Goal: Information Seeking & Learning: Compare options

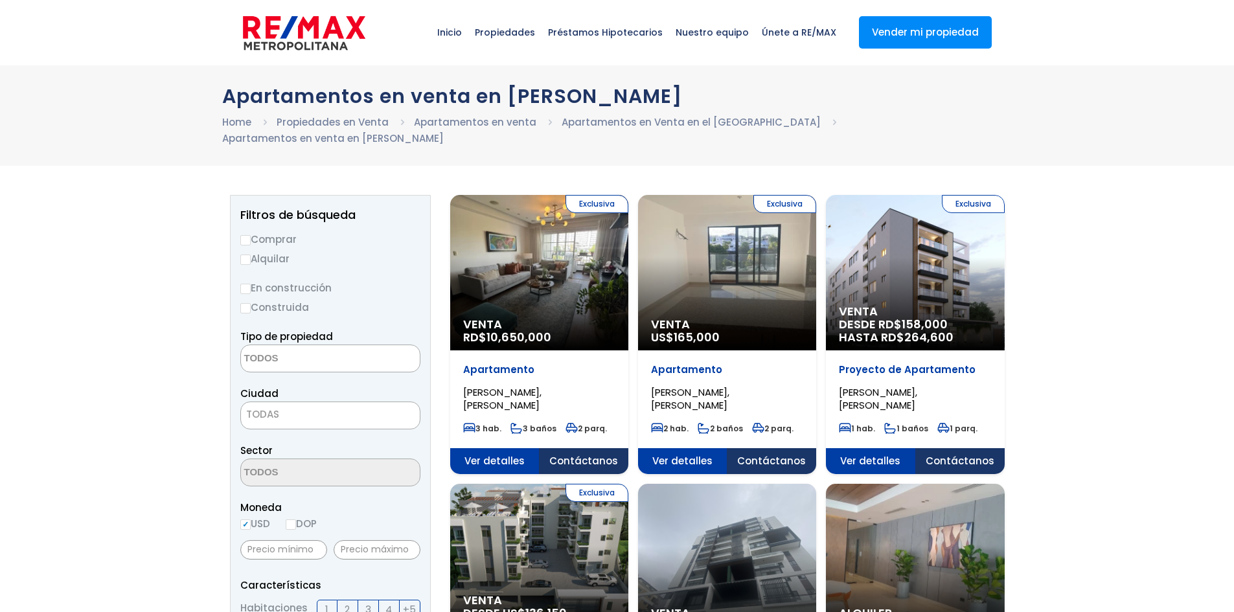
select select
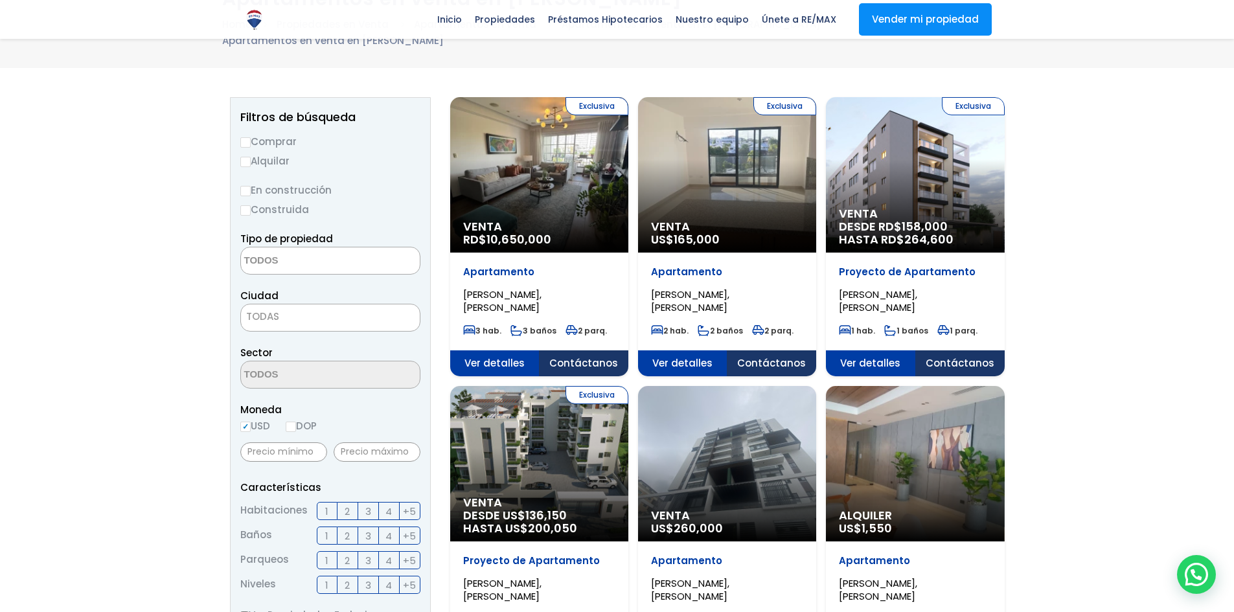
scroll to position [65, 0]
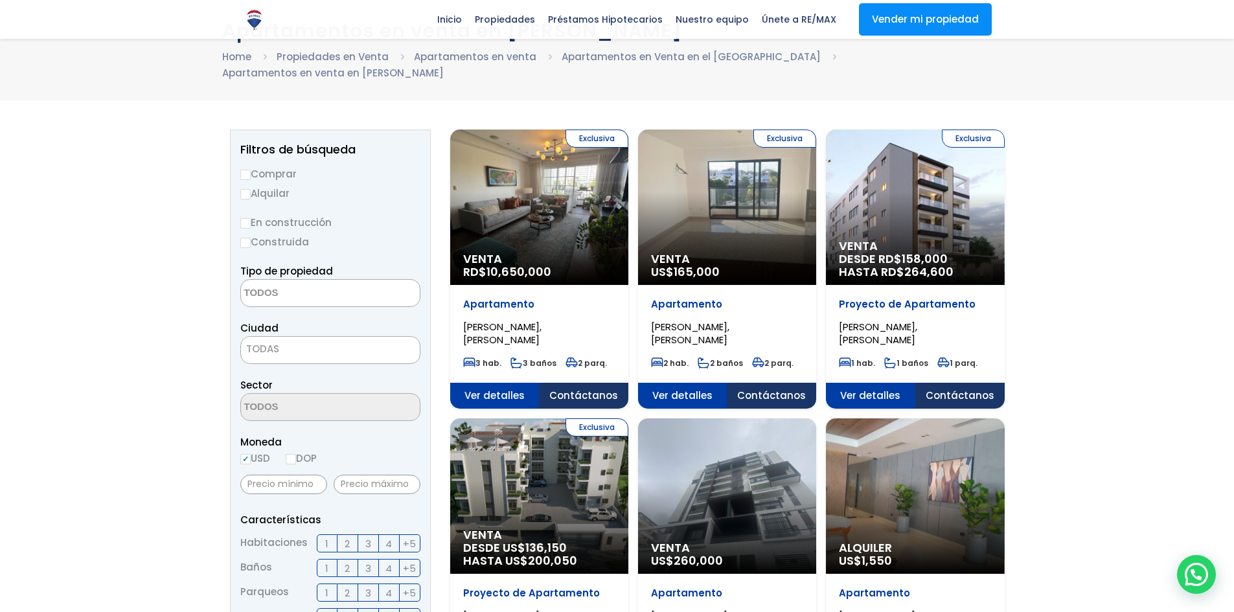
click at [629, 187] on div "Exclusiva Venta DESDE RD$ 158,000 HASTA RD$ 264,600" at bounding box center [539, 208] width 178 height 156
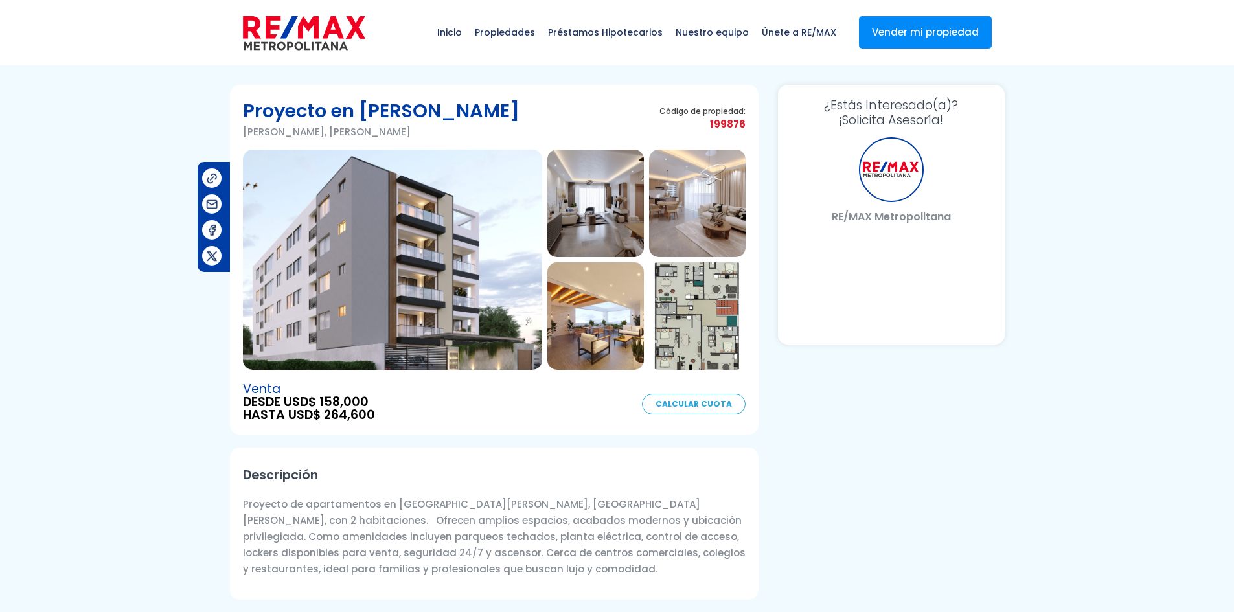
select select "US"
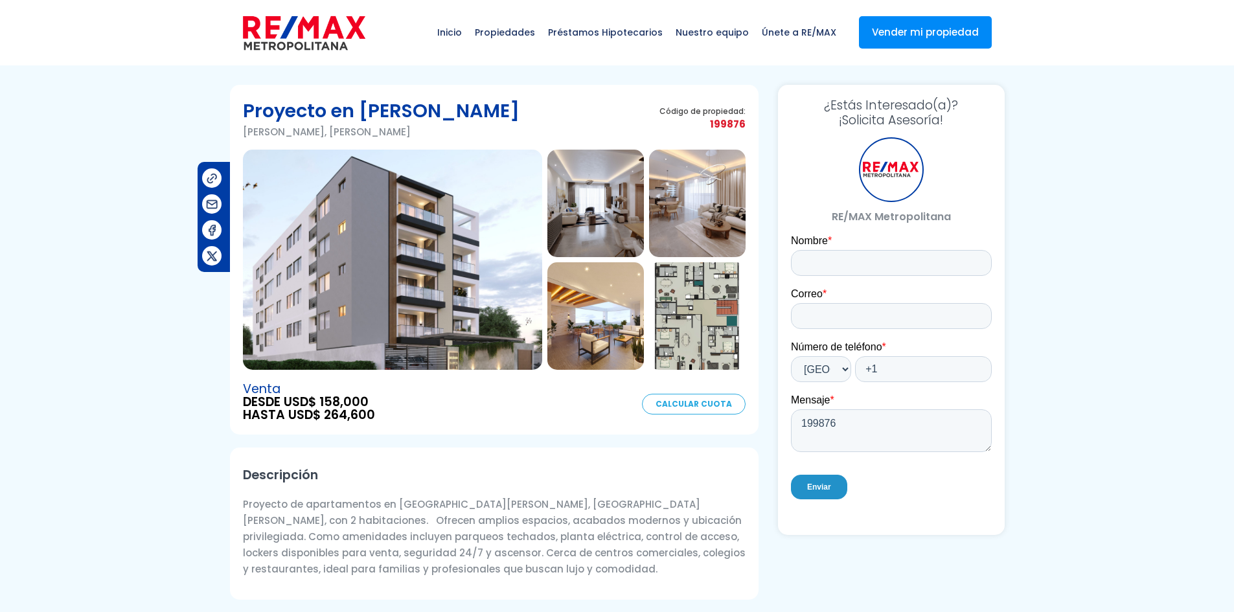
click at [430, 256] on img at bounding box center [392, 260] width 299 height 220
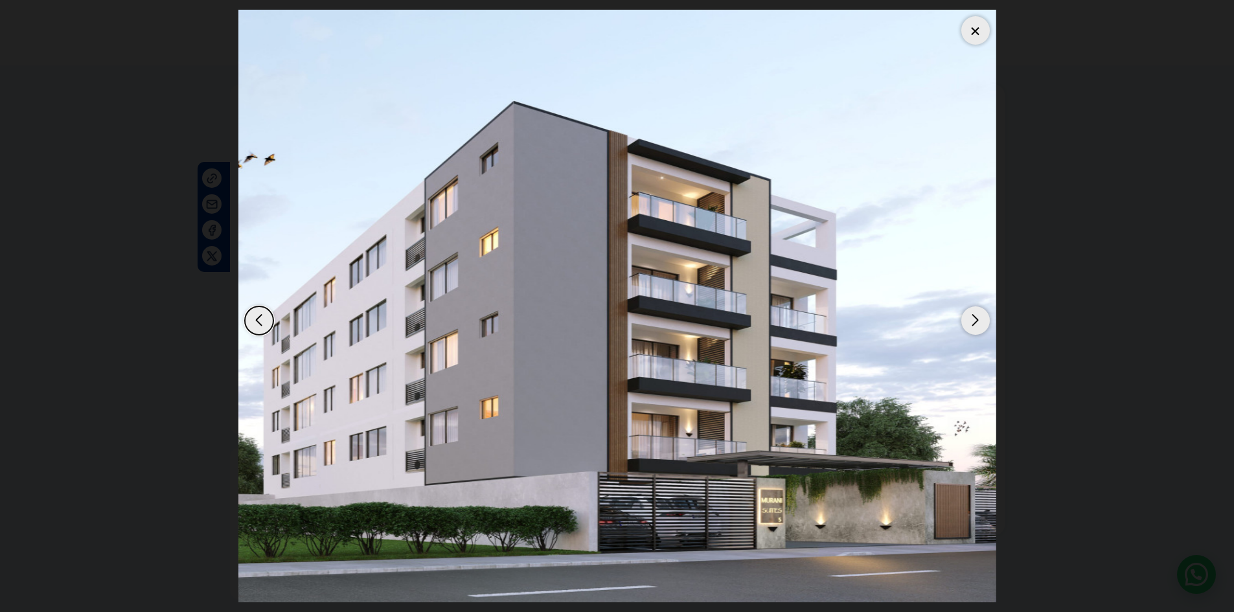
click at [780, 513] on img "1 / 8" at bounding box center [617, 306] width 758 height 593
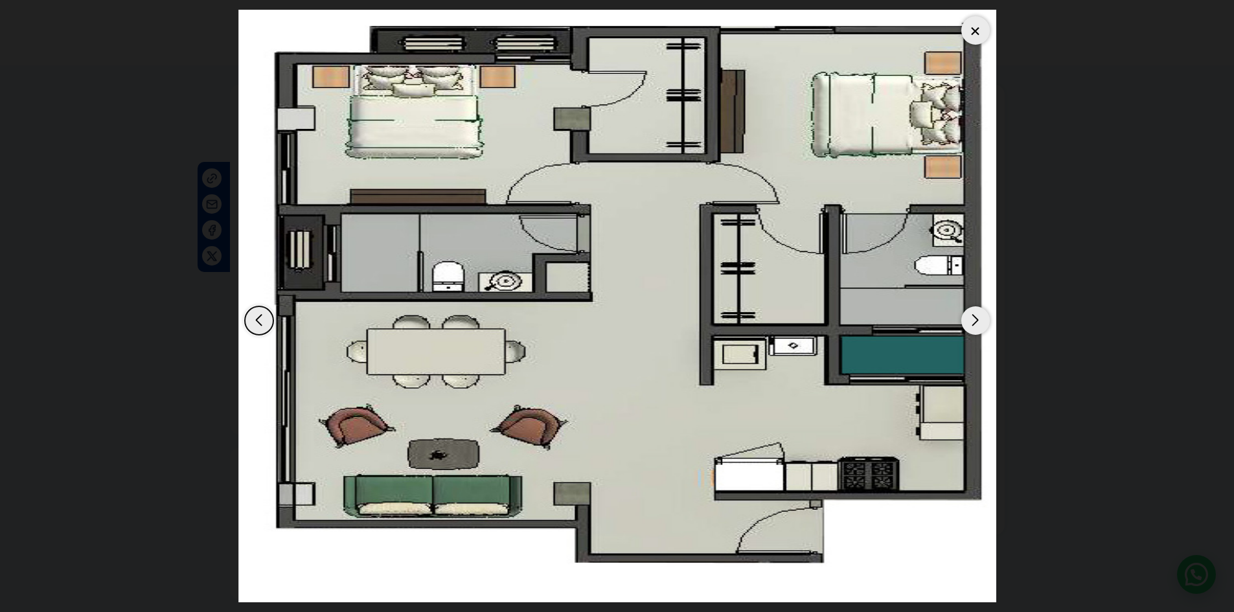
click at [780, 513] on img "8 / 8" at bounding box center [617, 306] width 758 height 593
click at [264, 325] on div "Previous slide" at bounding box center [259, 321] width 29 height 29
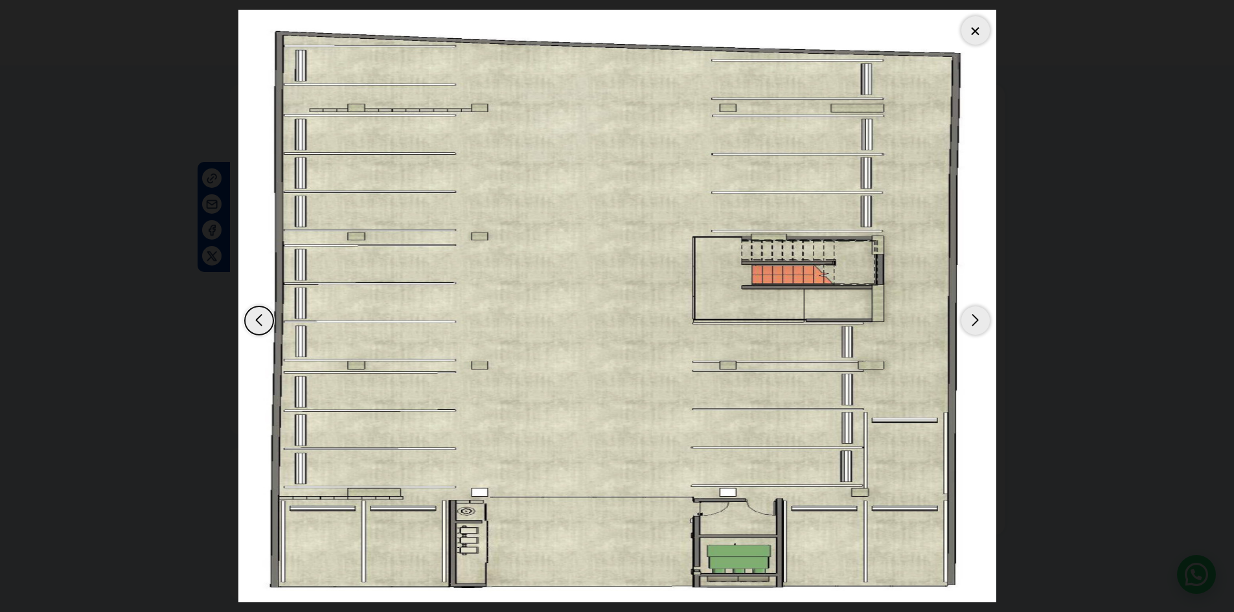
drag, startPoint x: 979, startPoint y: 33, endPoint x: 975, endPoint y: 44, distance: 11.9
click at [980, 32] on div at bounding box center [976, 30] width 29 height 29
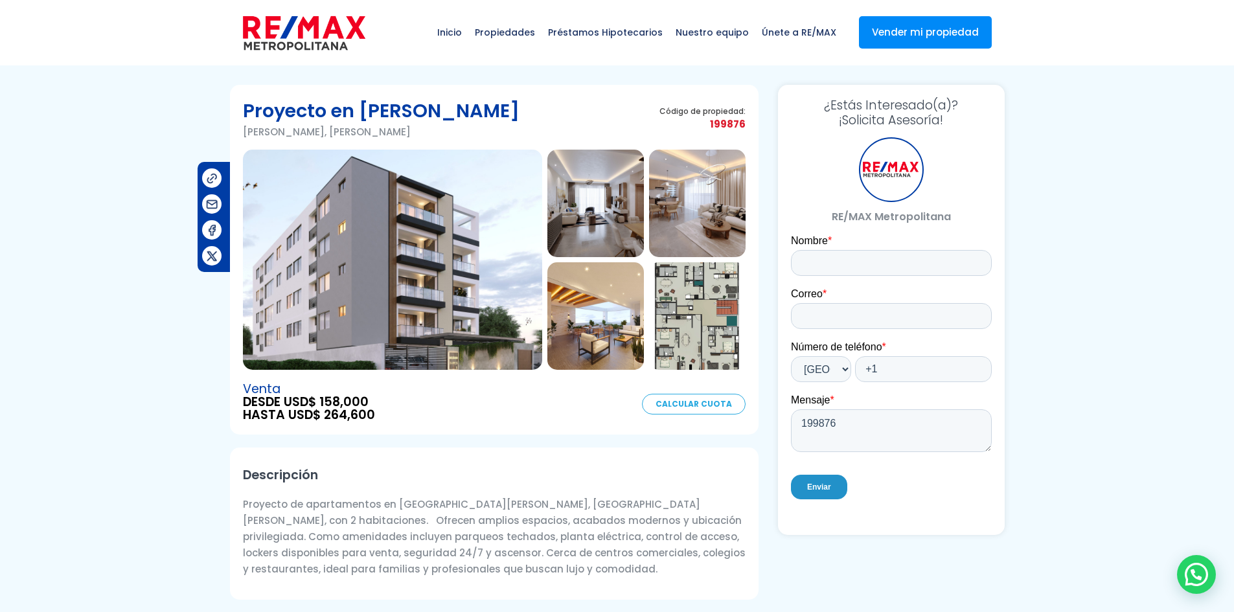
click at [351, 264] on img at bounding box center [392, 260] width 299 height 220
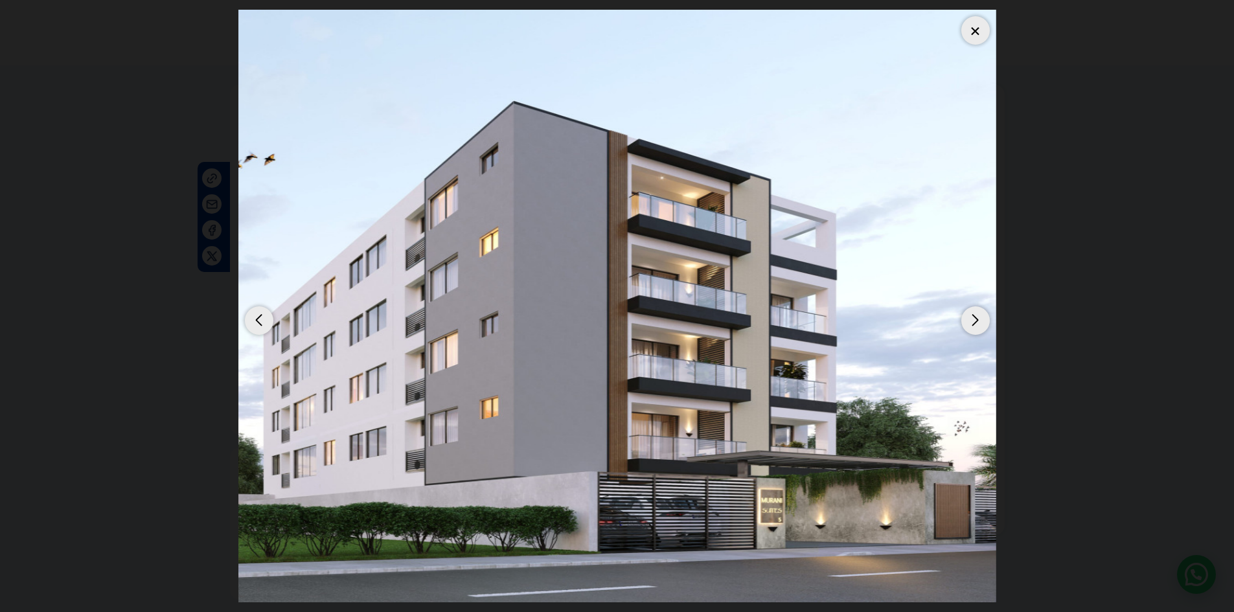
click at [974, 319] on div "Next slide" at bounding box center [976, 321] width 29 height 29
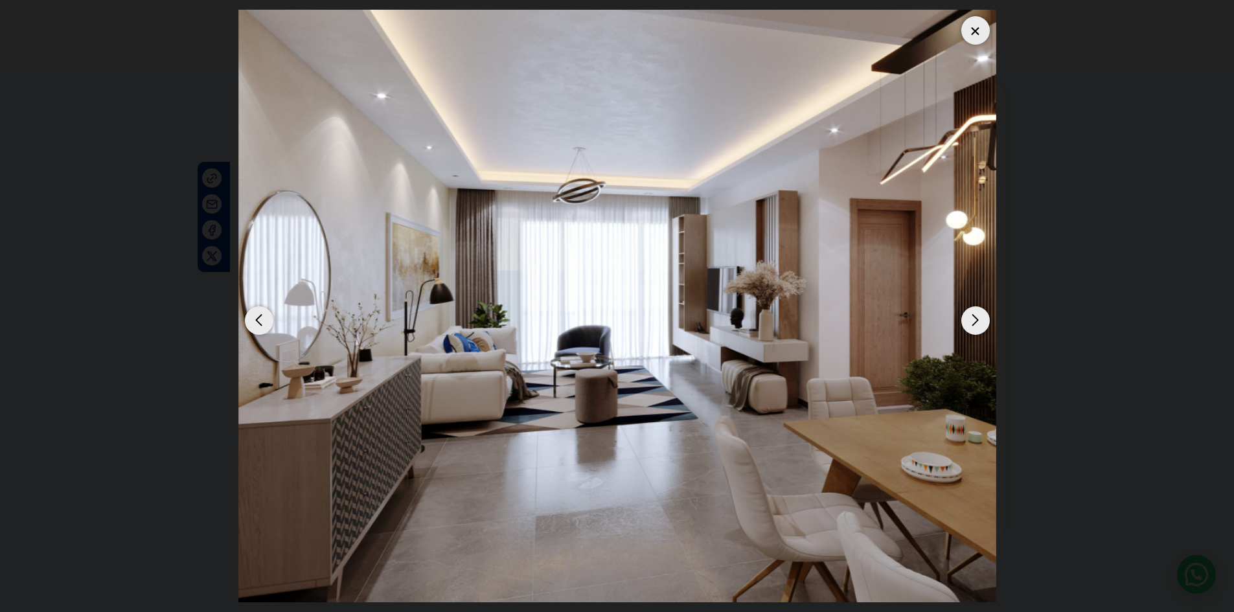
click at [968, 327] on div "Next slide" at bounding box center [976, 321] width 29 height 29
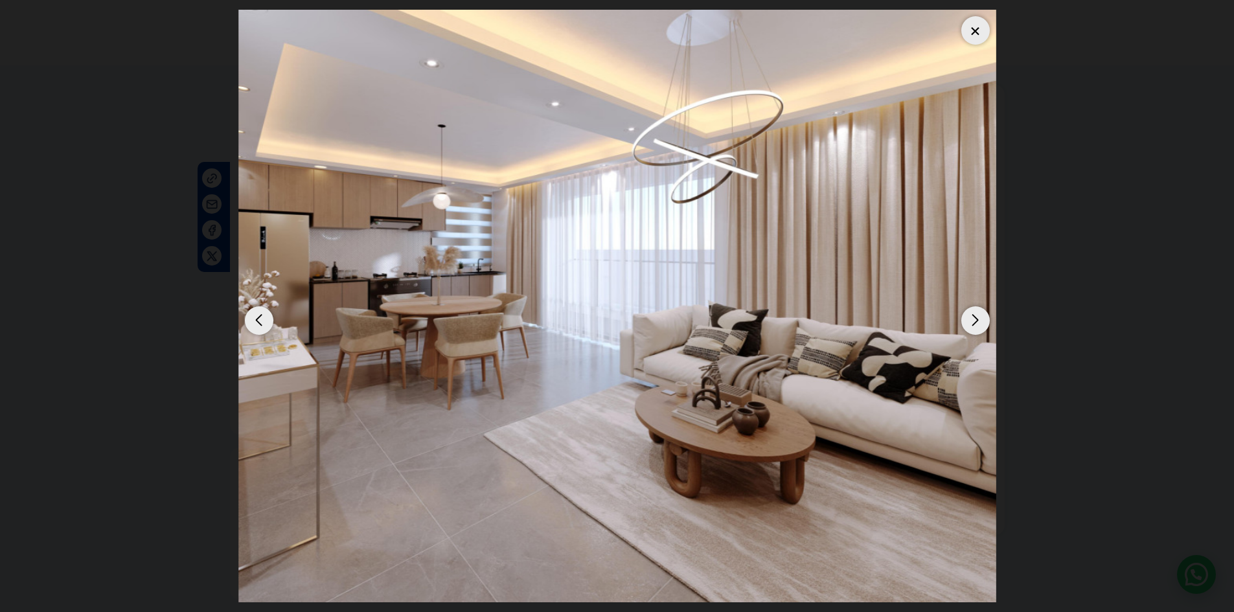
click at [969, 327] on div "Next slide" at bounding box center [976, 321] width 29 height 29
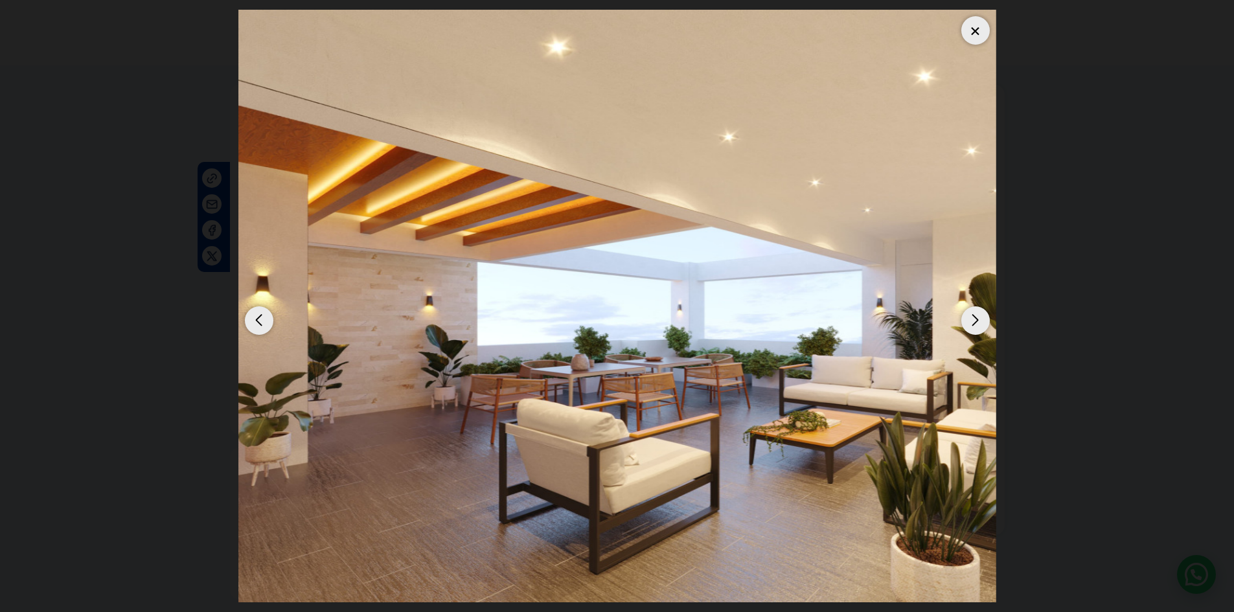
click at [977, 324] on div "Next slide" at bounding box center [976, 321] width 29 height 29
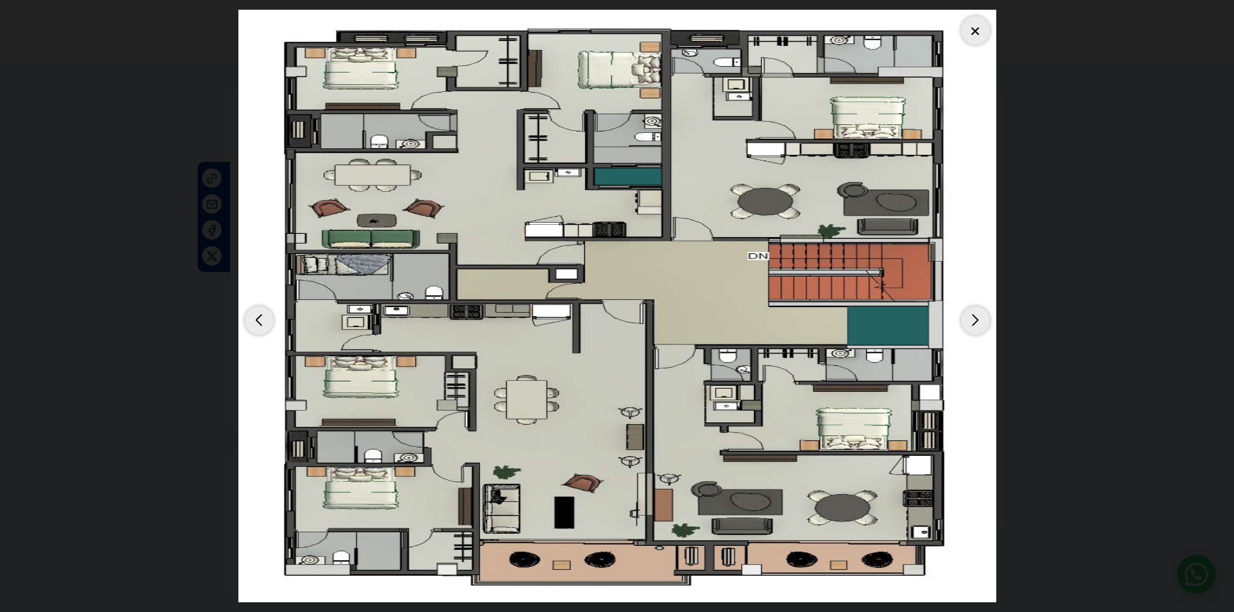
click at [977, 324] on div "Next slide" at bounding box center [976, 321] width 29 height 29
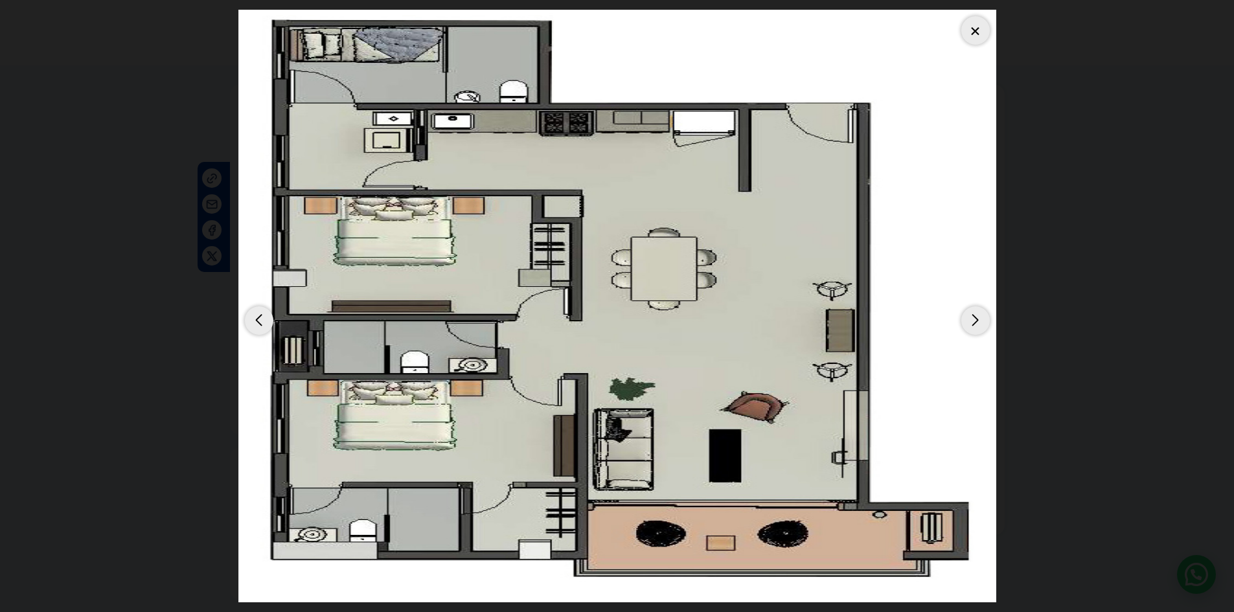
click at [977, 324] on div "Next slide" at bounding box center [976, 321] width 29 height 29
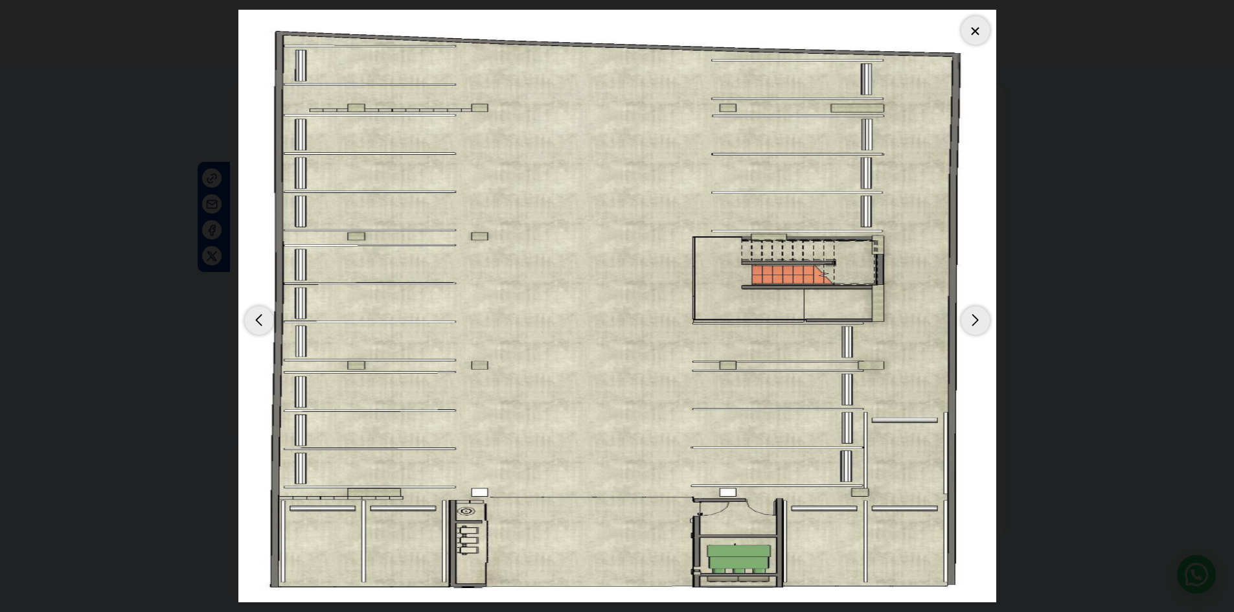
click at [977, 324] on div "Next slide" at bounding box center [976, 321] width 29 height 29
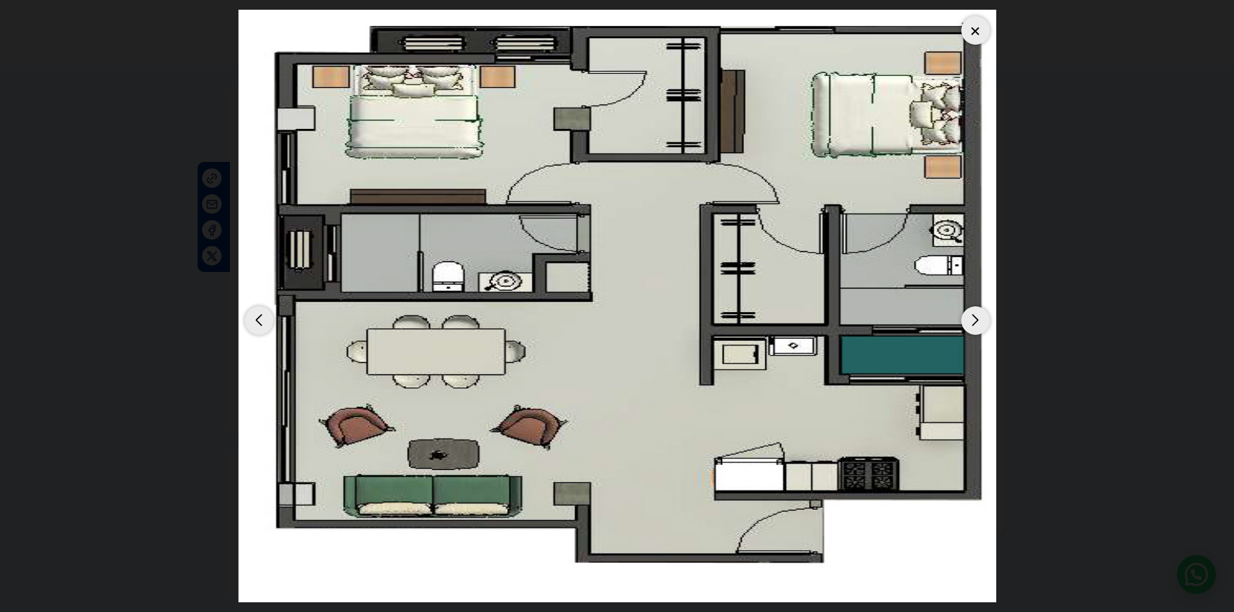
click at [977, 324] on div "Next slide" at bounding box center [976, 321] width 29 height 29
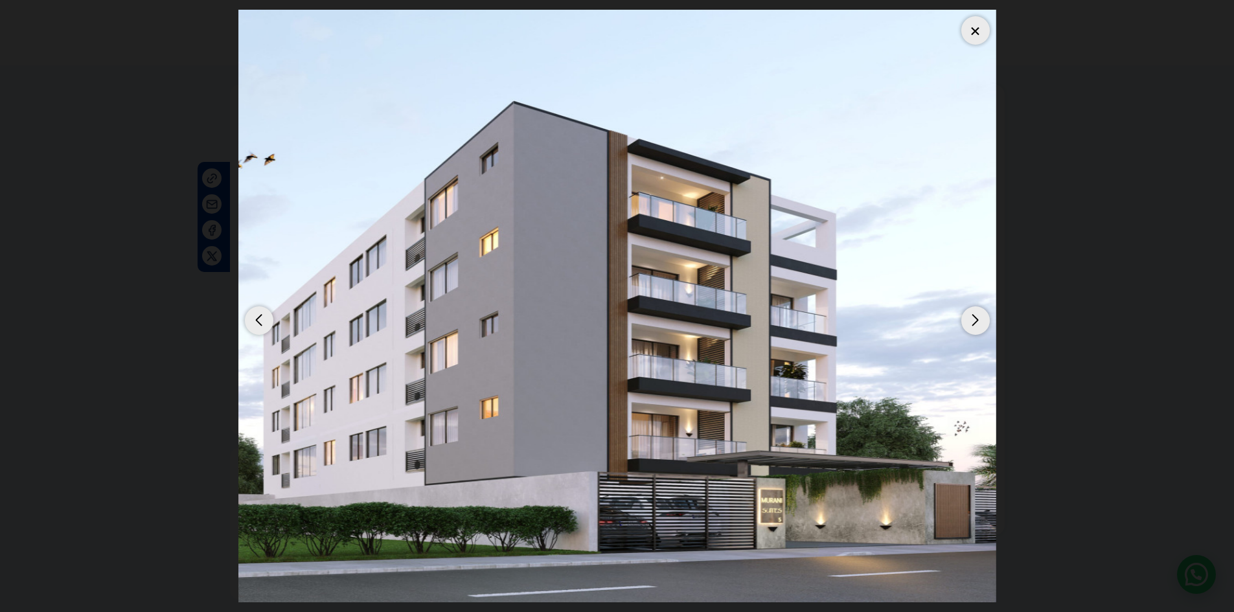
click at [1006, 324] on dialog at bounding box center [618, 306] width 778 height 612
click at [983, 26] on div at bounding box center [976, 30] width 29 height 29
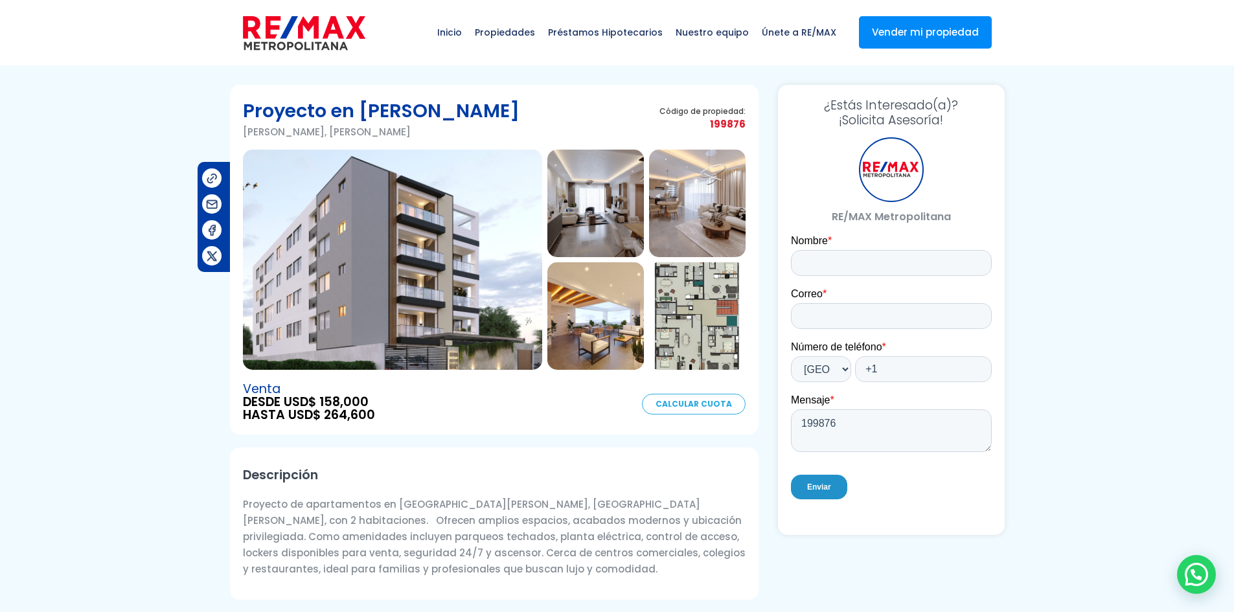
drag, startPoint x: 231, startPoint y: 106, endPoint x: 621, endPoint y: 120, distance: 390.4
click at [561, 128] on section "Proyecto en Arroyo Hondo Arroyo Hondo, Santo Domingo De Guzmán Código de propie…" at bounding box center [494, 260] width 529 height 350
drag, startPoint x: 236, startPoint y: 102, endPoint x: 774, endPoint y: 129, distance: 538.6
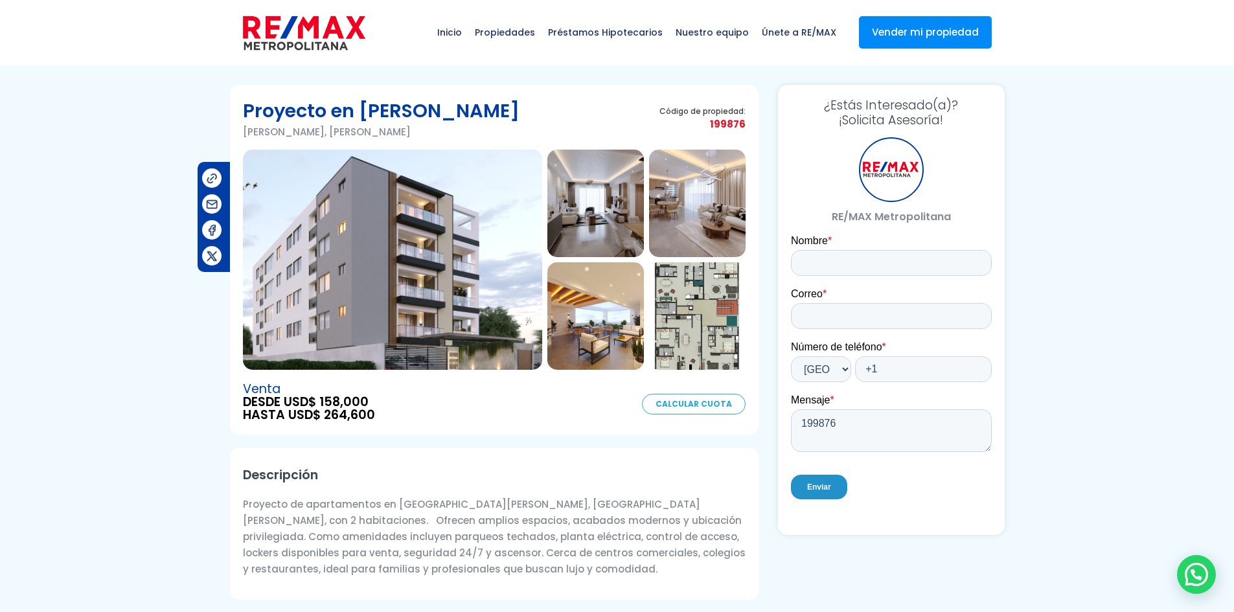
click at [706, 218] on img at bounding box center [697, 204] width 97 height 108
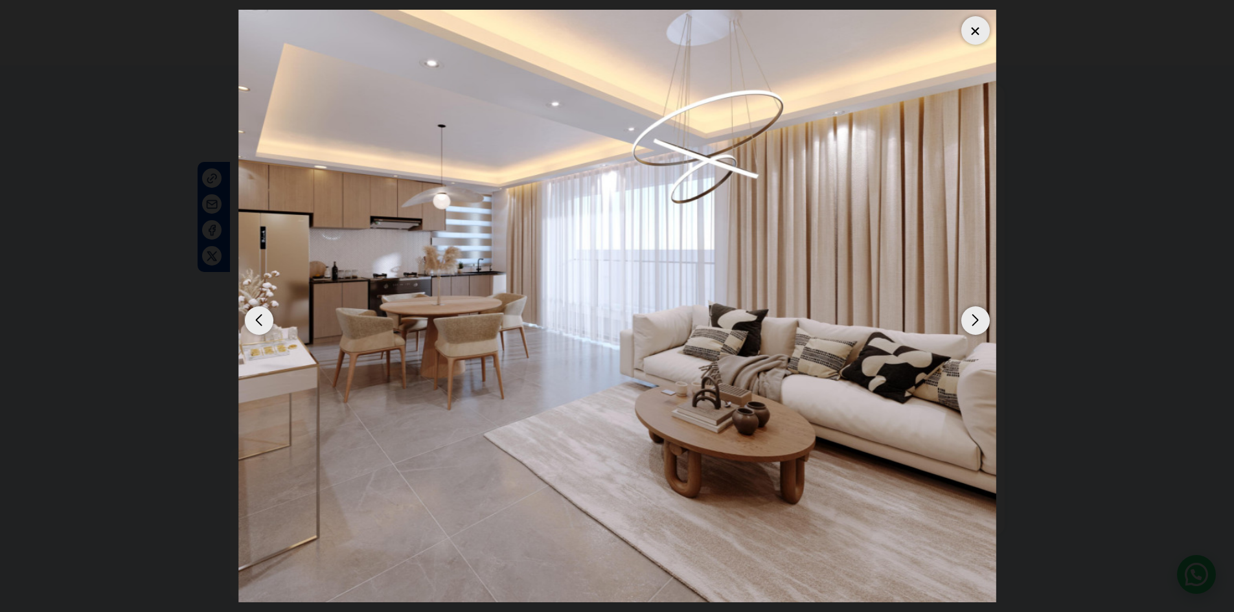
click at [978, 30] on div at bounding box center [976, 30] width 29 height 29
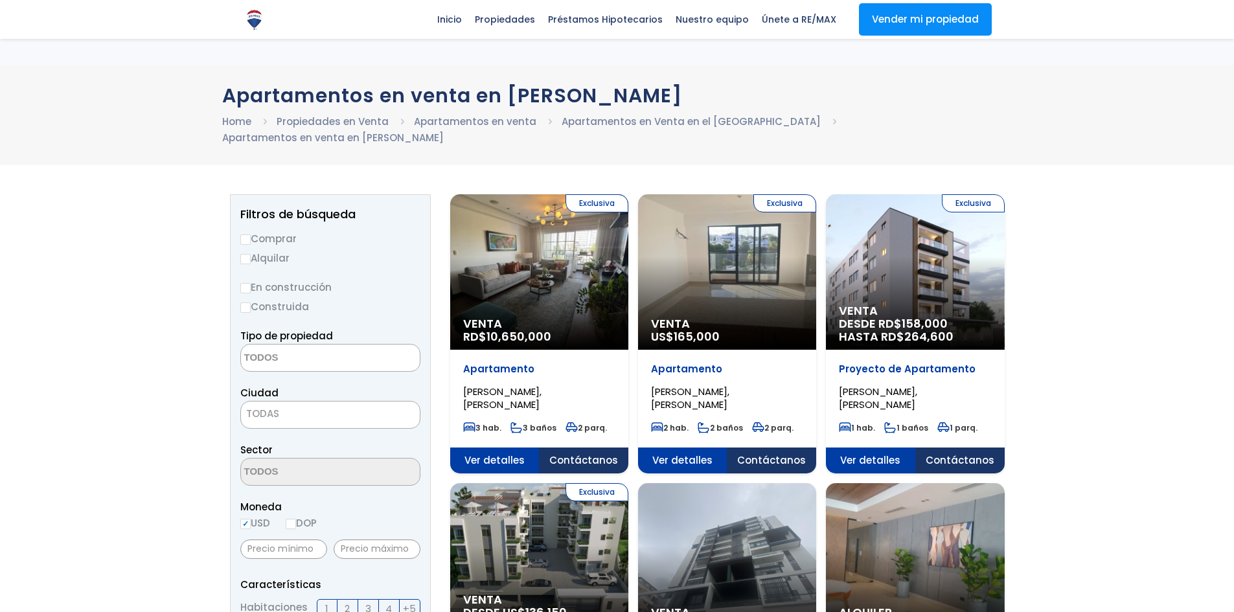
select select
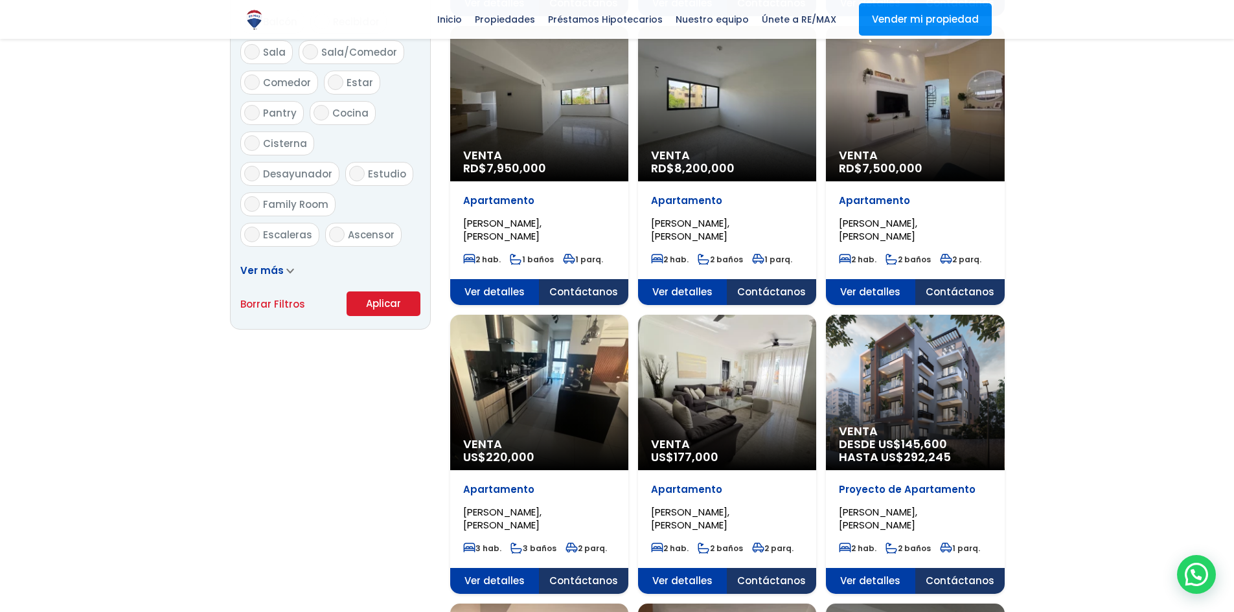
scroll to position [778, 0]
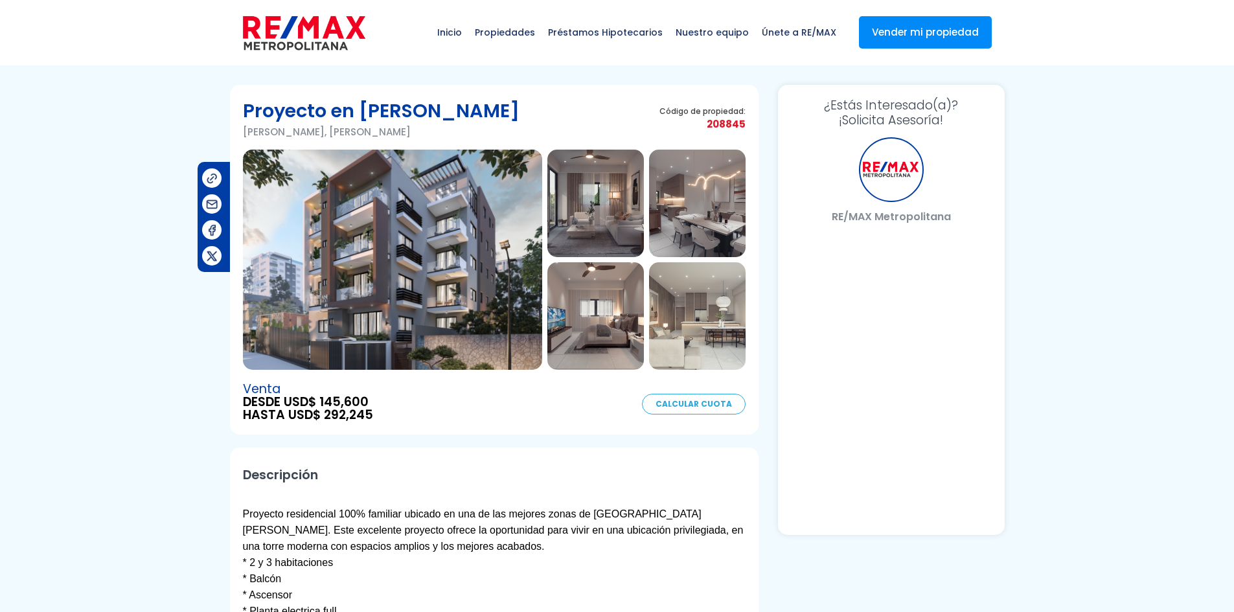
select select "US"
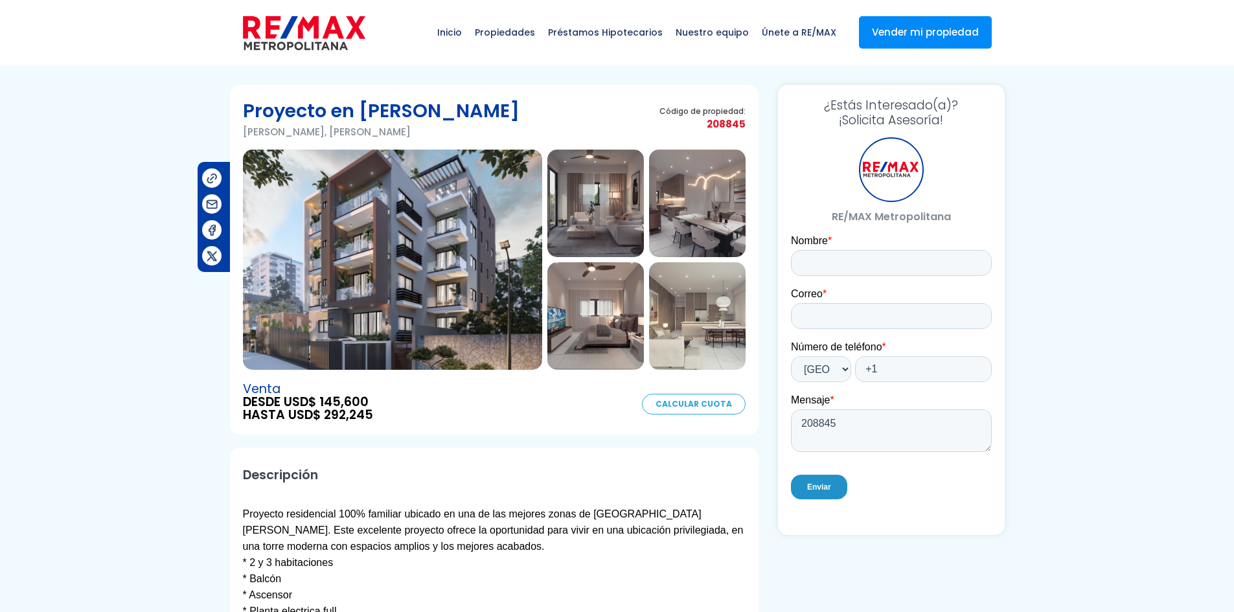
click at [368, 312] on img at bounding box center [392, 260] width 299 height 220
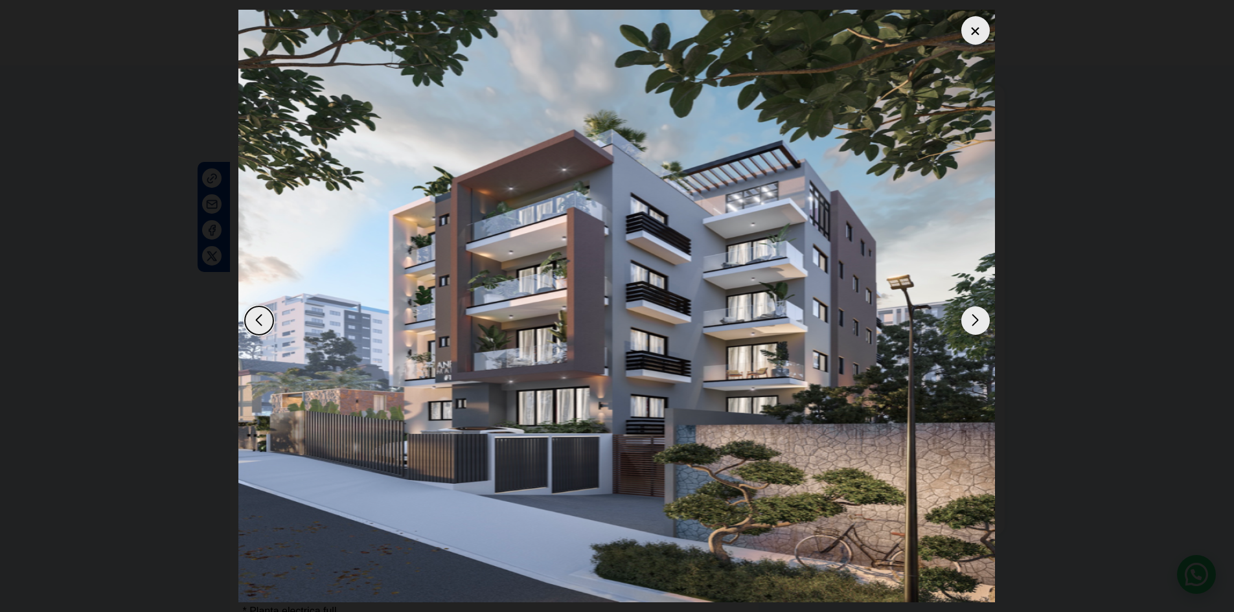
click at [646, 419] on img "1 / 10" at bounding box center [616, 306] width 758 height 593
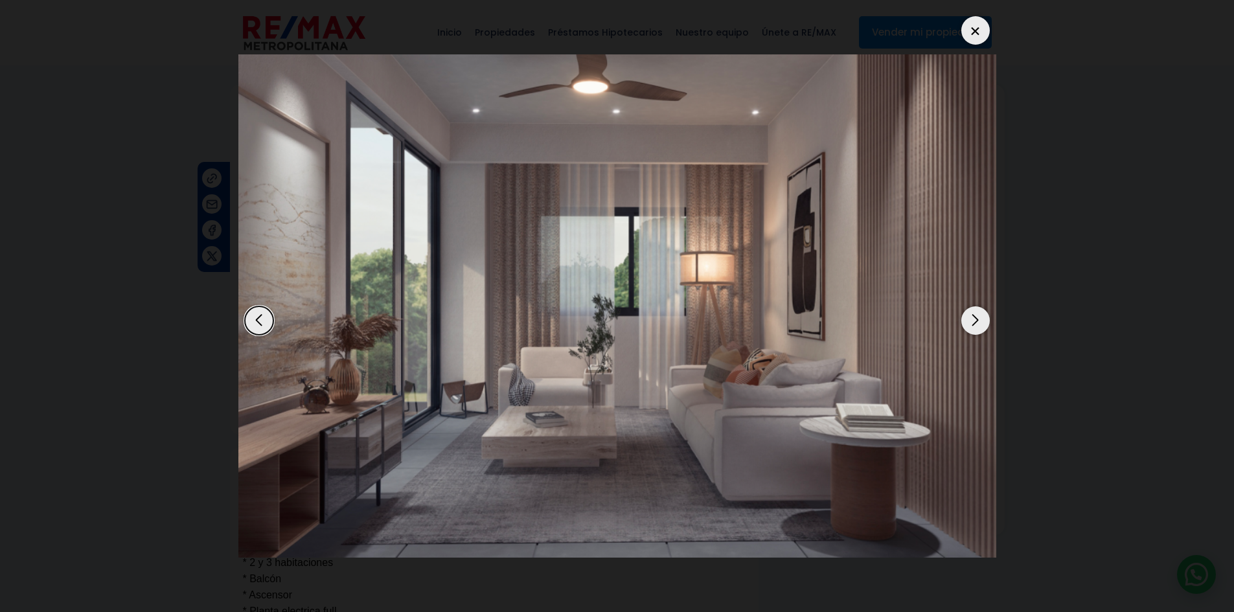
click at [640, 401] on img "2 / 10" at bounding box center [617, 306] width 758 height 504
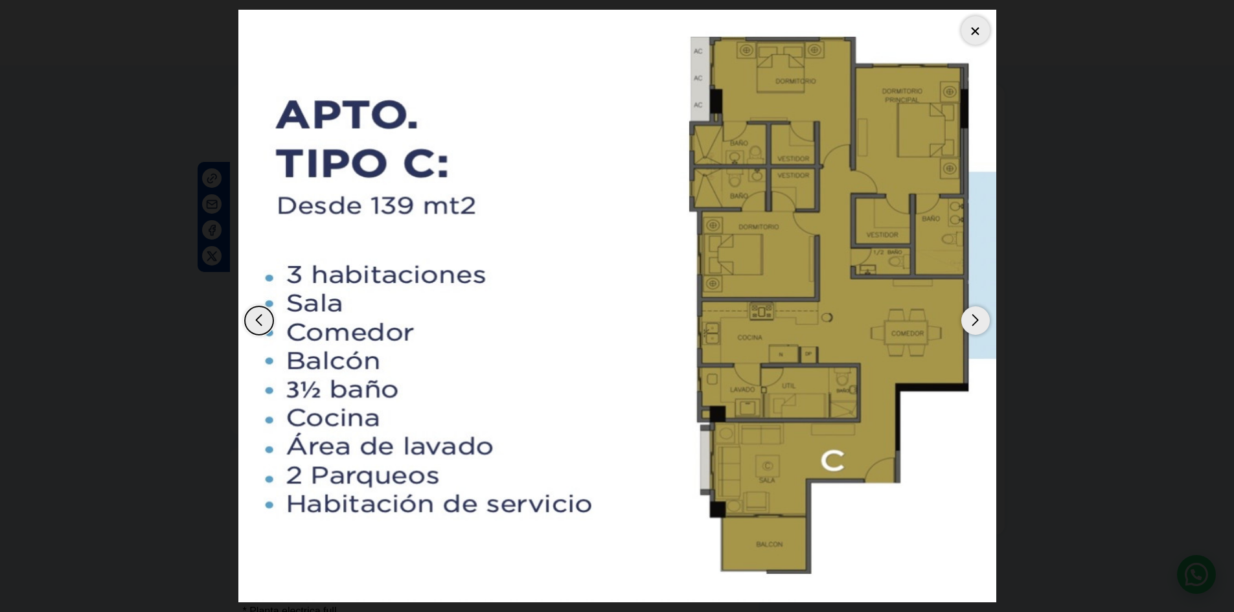
click at [640, 401] on img "10 / 10" at bounding box center [617, 306] width 758 height 593
click at [973, 324] on div "Next slide" at bounding box center [976, 321] width 29 height 29
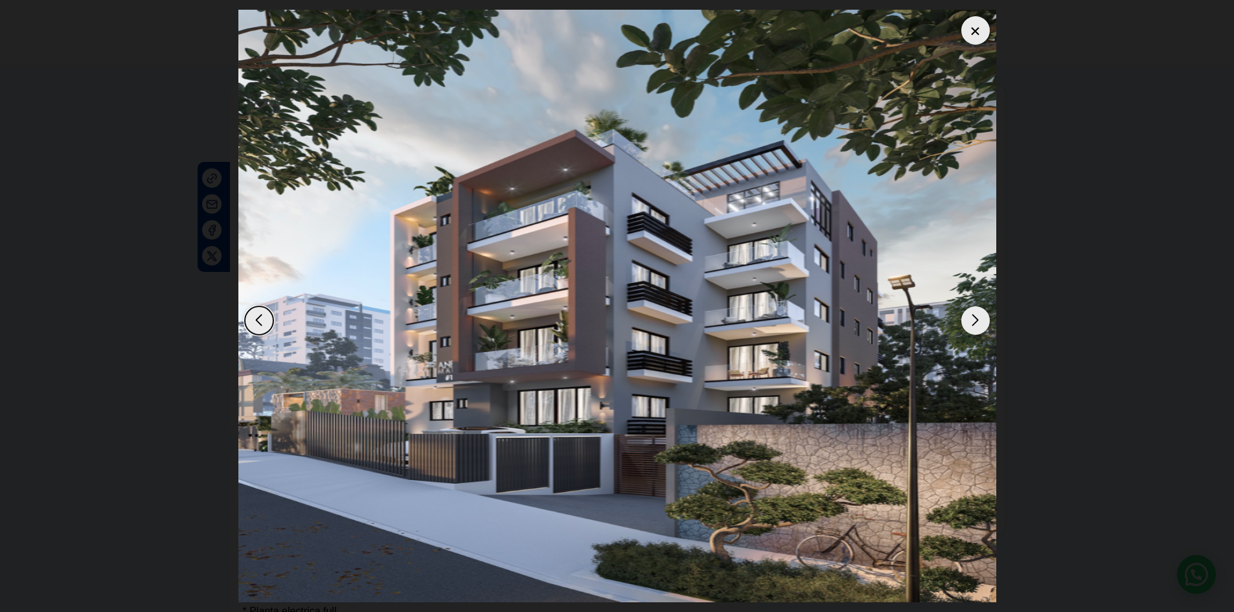
click at [973, 324] on div "Next slide" at bounding box center [976, 321] width 29 height 29
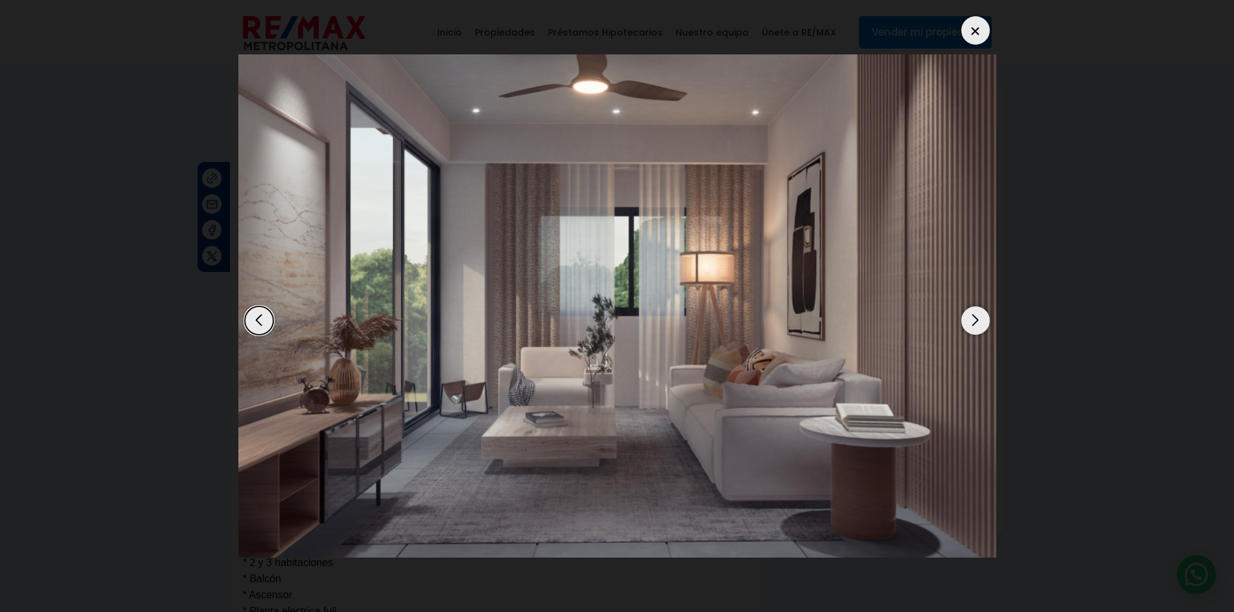
click at [973, 324] on div "Next slide" at bounding box center [976, 321] width 29 height 29
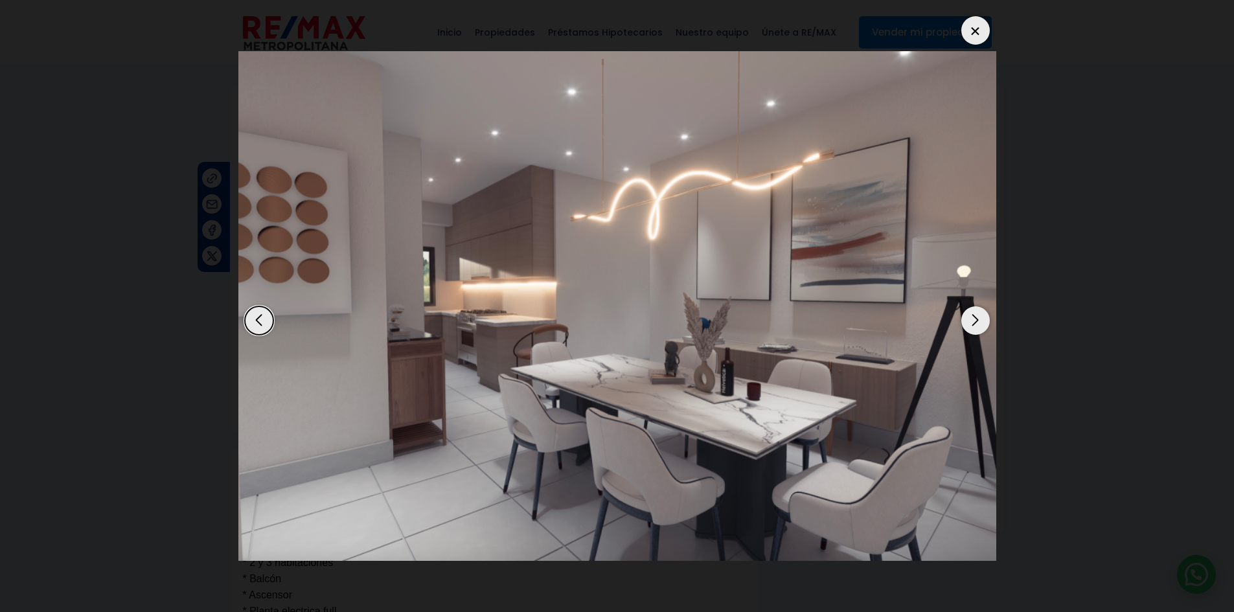
click at [973, 324] on div "Next slide" at bounding box center [976, 321] width 29 height 29
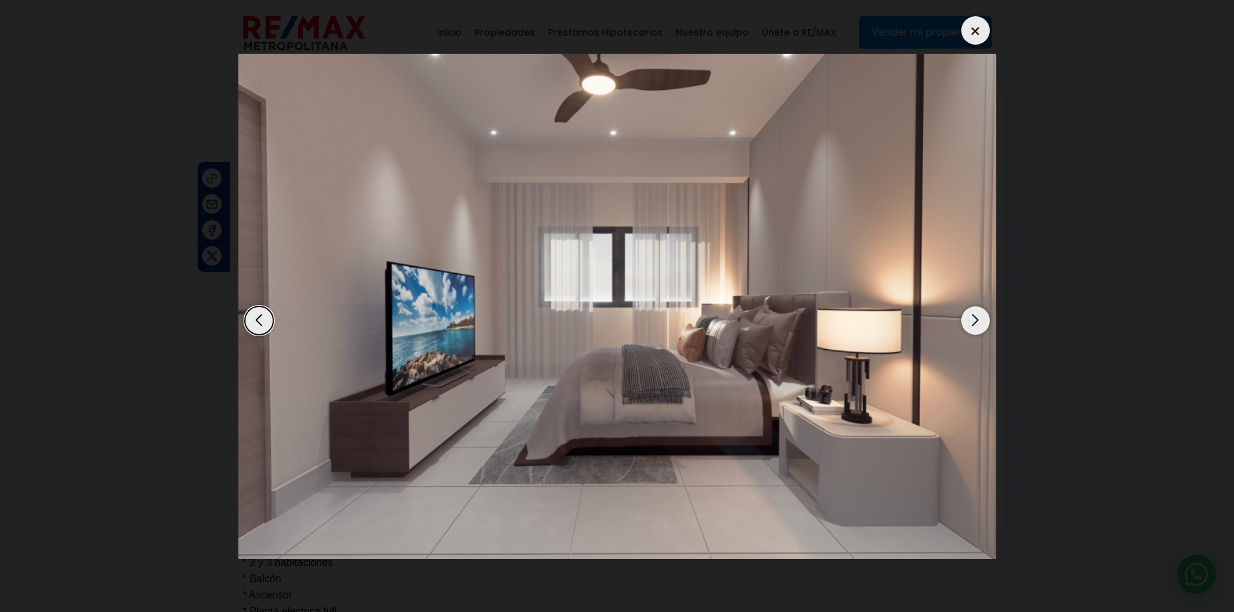
click at [978, 328] on div "Next slide" at bounding box center [976, 321] width 29 height 29
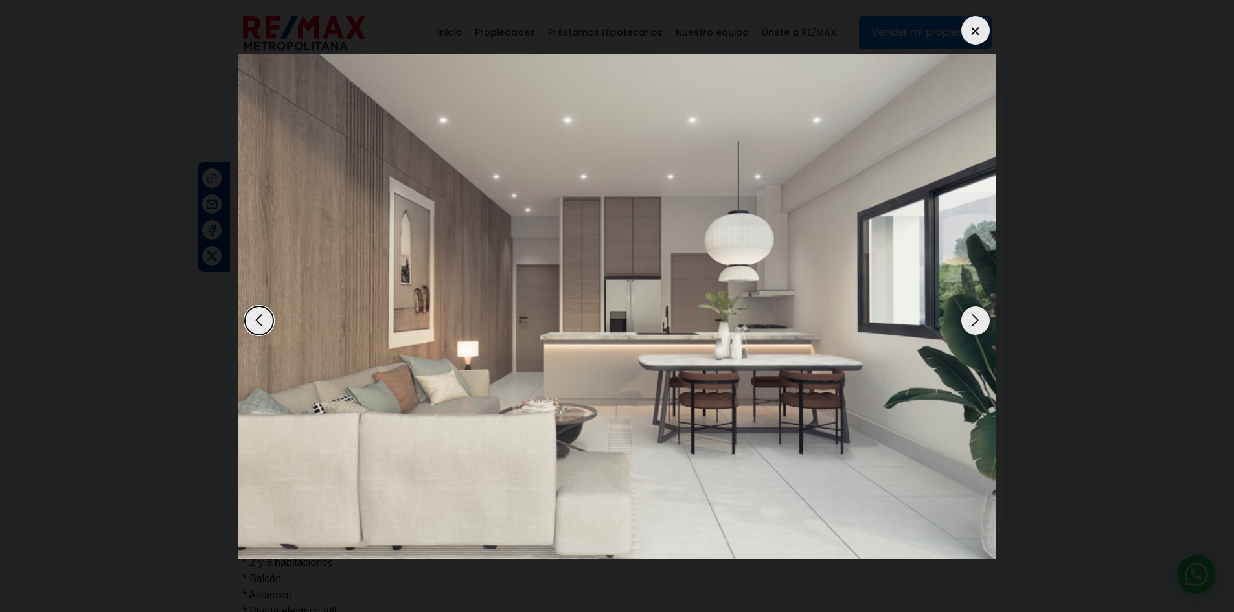
click at [978, 327] on div "Next slide" at bounding box center [976, 321] width 29 height 29
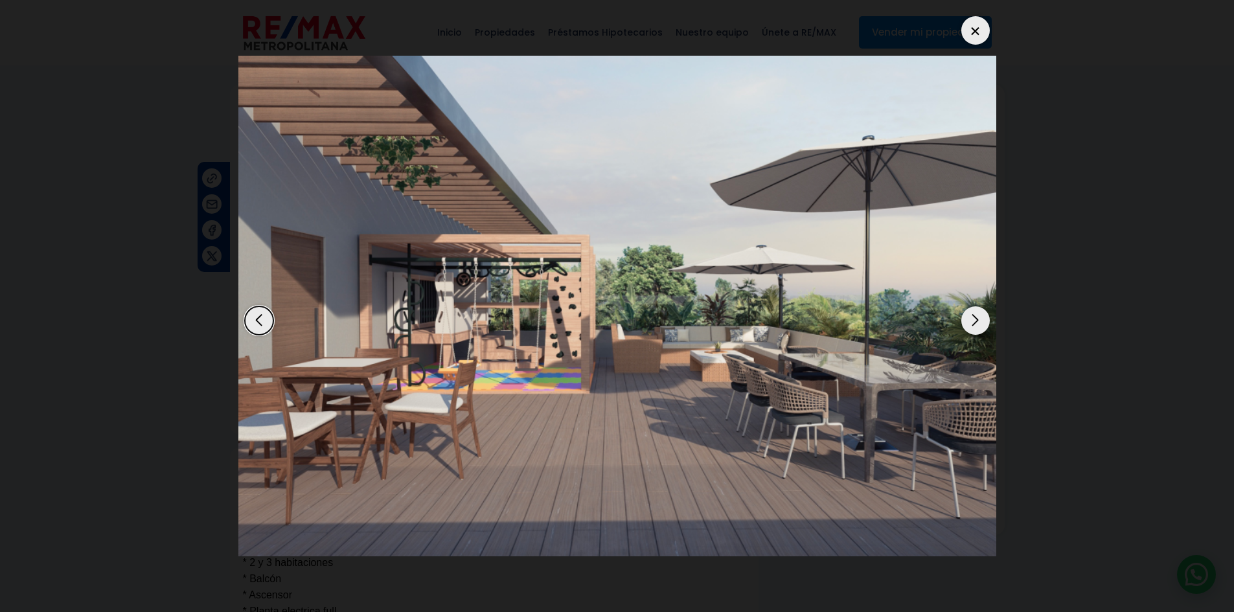
click at [981, 323] on div "Next slide" at bounding box center [976, 321] width 29 height 29
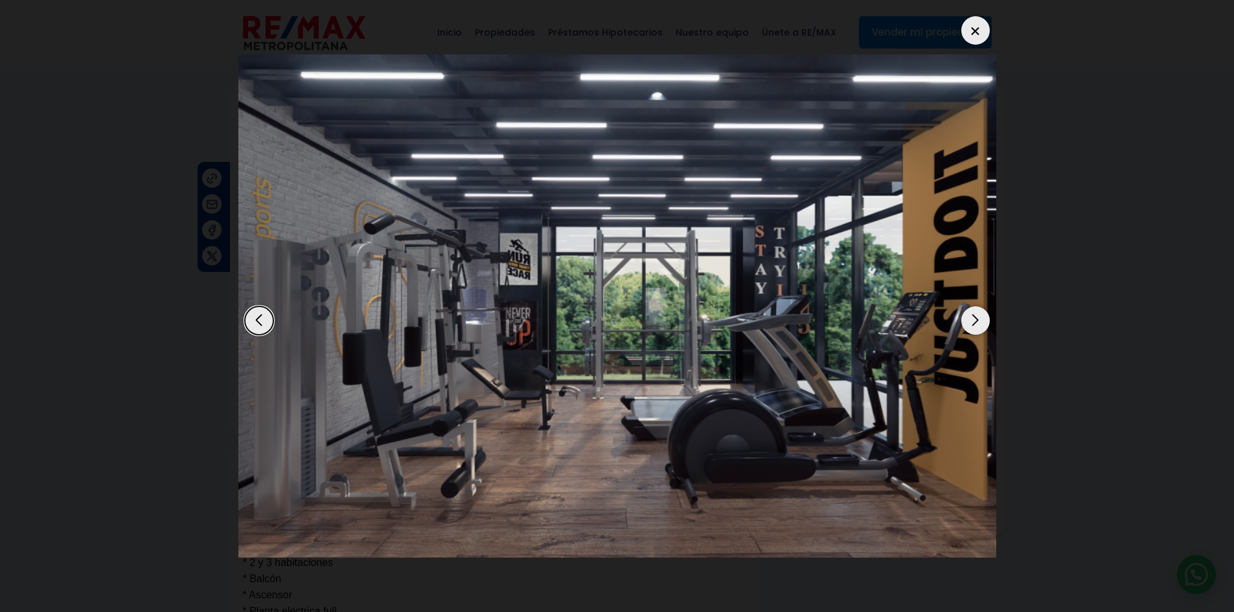
click at [261, 320] on div "Previous slide" at bounding box center [259, 321] width 29 height 29
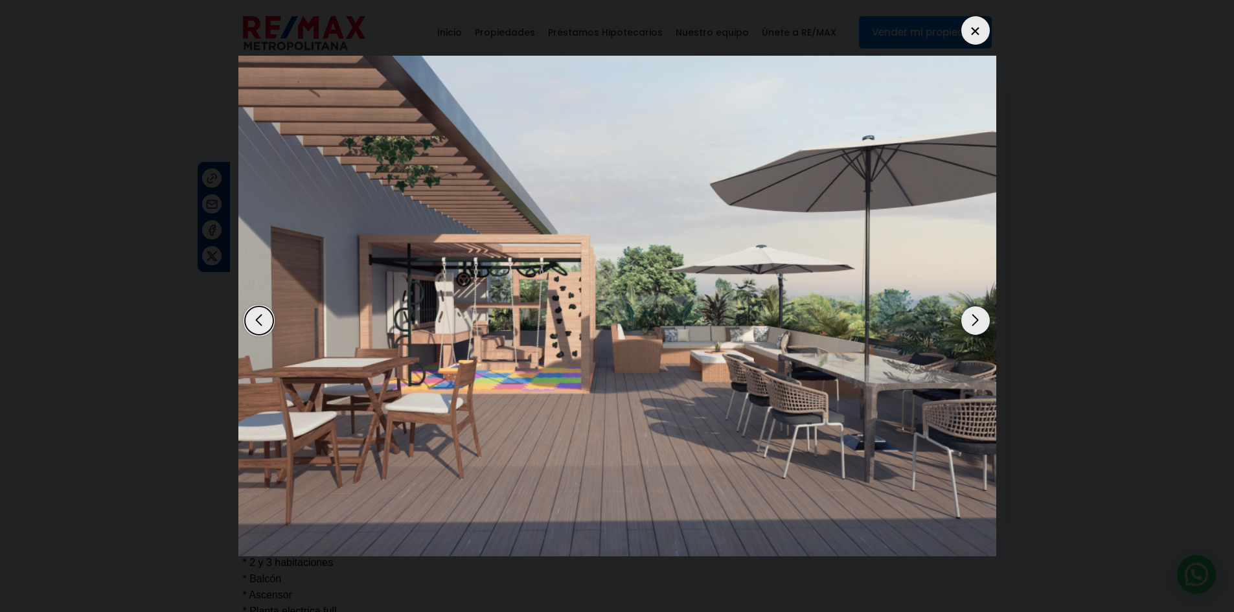
click at [974, 321] on div "Next slide" at bounding box center [976, 321] width 29 height 29
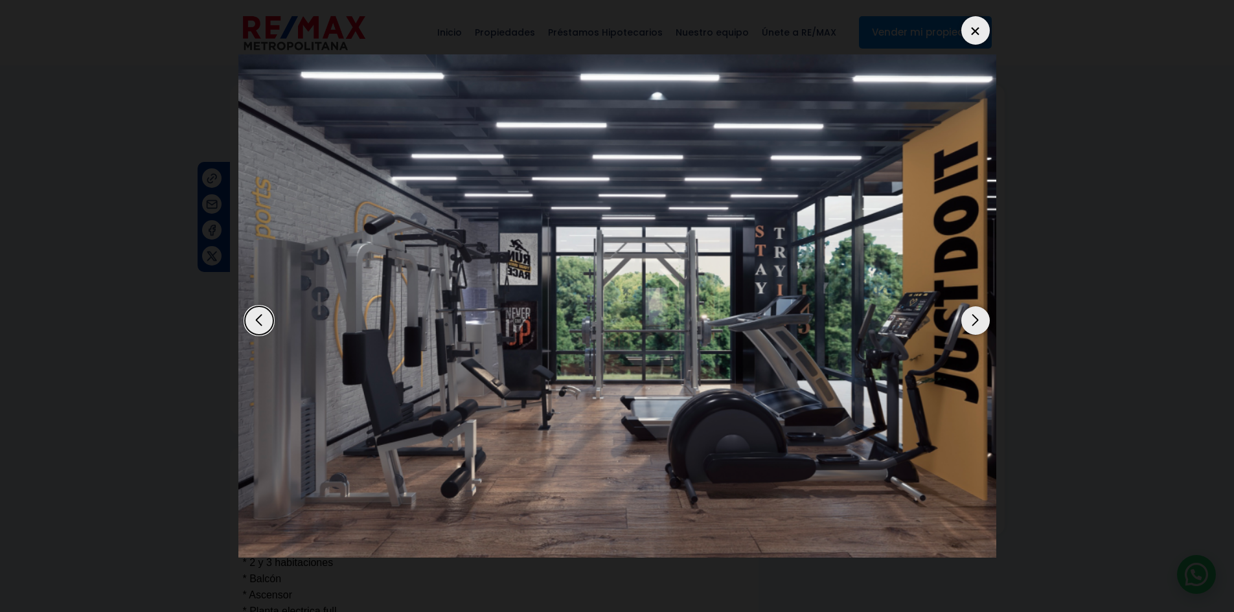
click at [980, 319] on div "Next slide" at bounding box center [976, 321] width 29 height 29
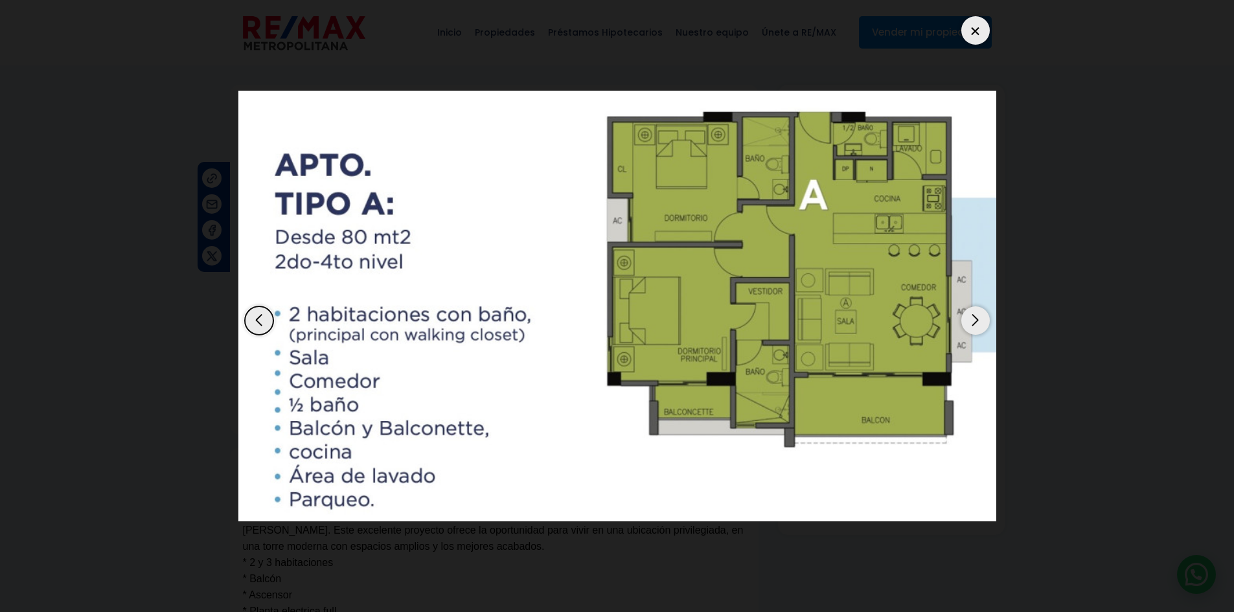
click at [980, 319] on div "Next slide" at bounding box center [976, 321] width 29 height 29
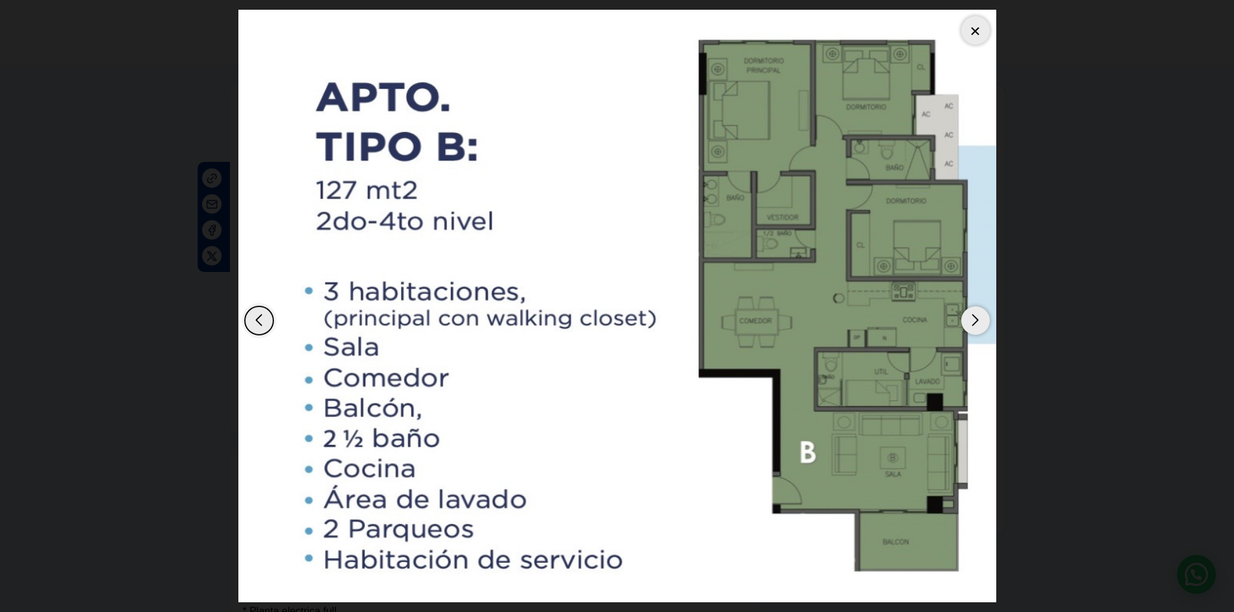
click at [980, 319] on div "Next slide" at bounding box center [976, 321] width 29 height 29
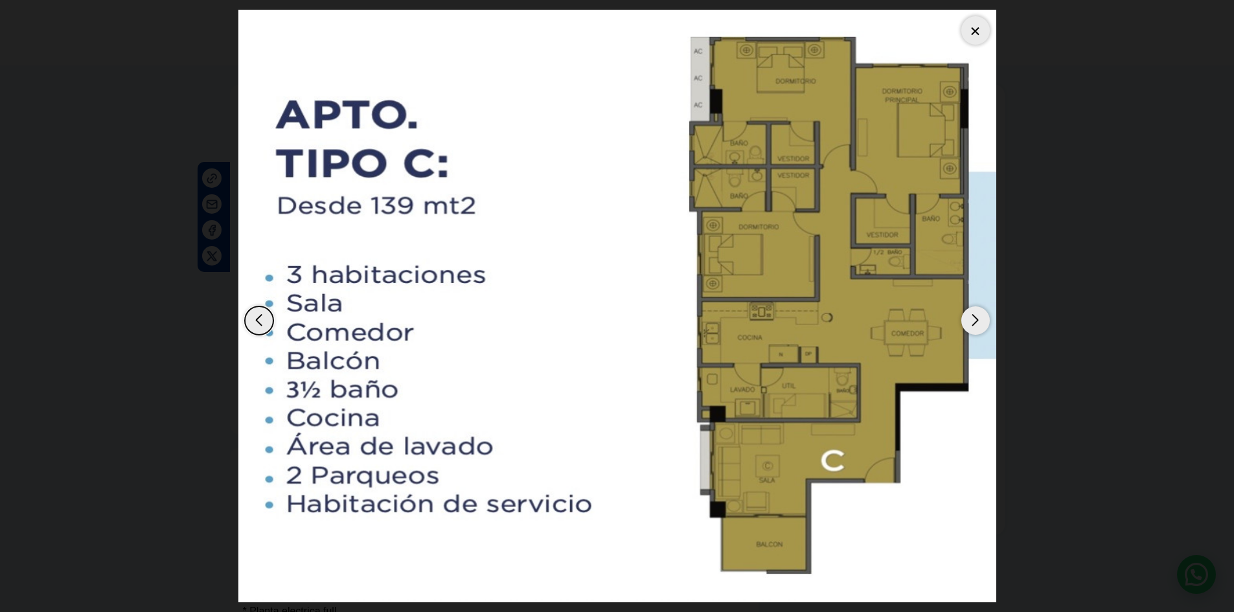
click at [980, 319] on div "Next slide" at bounding box center [976, 321] width 29 height 29
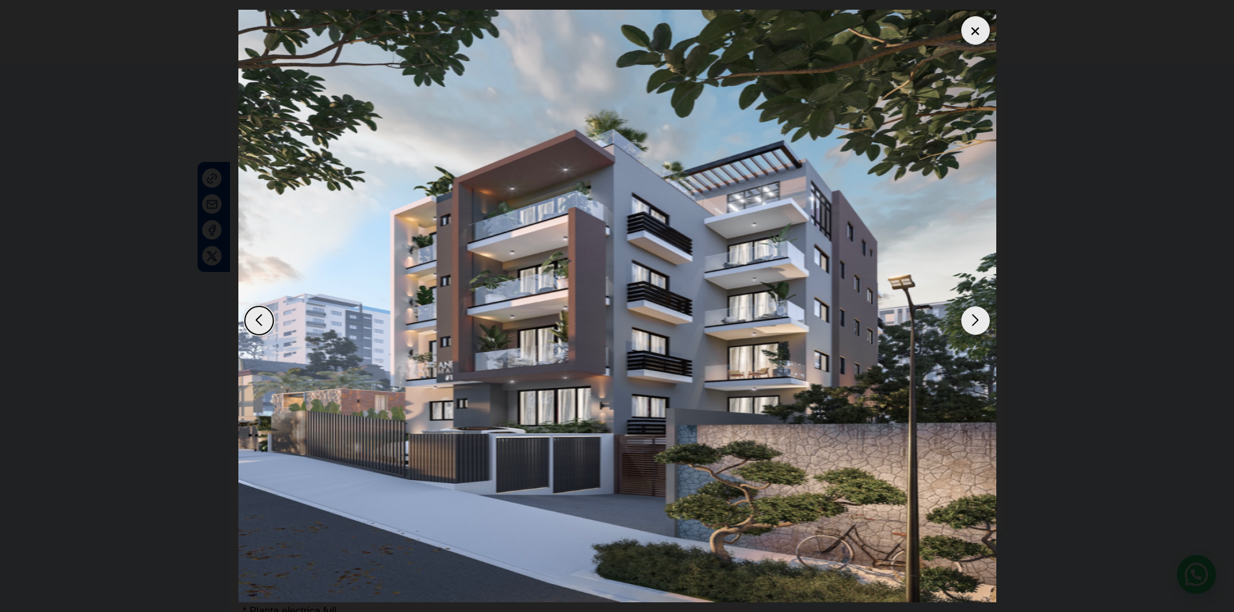
click at [975, 316] on div "Next slide" at bounding box center [976, 321] width 29 height 29
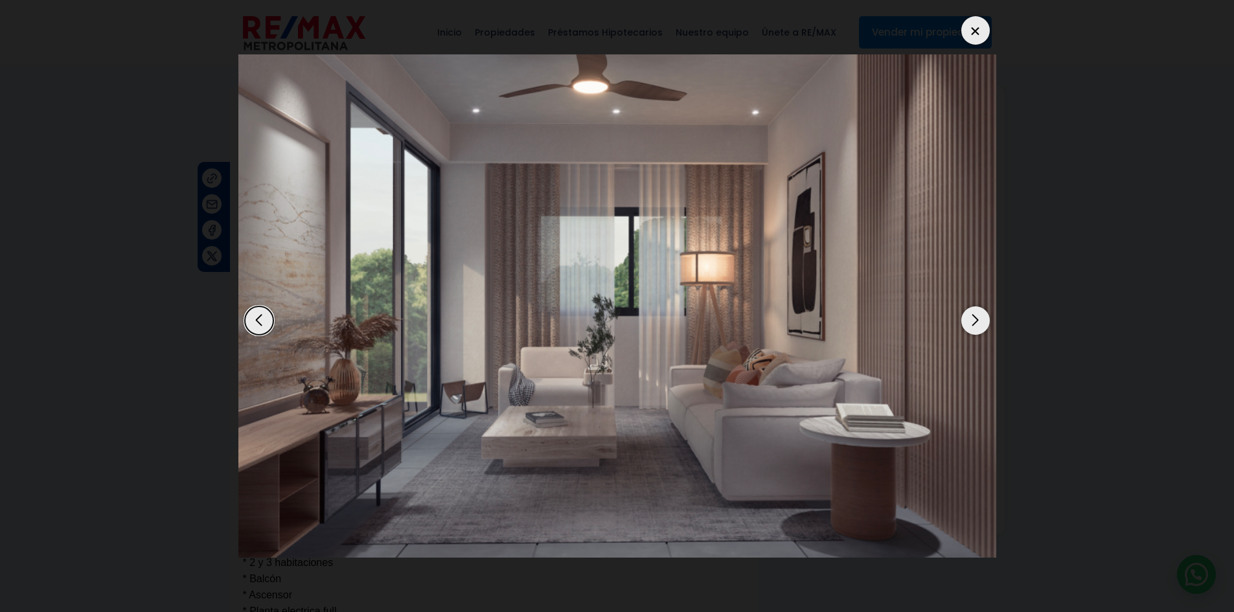
click at [984, 313] on div "Next slide" at bounding box center [976, 321] width 29 height 29
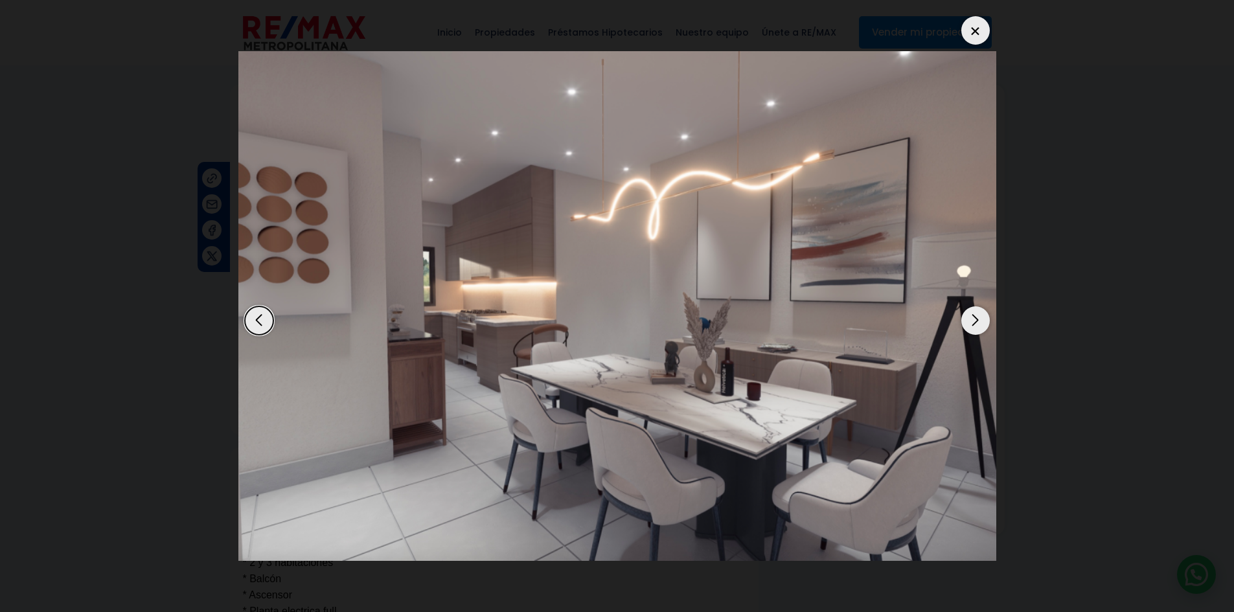
click at [981, 320] on div "Next slide" at bounding box center [976, 321] width 29 height 29
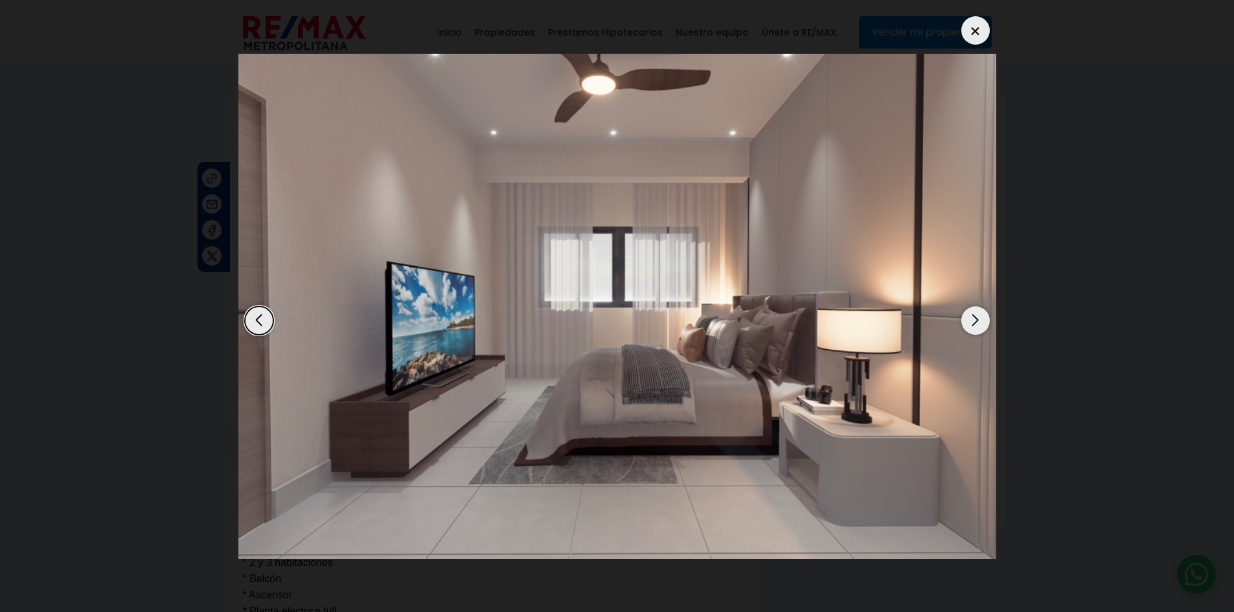
click at [980, 334] on img "4 / 10" at bounding box center [617, 306] width 758 height 505
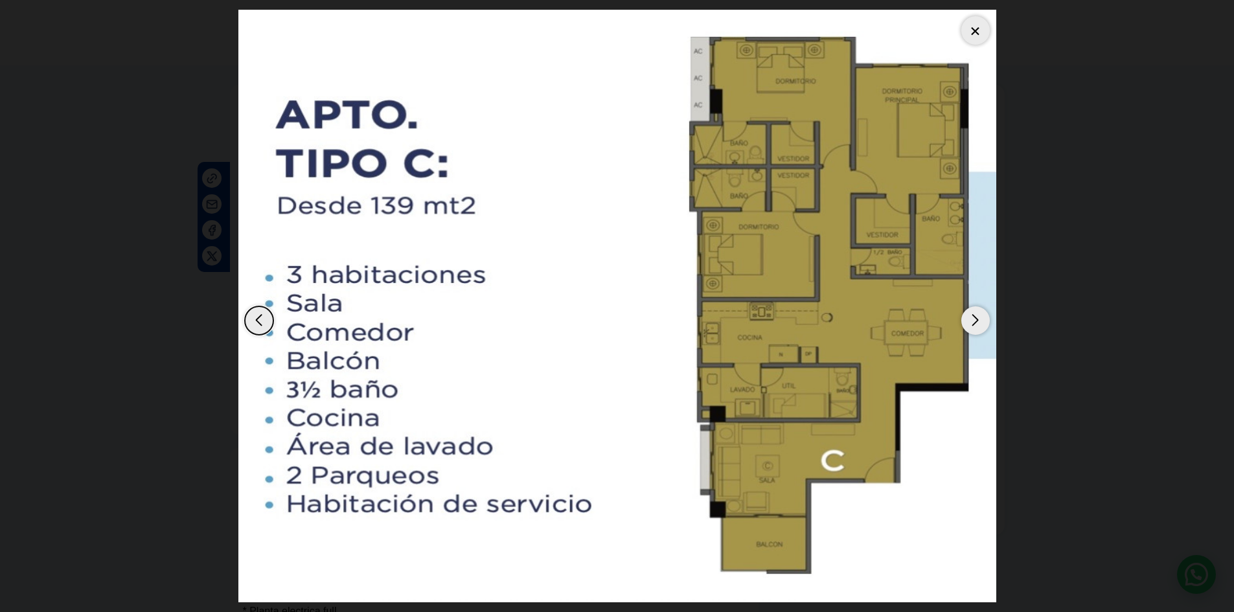
click at [980, 334] on img "10 / 10" at bounding box center [617, 306] width 758 height 593
click at [979, 323] on div "Next slide" at bounding box center [976, 321] width 29 height 29
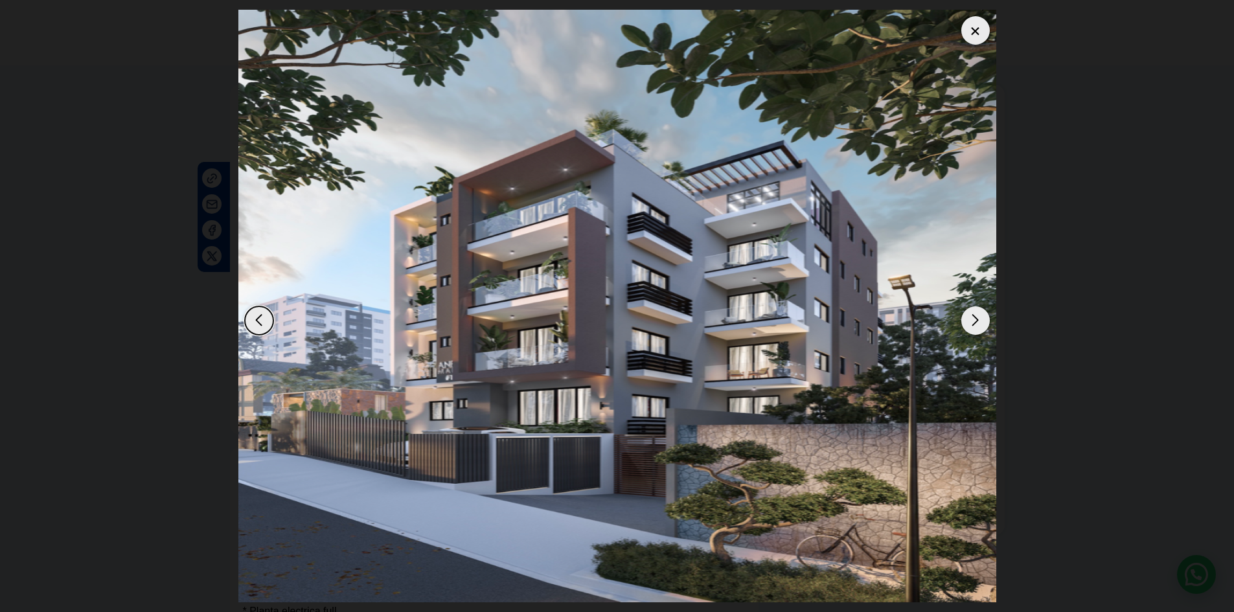
click at [969, 325] on div "Next slide" at bounding box center [976, 321] width 29 height 29
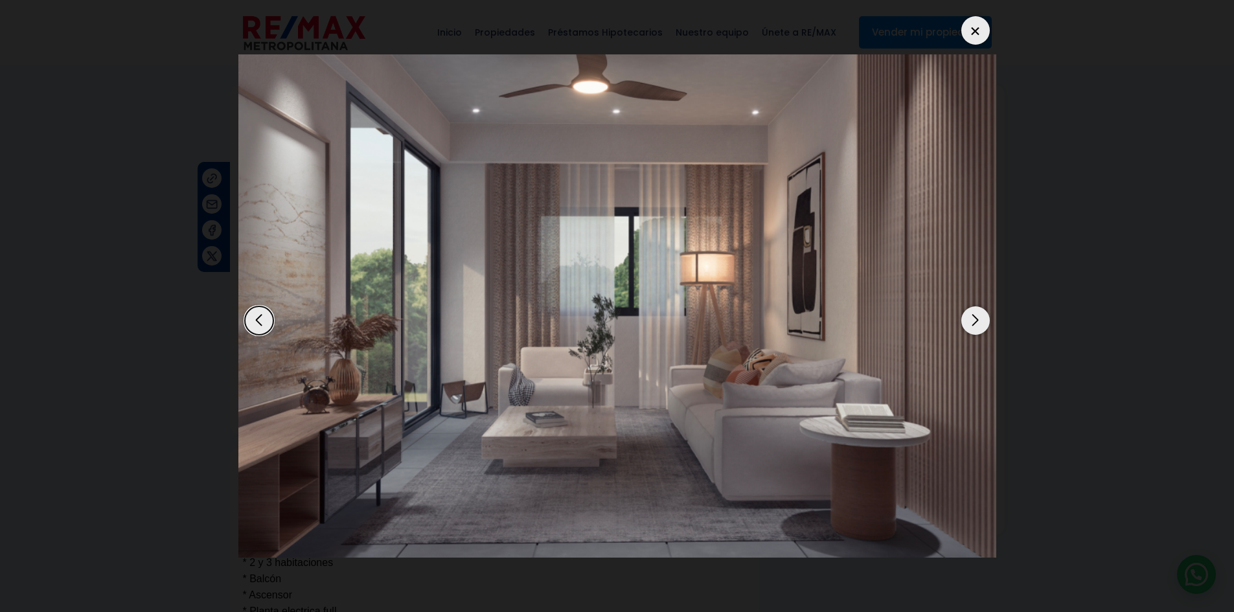
click at [988, 318] on div "Next slide" at bounding box center [976, 321] width 29 height 29
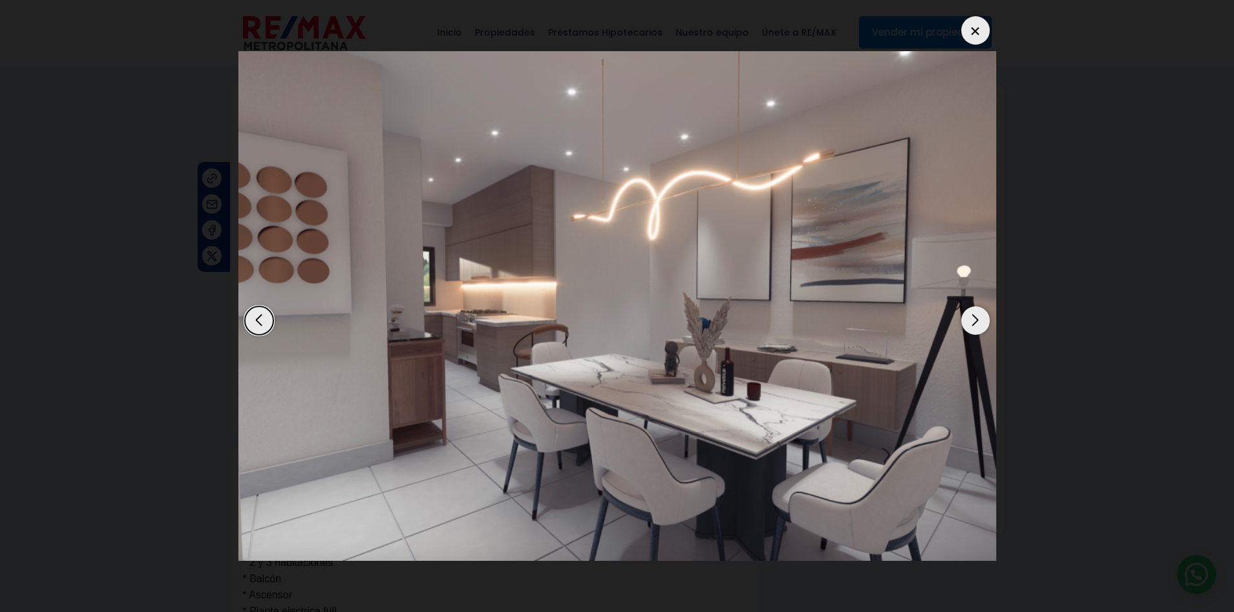
click at [988, 318] on div "Next slide" at bounding box center [976, 321] width 29 height 29
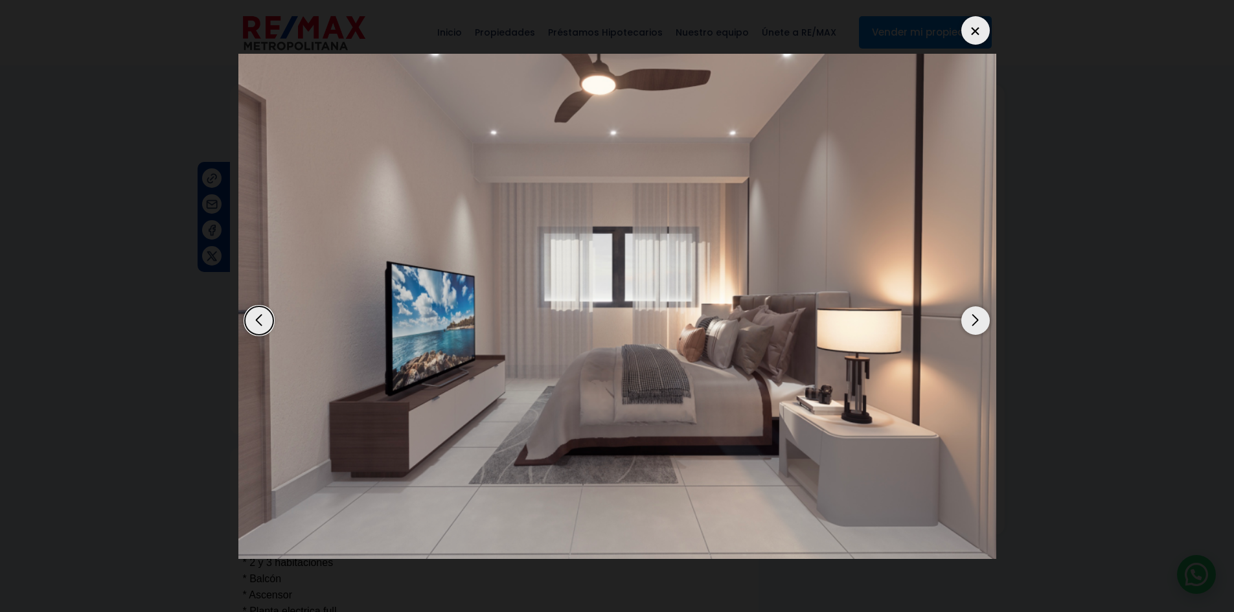
click at [1006, 316] on dialog at bounding box center [618, 306] width 778 height 612
click at [979, 38] on div at bounding box center [976, 30] width 29 height 29
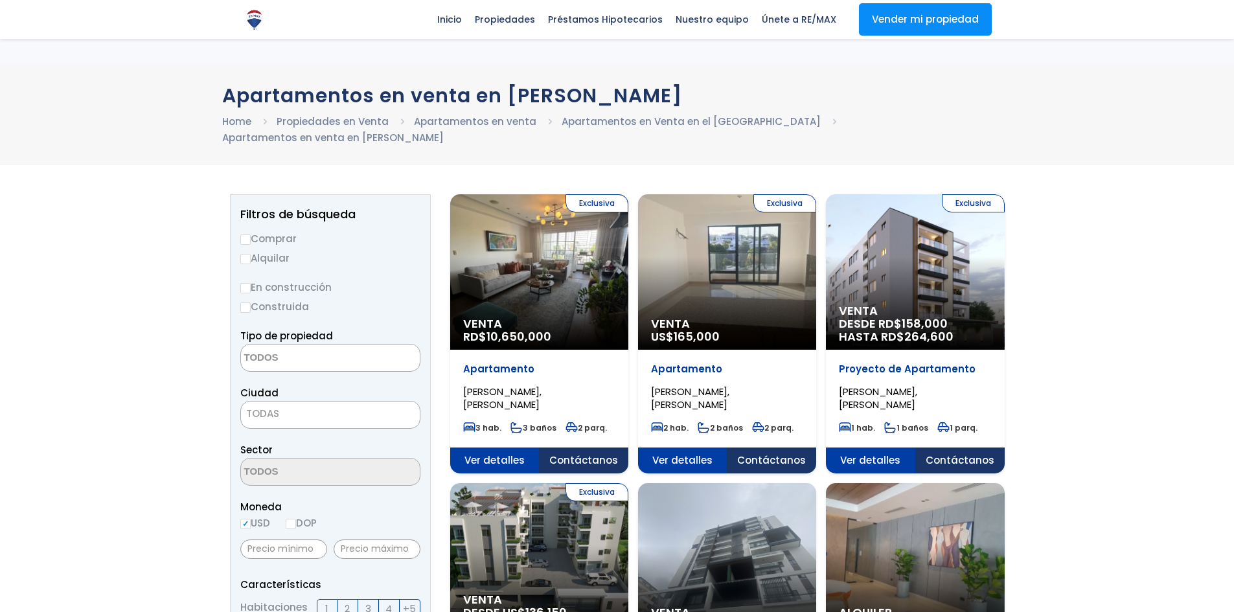
select select
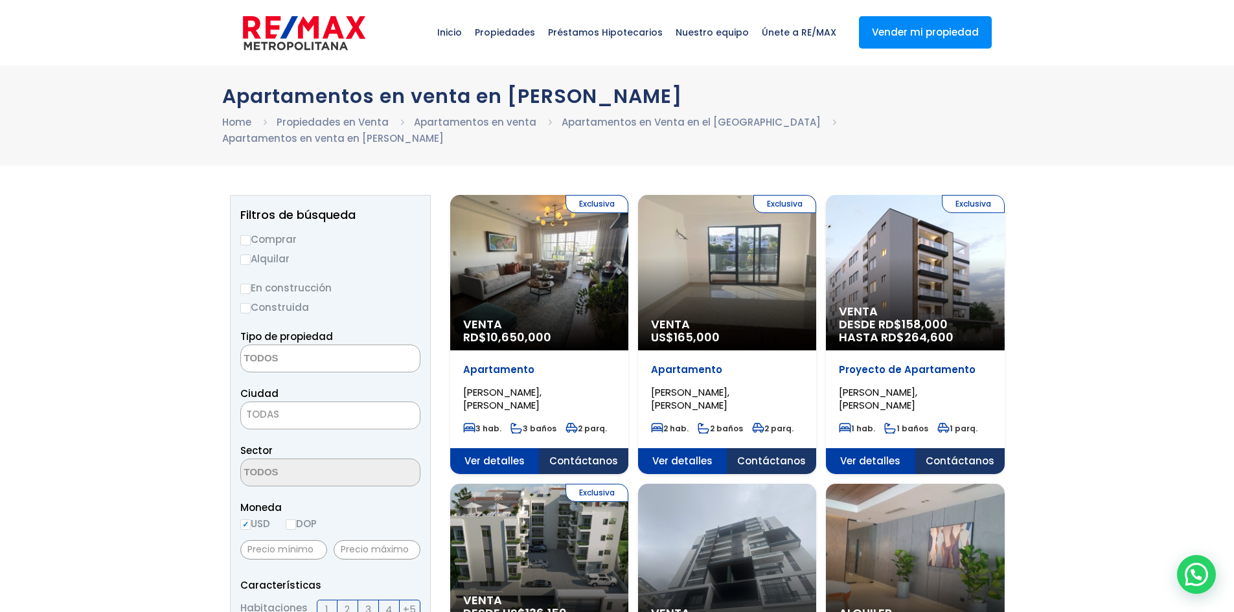
click at [256, 231] on label "Comprar" at bounding box center [330, 239] width 180 height 16
click at [251, 235] on input "Comprar" at bounding box center [245, 240] width 10 height 10
radio input "true"
click at [266, 349] on textarea "Search" at bounding box center [304, 359] width 126 height 28
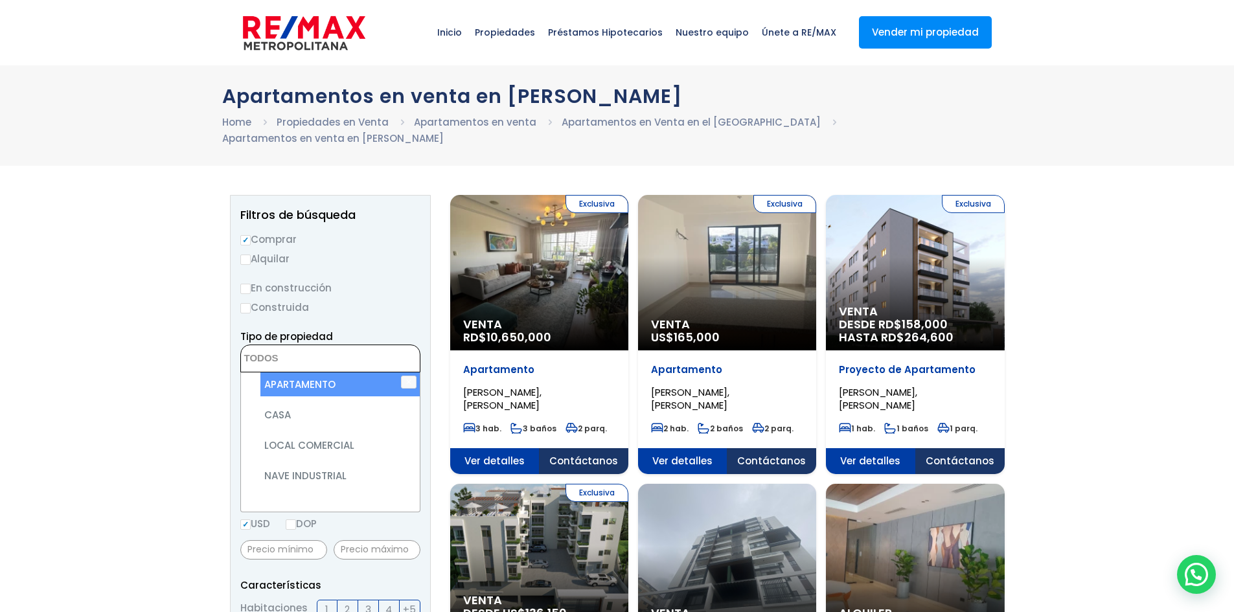
click at [270, 373] on li "APARTAMENTO" at bounding box center [340, 385] width 159 height 24
select select "apartment"
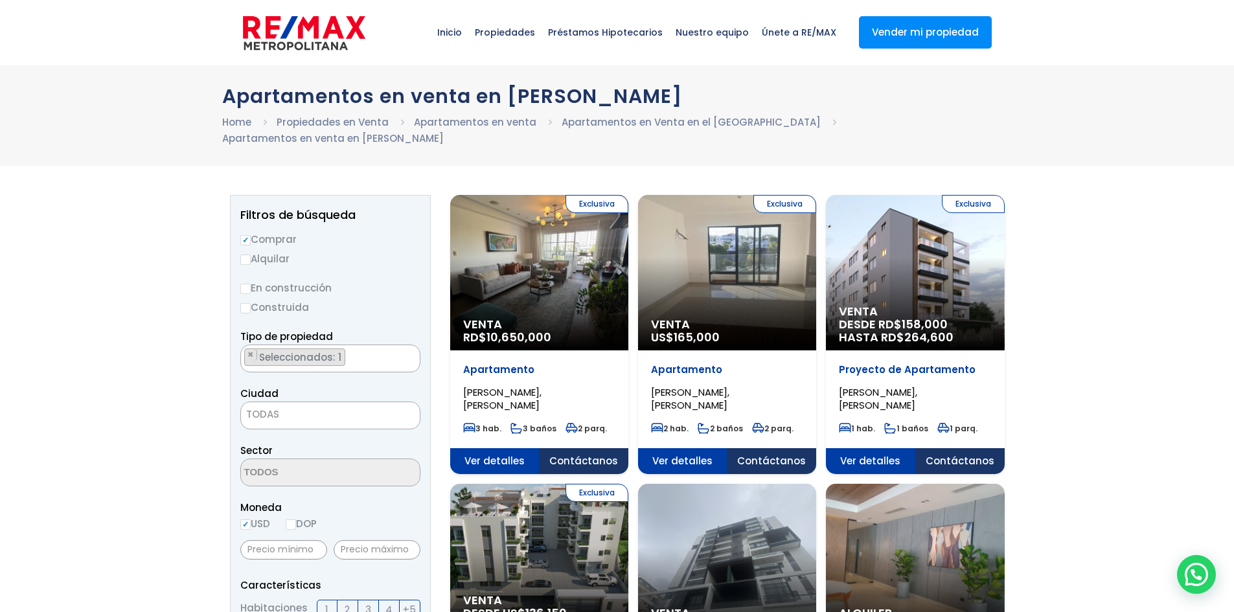
click at [267, 408] on span "TODAS" at bounding box center [262, 415] width 33 height 14
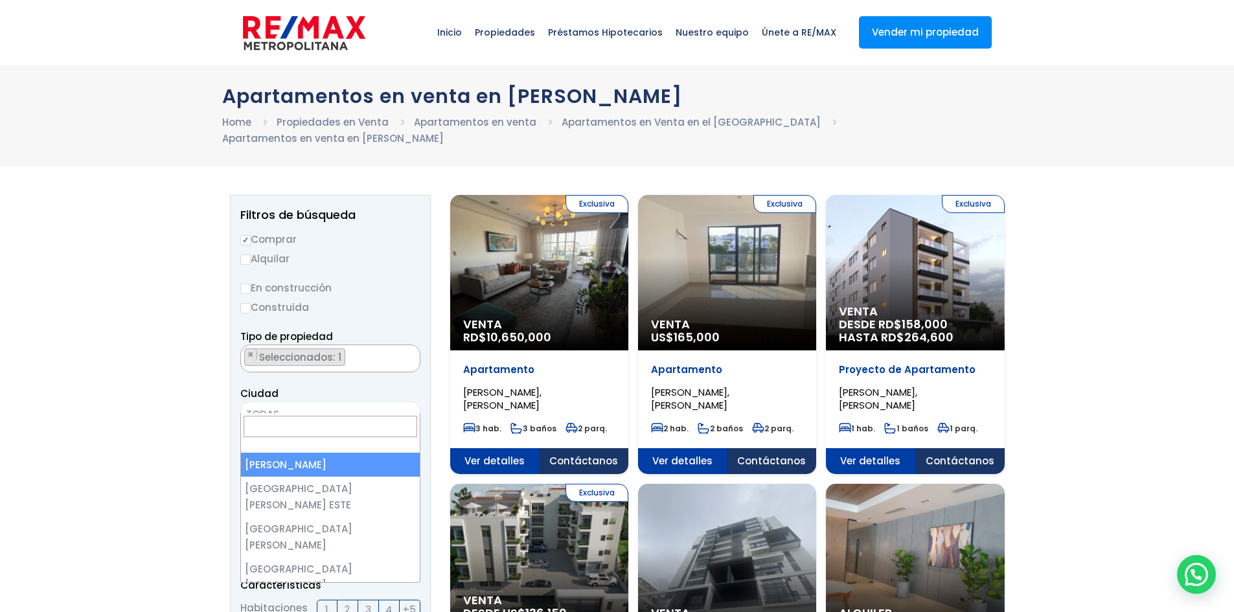
select select "1"
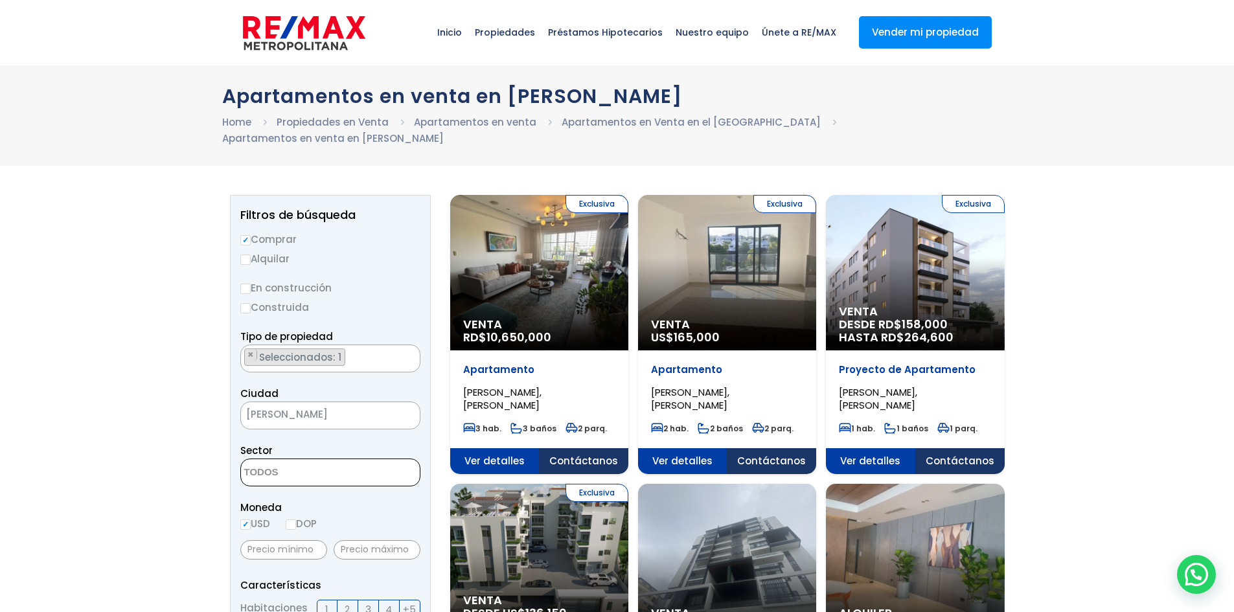
click at [278, 459] on textarea "Search" at bounding box center [304, 473] width 126 height 28
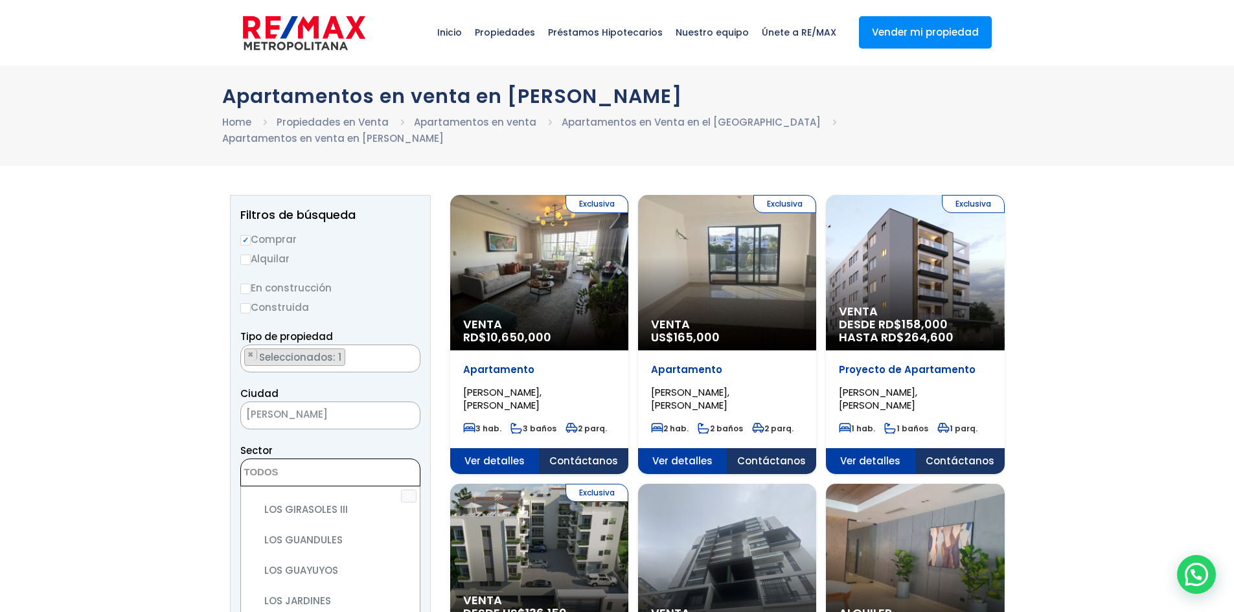
scroll to position [4666, 0]
select select "156"
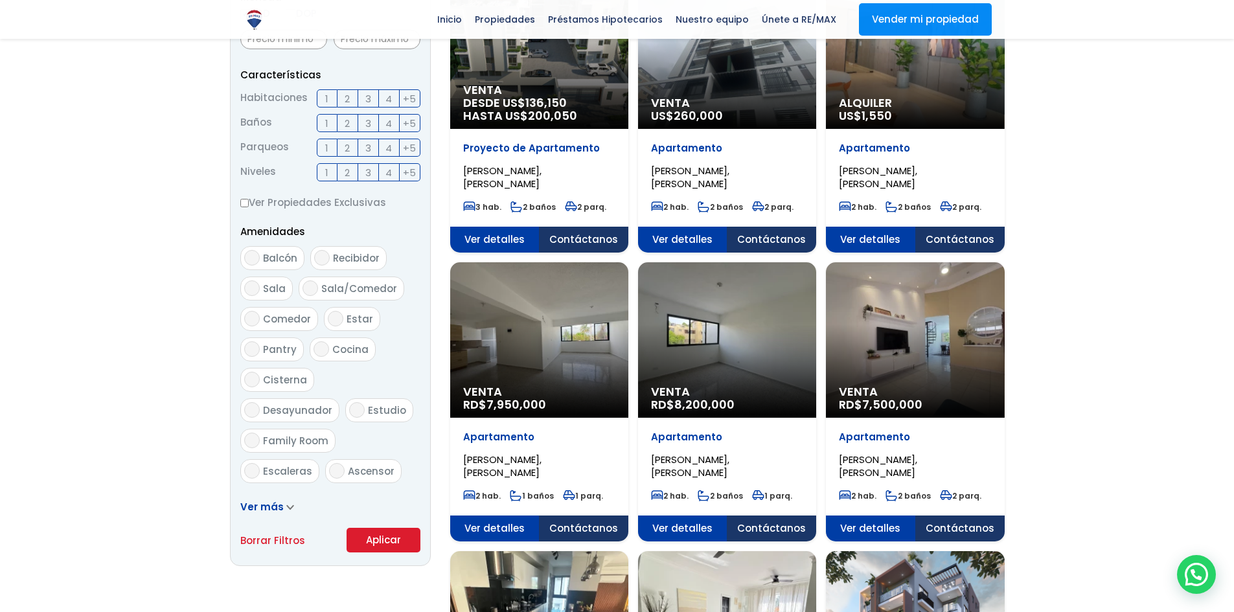
scroll to position [518, 0]
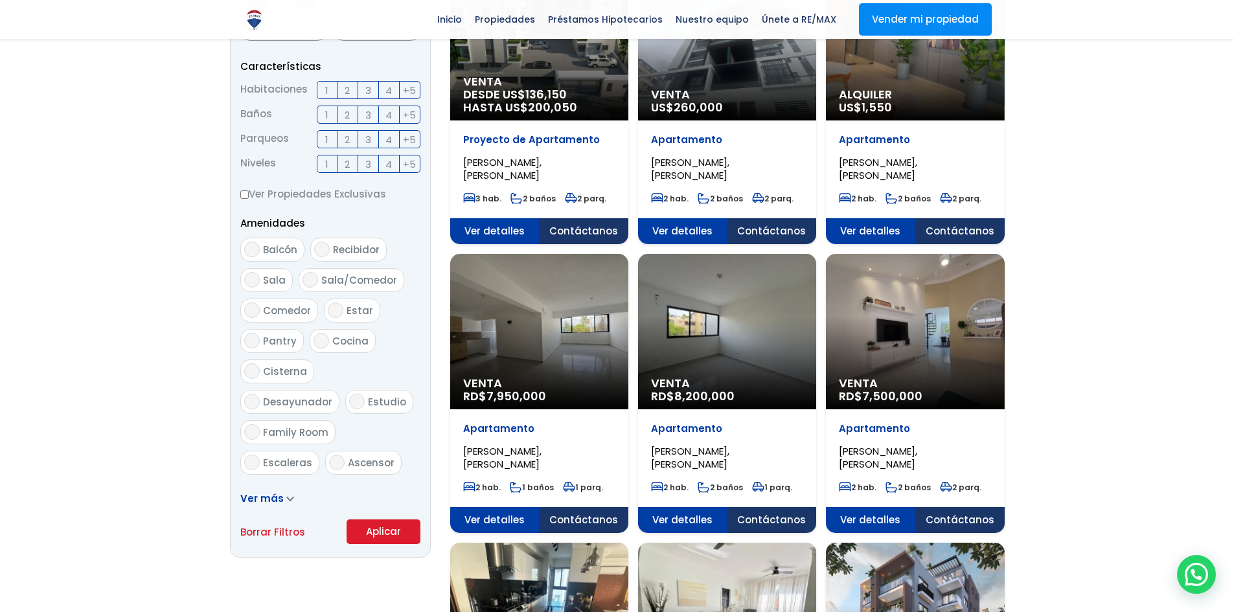
click at [402, 520] on button "Aplicar" at bounding box center [384, 532] width 74 height 25
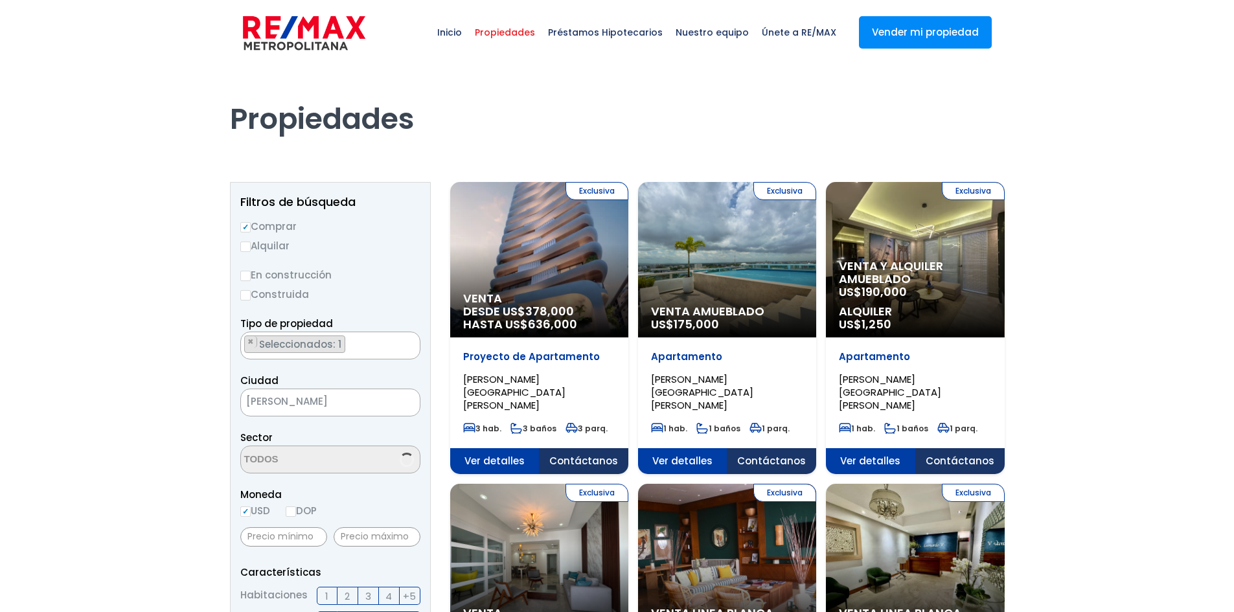
select select "156"
click at [525, 261] on div "Exclusiva Venta DESDE US$ 378,000 HASTA US$ 636,000" at bounding box center [539, 260] width 178 height 156
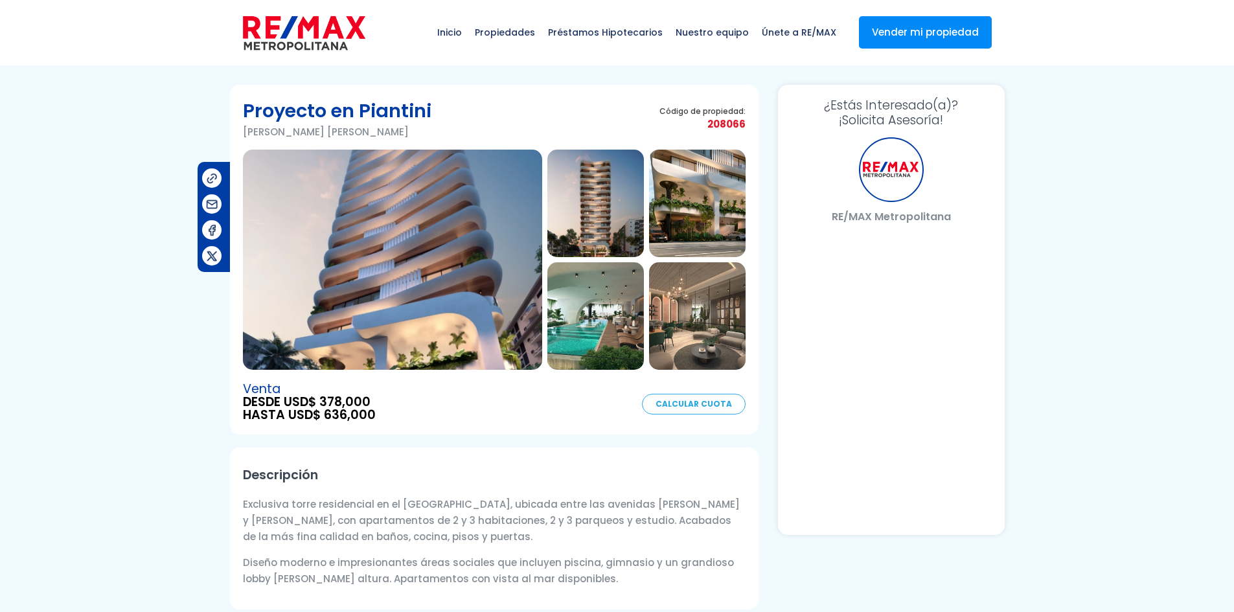
select select "US"
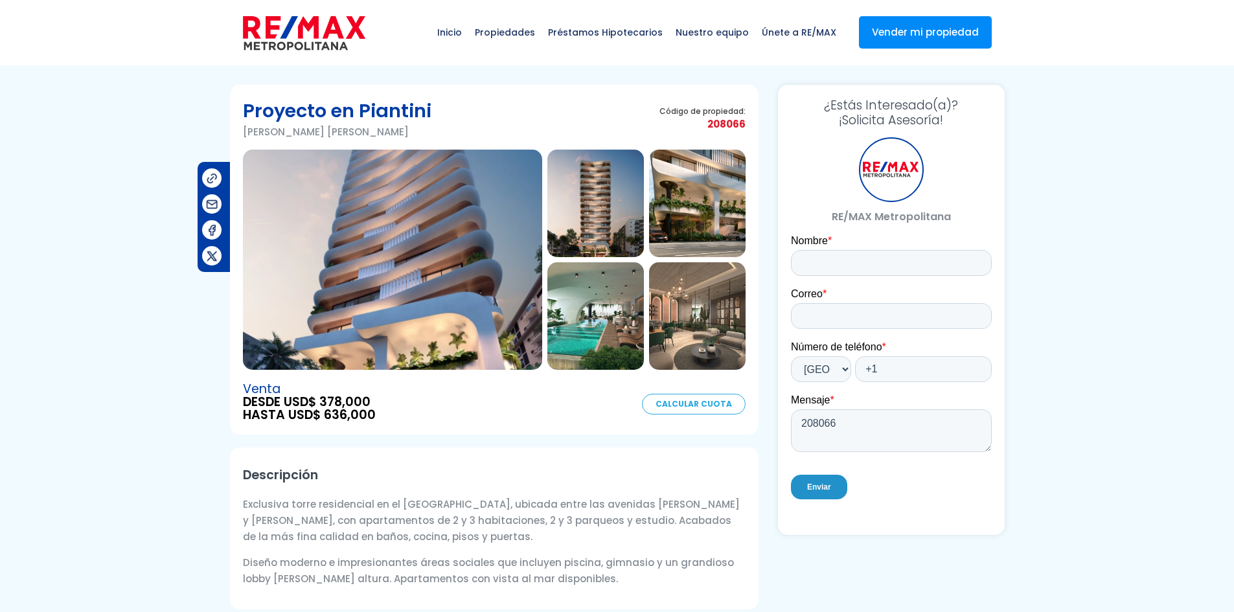
click at [589, 230] on img at bounding box center [596, 204] width 97 height 108
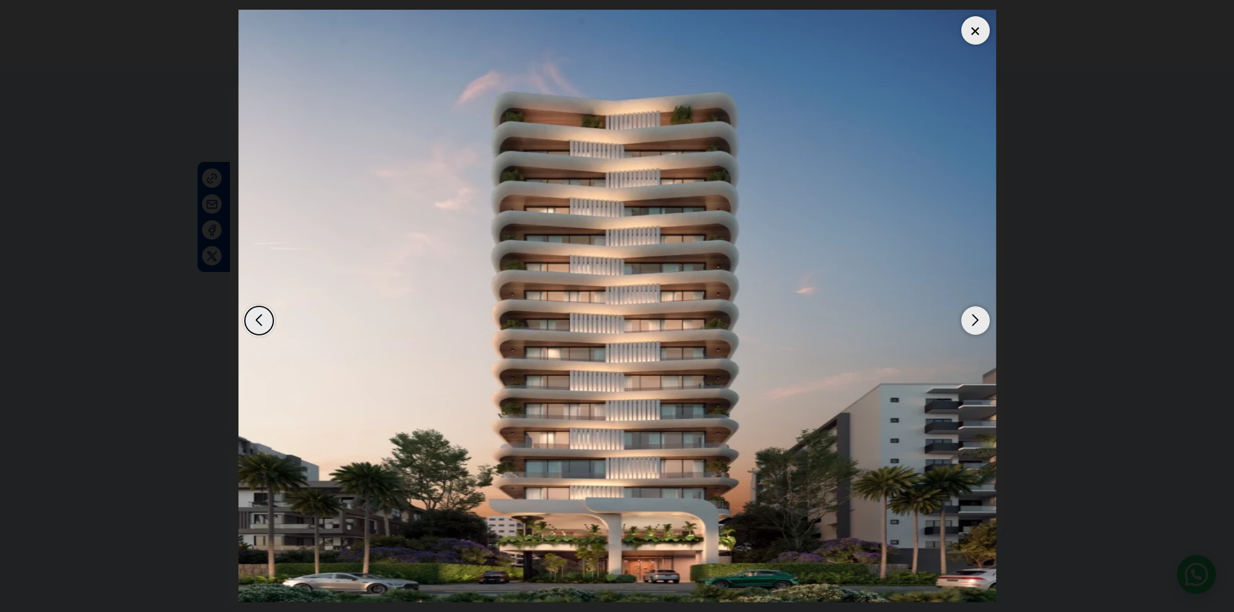
click at [973, 318] on div "Next slide" at bounding box center [976, 321] width 29 height 29
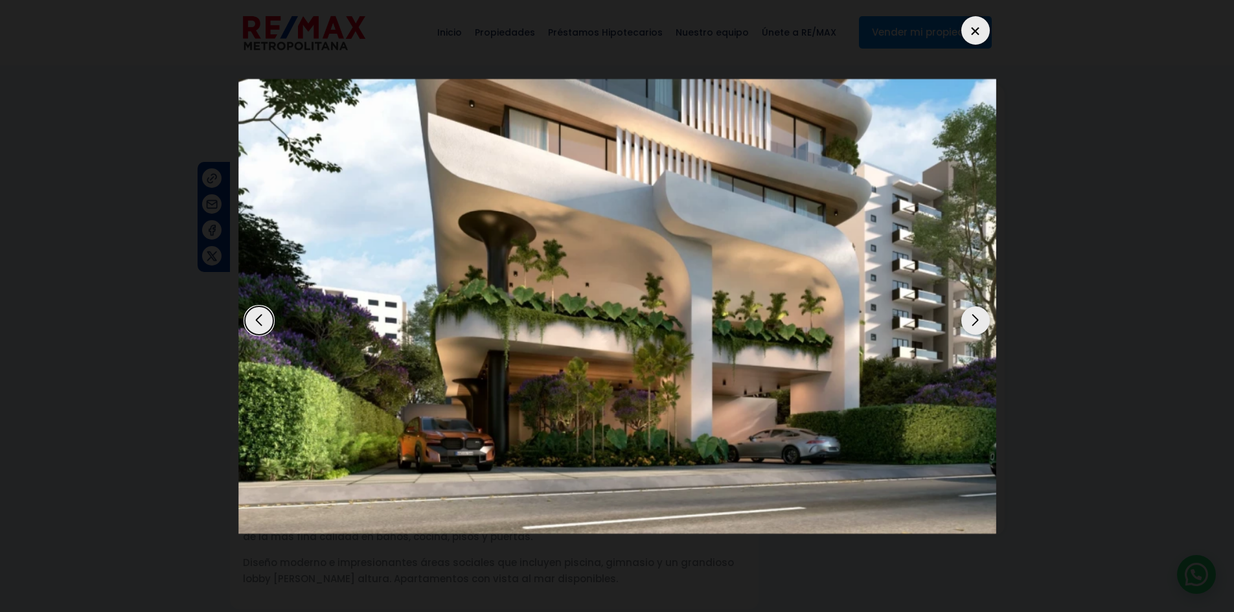
click at [973, 318] on div "Next slide" at bounding box center [976, 321] width 29 height 29
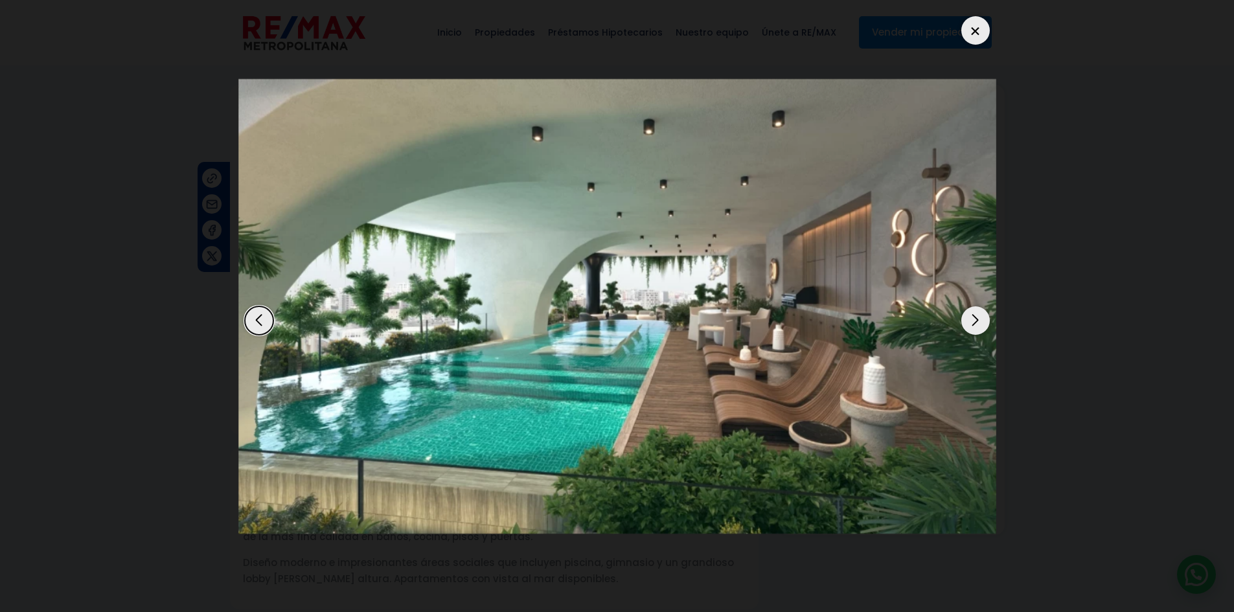
click at [973, 318] on div "Next slide" at bounding box center [976, 321] width 29 height 29
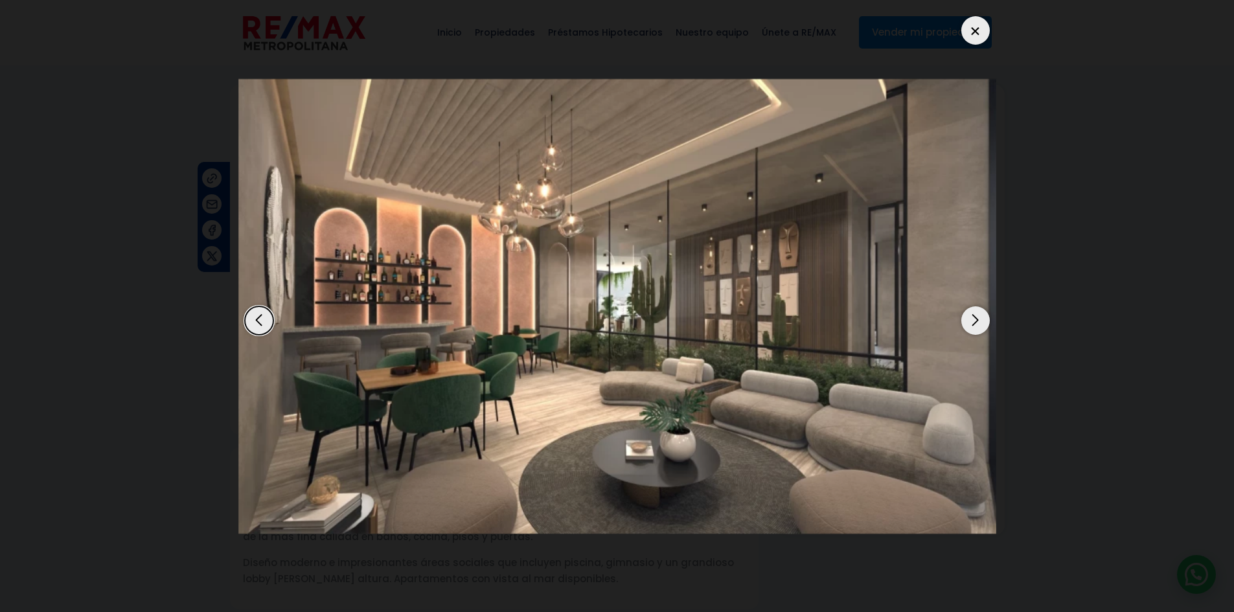
click at [973, 318] on div "Next slide" at bounding box center [976, 321] width 29 height 29
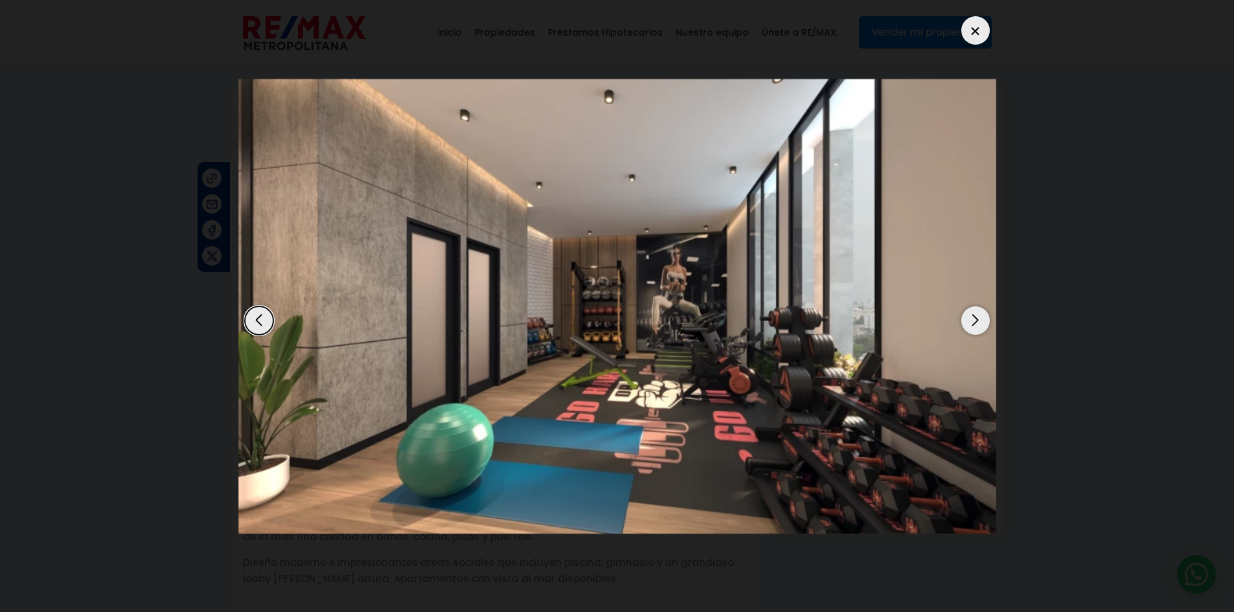
click at [976, 322] on div "Next slide" at bounding box center [976, 321] width 29 height 29
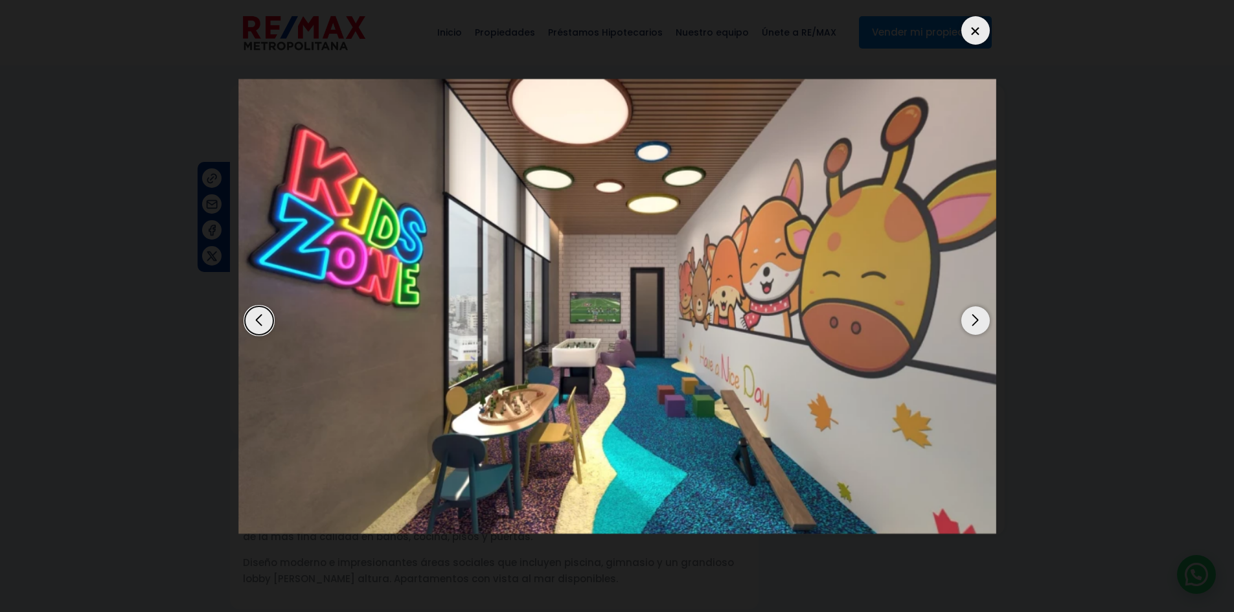
click at [974, 319] on div "Next slide" at bounding box center [976, 321] width 29 height 29
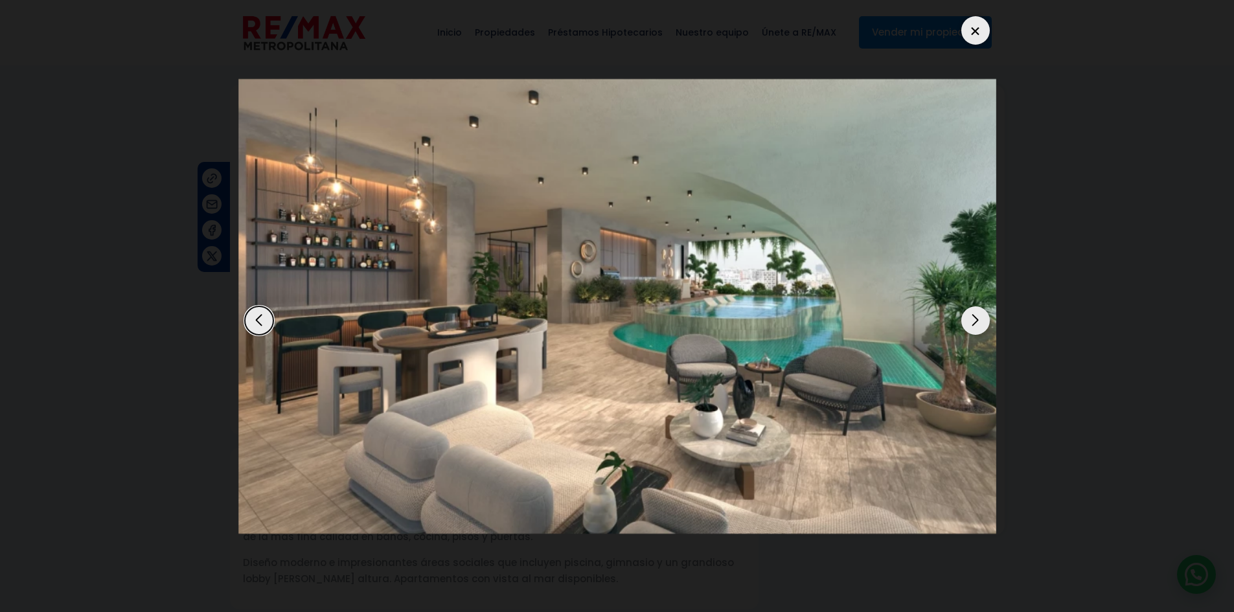
click at [974, 319] on div "Next slide" at bounding box center [976, 321] width 29 height 29
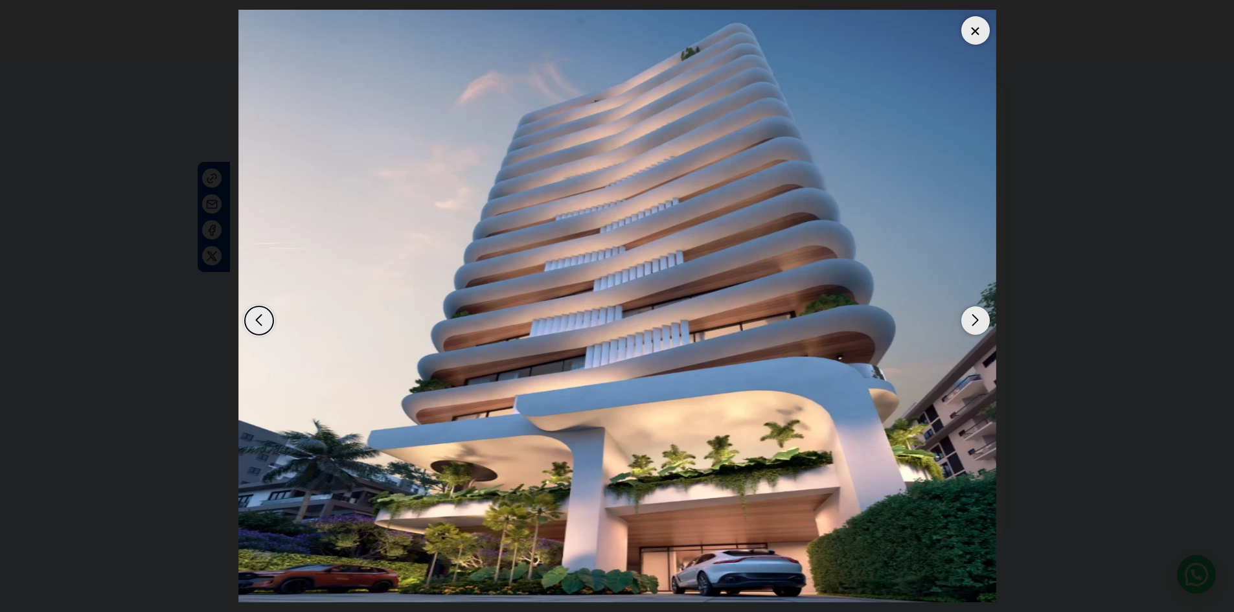
click at [974, 319] on div "Next slide" at bounding box center [976, 321] width 29 height 29
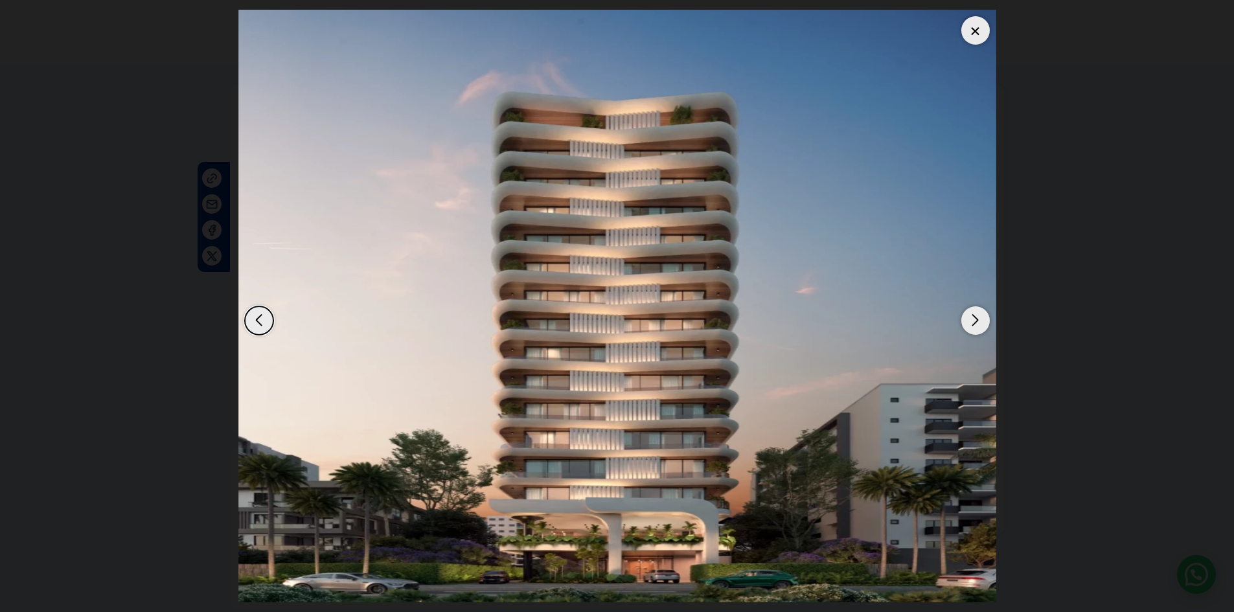
click at [974, 319] on div "Next slide" at bounding box center [976, 321] width 29 height 29
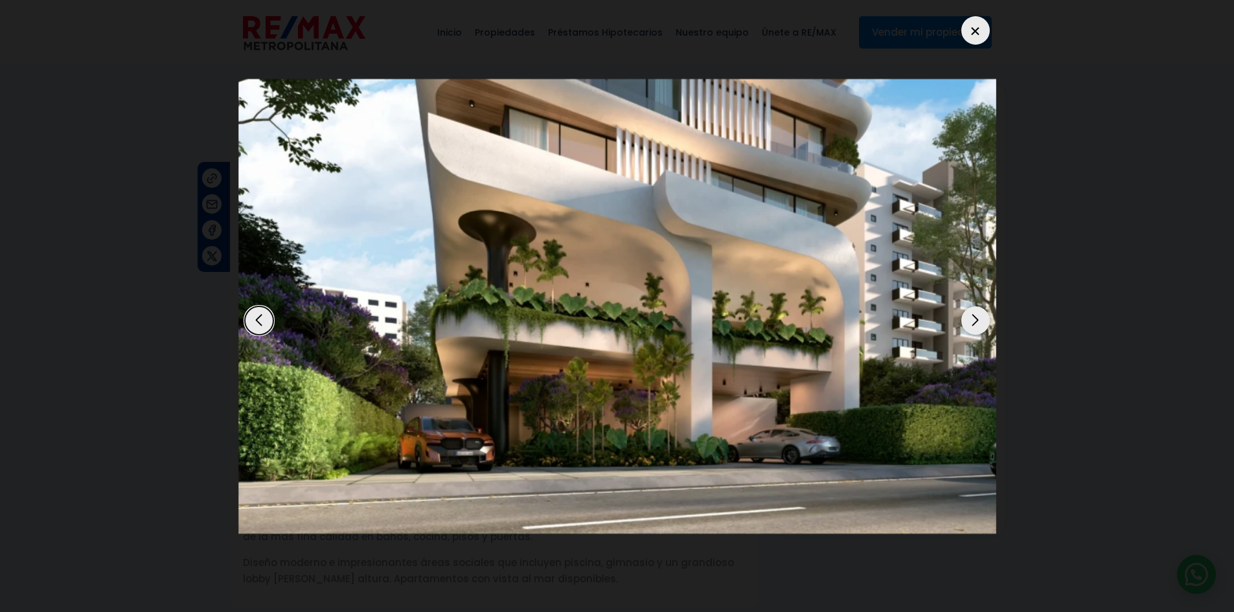
click at [1006, 317] on dialog at bounding box center [618, 306] width 778 height 612
click at [968, 37] on div at bounding box center [976, 30] width 29 height 29
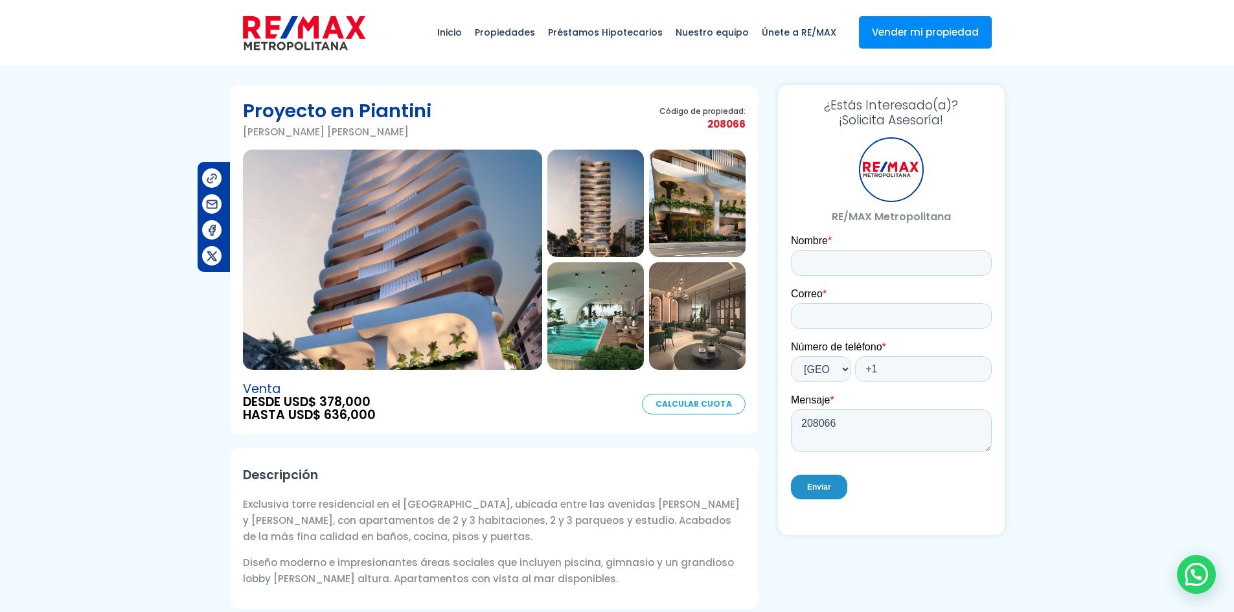
click at [449, 228] on img at bounding box center [392, 260] width 299 height 220
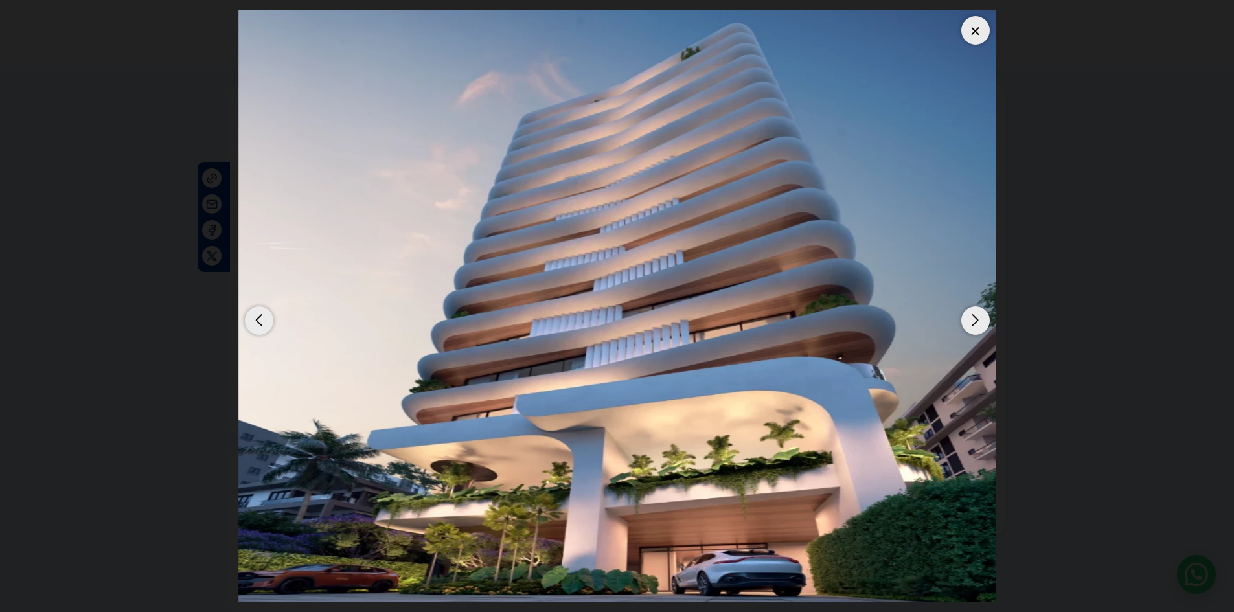
click at [973, 319] on div "Next slide" at bounding box center [976, 321] width 29 height 29
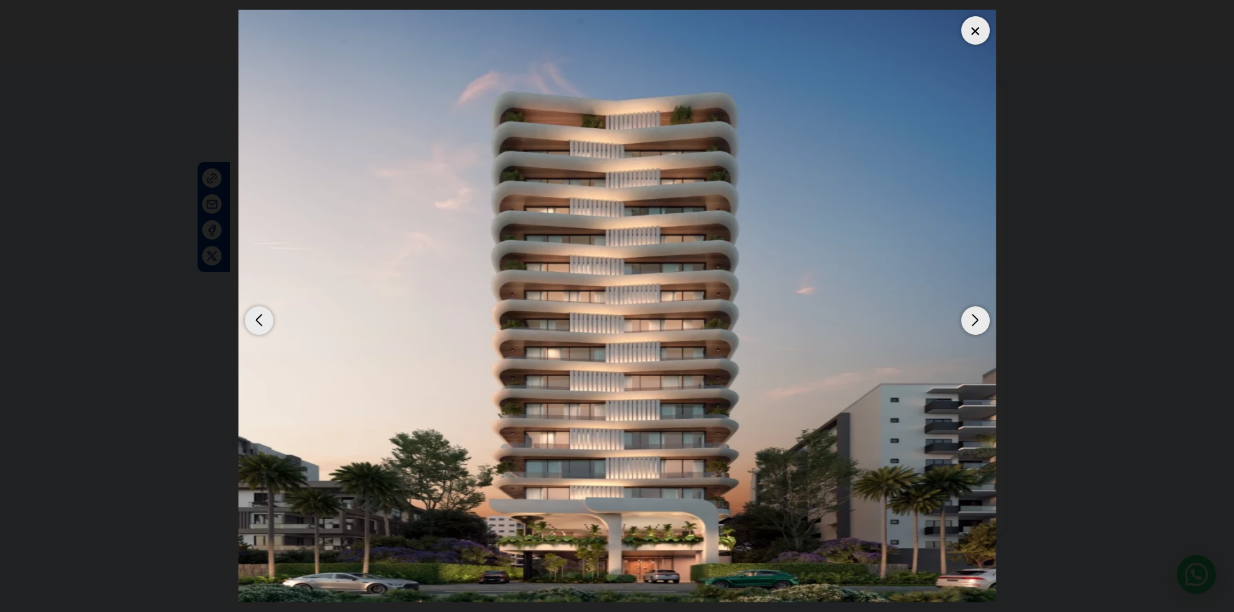
click at [983, 311] on div "Next slide" at bounding box center [976, 321] width 29 height 29
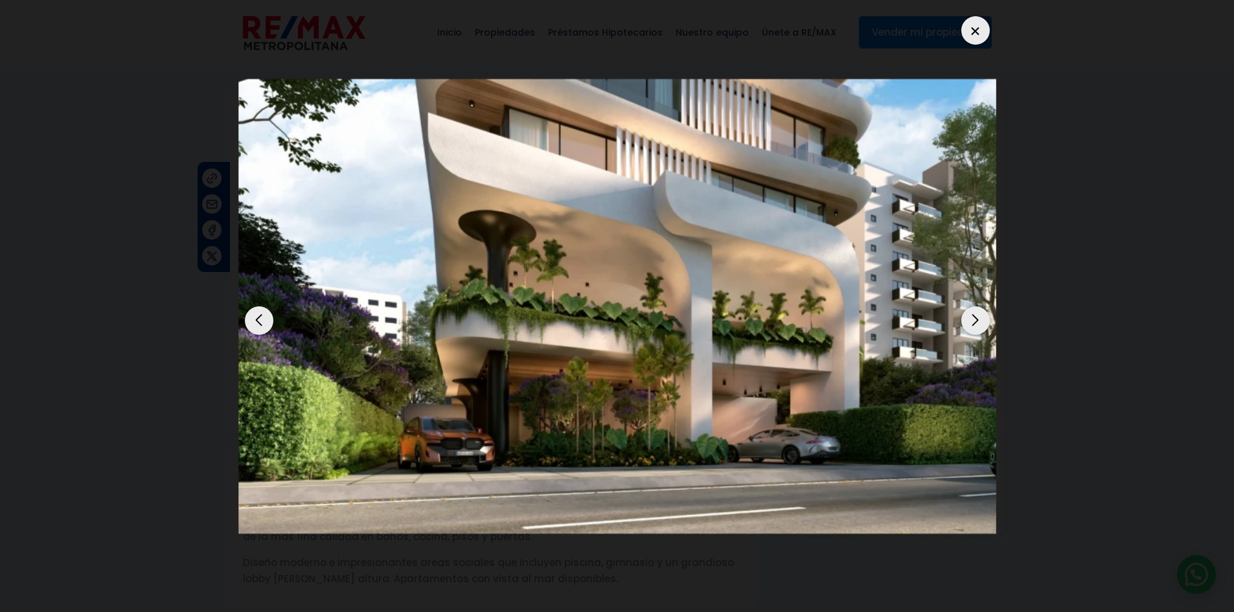
click at [257, 321] on div "Previous slide" at bounding box center [259, 321] width 29 height 29
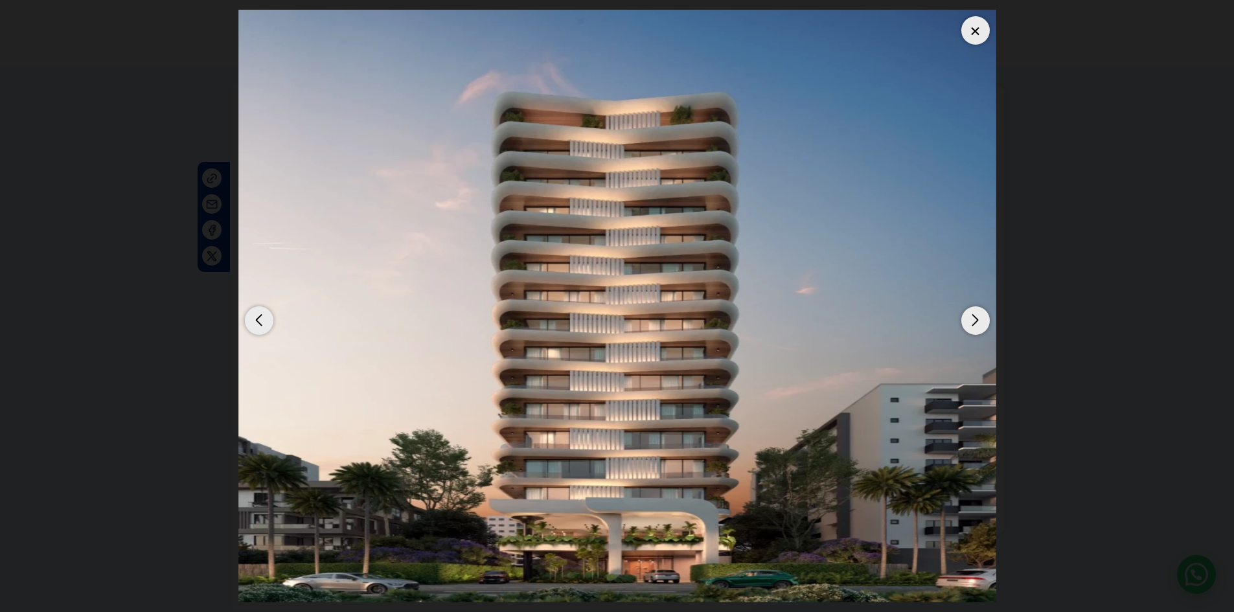
click at [979, 322] on div "Next slide" at bounding box center [976, 321] width 29 height 29
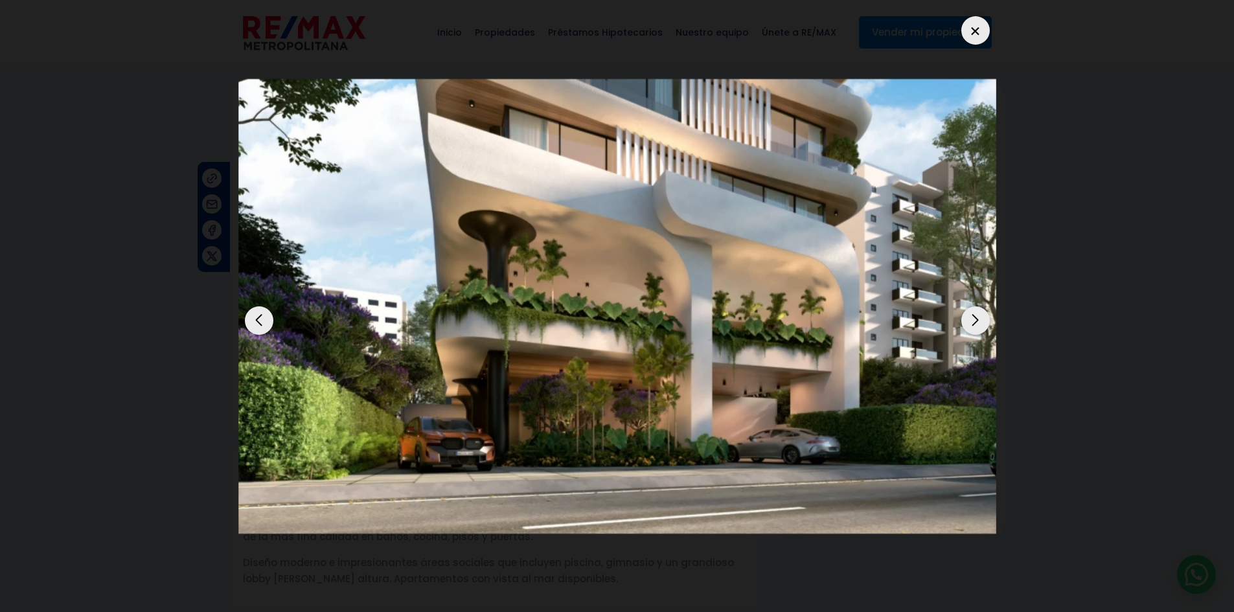
click at [979, 322] on div "Next slide" at bounding box center [976, 321] width 29 height 29
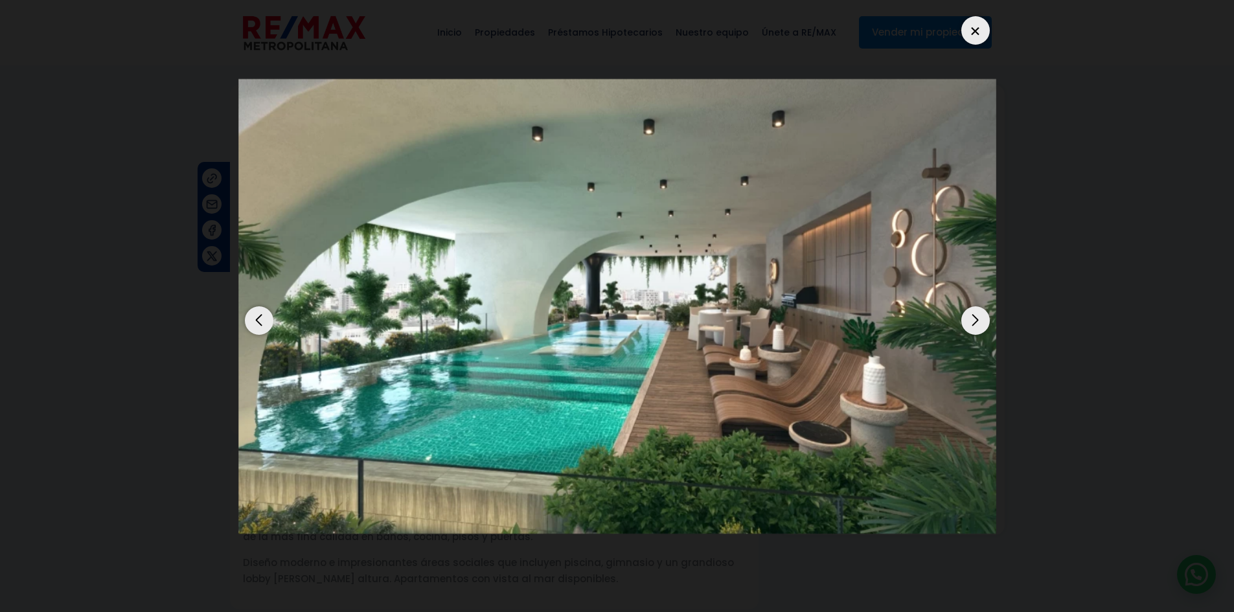
click at [977, 320] on div "Next slide" at bounding box center [976, 321] width 29 height 29
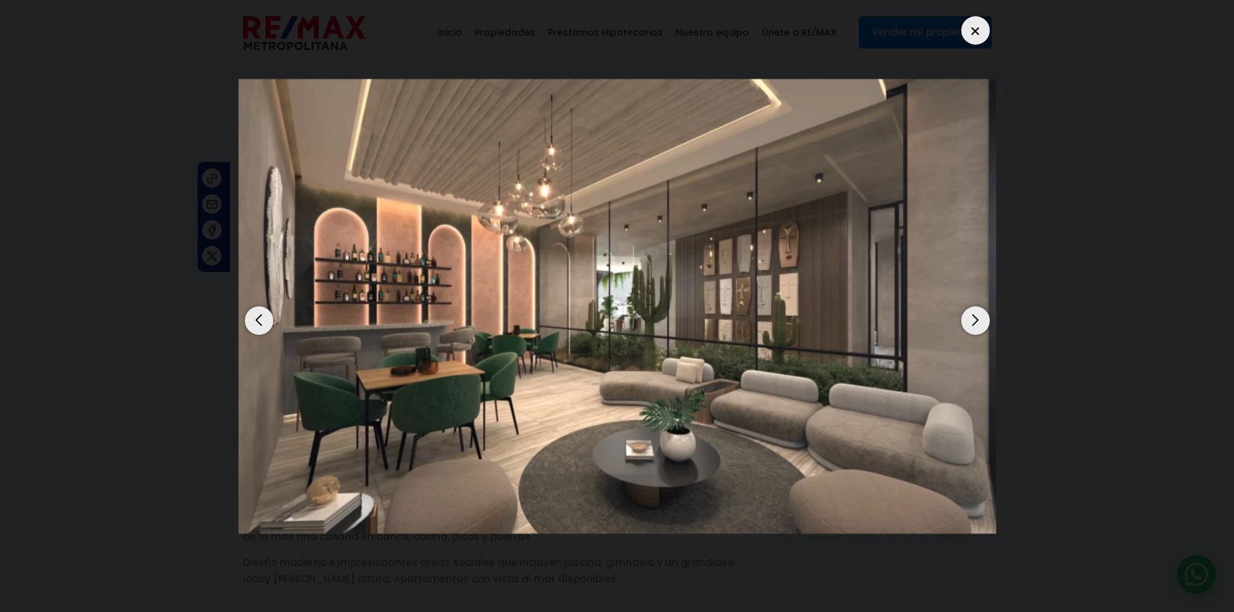
click at [977, 320] on div "Next slide" at bounding box center [976, 321] width 29 height 29
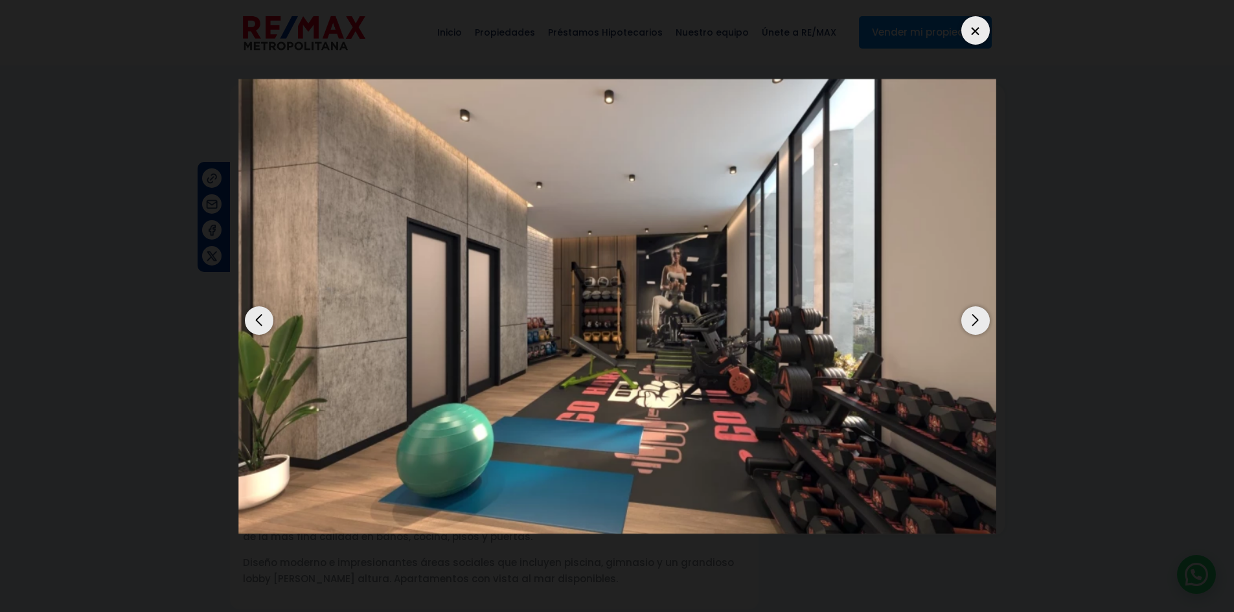
click at [977, 320] on div "Next slide" at bounding box center [976, 321] width 29 height 29
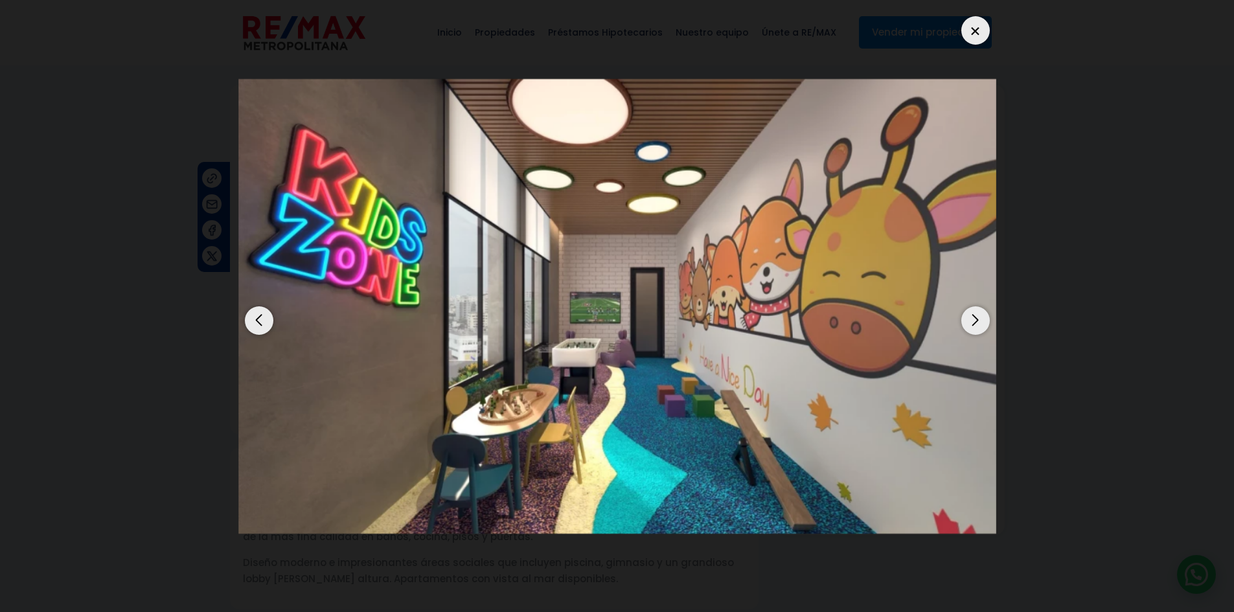
click at [977, 320] on div "Next slide" at bounding box center [976, 321] width 29 height 29
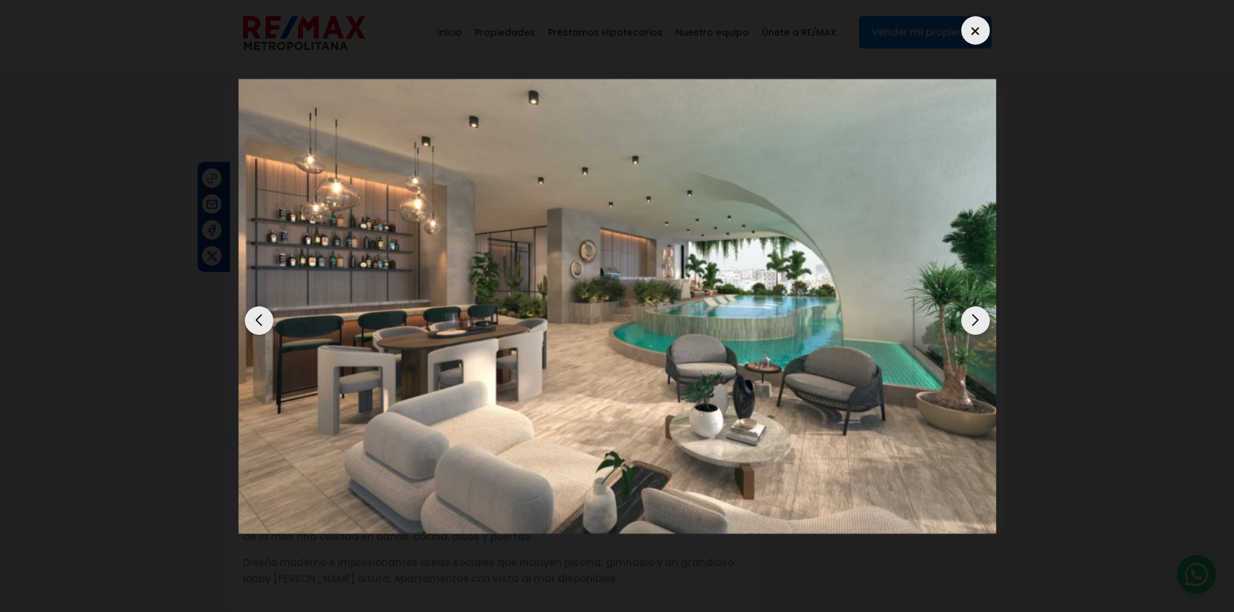
click at [975, 30] on div at bounding box center [976, 30] width 29 height 29
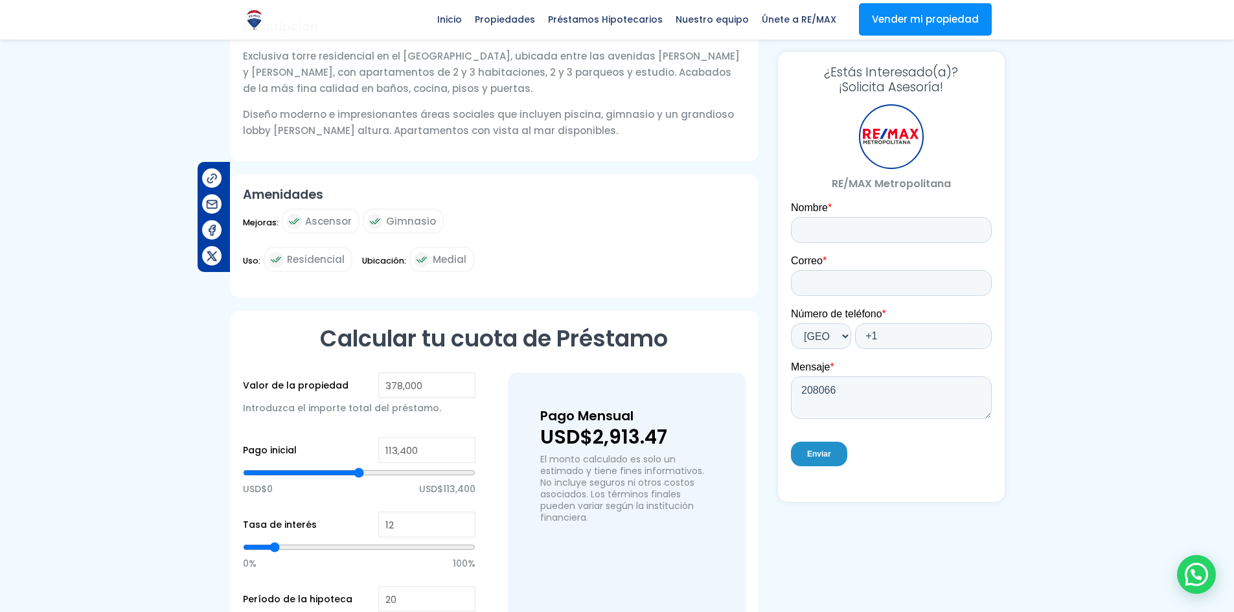
scroll to position [259, 0]
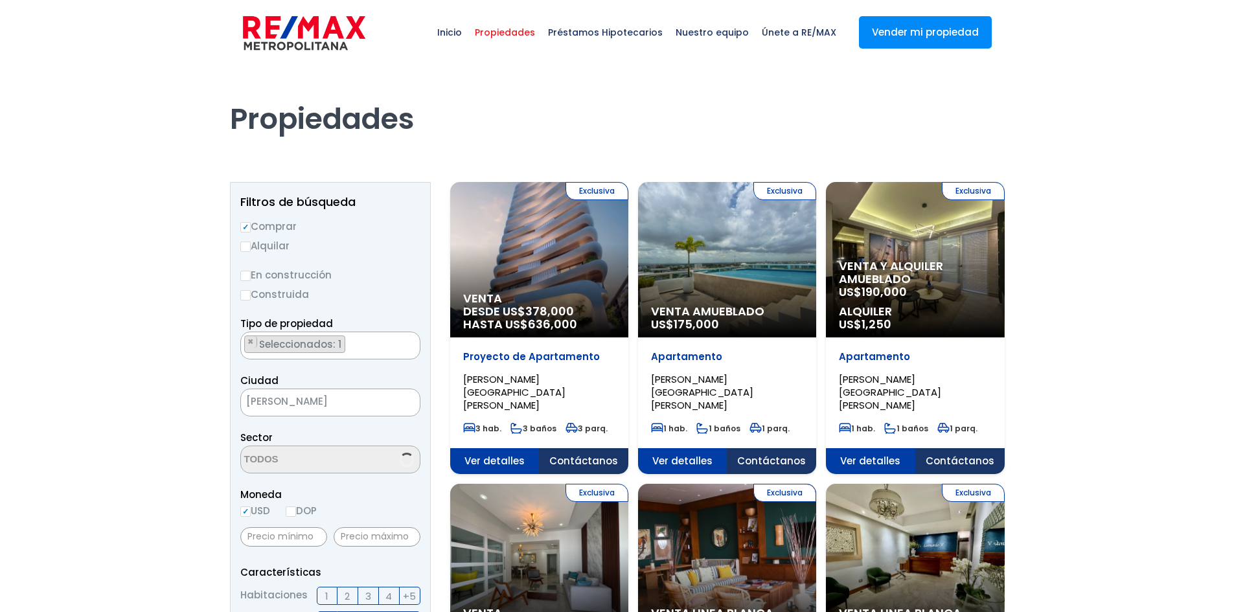
select select "156"
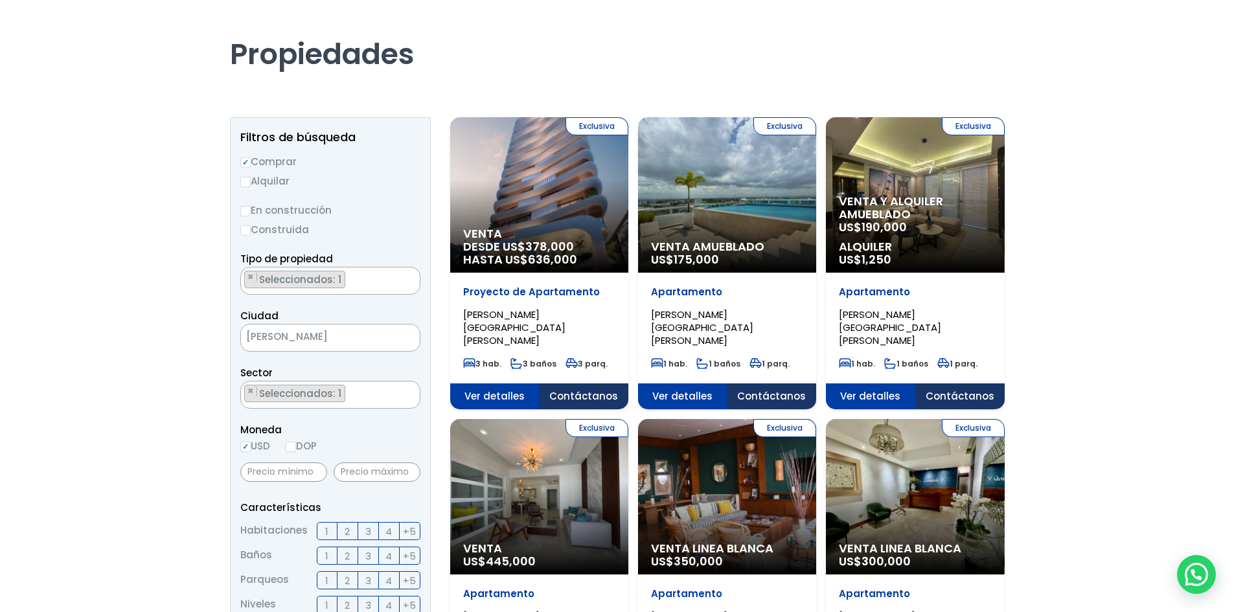
click at [629, 194] on div "Exclusiva Venta Amueblado US$ 175,000" at bounding box center [539, 195] width 178 height 156
click at [540, 384] on span "Ver detalles" at bounding box center [494, 397] width 89 height 26
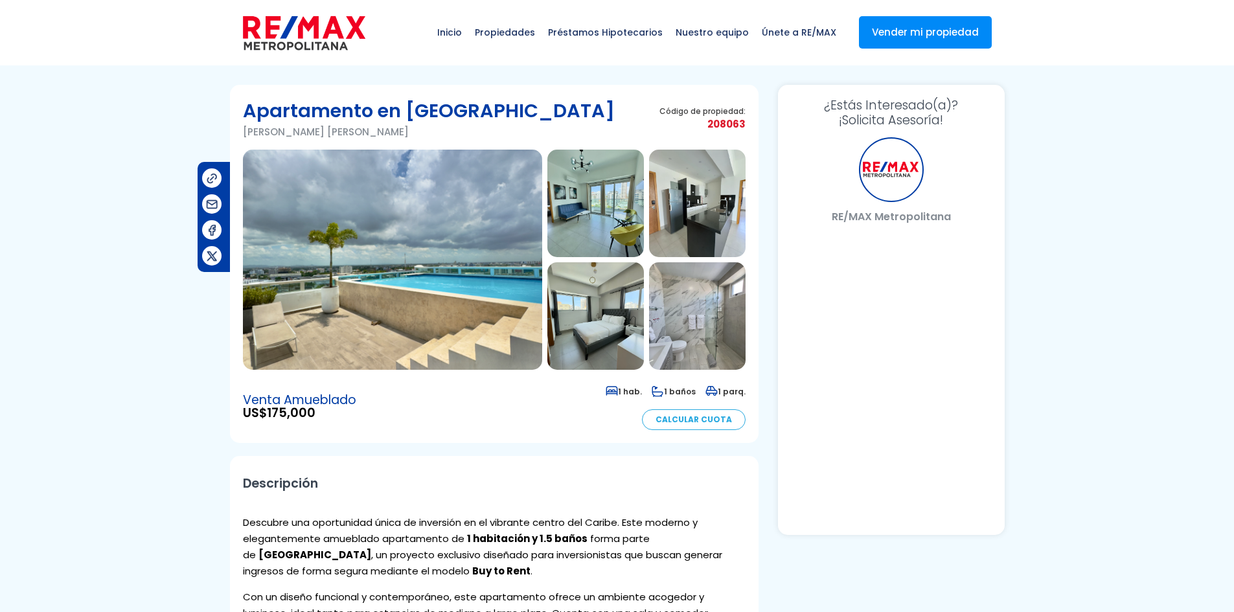
select select "US"
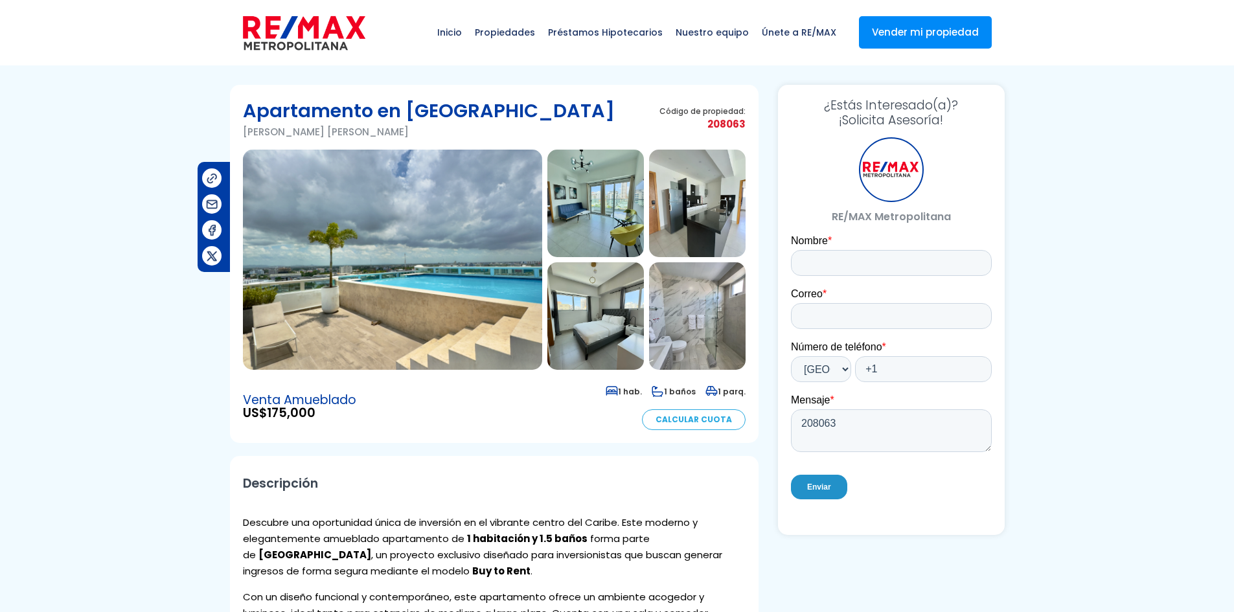
click at [490, 224] on img at bounding box center [392, 260] width 299 height 220
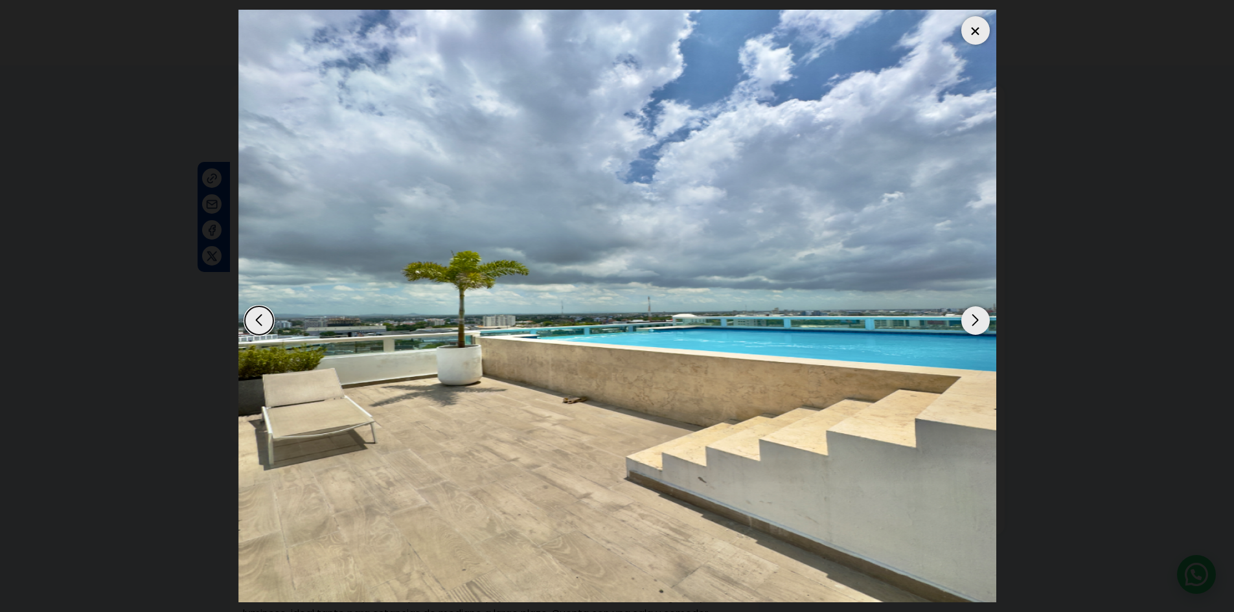
click at [982, 322] on div "Next slide" at bounding box center [976, 321] width 29 height 29
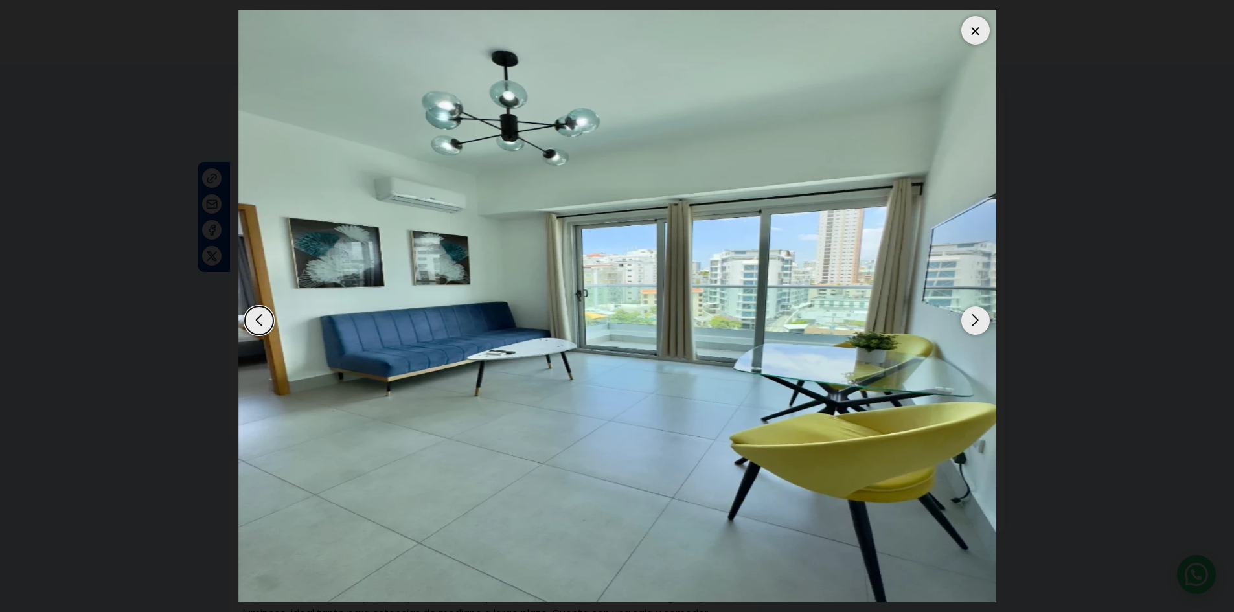
click at [969, 318] on div "Next slide" at bounding box center [976, 321] width 29 height 29
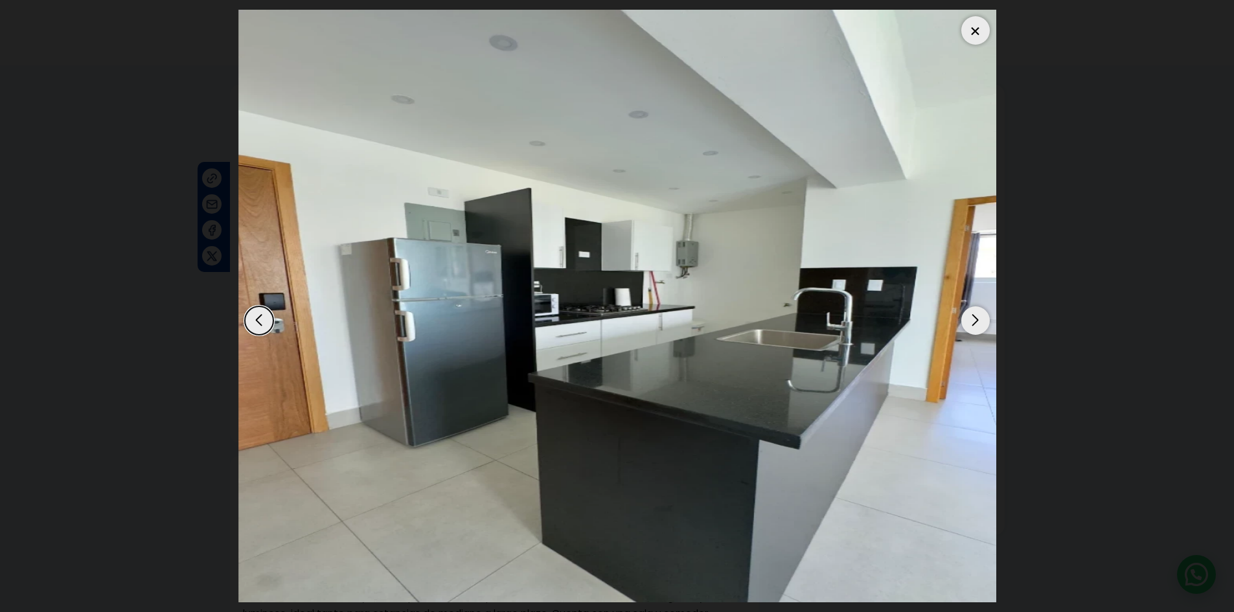
click at [970, 318] on div "Next slide" at bounding box center [976, 321] width 29 height 29
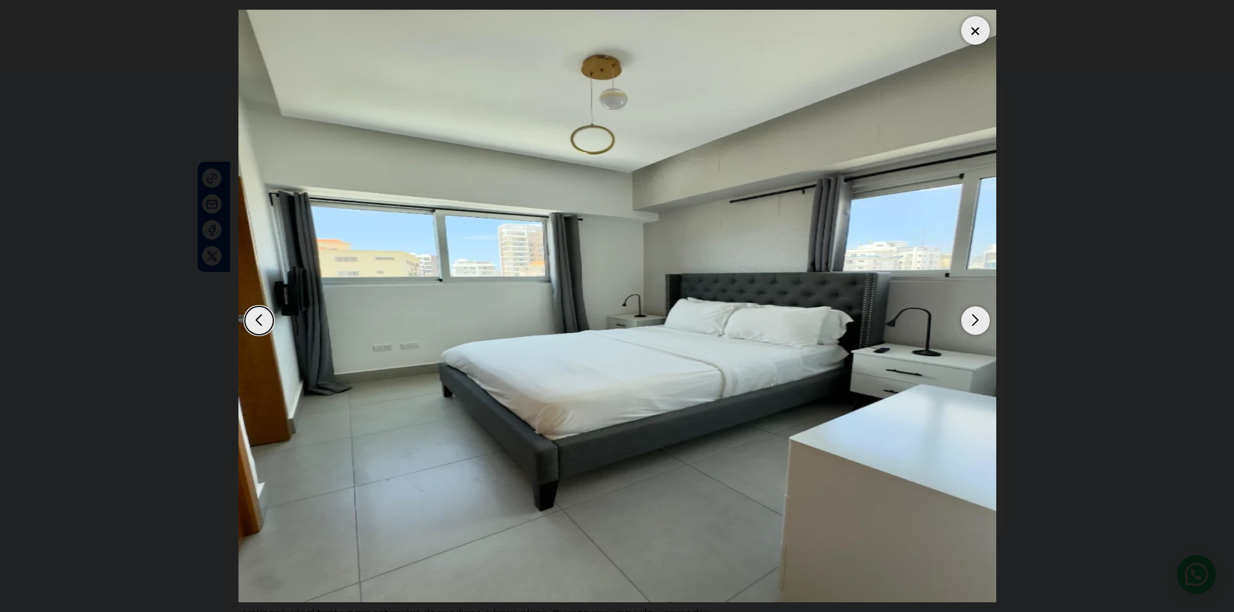
click at [974, 318] on div "Next slide" at bounding box center [976, 321] width 29 height 29
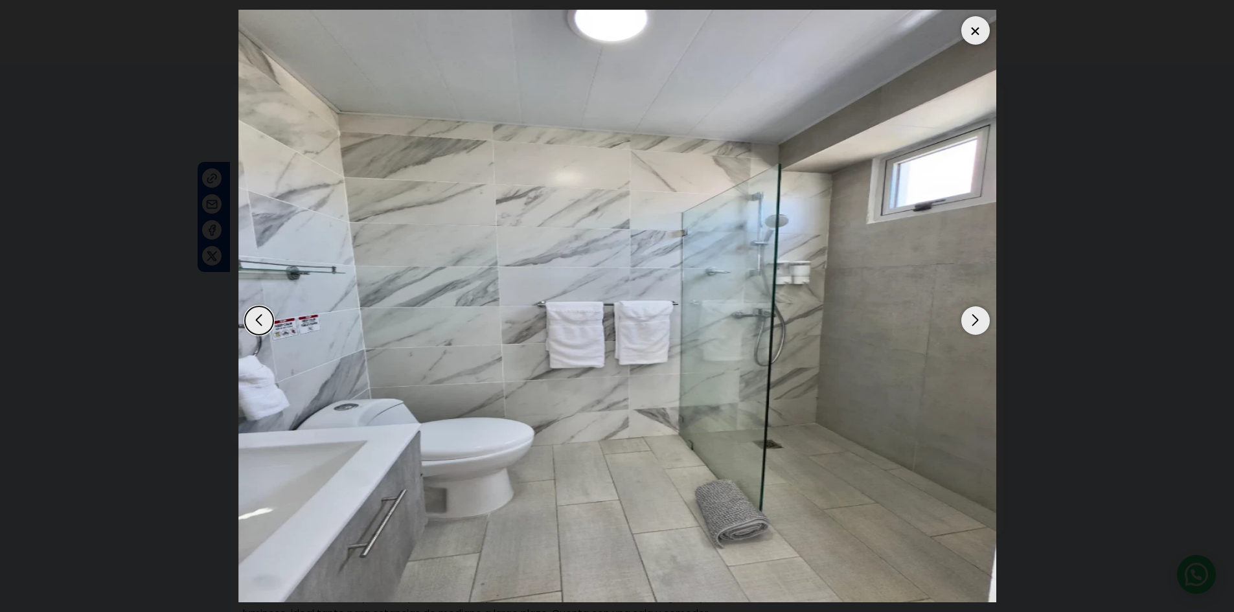
click at [974, 318] on div "Next slide" at bounding box center [976, 321] width 29 height 29
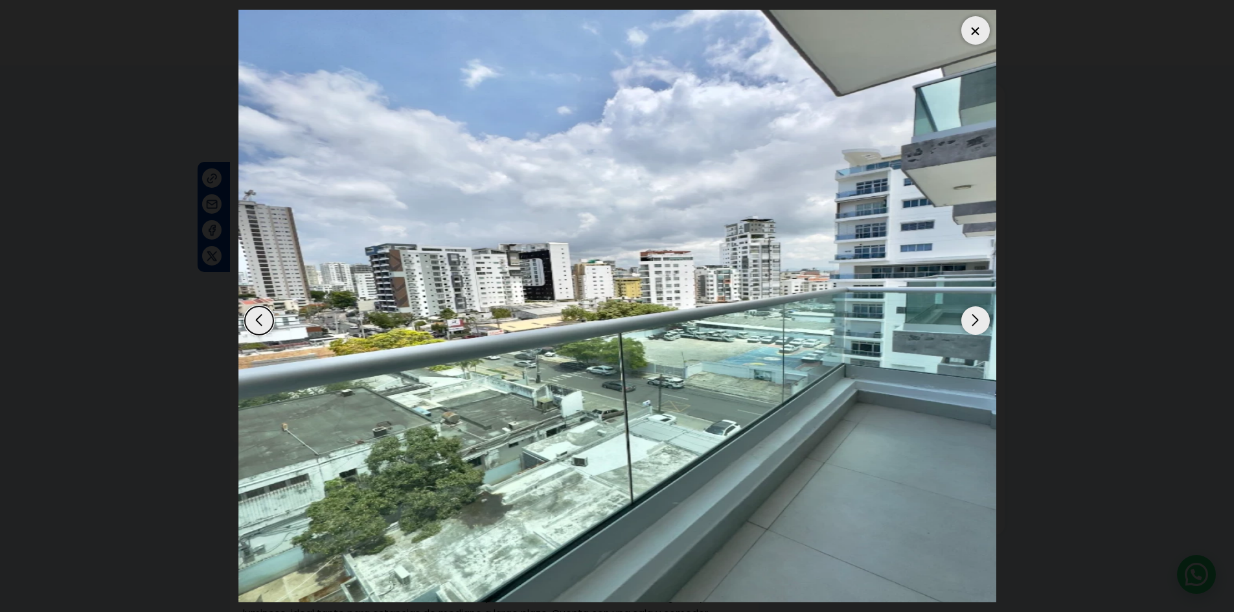
click at [974, 318] on div "Next slide" at bounding box center [976, 321] width 29 height 29
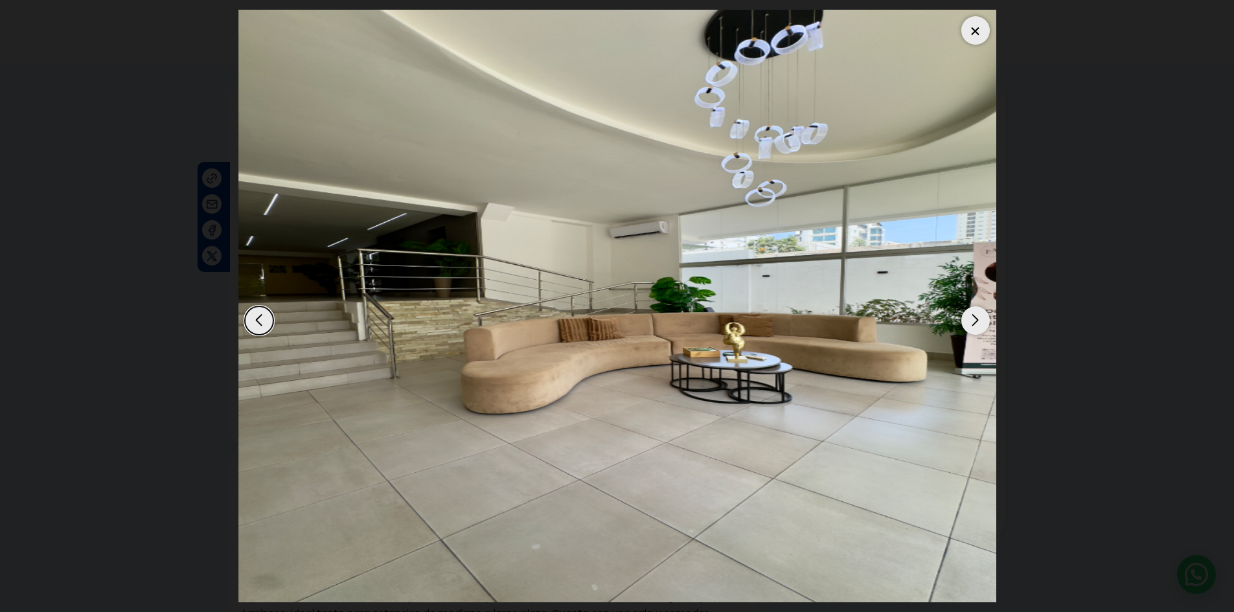
click at [974, 318] on div "Next slide" at bounding box center [976, 321] width 29 height 29
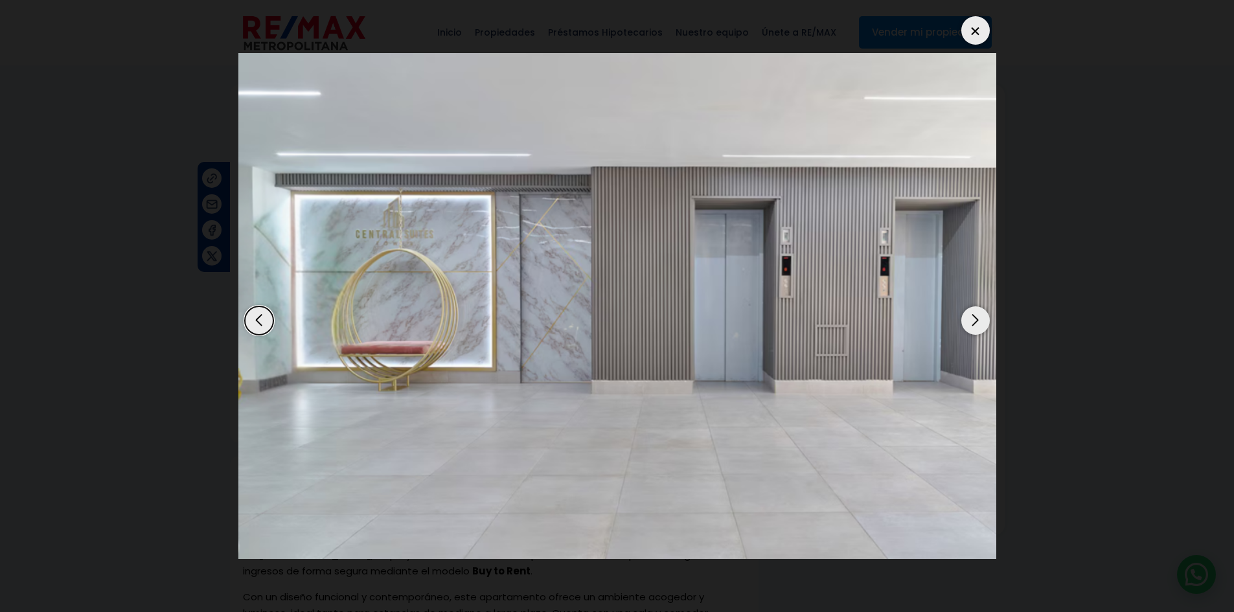
click at [974, 318] on div "Next slide" at bounding box center [976, 321] width 29 height 29
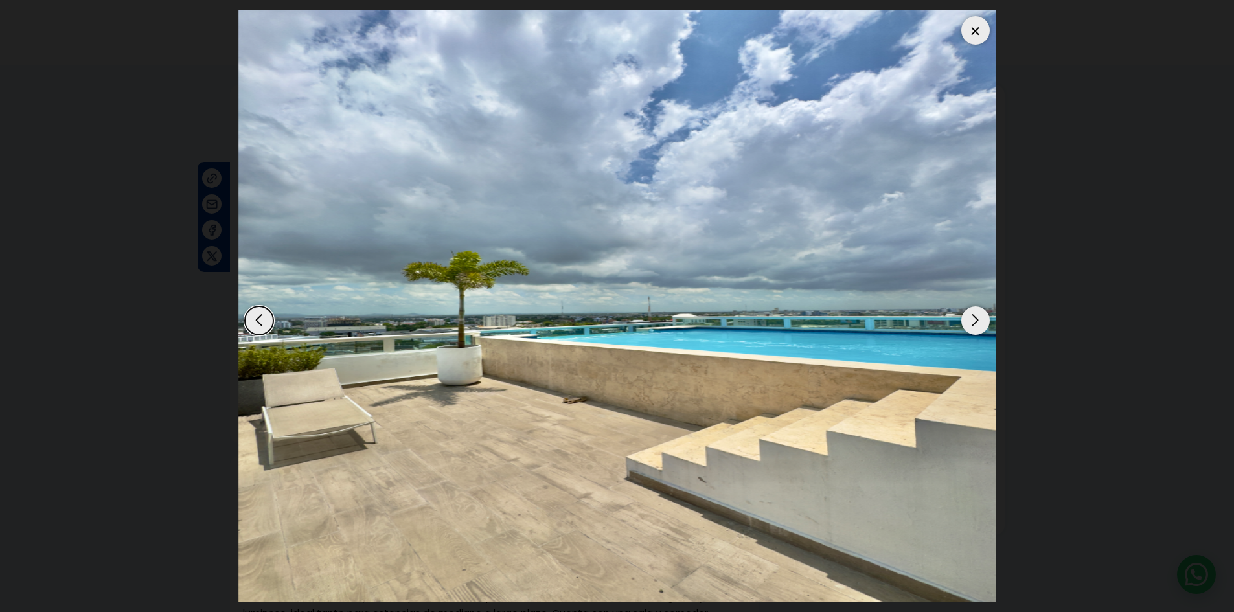
click at [974, 318] on div "Next slide" at bounding box center [976, 321] width 29 height 29
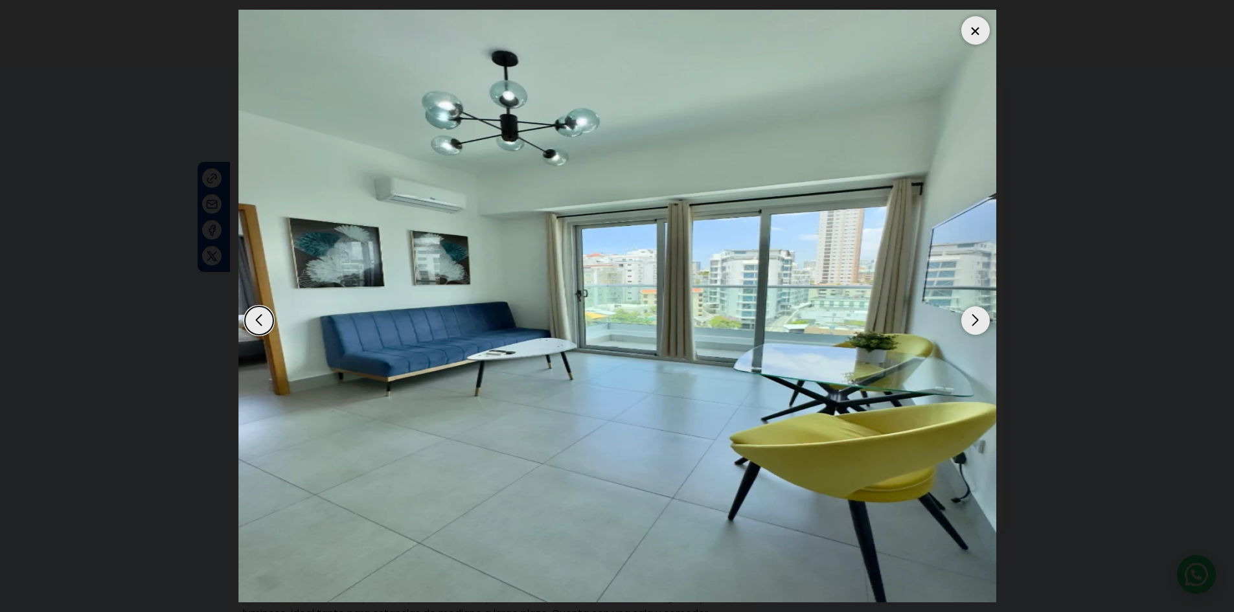
click at [974, 318] on div "Next slide" at bounding box center [976, 321] width 29 height 29
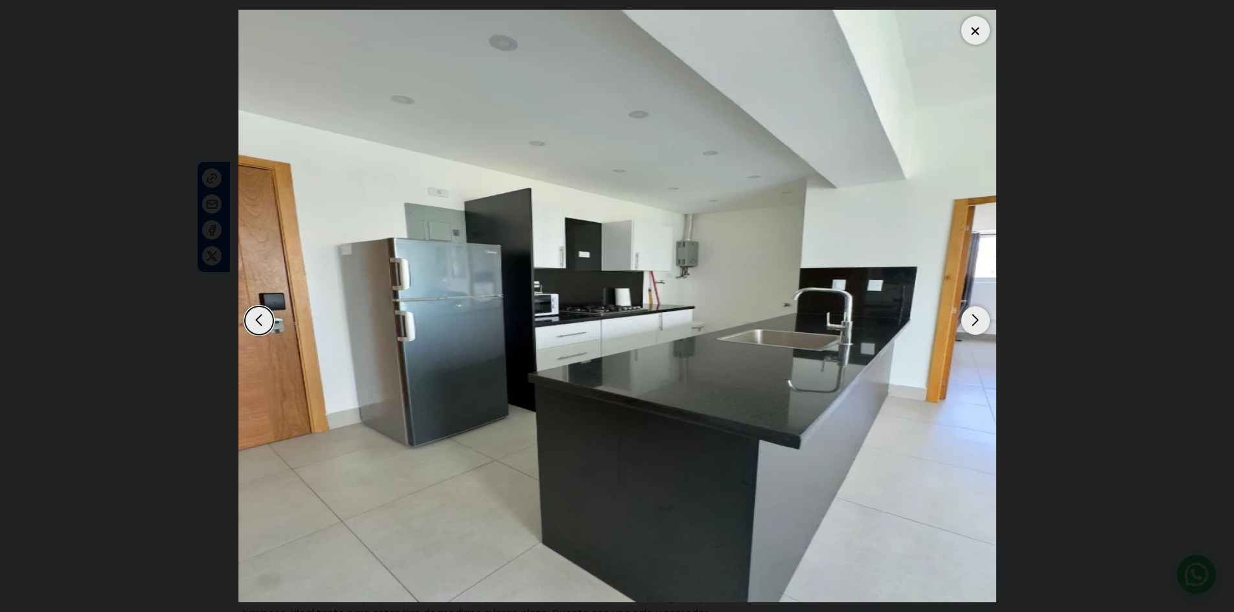
click at [973, 31] on div at bounding box center [976, 30] width 29 height 29
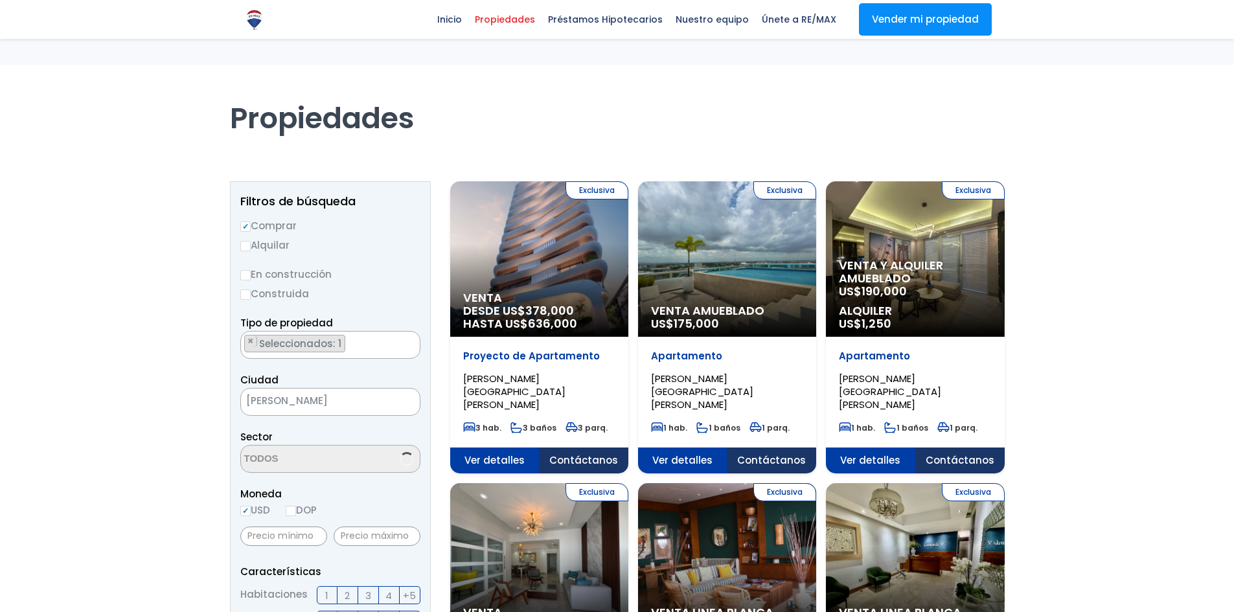
select select "156"
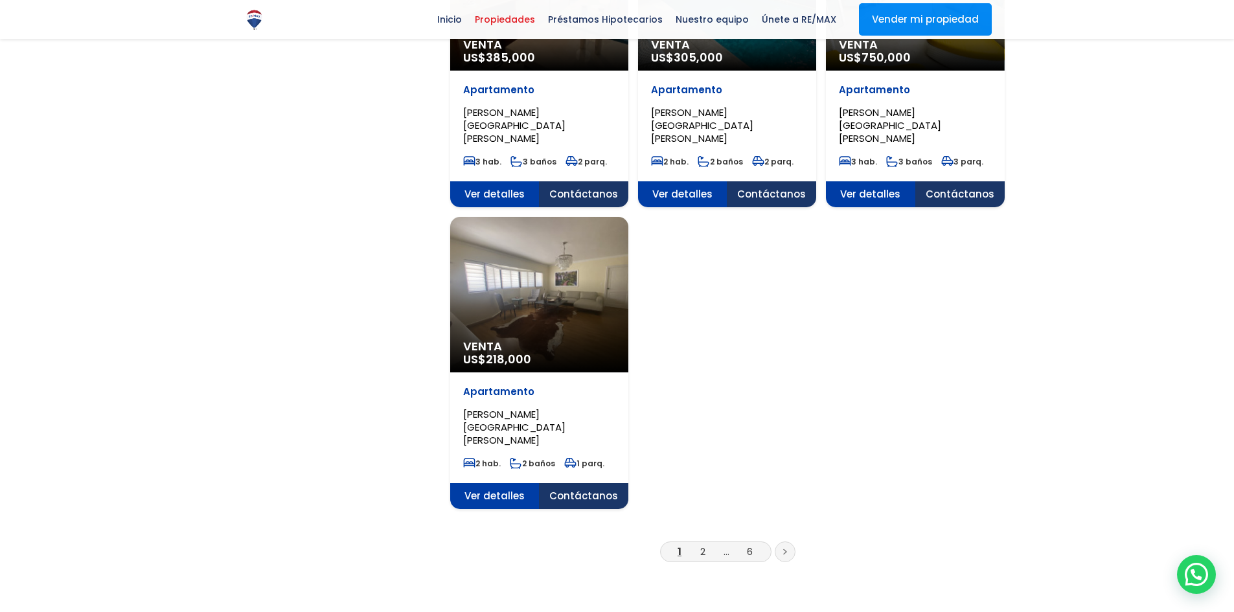
scroll to position [1555, 0]
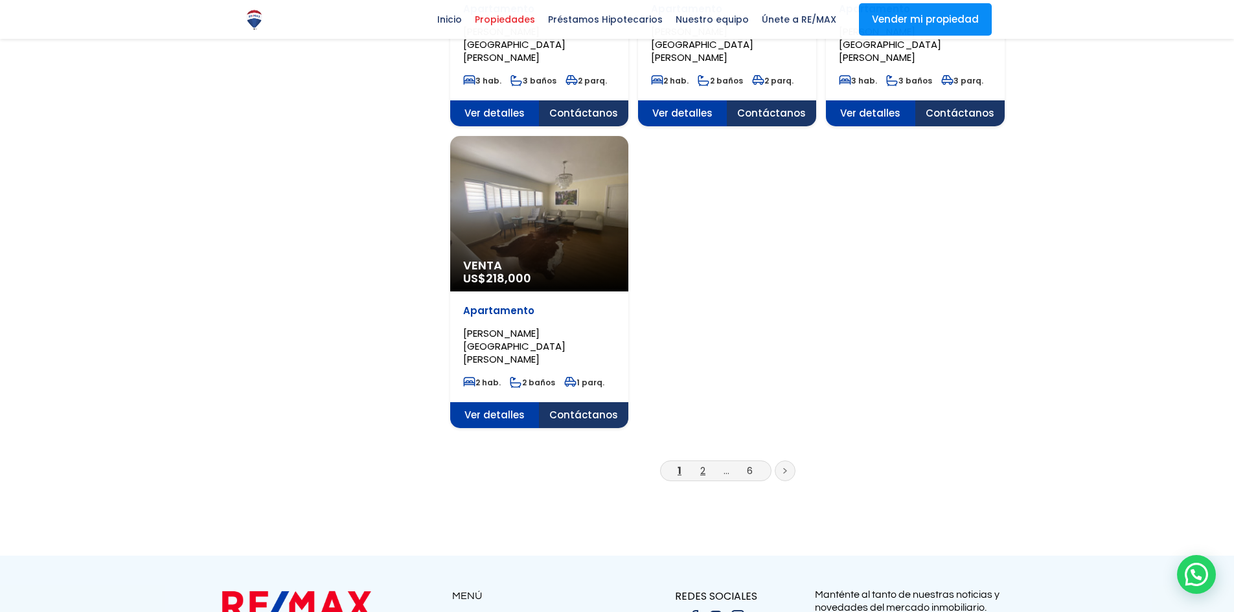
click at [701, 464] on link "2" at bounding box center [703, 471] width 5 height 14
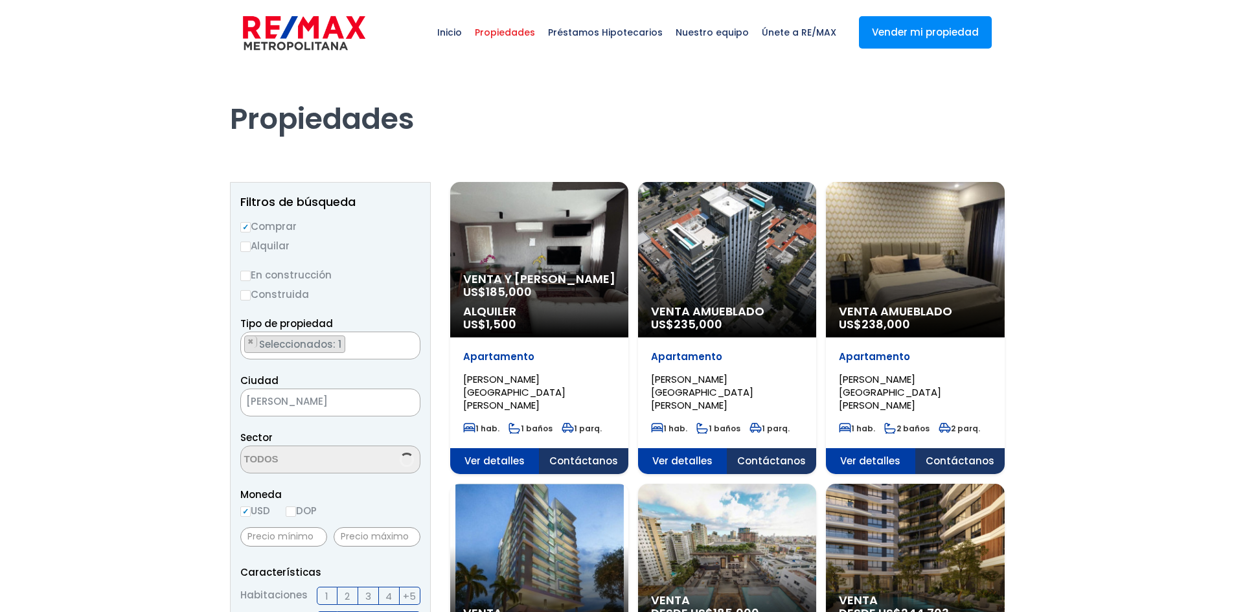
select select "156"
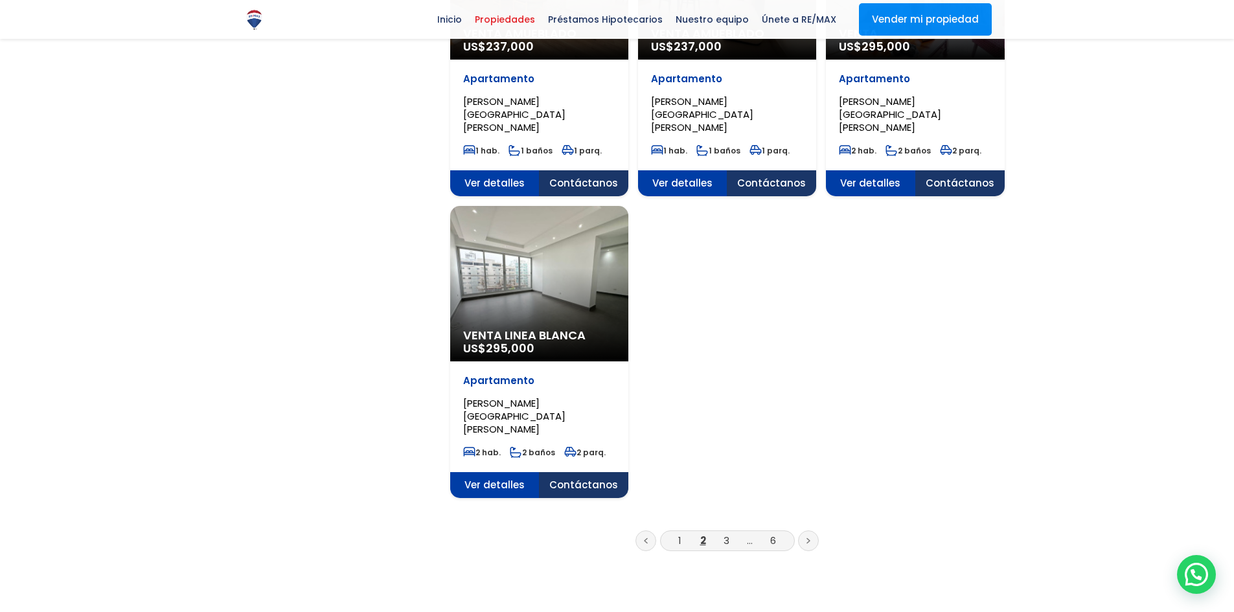
scroll to position [1490, 0]
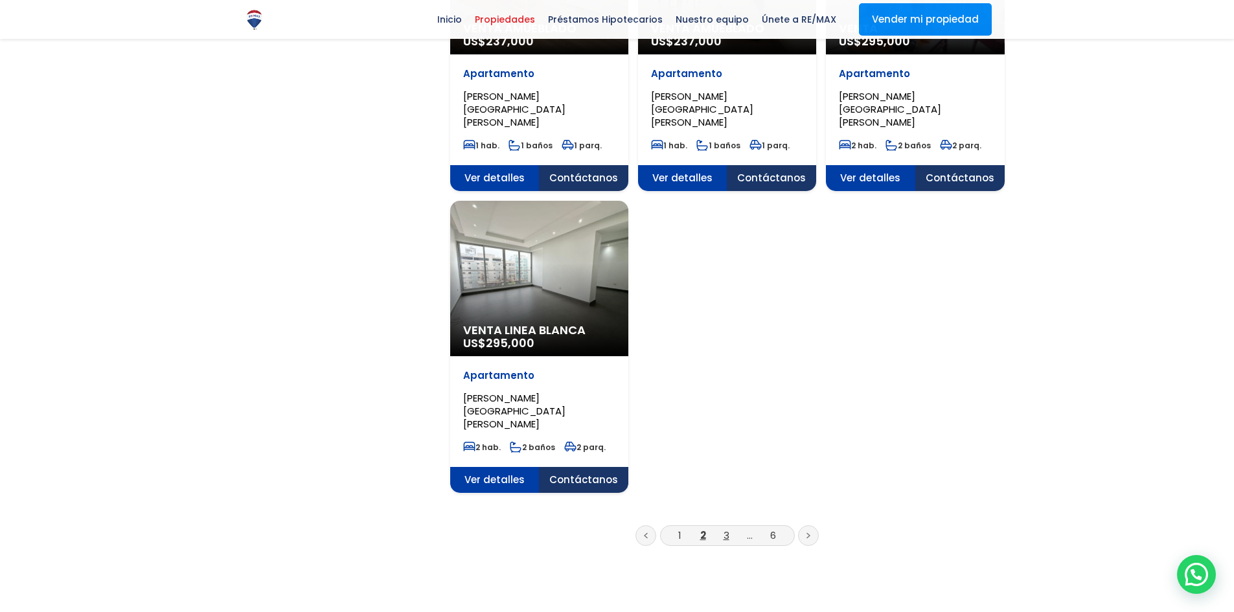
click at [725, 529] on link "3" at bounding box center [727, 536] width 6 height 14
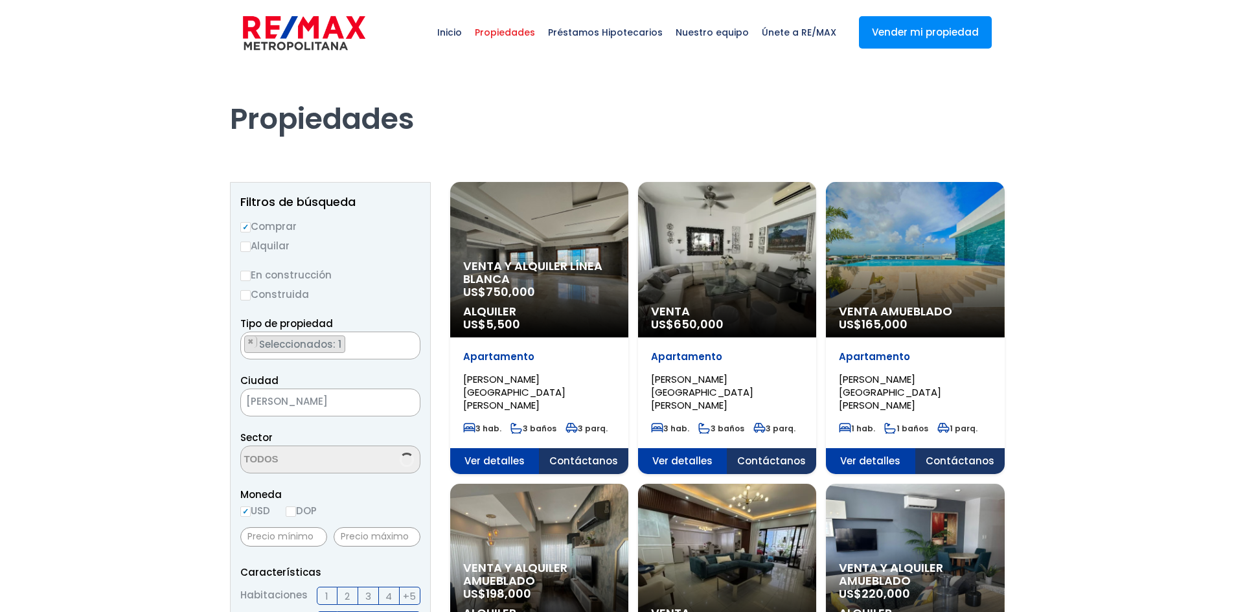
select select "156"
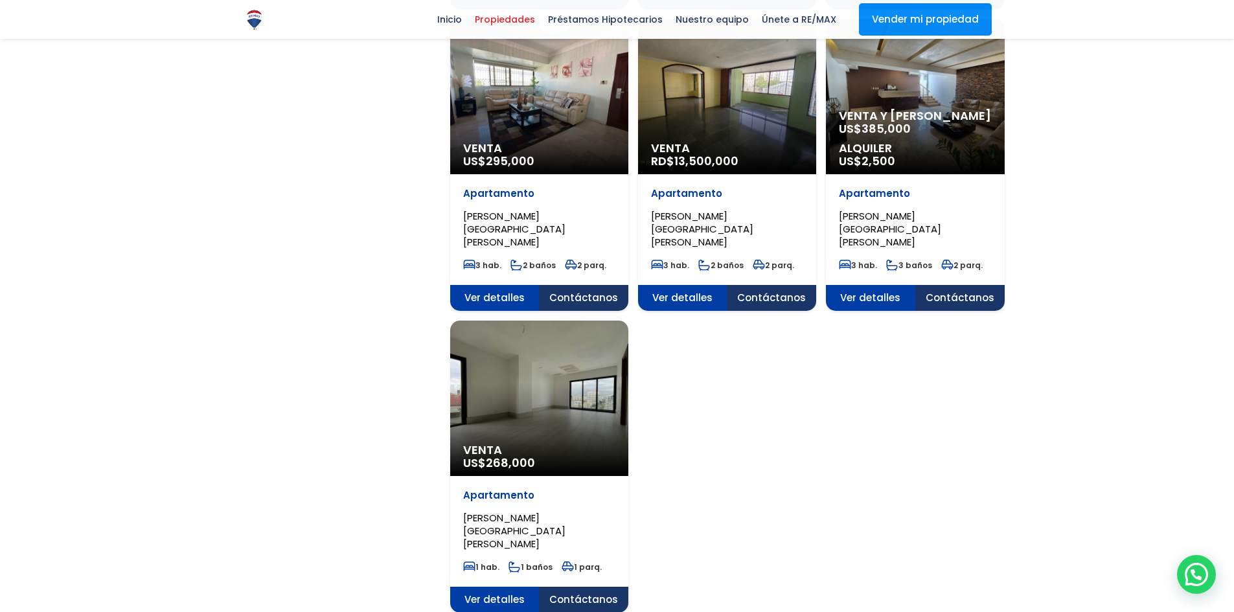
scroll to position [1555, 0]
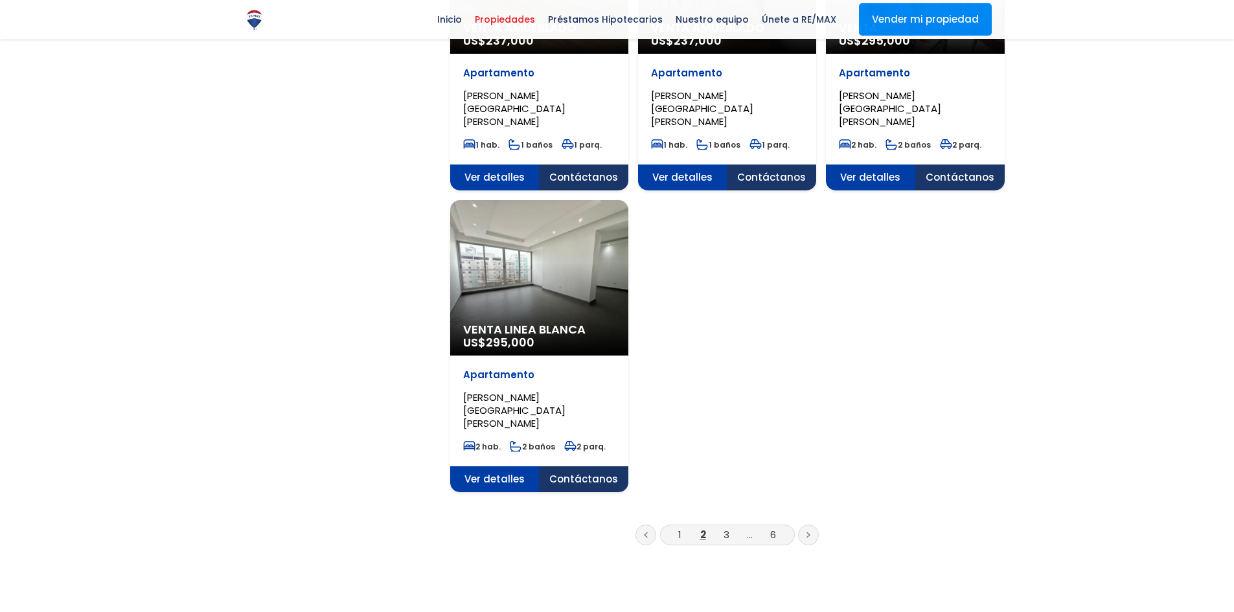
scroll to position [1490, 0]
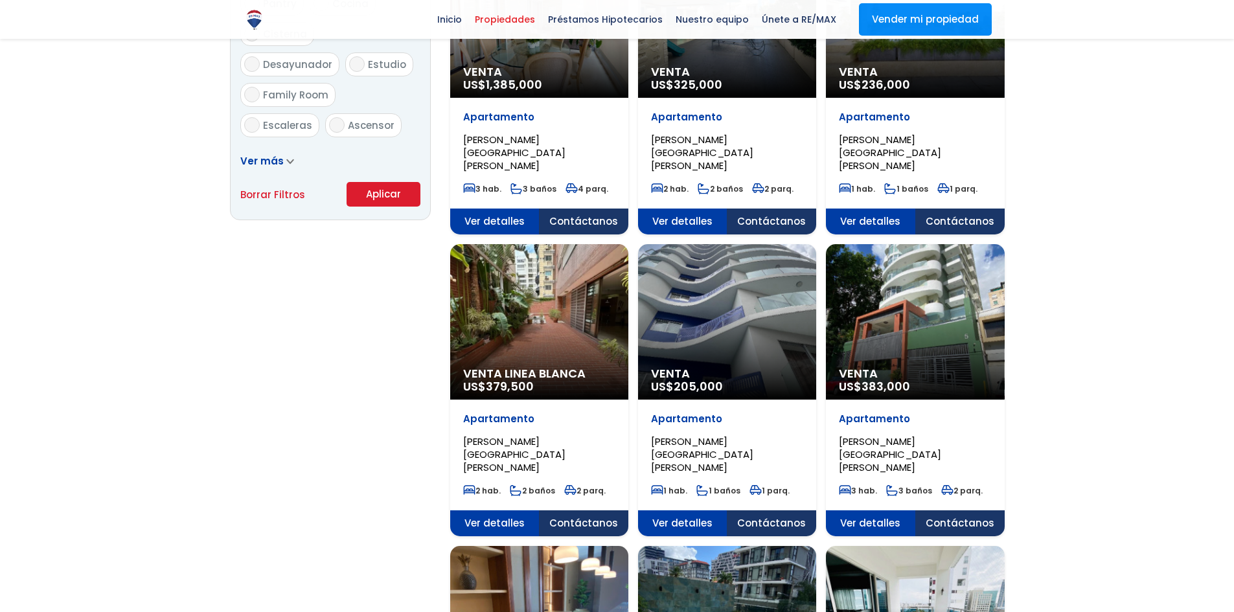
scroll to position [2921, 0]
select select "156"
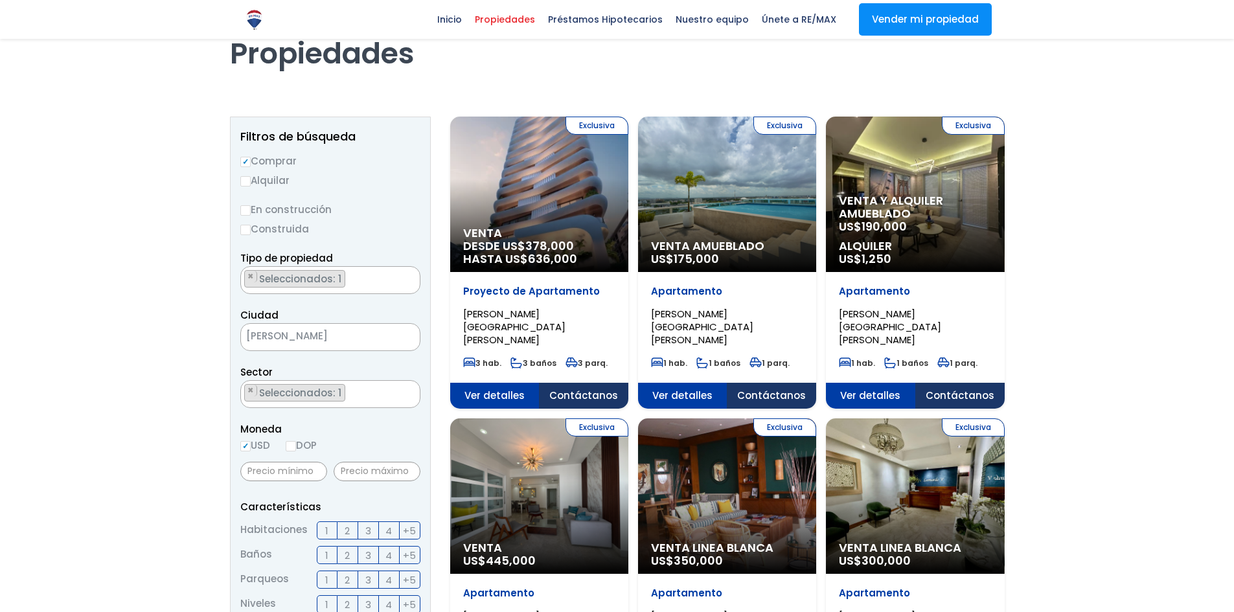
scroll to position [0, 0]
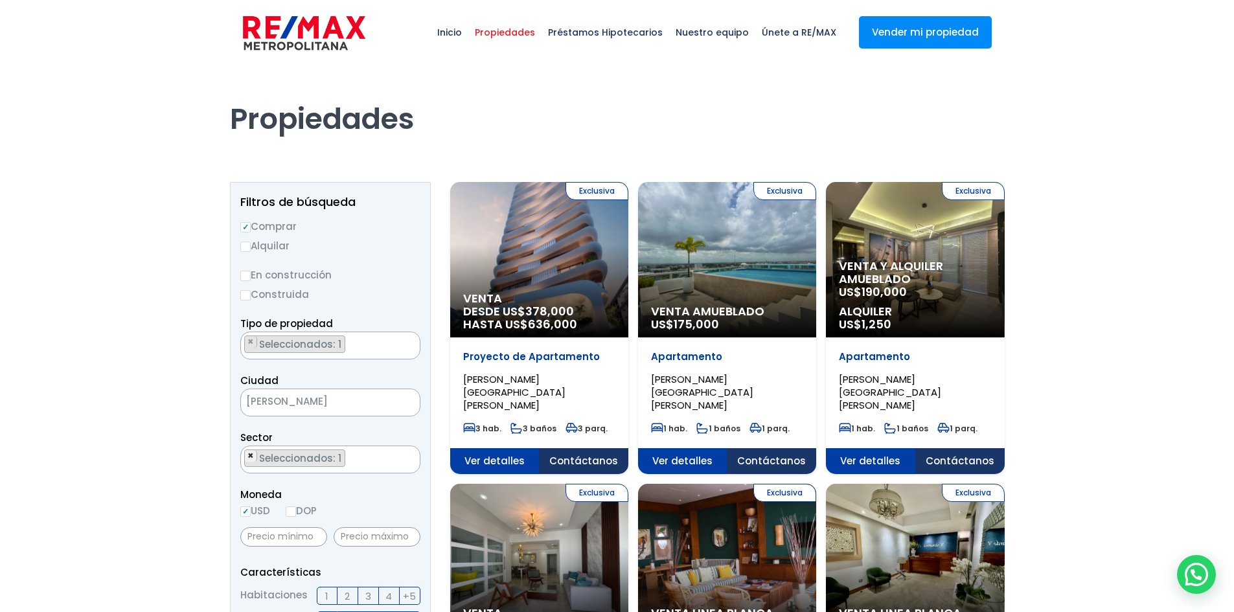
click at [252, 456] on span "×" at bounding box center [251, 456] width 6 height 12
click at [278, 456] on textarea "Search" at bounding box center [304, 460] width 126 height 28
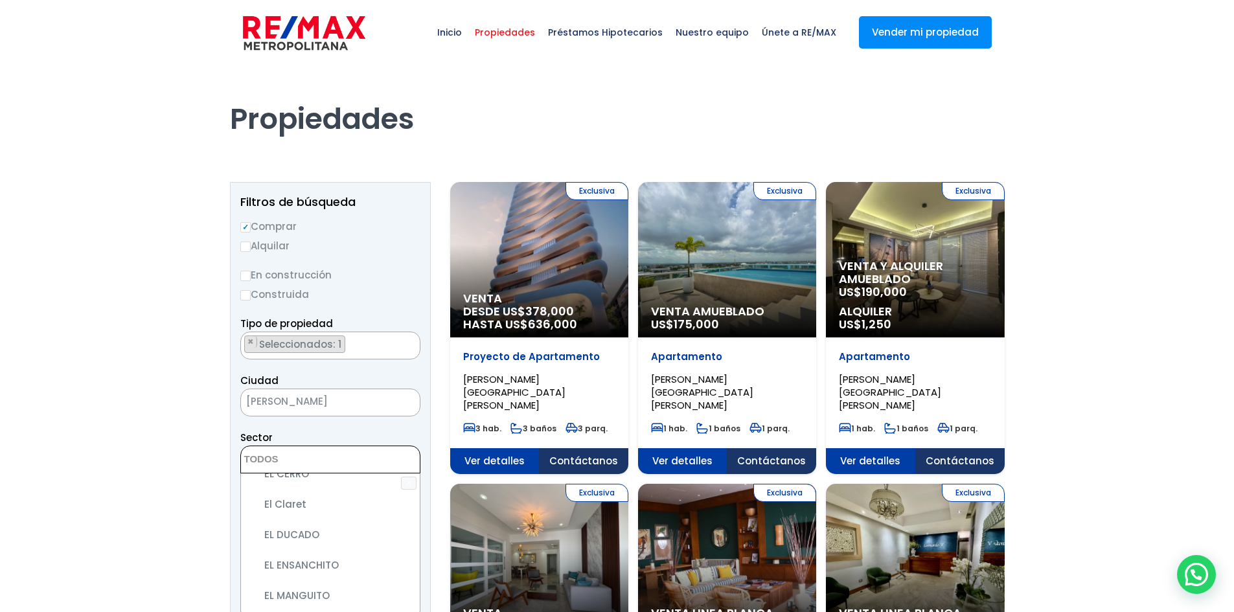
scroll to position [1879, 0]
select select "182"
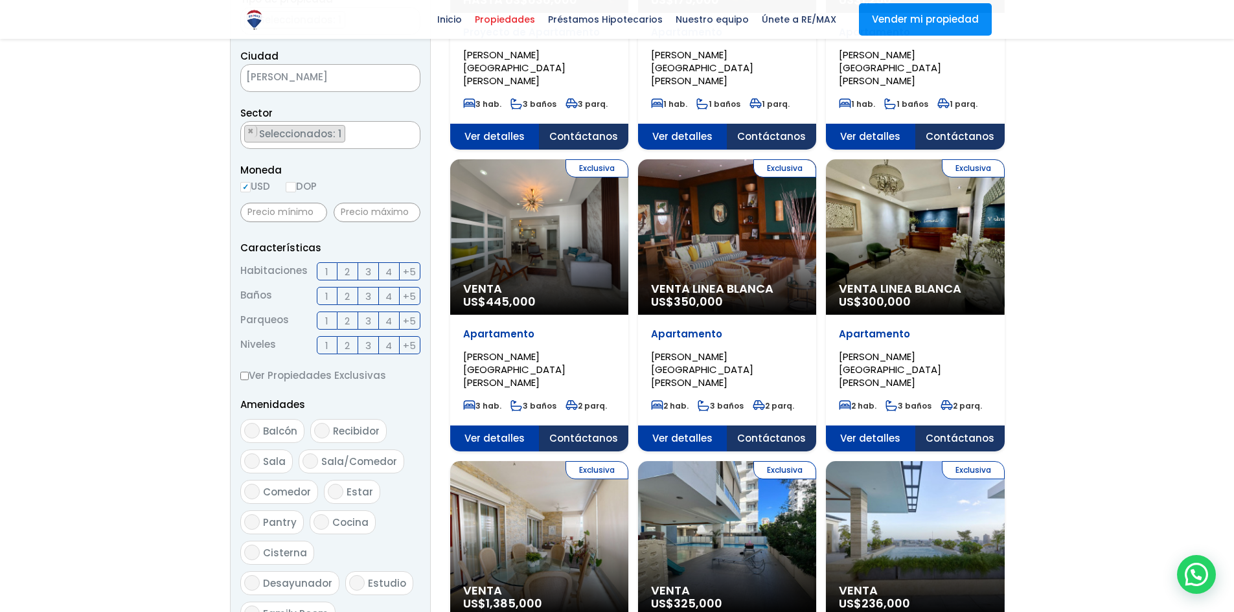
scroll to position [518, 0]
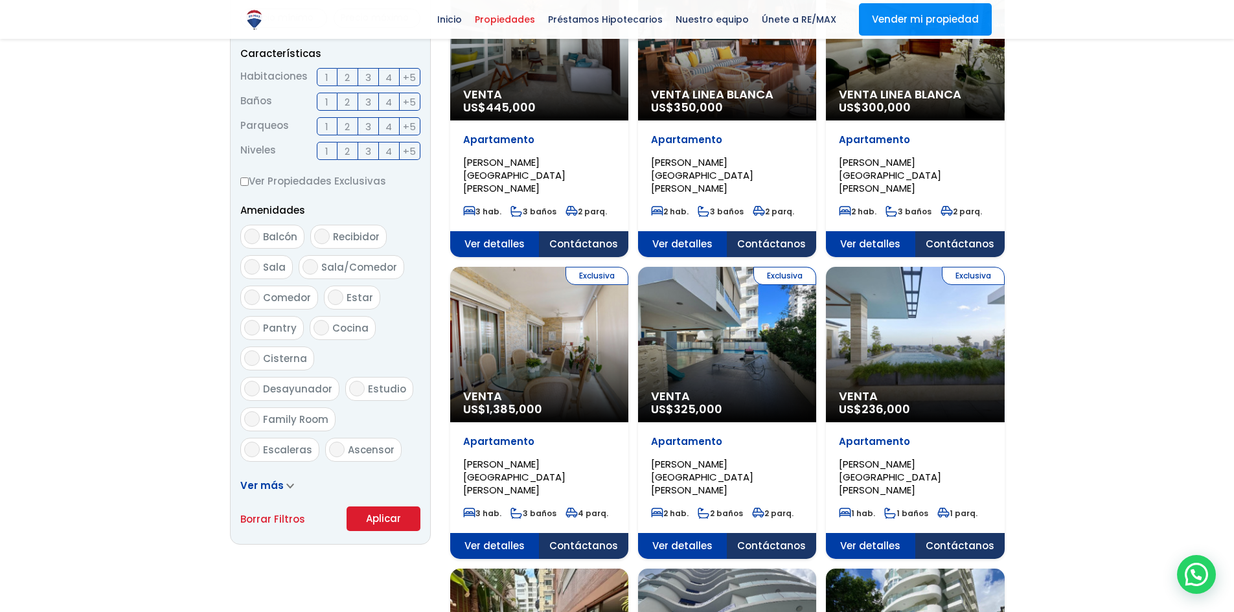
click at [365, 514] on button "Aplicar" at bounding box center [384, 519] width 74 height 25
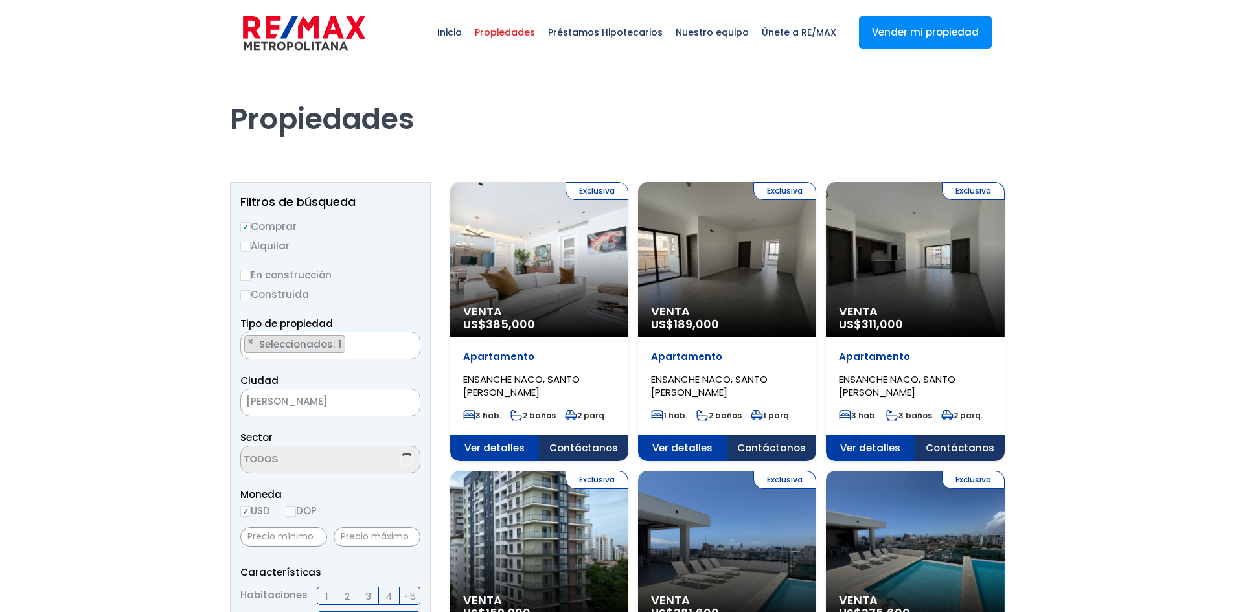
select select "182"
click at [421, 116] on h1 "Propiedades" at bounding box center [617, 100] width 775 height 71
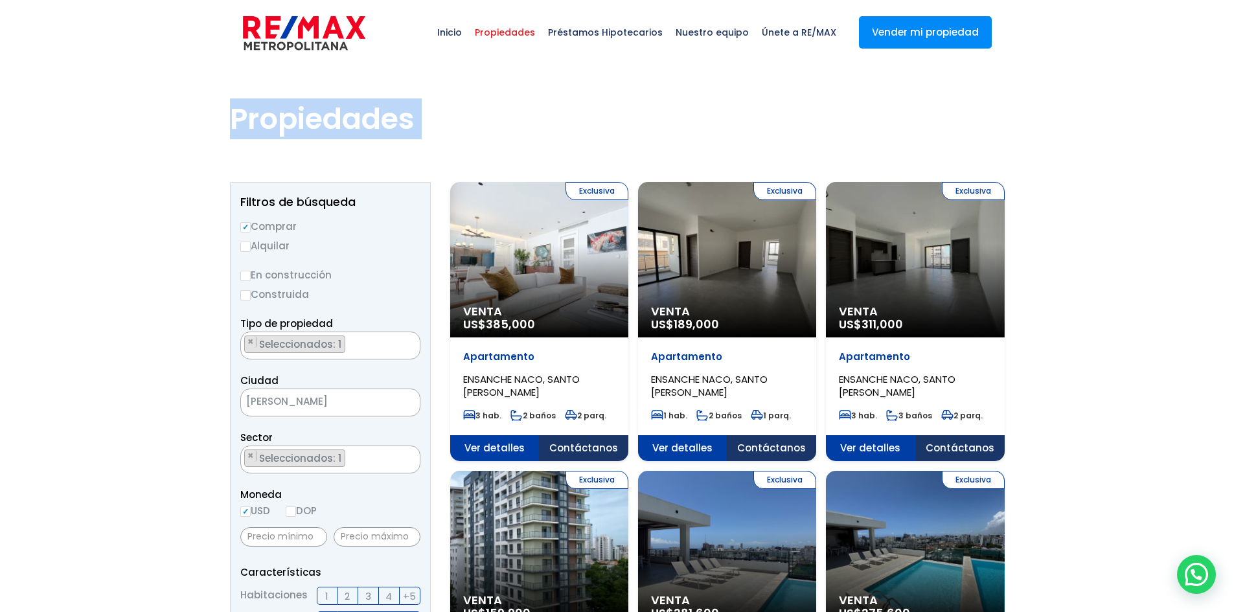
click at [421, 116] on h1 "Propiedades" at bounding box center [617, 100] width 775 height 71
click at [425, 125] on h1 "Propiedades" at bounding box center [617, 100] width 775 height 71
click at [424, 115] on h1 "Propiedades" at bounding box center [617, 100] width 775 height 71
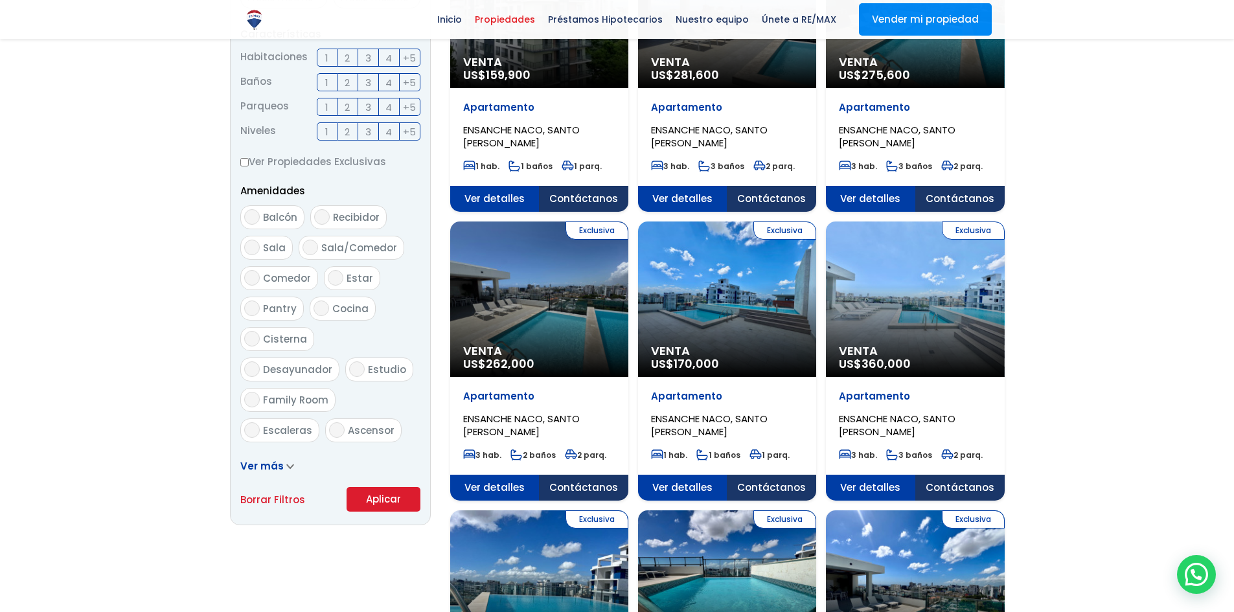
scroll to position [583, 0]
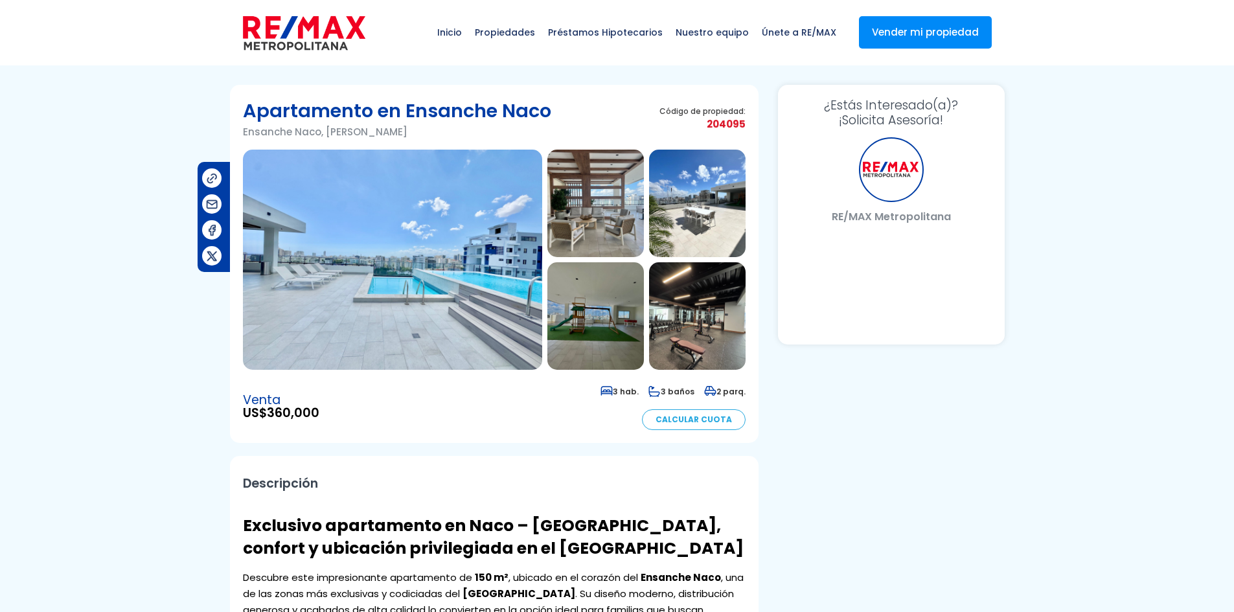
select select "US"
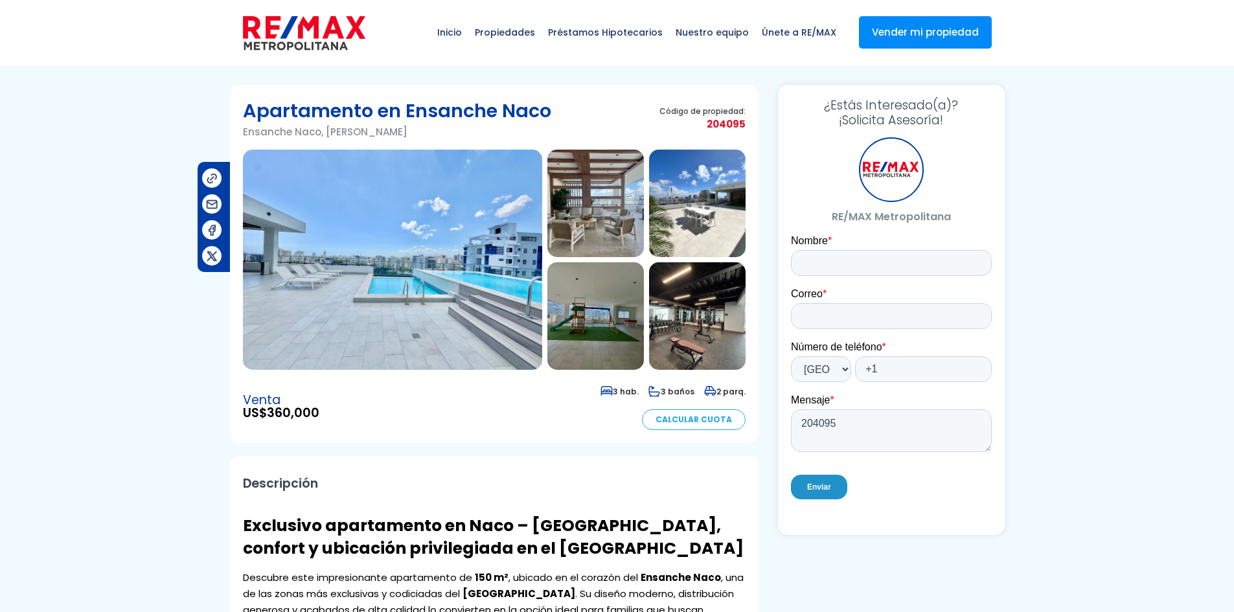
click at [575, 207] on img at bounding box center [596, 204] width 97 height 108
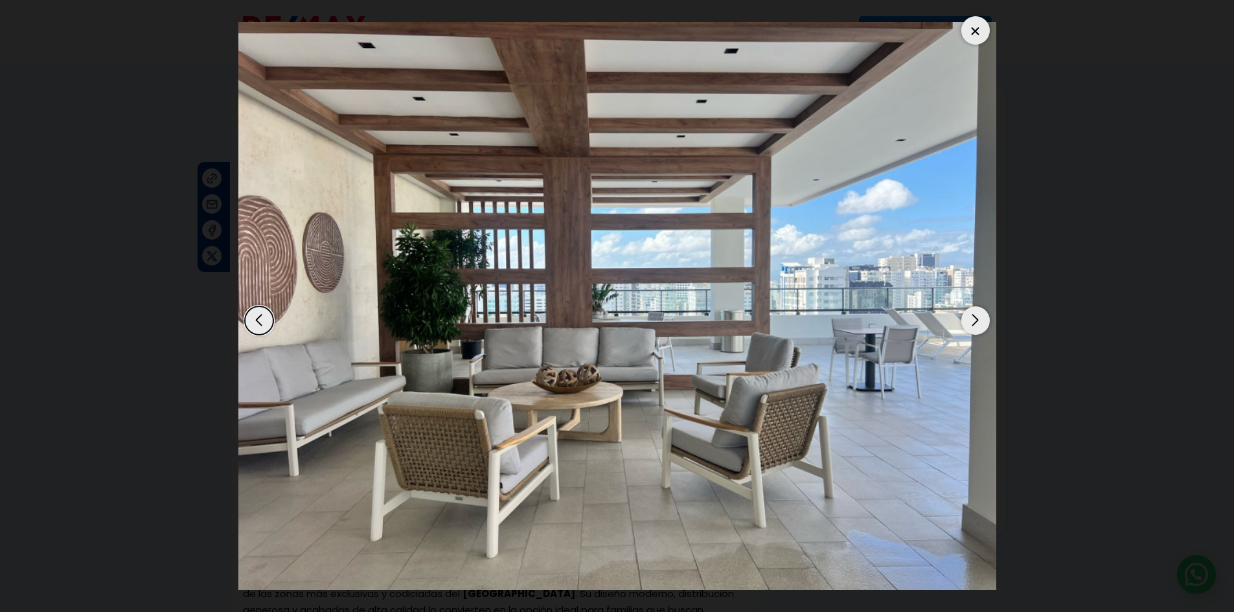
click at [975, 318] on div "Next slide" at bounding box center [976, 321] width 29 height 29
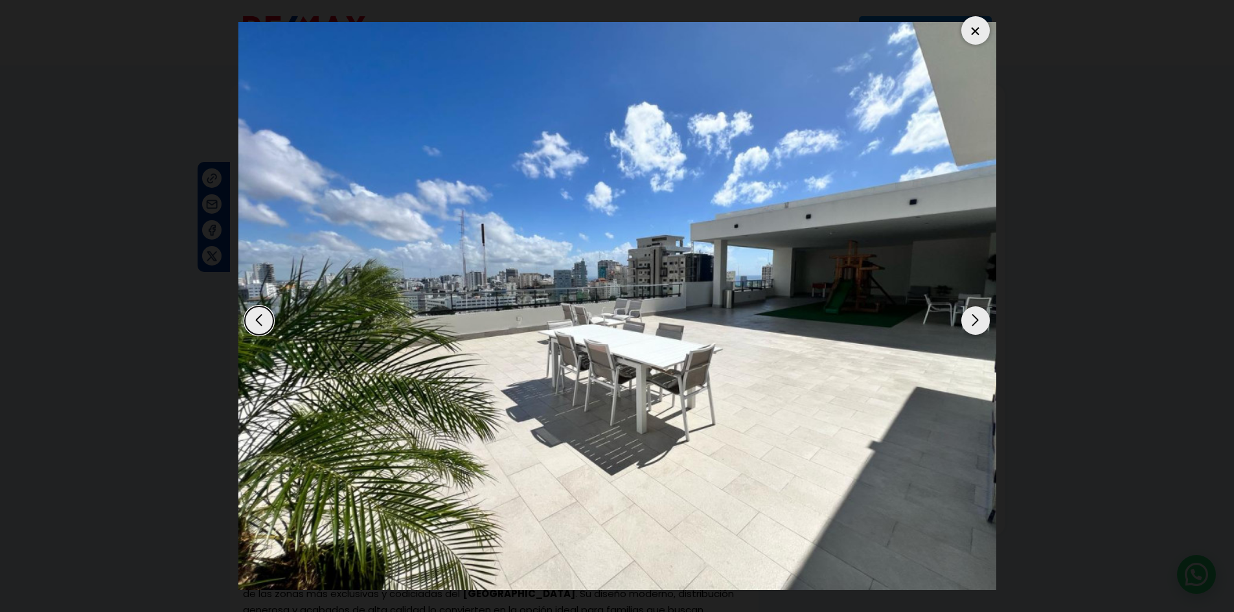
click at [975, 318] on div "Next slide" at bounding box center [976, 321] width 29 height 29
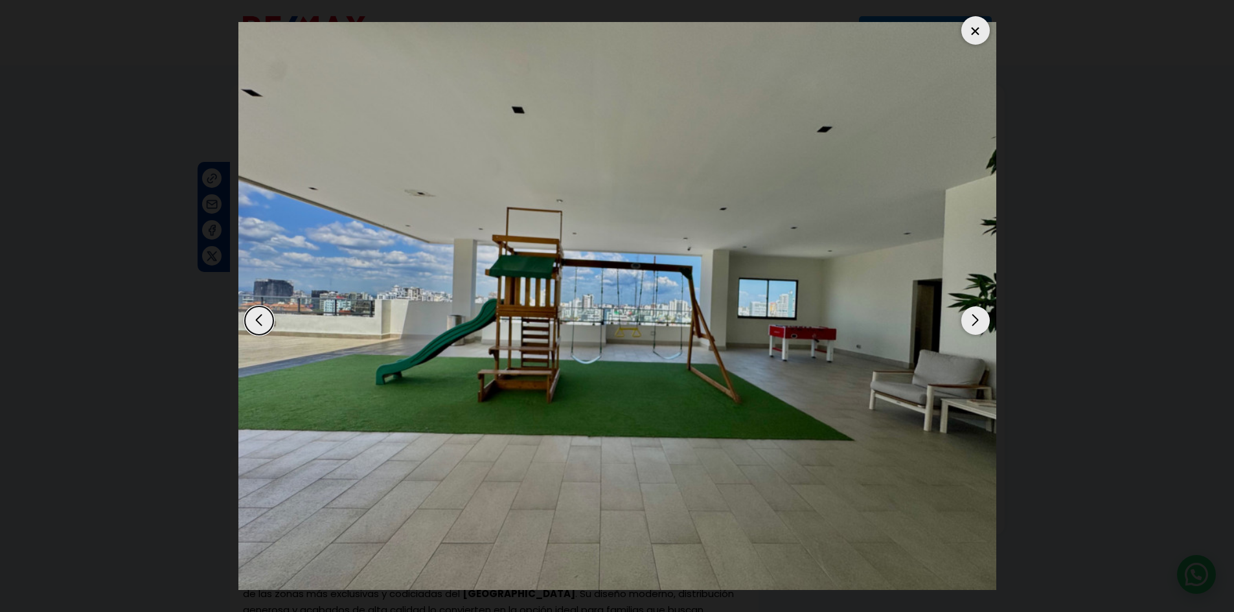
click at [975, 318] on div "Next slide" at bounding box center [976, 321] width 29 height 29
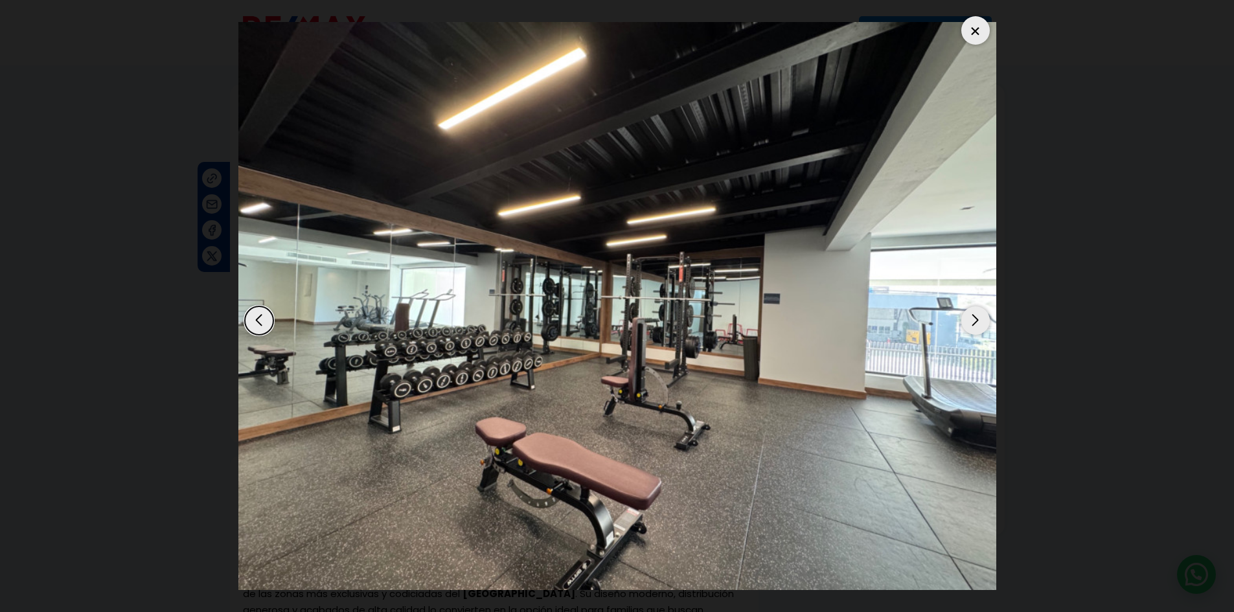
click at [975, 318] on div "Next slide" at bounding box center [976, 321] width 29 height 29
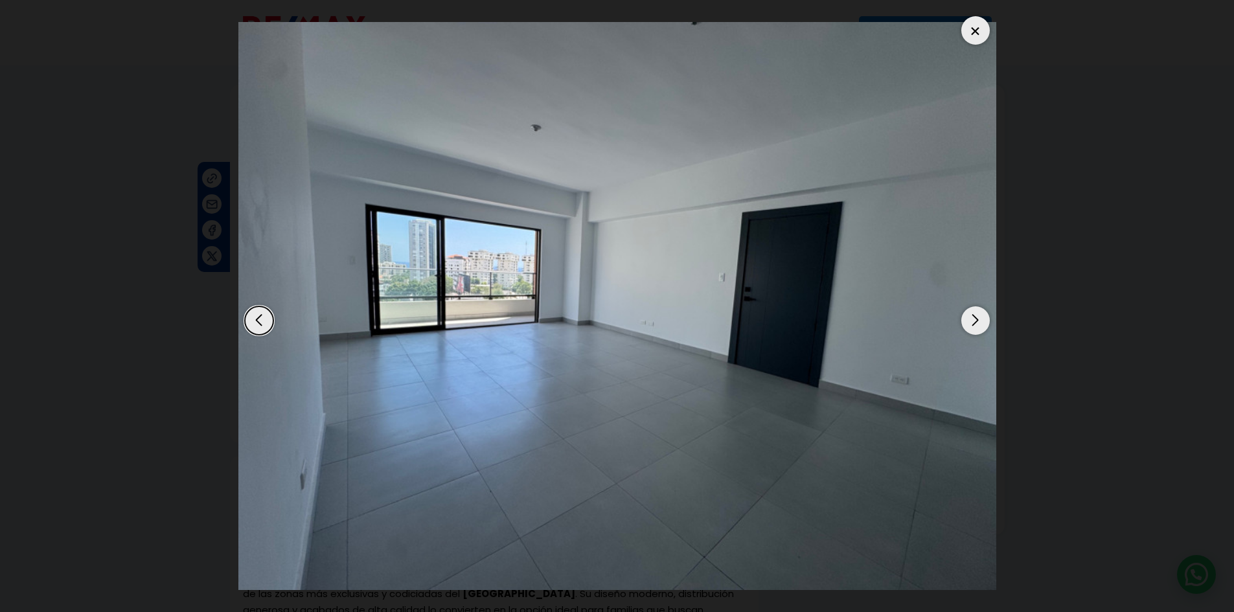
click at [975, 318] on div "Next slide" at bounding box center [976, 321] width 29 height 29
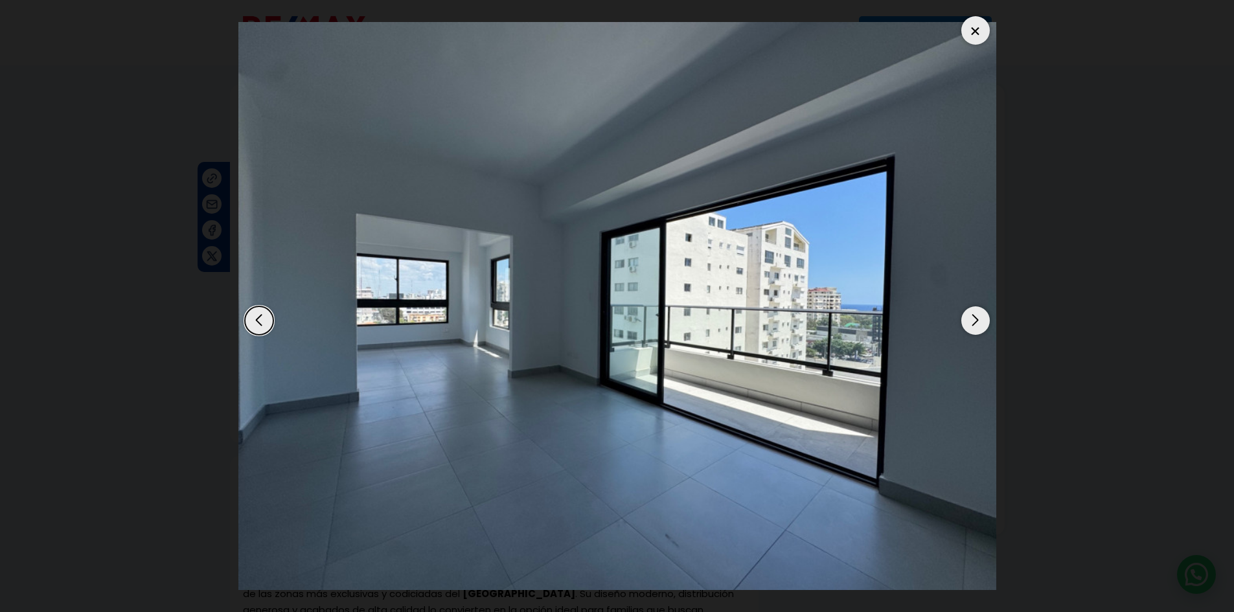
click at [975, 318] on div "Next slide" at bounding box center [976, 321] width 29 height 29
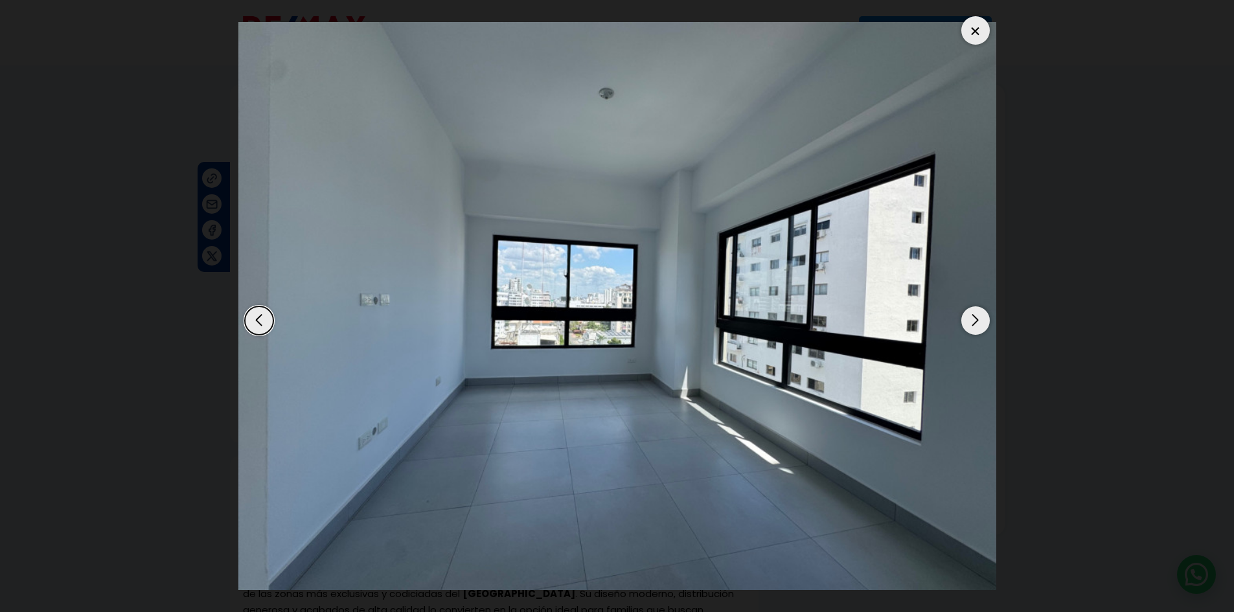
click at [975, 318] on div "Next slide" at bounding box center [976, 321] width 29 height 29
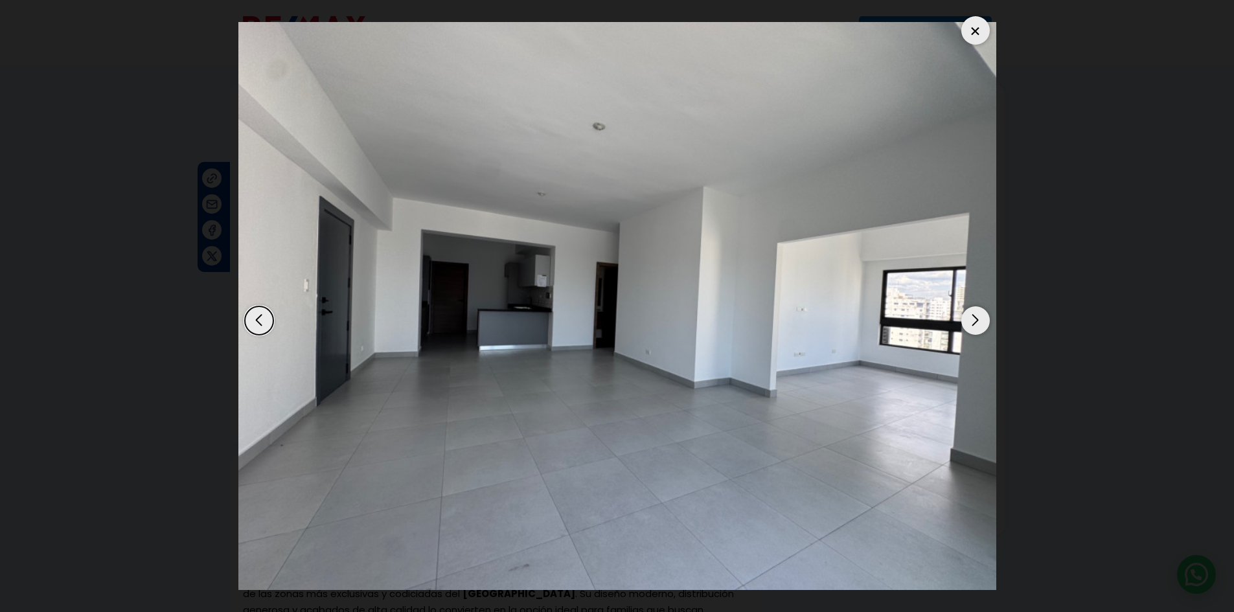
click at [975, 318] on div "Next slide" at bounding box center [976, 321] width 29 height 29
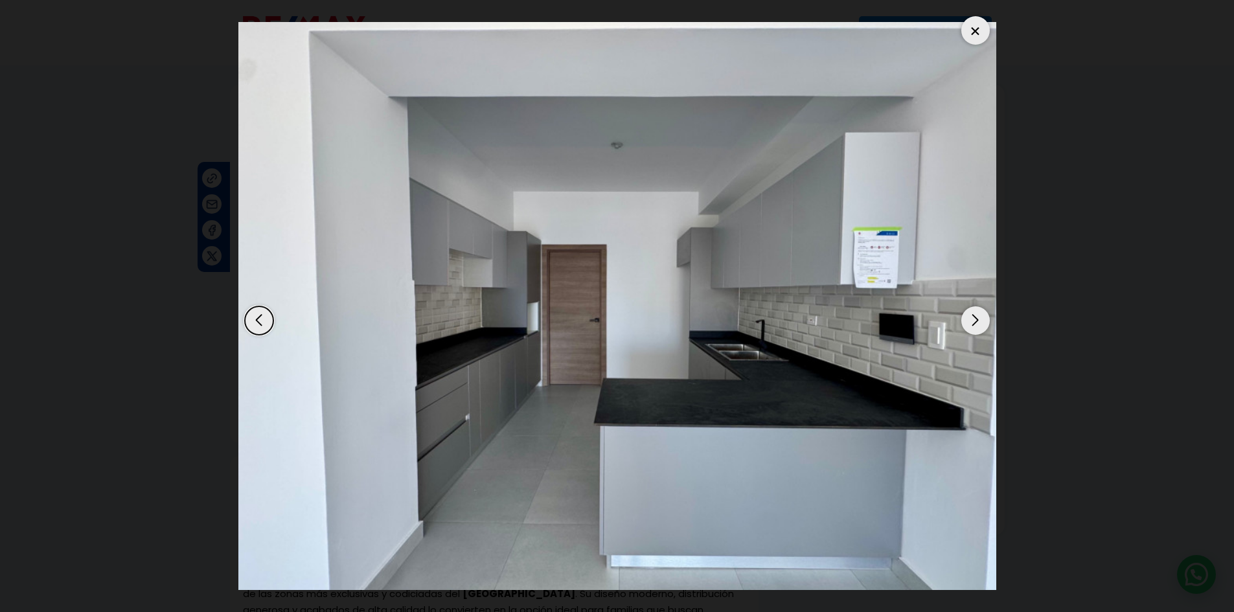
click at [975, 318] on div "Next slide" at bounding box center [976, 321] width 29 height 29
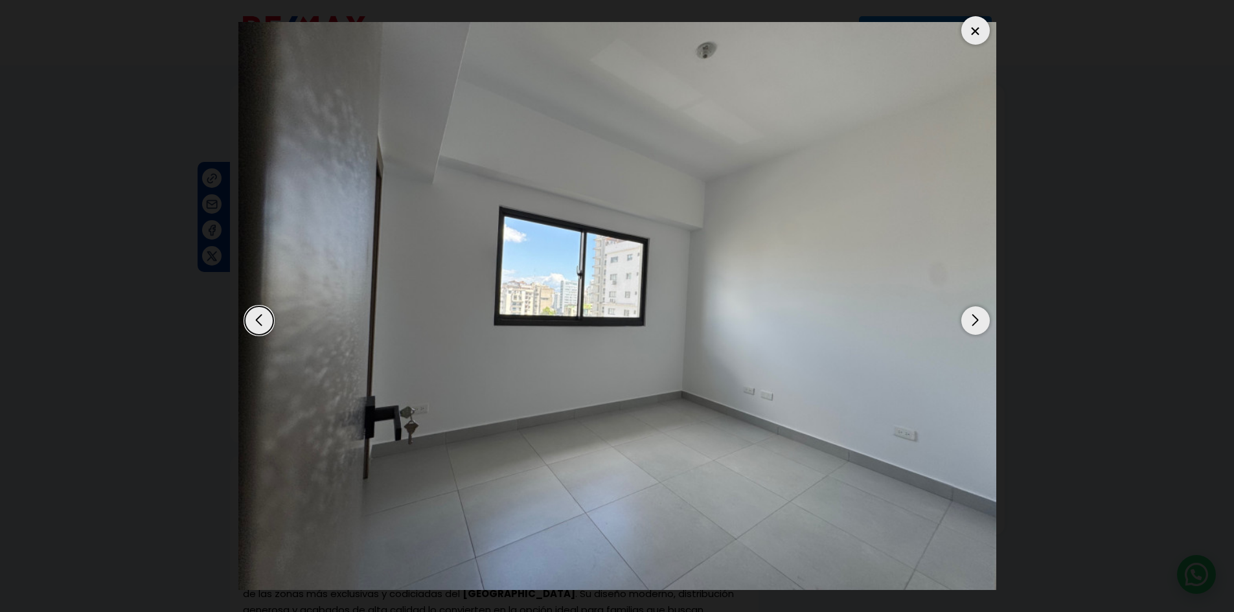
click at [975, 318] on div "Next slide" at bounding box center [976, 321] width 29 height 29
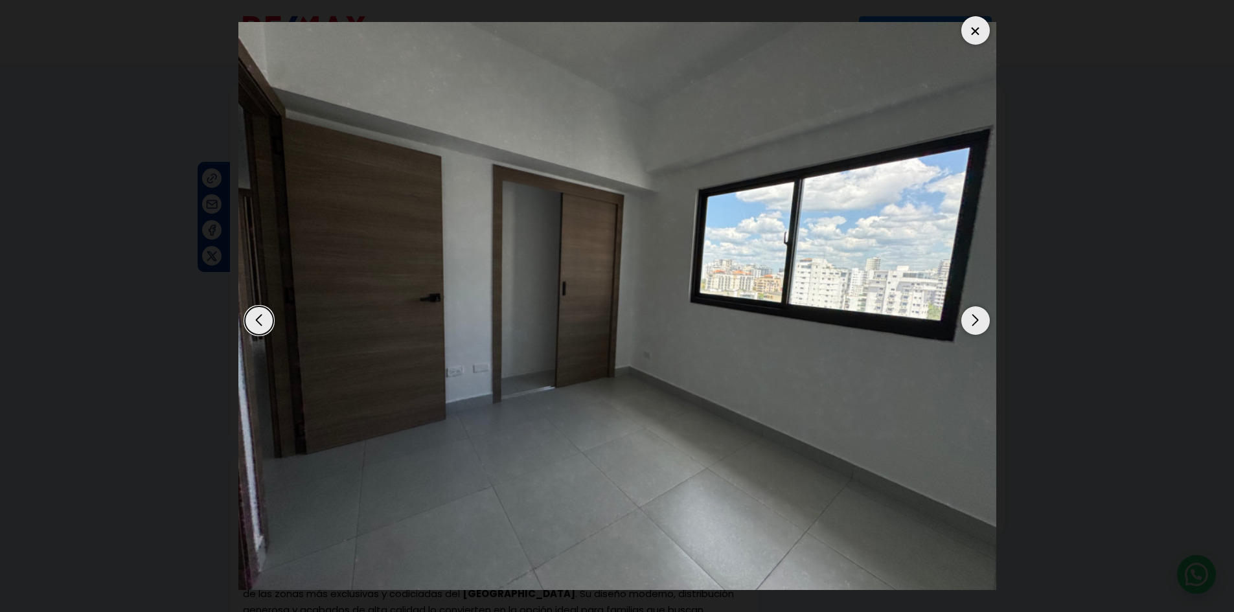
click at [975, 318] on div "Next slide" at bounding box center [976, 321] width 29 height 29
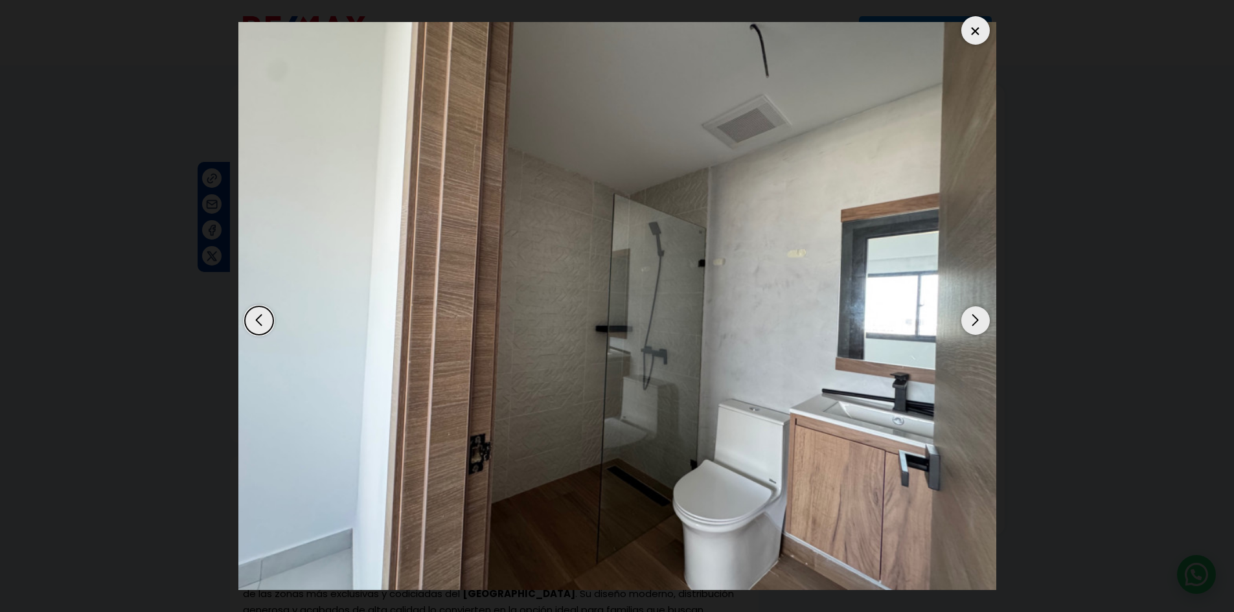
click at [980, 34] on div at bounding box center [976, 30] width 29 height 29
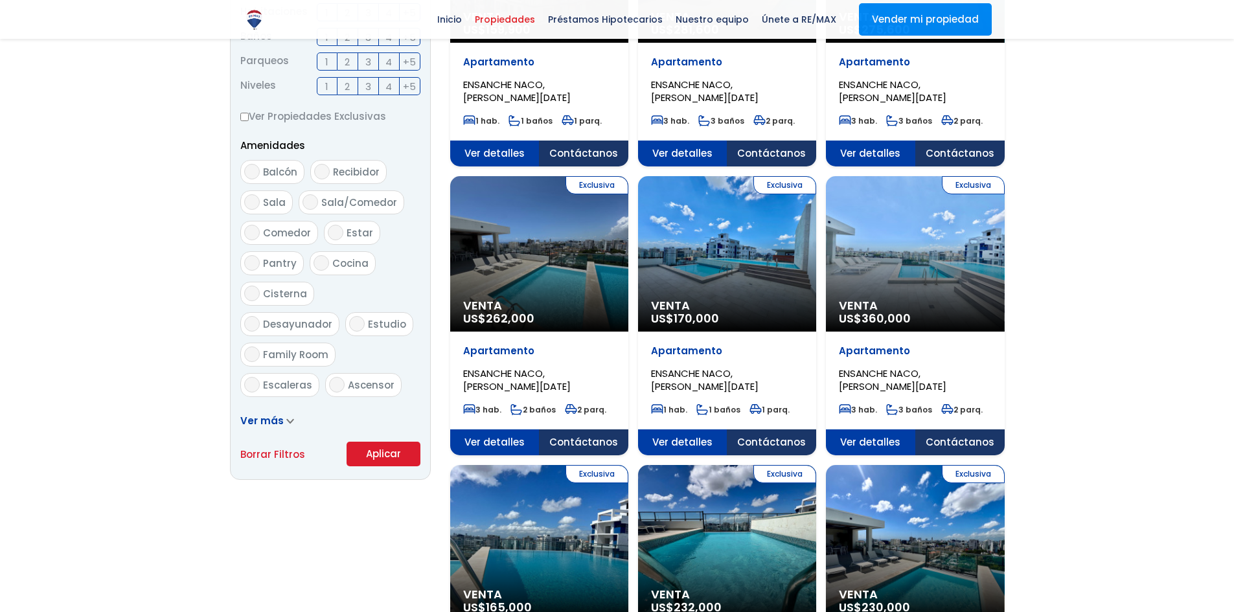
scroll to position [1192, 0]
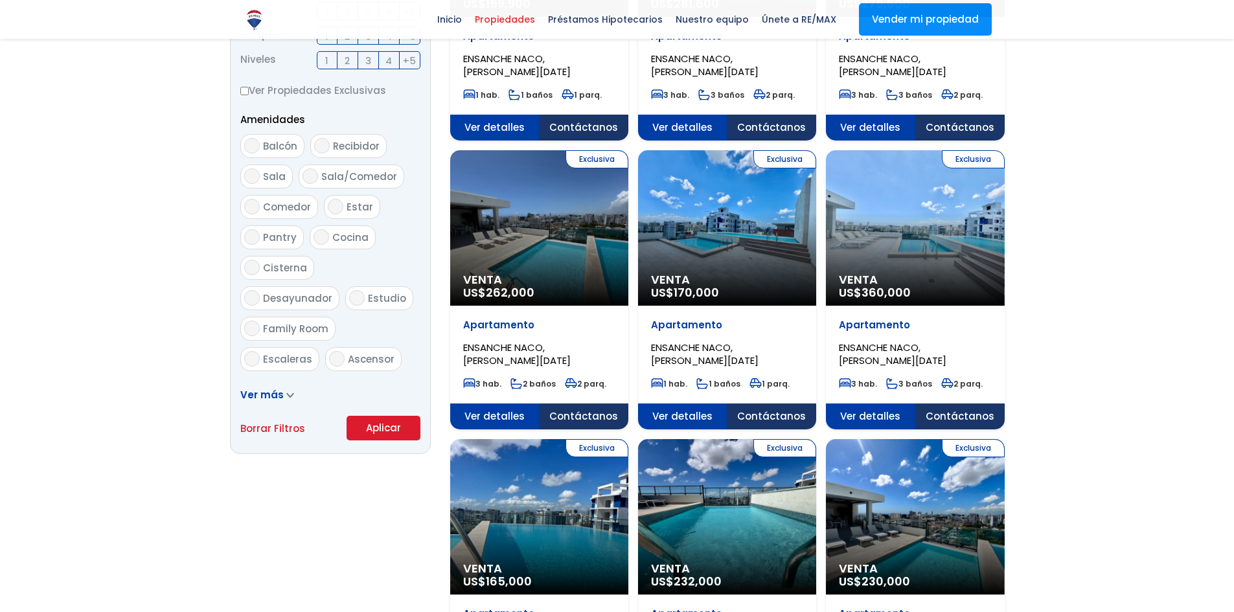
select select "182"
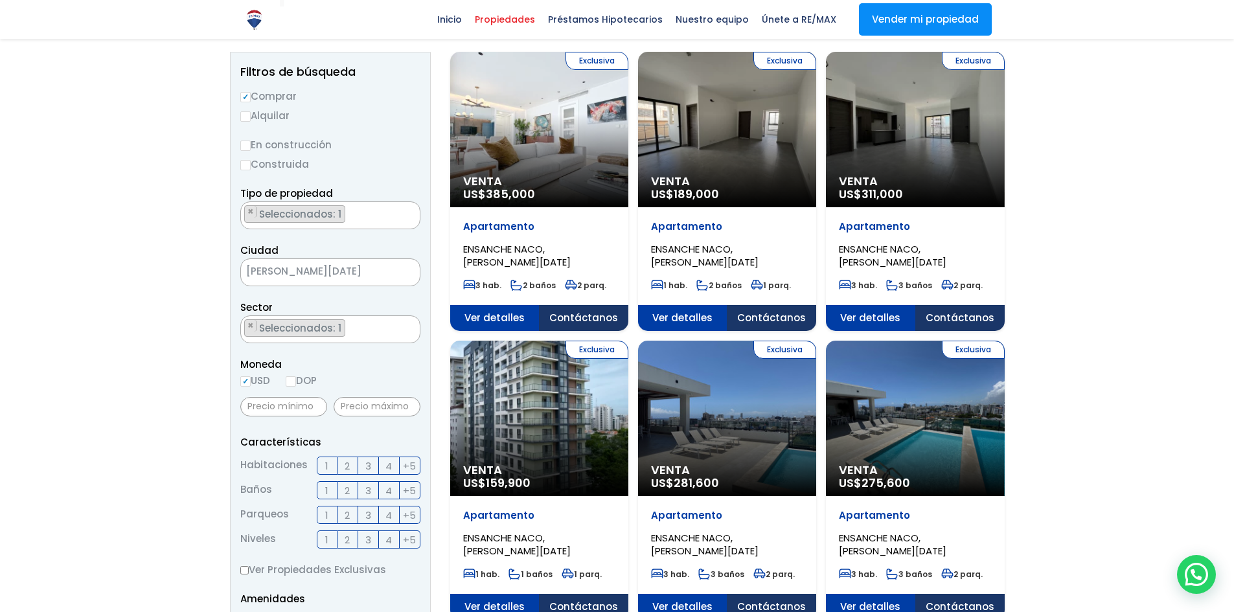
scroll to position [0, 0]
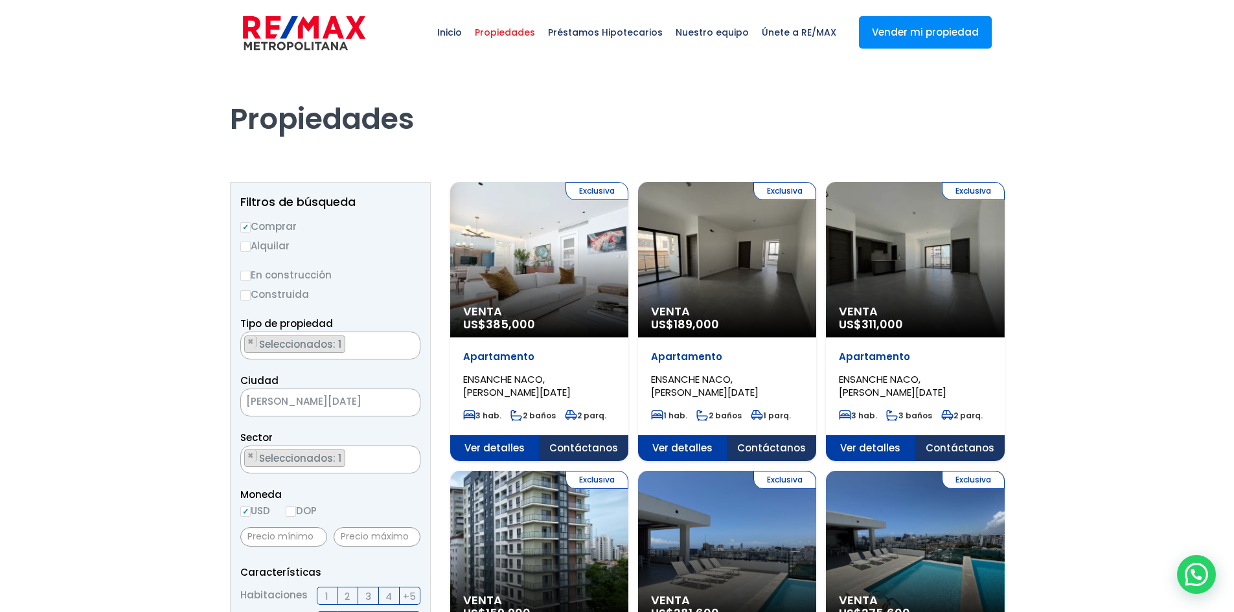
click at [562, 299] on div "Exclusiva Venta US$ 385,000" at bounding box center [539, 260] width 178 height 156
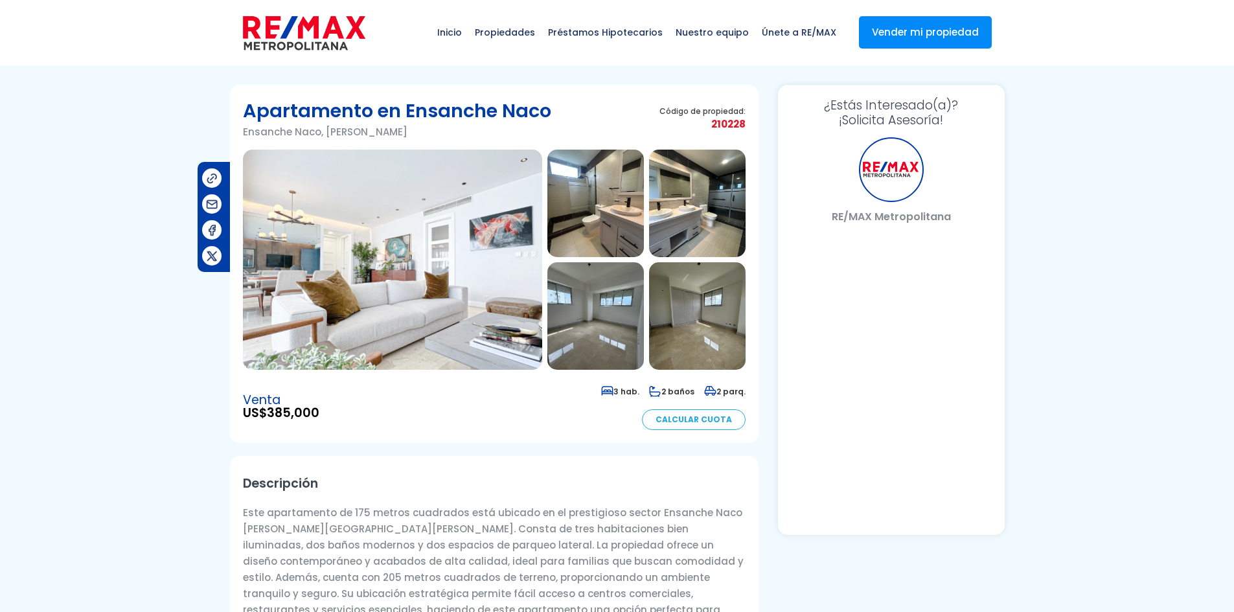
select select "US"
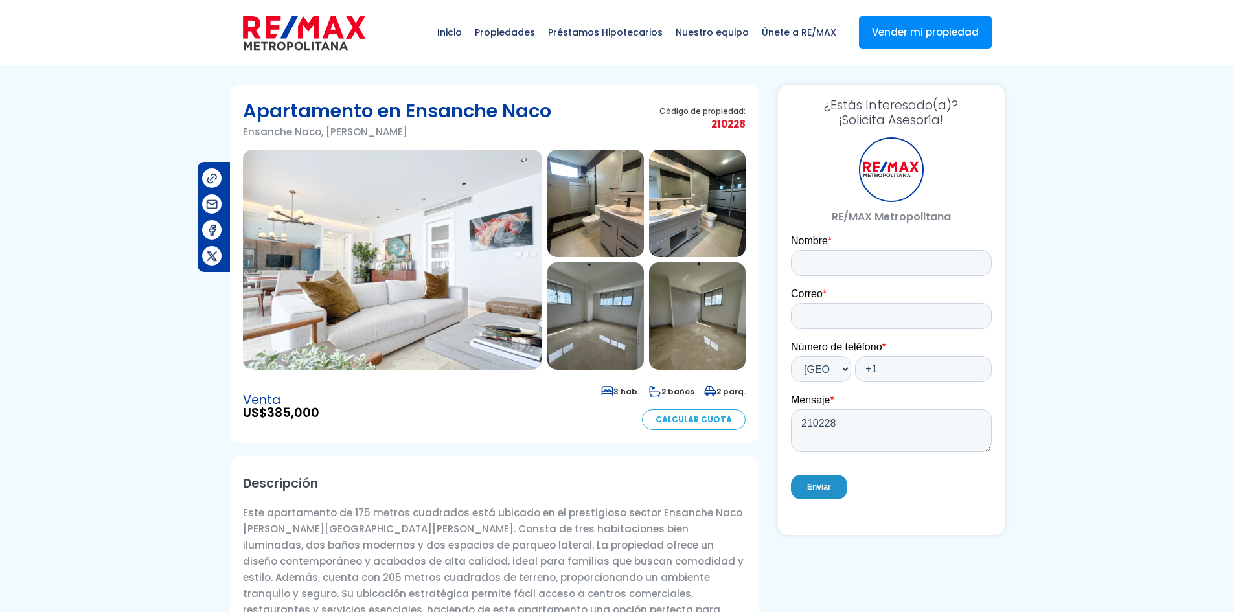
click at [493, 284] on img at bounding box center [392, 260] width 299 height 220
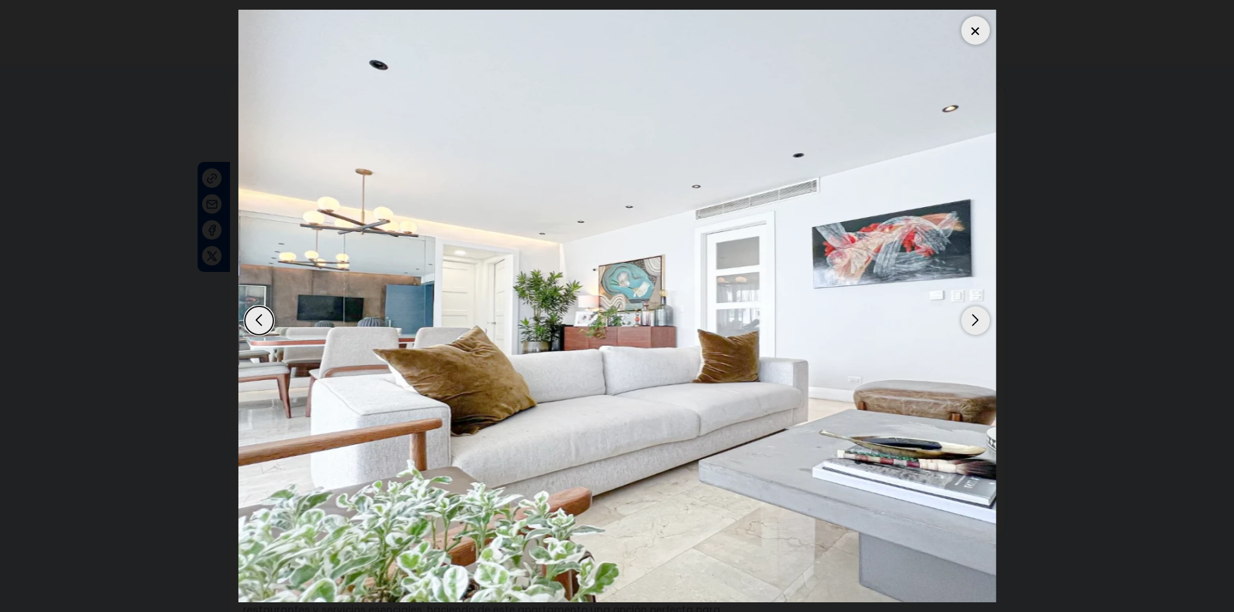
click at [967, 317] on div "Next slide" at bounding box center [976, 321] width 29 height 29
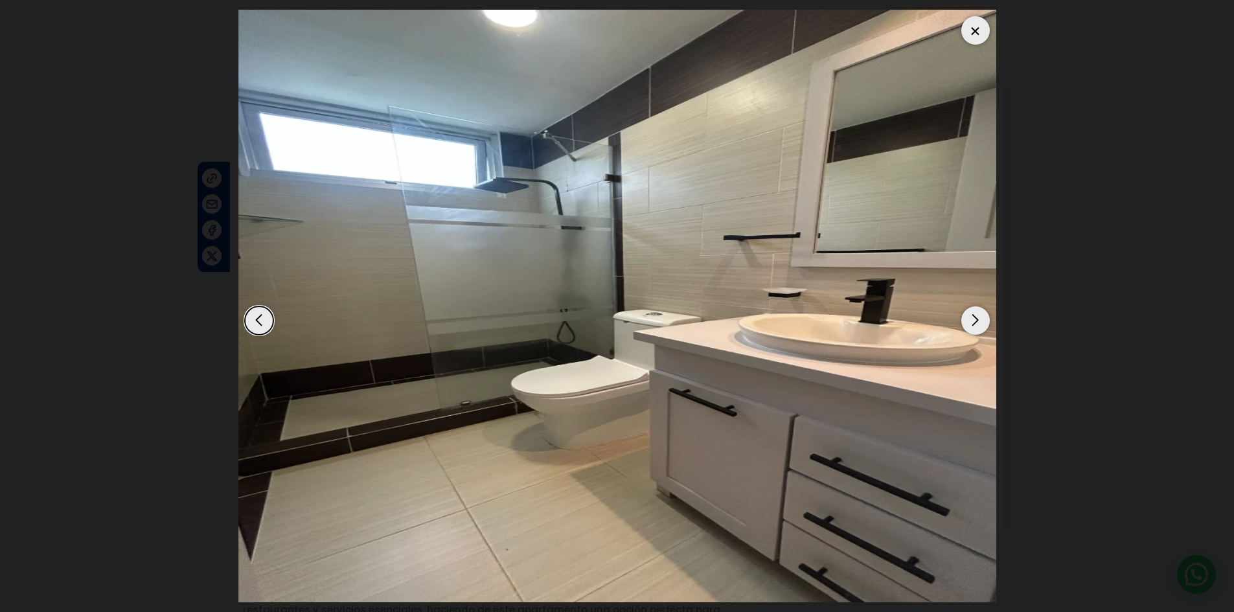
click at [971, 319] on div "Next slide" at bounding box center [976, 321] width 29 height 29
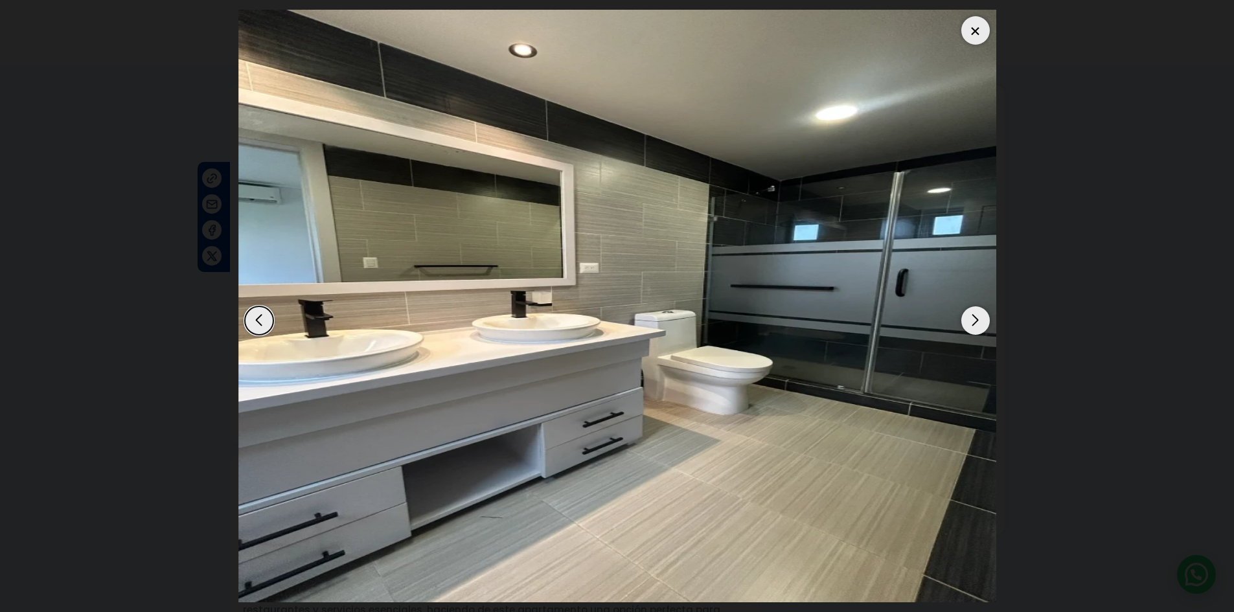
click at [979, 323] on div "Next slide" at bounding box center [976, 321] width 29 height 29
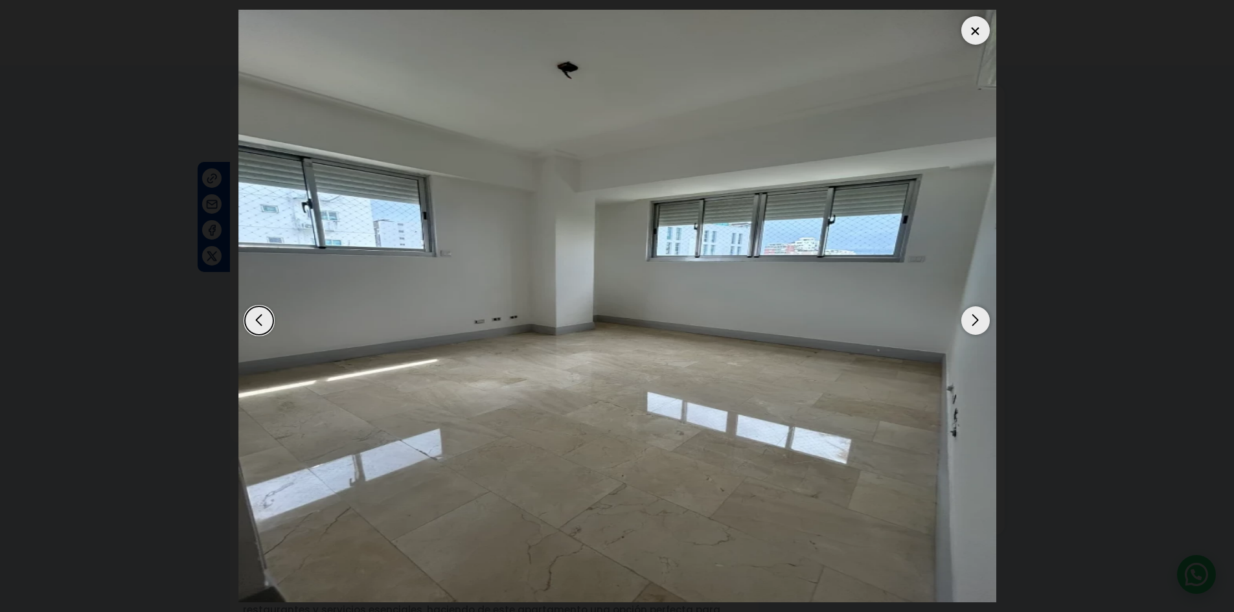
click at [979, 323] on div "Next slide" at bounding box center [976, 321] width 29 height 29
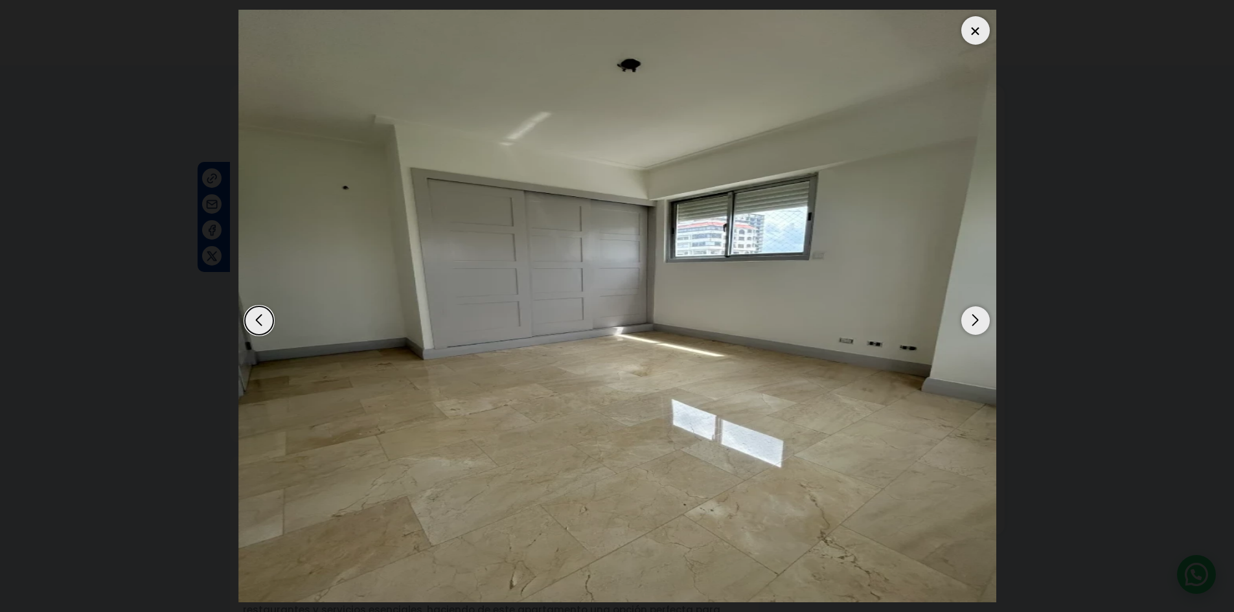
click at [979, 323] on div "Next slide" at bounding box center [976, 321] width 29 height 29
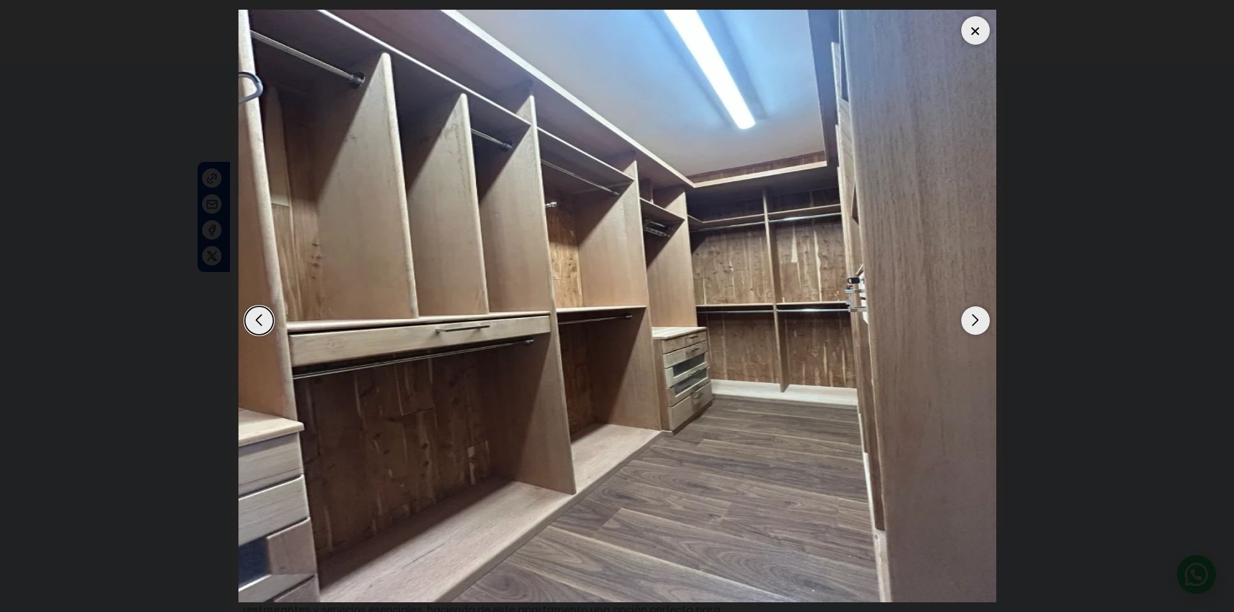
click at [979, 323] on div "Next slide" at bounding box center [976, 321] width 29 height 29
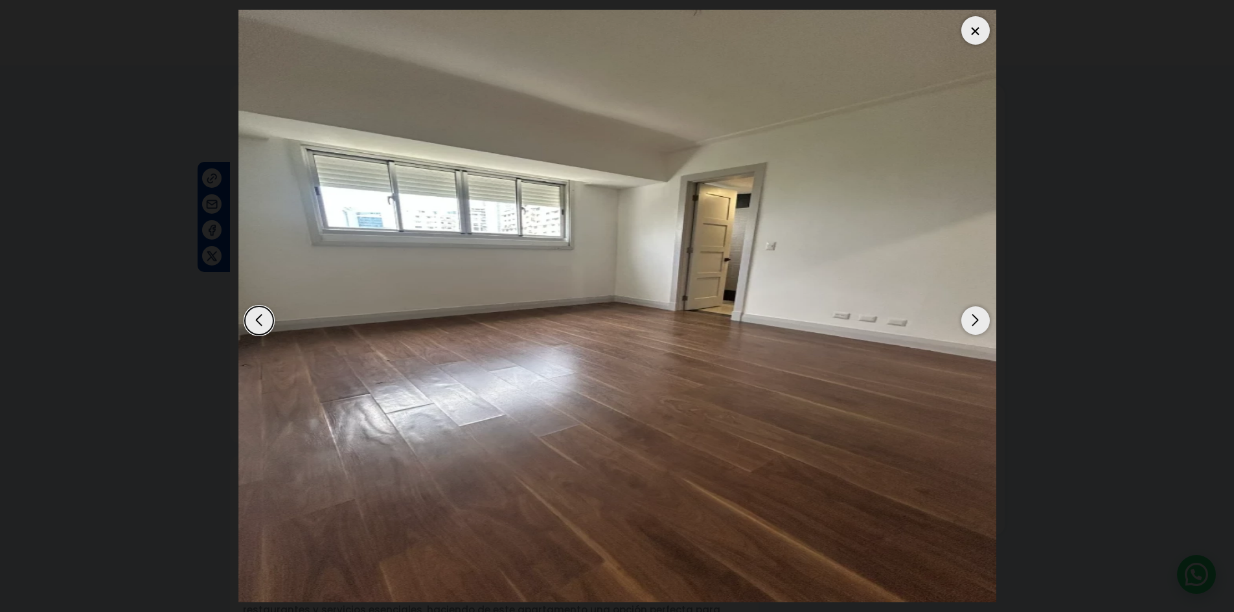
click at [979, 323] on div "Next slide" at bounding box center [976, 321] width 29 height 29
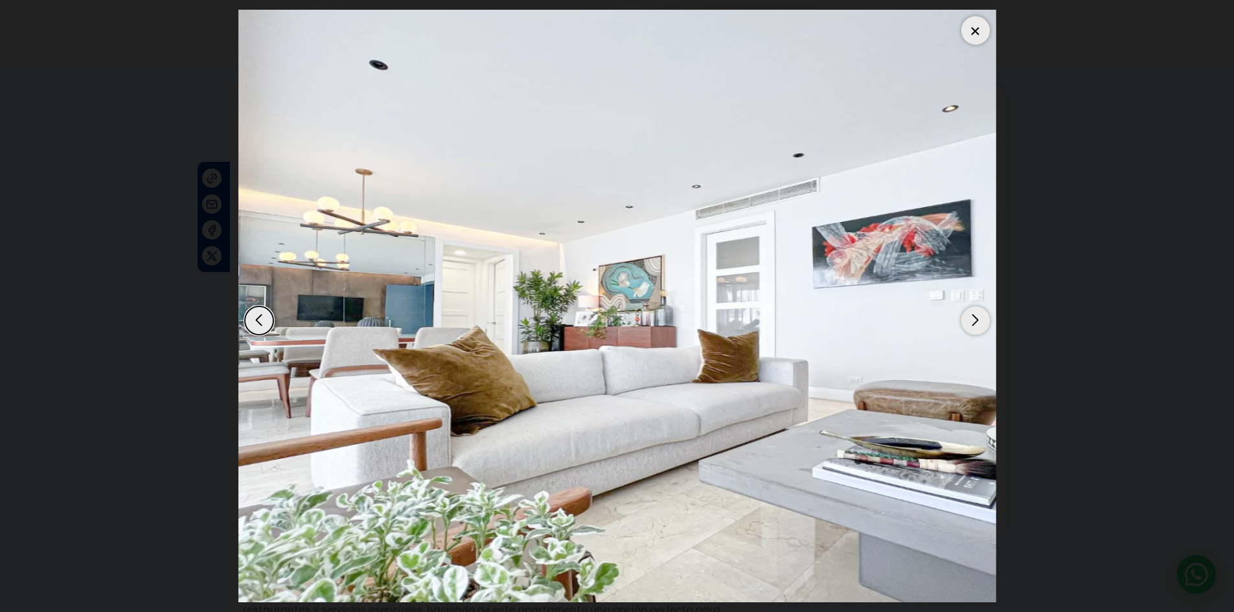
click at [982, 34] on div at bounding box center [976, 30] width 29 height 29
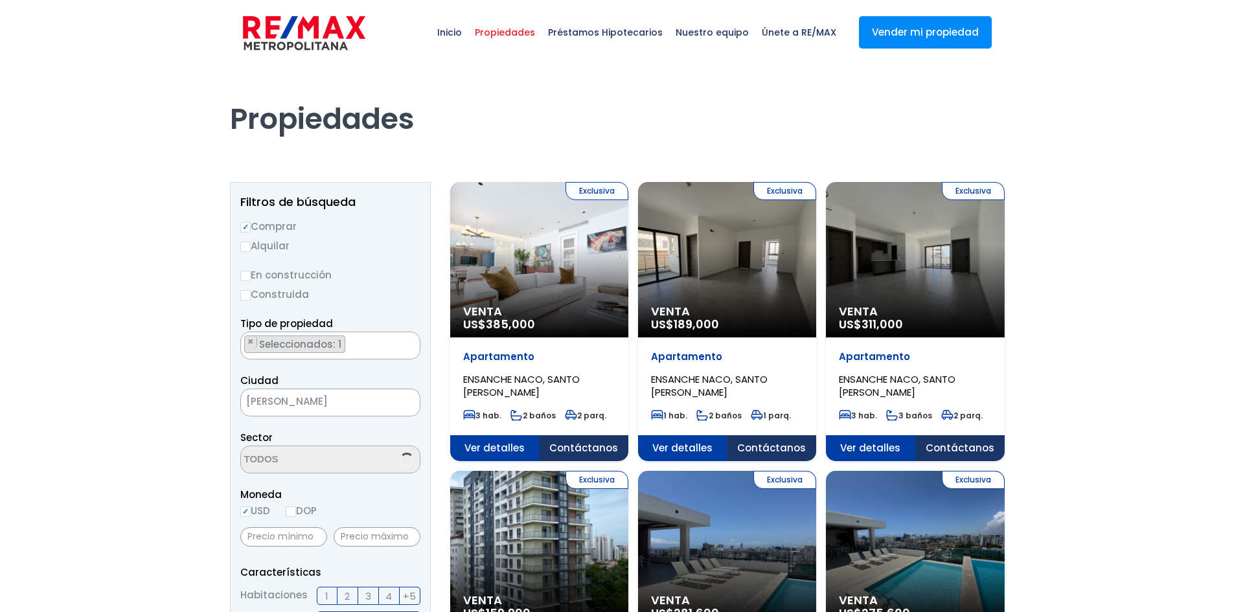
scroll to position [1192, 0]
select select "182"
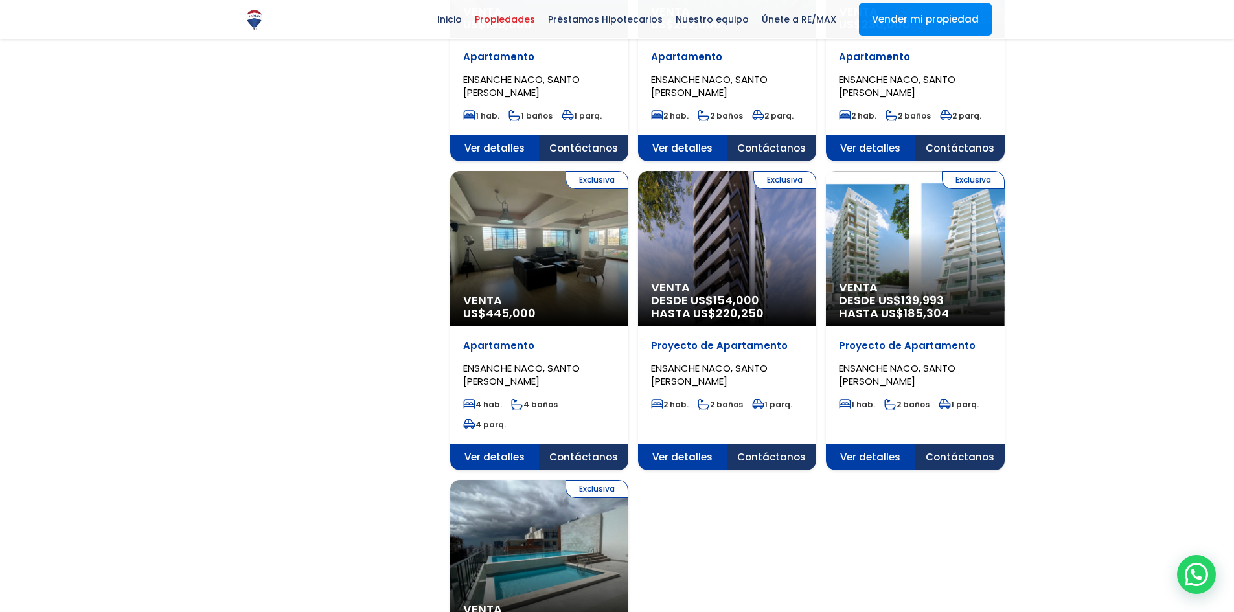
scroll to position [1231, 0]
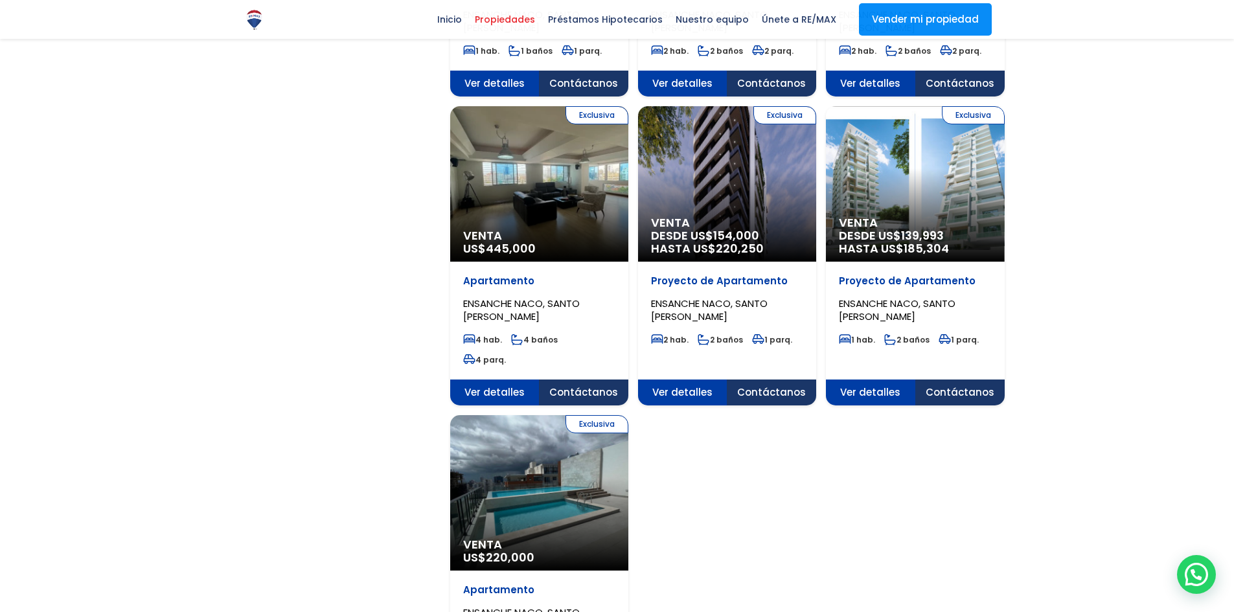
click at [804, 235] on span "DESDE US$ 139,993 HASTA US$ 185,304" at bounding box center [727, 242] width 152 height 26
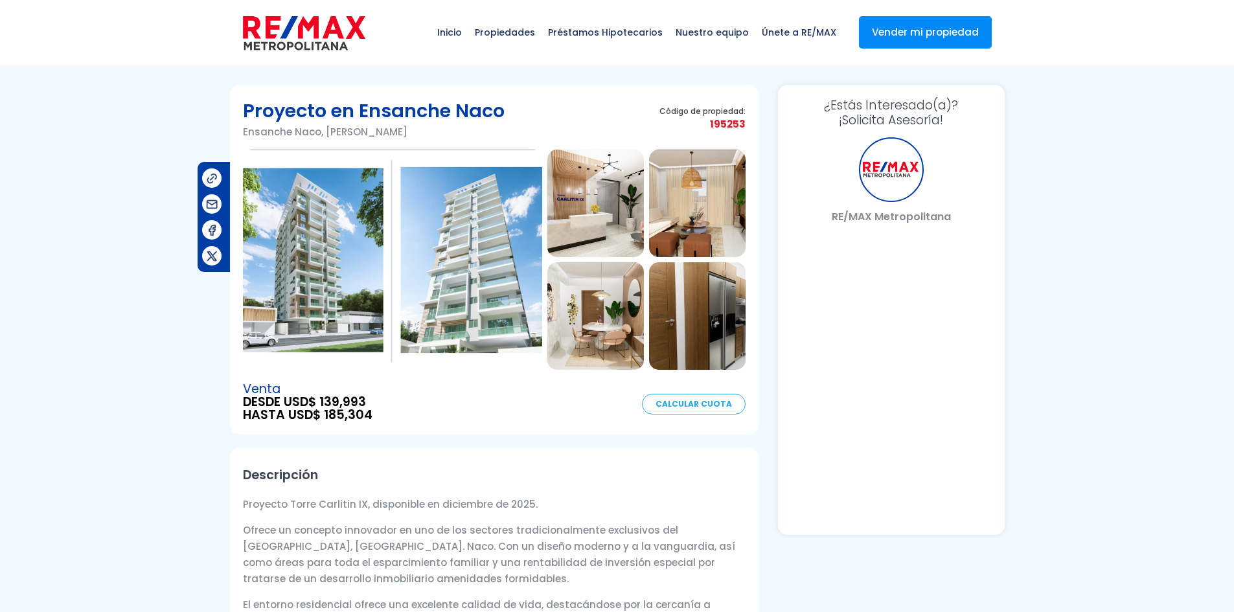
select select "US"
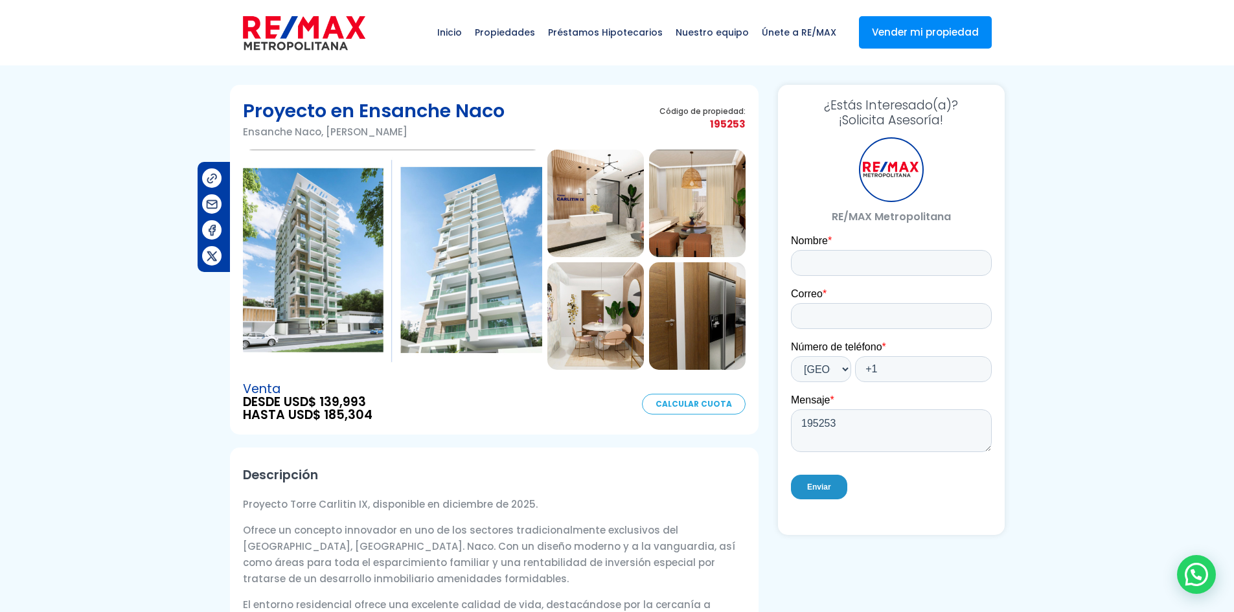
click at [268, 270] on img at bounding box center [392, 260] width 299 height 220
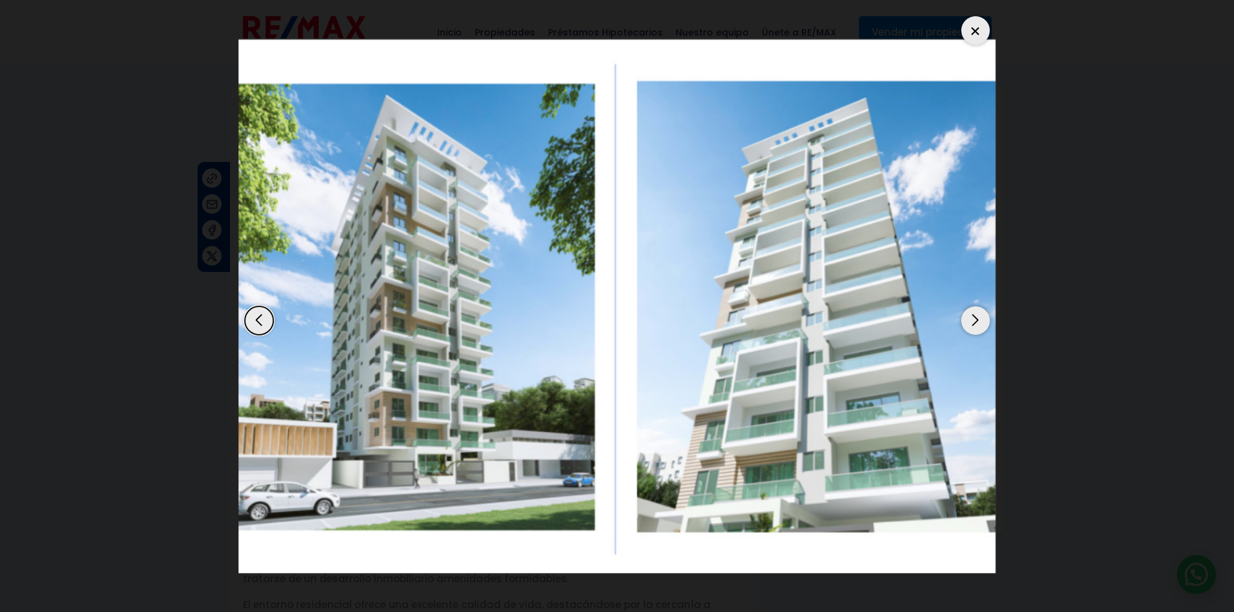
click at [973, 323] on div "Next slide" at bounding box center [976, 321] width 29 height 29
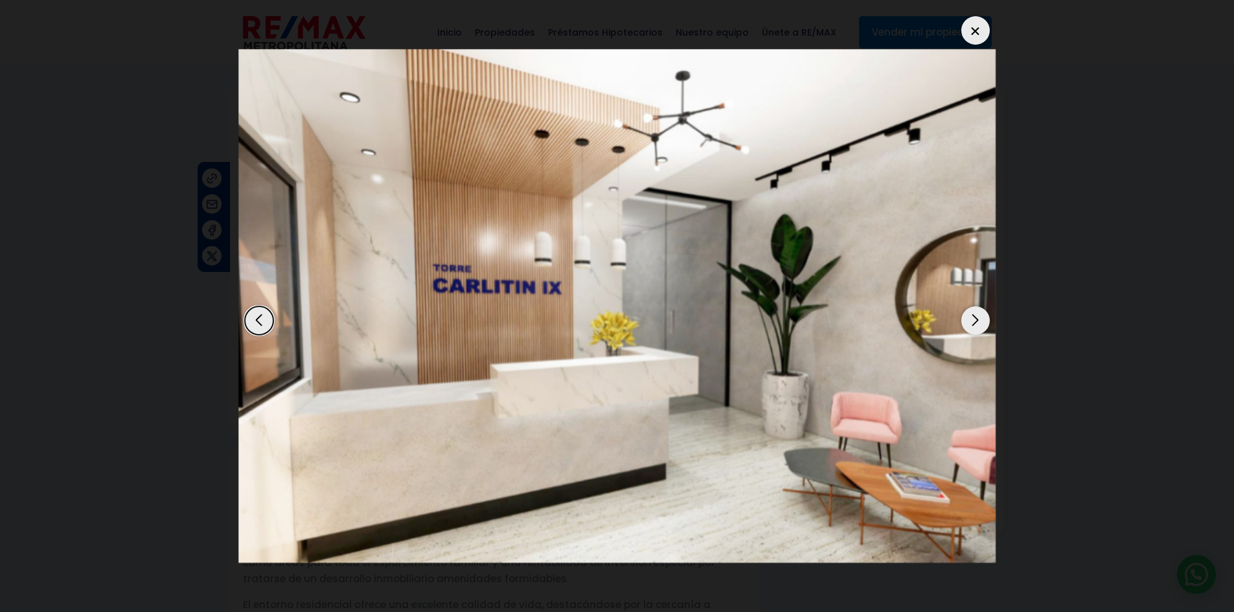
click at [973, 321] on div "Next slide" at bounding box center [976, 321] width 29 height 29
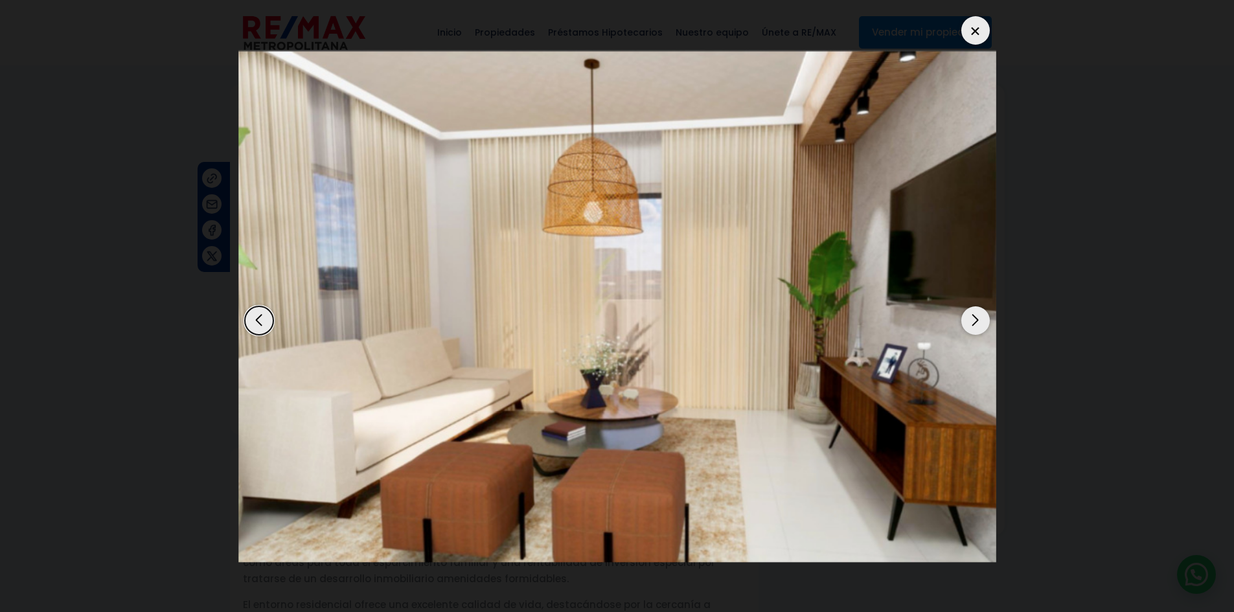
click at [973, 325] on div "Next slide" at bounding box center [976, 321] width 29 height 29
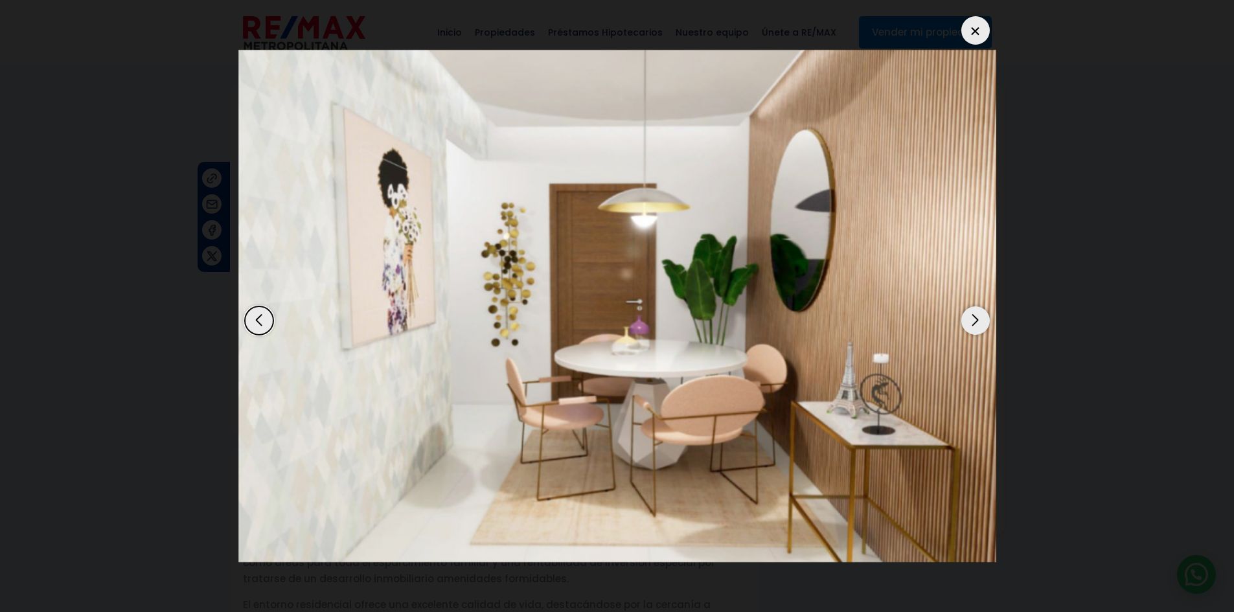
click at [973, 325] on div "Next slide" at bounding box center [976, 321] width 29 height 29
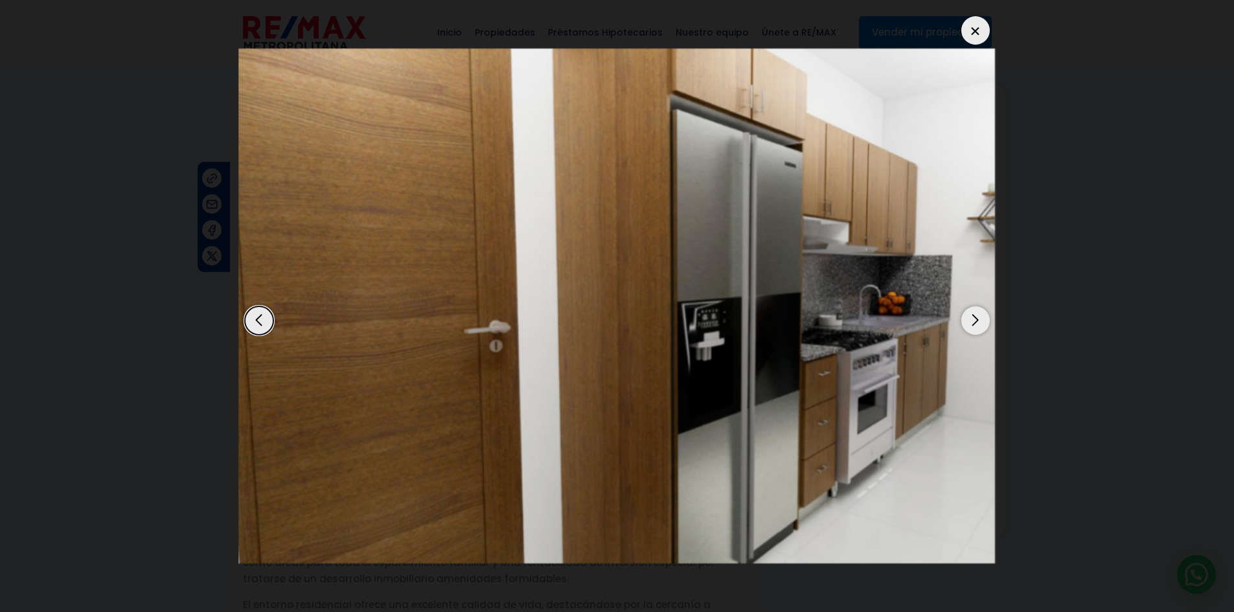
click at [982, 327] on div "Next slide" at bounding box center [976, 321] width 29 height 29
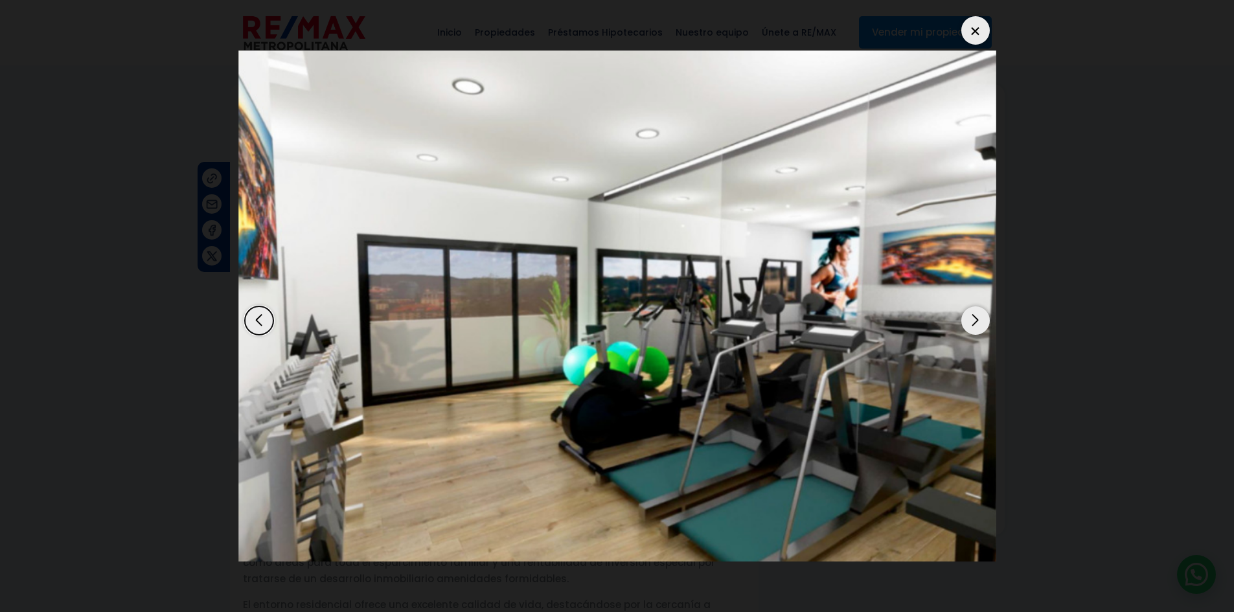
click at [977, 321] on div "Next slide" at bounding box center [976, 321] width 29 height 29
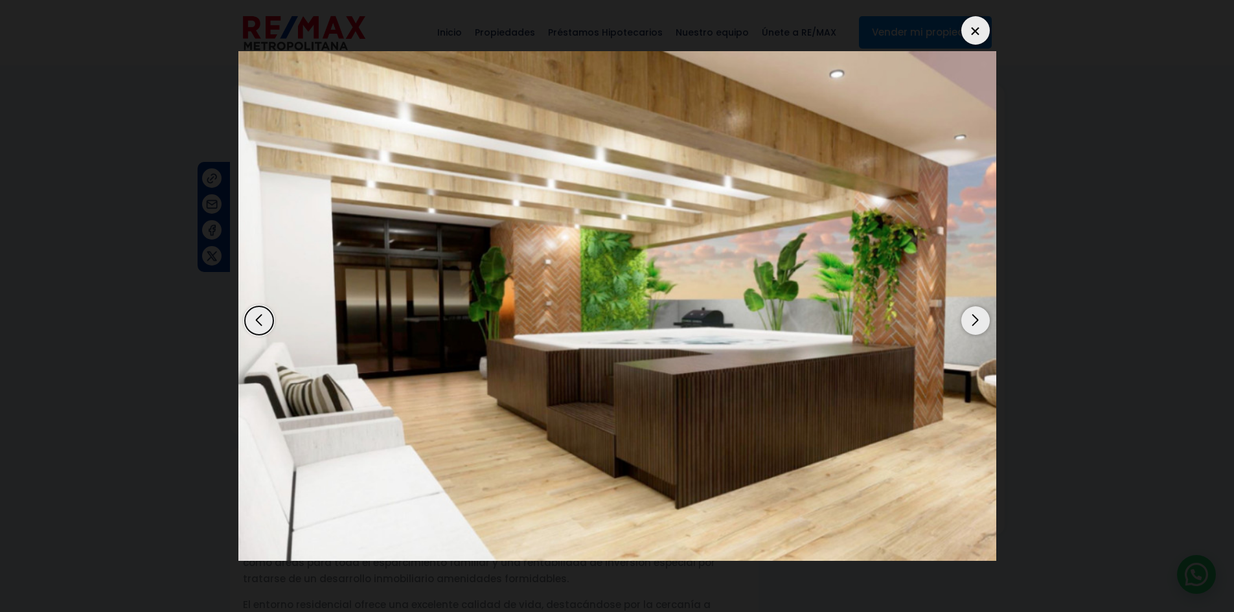
click at [977, 321] on div "Next slide" at bounding box center [976, 321] width 29 height 29
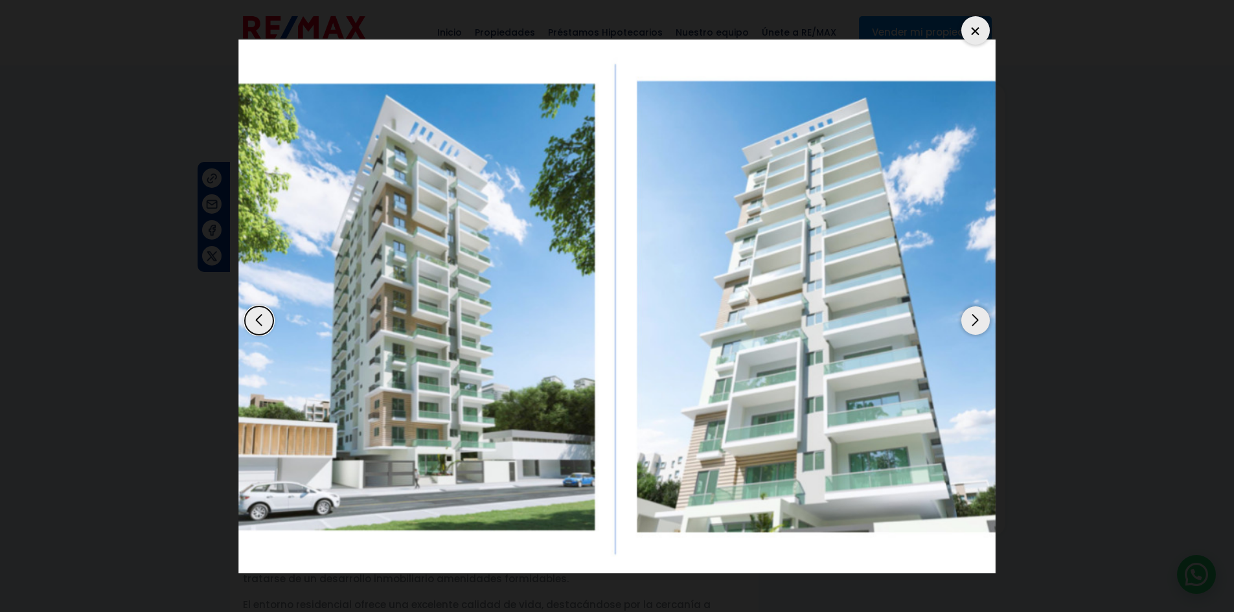
click at [977, 321] on div "Next slide" at bounding box center [976, 321] width 29 height 29
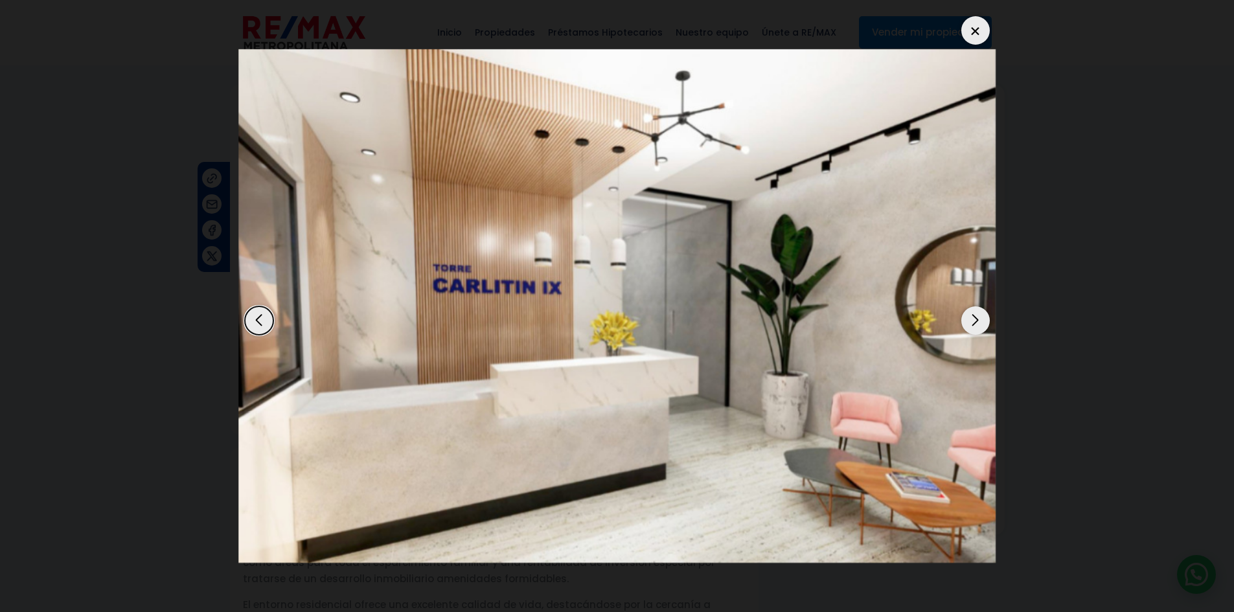
click at [977, 321] on div "Next slide" at bounding box center [976, 321] width 29 height 29
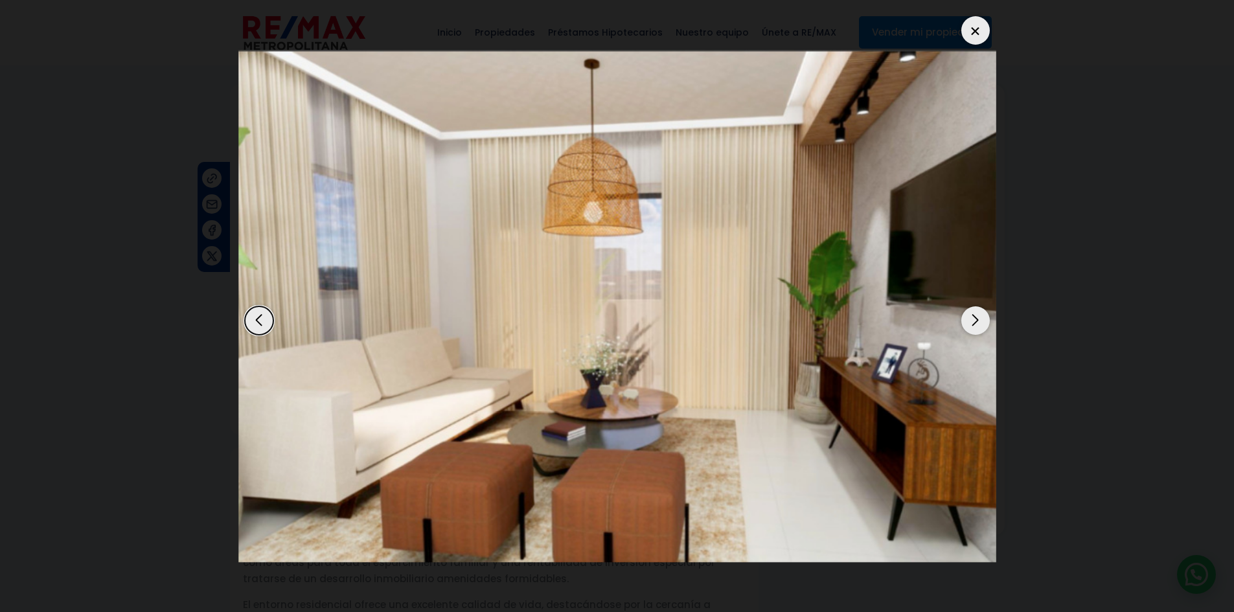
click at [977, 321] on div "Next slide" at bounding box center [976, 321] width 29 height 29
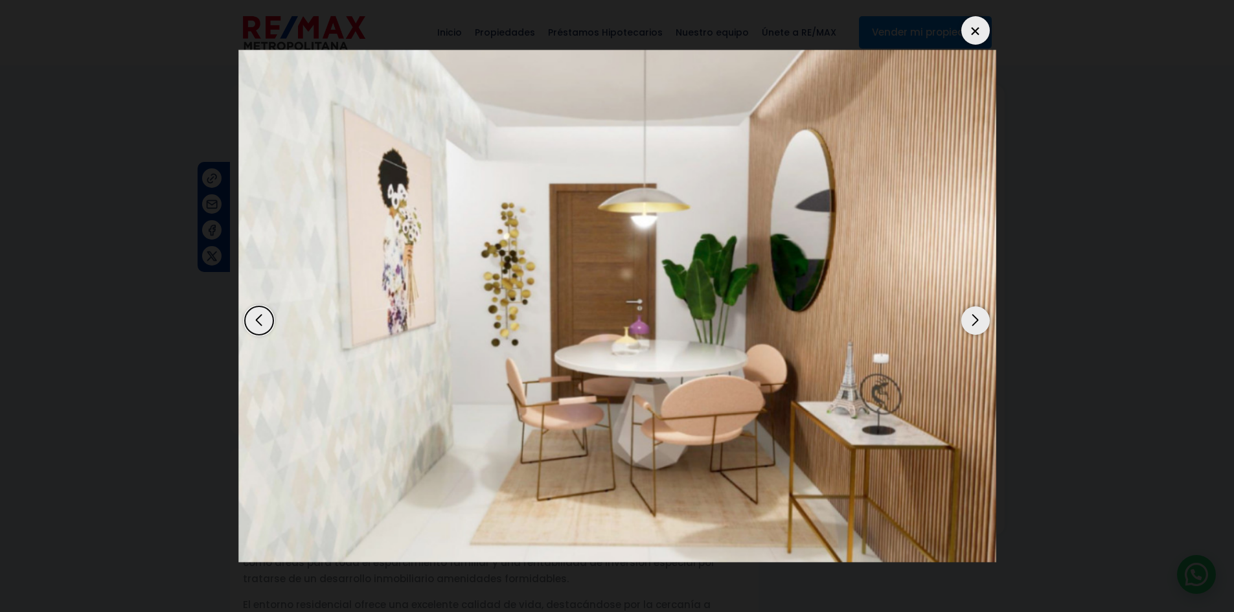
click at [977, 321] on div "Next slide" at bounding box center [976, 321] width 29 height 29
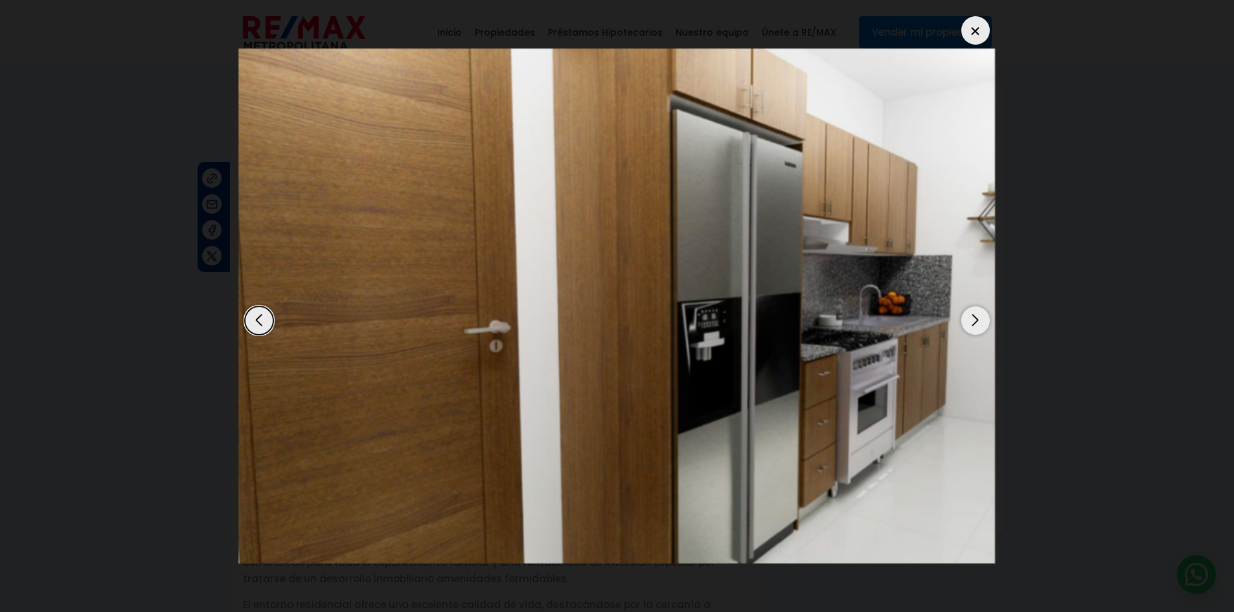
click at [977, 321] on div "Next slide" at bounding box center [976, 321] width 29 height 29
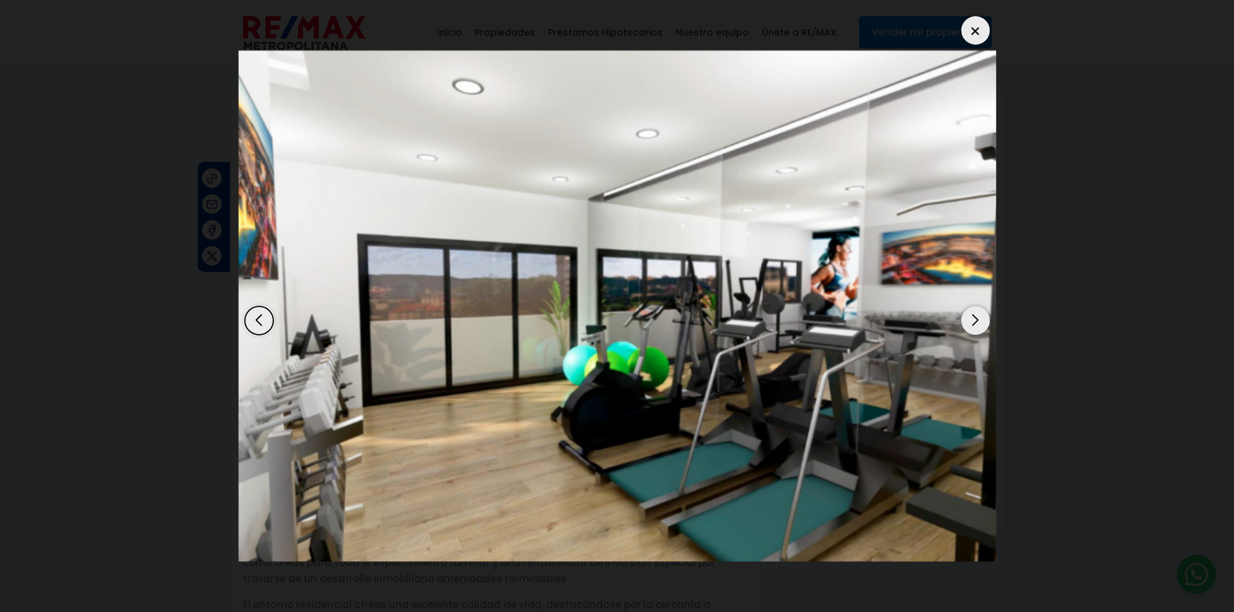
click at [975, 320] on div "Next slide" at bounding box center [976, 321] width 29 height 29
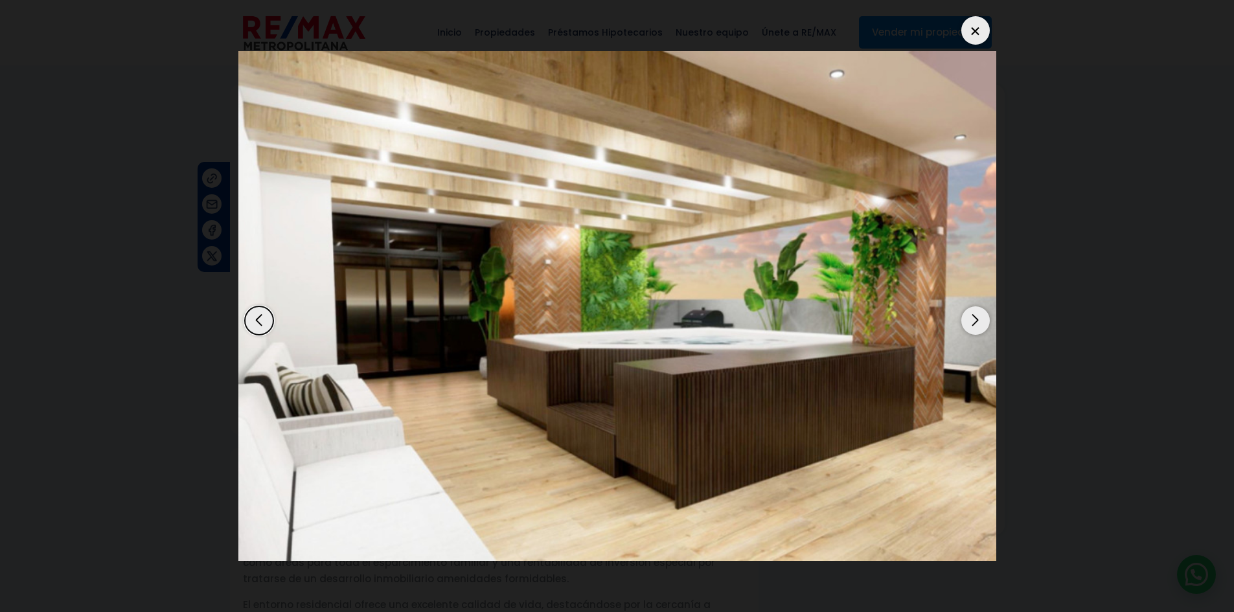
click at [975, 320] on div "Next slide" at bounding box center [976, 321] width 29 height 29
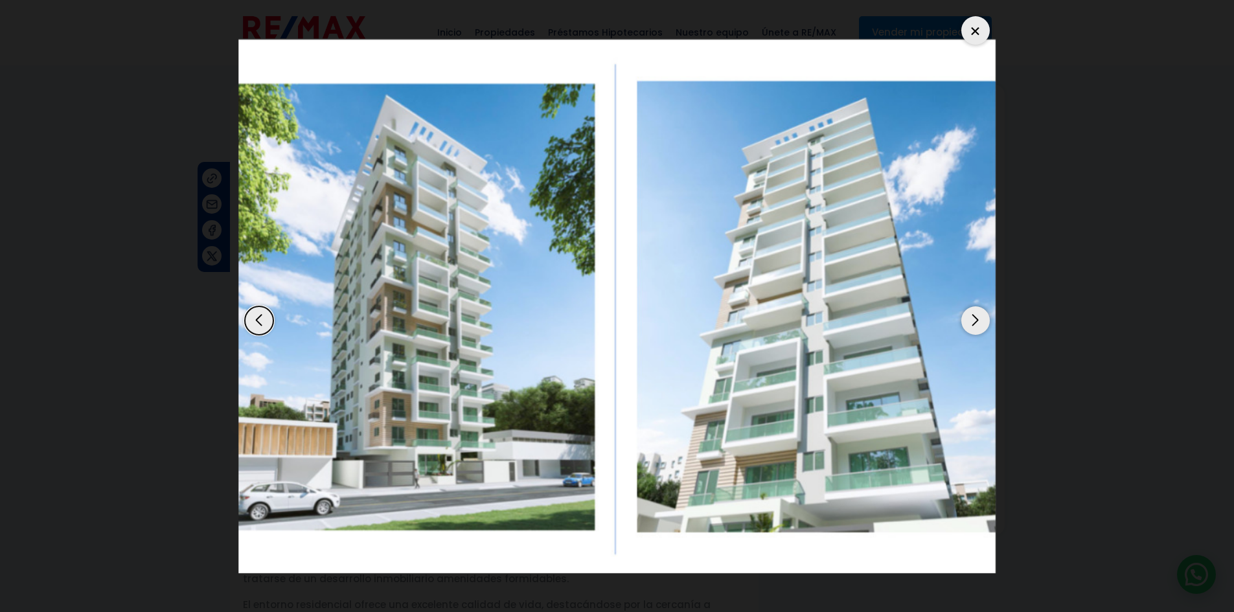
click at [986, 25] on div at bounding box center [976, 30] width 29 height 29
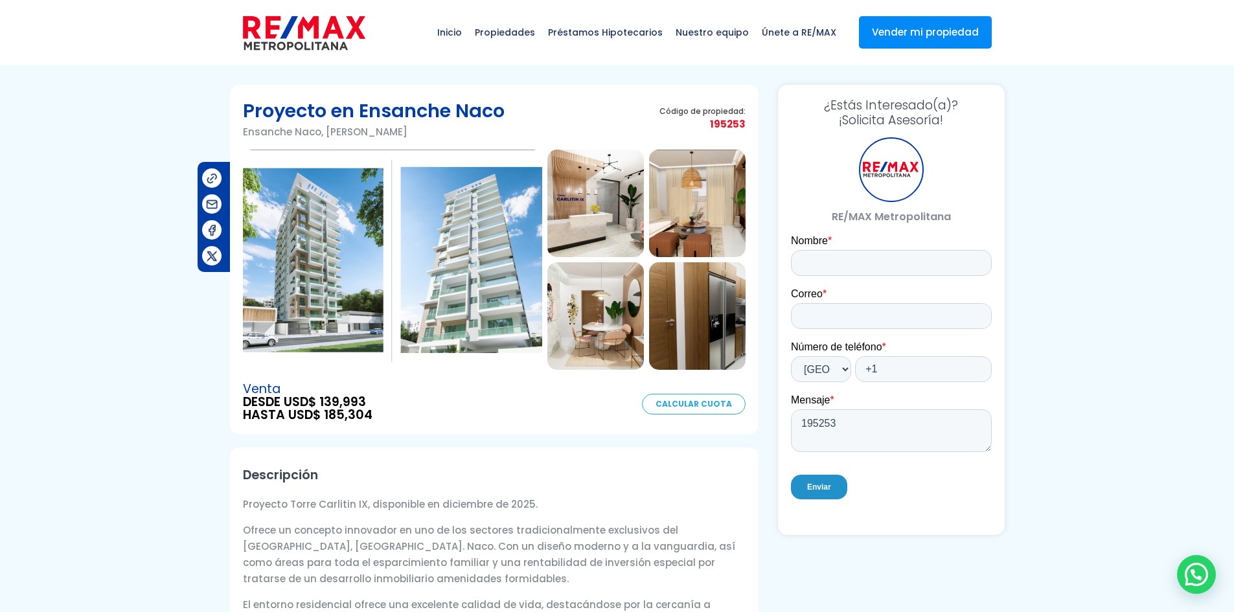
click at [596, 184] on img at bounding box center [596, 204] width 97 height 108
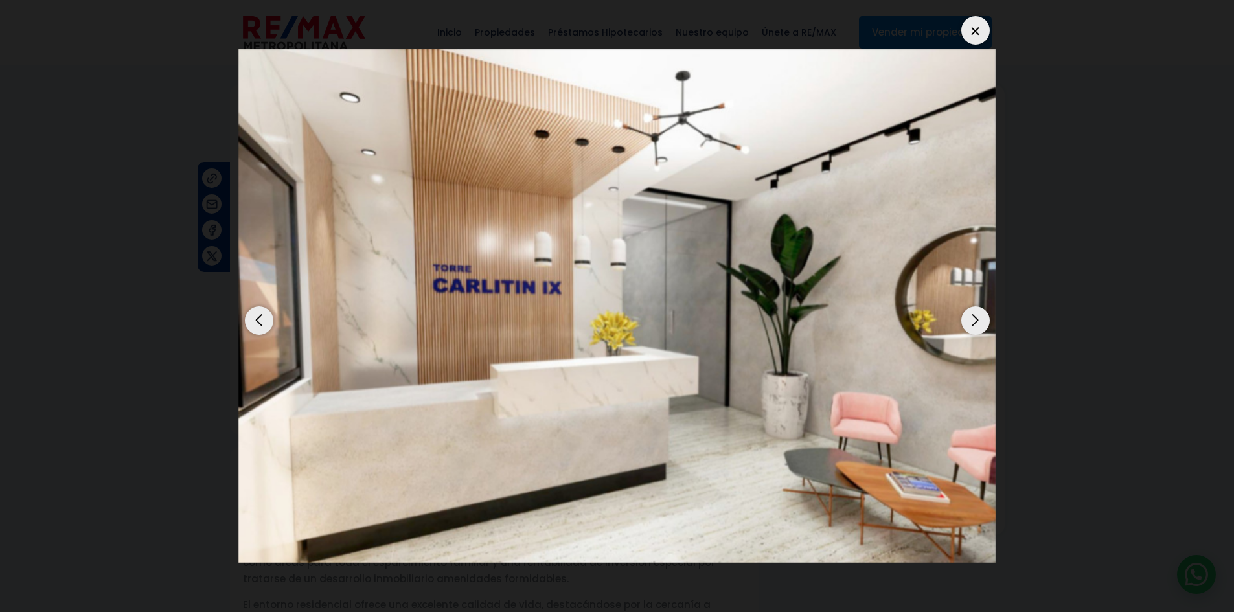
click at [974, 321] on div "Next slide" at bounding box center [976, 321] width 29 height 29
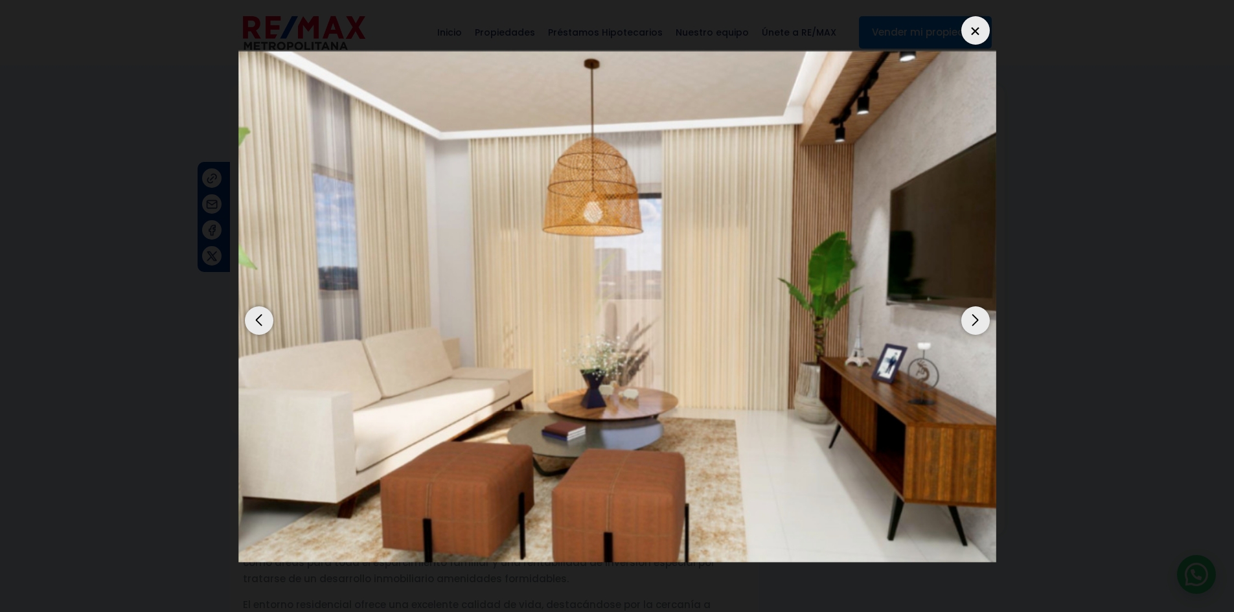
click at [1006, 307] on dialog at bounding box center [618, 306] width 778 height 612
click at [979, 25] on div at bounding box center [976, 30] width 29 height 29
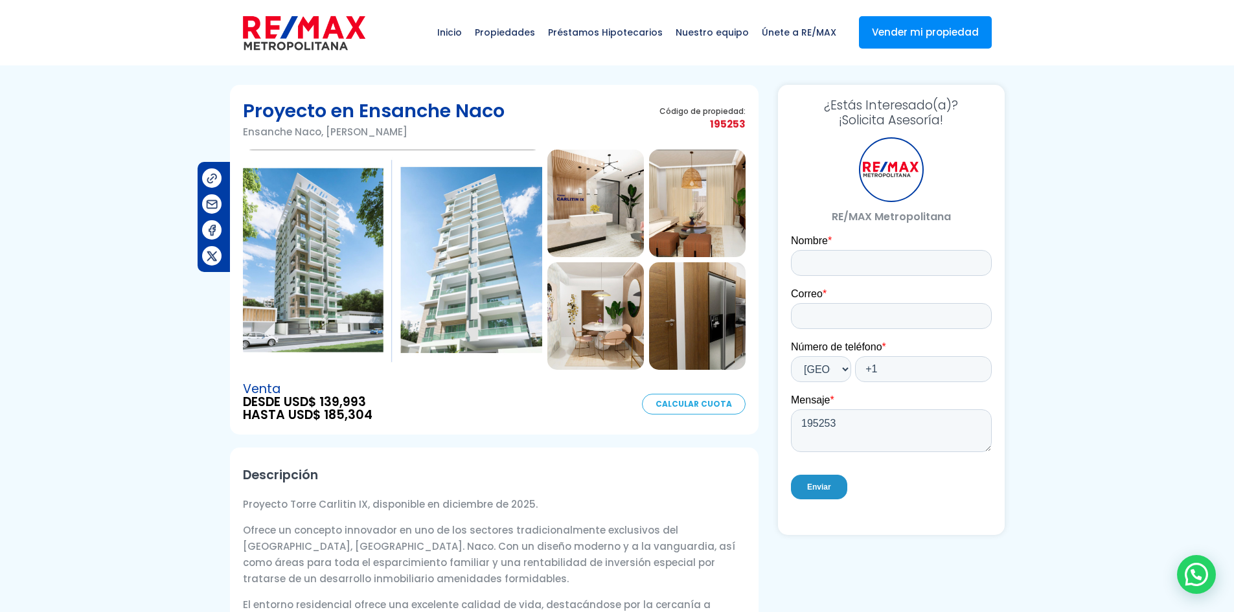
click at [575, 218] on img at bounding box center [596, 204] width 97 height 108
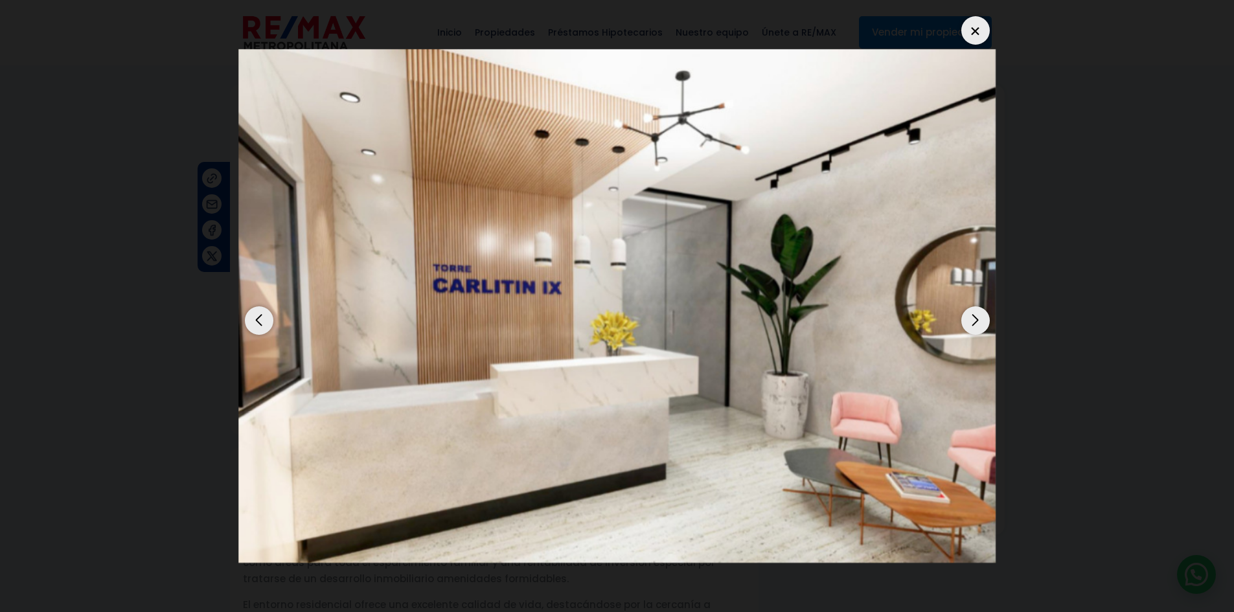
click at [983, 319] on div "Next slide" at bounding box center [976, 321] width 29 height 29
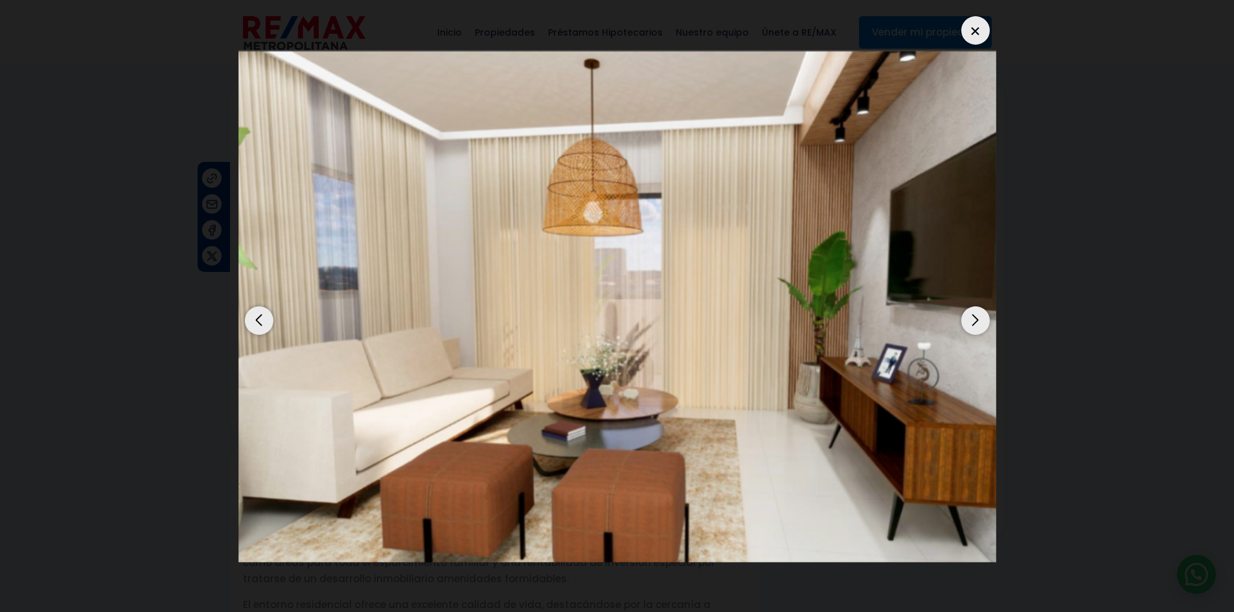
click at [983, 319] on div "Next slide" at bounding box center [976, 321] width 29 height 29
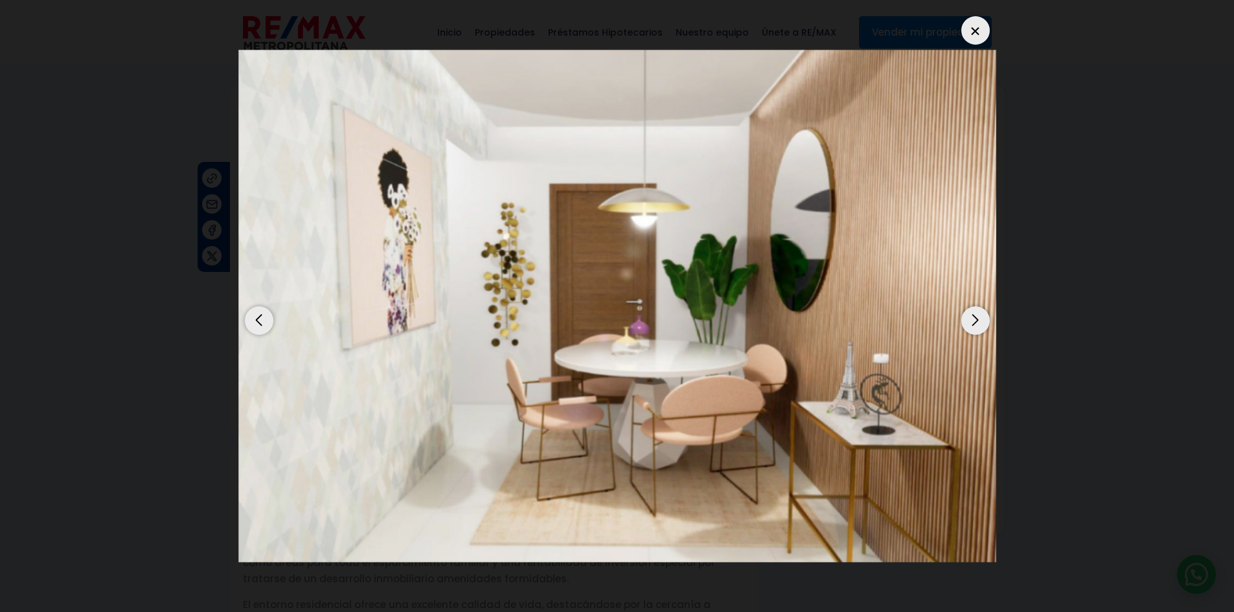
click at [983, 319] on div "Next slide" at bounding box center [976, 321] width 29 height 29
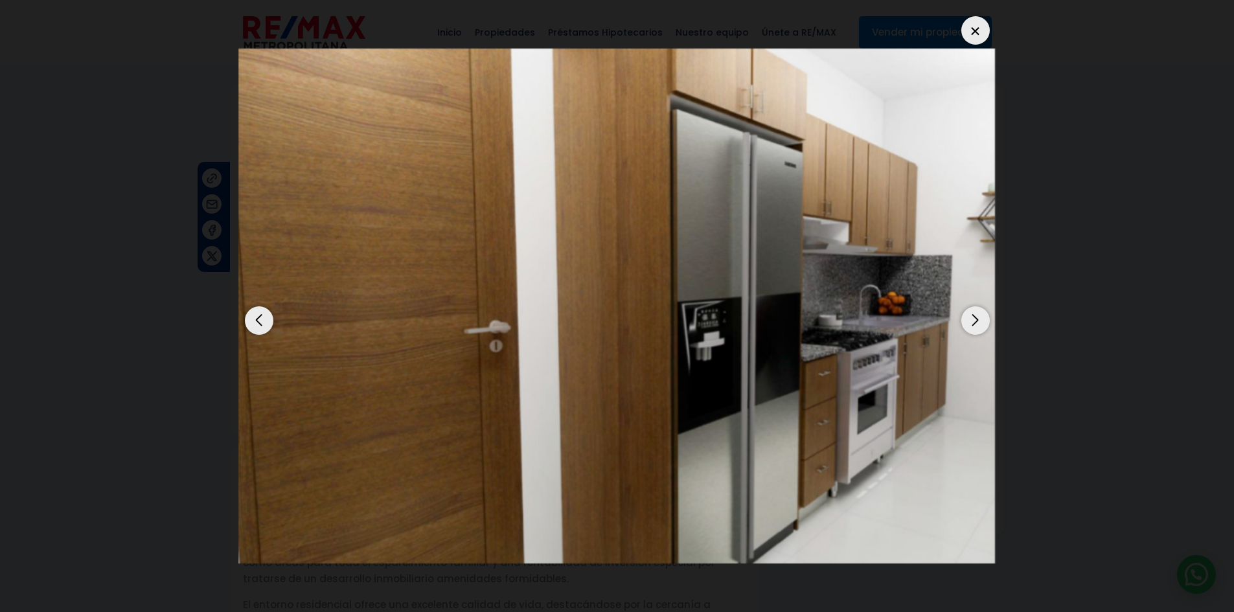
click at [983, 319] on div "Next slide" at bounding box center [976, 321] width 29 height 29
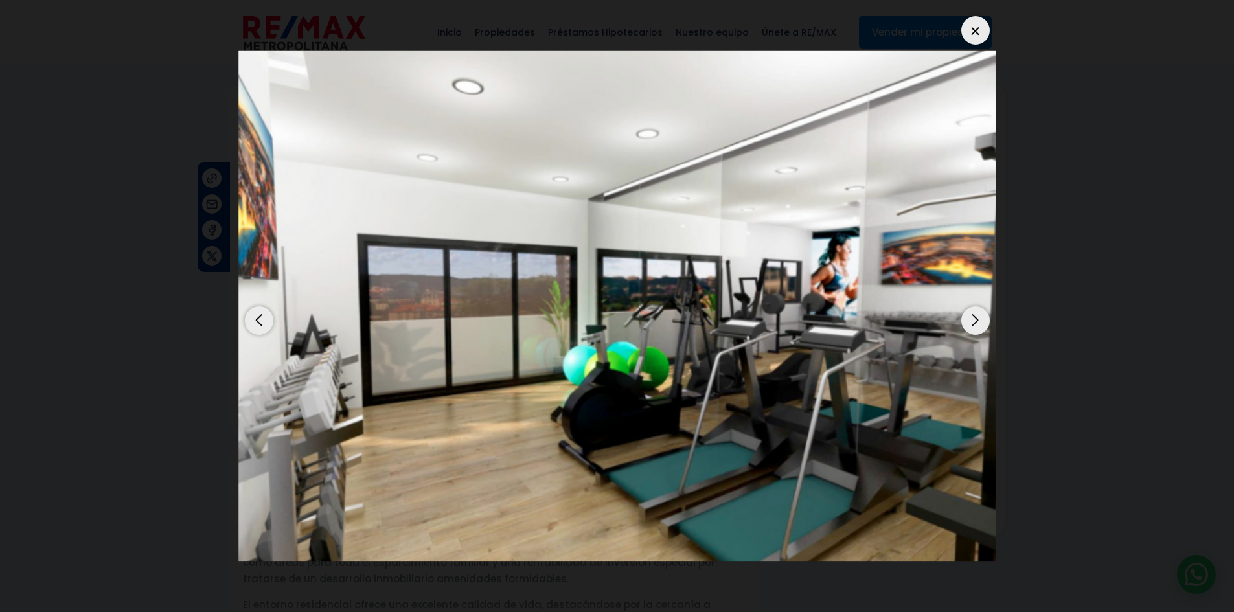
click at [983, 319] on div "Next slide" at bounding box center [976, 321] width 29 height 29
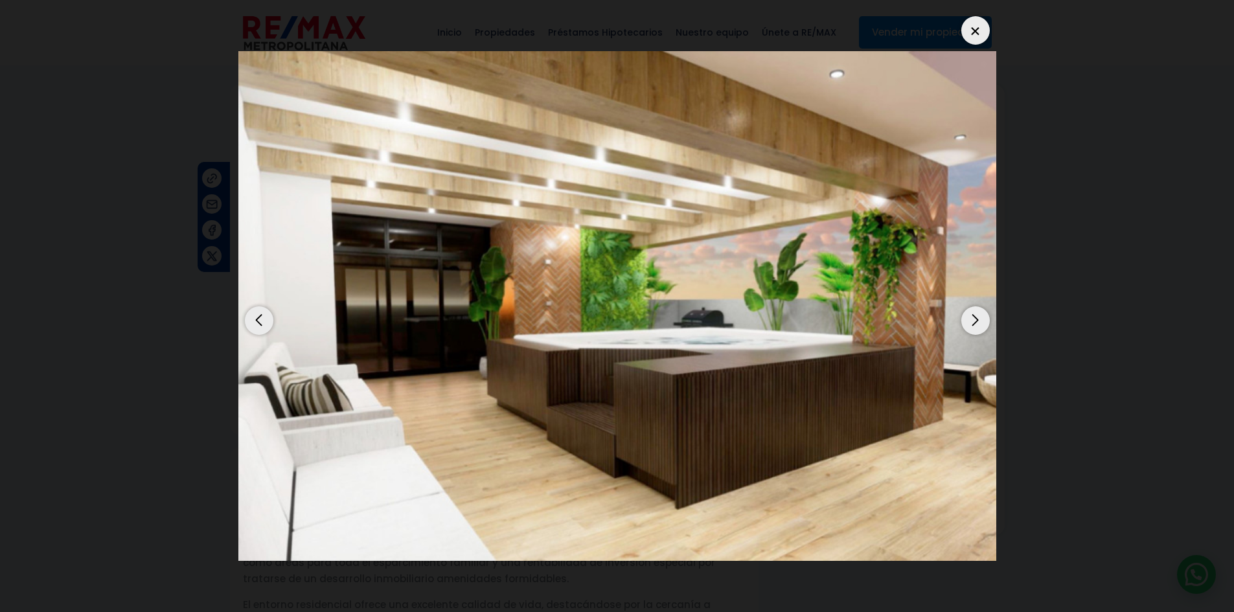
click at [983, 319] on div "Next slide" at bounding box center [976, 321] width 29 height 29
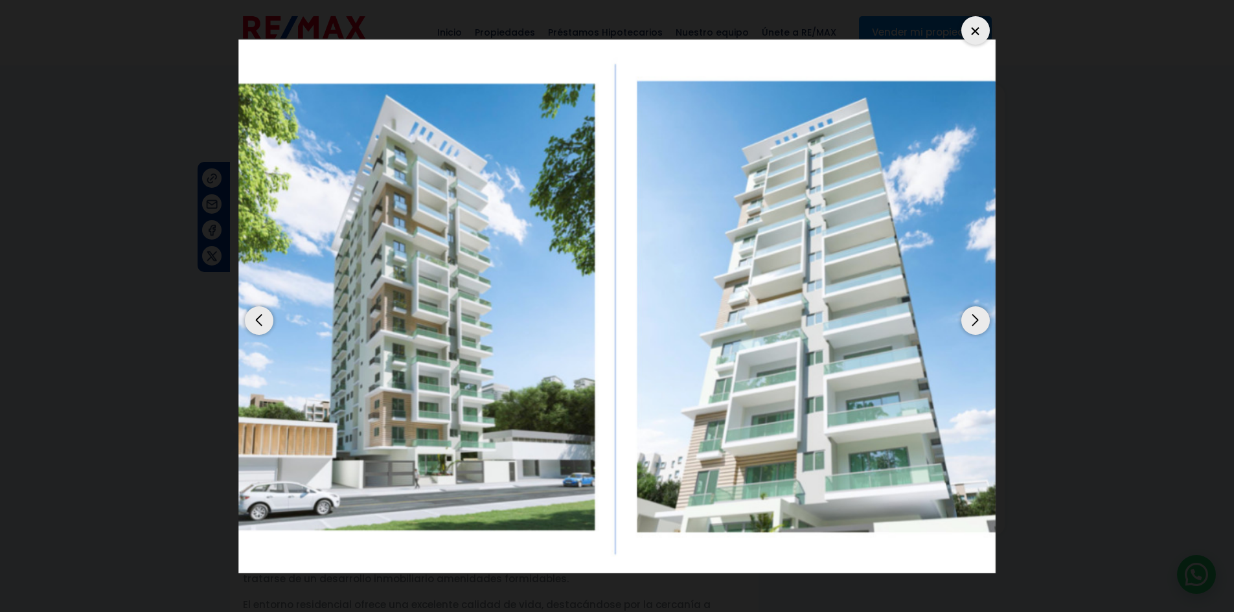
click at [983, 319] on div "Next slide" at bounding box center [976, 321] width 29 height 29
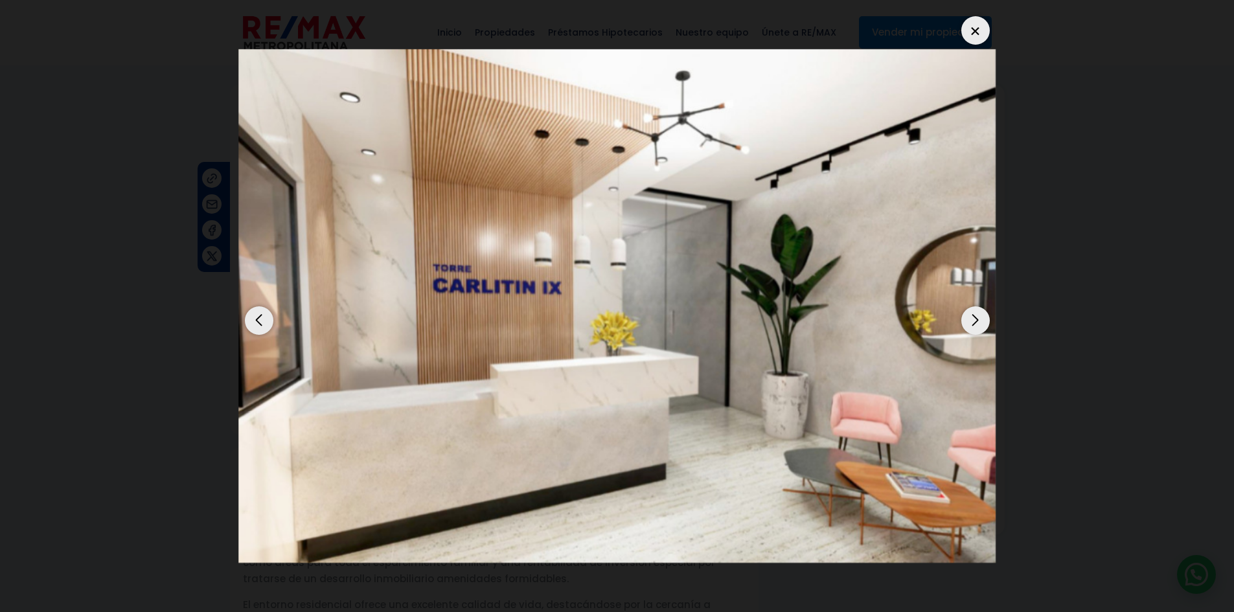
click at [975, 332] on div "Next slide" at bounding box center [976, 321] width 29 height 29
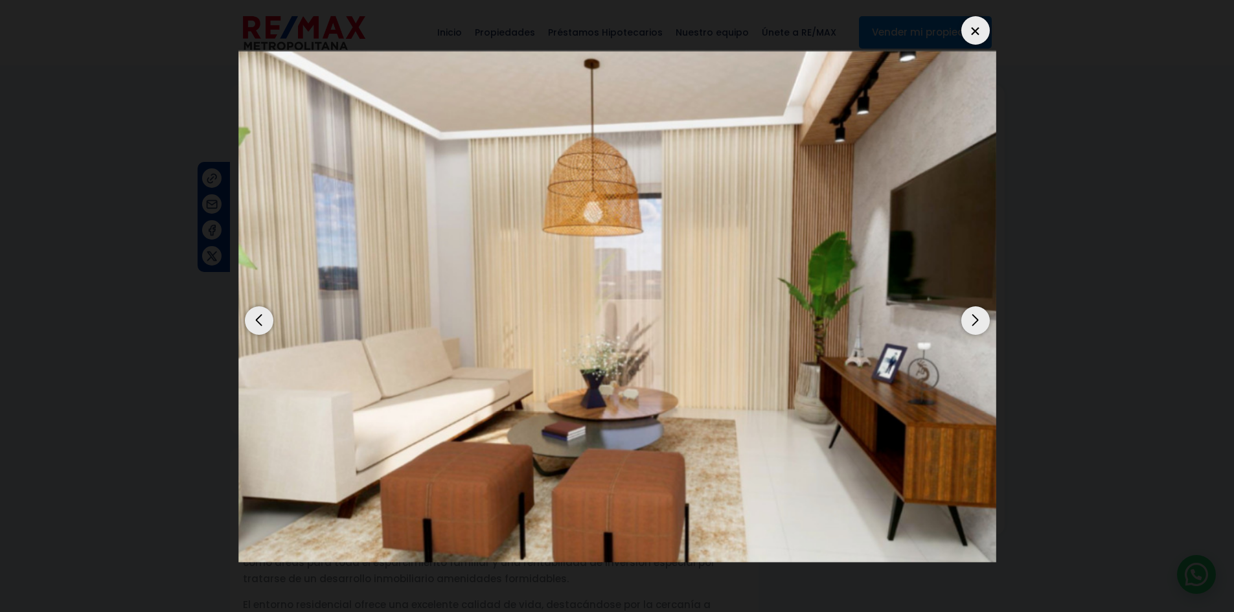
click at [975, 327] on div "Next slide" at bounding box center [976, 321] width 29 height 29
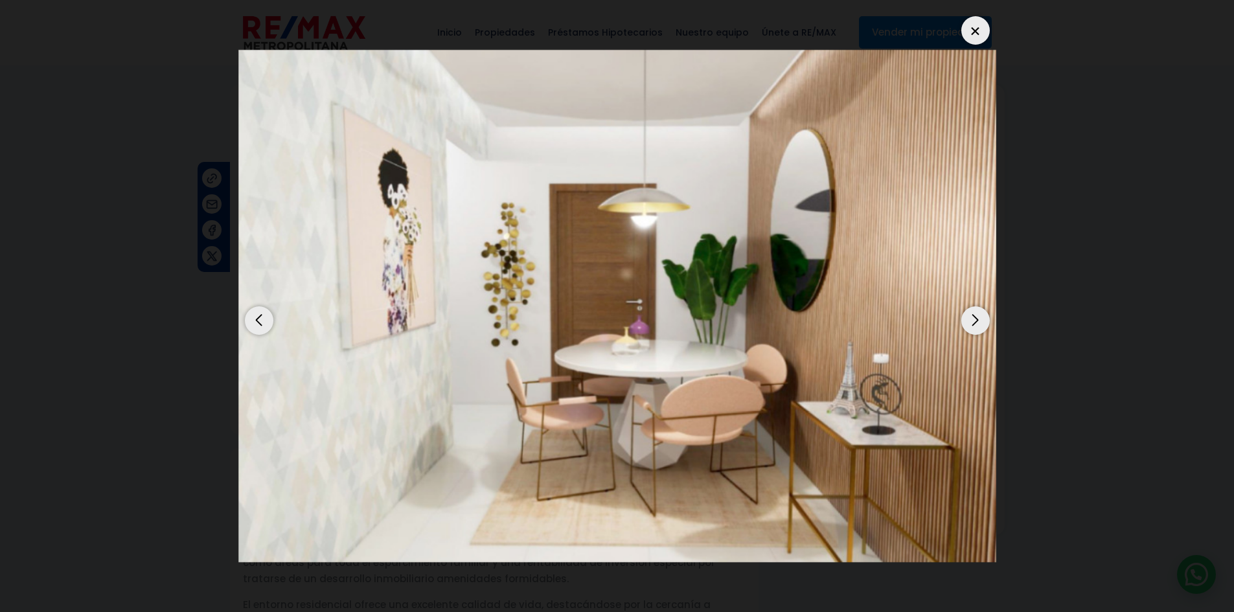
click at [1006, 333] on dialog at bounding box center [618, 306] width 778 height 612
click at [982, 31] on div at bounding box center [976, 30] width 29 height 29
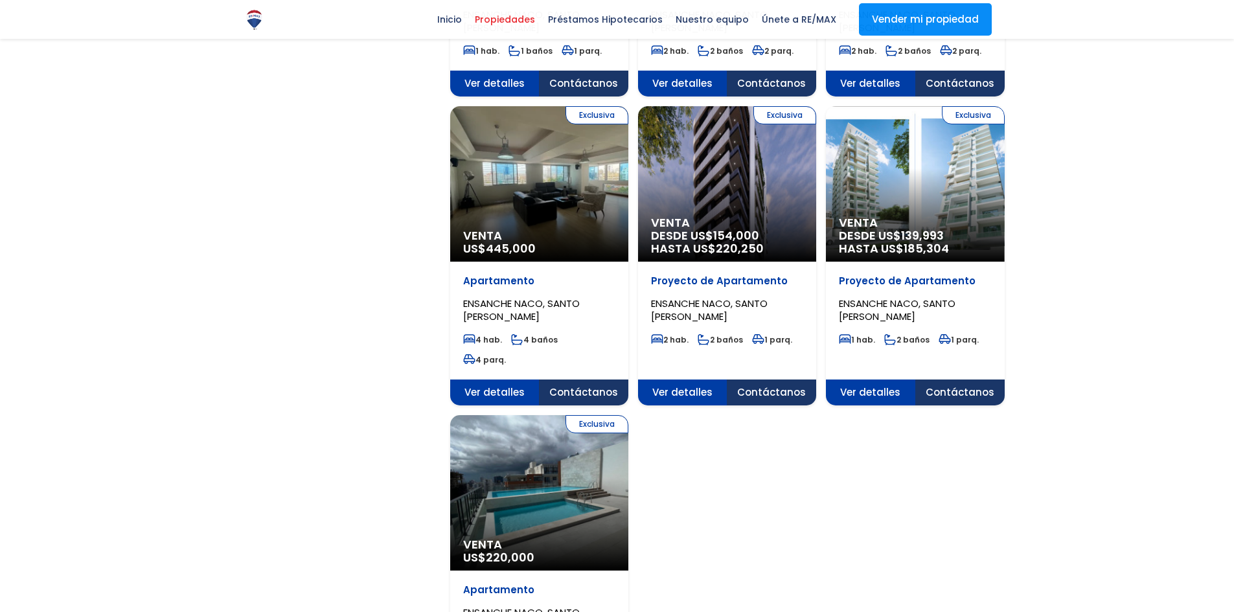
scroll to position [1192, 0]
select select "182"
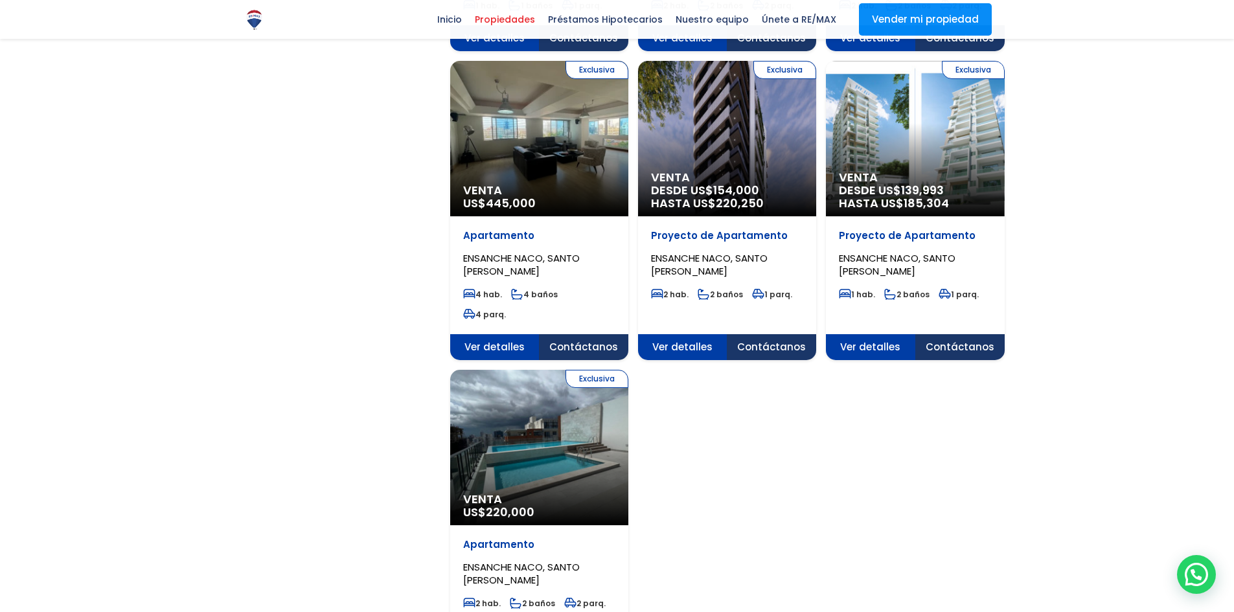
scroll to position [1296, 0]
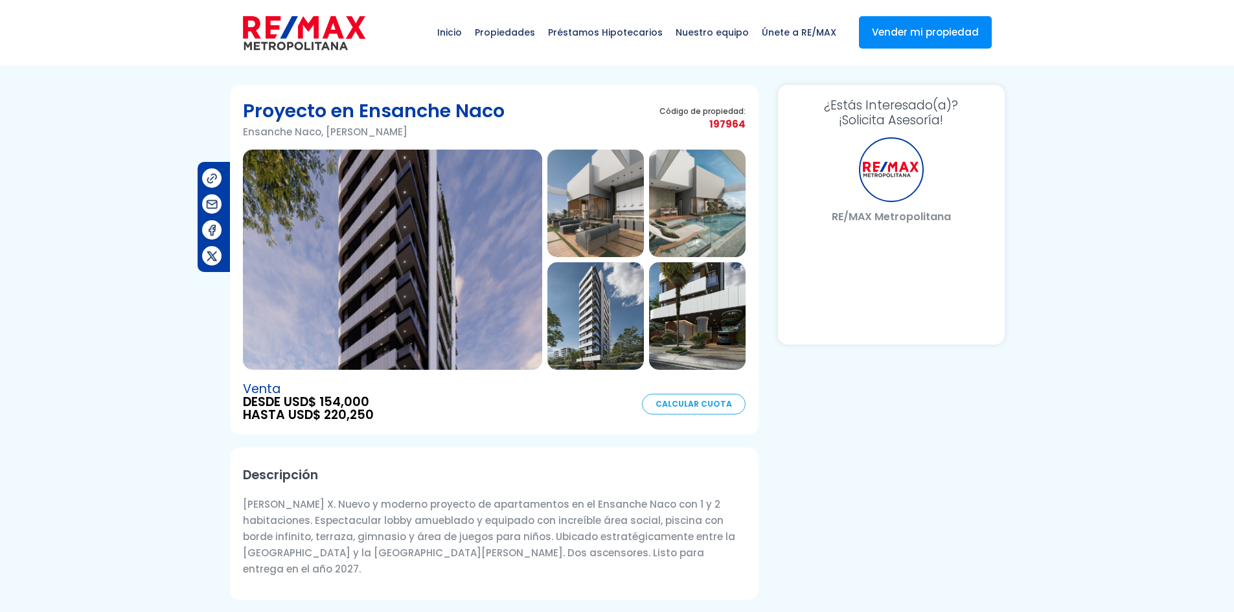
select select "US"
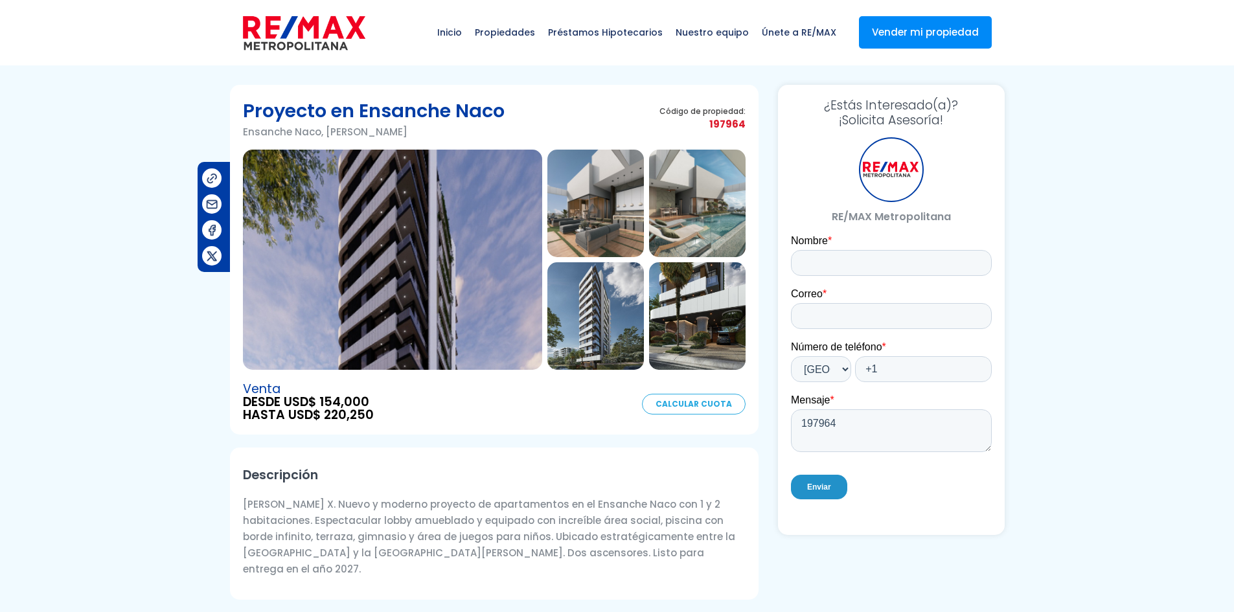
click at [620, 216] on img at bounding box center [596, 204] width 97 height 108
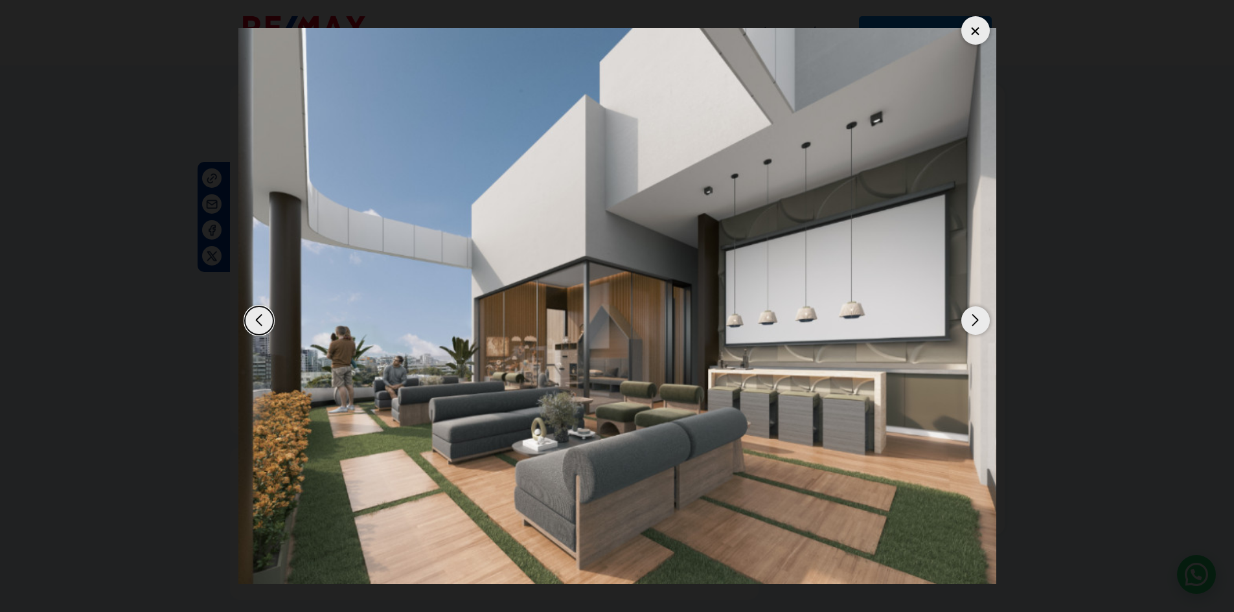
click at [980, 319] on div "Next slide" at bounding box center [976, 321] width 29 height 29
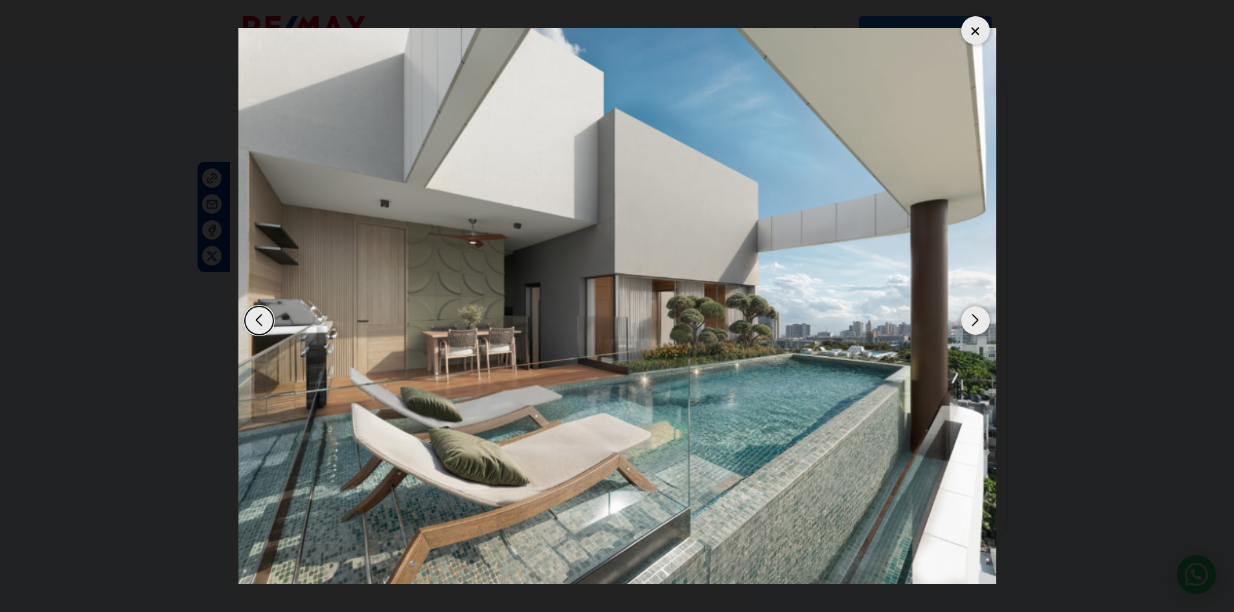
click at [974, 321] on div "Next slide" at bounding box center [976, 321] width 29 height 29
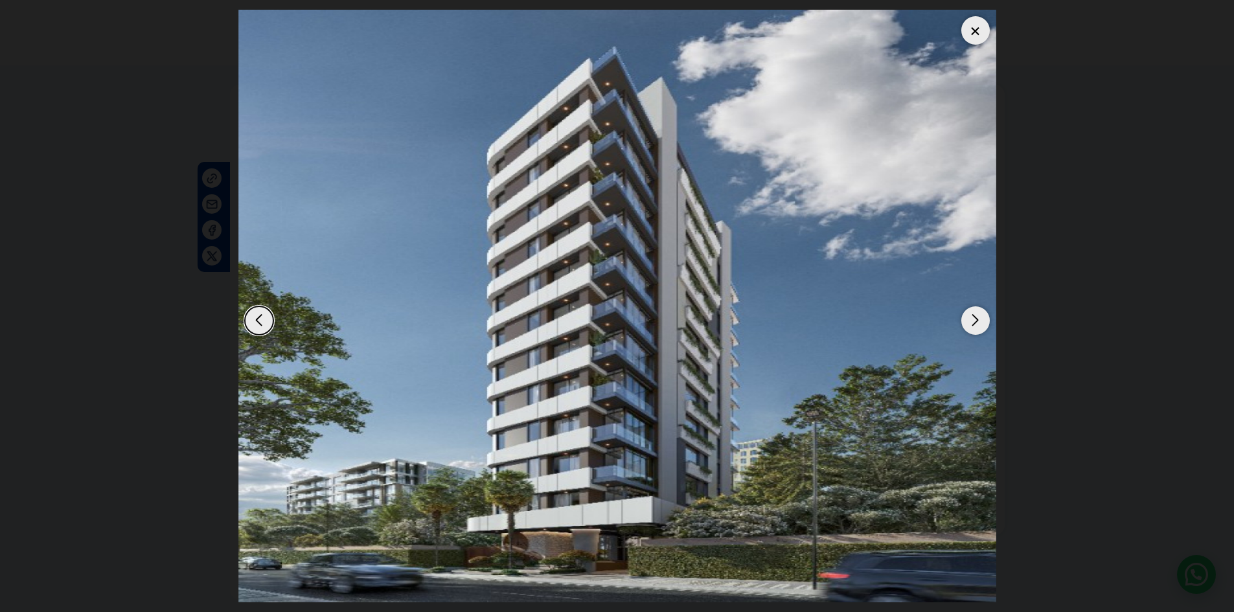
click at [974, 321] on div "Next slide" at bounding box center [976, 321] width 29 height 29
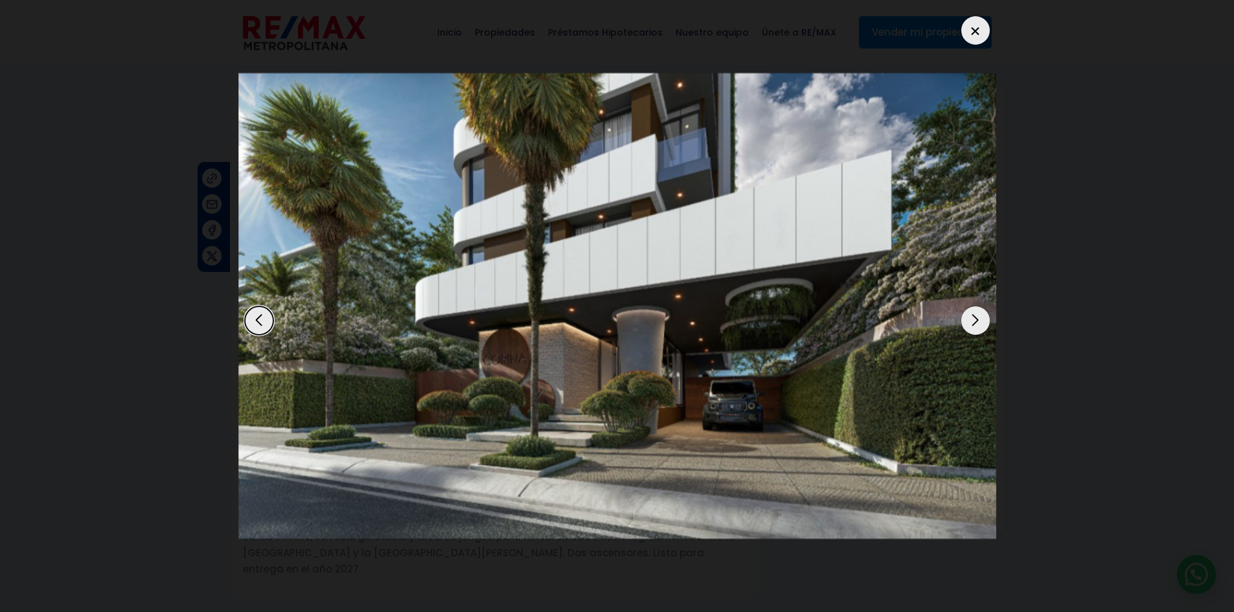
click at [974, 321] on div "Next slide" at bounding box center [976, 321] width 29 height 29
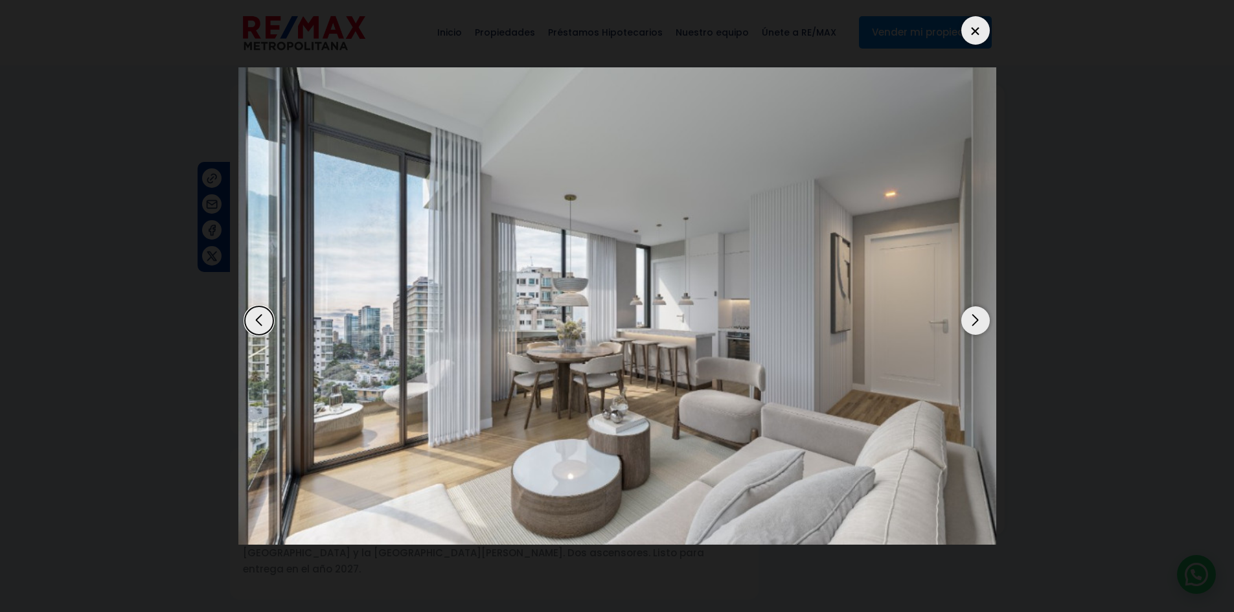
click at [975, 319] on div "Next slide" at bounding box center [976, 321] width 29 height 29
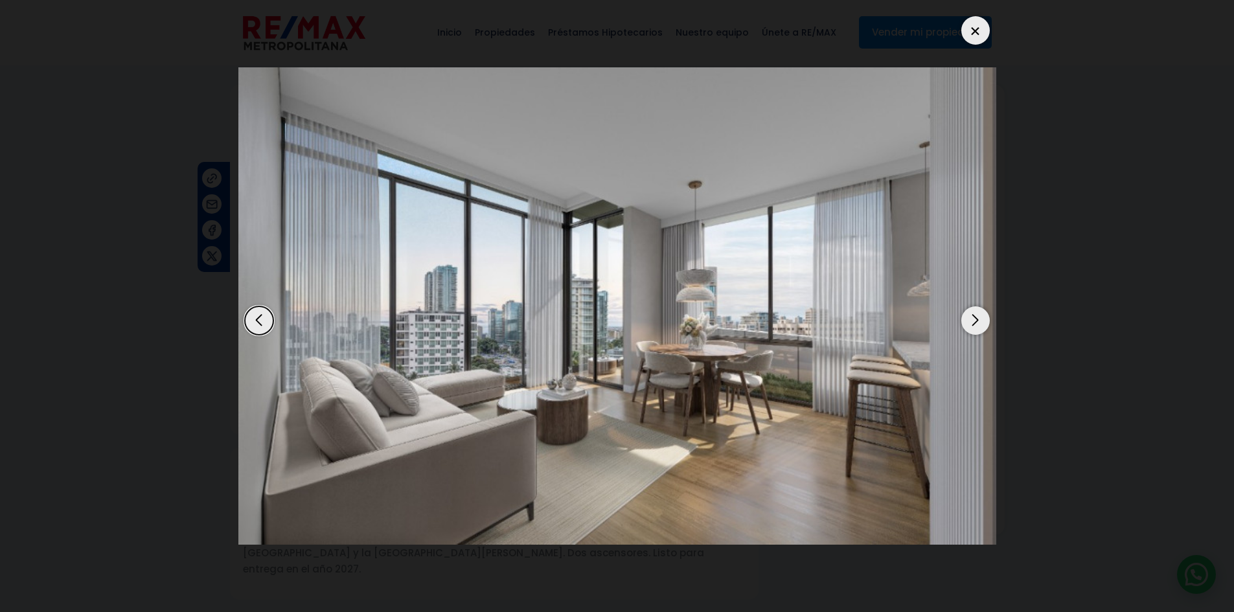
click at [986, 318] on div "Next slide" at bounding box center [976, 321] width 29 height 29
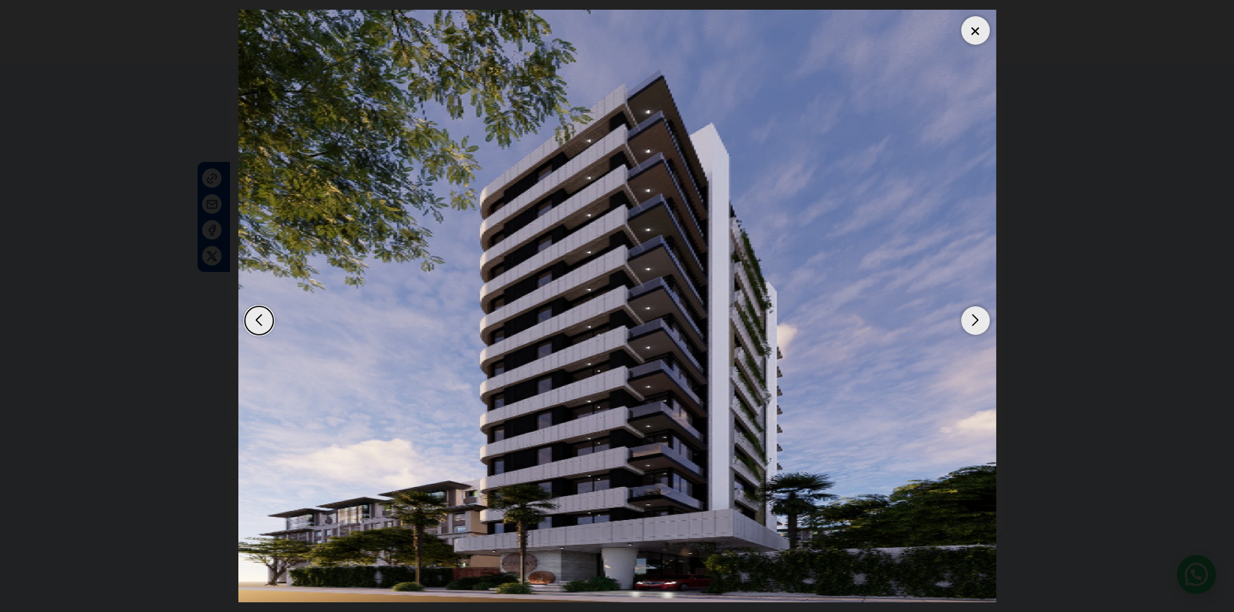
click at [977, 321] on div "Next slide" at bounding box center [976, 321] width 29 height 29
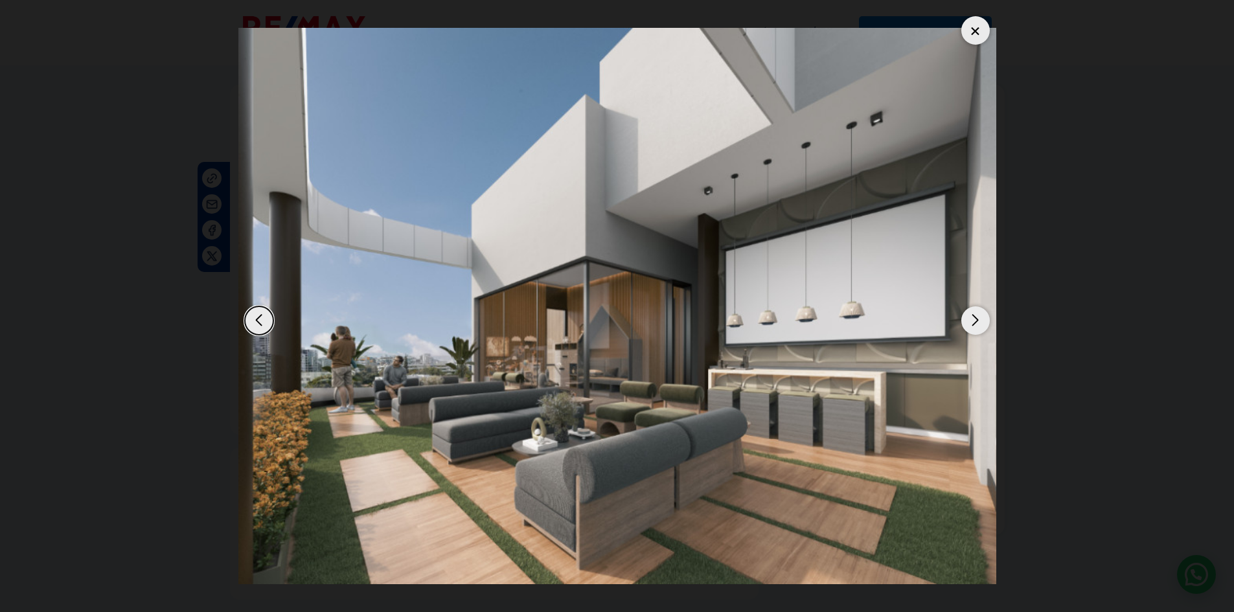
click at [978, 315] on div "Next slide" at bounding box center [976, 321] width 29 height 29
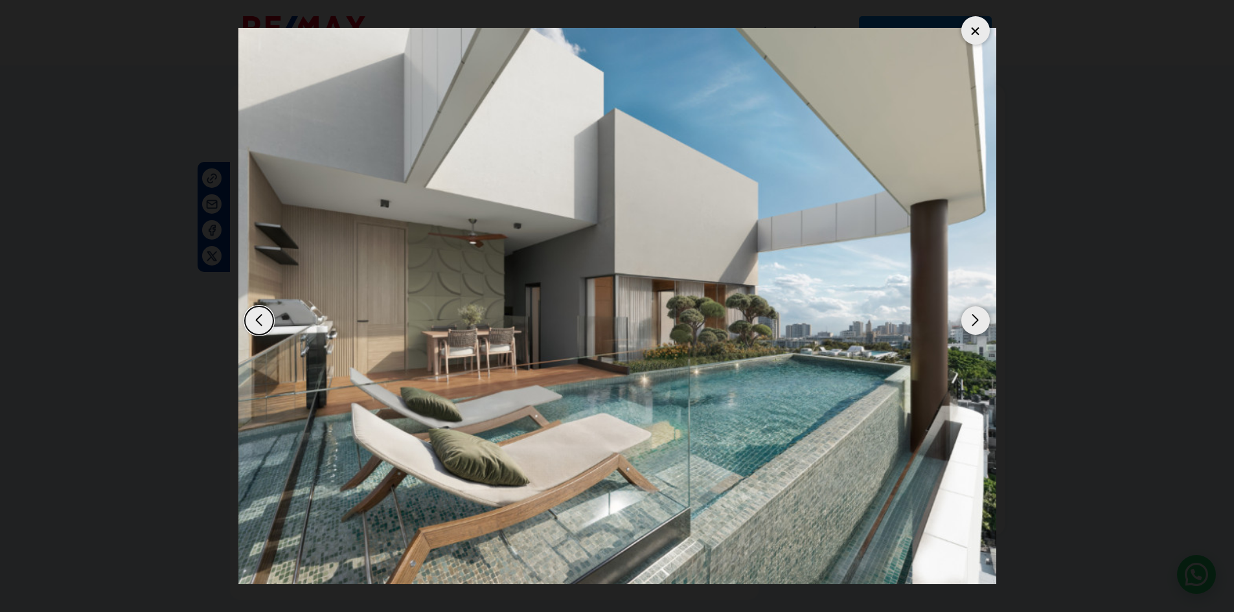
click at [979, 29] on div at bounding box center [976, 30] width 29 height 29
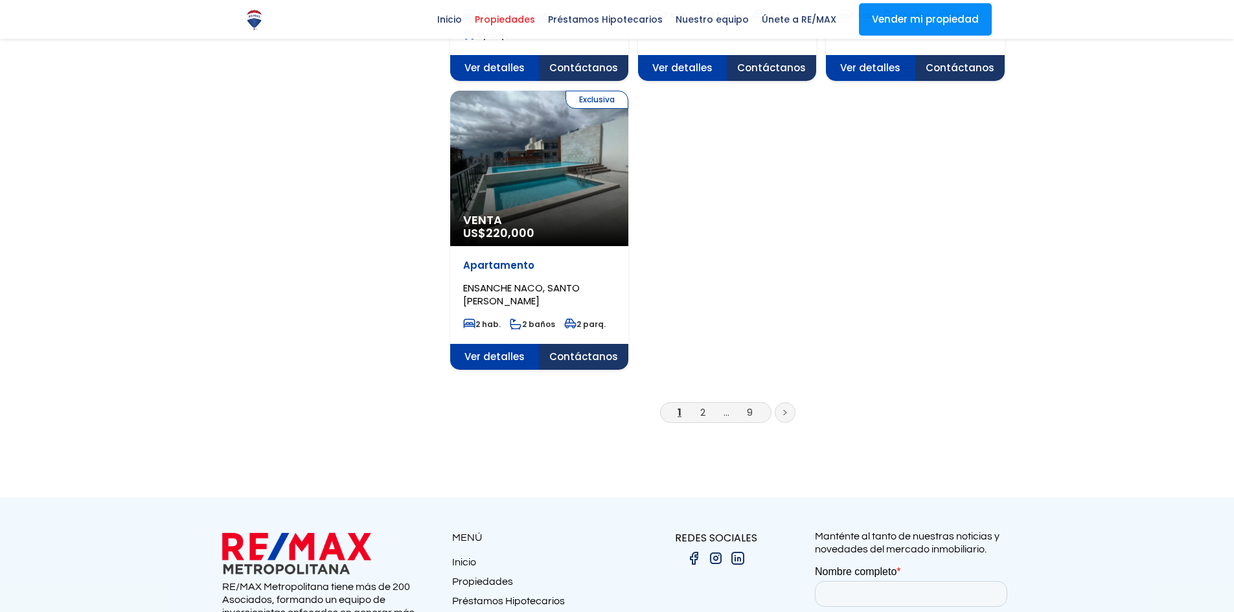
select select "182"
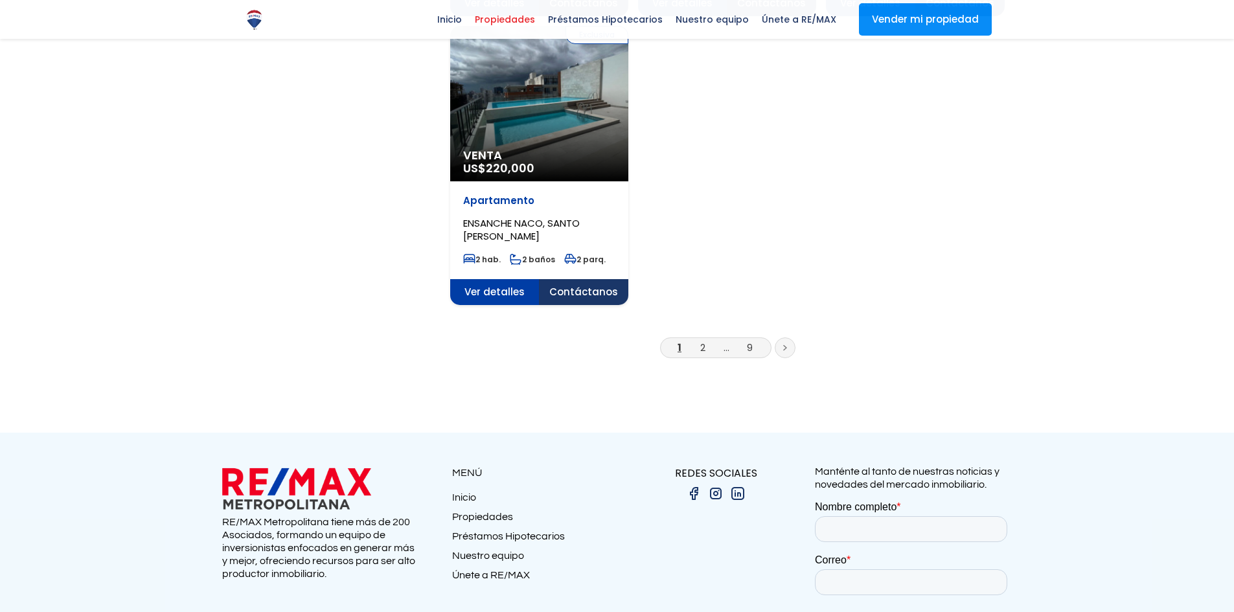
scroll to position [1192, 0]
click at [703, 341] on link "2" at bounding box center [703, 348] width 5 height 14
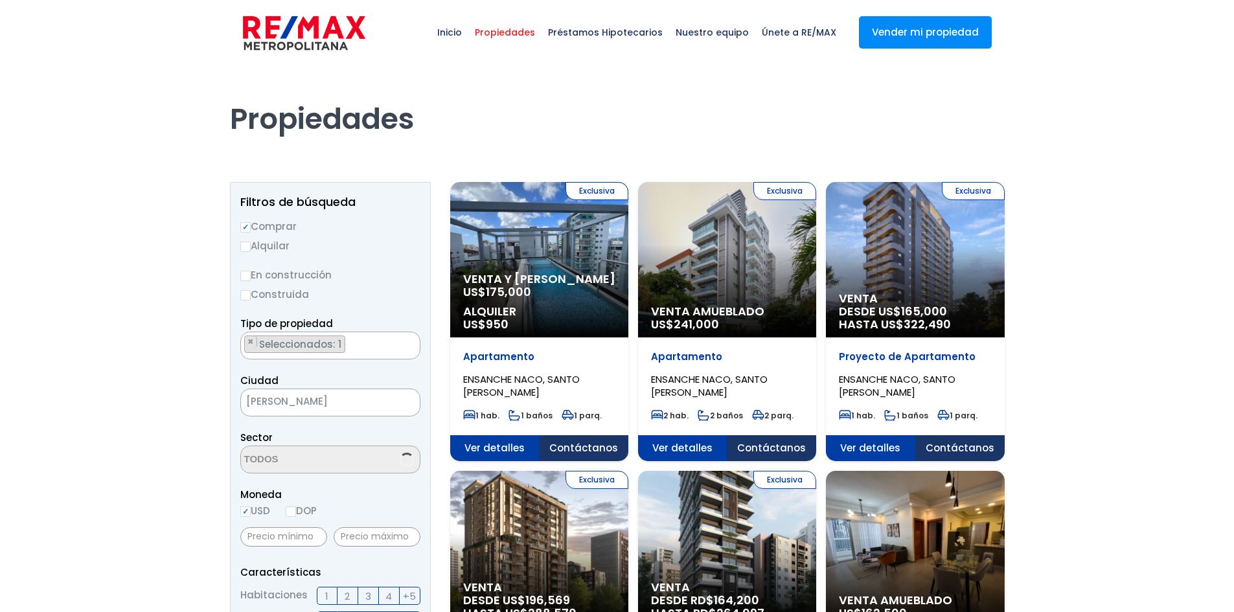
scroll to position [1192, 0]
select select "182"
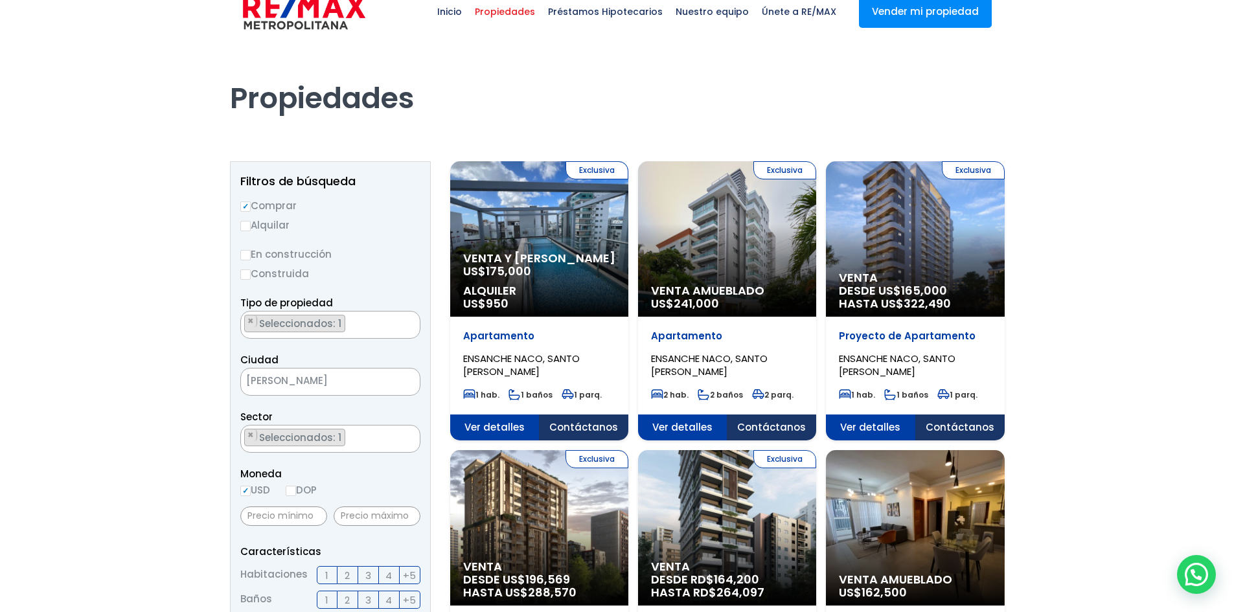
scroll to position [0, 0]
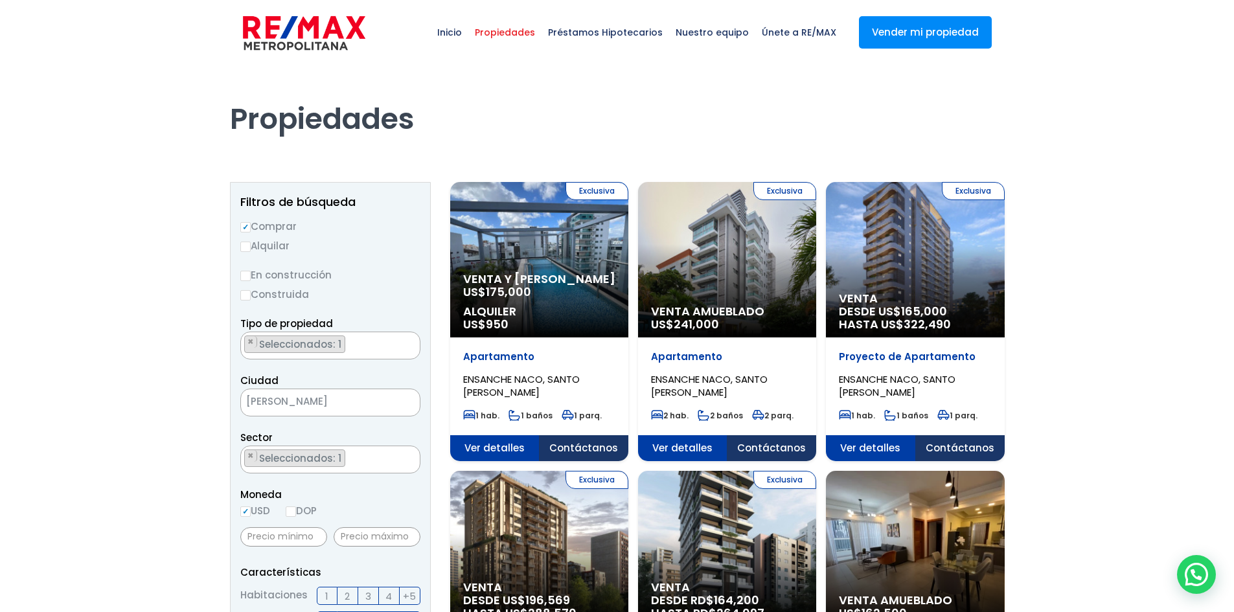
click at [629, 261] on div "Exclusiva Venta DESDE US$ 165,000 HASTA US$ 322,490" at bounding box center [539, 260] width 178 height 156
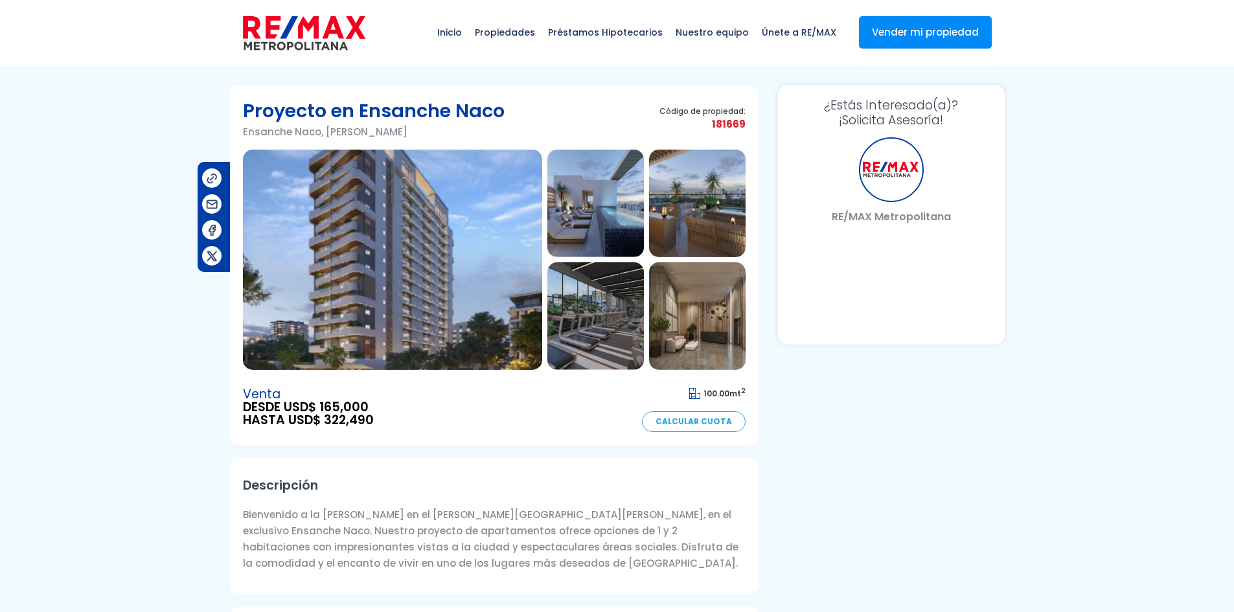
select select "US"
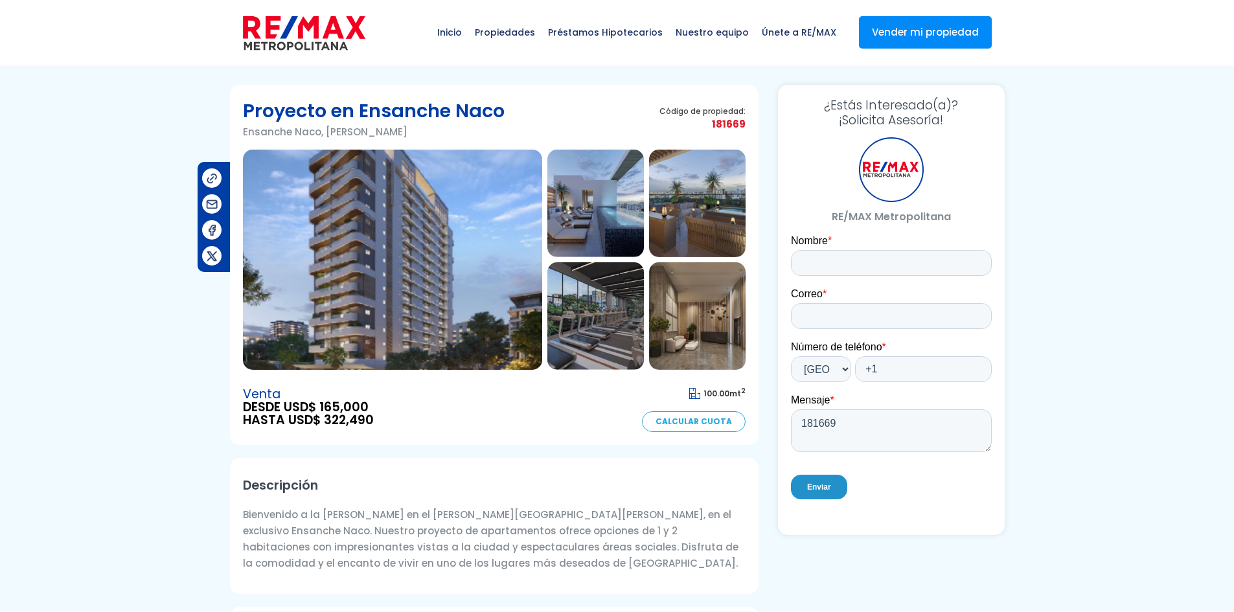
click at [470, 296] on img at bounding box center [392, 260] width 299 height 220
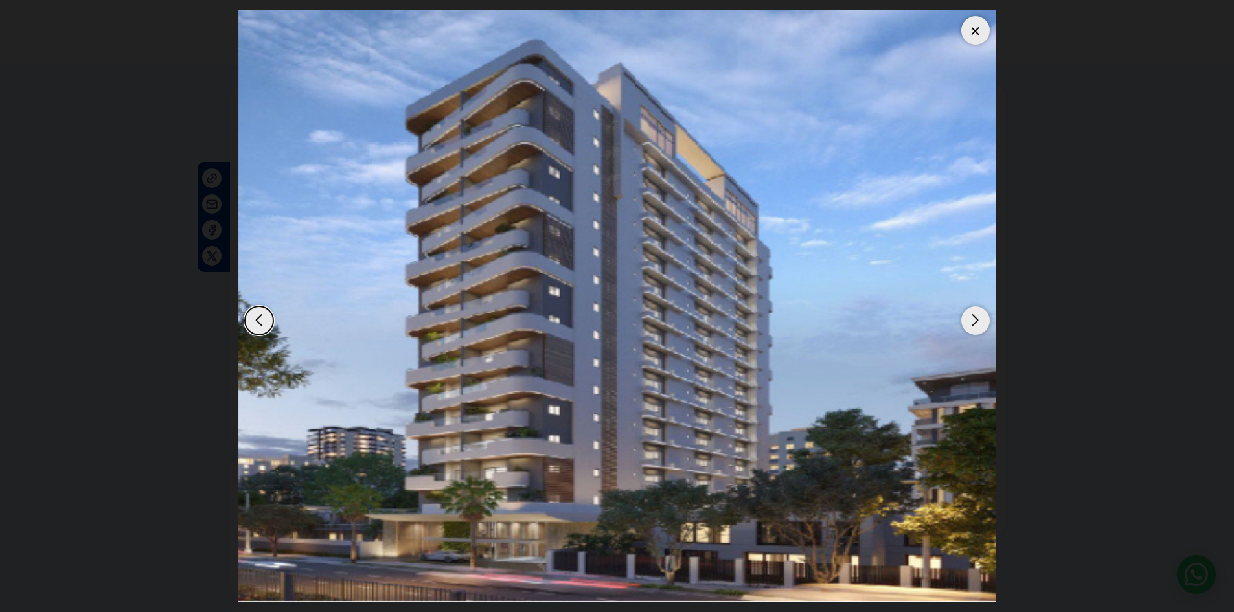
click at [971, 315] on div "Next slide" at bounding box center [976, 321] width 29 height 29
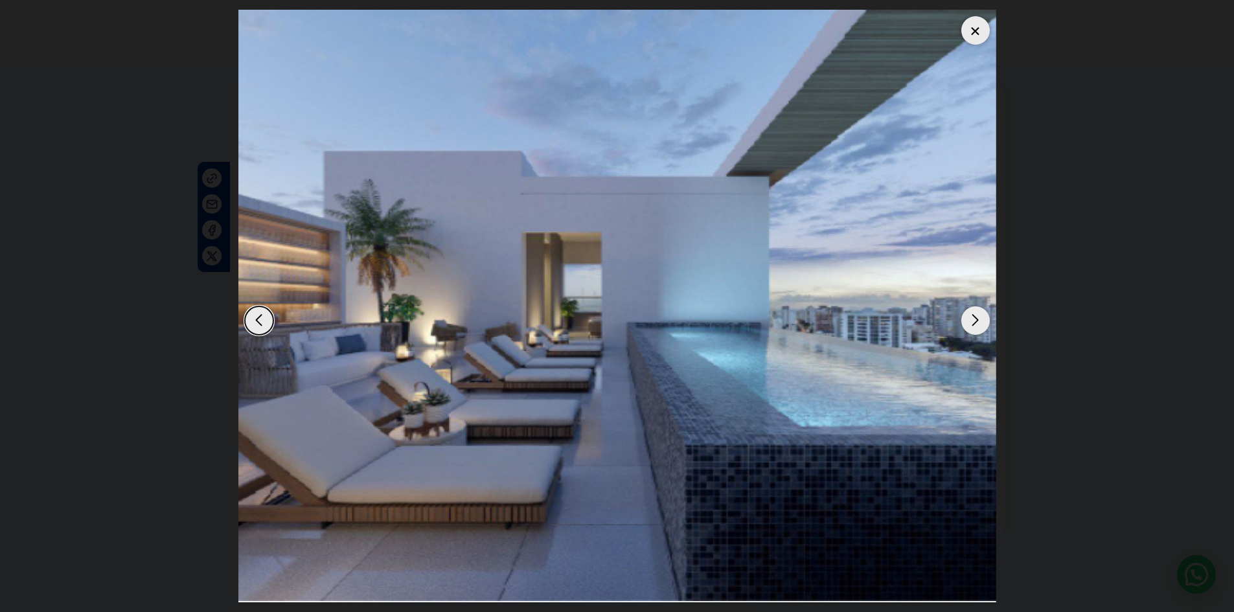
click at [971, 315] on div "Next slide" at bounding box center [976, 321] width 29 height 29
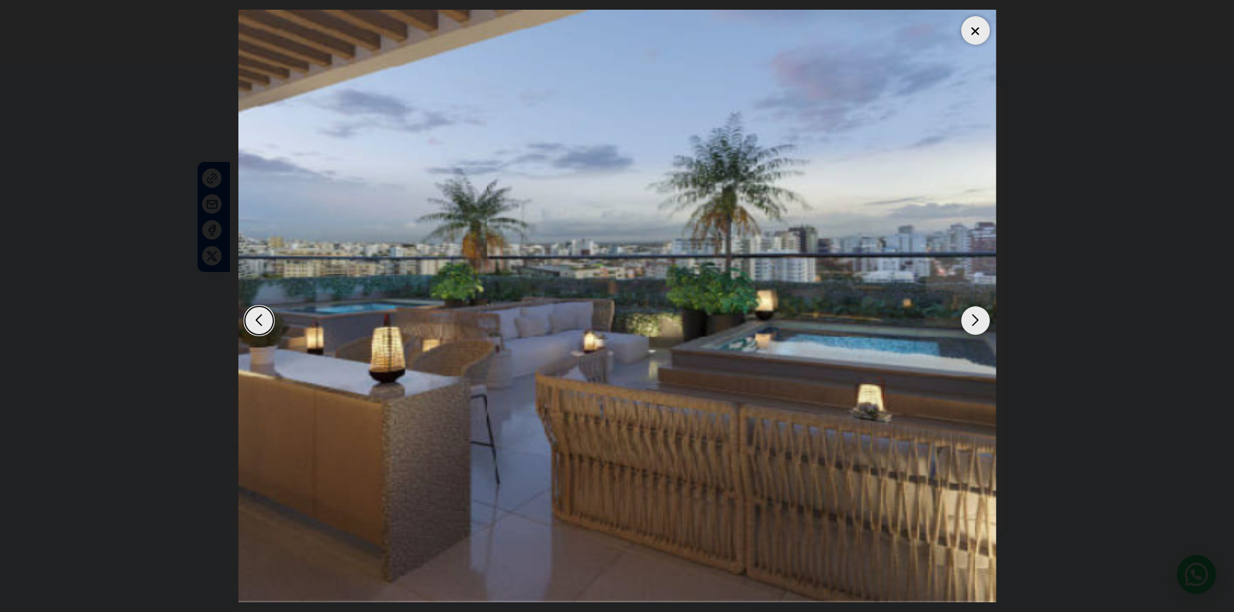
click at [971, 315] on div "Next slide" at bounding box center [976, 321] width 29 height 29
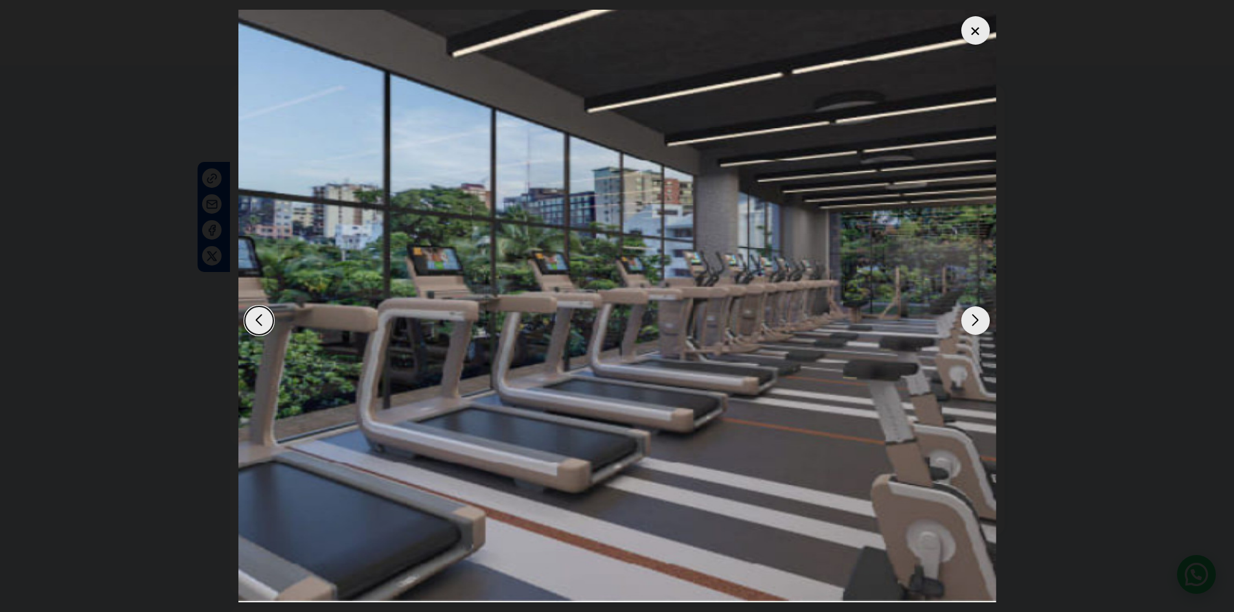
click at [971, 315] on div "Next slide" at bounding box center [976, 321] width 29 height 29
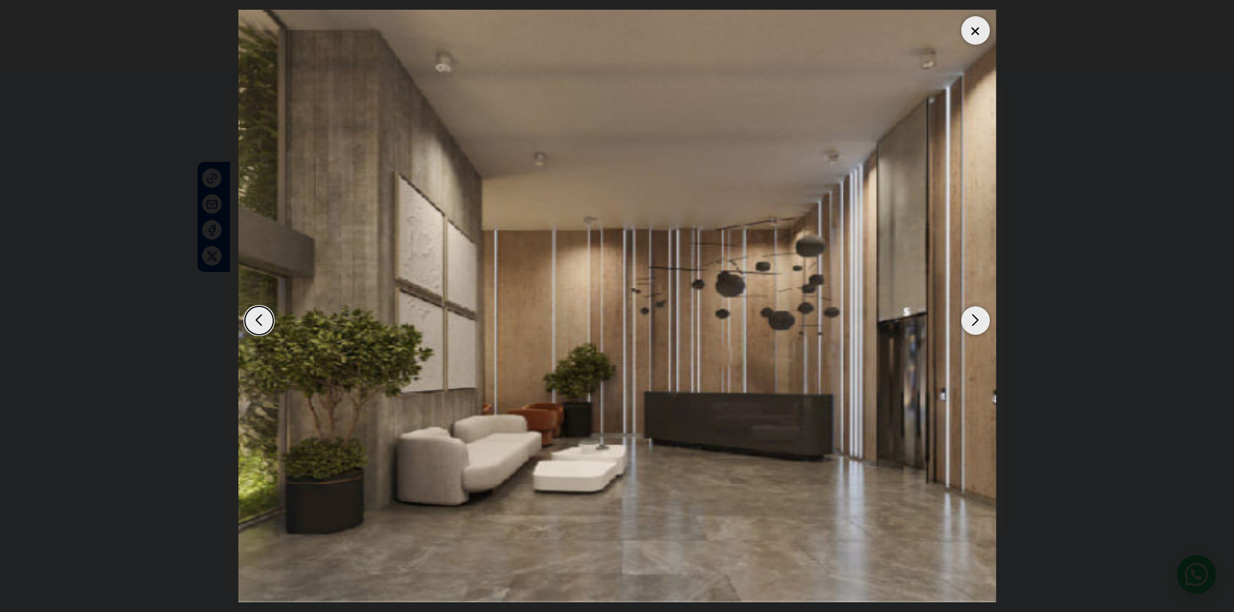
click at [971, 315] on div "Next slide" at bounding box center [976, 321] width 29 height 29
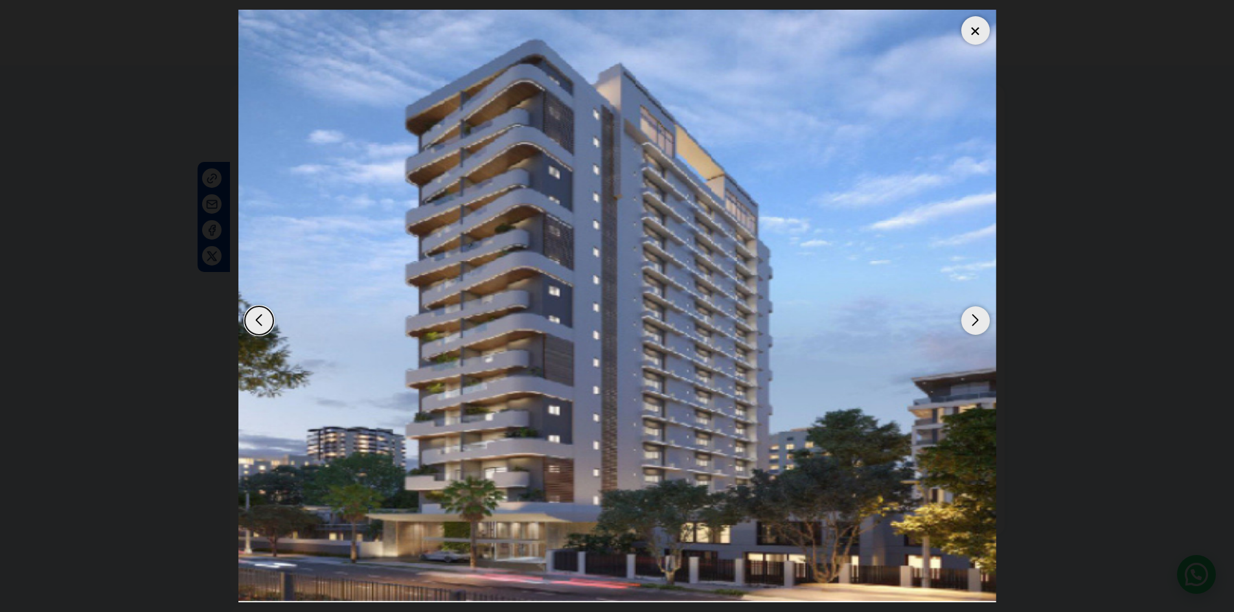
click at [971, 315] on div "Next slide" at bounding box center [976, 321] width 29 height 29
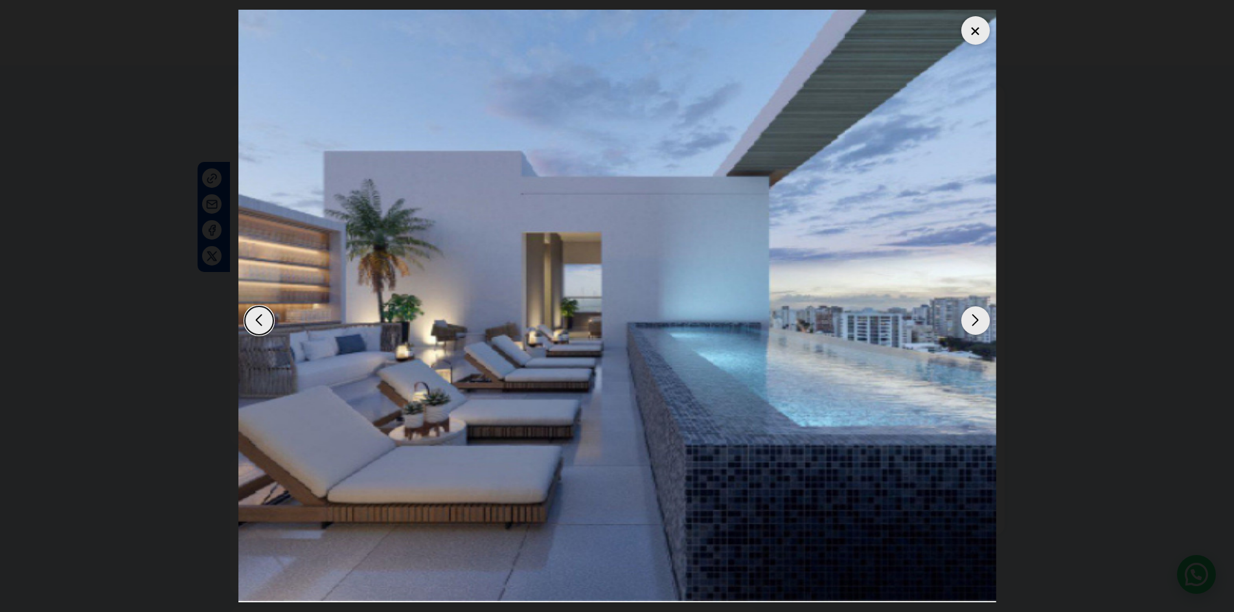
click at [971, 315] on div "Next slide" at bounding box center [976, 321] width 29 height 29
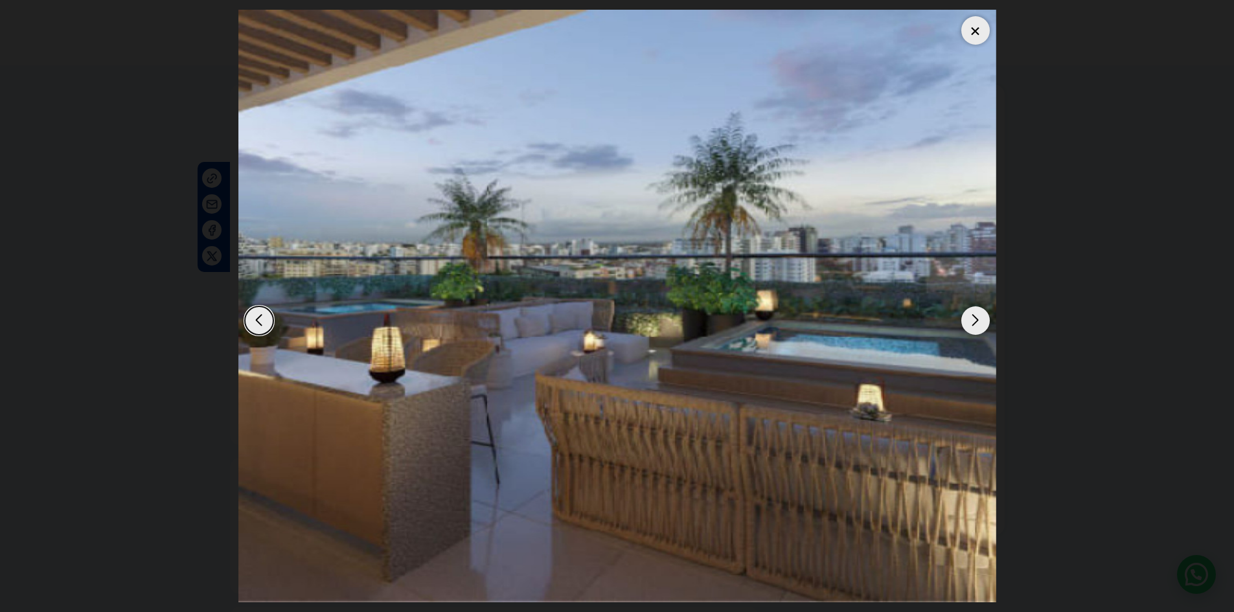
click at [971, 315] on div "Next slide" at bounding box center [976, 321] width 29 height 29
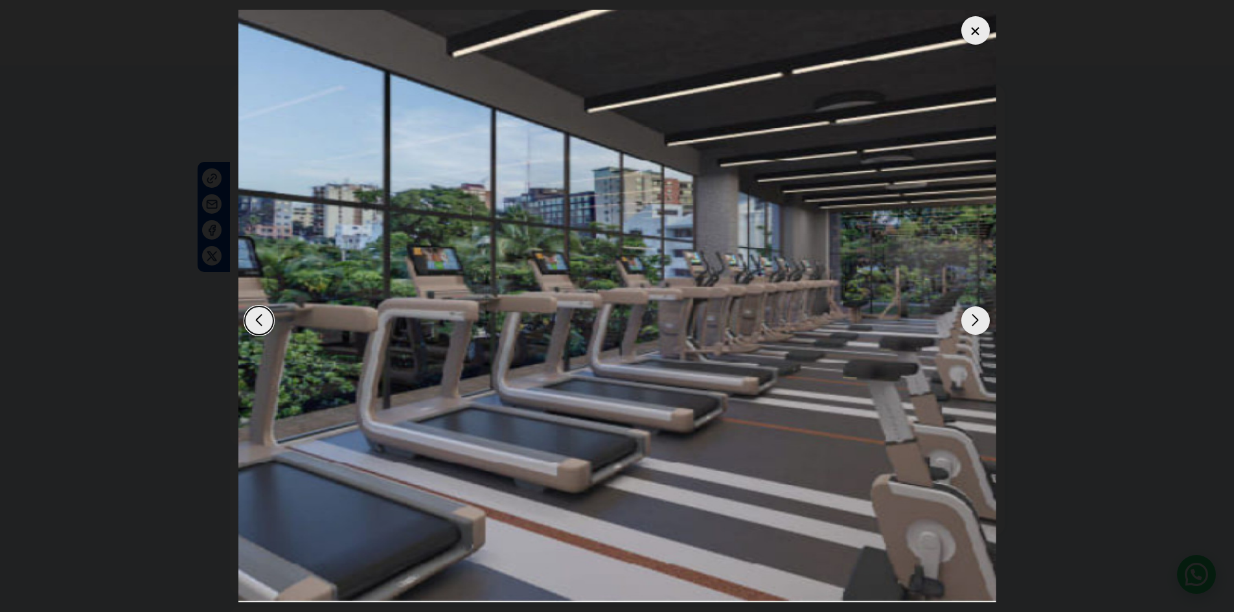
click at [971, 315] on div "Next slide" at bounding box center [976, 321] width 29 height 29
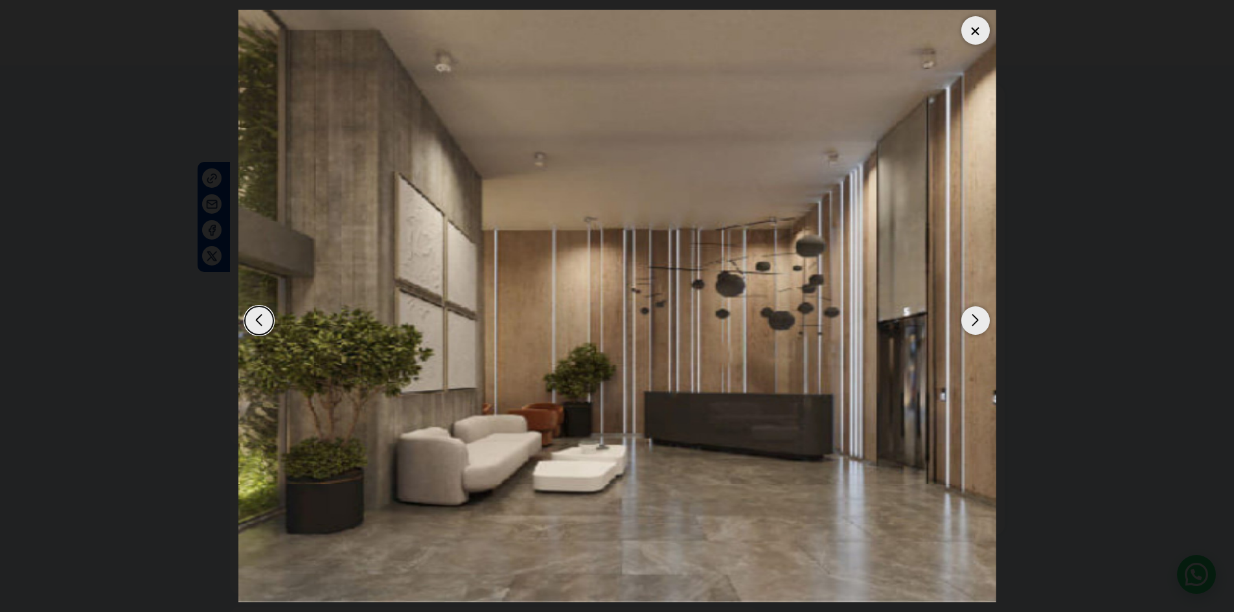
click at [969, 314] on div "Next slide" at bounding box center [976, 321] width 29 height 29
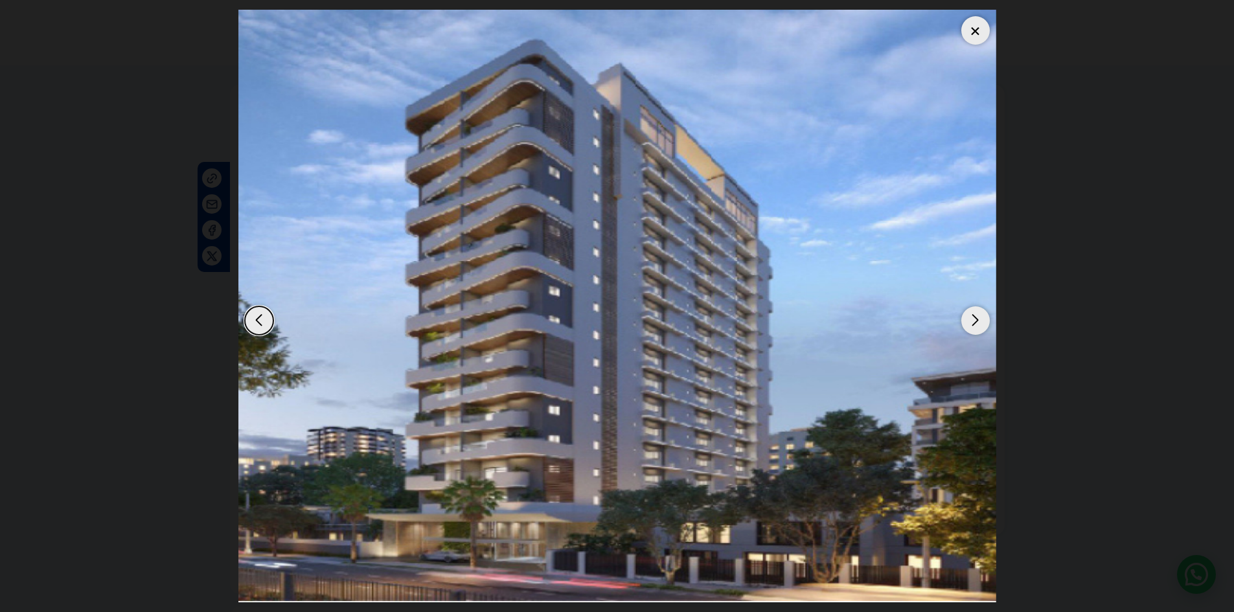
click at [975, 317] on div "Next slide" at bounding box center [976, 321] width 29 height 29
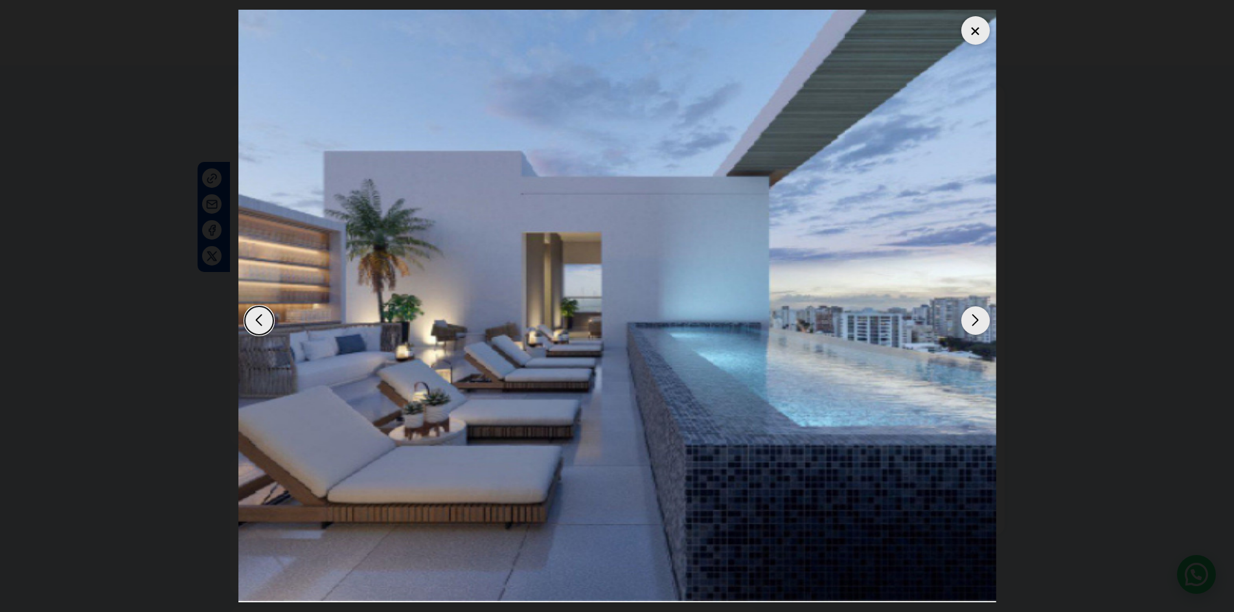
click at [978, 321] on div "Next slide" at bounding box center [976, 321] width 29 height 29
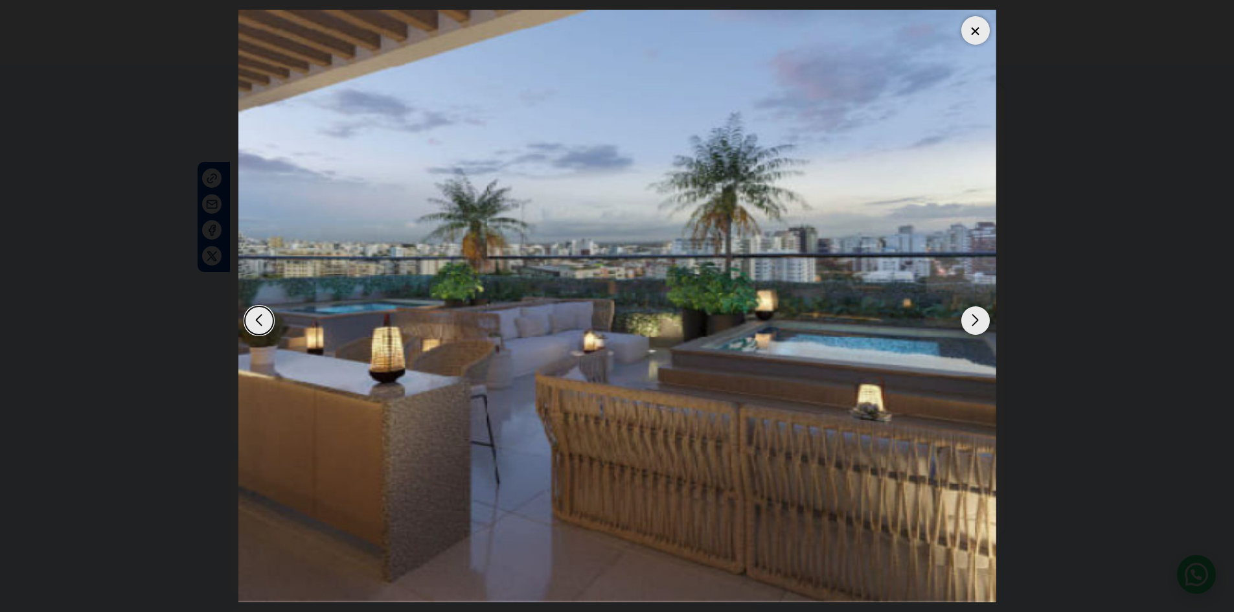
click at [984, 29] on div at bounding box center [976, 30] width 29 height 29
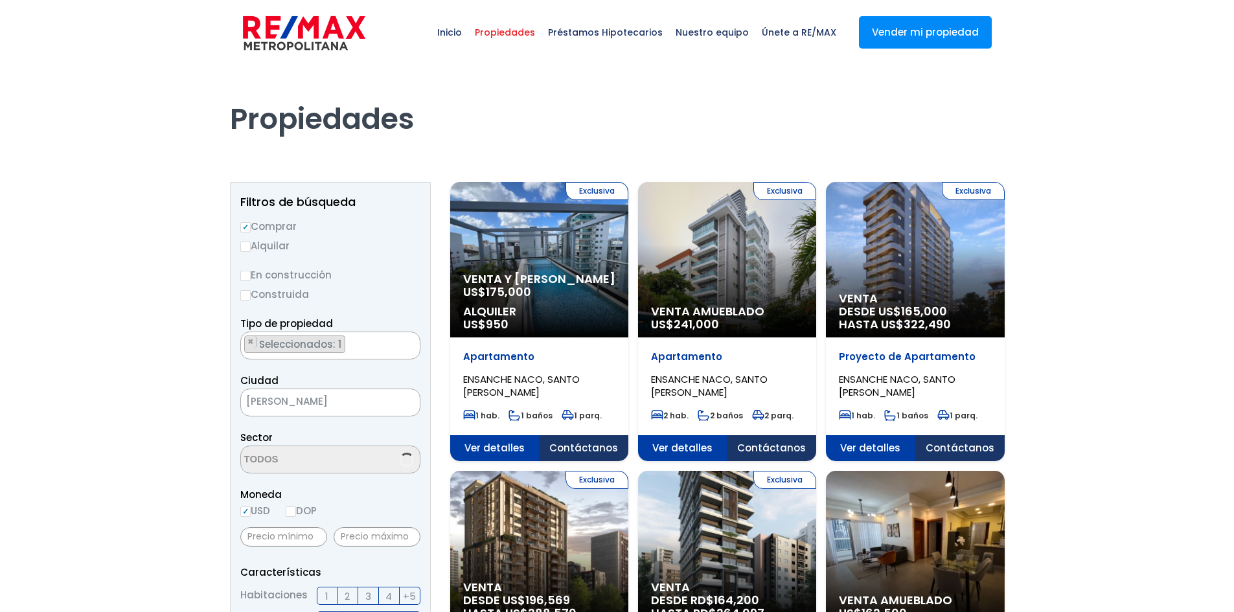
scroll to position [1192, 0]
select select "182"
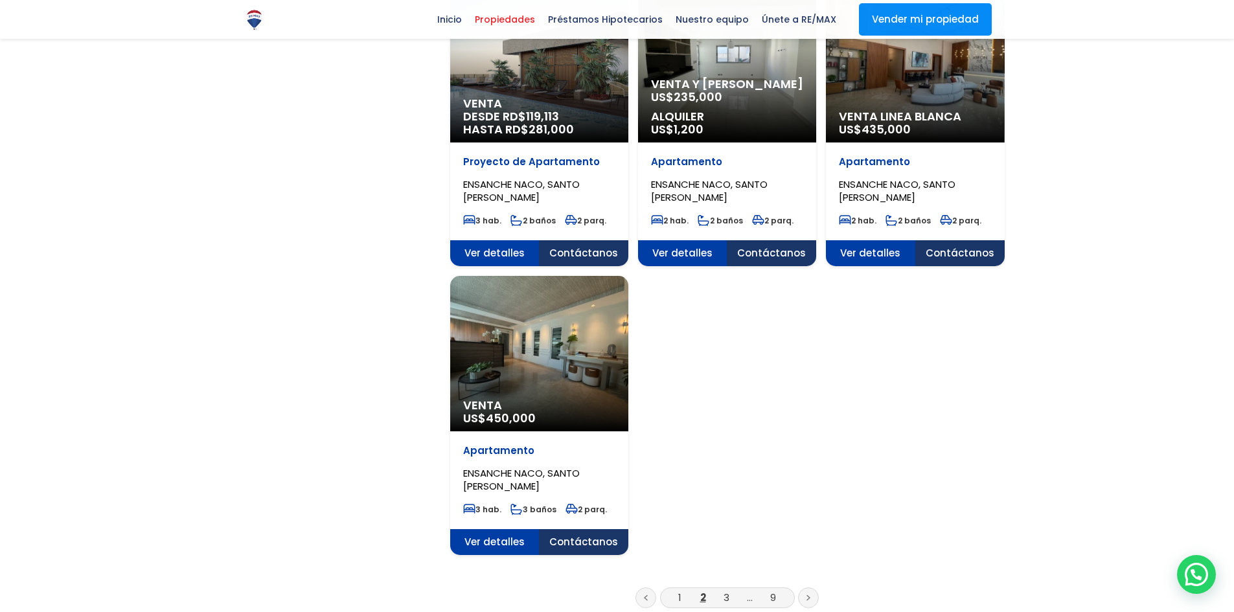
scroll to position [1361, 0]
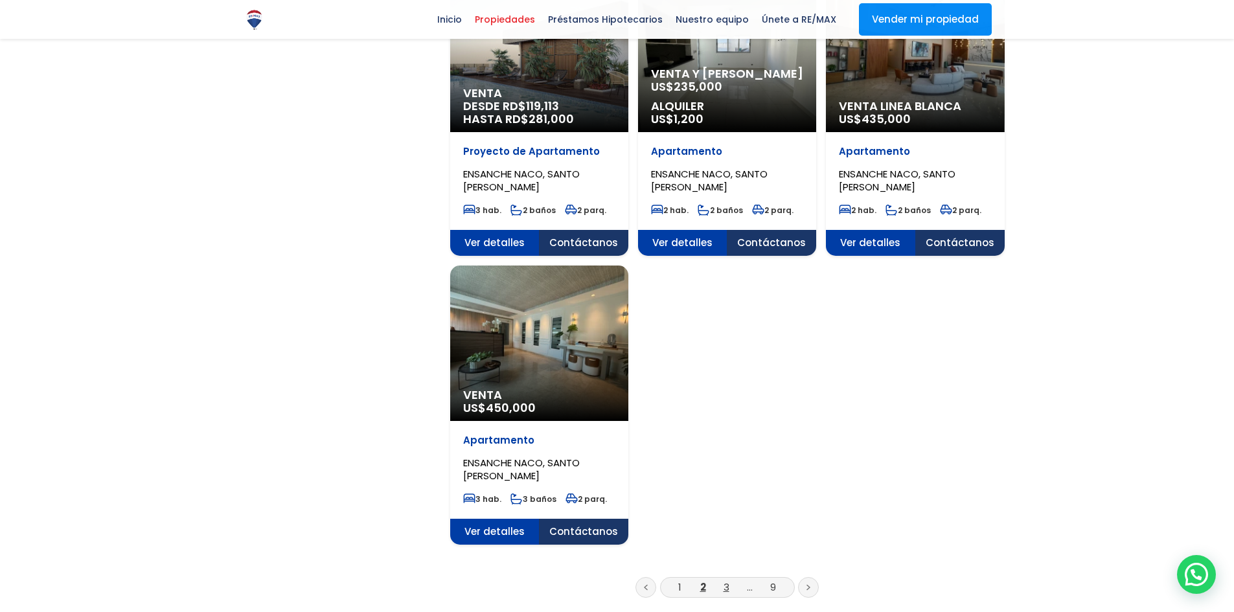
click at [726, 585] on link "3" at bounding box center [727, 588] width 6 height 14
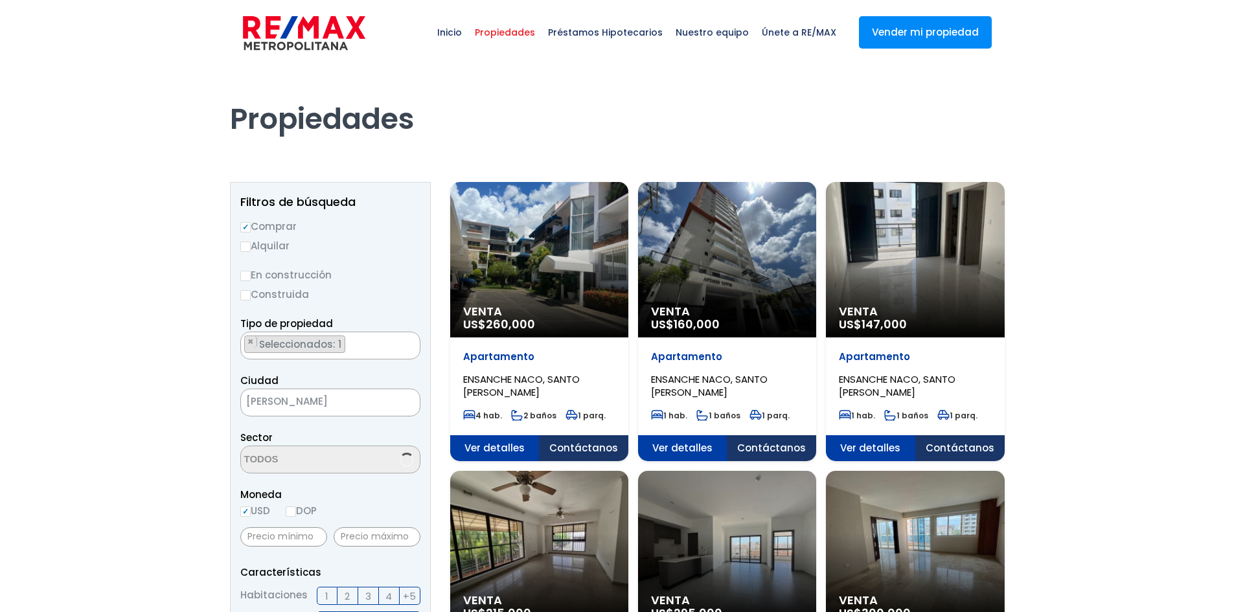
scroll to position [1192, 0]
select select "182"
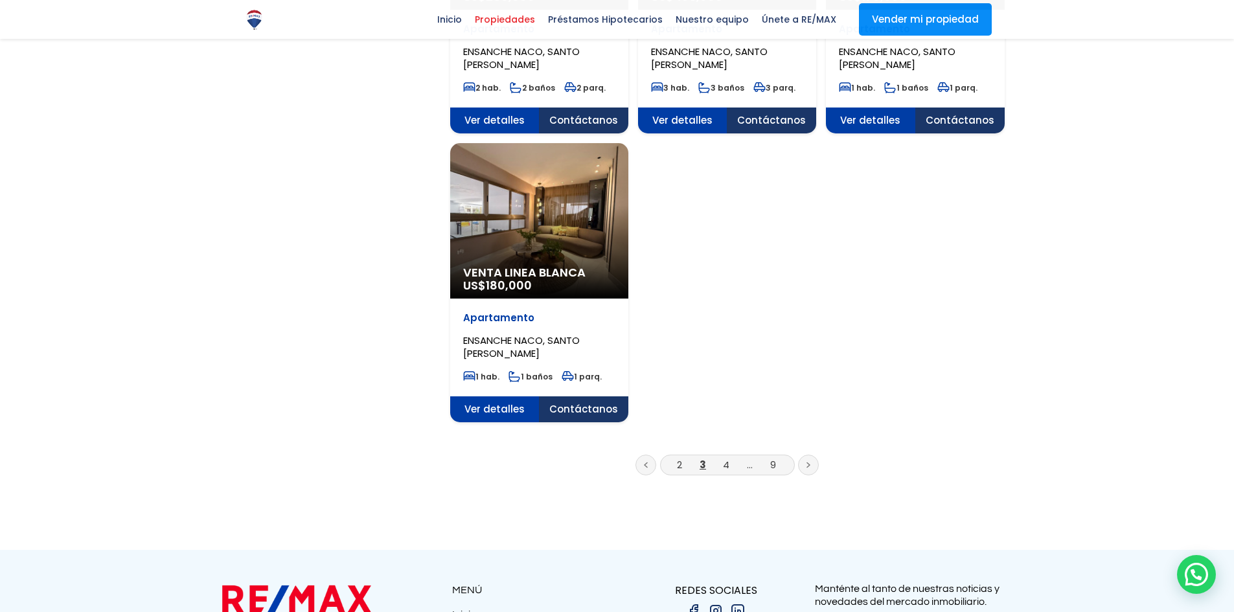
scroll to position [1490, 0]
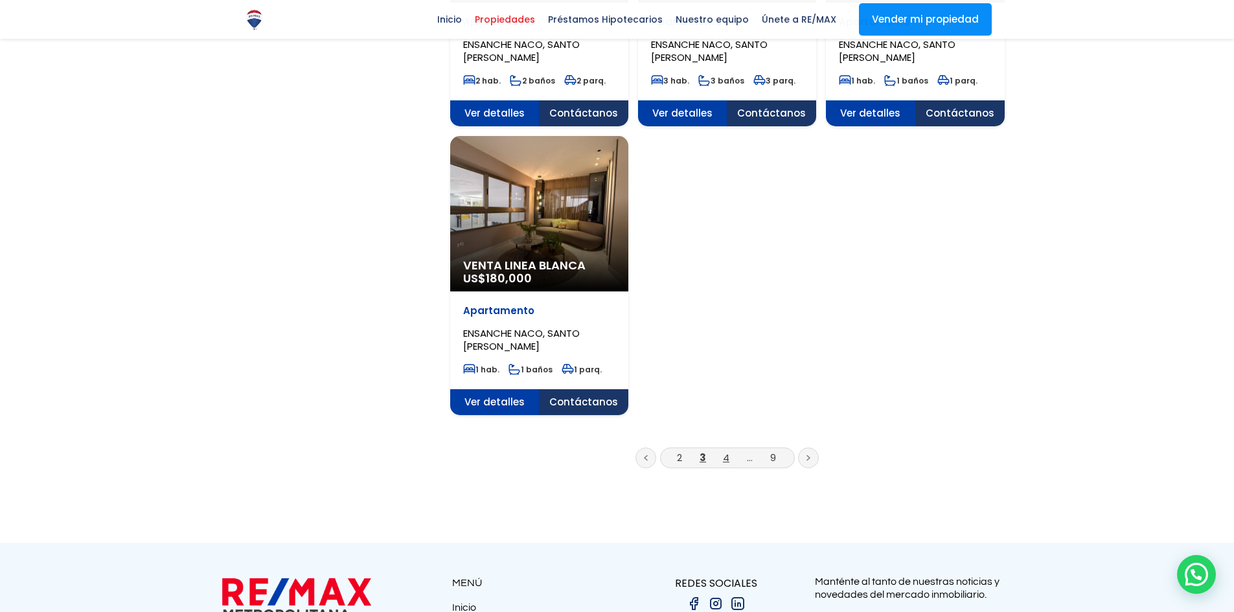
click at [727, 459] on link "4" at bounding box center [726, 458] width 6 height 14
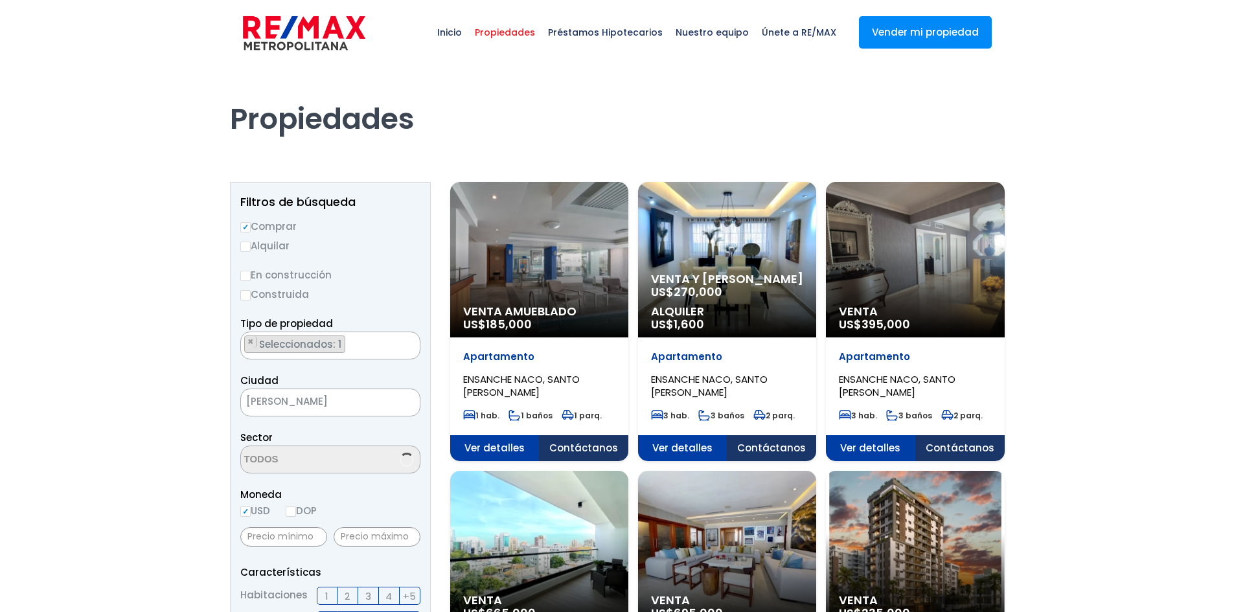
select select "182"
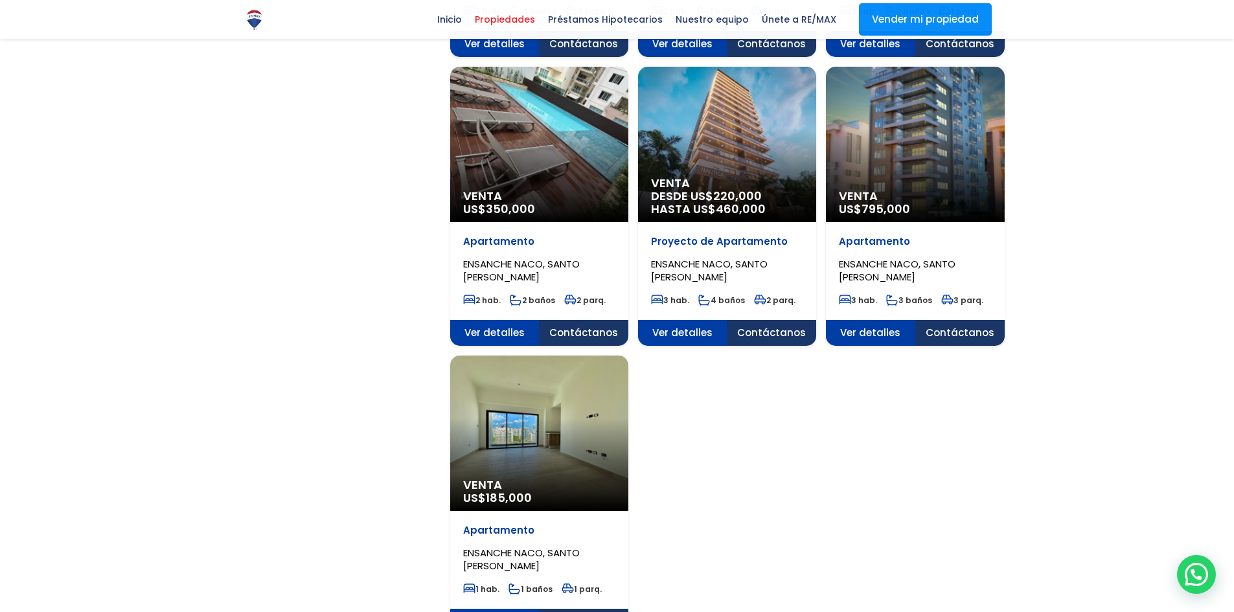
scroll to position [1361, 0]
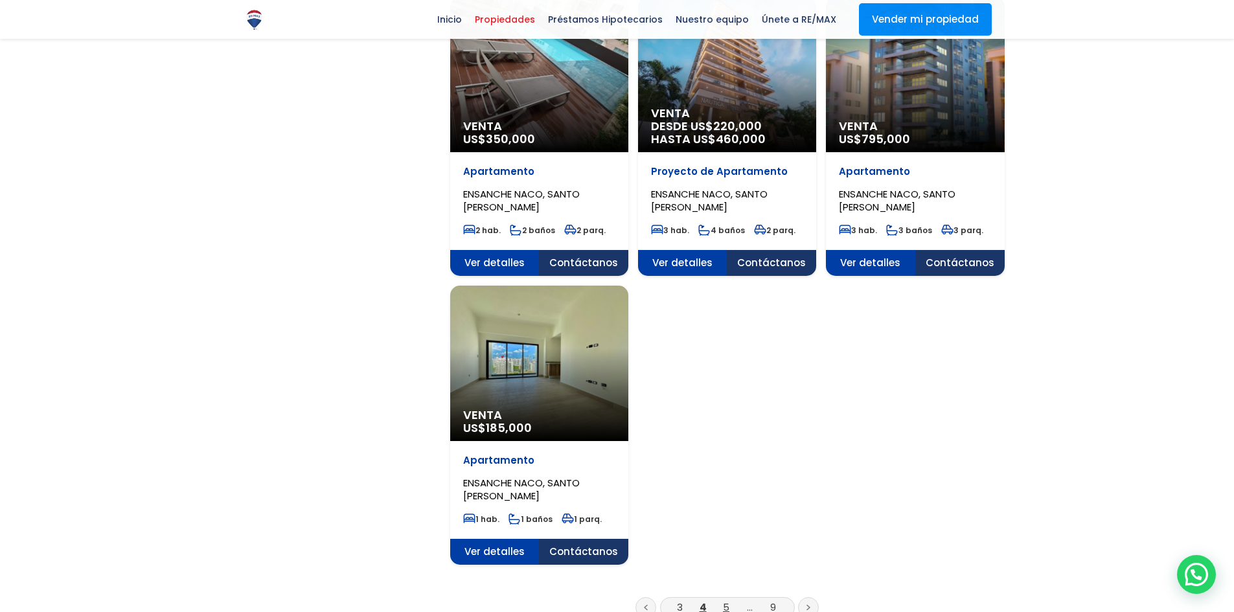
click at [725, 601] on link "5" at bounding box center [726, 608] width 6 height 14
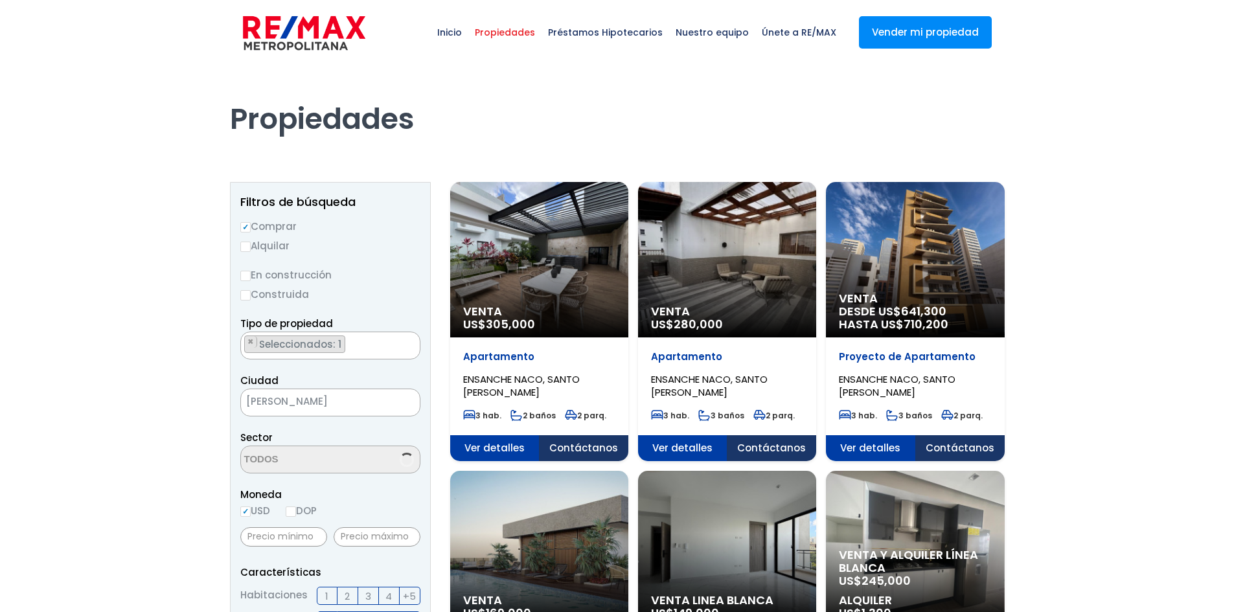
select select "182"
click at [629, 246] on div "Venta DESDE US$ 641,300 HASTA US$ 710,200" at bounding box center [539, 260] width 178 height 156
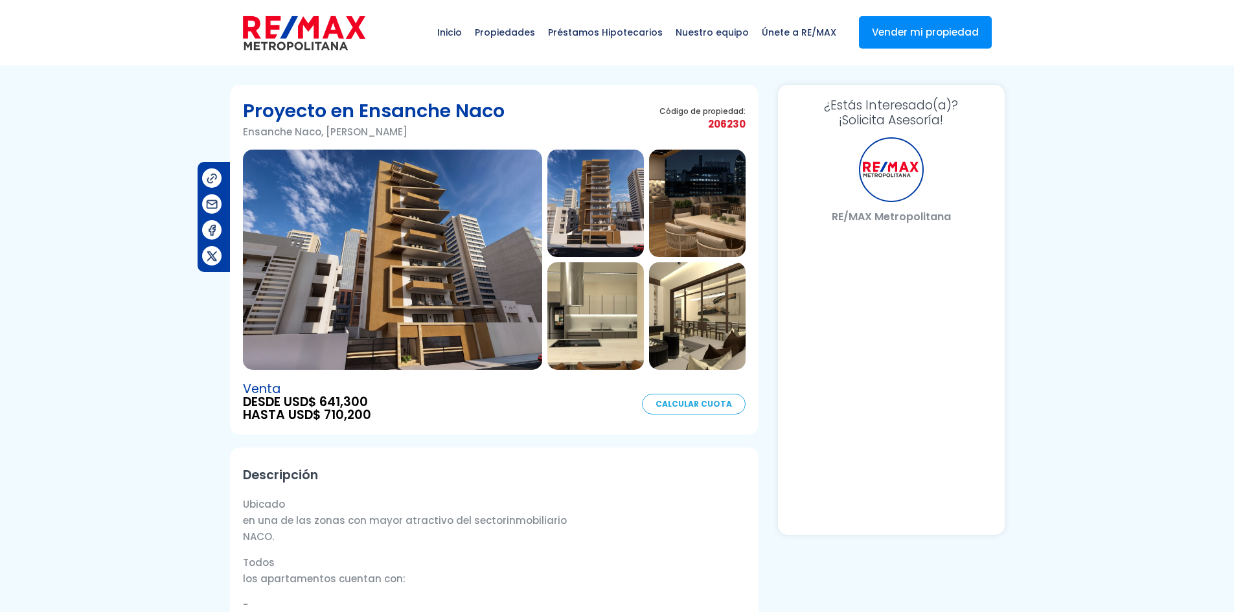
select select "US"
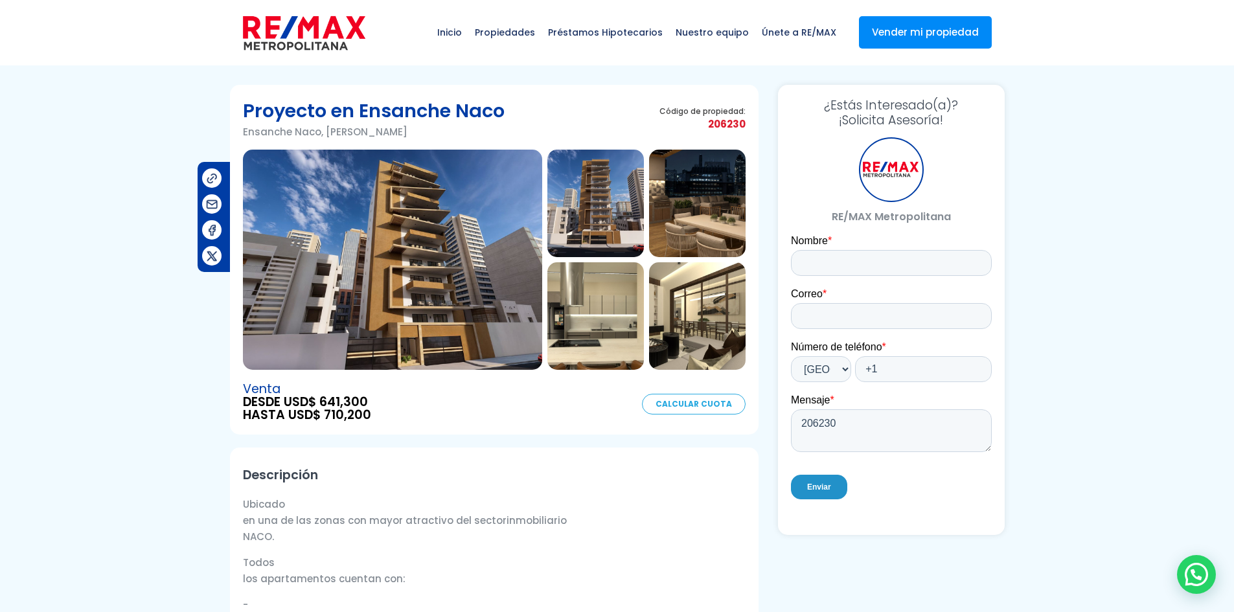
click at [473, 210] on img at bounding box center [392, 260] width 299 height 220
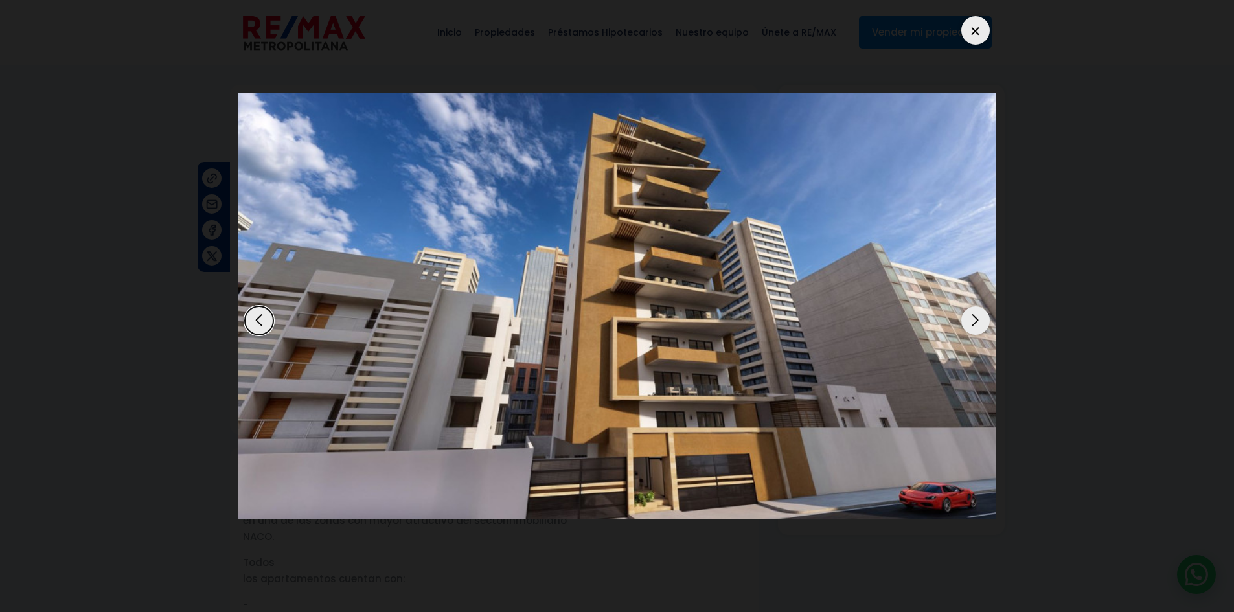
click at [971, 318] on div "Next slide" at bounding box center [976, 321] width 29 height 29
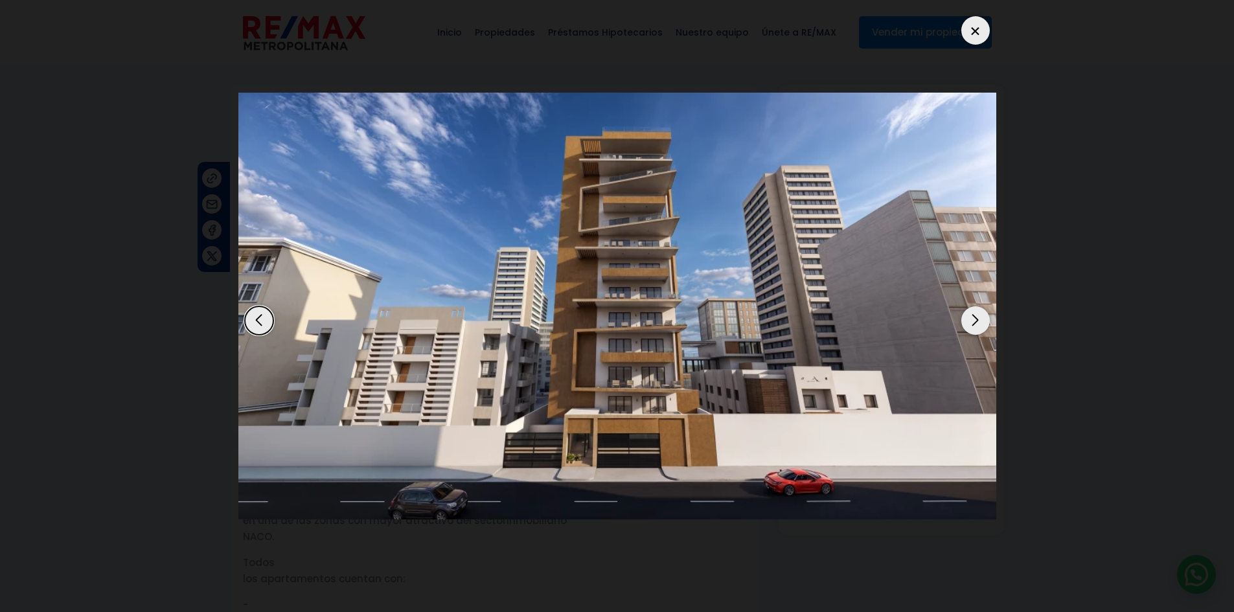
click at [971, 318] on div "Next slide" at bounding box center [976, 321] width 29 height 29
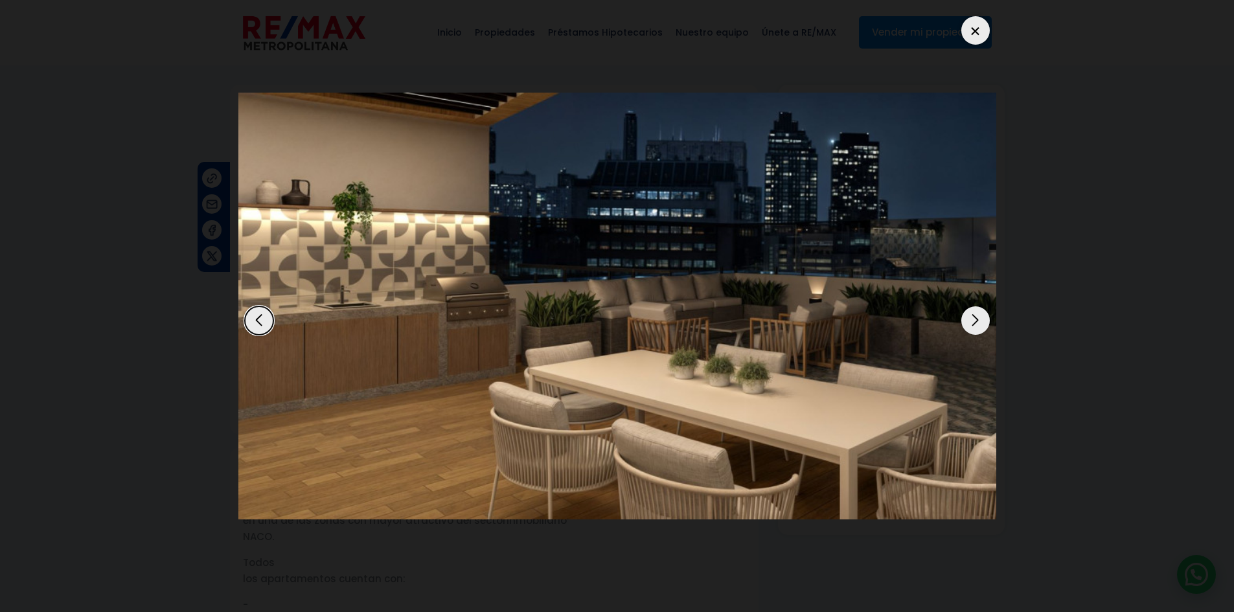
click at [971, 318] on div "Next slide" at bounding box center [976, 321] width 29 height 29
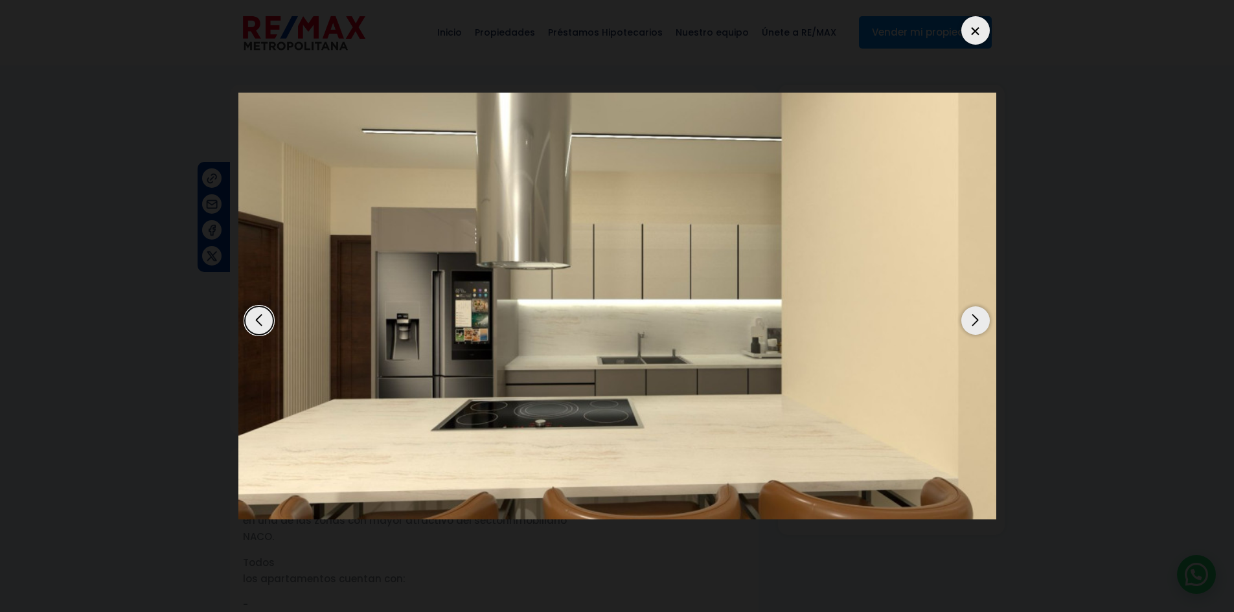
click at [979, 315] on div "Next slide" at bounding box center [976, 321] width 29 height 29
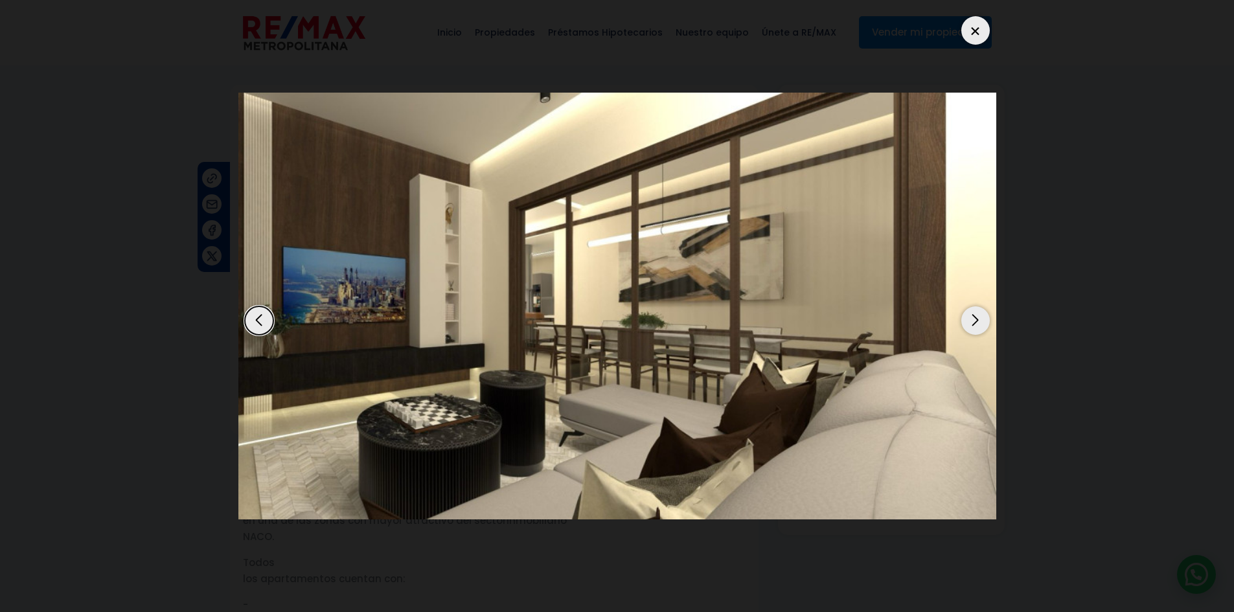
click at [978, 319] on div "Next slide" at bounding box center [976, 321] width 29 height 29
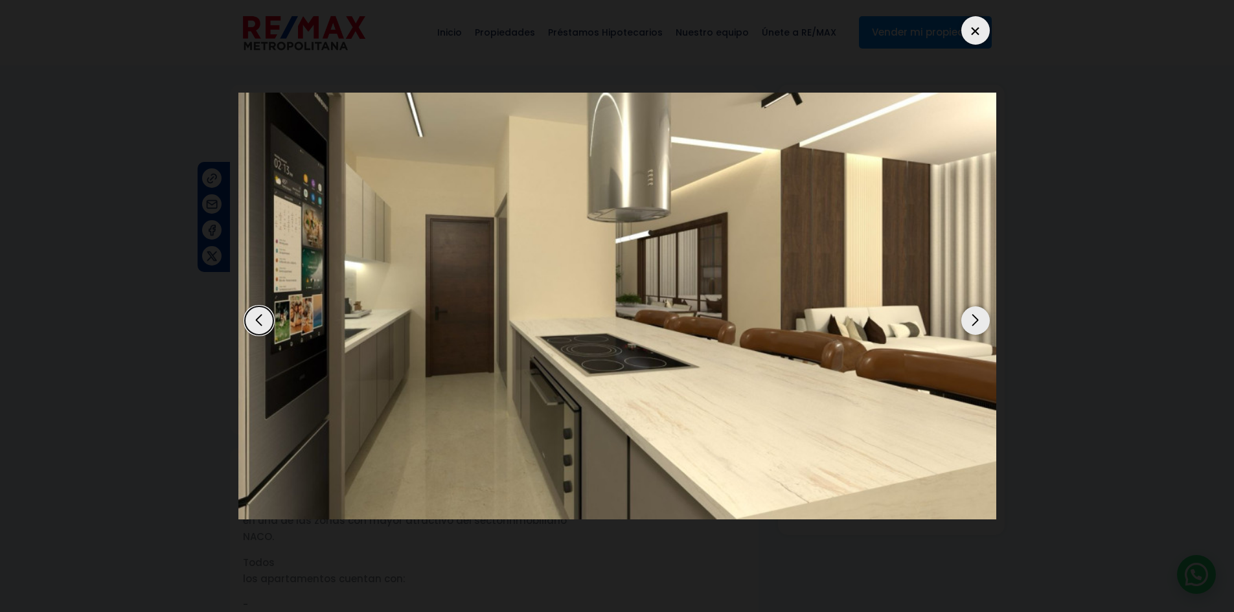
click at [975, 323] on div "Next slide" at bounding box center [976, 321] width 29 height 29
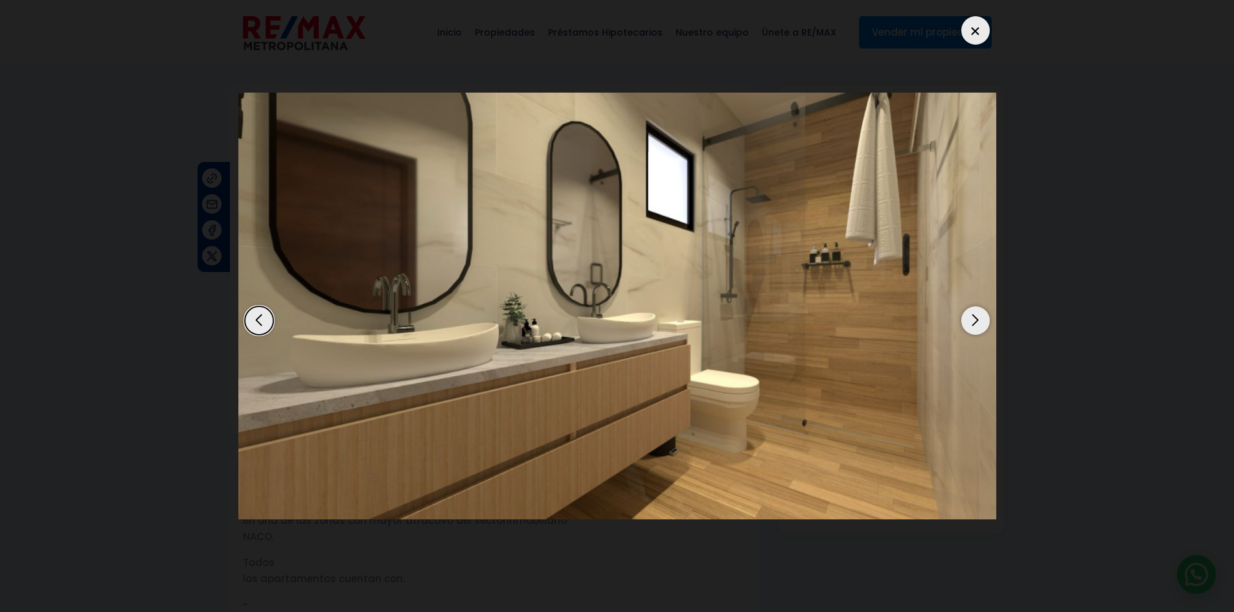
click at [975, 323] on div "Next slide" at bounding box center [976, 321] width 29 height 29
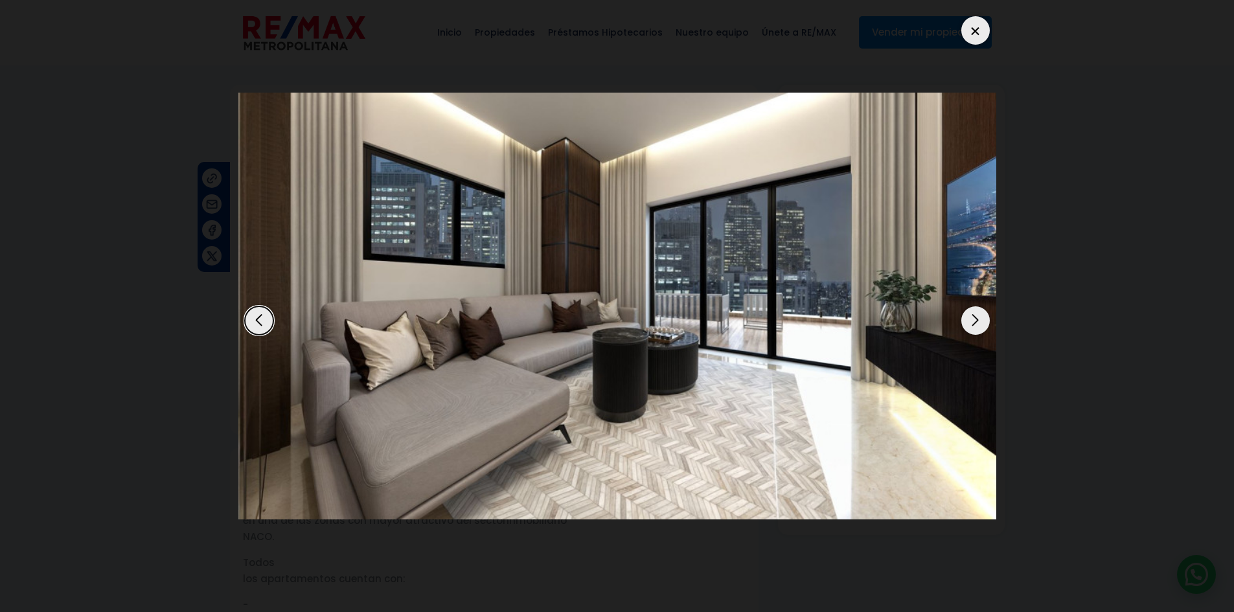
click at [979, 318] on div "Next slide" at bounding box center [976, 321] width 29 height 29
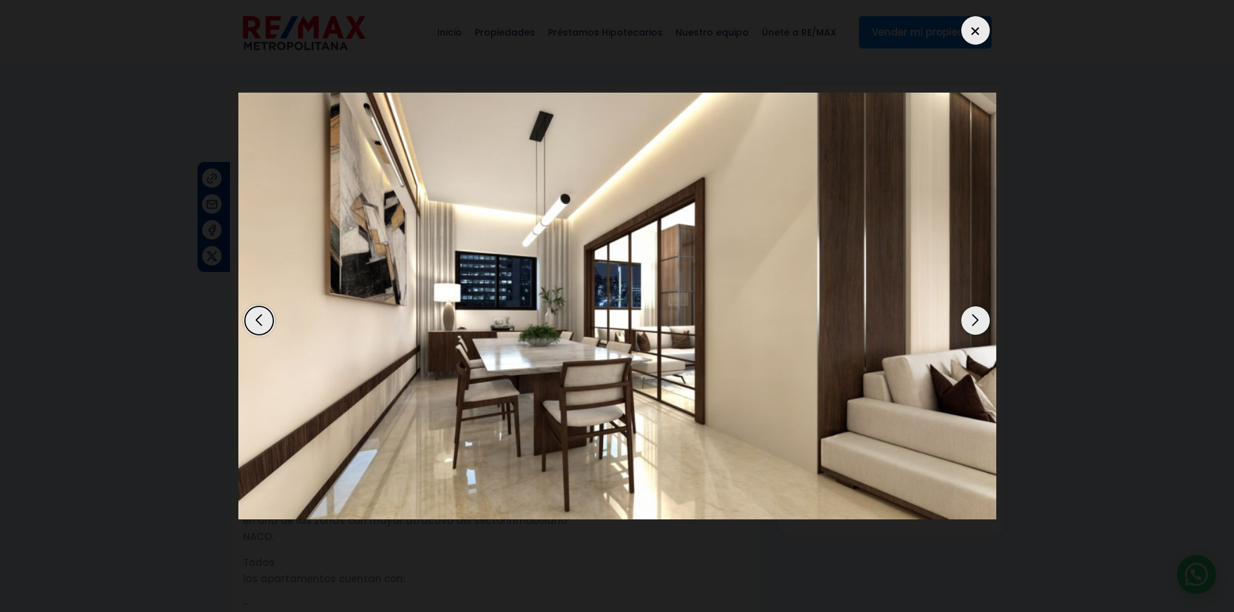
click at [972, 323] on div "Next slide" at bounding box center [976, 321] width 29 height 29
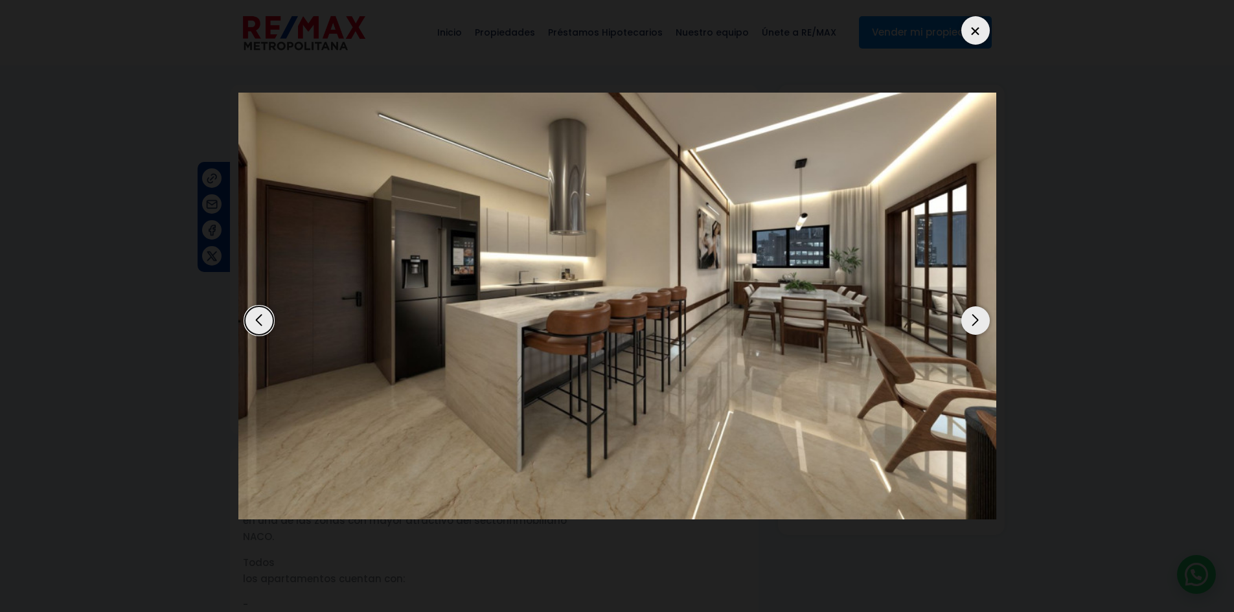
click at [975, 321] on div "Next slide" at bounding box center [976, 321] width 29 height 29
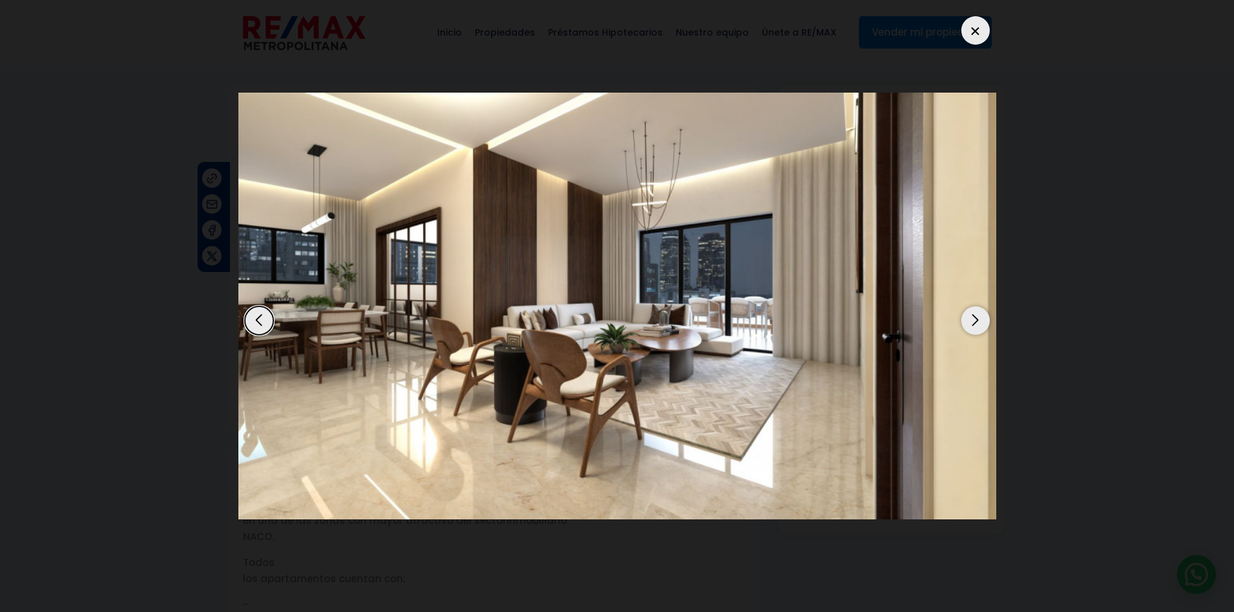
click at [974, 314] on div "Next slide" at bounding box center [976, 321] width 29 height 29
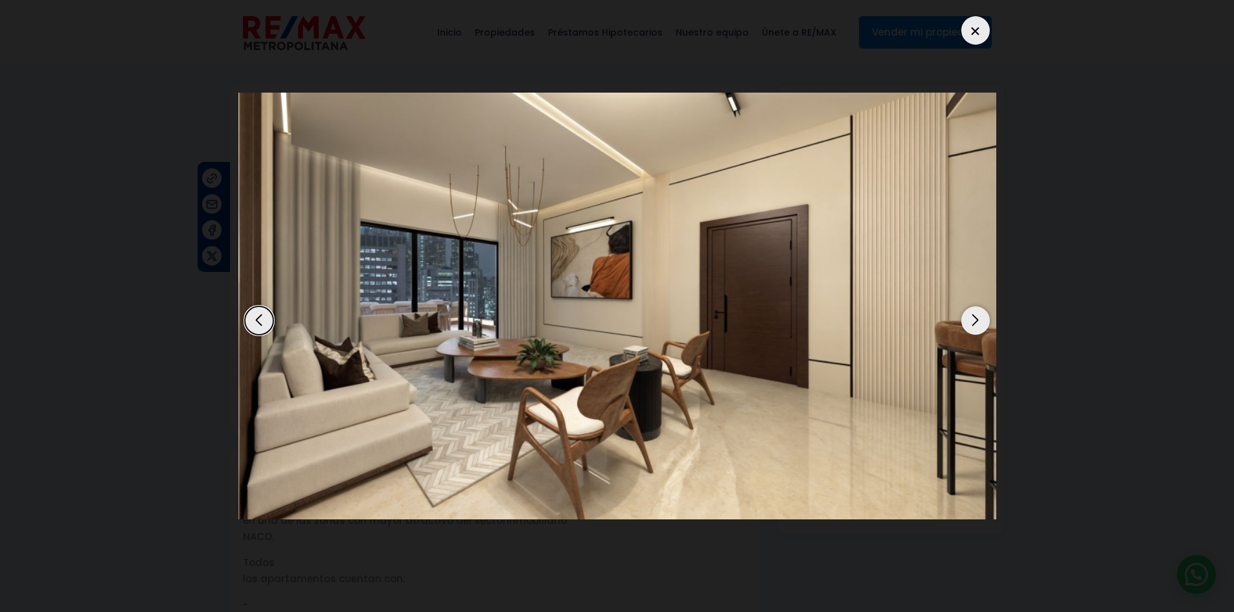
click at [976, 310] on div "Next slide" at bounding box center [976, 321] width 29 height 29
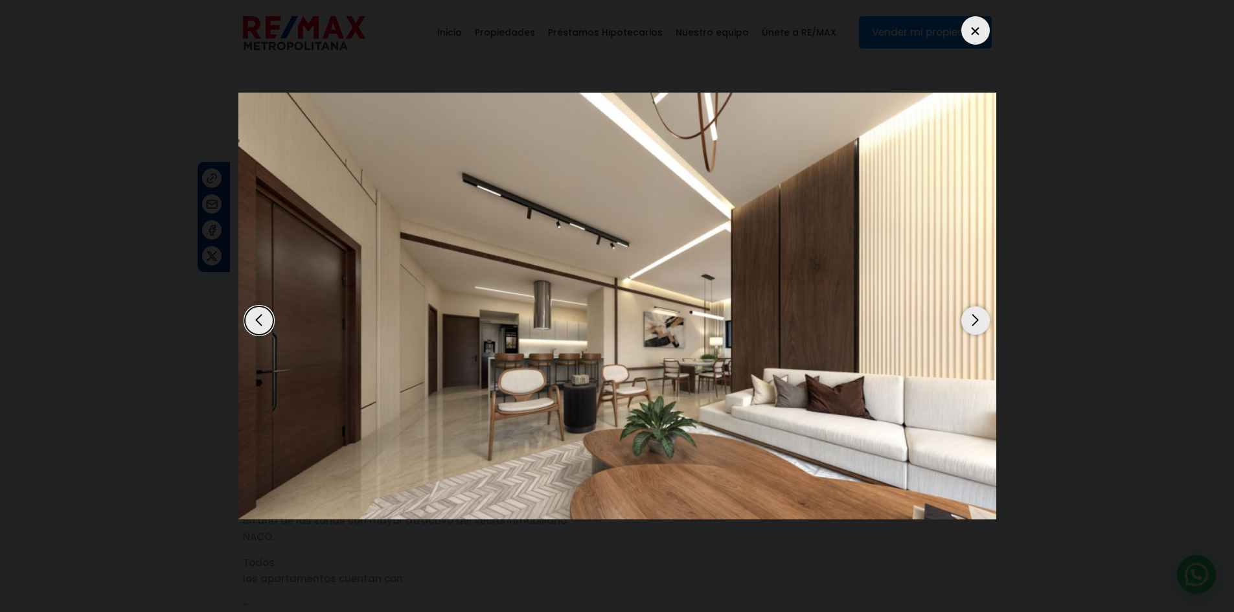
click at [980, 326] on div "Next slide" at bounding box center [976, 321] width 29 height 29
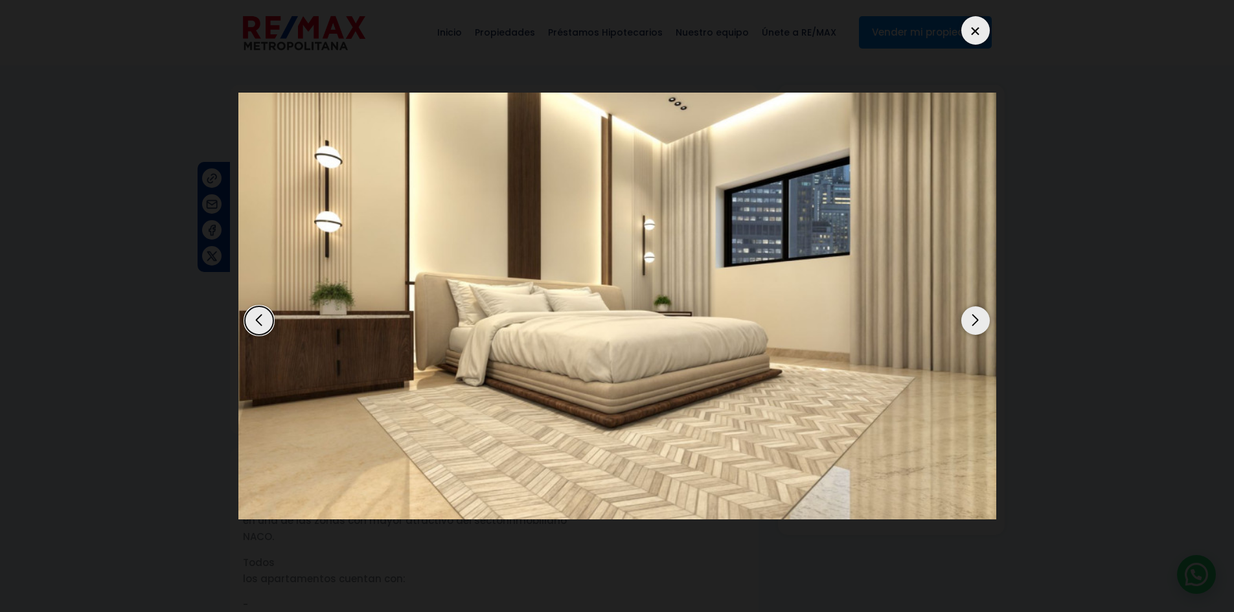
click at [984, 311] on div "Next slide" at bounding box center [976, 321] width 29 height 29
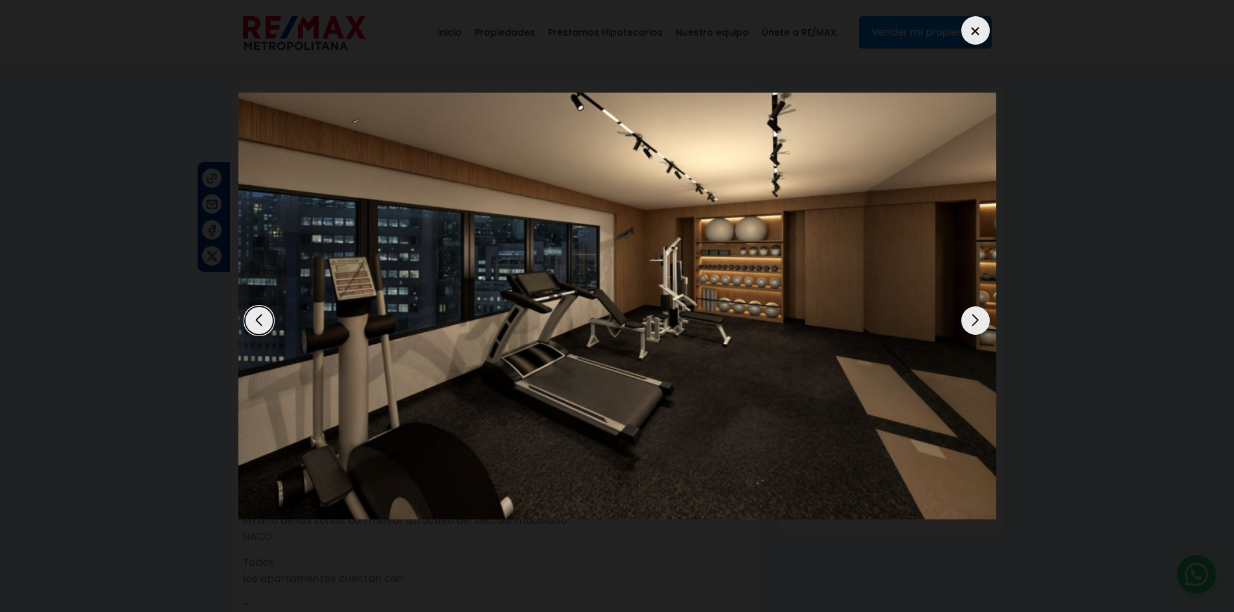
click at [982, 314] on div "Next slide" at bounding box center [976, 321] width 29 height 29
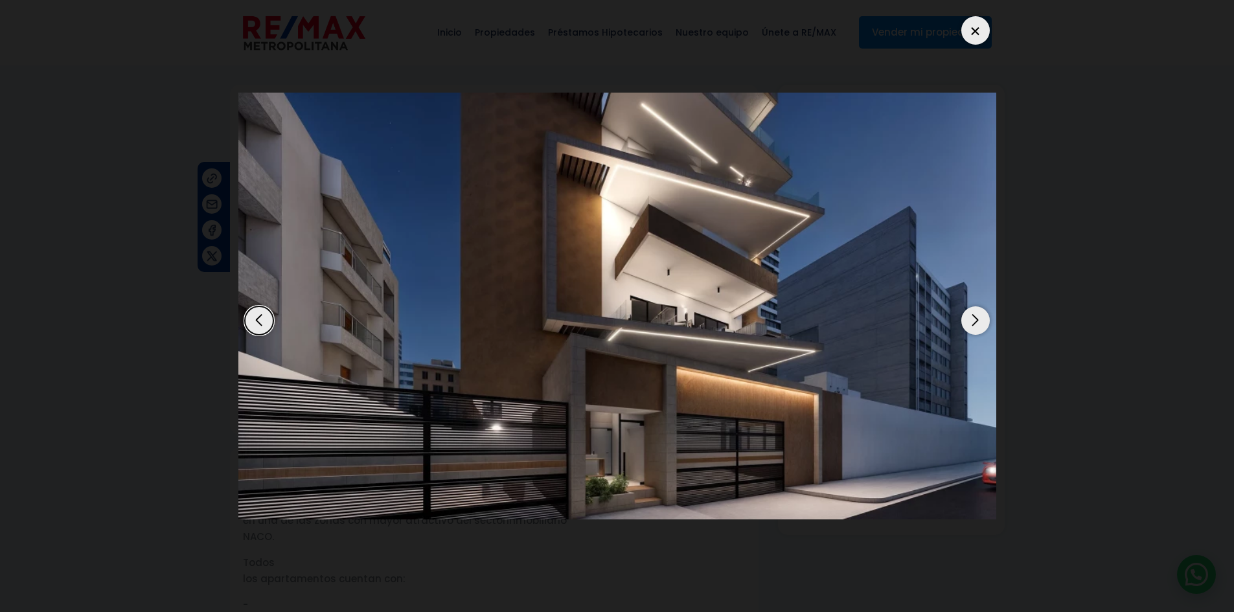
click at [977, 318] on div "Next slide" at bounding box center [976, 321] width 29 height 29
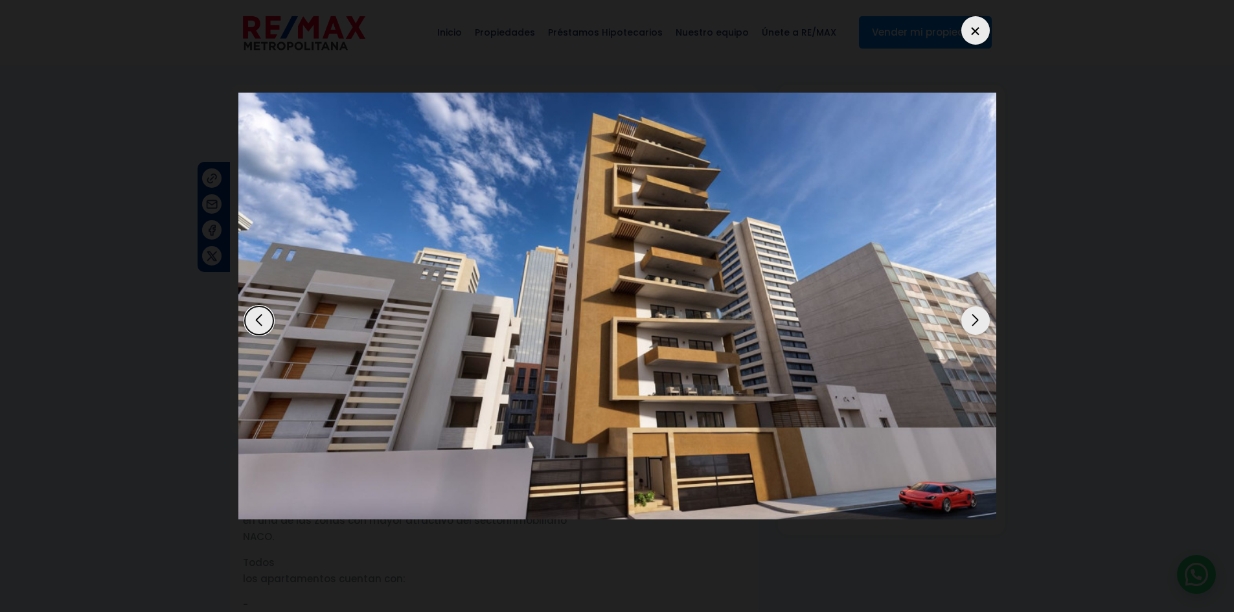
click at [983, 312] on div "Next slide" at bounding box center [976, 321] width 29 height 29
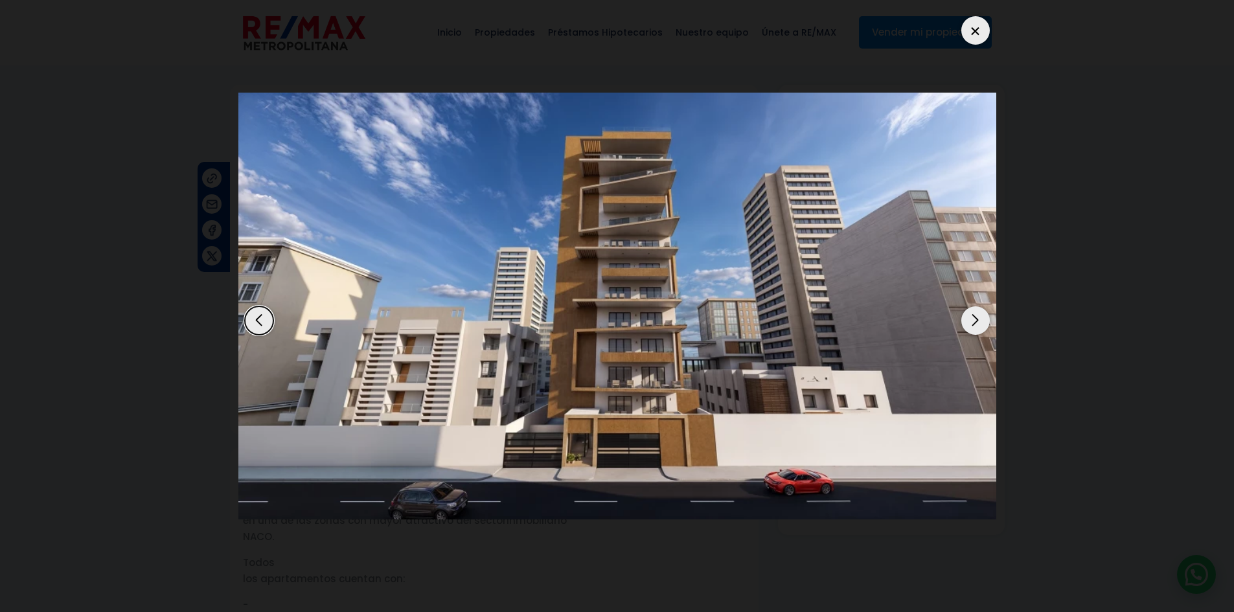
click at [978, 23] on div at bounding box center [976, 30] width 29 height 29
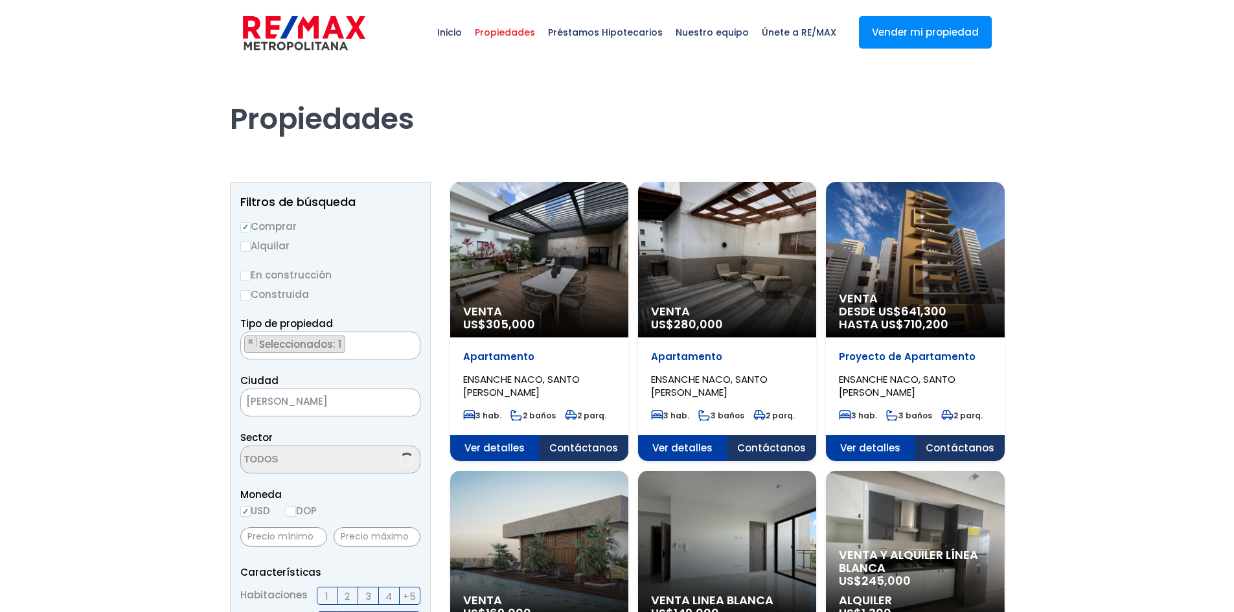
scroll to position [1192, 0]
select select "182"
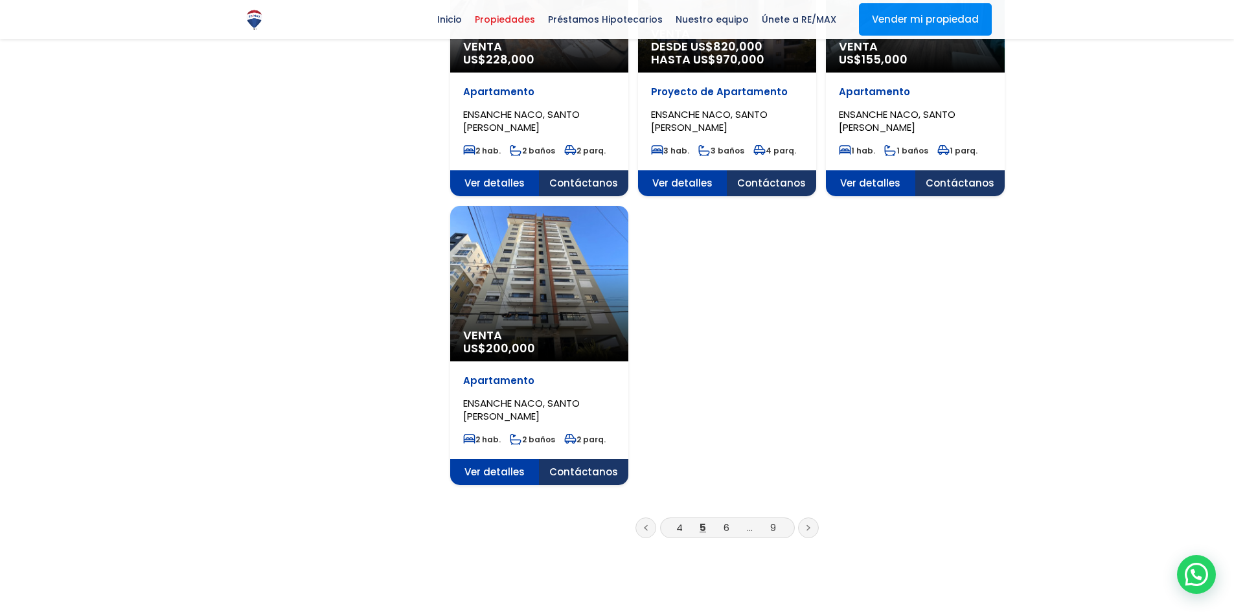
scroll to position [1426, 0]
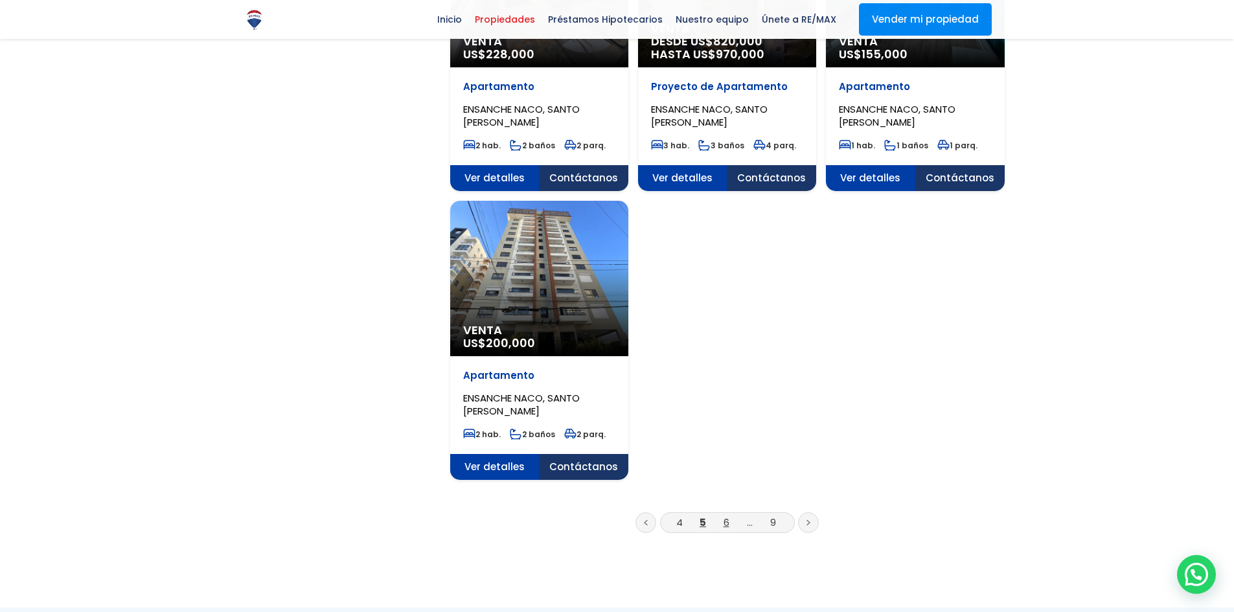
click at [726, 529] on link "6" at bounding box center [727, 523] width 6 height 14
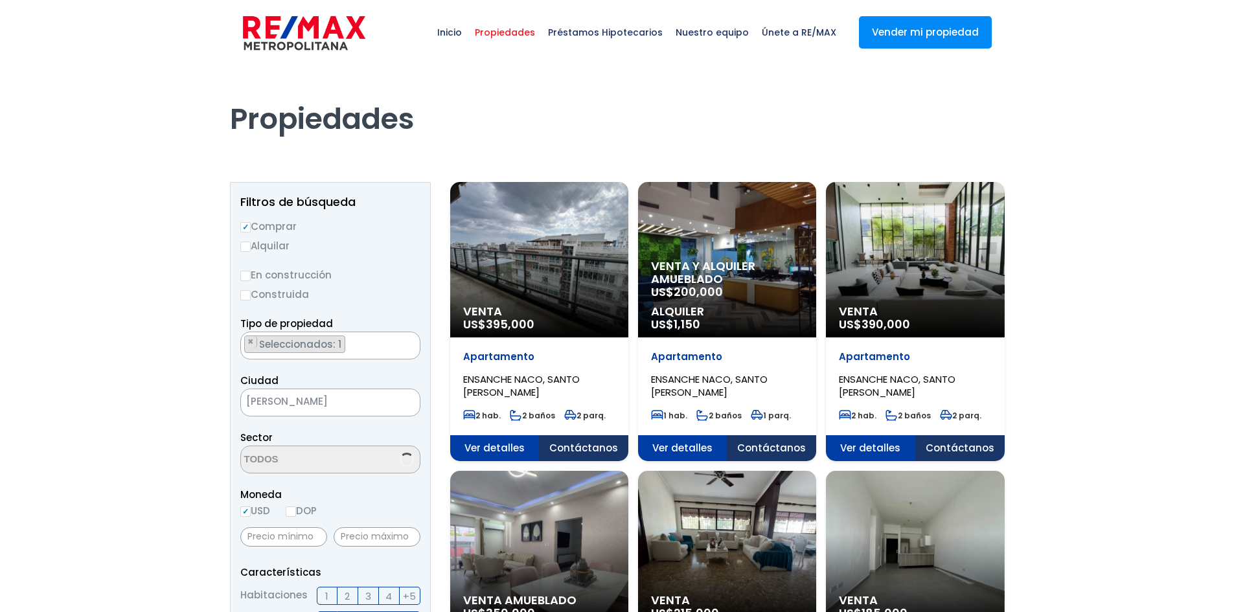
scroll to position [1192, 0]
select select "182"
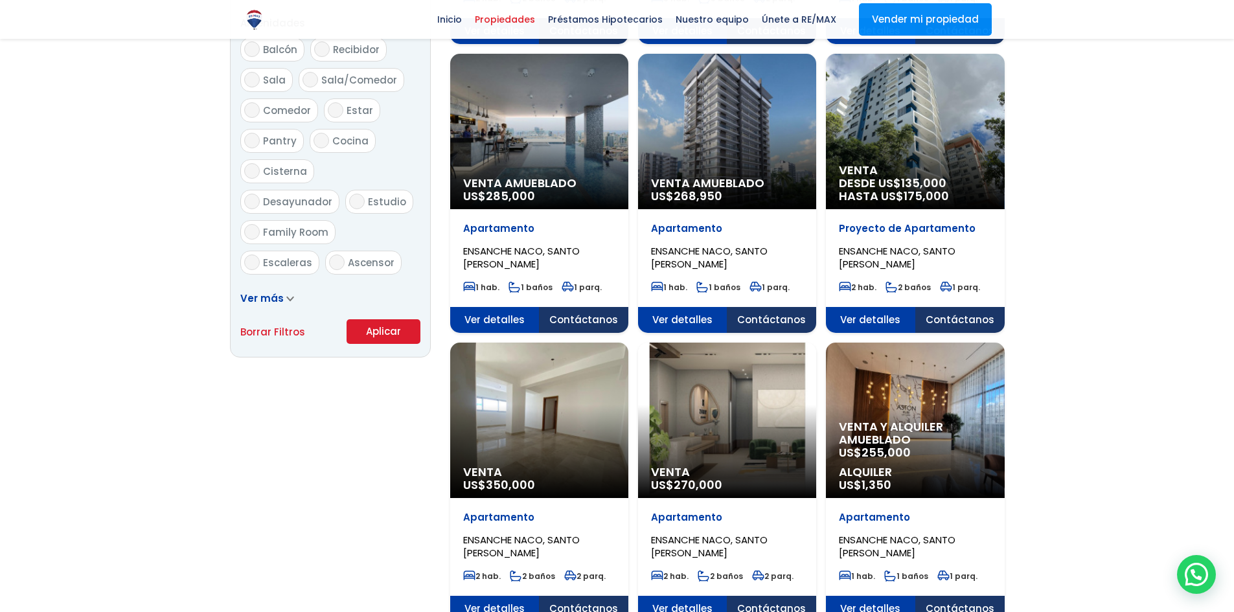
scroll to position [713, 0]
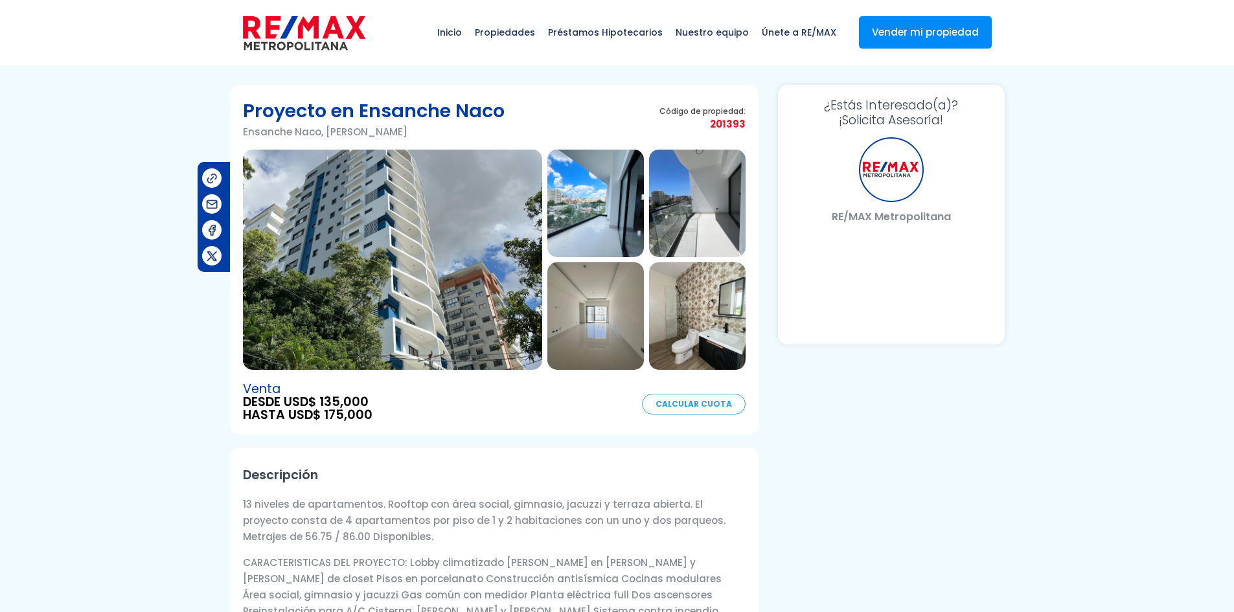
select select "US"
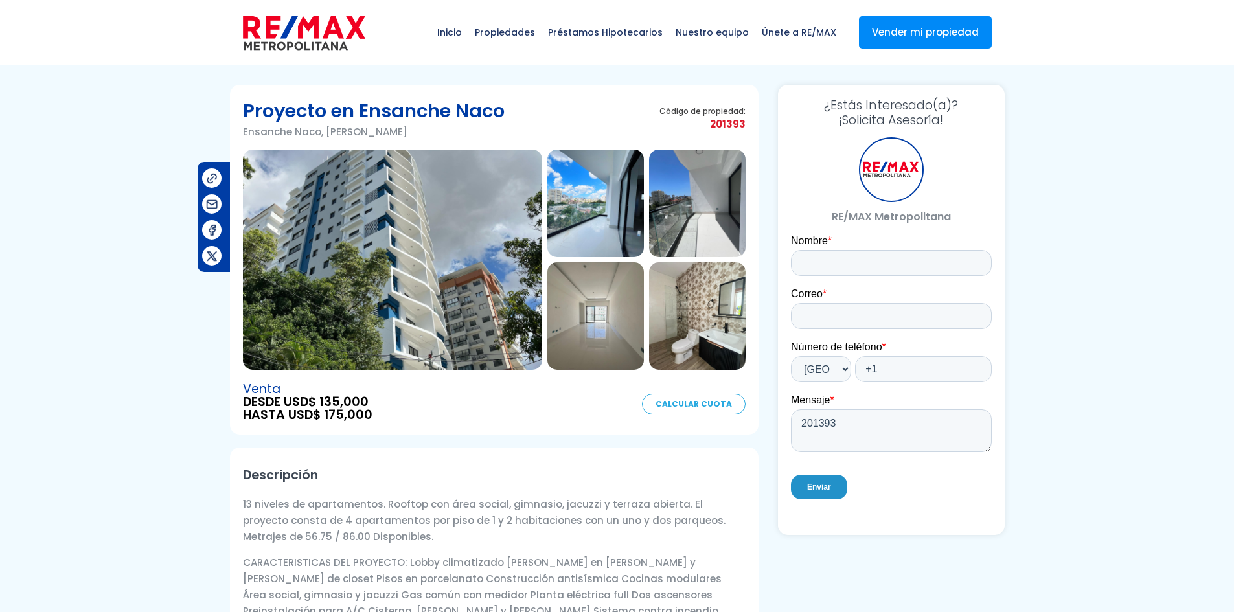
click at [415, 264] on img at bounding box center [392, 260] width 299 height 220
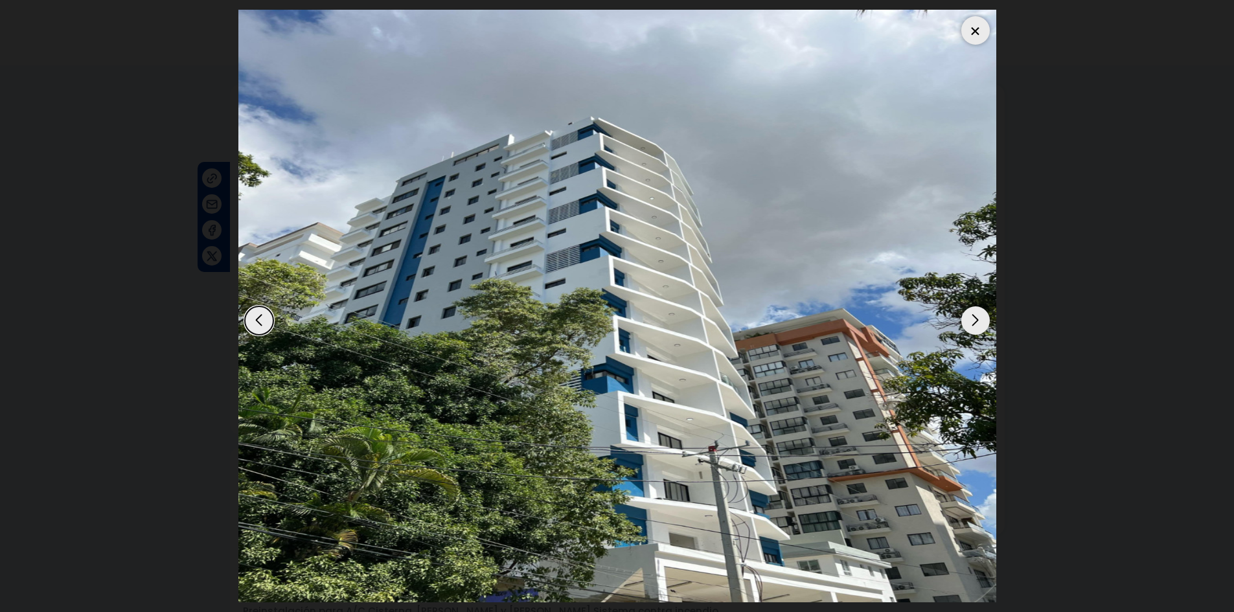
click at [971, 321] on div "Next slide" at bounding box center [976, 321] width 29 height 29
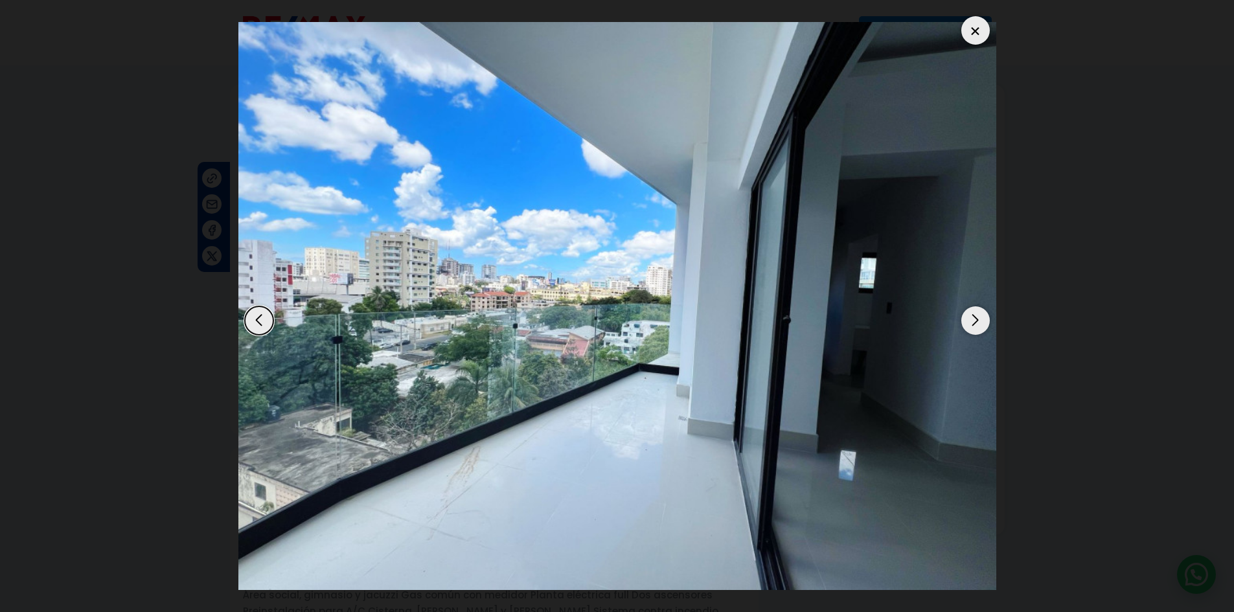
click at [972, 323] on div "Next slide" at bounding box center [976, 321] width 29 height 29
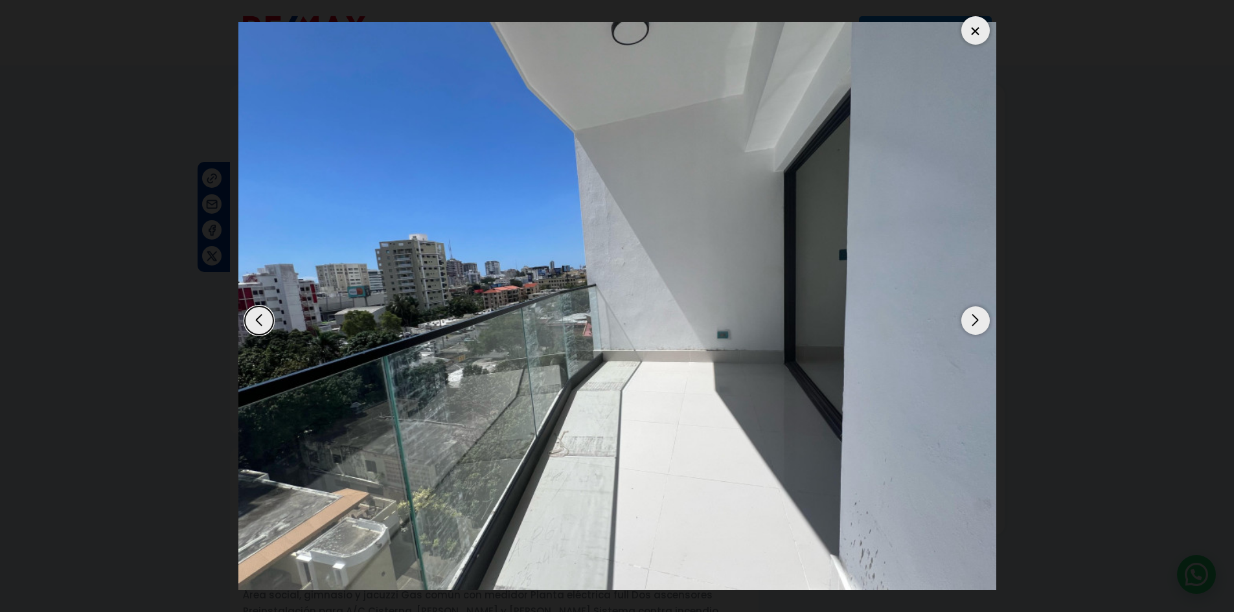
click at [972, 323] on div "Next slide" at bounding box center [976, 321] width 29 height 29
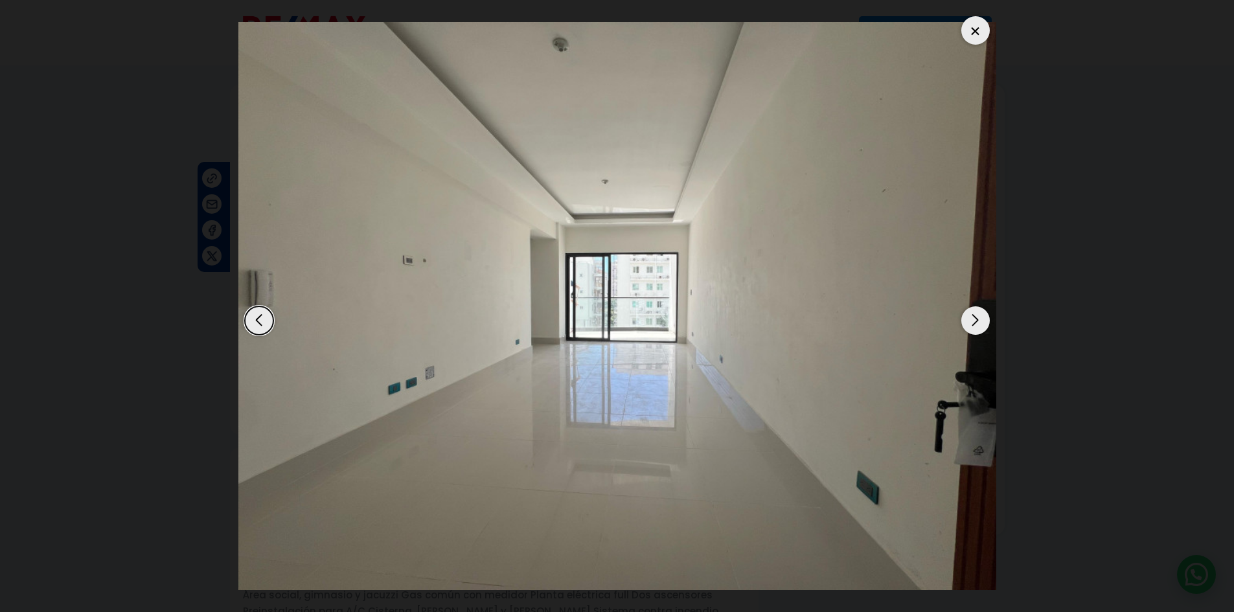
click at [972, 323] on div "Next slide" at bounding box center [976, 321] width 29 height 29
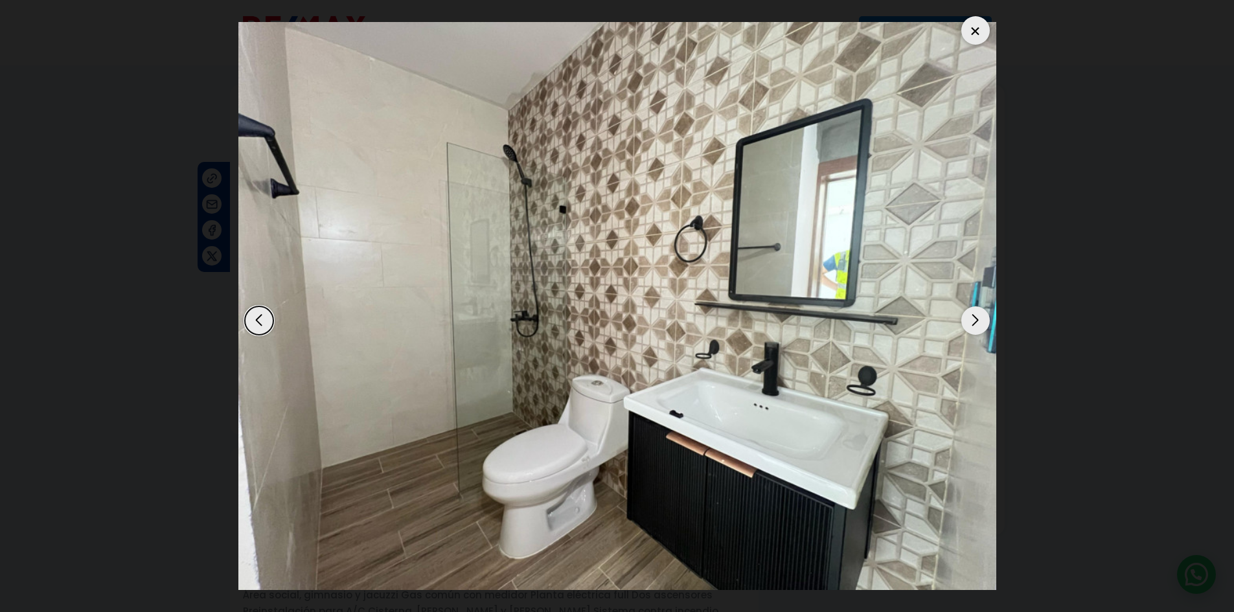
click at [972, 323] on div "Next slide" at bounding box center [976, 321] width 29 height 29
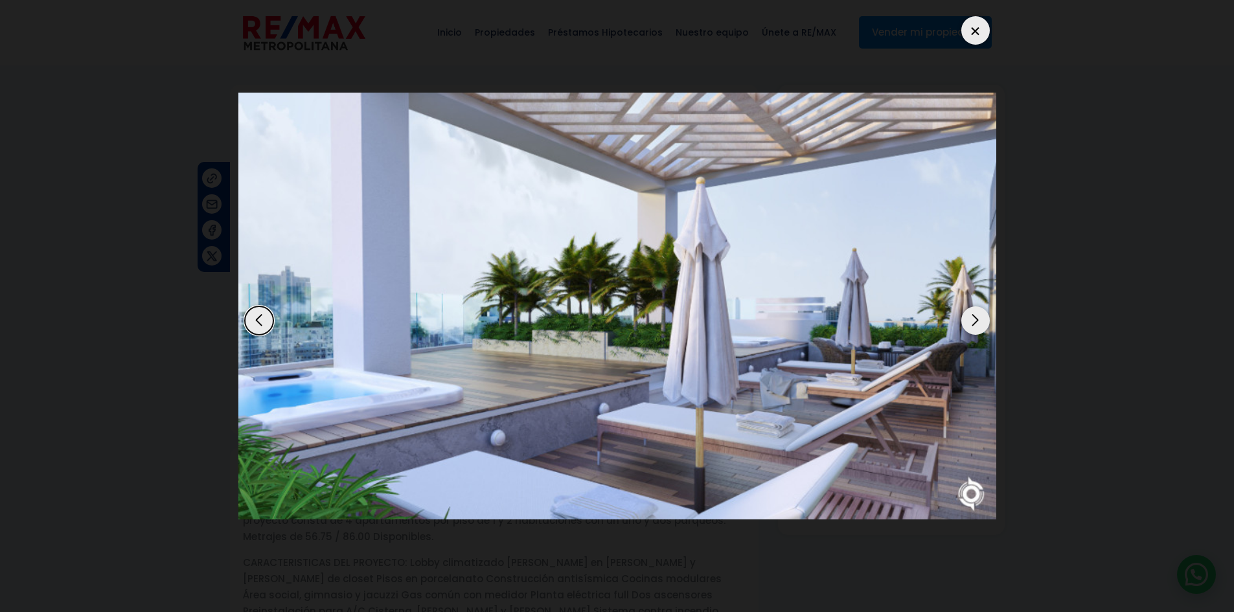
click at [972, 323] on div "Next slide" at bounding box center [976, 321] width 29 height 29
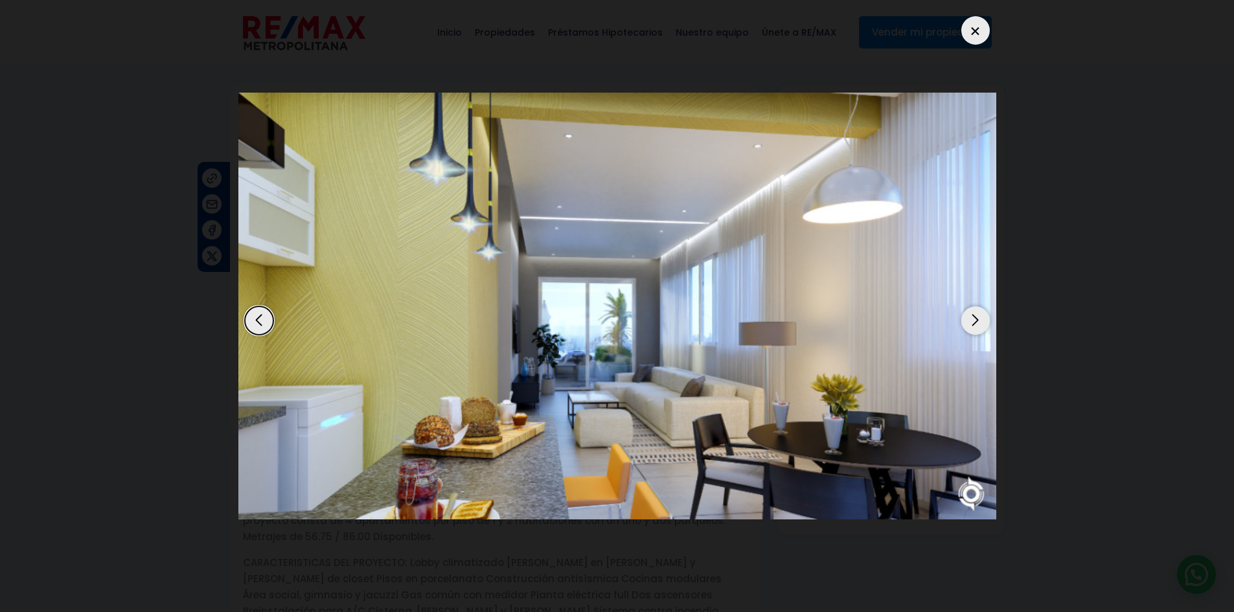
click at [972, 323] on div "Next slide" at bounding box center [976, 321] width 29 height 29
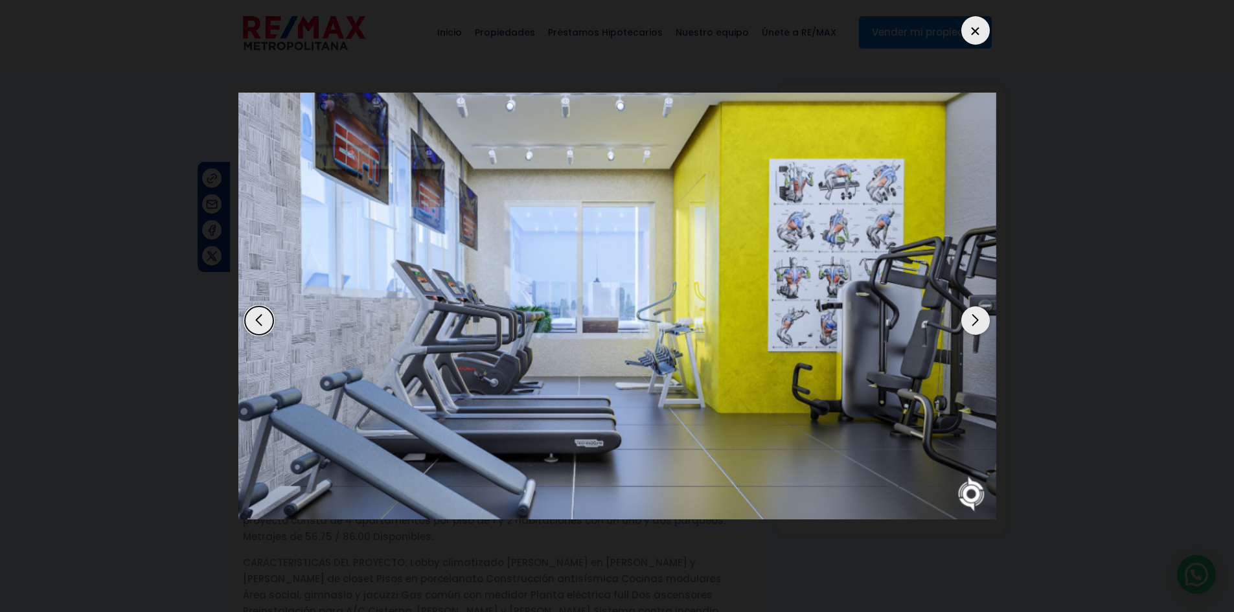
click at [972, 323] on div "Next slide" at bounding box center [976, 321] width 29 height 29
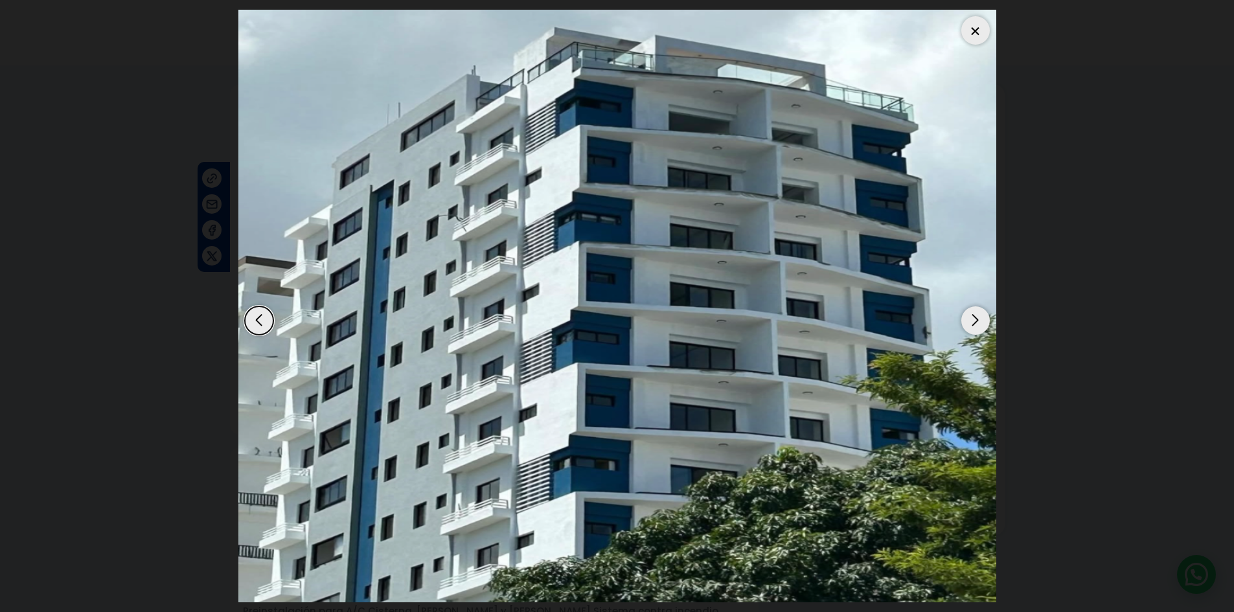
click at [972, 323] on div "Next slide" at bounding box center [976, 321] width 29 height 29
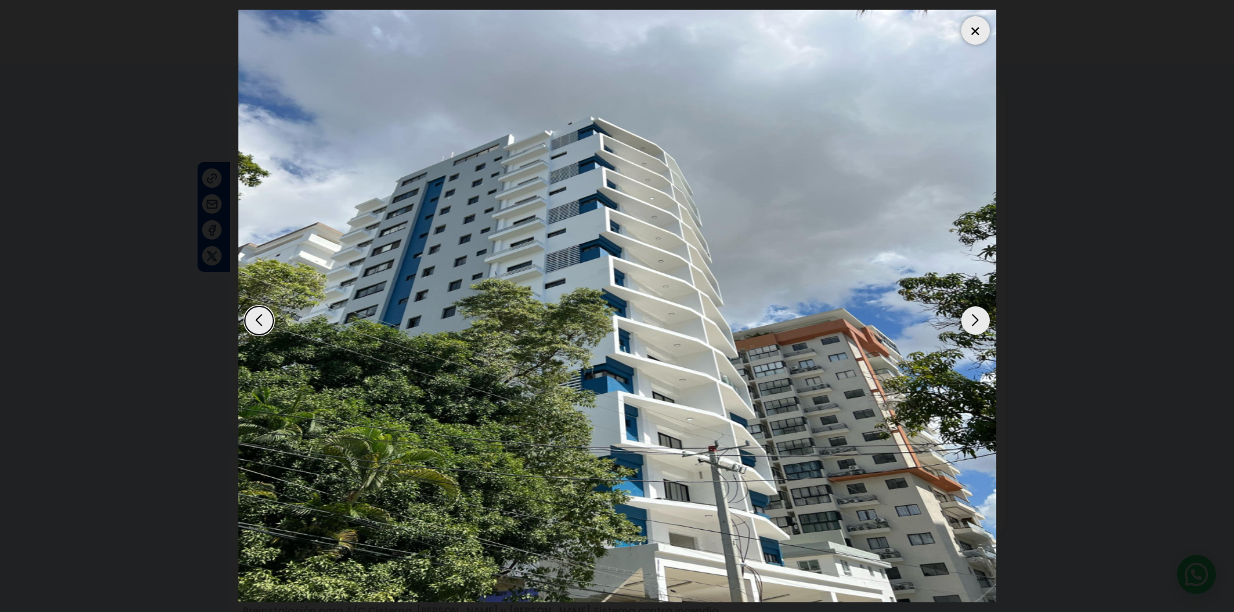
click at [972, 323] on div "Next slide" at bounding box center [976, 321] width 29 height 29
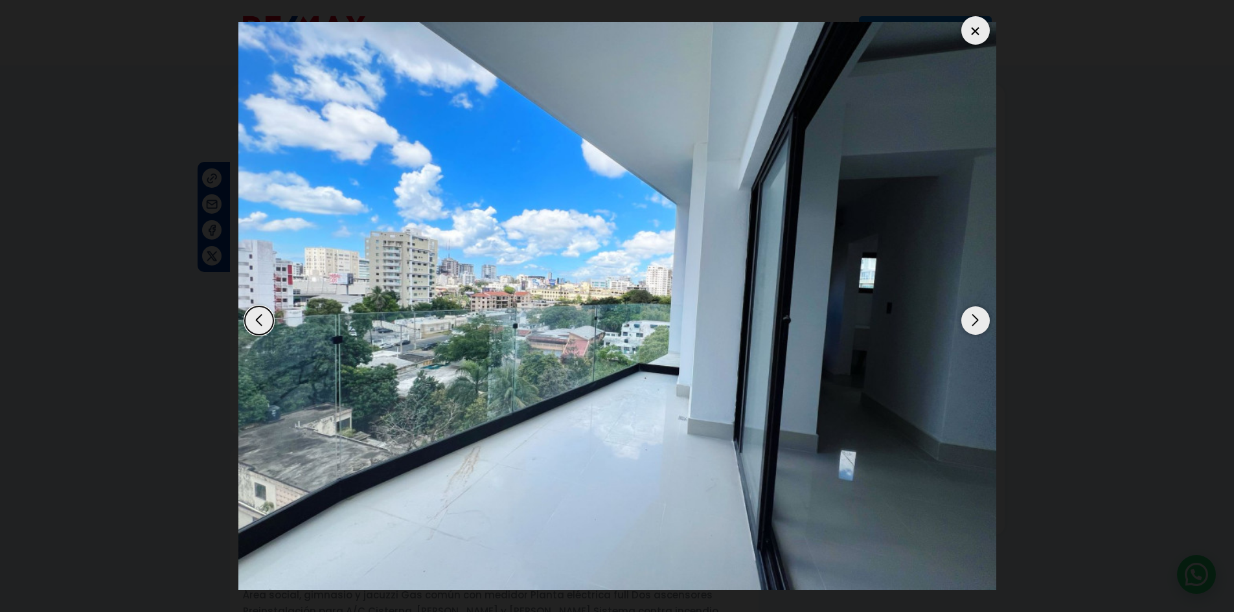
click at [972, 323] on div "Next slide" at bounding box center [976, 321] width 29 height 29
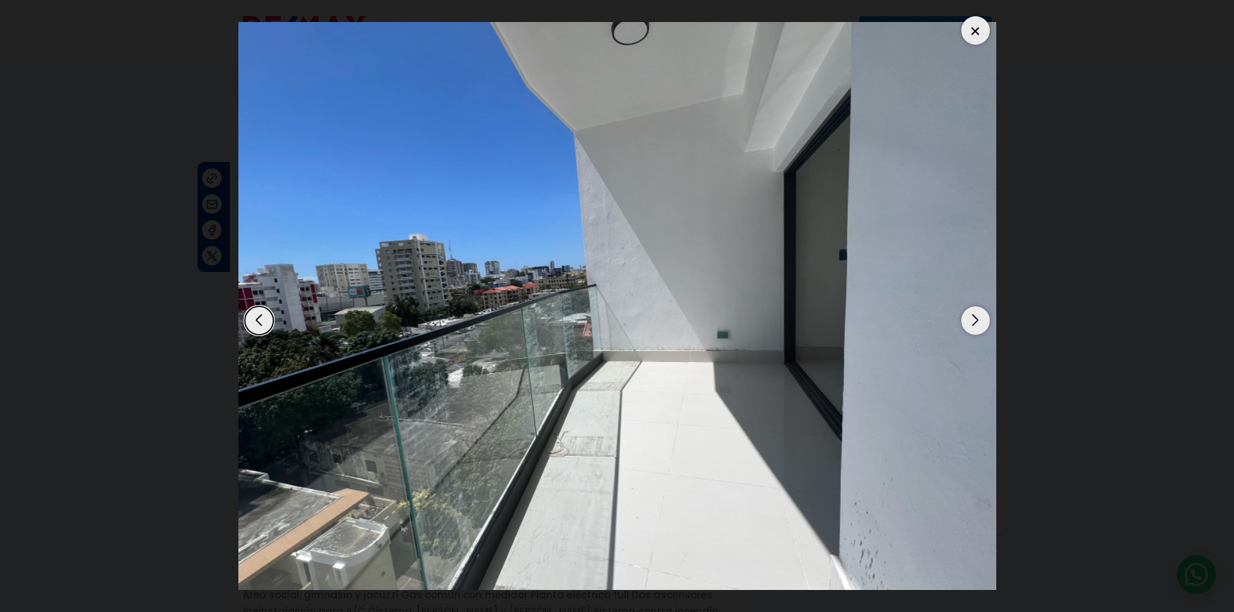
click at [972, 323] on div "Next slide" at bounding box center [976, 321] width 29 height 29
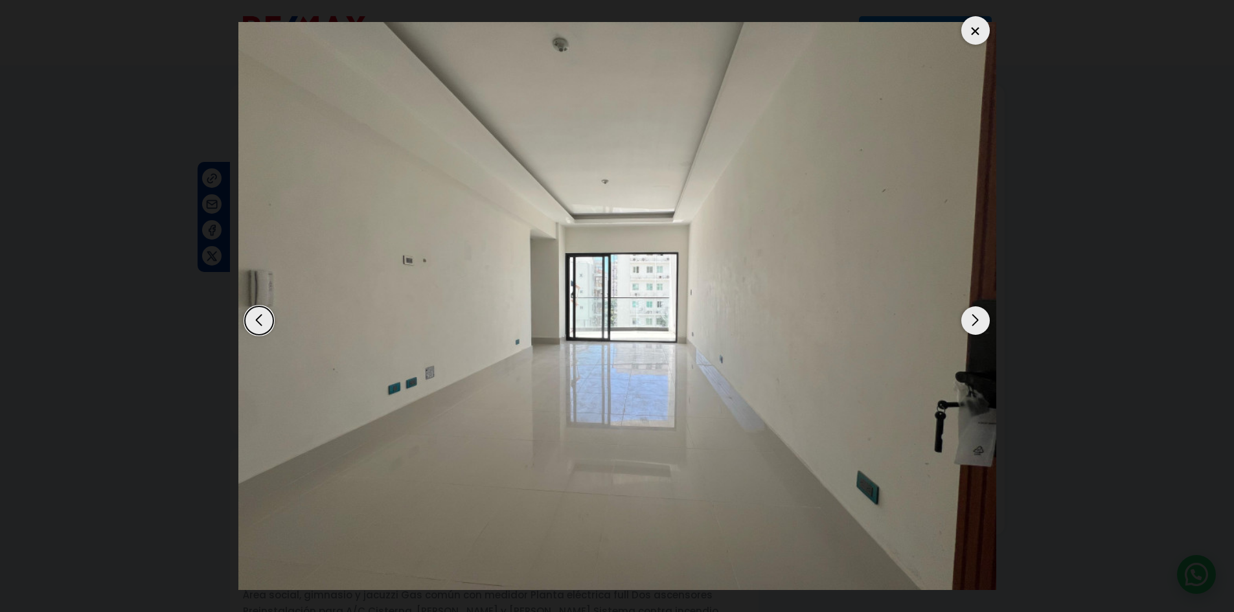
click at [972, 323] on div "Next slide" at bounding box center [976, 321] width 29 height 29
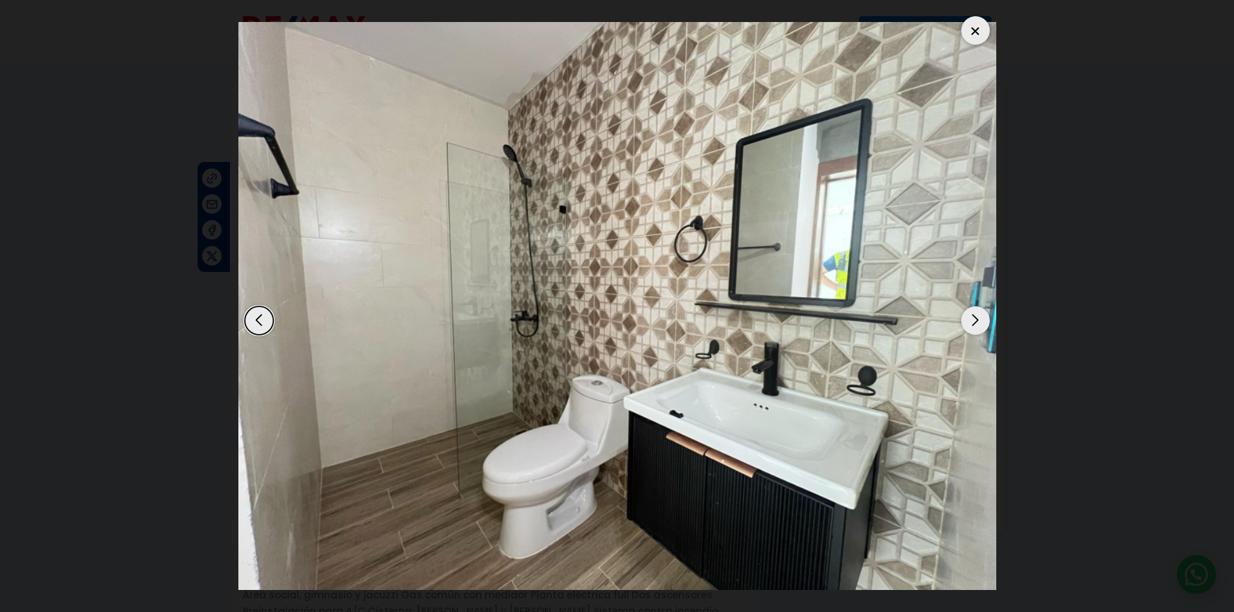
click at [972, 323] on div "Next slide" at bounding box center [976, 321] width 29 height 29
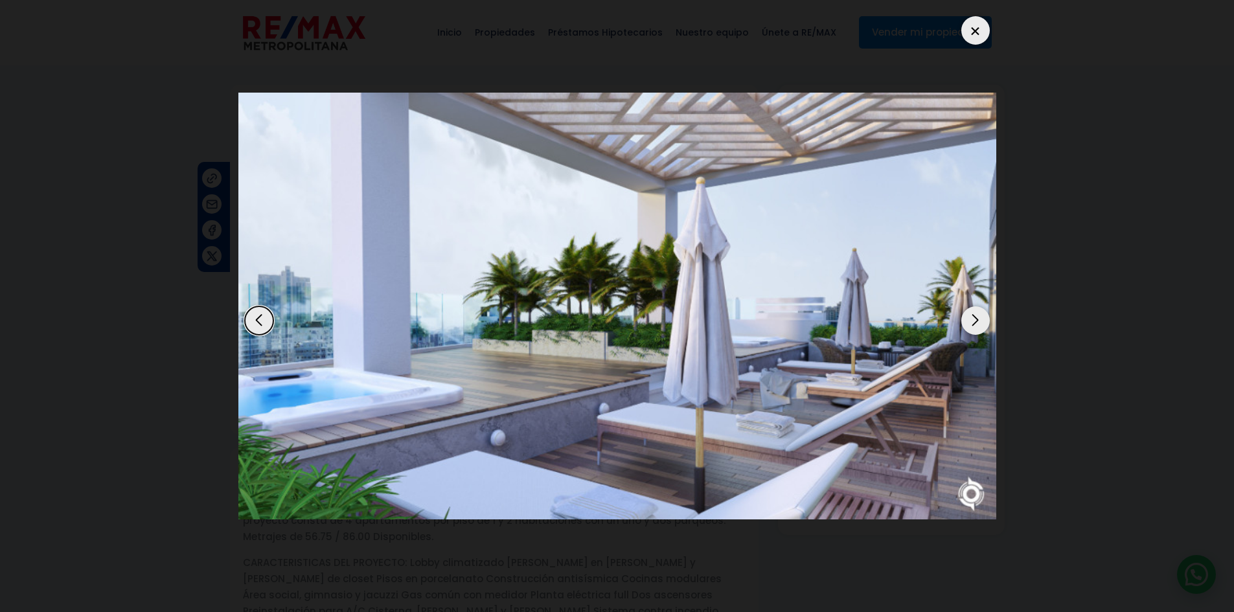
click at [972, 323] on div "Next slide" at bounding box center [976, 321] width 29 height 29
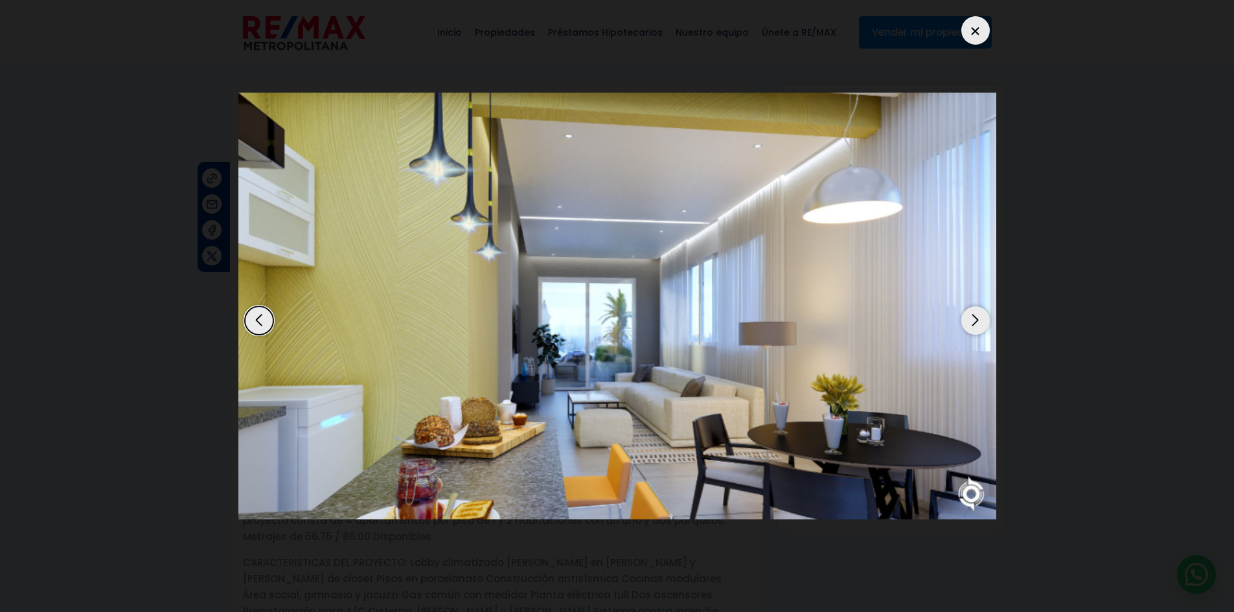
click at [971, 325] on div "Next slide" at bounding box center [976, 321] width 29 height 29
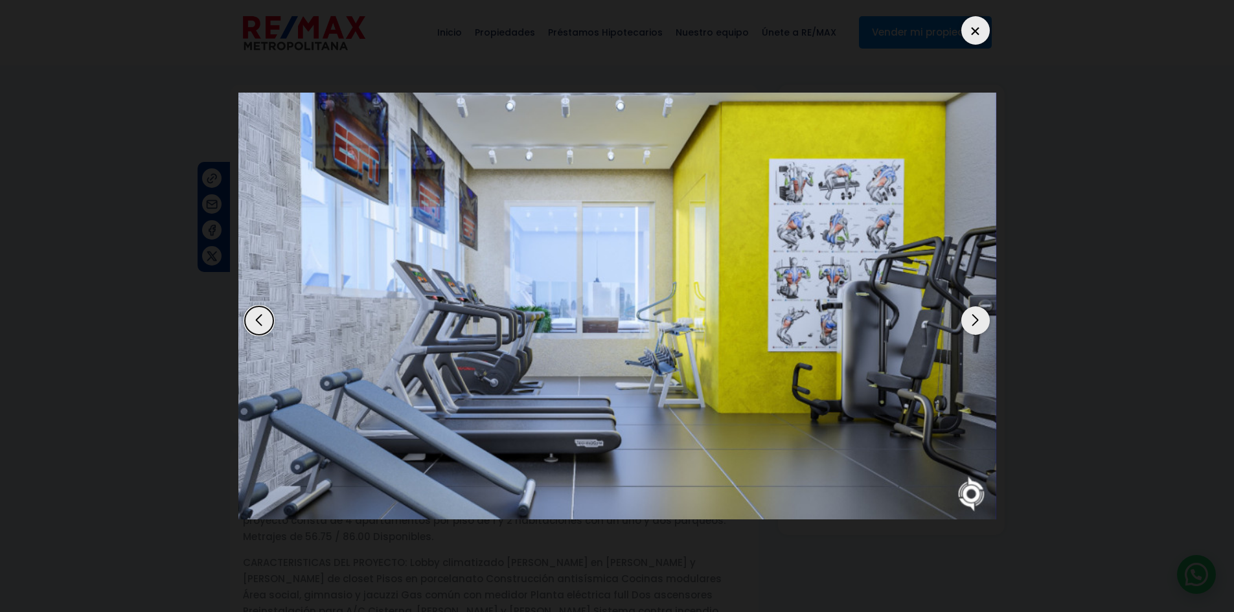
click at [972, 318] on div "Next slide" at bounding box center [976, 321] width 29 height 29
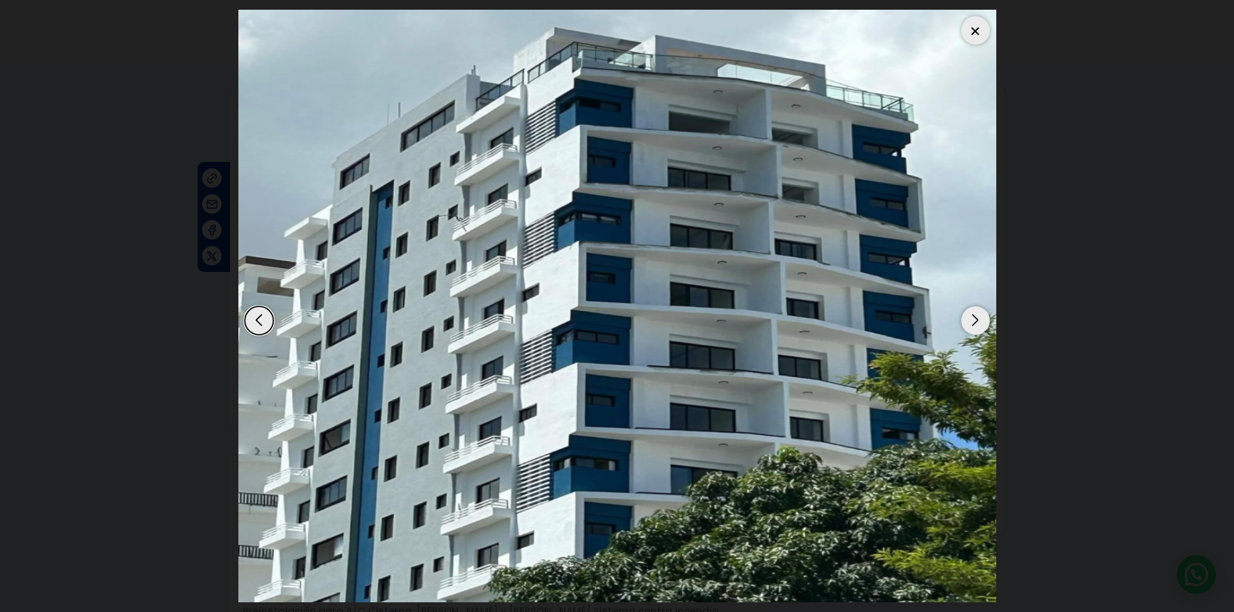
click at [972, 318] on div "Next slide" at bounding box center [976, 321] width 29 height 29
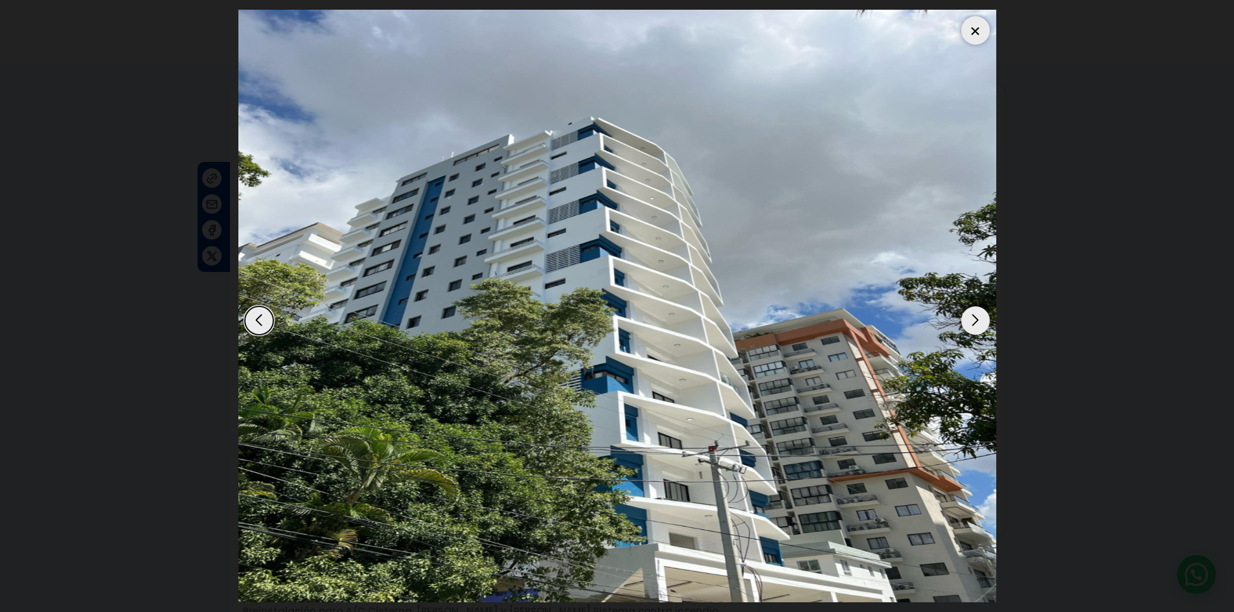
click at [973, 27] on div at bounding box center [976, 30] width 29 height 29
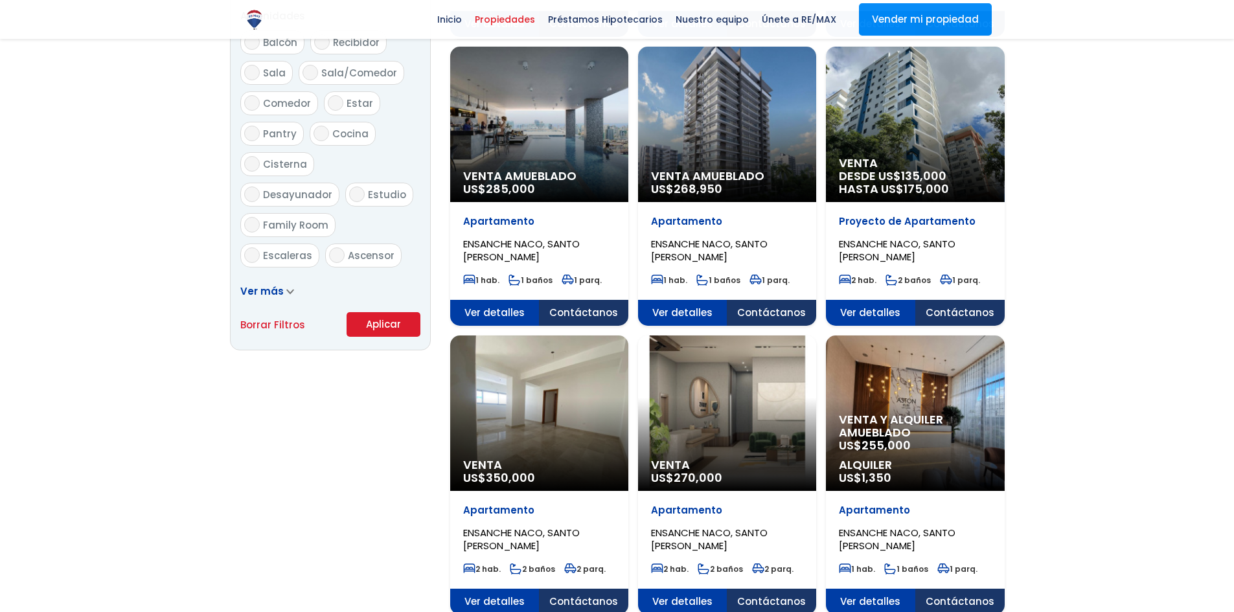
scroll to position [1192, 0]
select select "182"
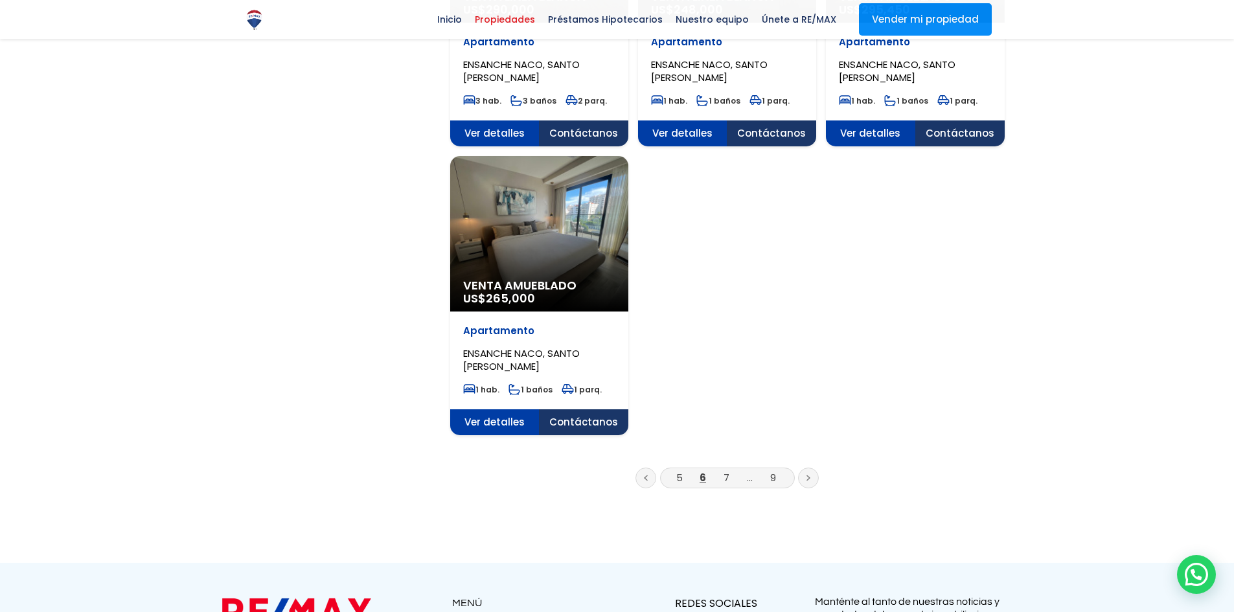
scroll to position [1490, 0]
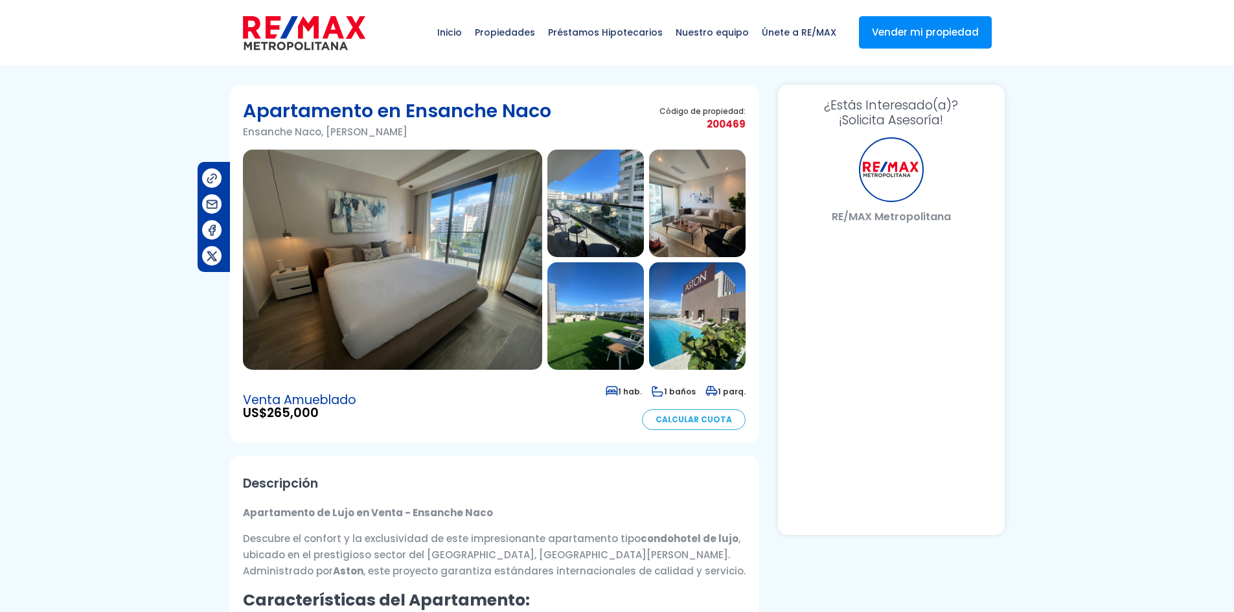
select select "US"
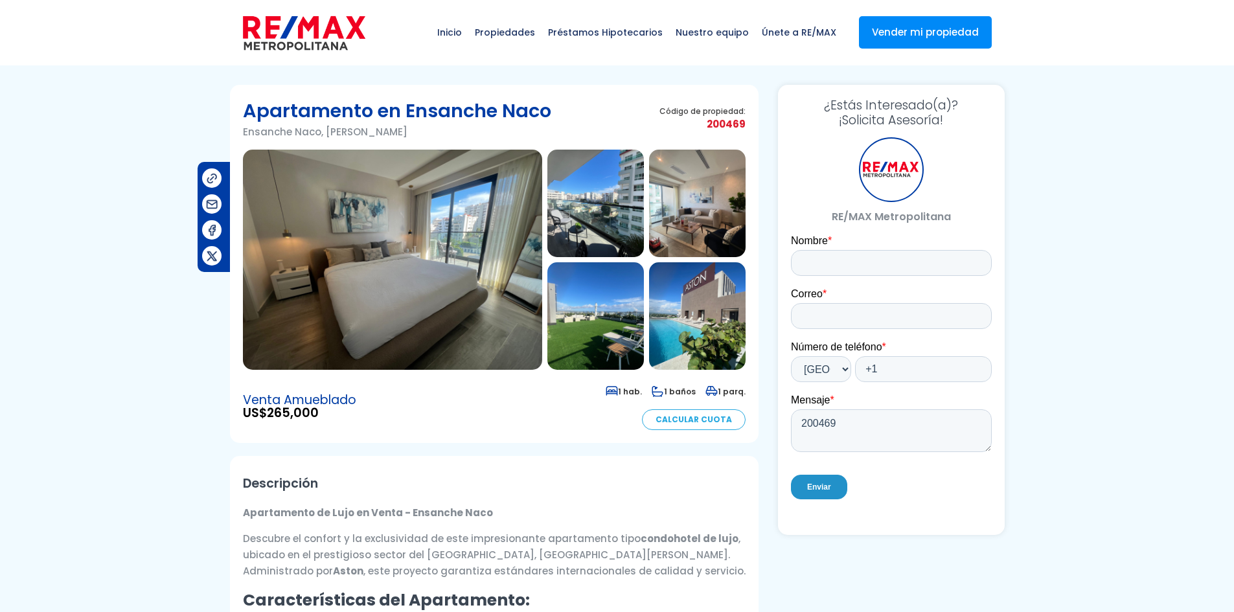
click at [456, 264] on img at bounding box center [392, 260] width 299 height 220
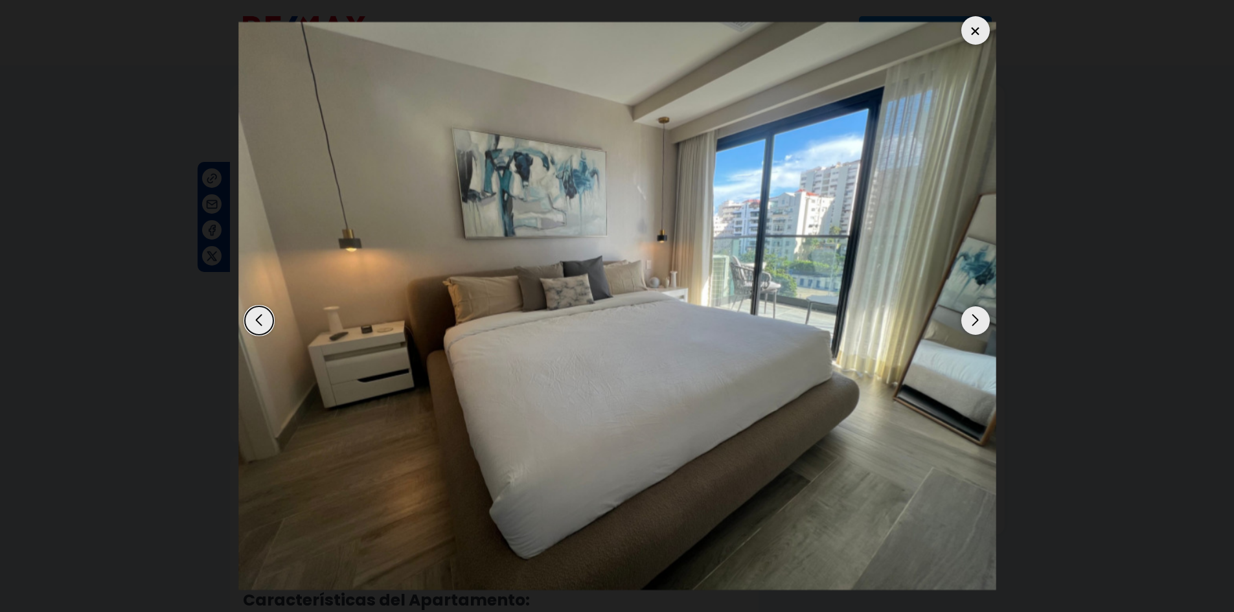
click at [971, 324] on div "Next slide" at bounding box center [976, 321] width 29 height 29
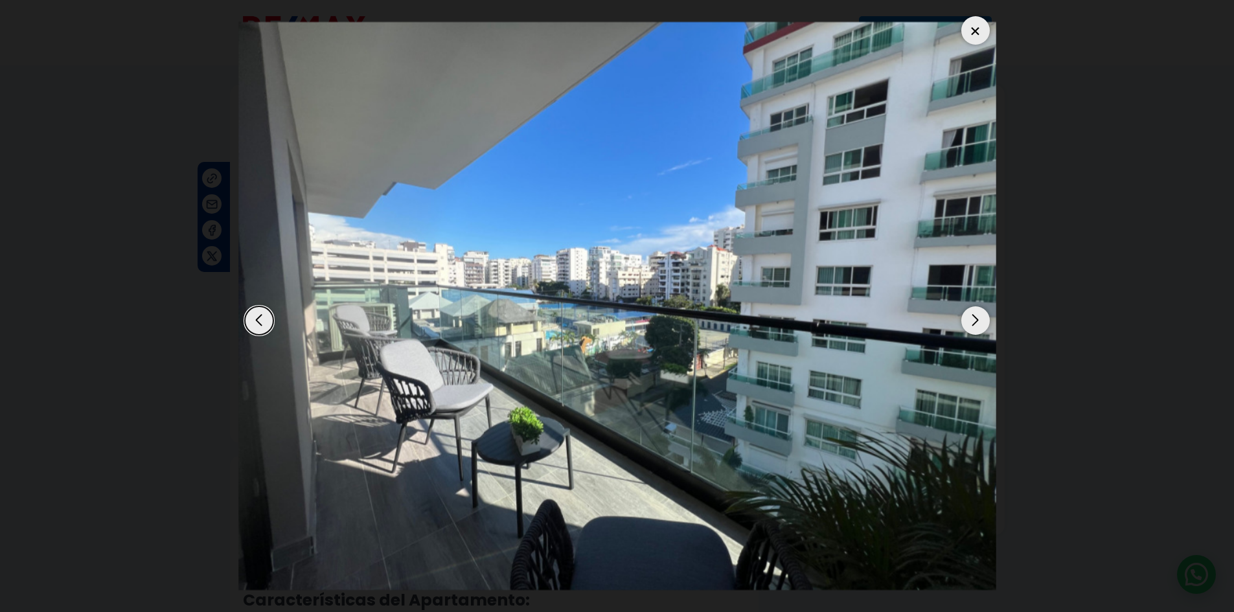
click at [971, 325] on div "Next slide" at bounding box center [976, 321] width 29 height 29
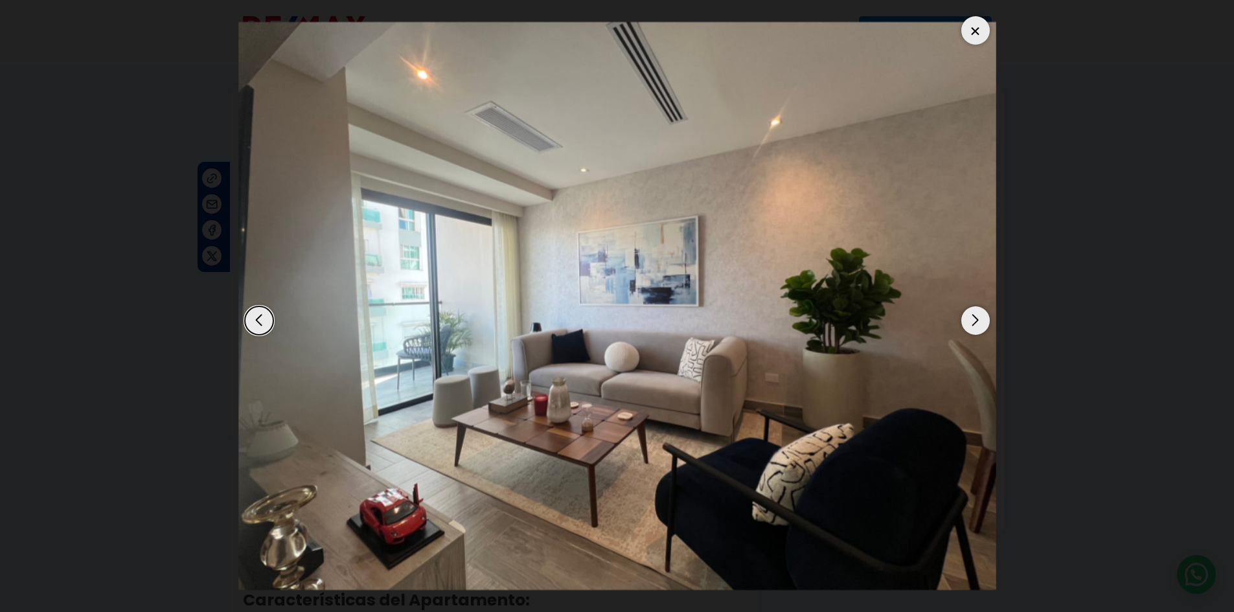
click at [971, 325] on div "Next slide" at bounding box center [976, 321] width 29 height 29
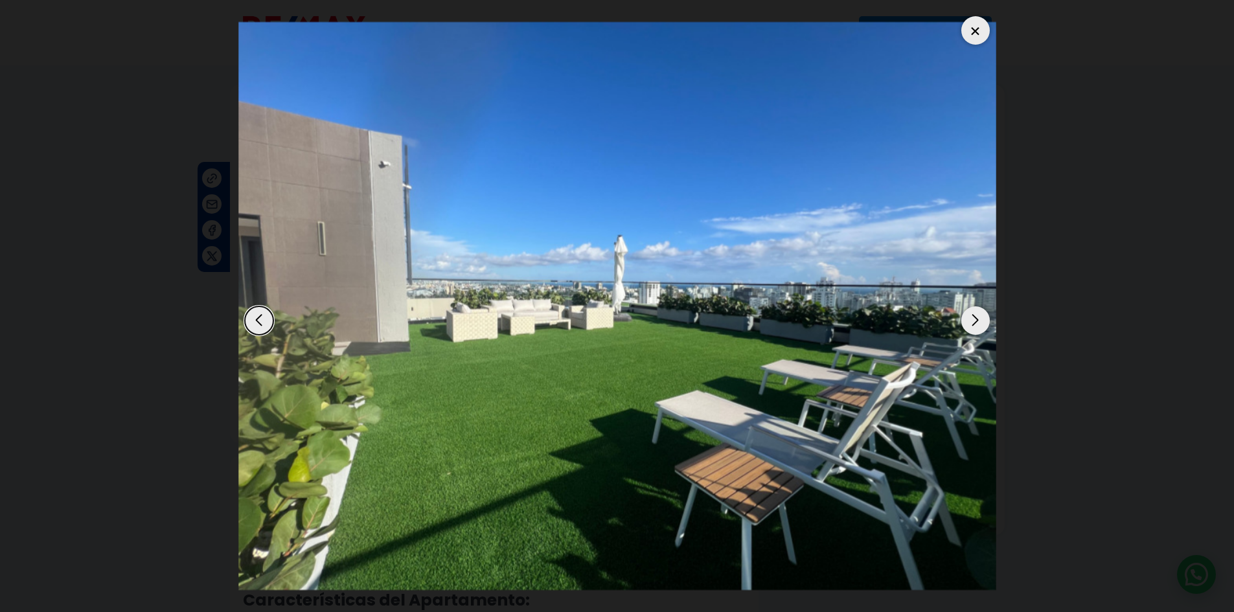
click at [971, 325] on div "Next slide" at bounding box center [976, 321] width 29 height 29
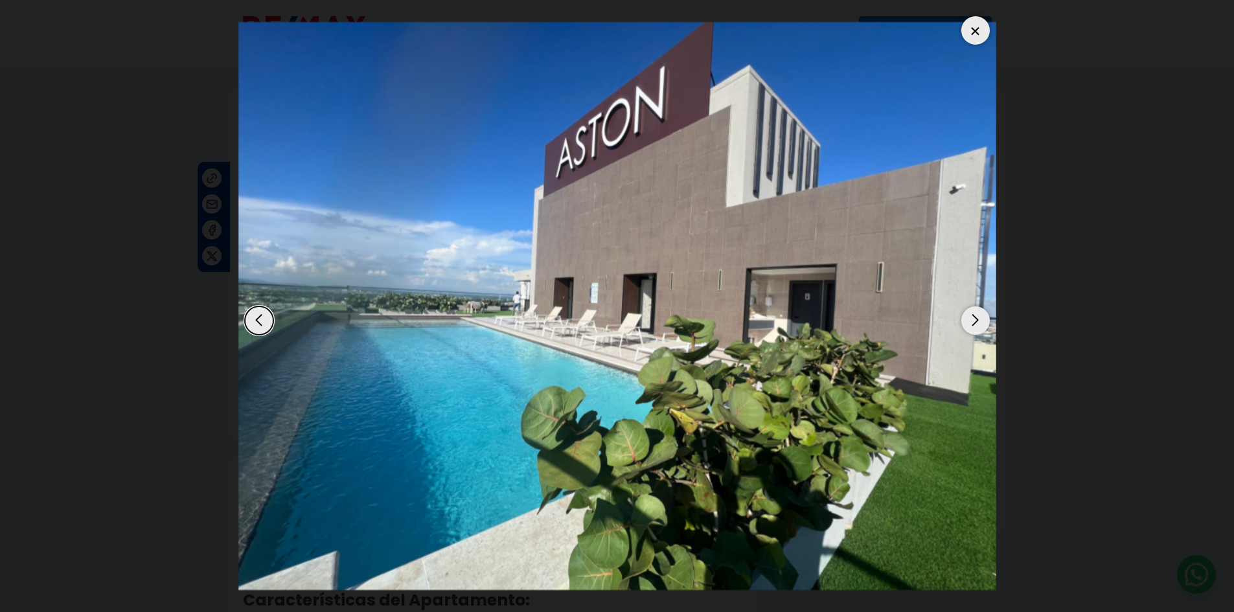
click at [971, 325] on div "Next slide" at bounding box center [976, 321] width 29 height 29
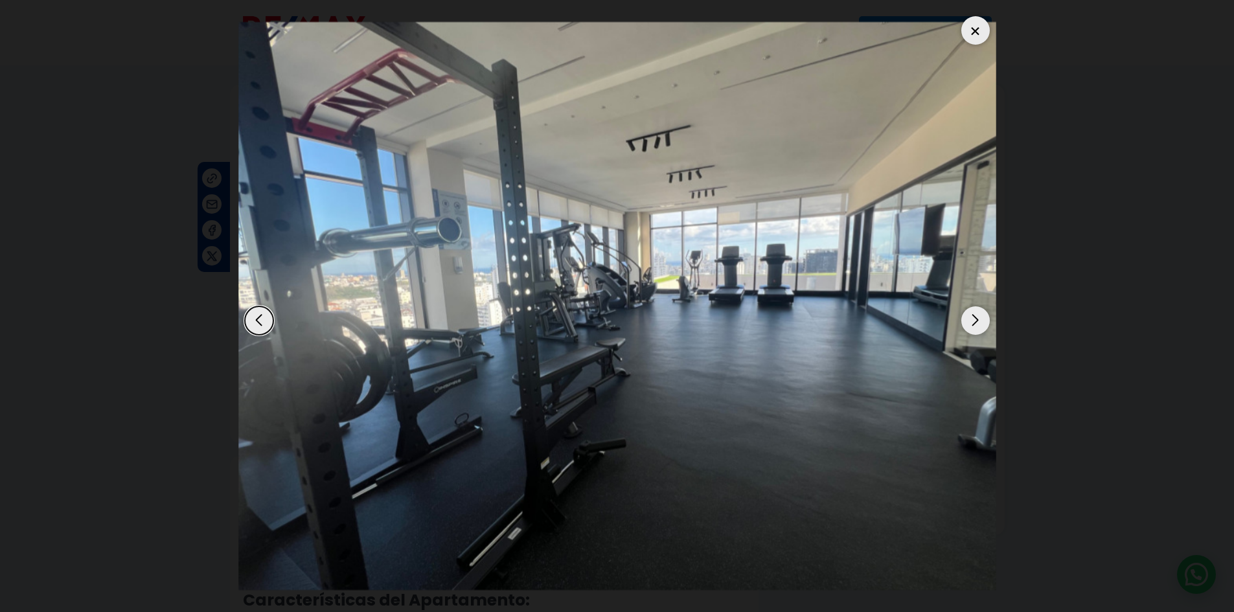
click at [971, 325] on div "Next slide" at bounding box center [976, 321] width 29 height 29
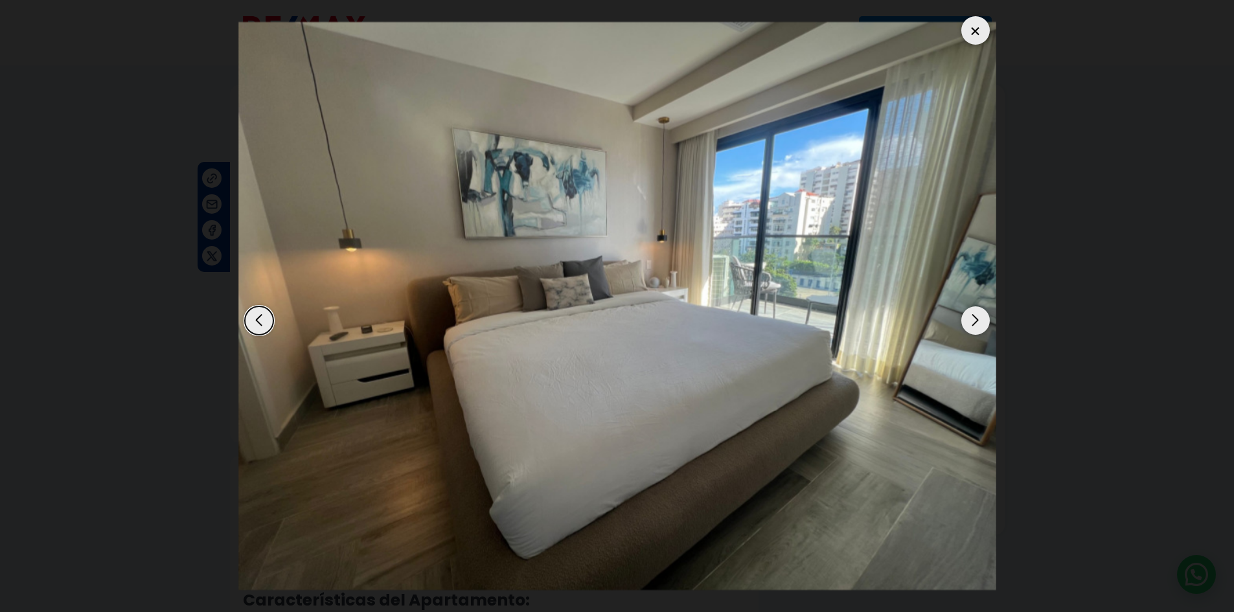
click at [971, 325] on div "Next slide" at bounding box center [976, 321] width 29 height 29
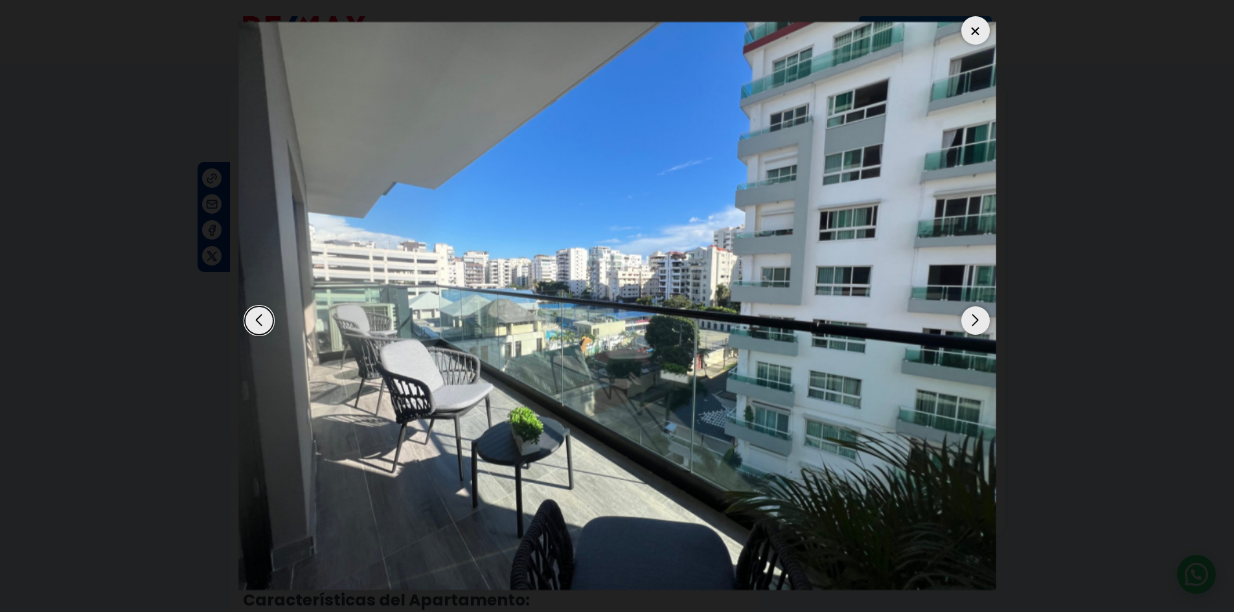
click at [971, 325] on div "Next slide" at bounding box center [976, 321] width 29 height 29
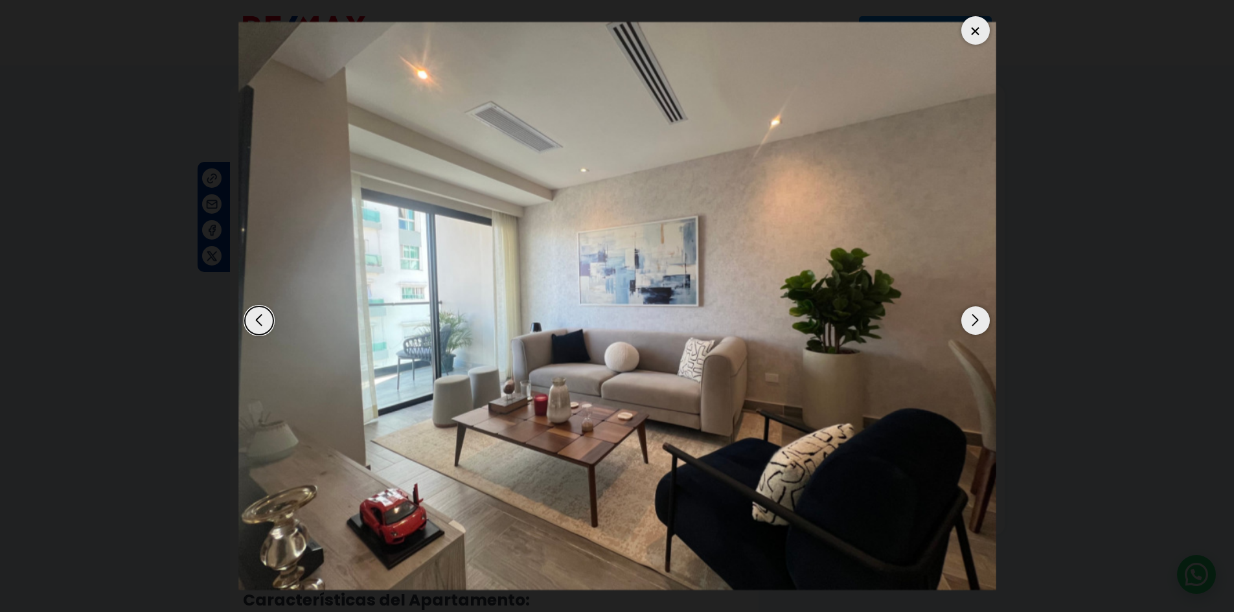
click at [975, 24] on div at bounding box center [976, 30] width 29 height 29
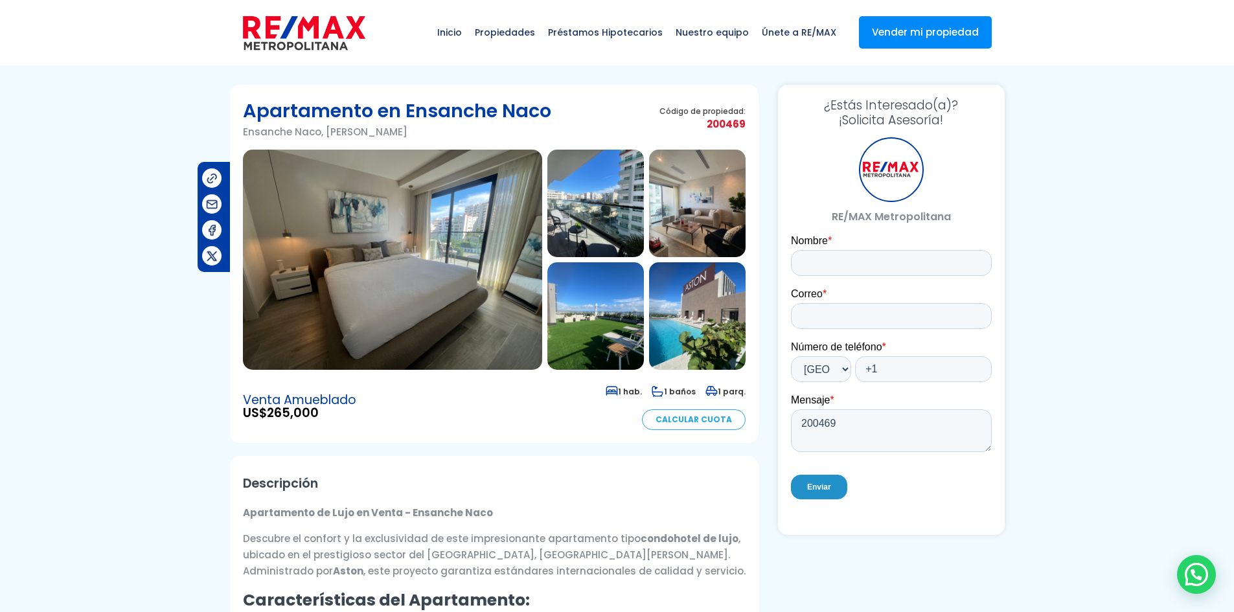
click at [597, 180] on img at bounding box center [596, 204] width 97 height 108
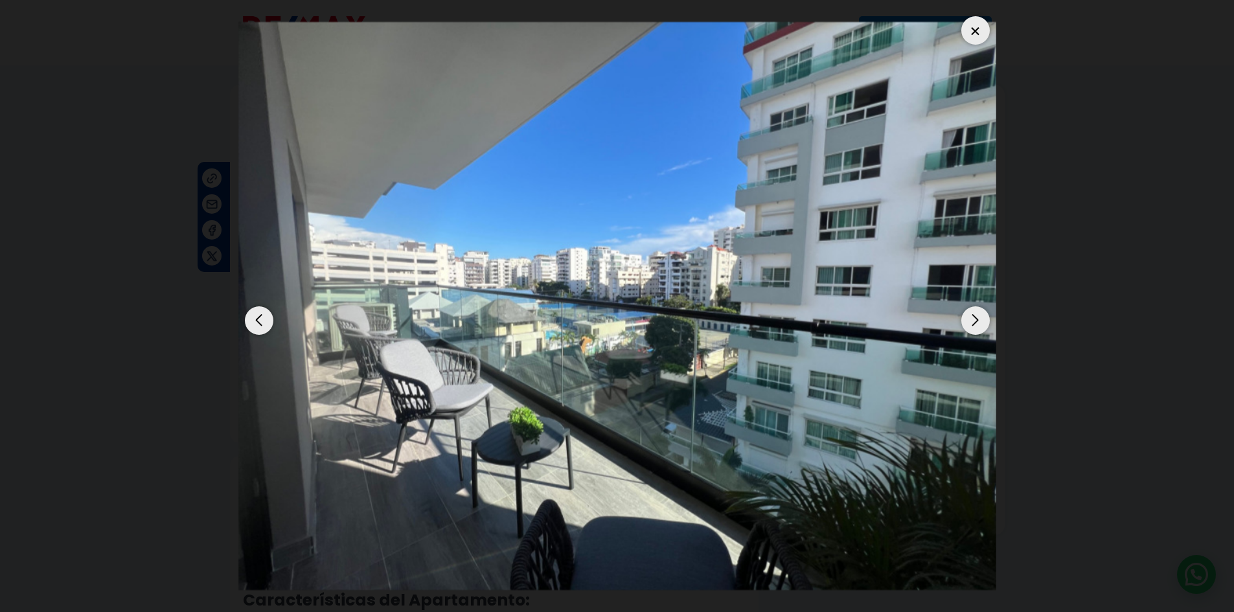
click at [980, 316] on div "Next slide" at bounding box center [976, 321] width 29 height 29
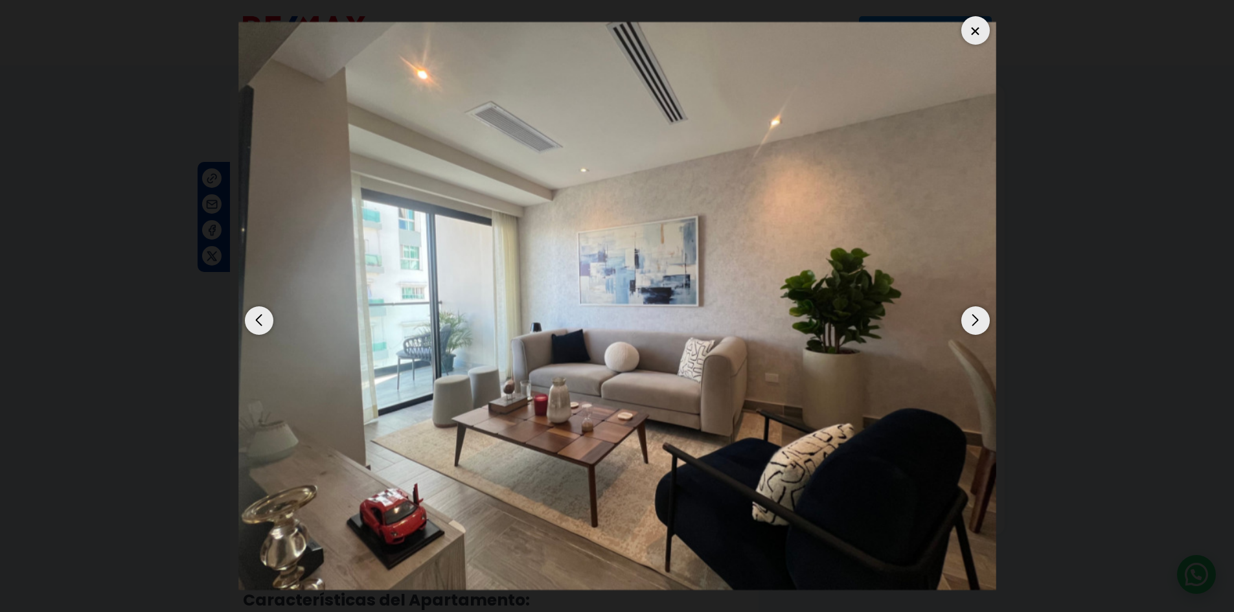
click at [980, 316] on div "Next slide" at bounding box center [976, 321] width 29 height 29
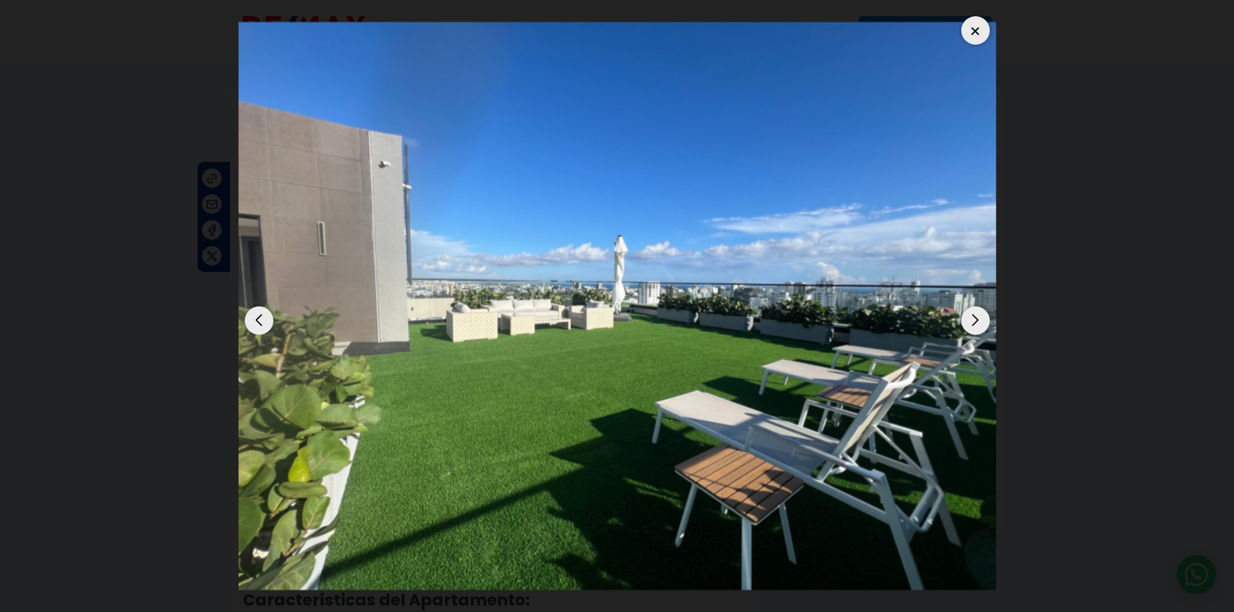
click at [967, 319] on div "Next slide" at bounding box center [976, 321] width 29 height 29
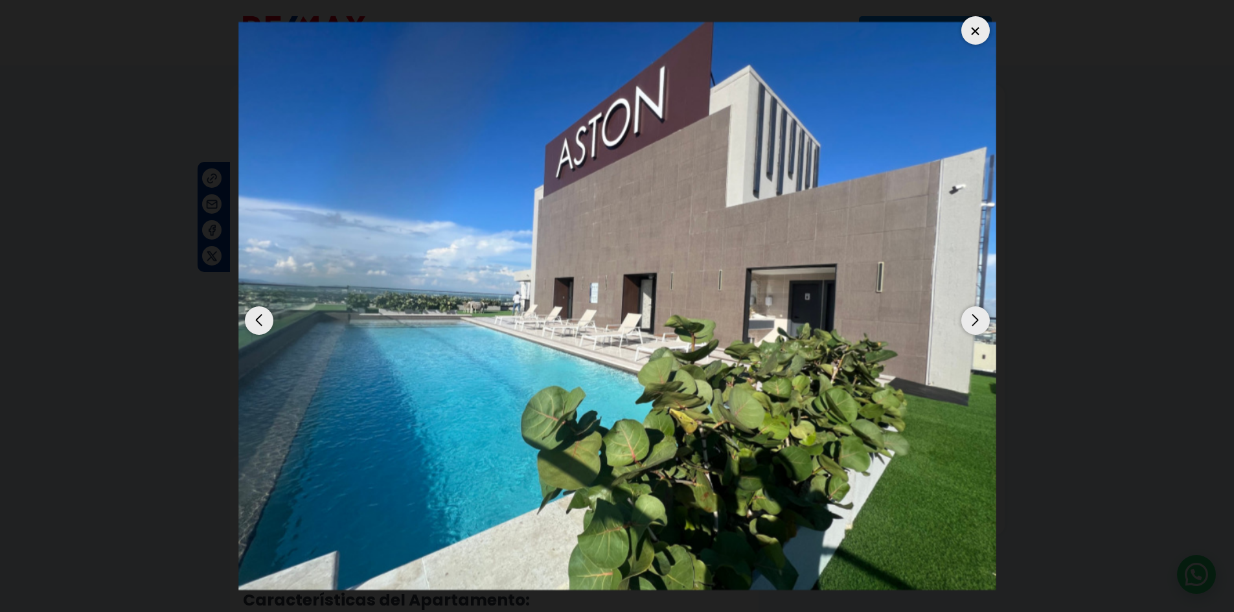
click at [971, 321] on div "Next slide" at bounding box center [976, 321] width 29 height 29
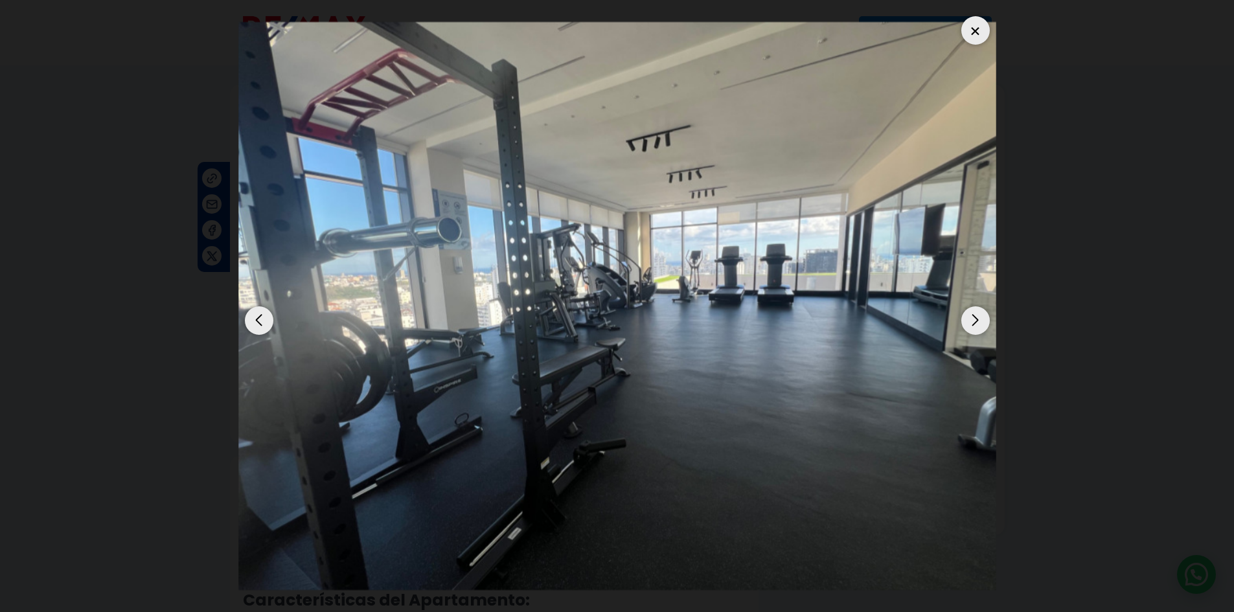
click at [982, 39] on div at bounding box center [976, 30] width 29 height 29
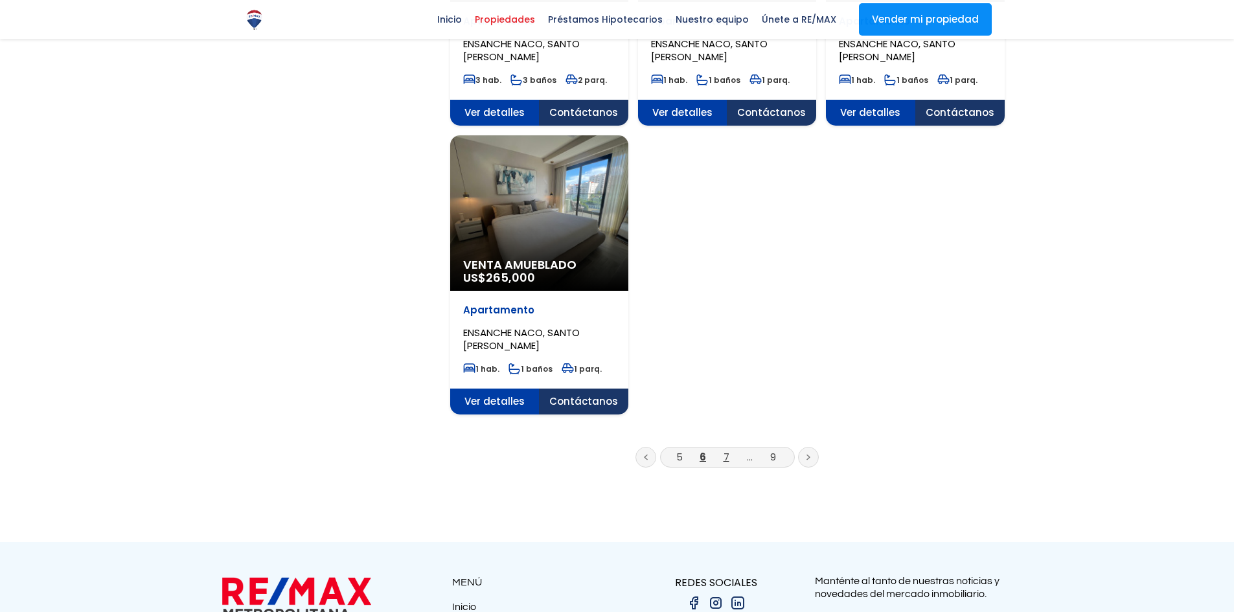
scroll to position [1490, 0]
click at [726, 459] on link "7" at bounding box center [727, 458] width 6 height 14
select select "182"
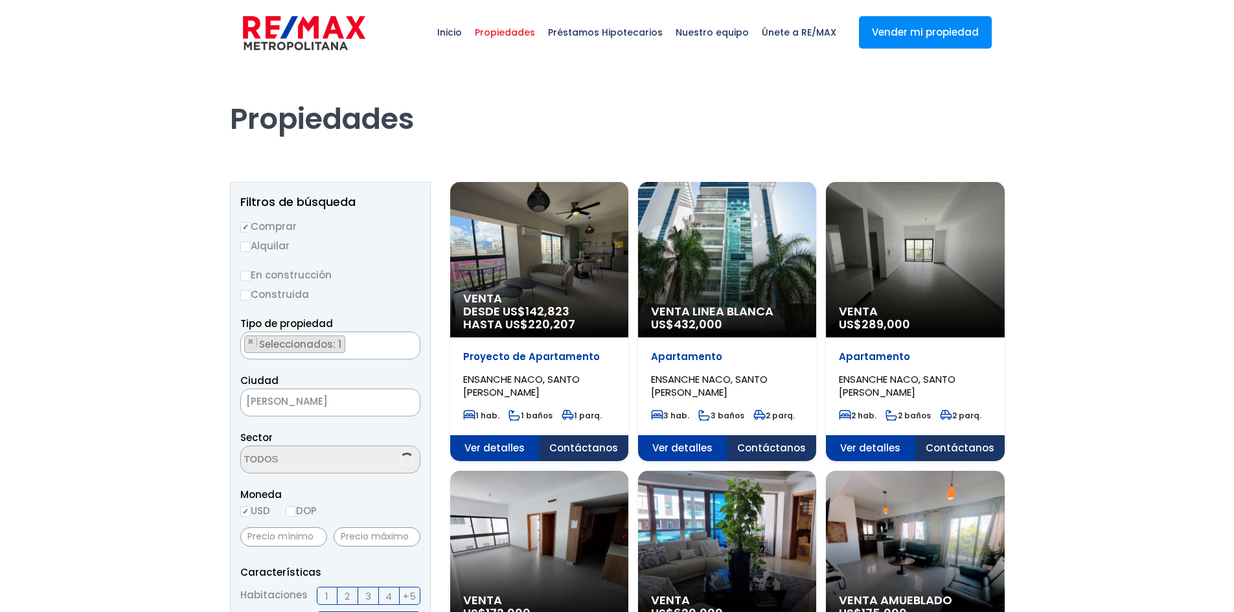
select select "182"
click at [478, 446] on span "Ver detalles" at bounding box center [494, 448] width 89 height 26
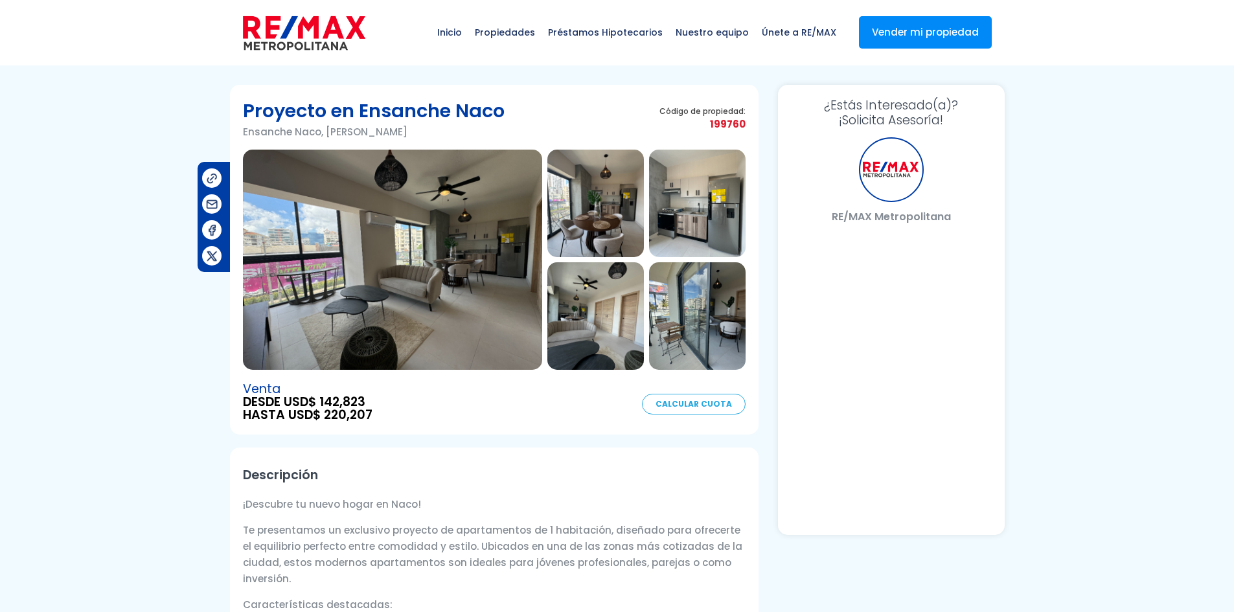
select select "US"
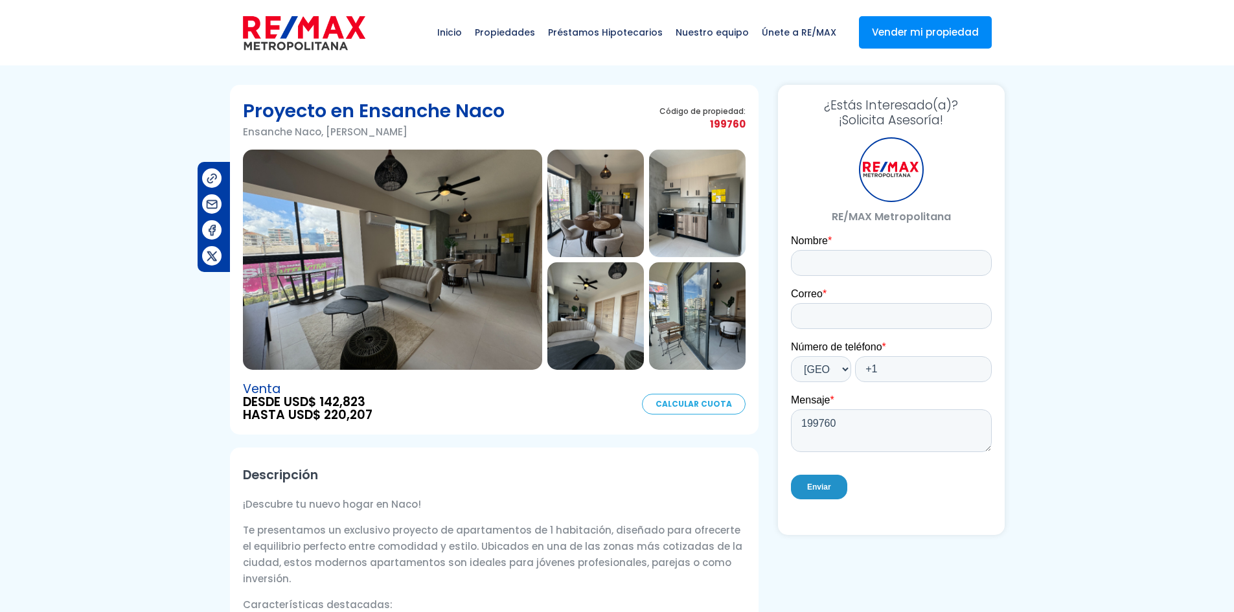
click at [492, 252] on img at bounding box center [392, 260] width 299 height 220
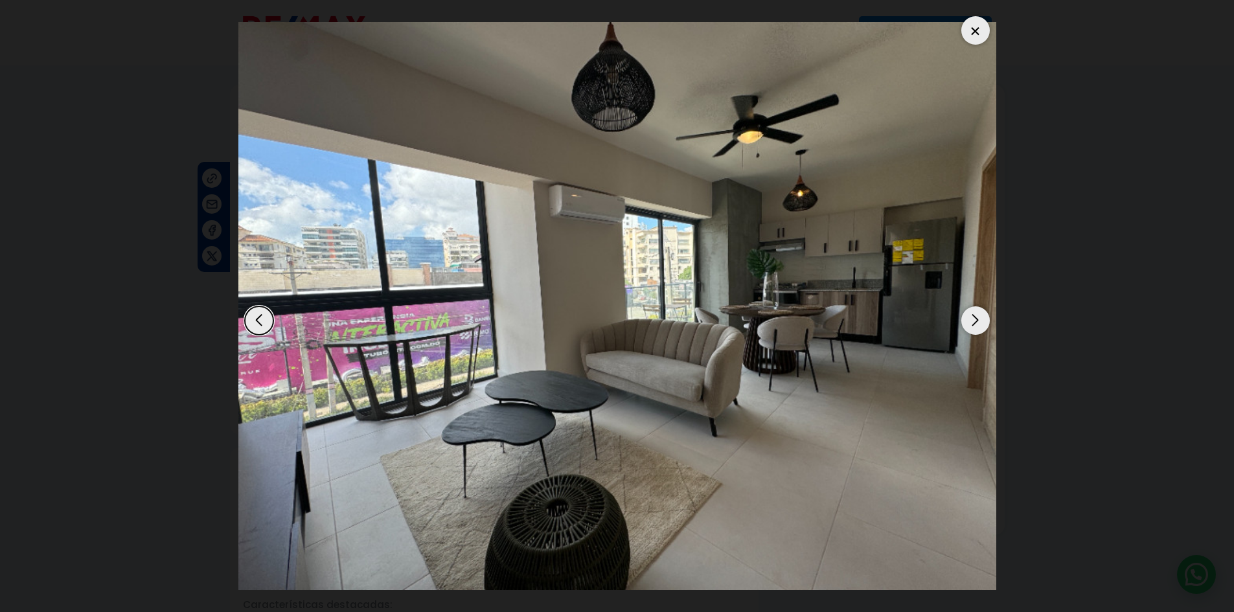
click at [978, 321] on div "Next slide" at bounding box center [976, 321] width 29 height 29
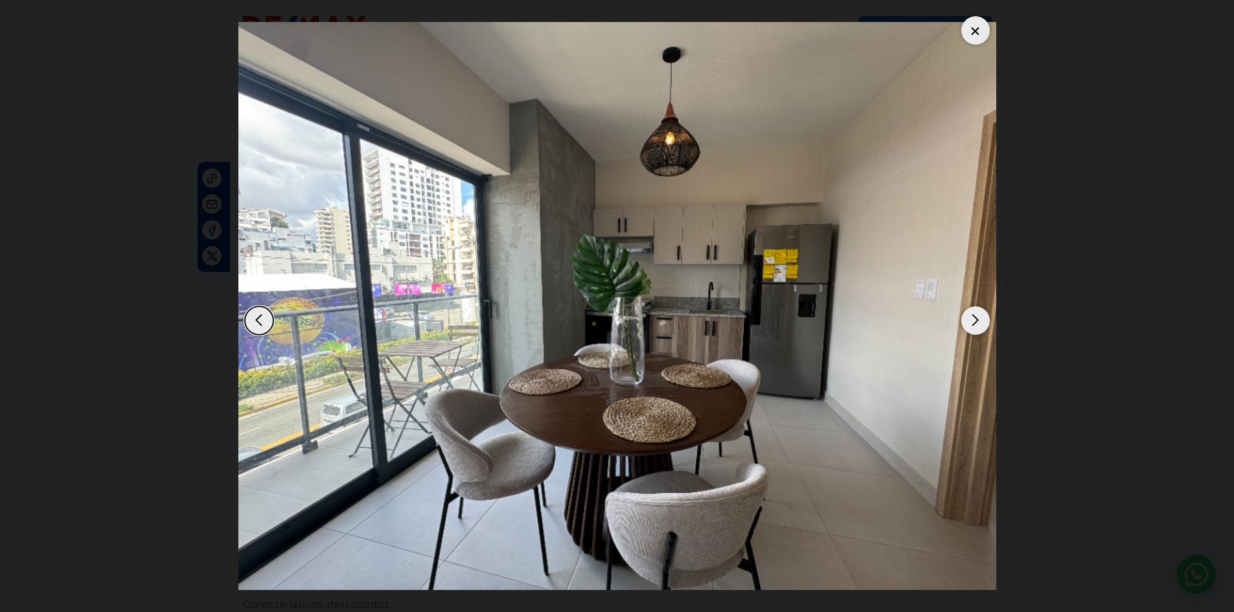
click at [978, 321] on div "Next slide" at bounding box center [976, 321] width 29 height 29
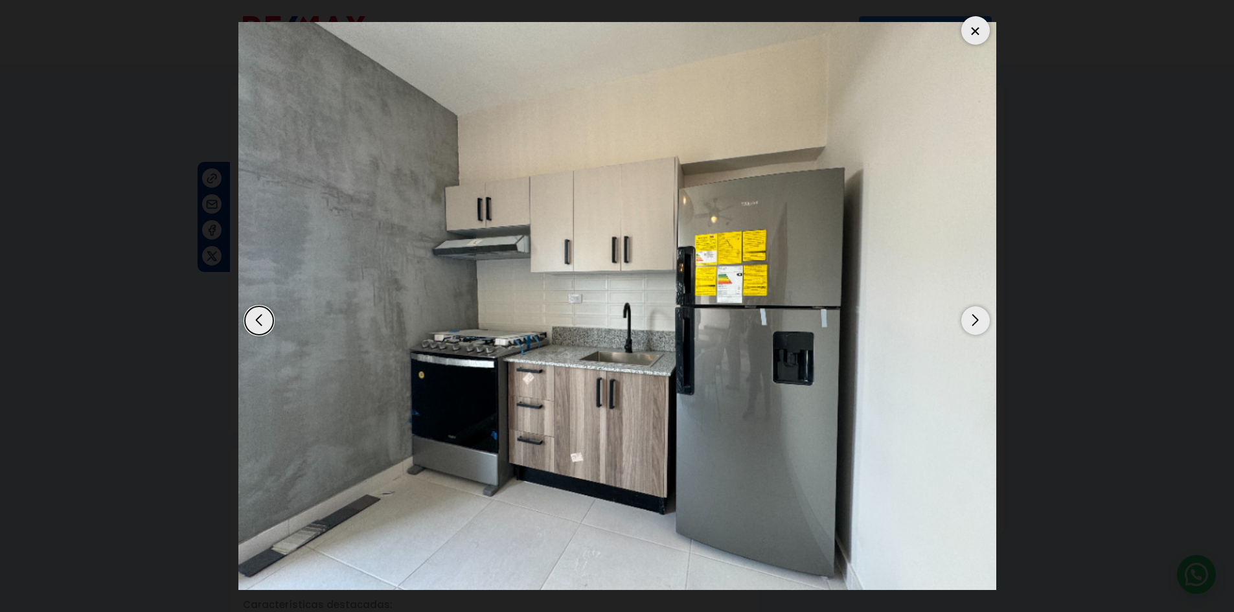
click at [978, 321] on div "Next slide" at bounding box center [976, 321] width 29 height 29
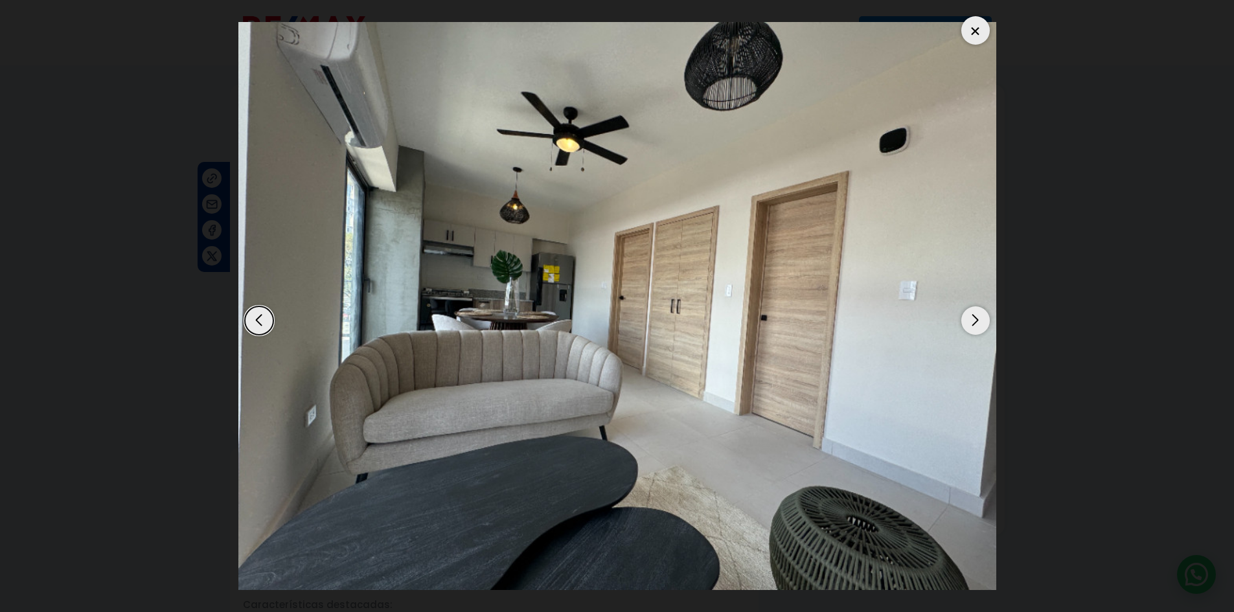
click at [978, 321] on div "Next slide" at bounding box center [976, 321] width 29 height 29
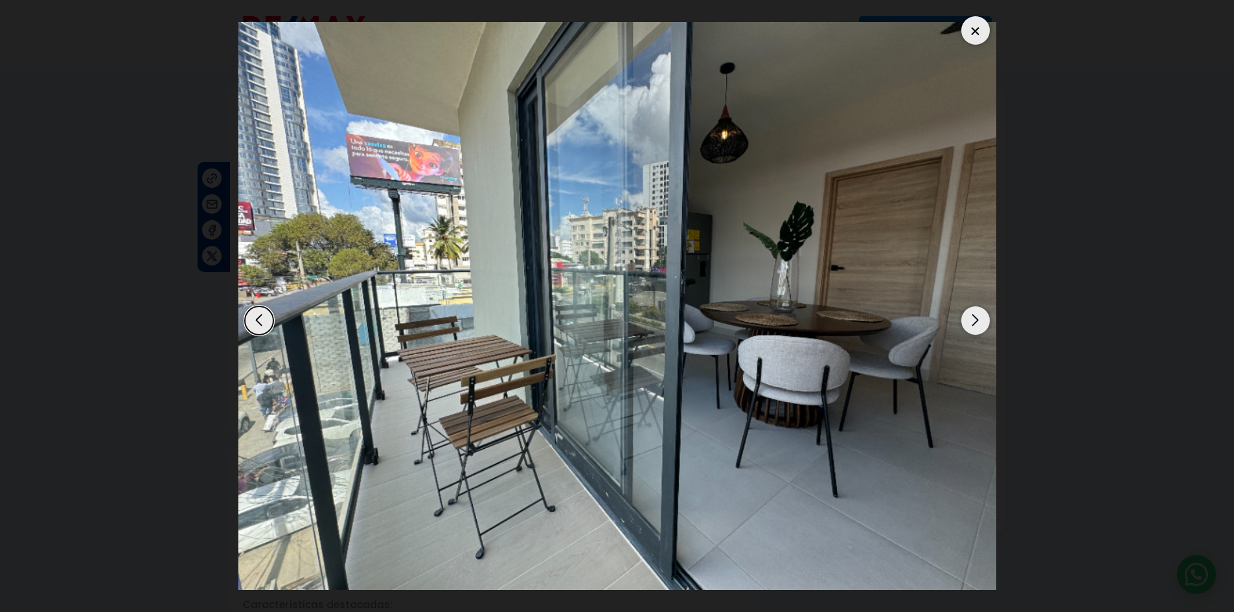
click at [978, 321] on div "Next slide" at bounding box center [976, 321] width 29 height 29
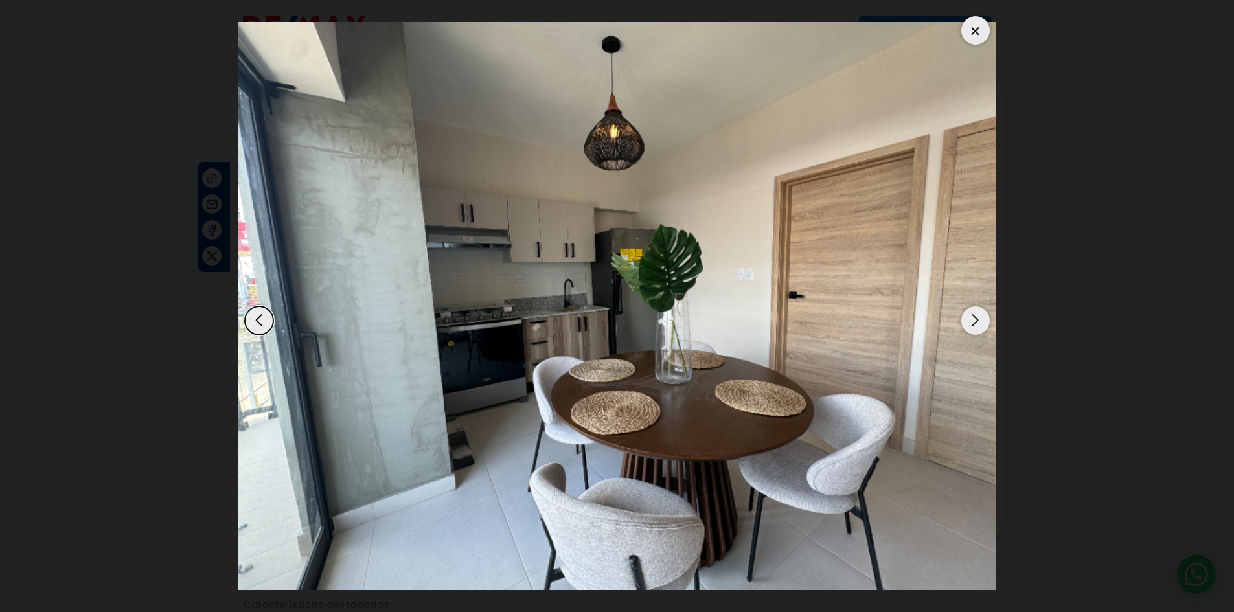
click at [975, 319] on div "Next slide" at bounding box center [976, 321] width 29 height 29
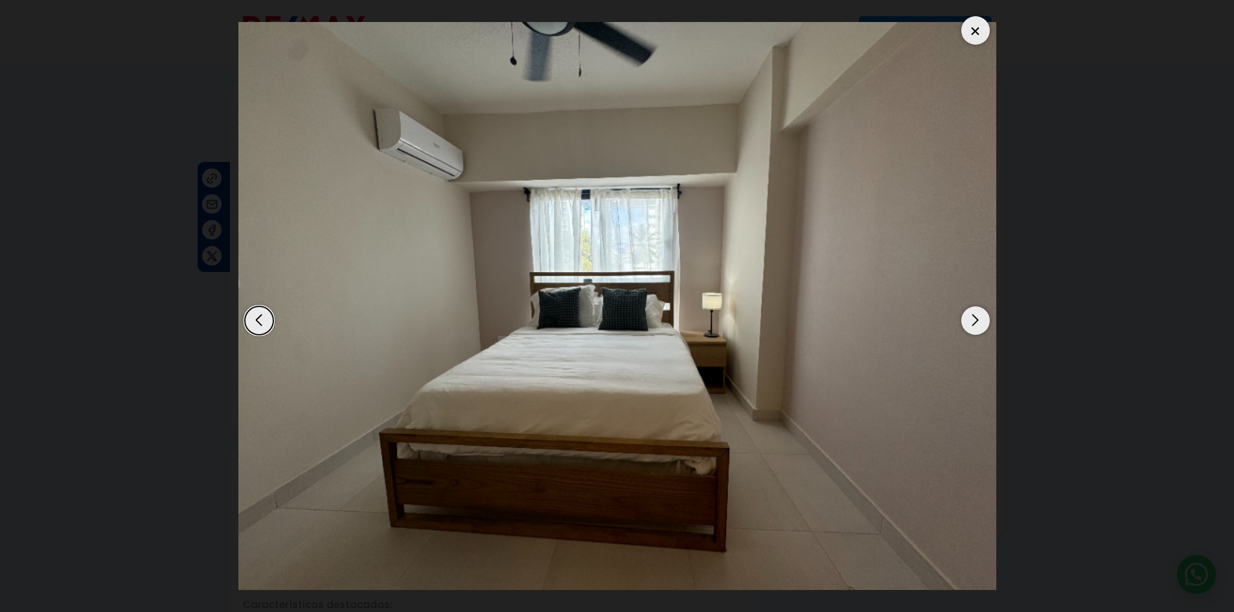
click at [975, 319] on div "Next slide" at bounding box center [976, 321] width 29 height 29
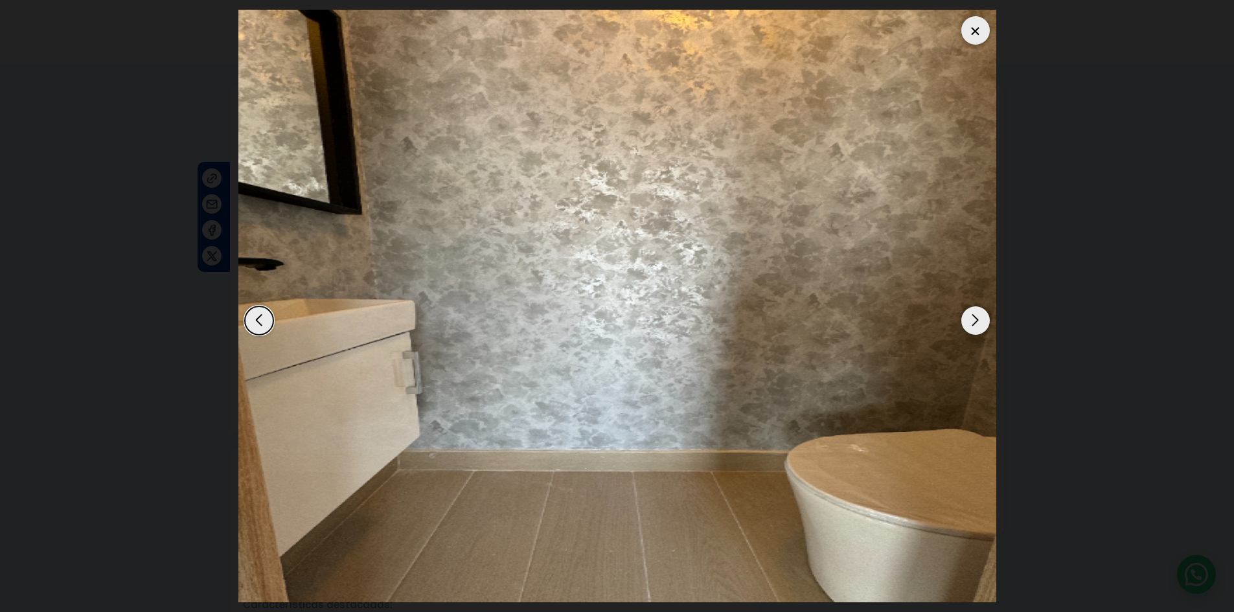
click at [975, 319] on div "Next slide" at bounding box center [976, 321] width 29 height 29
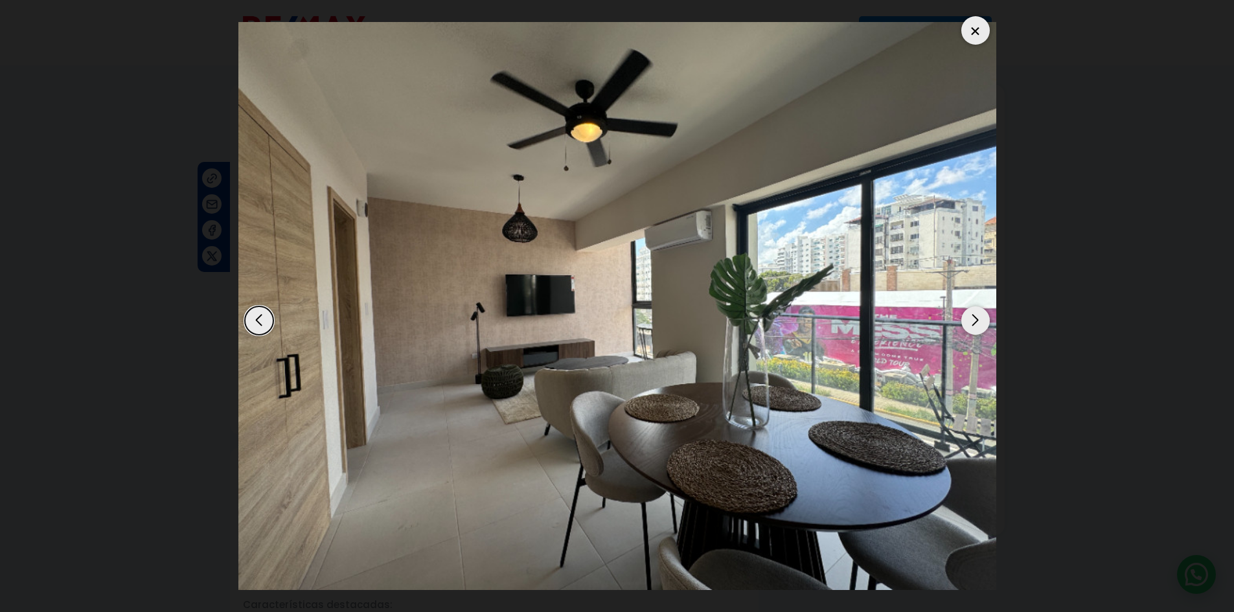
click at [968, 323] on div "Next slide" at bounding box center [976, 321] width 29 height 29
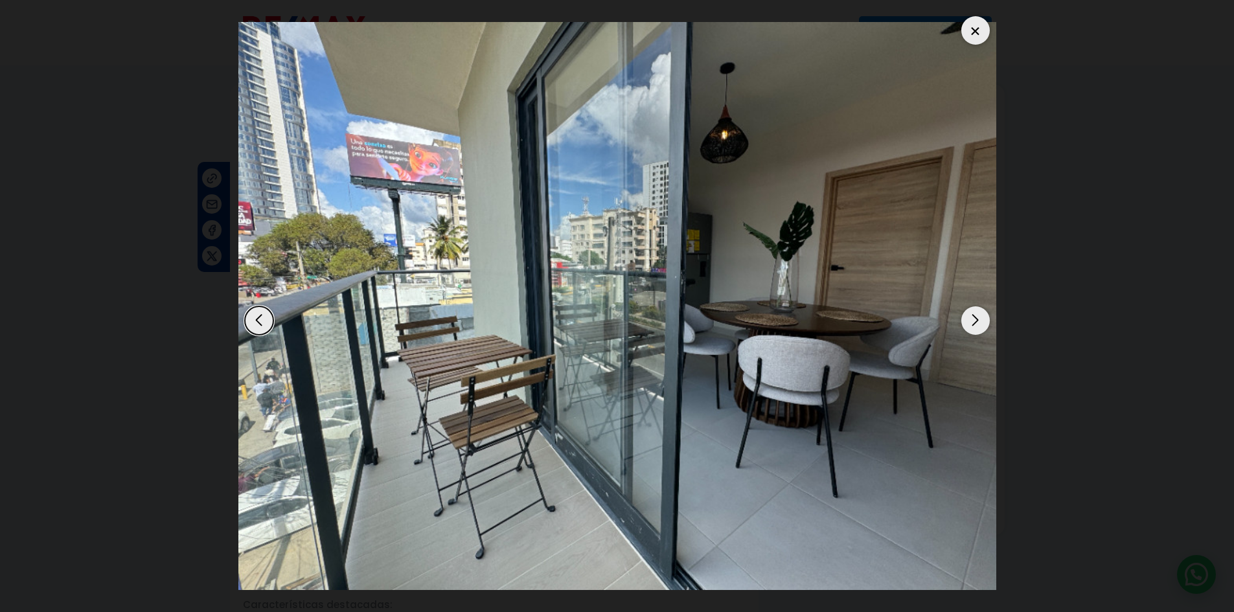
click at [968, 323] on div "Next slide" at bounding box center [976, 321] width 29 height 29
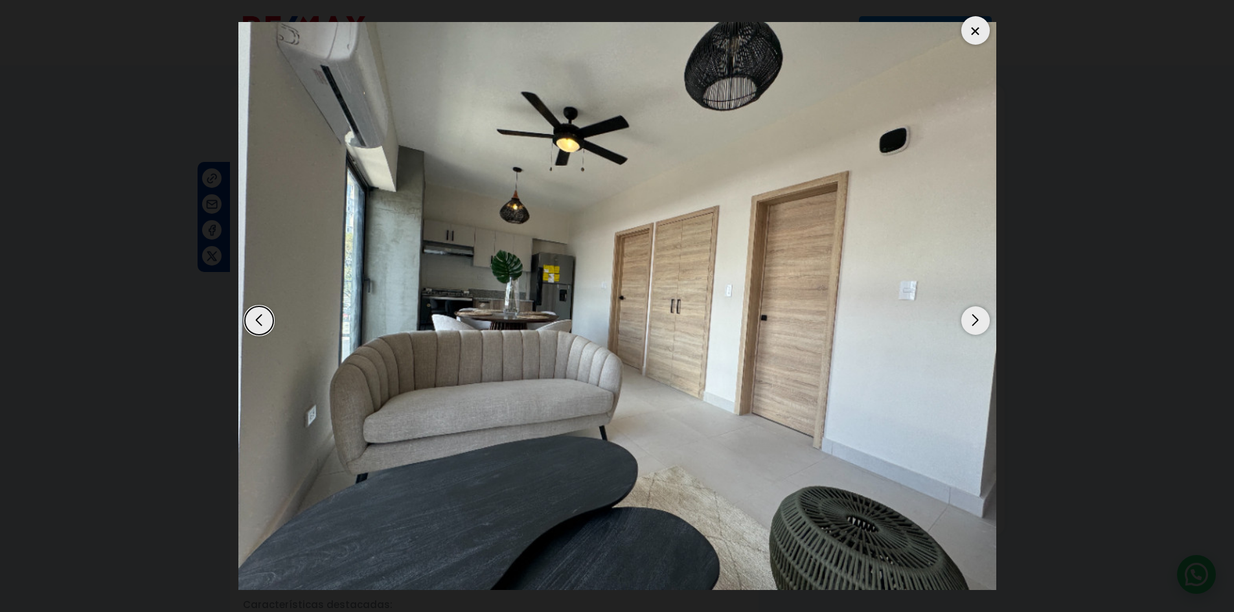
click at [980, 29] on div at bounding box center [976, 30] width 29 height 29
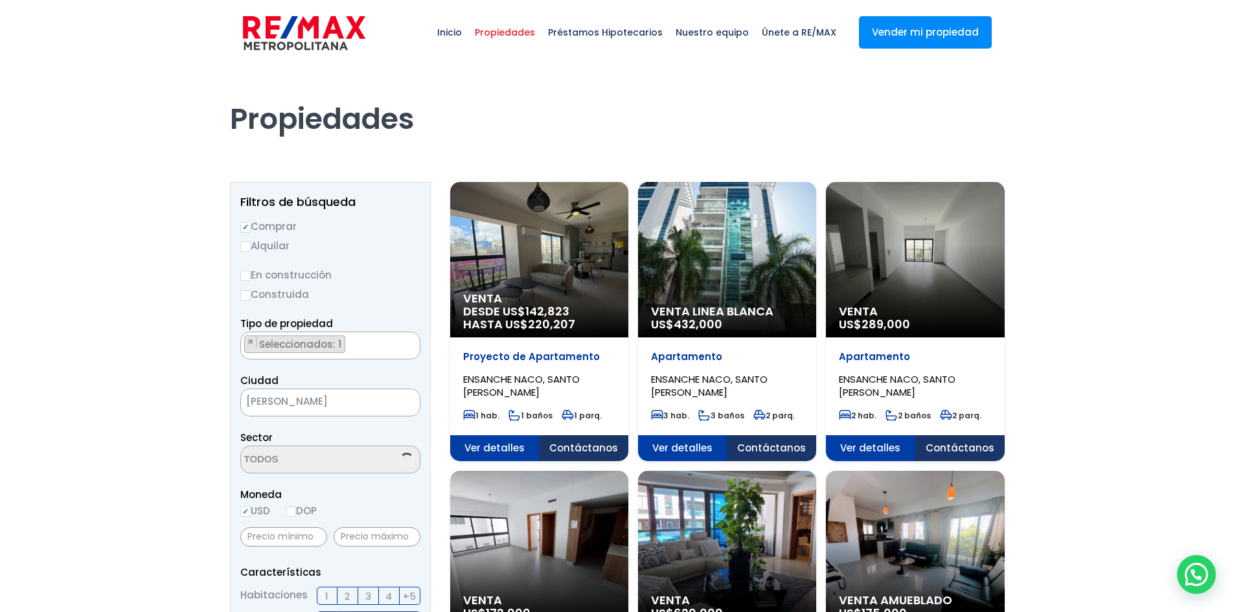
select select "182"
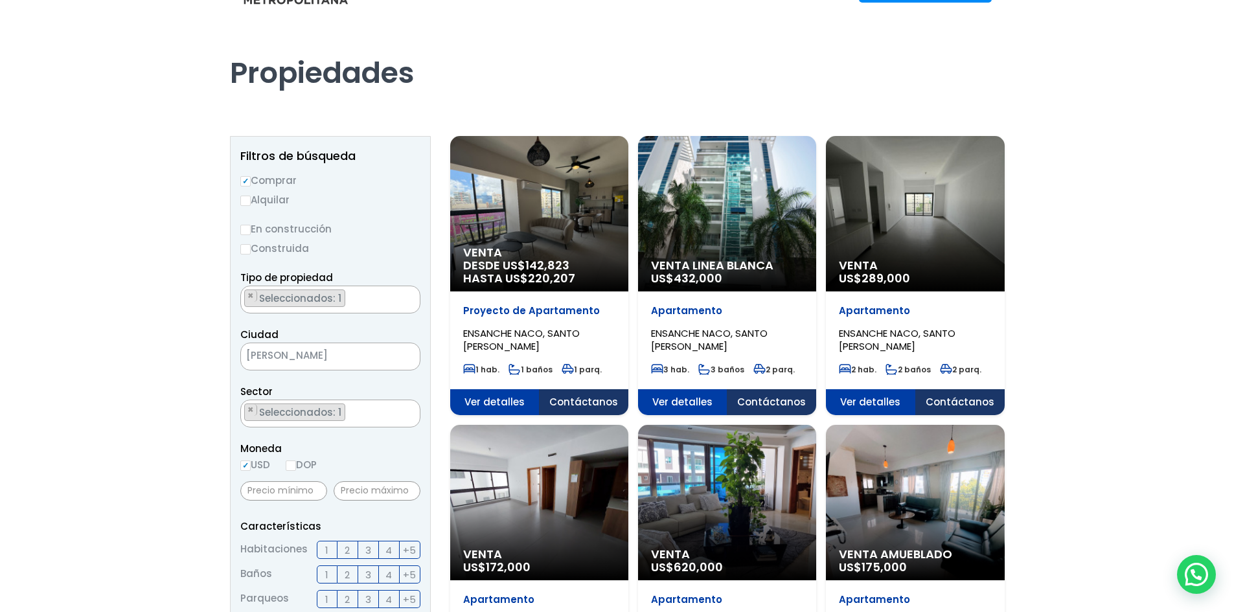
scroll to position [194, 0]
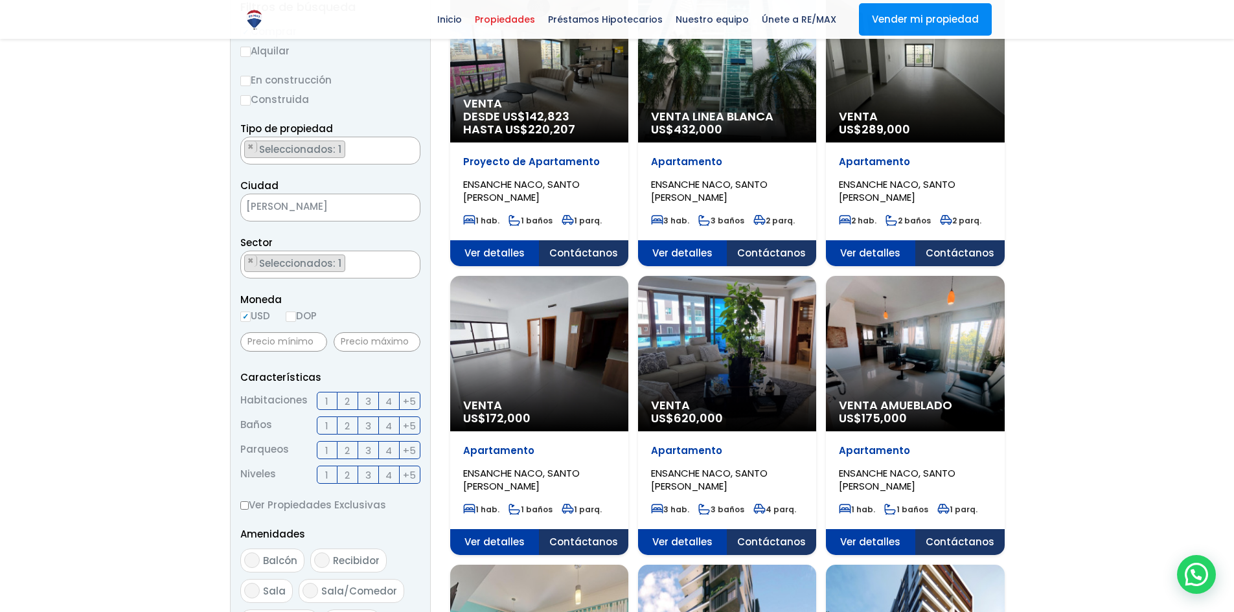
click at [629, 143] on div "Venta Amueblado US$ 175,000" at bounding box center [539, 65] width 178 height 156
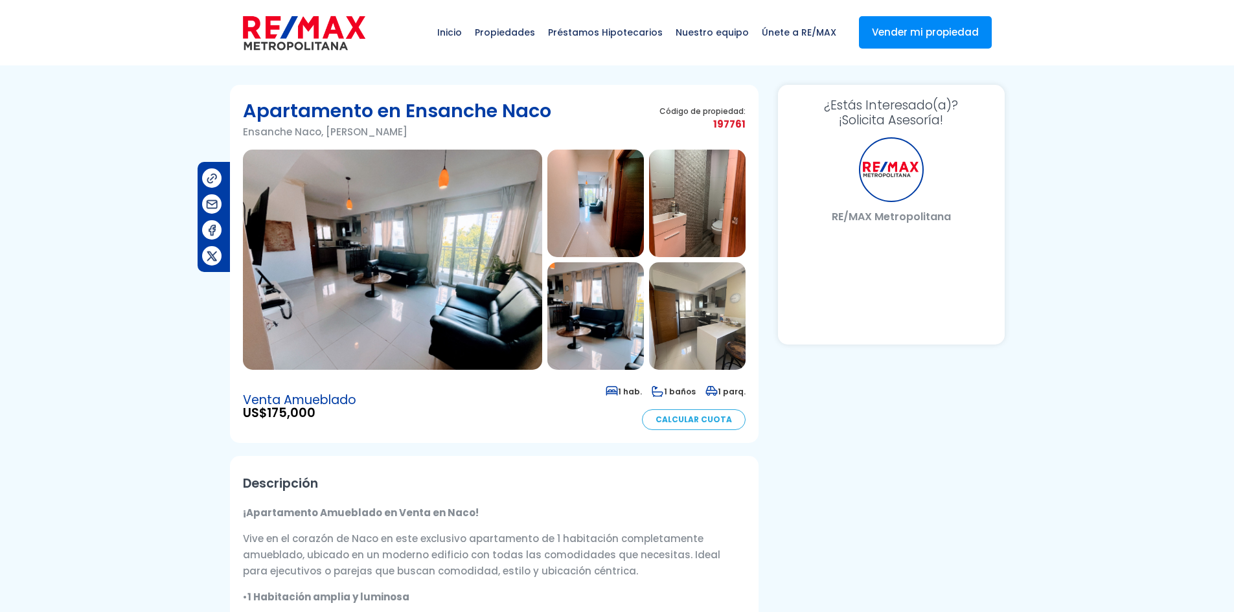
select select "US"
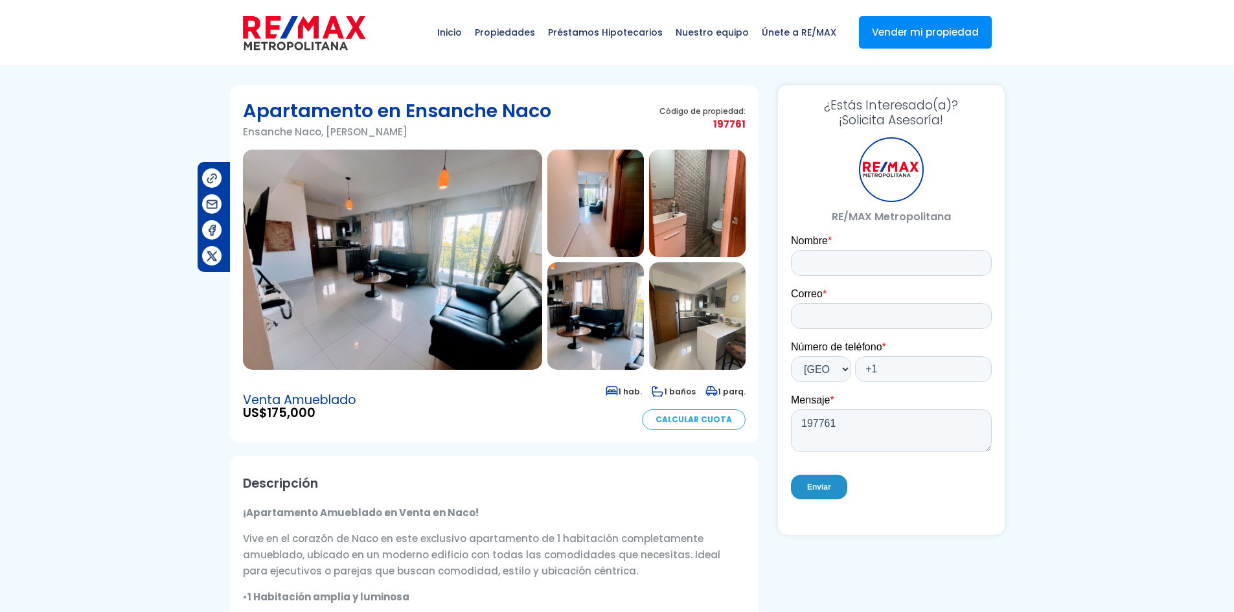
click at [470, 209] on img at bounding box center [392, 260] width 299 height 220
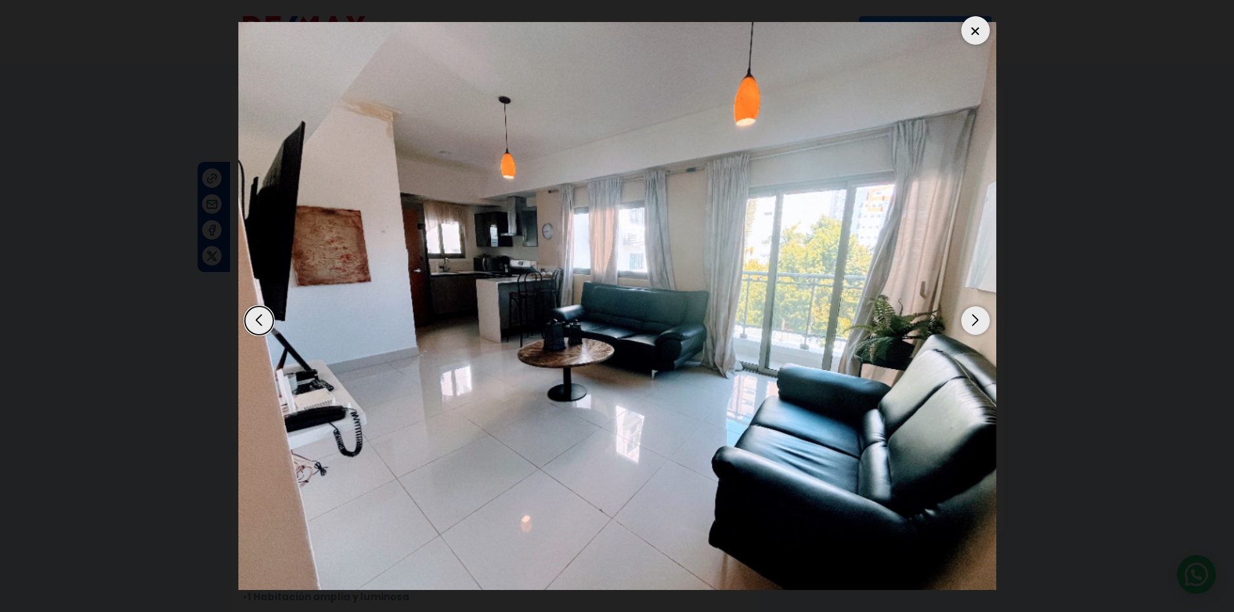
click at [971, 314] on div "Next slide" at bounding box center [976, 321] width 29 height 29
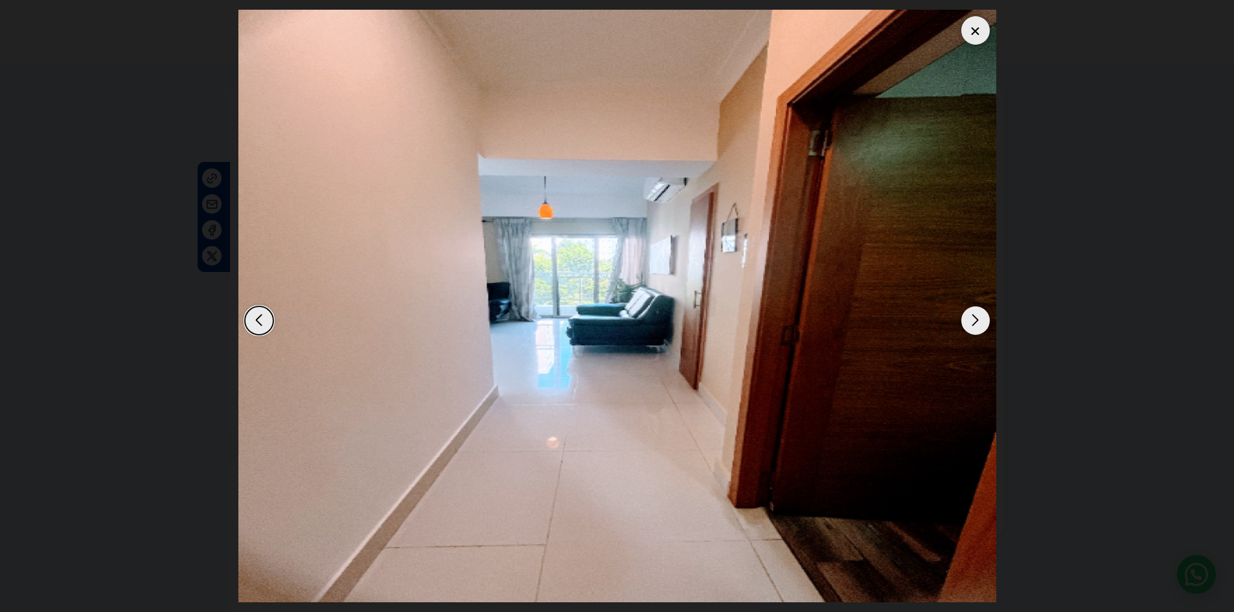
click at [971, 314] on div "Next slide" at bounding box center [976, 321] width 29 height 29
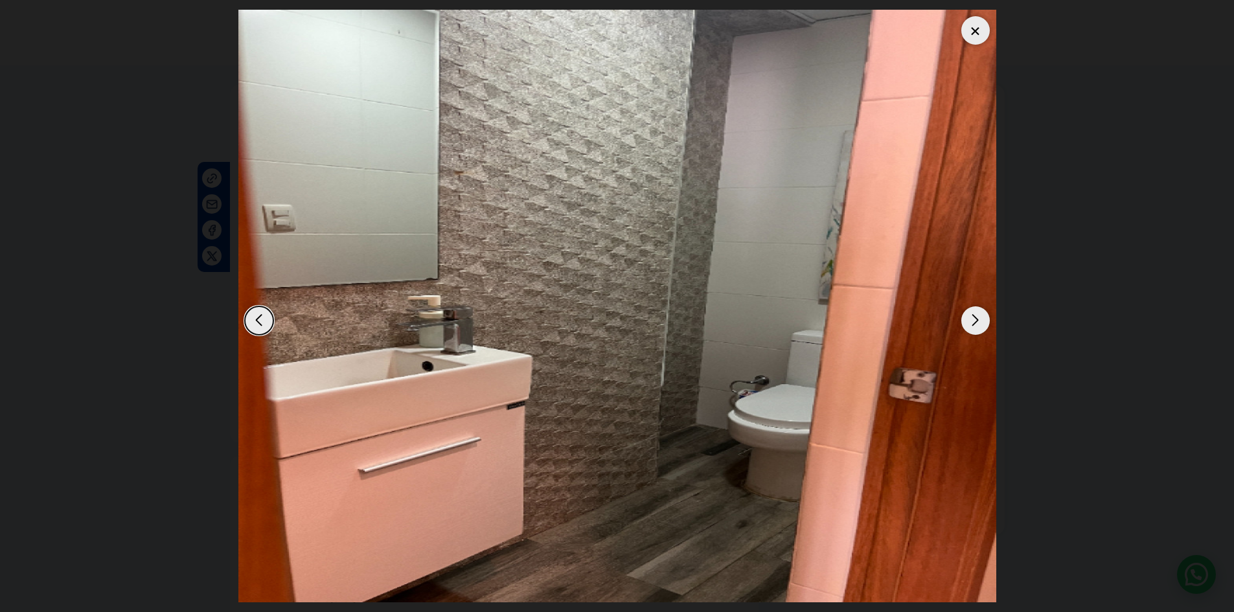
click at [971, 314] on div "Next slide" at bounding box center [976, 321] width 29 height 29
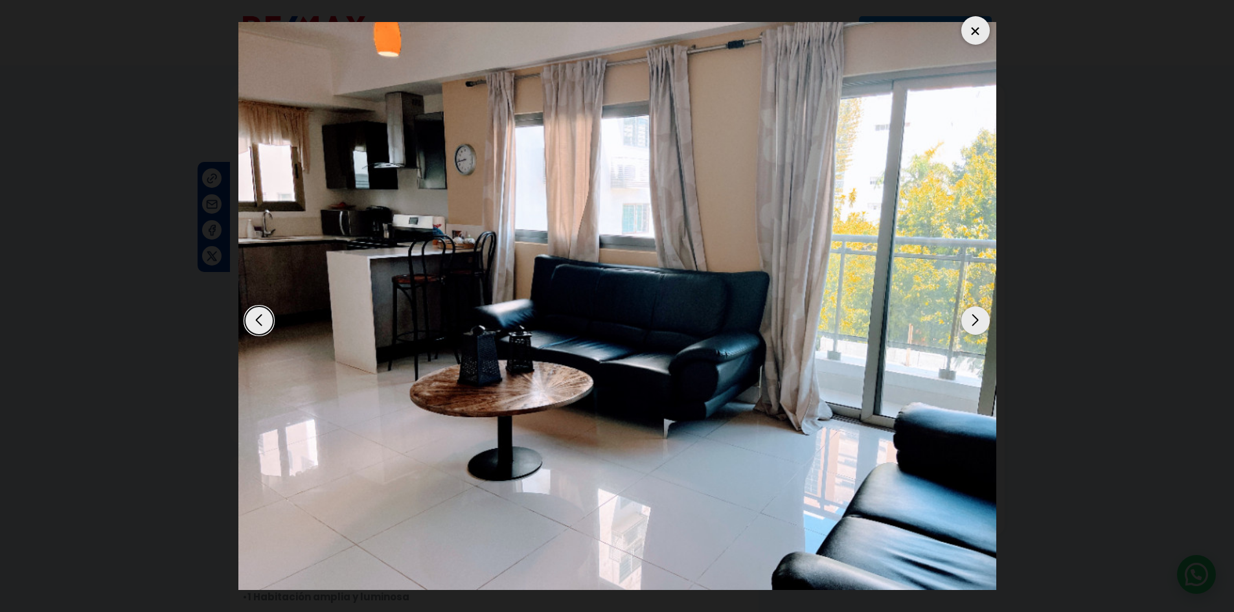
click at [971, 314] on div "Next slide" at bounding box center [976, 321] width 29 height 29
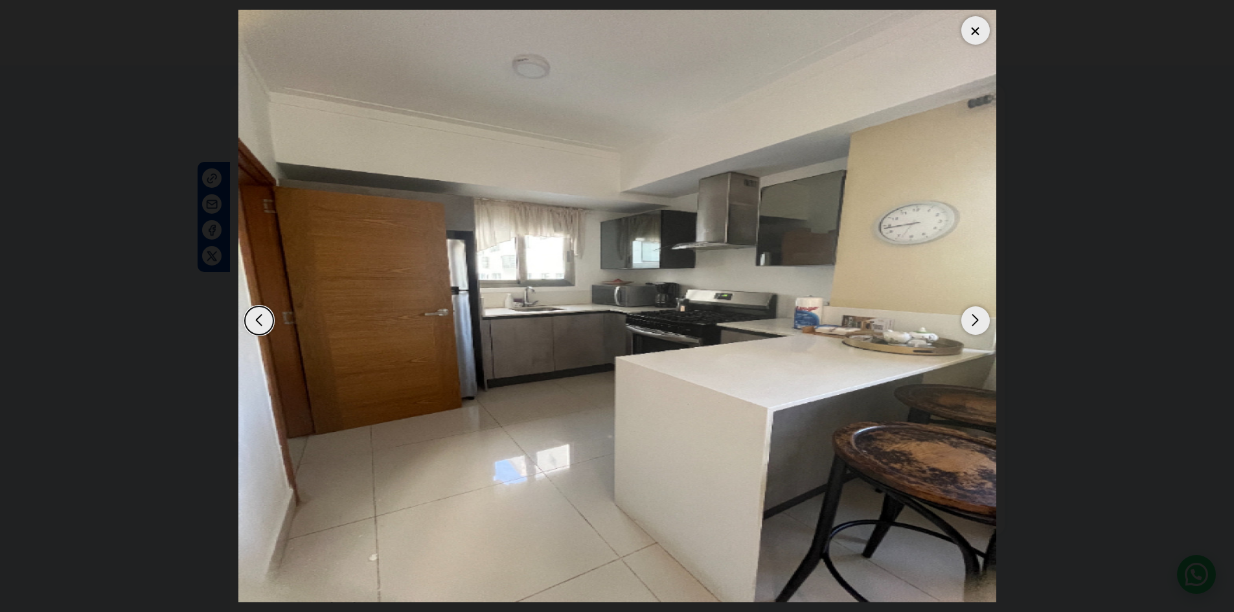
click at [971, 314] on div "Next slide" at bounding box center [976, 321] width 29 height 29
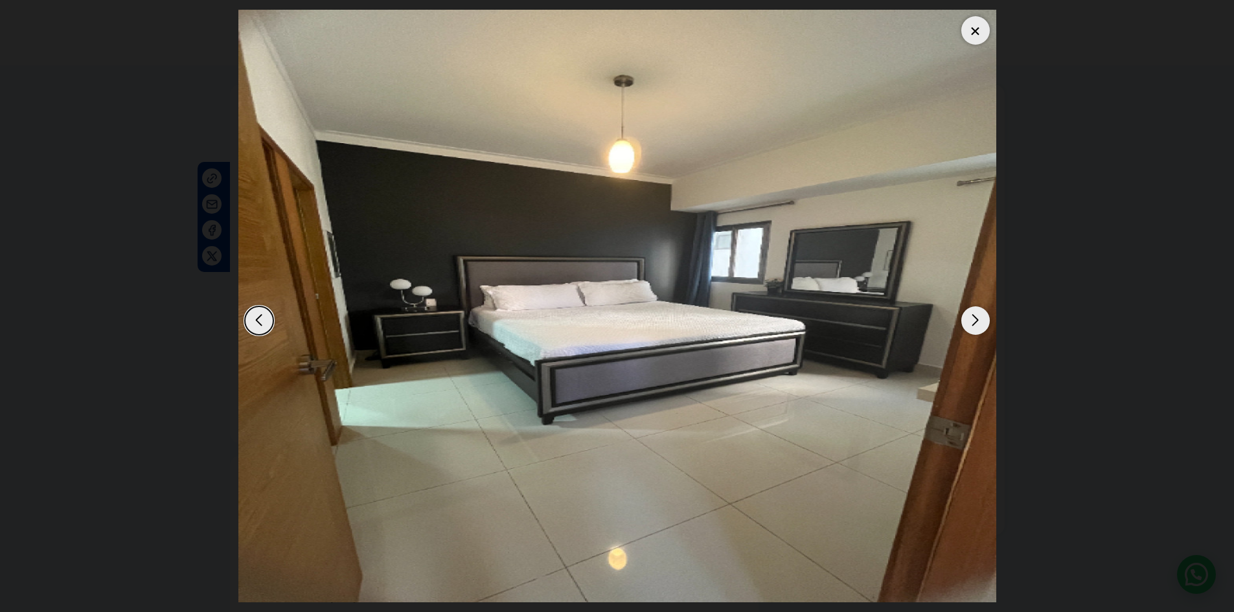
click at [971, 314] on div "Next slide" at bounding box center [976, 321] width 29 height 29
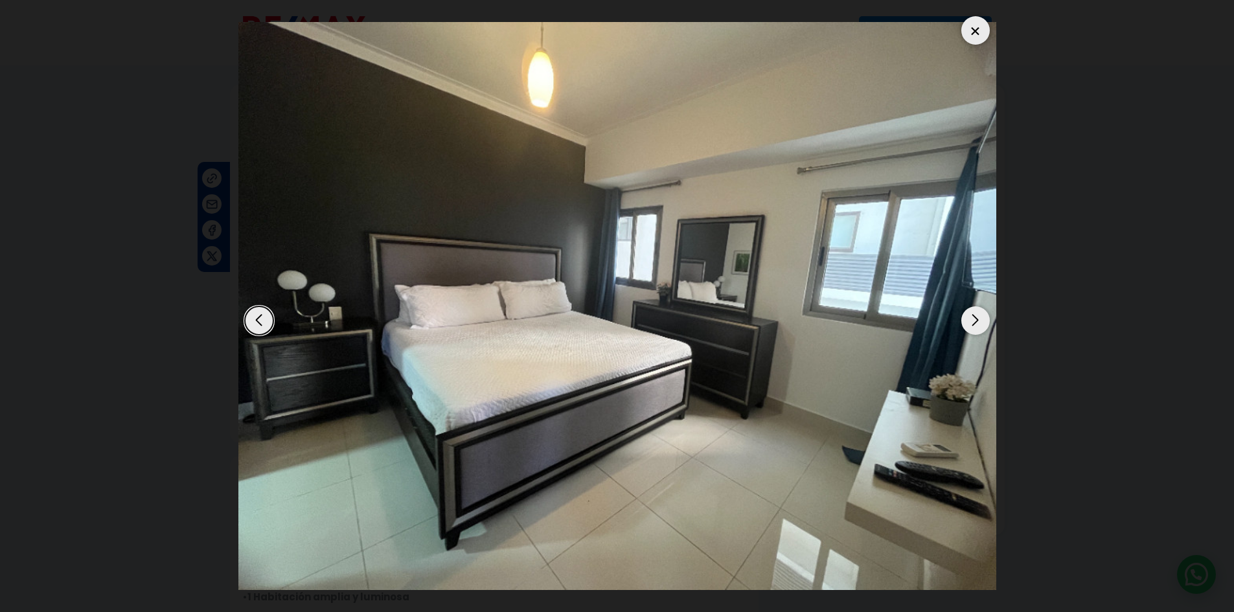
click at [971, 314] on div "Next slide" at bounding box center [976, 321] width 29 height 29
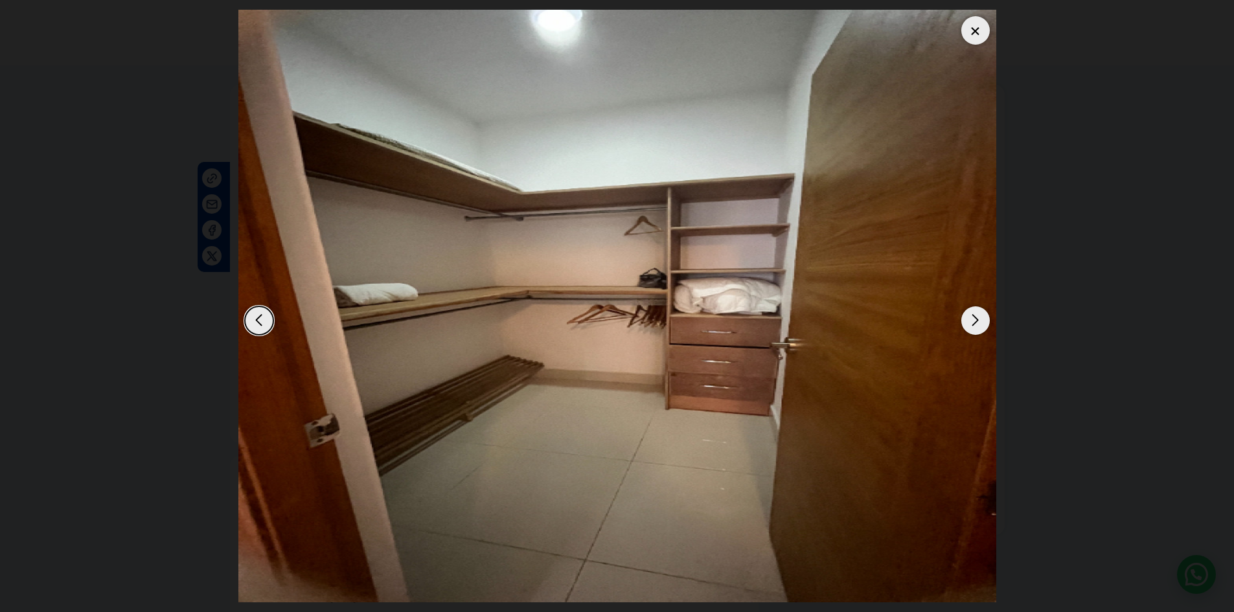
click at [971, 314] on div "Next slide" at bounding box center [976, 321] width 29 height 29
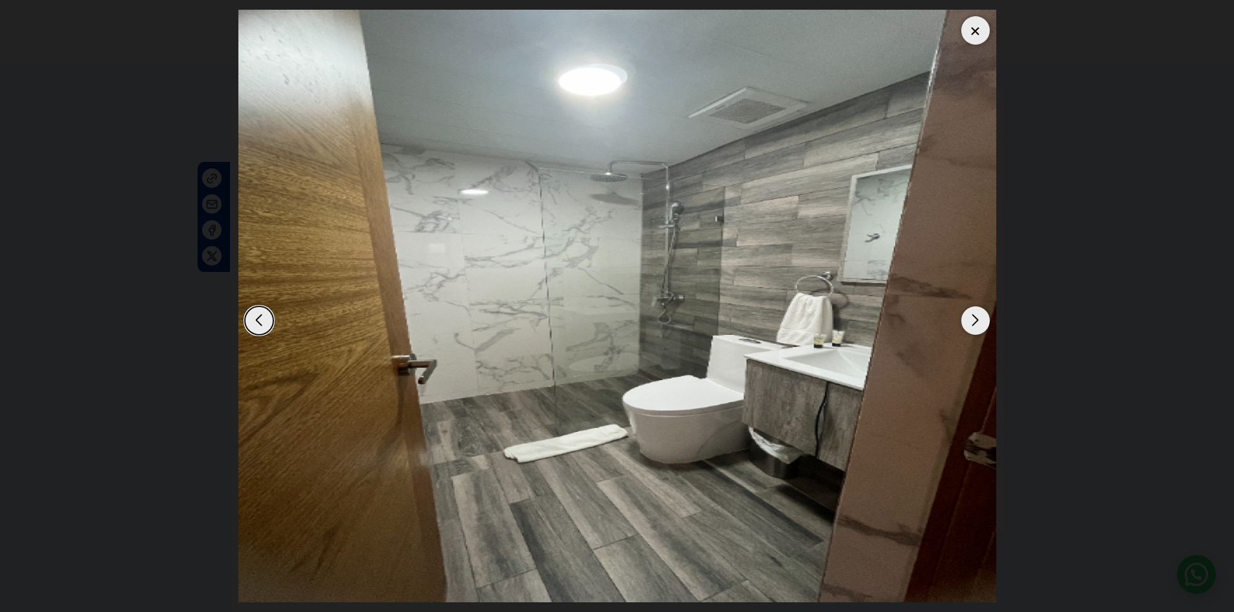
click at [979, 320] on div "Next slide" at bounding box center [976, 321] width 29 height 29
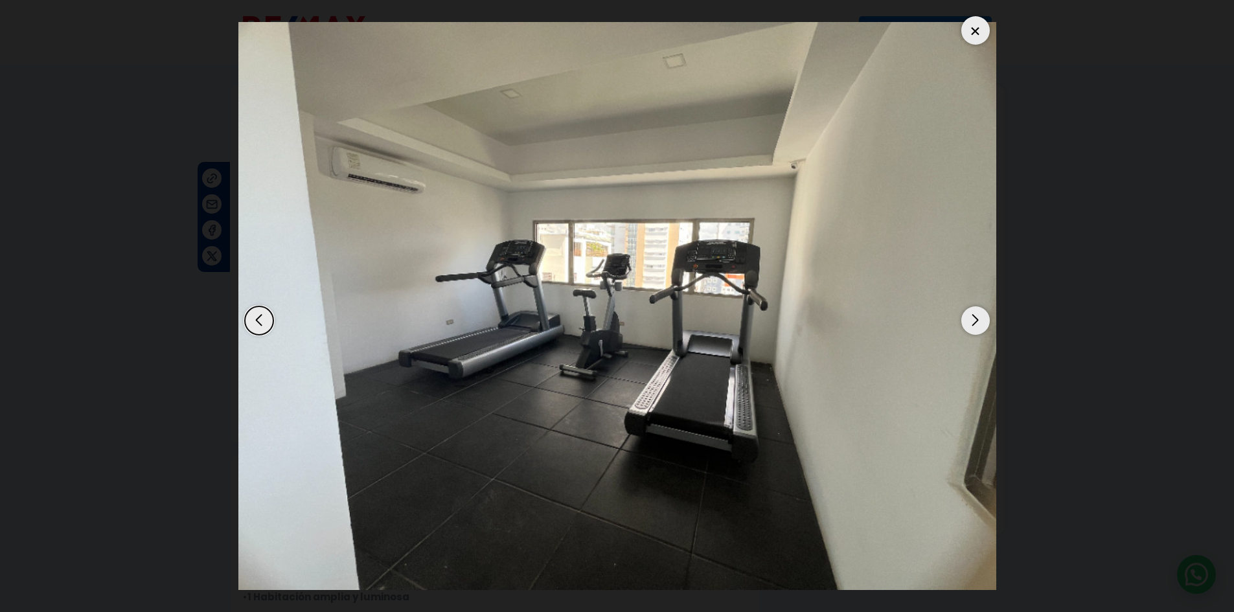
click at [978, 38] on div at bounding box center [976, 30] width 29 height 29
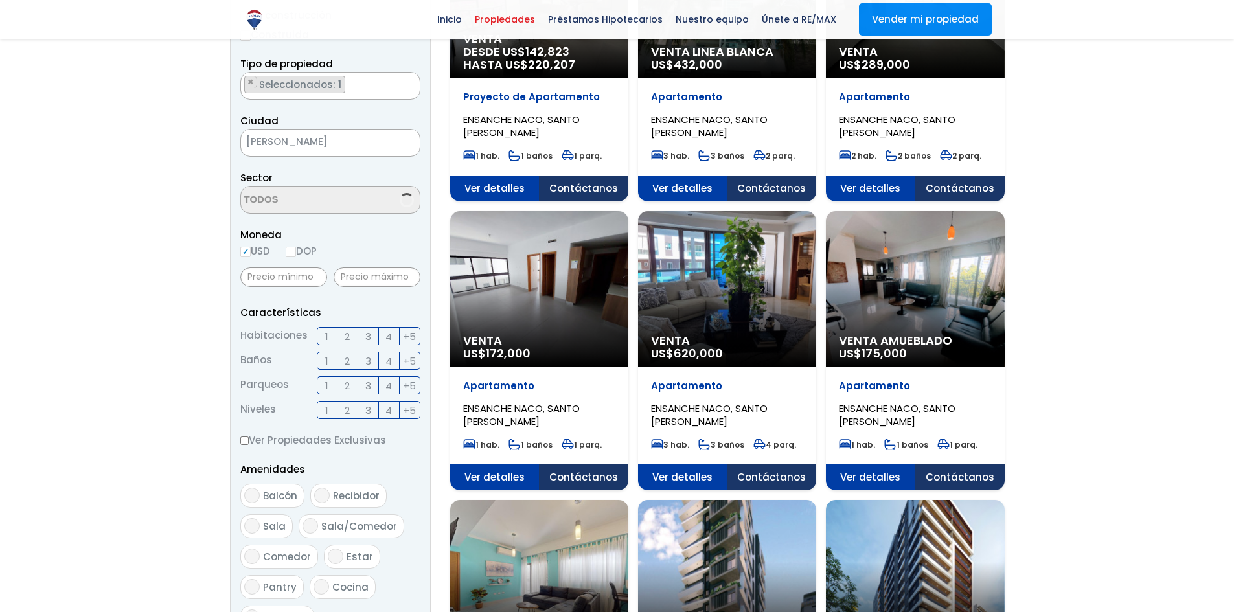
scroll to position [454, 0]
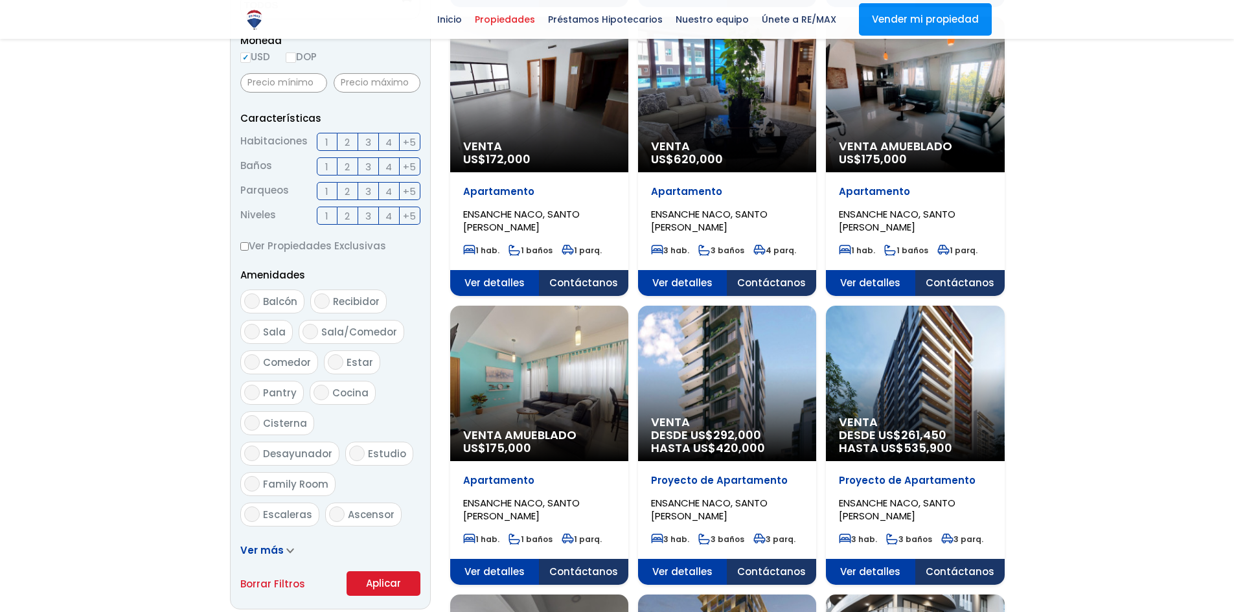
select select "182"
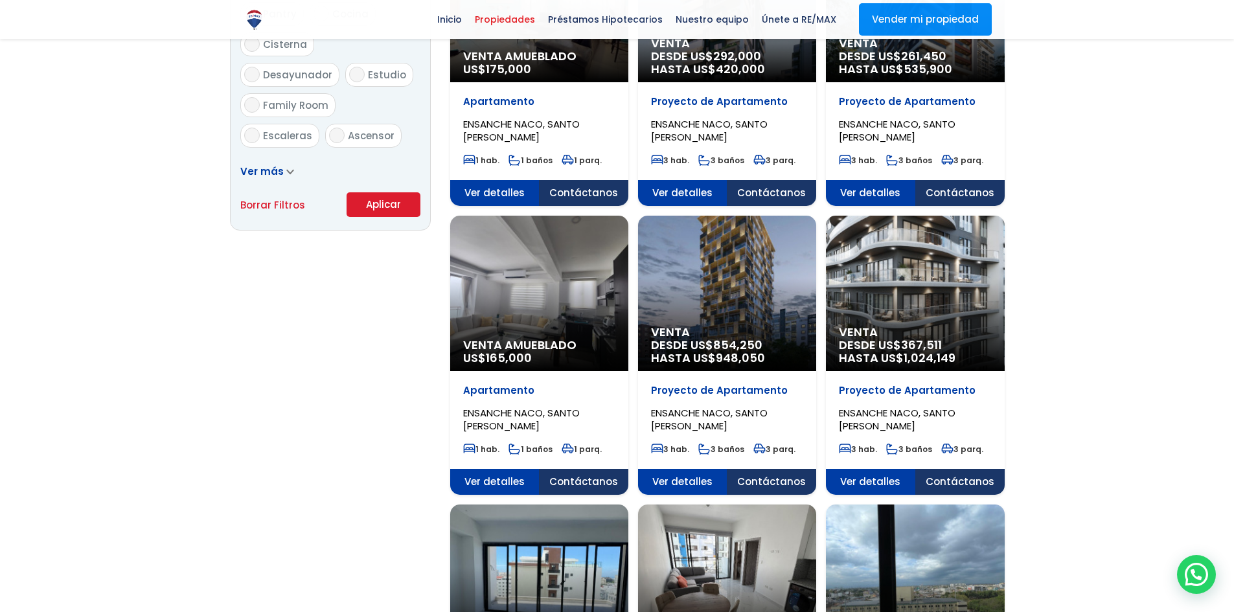
scroll to position [907, 0]
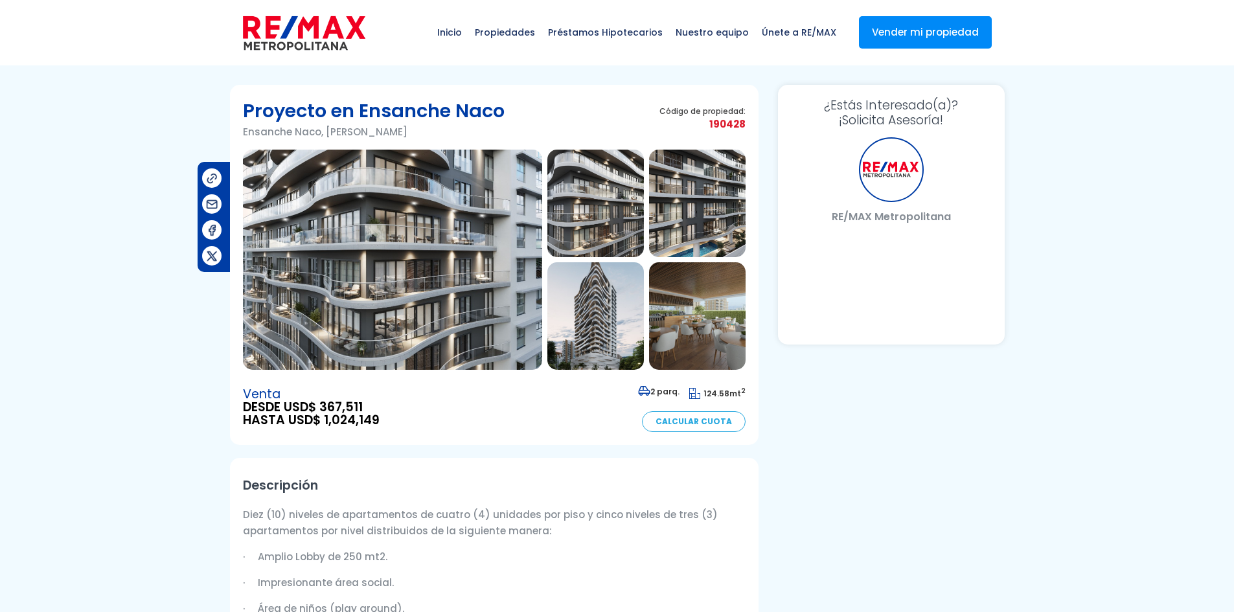
select select "US"
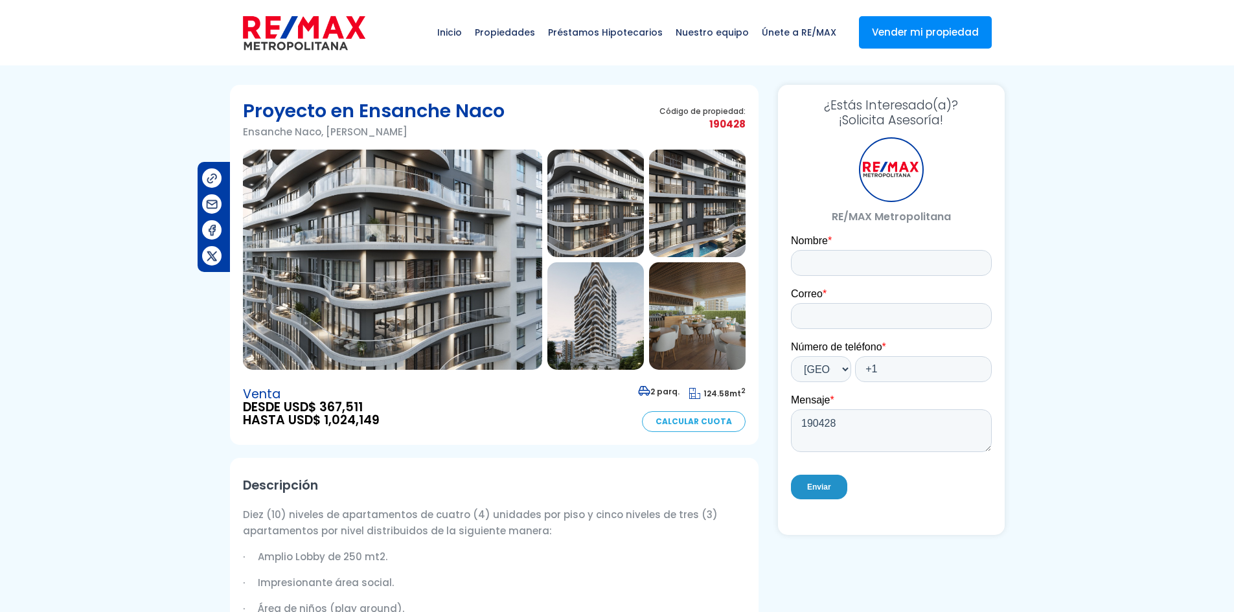
click at [446, 265] on img at bounding box center [392, 260] width 299 height 220
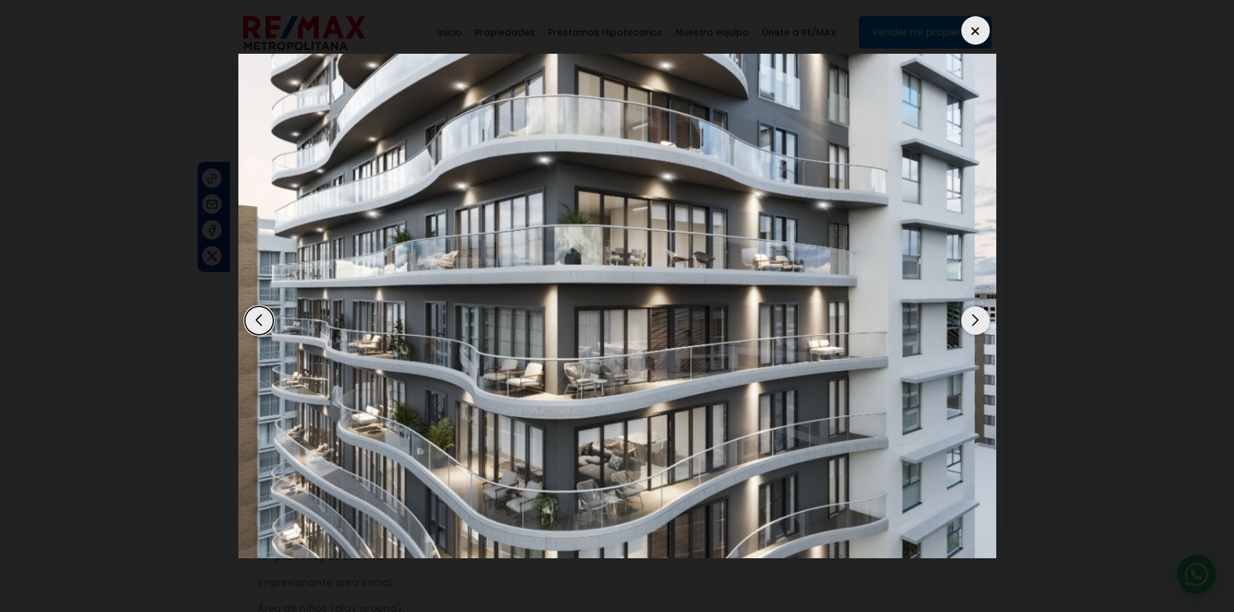
click at [980, 316] on div "Next slide" at bounding box center [976, 321] width 29 height 29
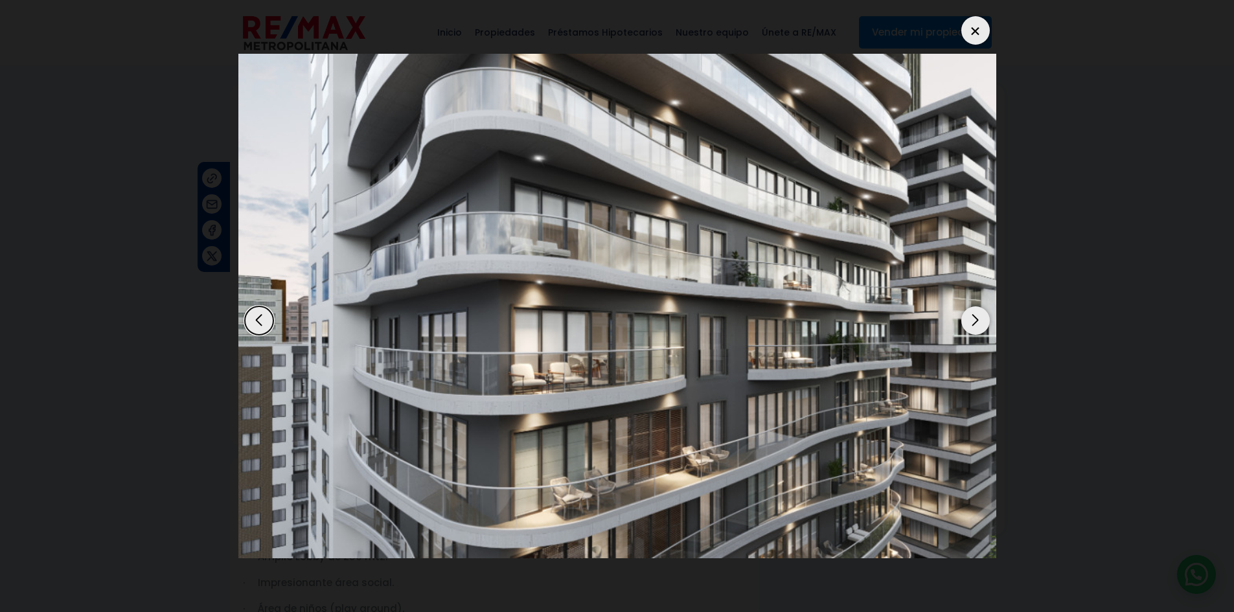
click at [980, 316] on div "Next slide" at bounding box center [976, 321] width 29 height 29
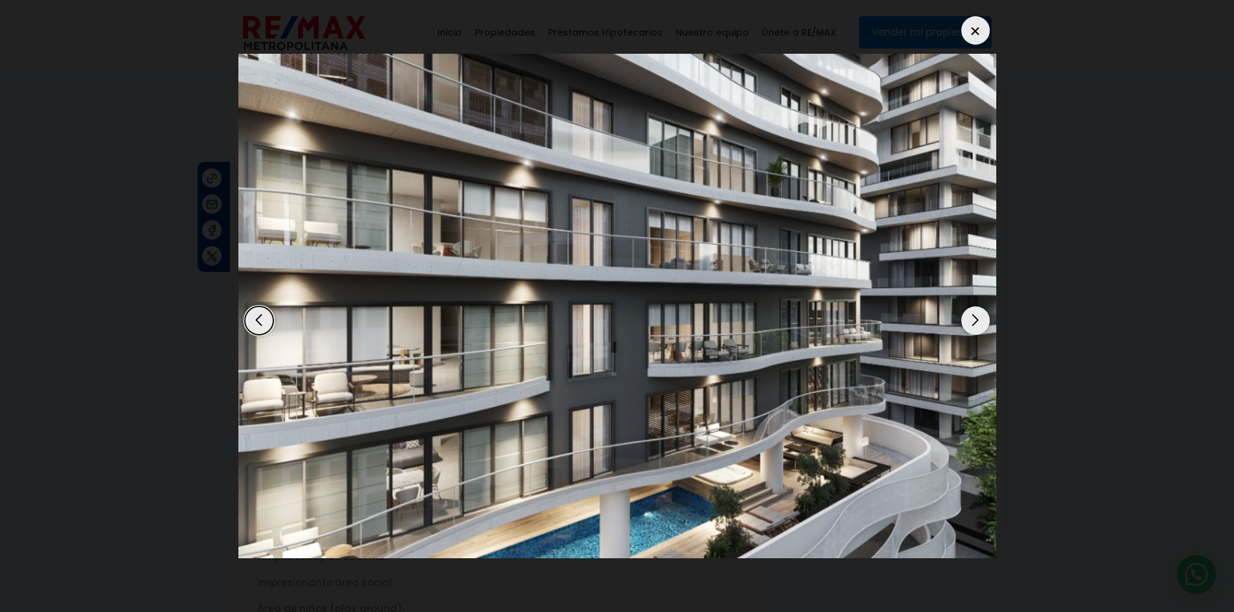
click at [980, 316] on div "Next slide" at bounding box center [976, 321] width 29 height 29
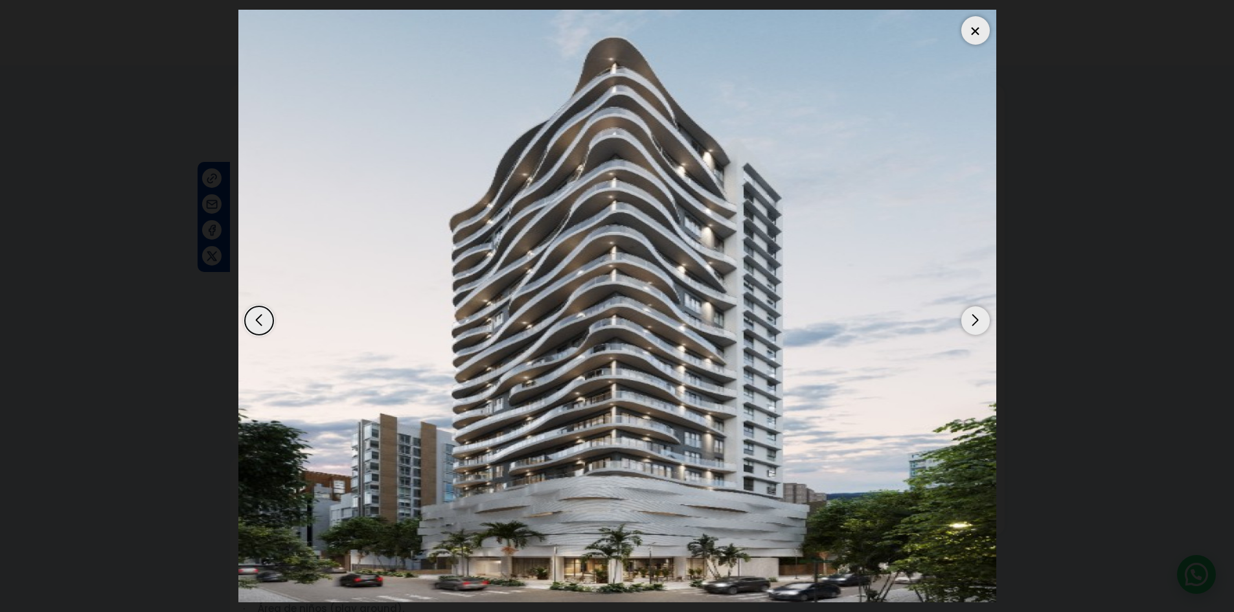
click at [980, 316] on div "Next slide" at bounding box center [976, 321] width 29 height 29
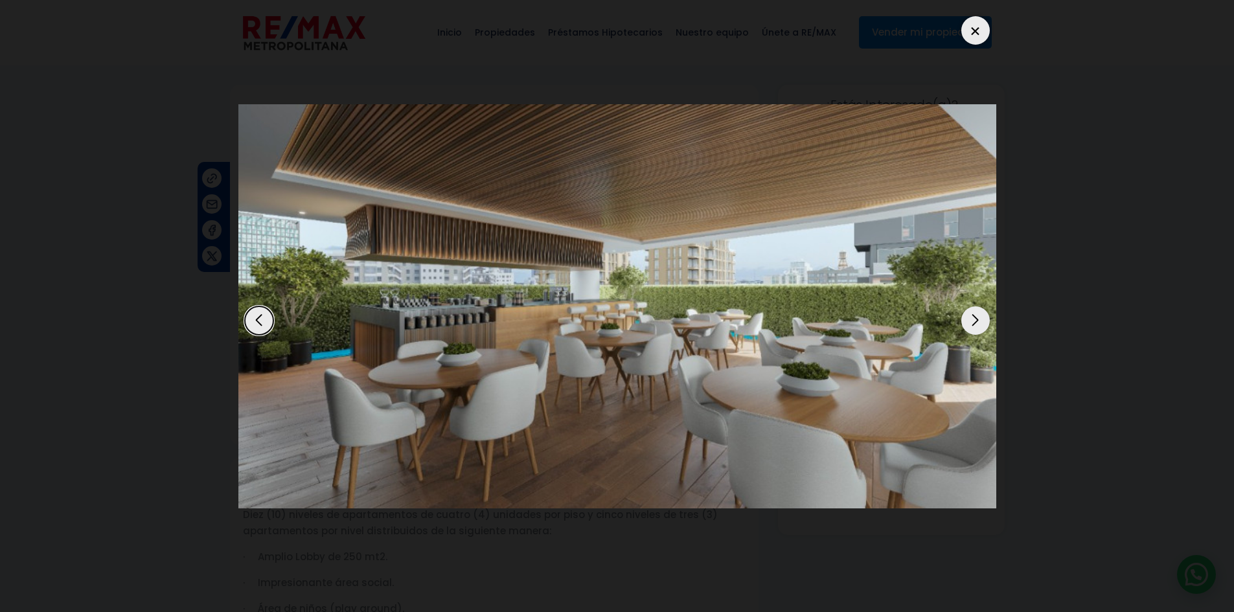
click at [980, 316] on div "Next slide" at bounding box center [976, 321] width 29 height 29
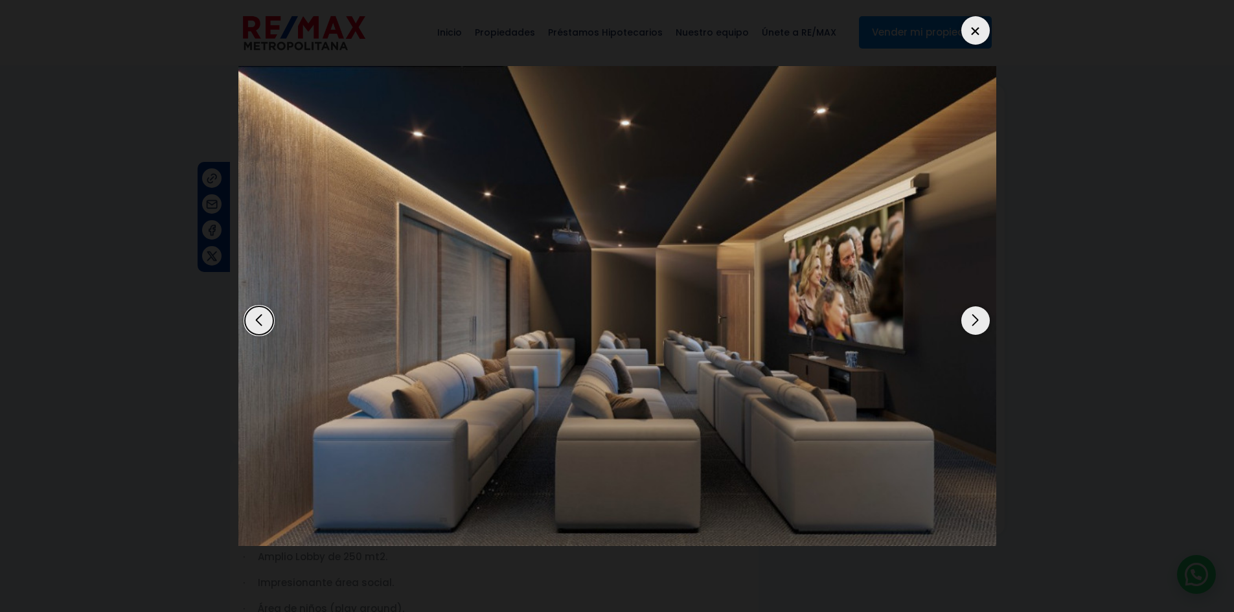
click at [980, 316] on div "Next slide" at bounding box center [976, 321] width 29 height 29
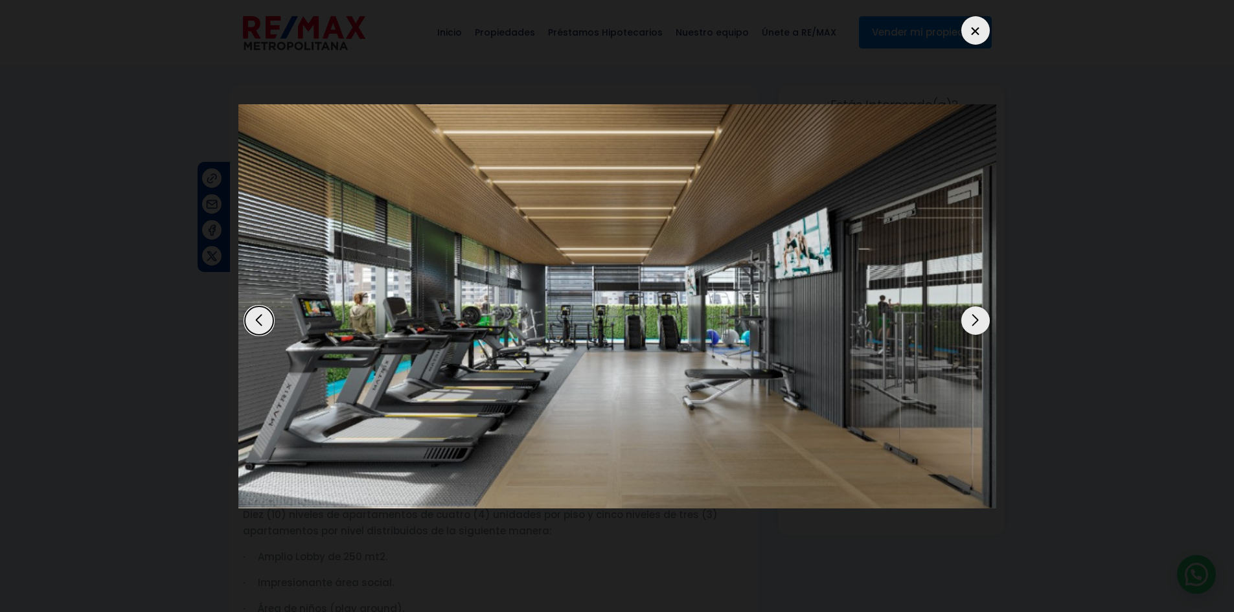
click at [980, 316] on div "Next slide" at bounding box center [976, 321] width 29 height 29
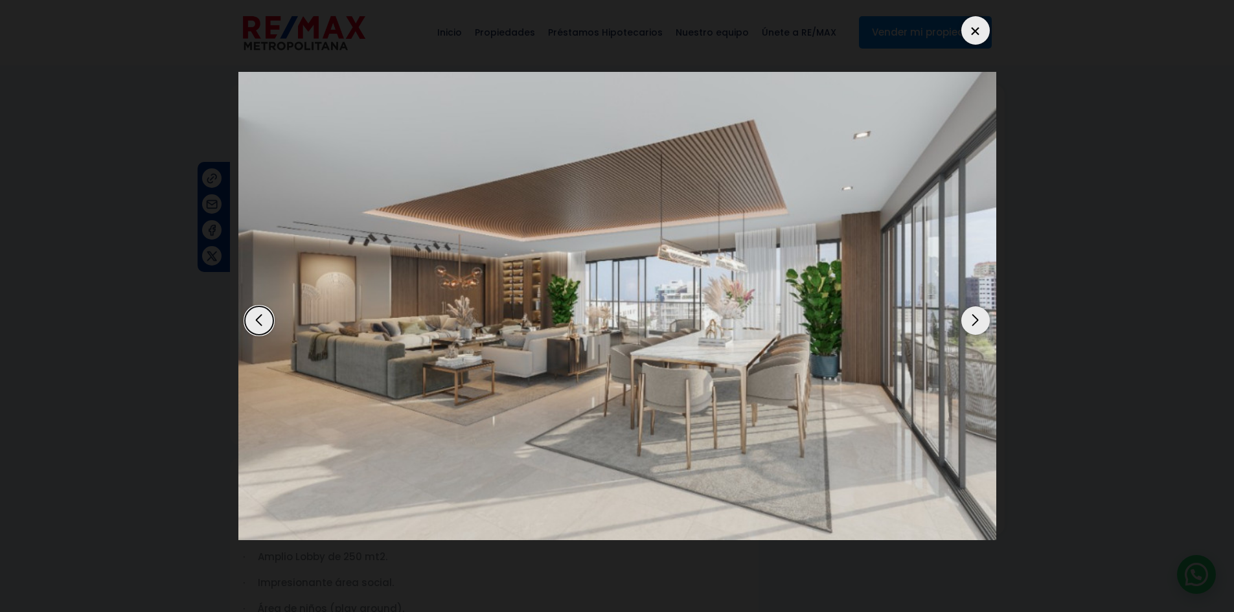
click at [980, 316] on div "Next slide" at bounding box center [976, 321] width 29 height 29
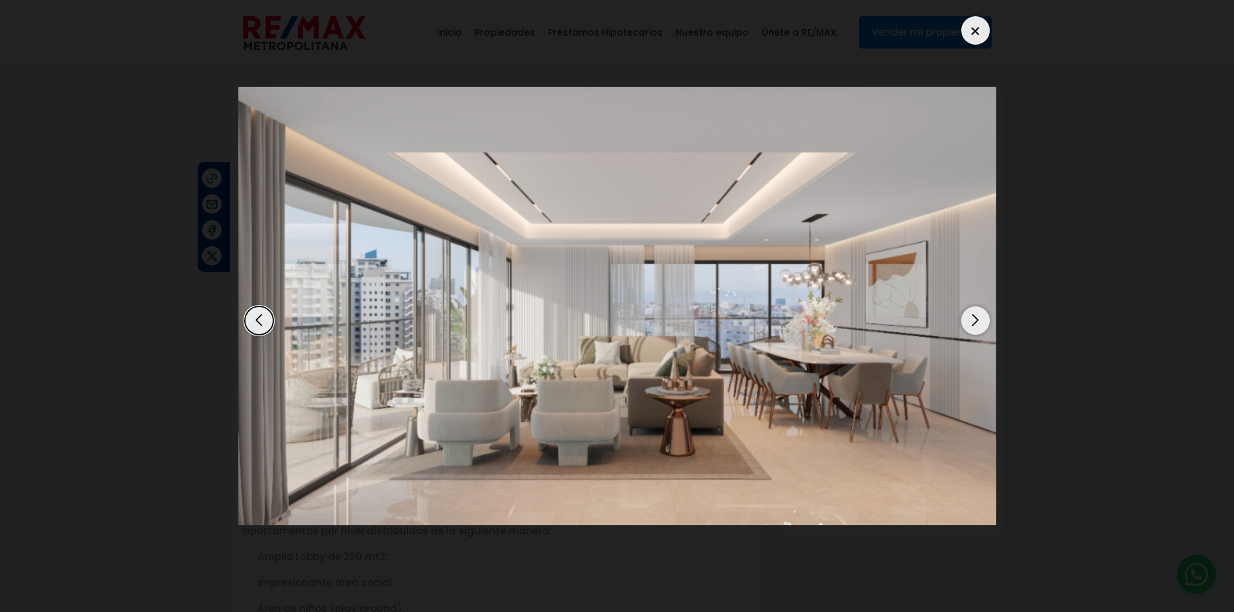
click at [980, 316] on div "Next slide" at bounding box center [976, 321] width 29 height 29
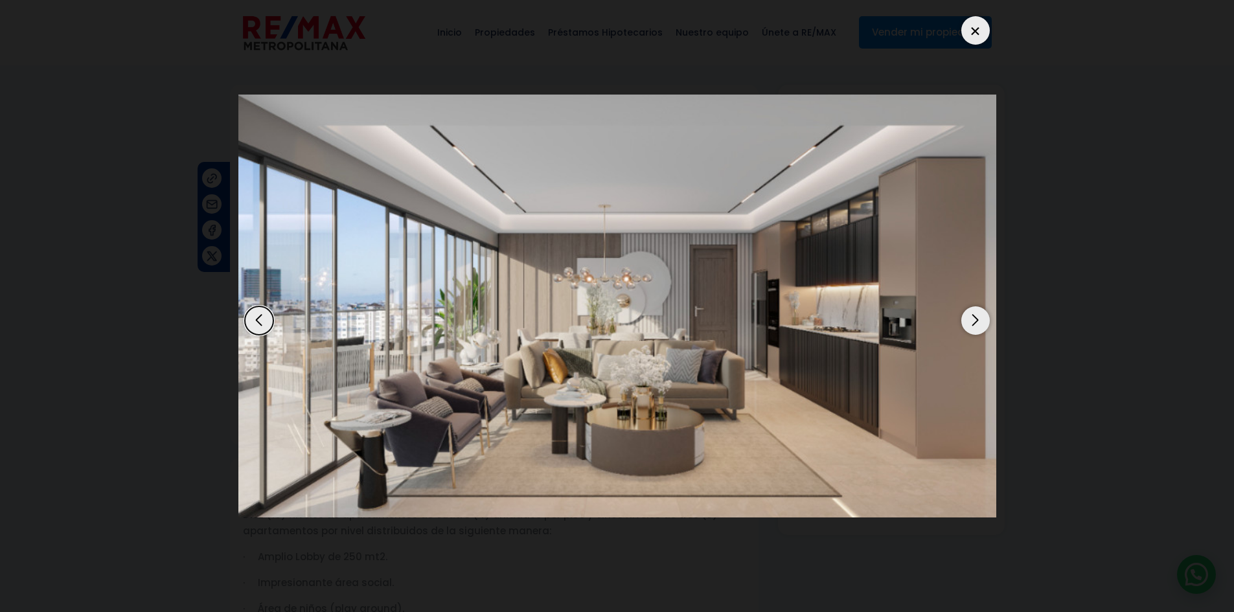
click at [980, 316] on div "Next slide" at bounding box center [976, 321] width 29 height 29
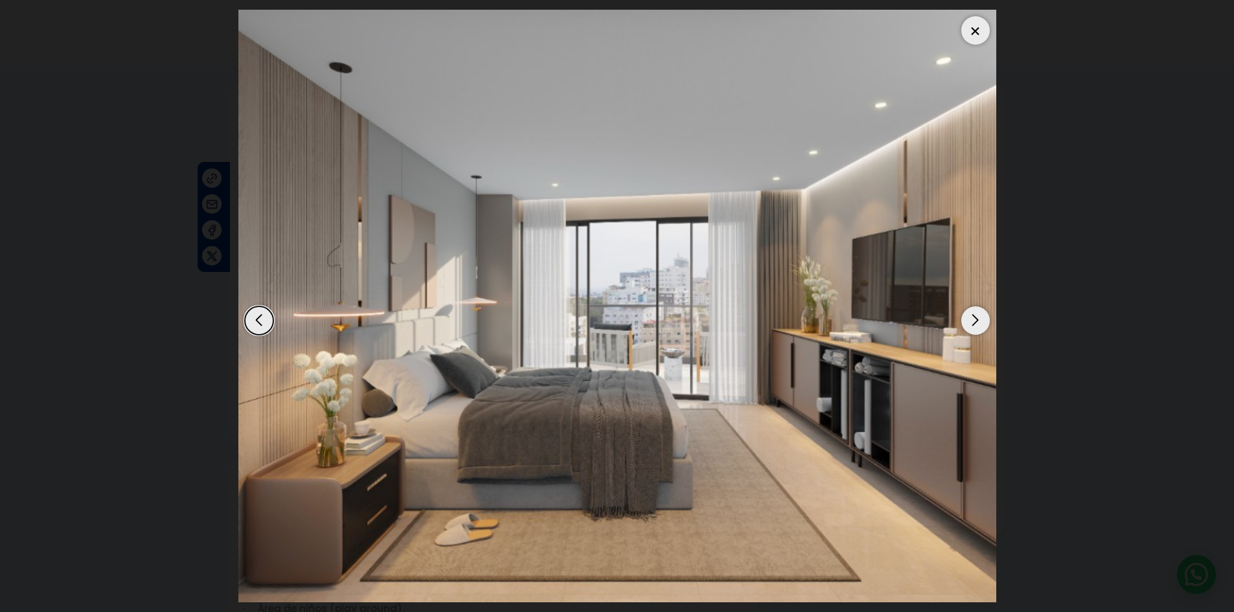
click at [980, 316] on div "Next slide" at bounding box center [976, 321] width 29 height 29
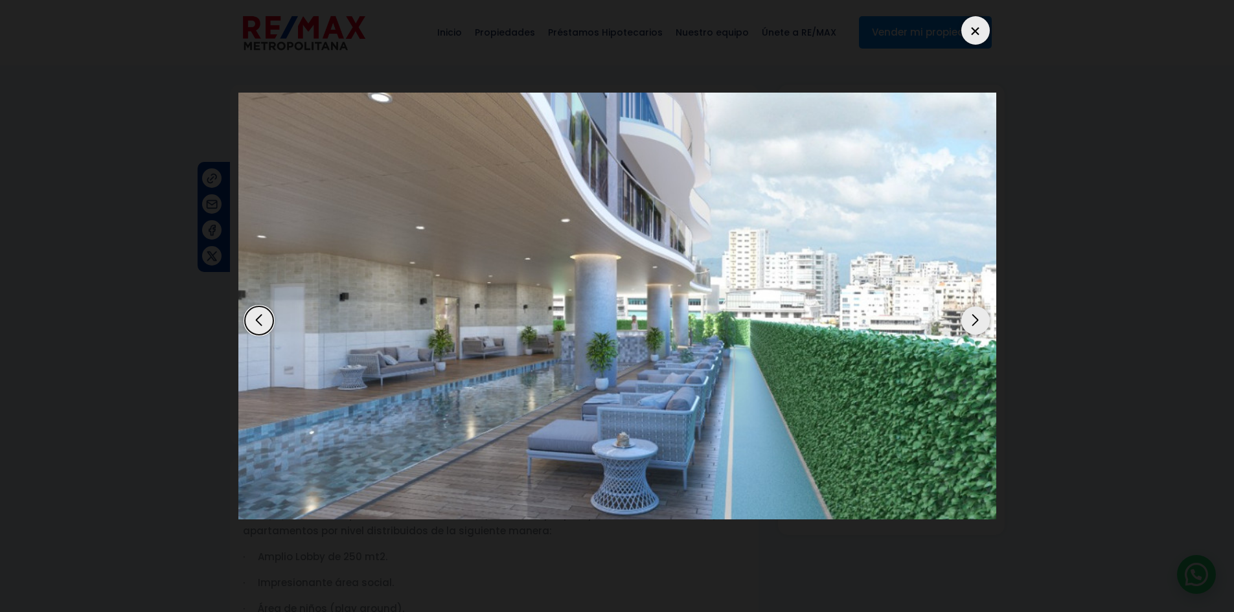
click at [980, 316] on div "Next slide" at bounding box center [976, 321] width 29 height 29
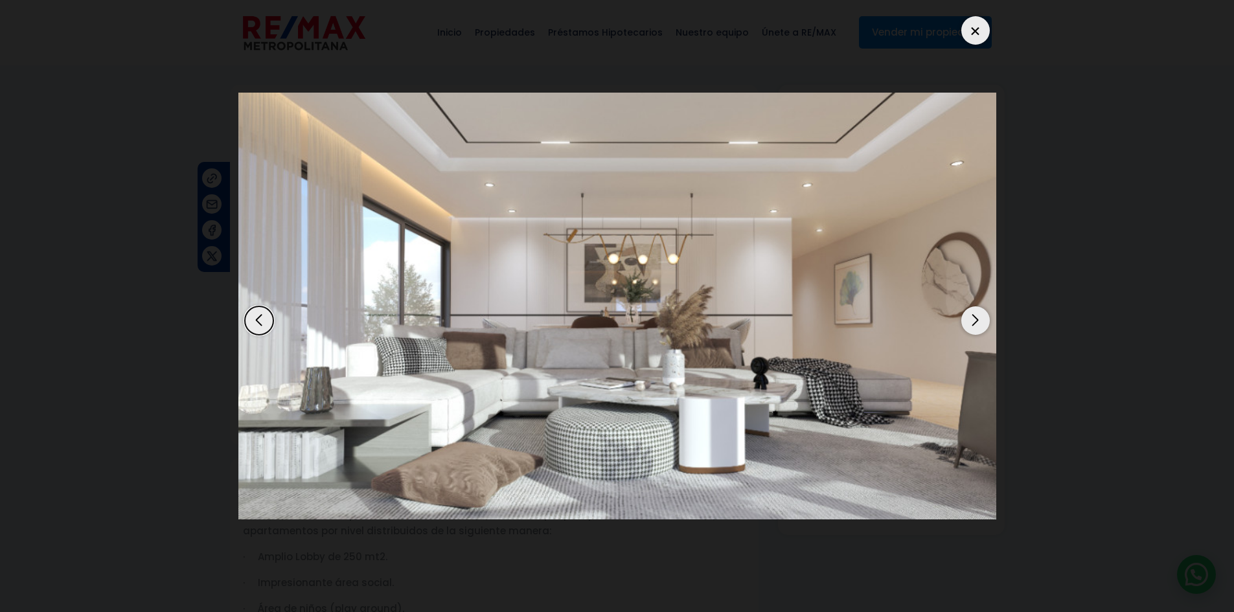
click at [980, 316] on div "Next slide" at bounding box center [976, 321] width 29 height 29
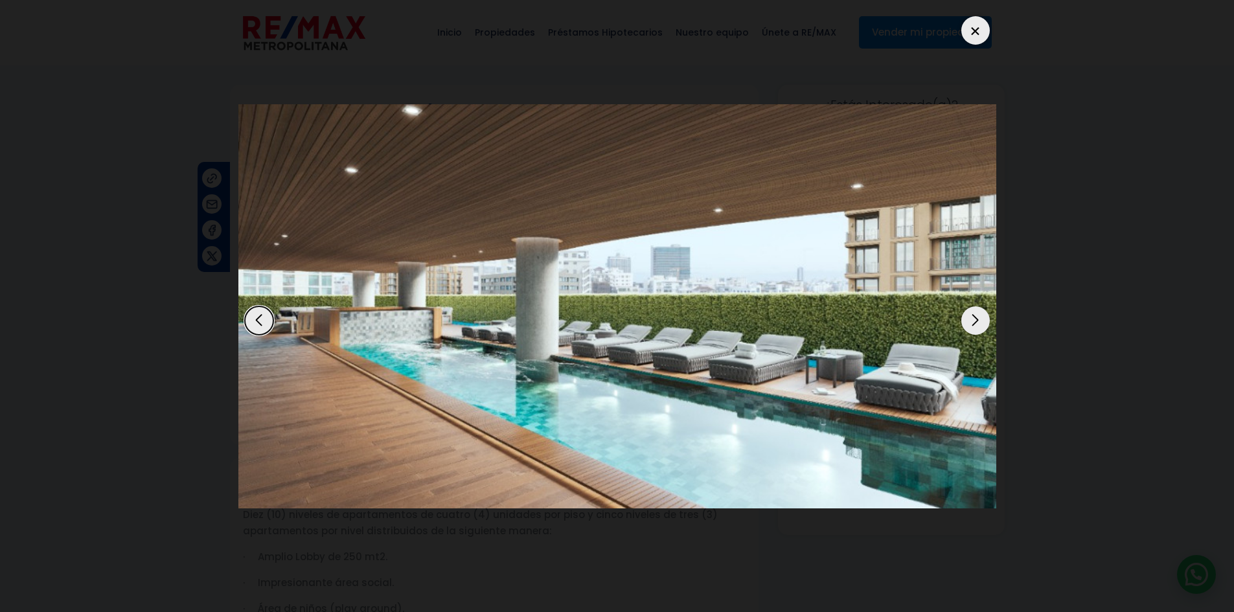
click at [973, 325] on div "Next slide" at bounding box center [976, 321] width 29 height 29
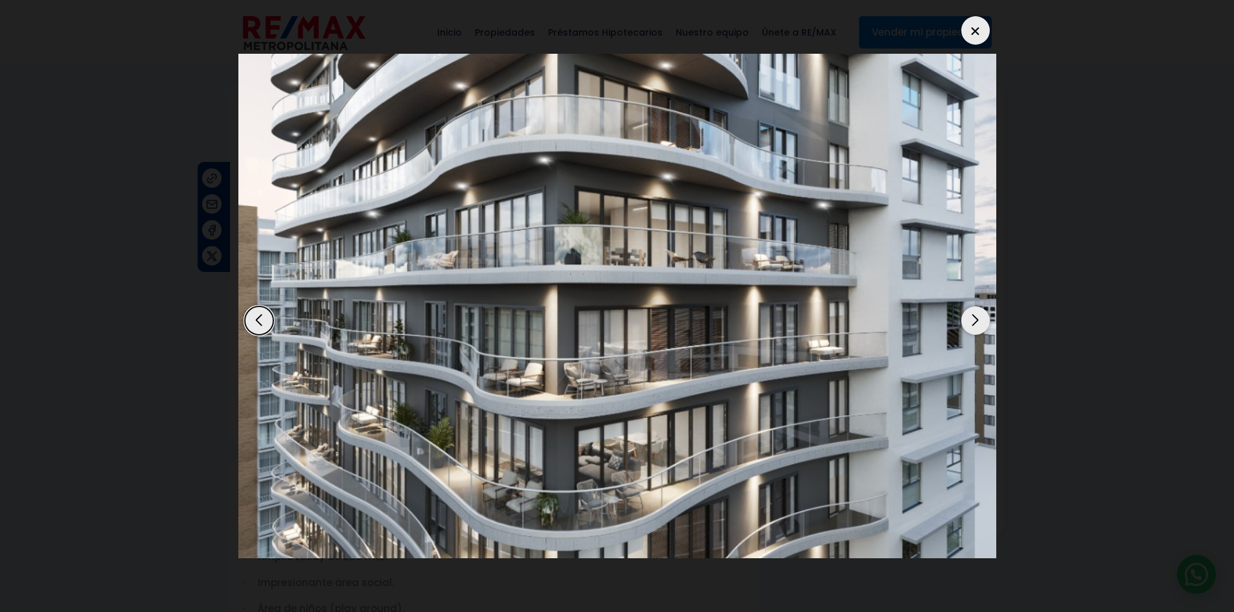
click at [973, 321] on div "Next slide" at bounding box center [976, 321] width 29 height 29
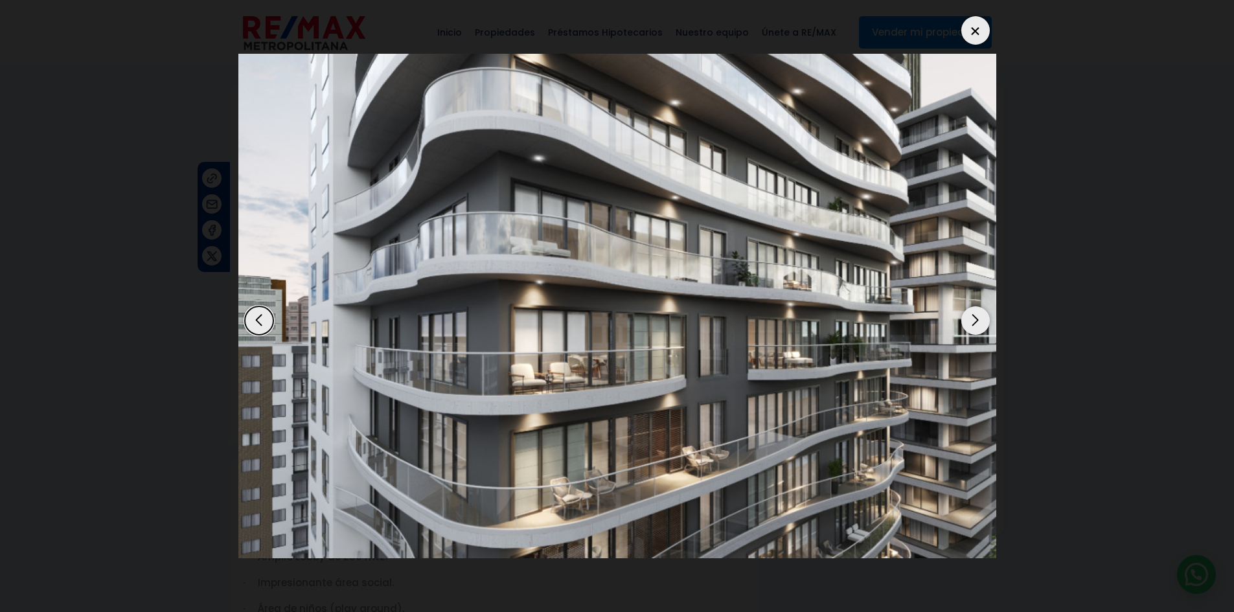
click at [976, 23] on div at bounding box center [976, 30] width 29 height 29
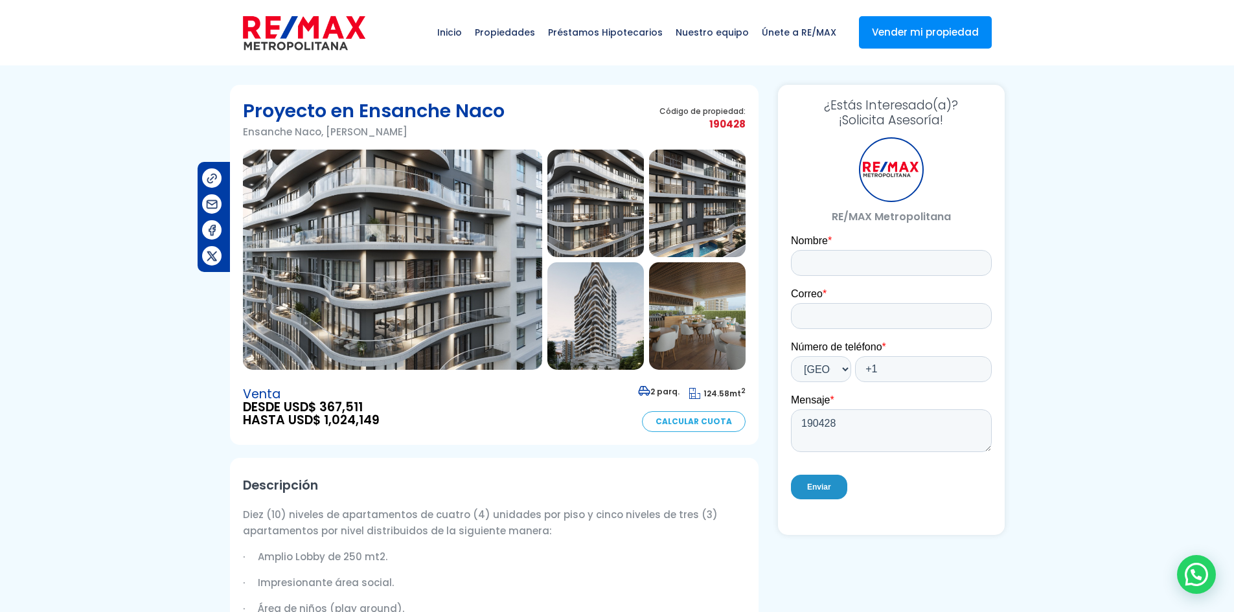
click at [624, 199] on img at bounding box center [596, 204] width 97 height 108
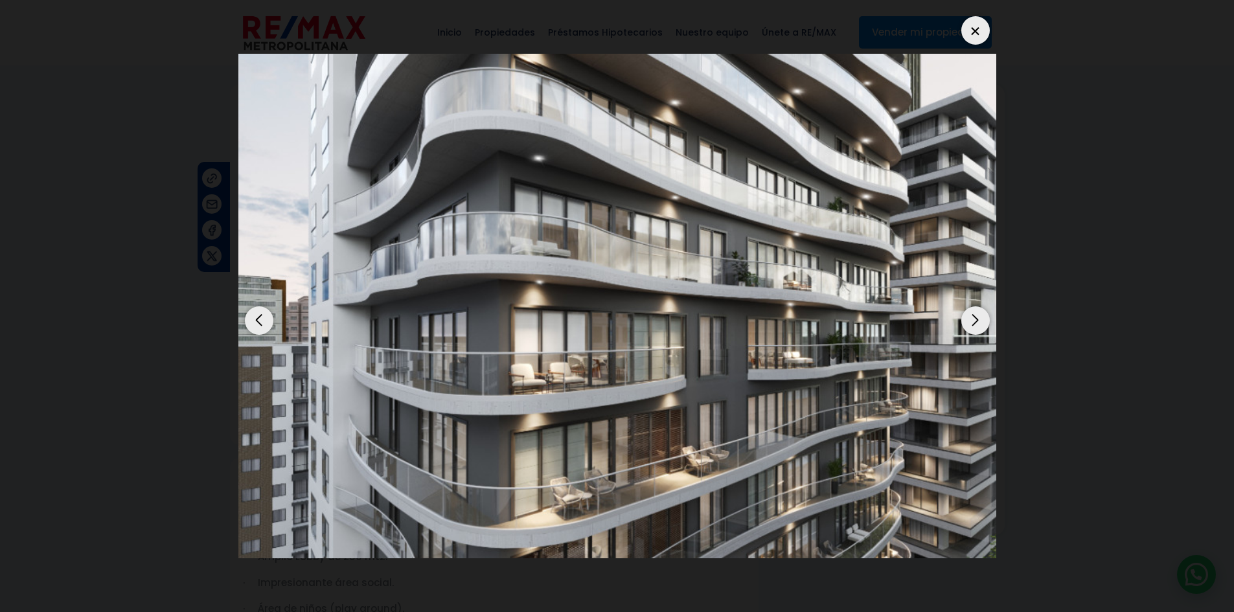
click at [977, 319] on div "Next slide" at bounding box center [976, 321] width 29 height 29
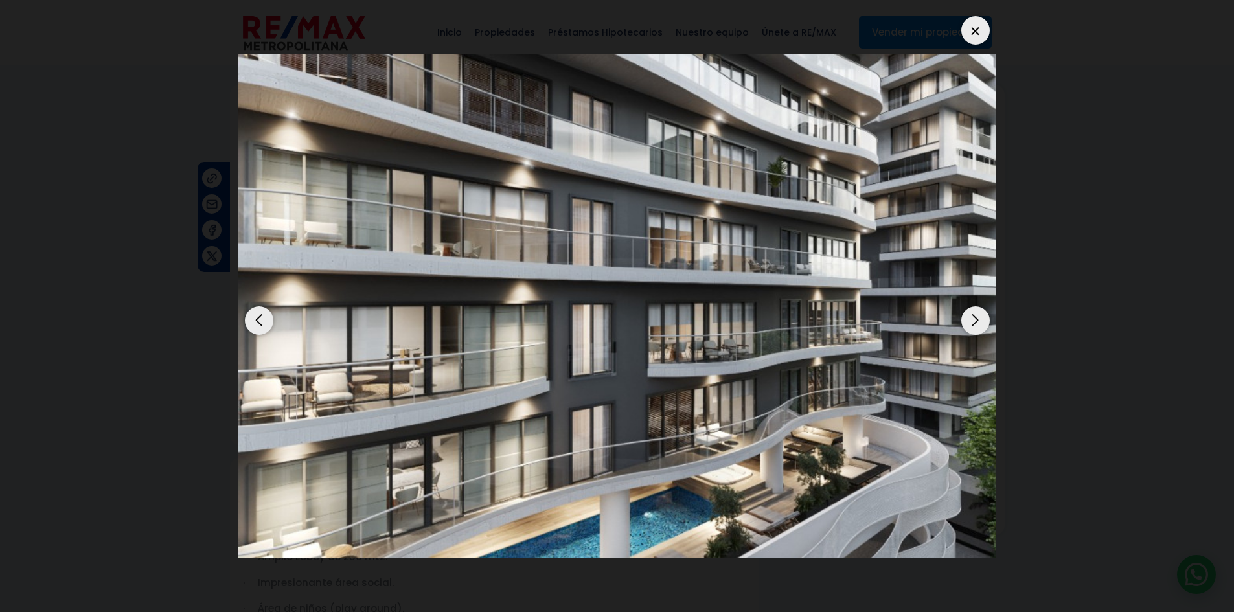
click at [977, 327] on div "Next slide" at bounding box center [976, 321] width 29 height 29
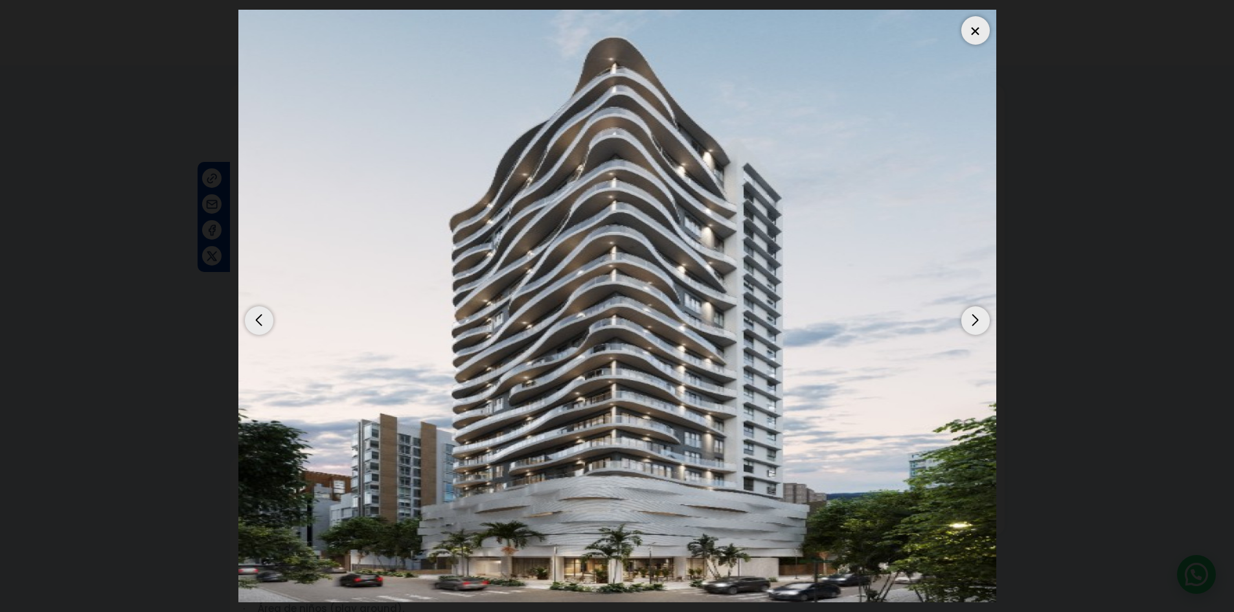
click at [977, 317] on div "Next slide" at bounding box center [976, 321] width 29 height 29
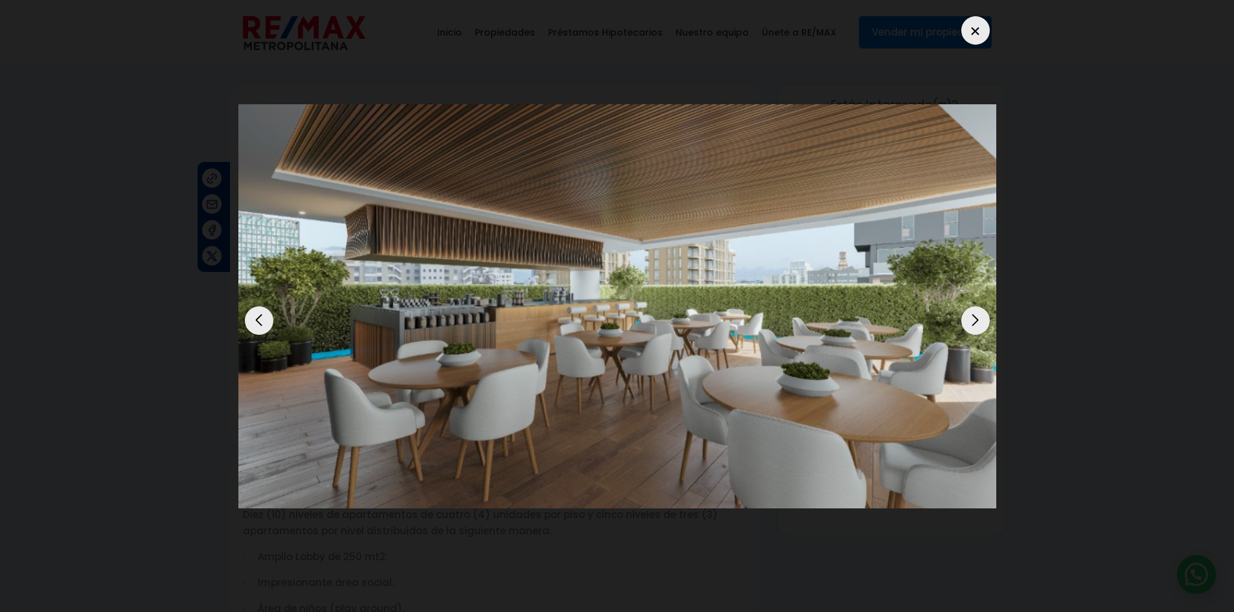
click at [977, 317] on div "Next slide" at bounding box center [976, 321] width 29 height 29
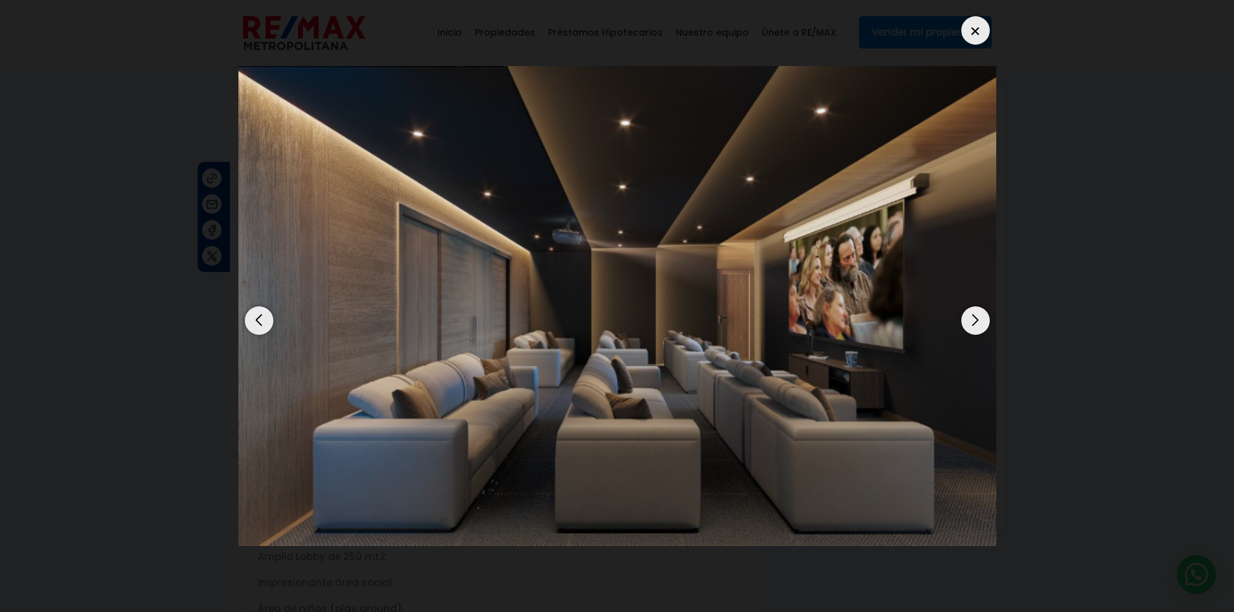
click at [977, 317] on div "Next slide" at bounding box center [976, 321] width 29 height 29
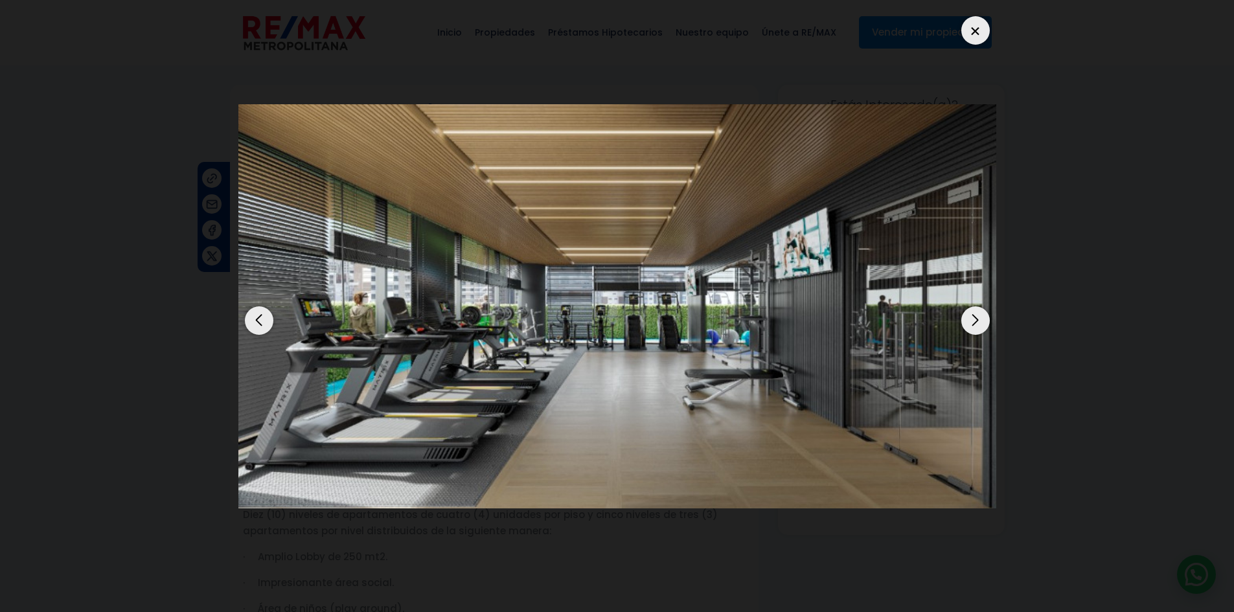
click at [977, 318] on div "Next slide" at bounding box center [976, 321] width 29 height 29
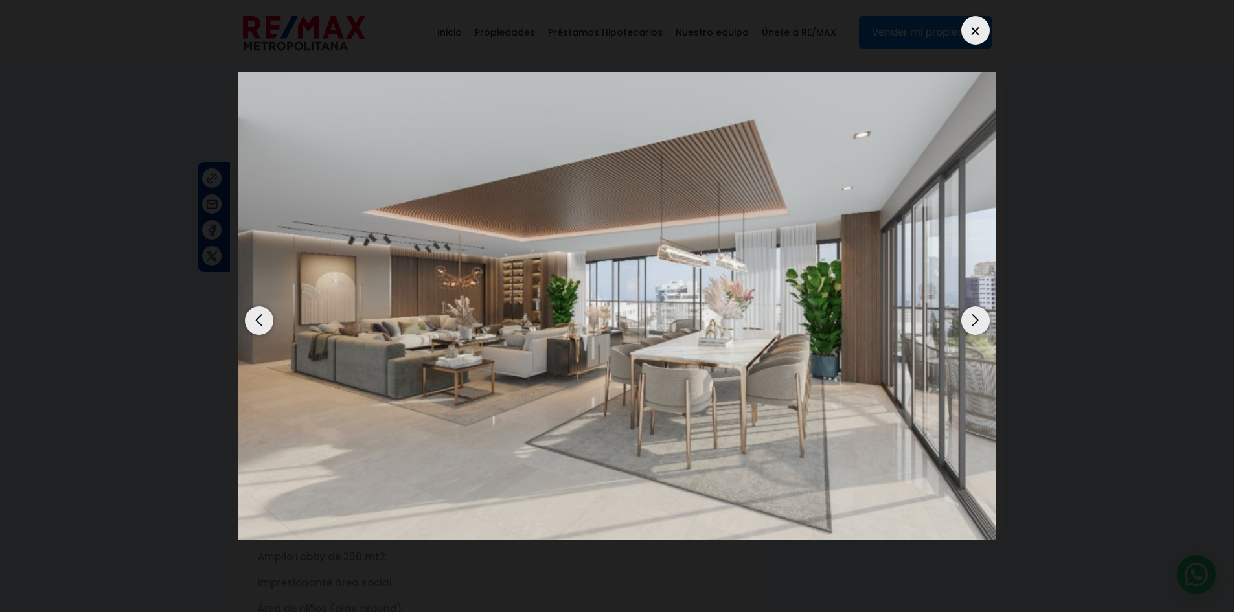
click at [977, 319] on div "Next slide" at bounding box center [976, 321] width 29 height 29
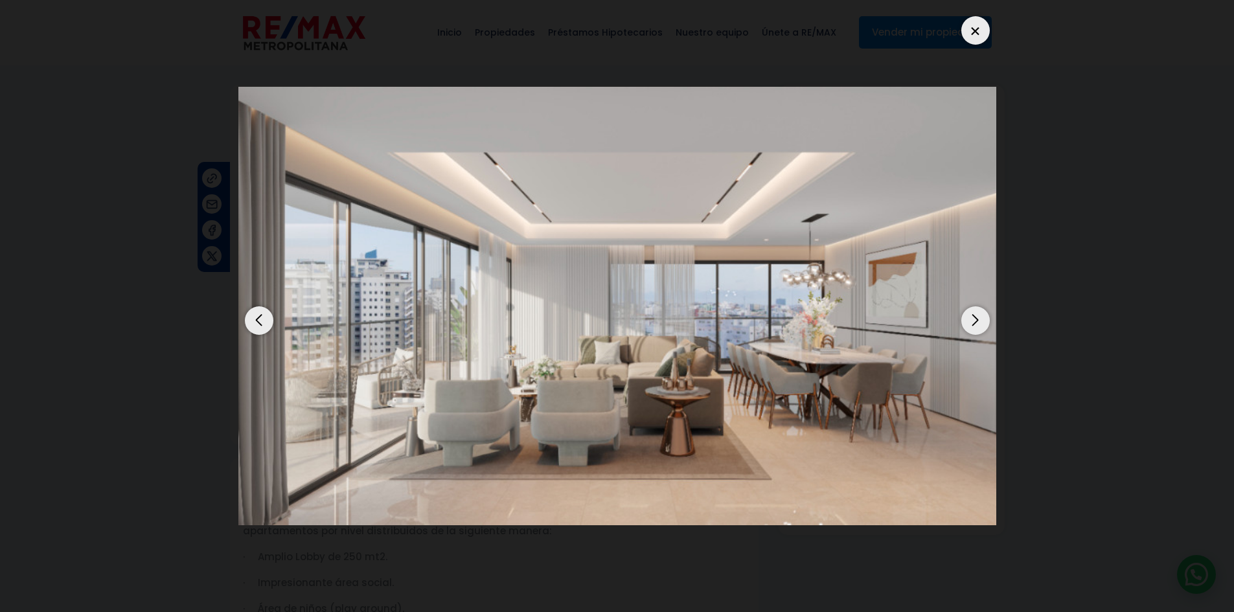
click at [977, 319] on div "Next slide" at bounding box center [976, 321] width 29 height 29
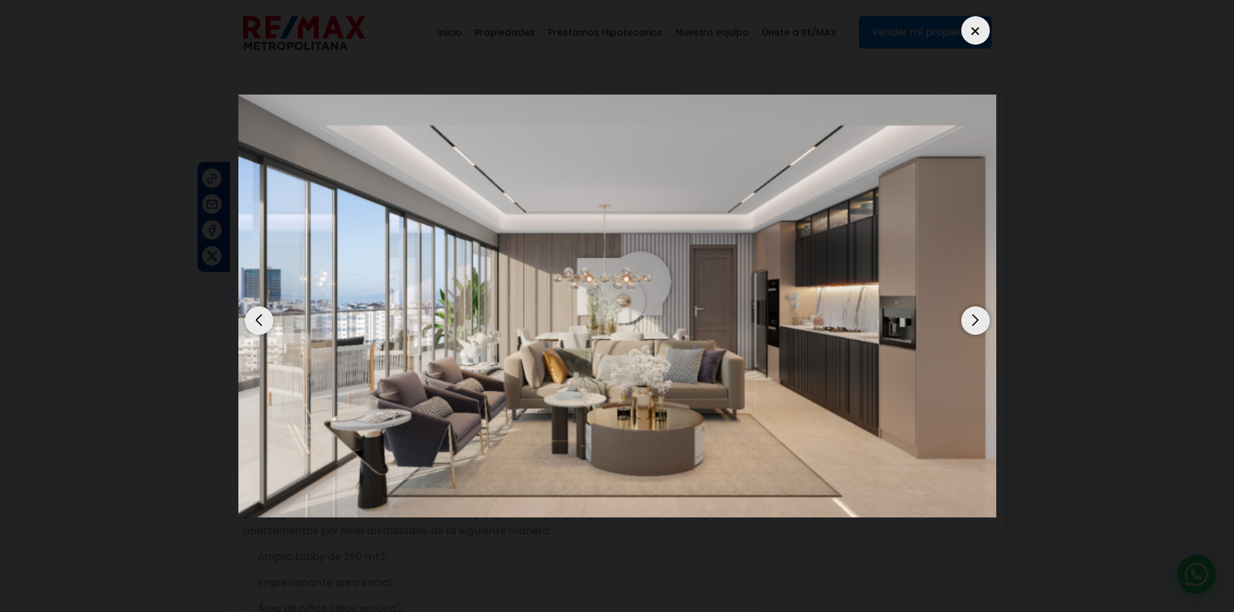
click at [977, 319] on div "Next slide" at bounding box center [976, 321] width 29 height 29
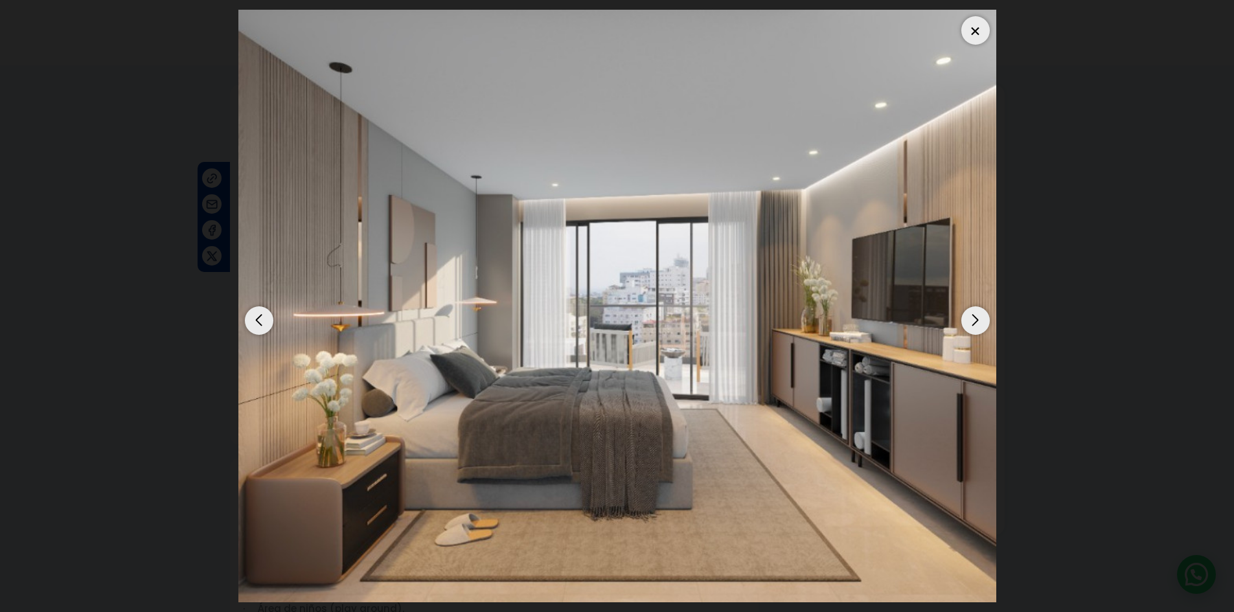
click at [977, 319] on div "Next slide" at bounding box center [976, 321] width 29 height 29
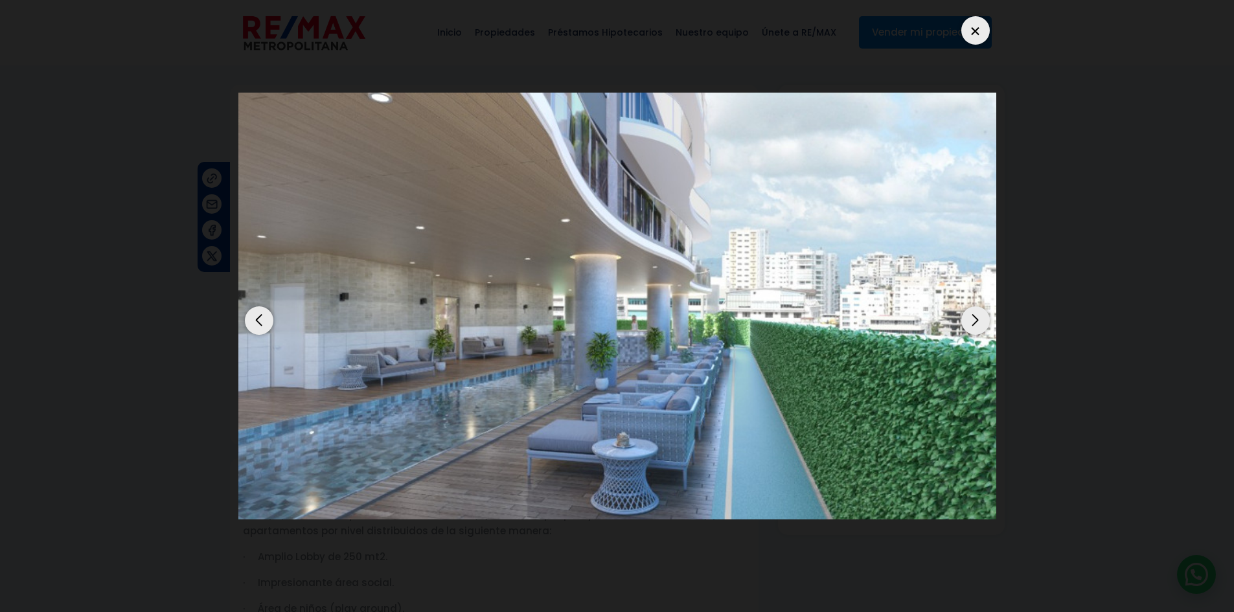
click at [260, 329] on div "Previous slide" at bounding box center [259, 321] width 29 height 29
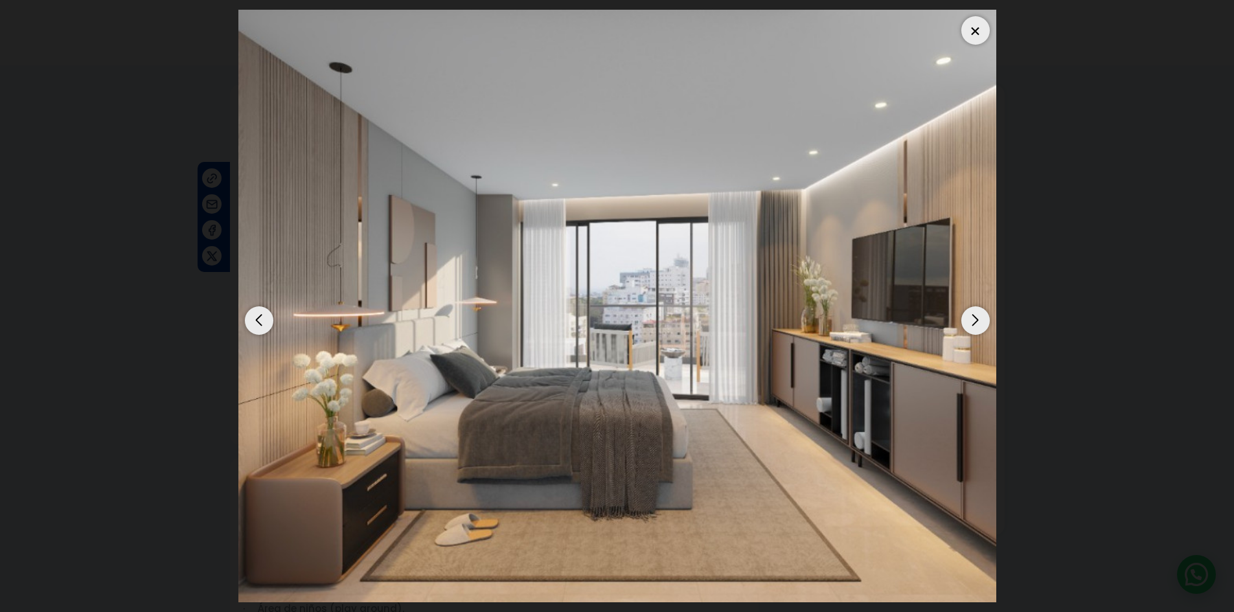
click at [984, 30] on div at bounding box center [976, 30] width 29 height 29
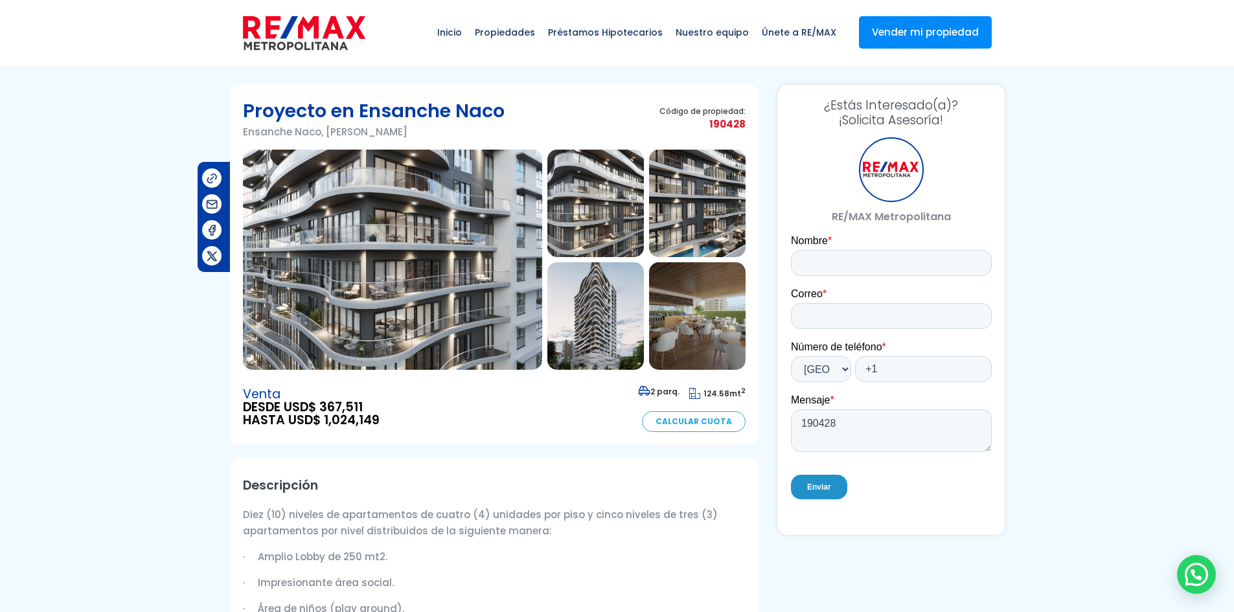
click at [709, 344] on img at bounding box center [697, 316] width 97 height 108
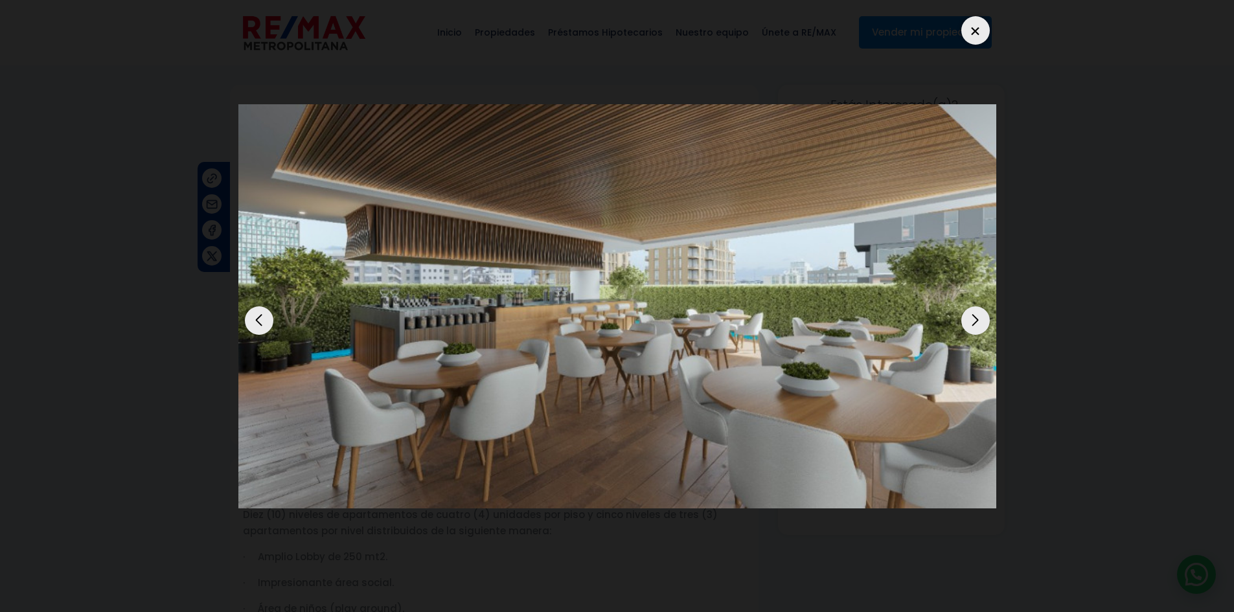
click at [264, 318] on div "Previous slide" at bounding box center [259, 321] width 29 height 29
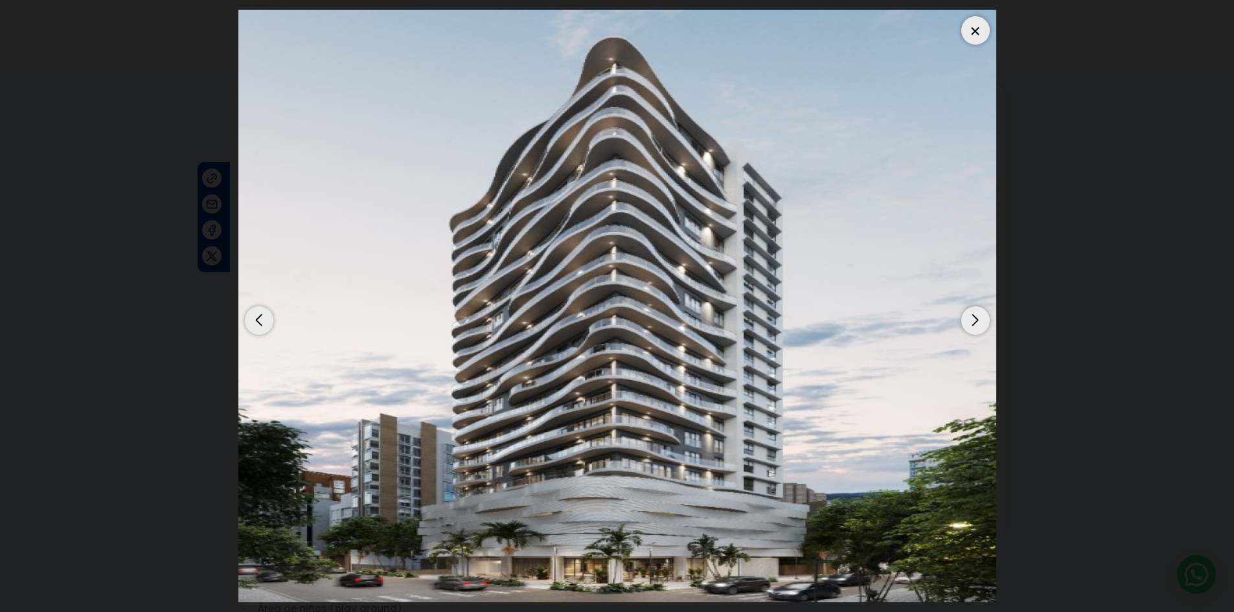
click at [264, 318] on div "Previous slide" at bounding box center [259, 321] width 29 height 29
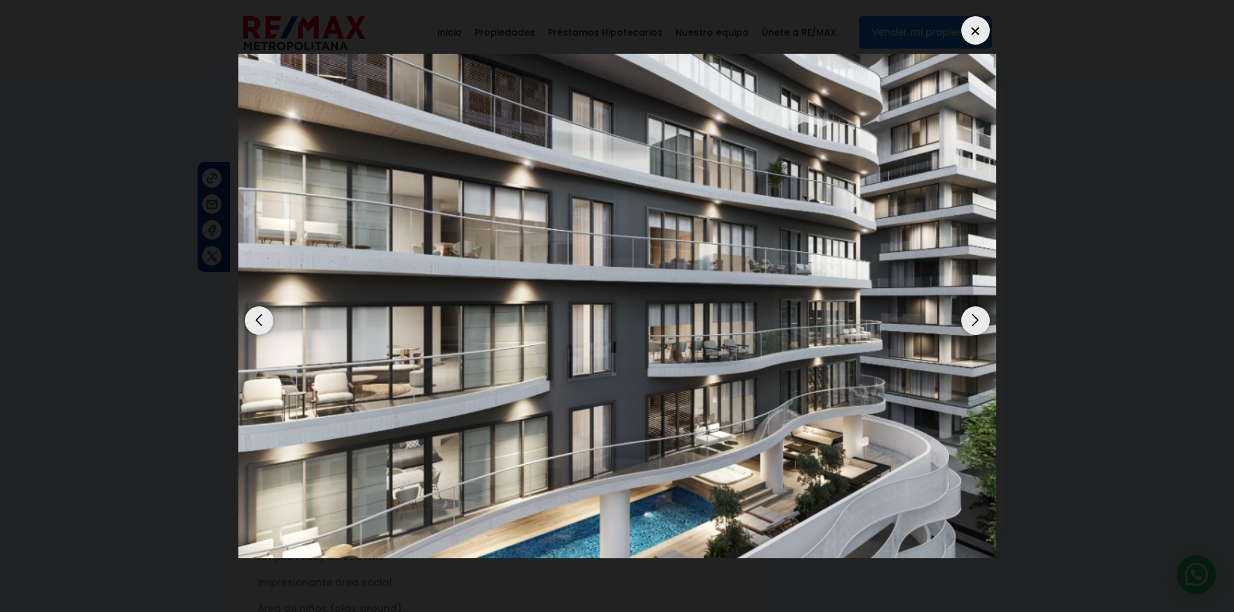
click at [264, 318] on div "Previous slide" at bounding box center [259, 321] width 29 height 29
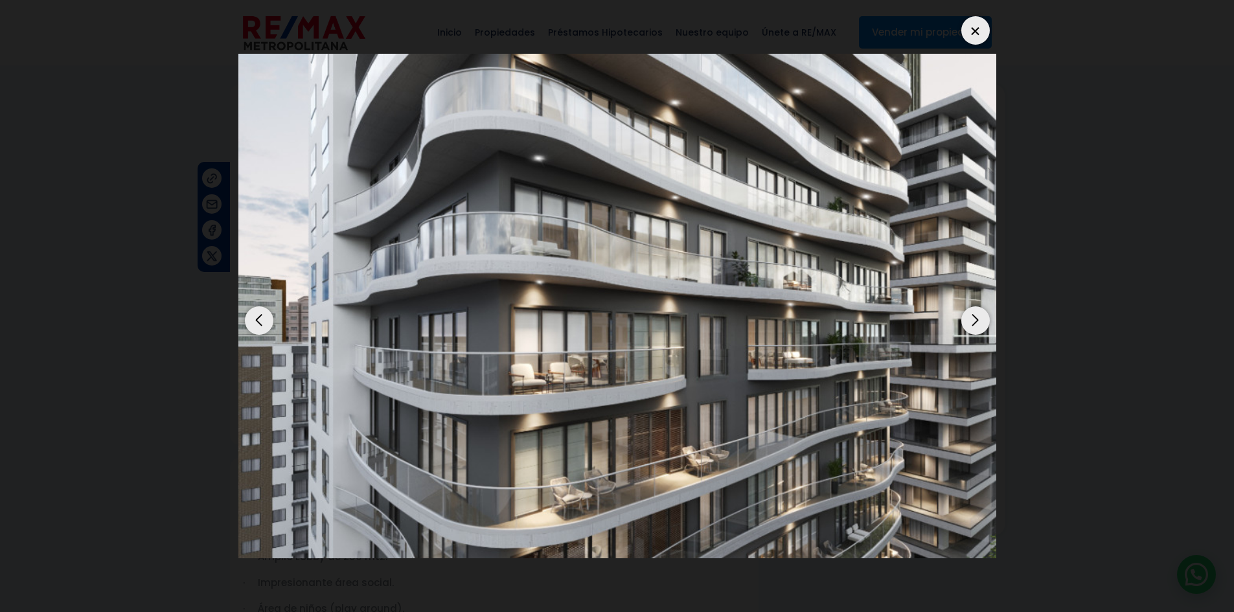
click at [257, 327] on div "Previous slide" at bounding box center [259, 321] width 29 height 29
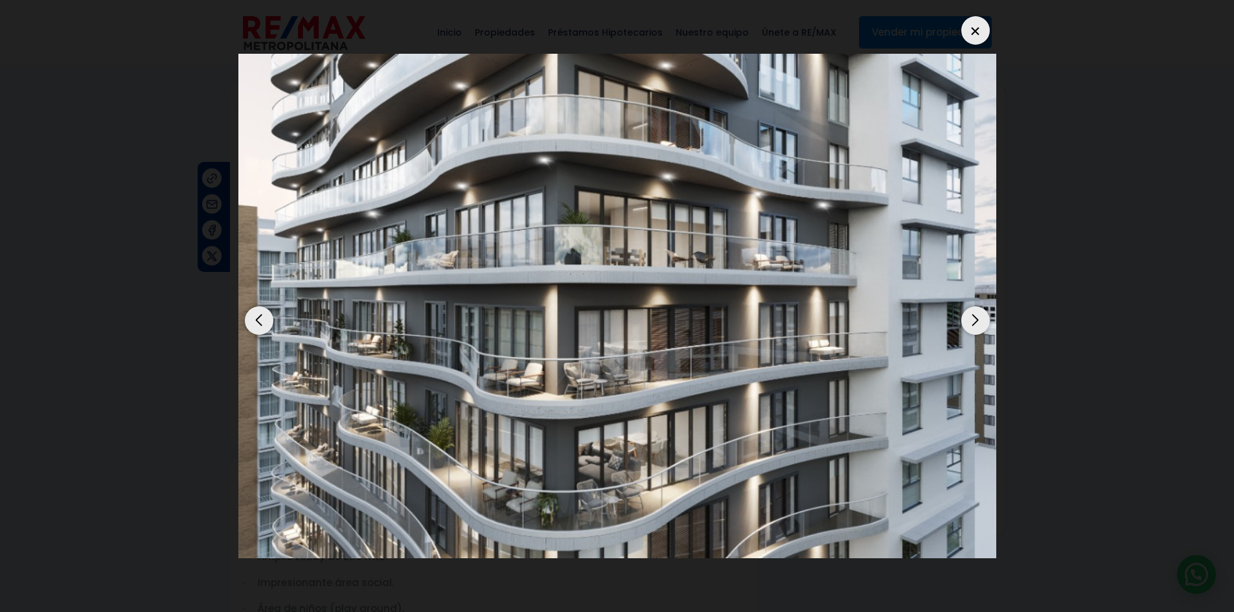
click at [264, 317] on div "Previous slide" at bounding box center [259, 321] width 29 height 29
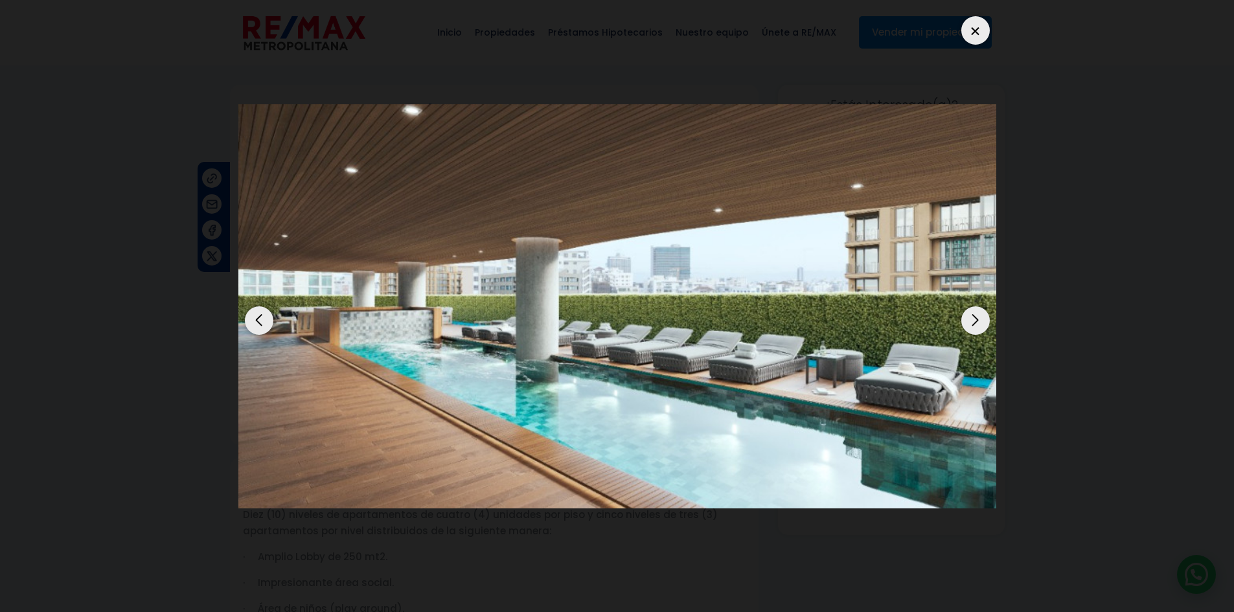
click at [264, 318] on div "Previous slide" at bounding box center [259, 321] width 29 height 29
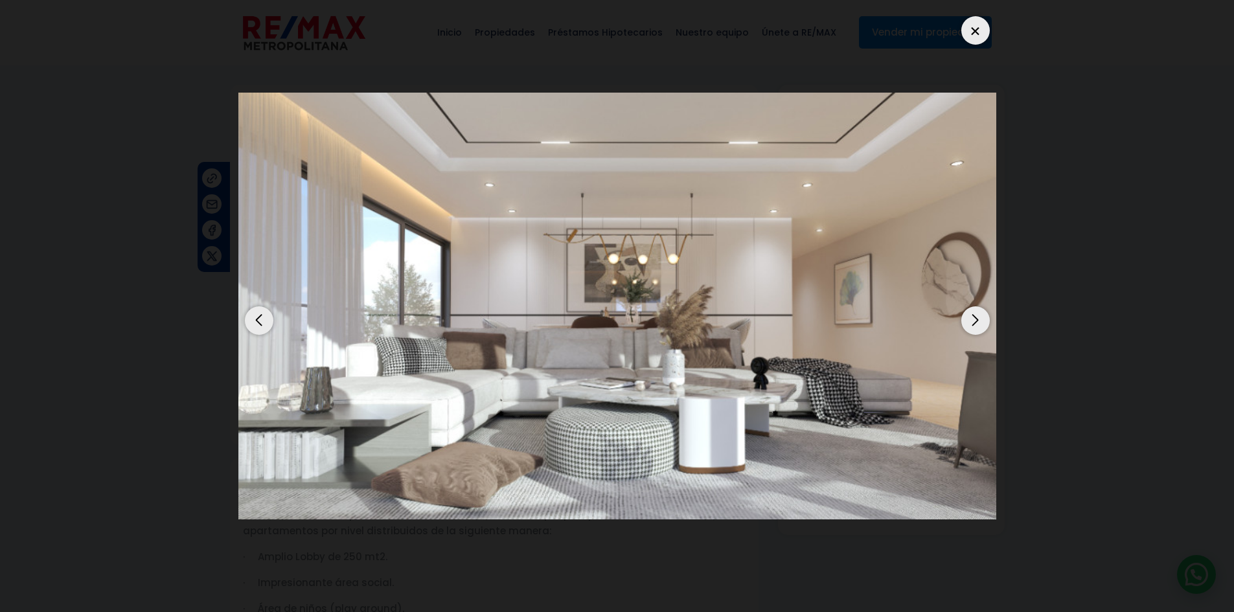
click at [257, 318] on div "Previous slide" at bounding box center [259, 321] width 29 height 29
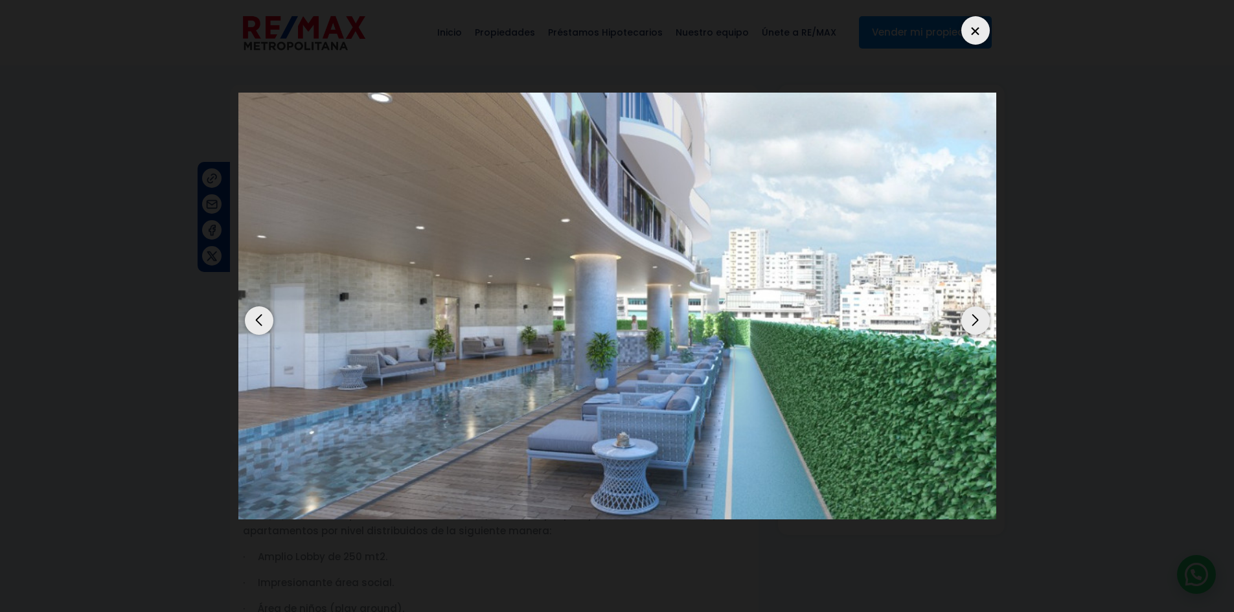
click at [256, 319] on div "Previous slide" at bounding box center [259, 321] width 29 height 29
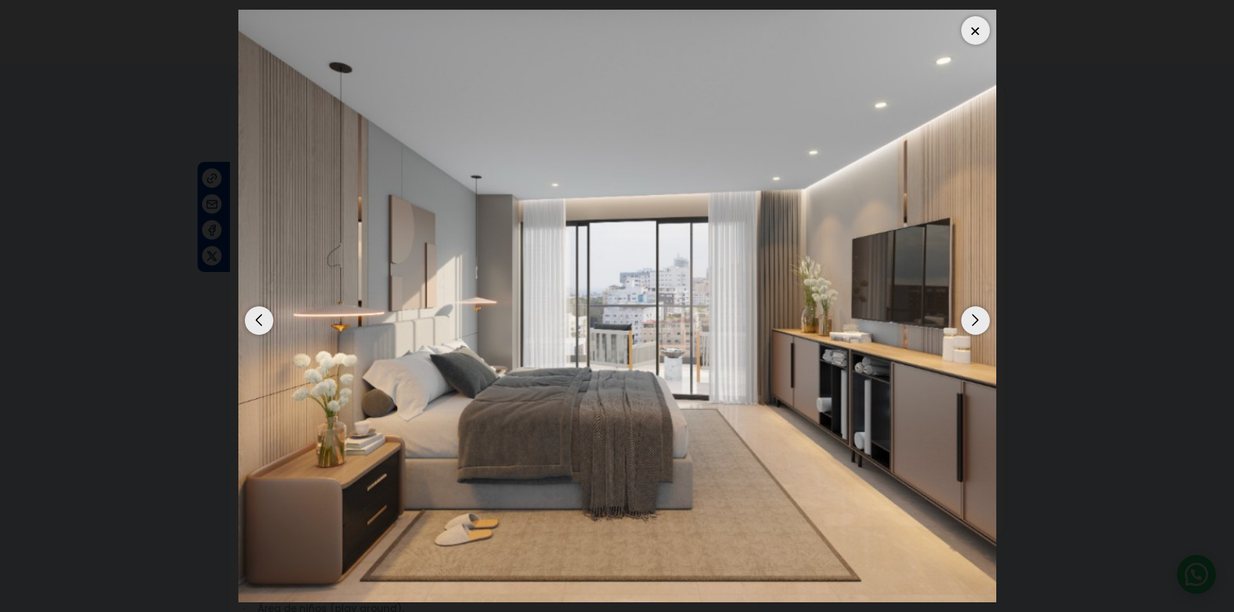
click at [259, 323] on div "Previous slide" at bounding box center [259, 321] width 29 height 29
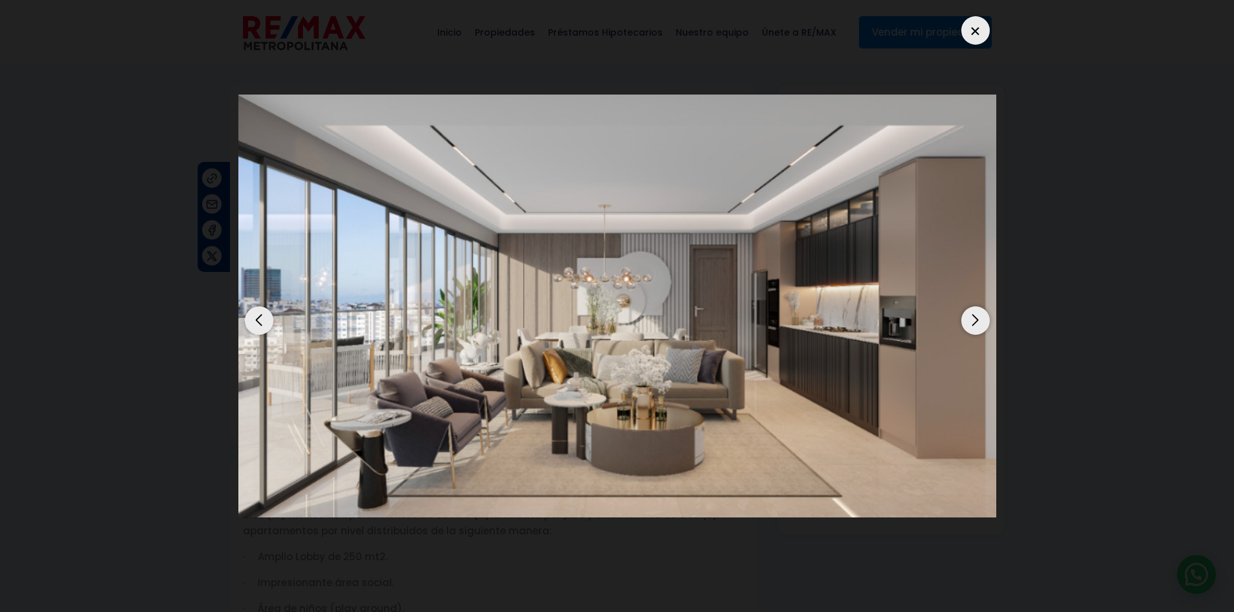
click at [264, 327] on div "Previous slide" at bounding box center [259, 321] width 29 height 29
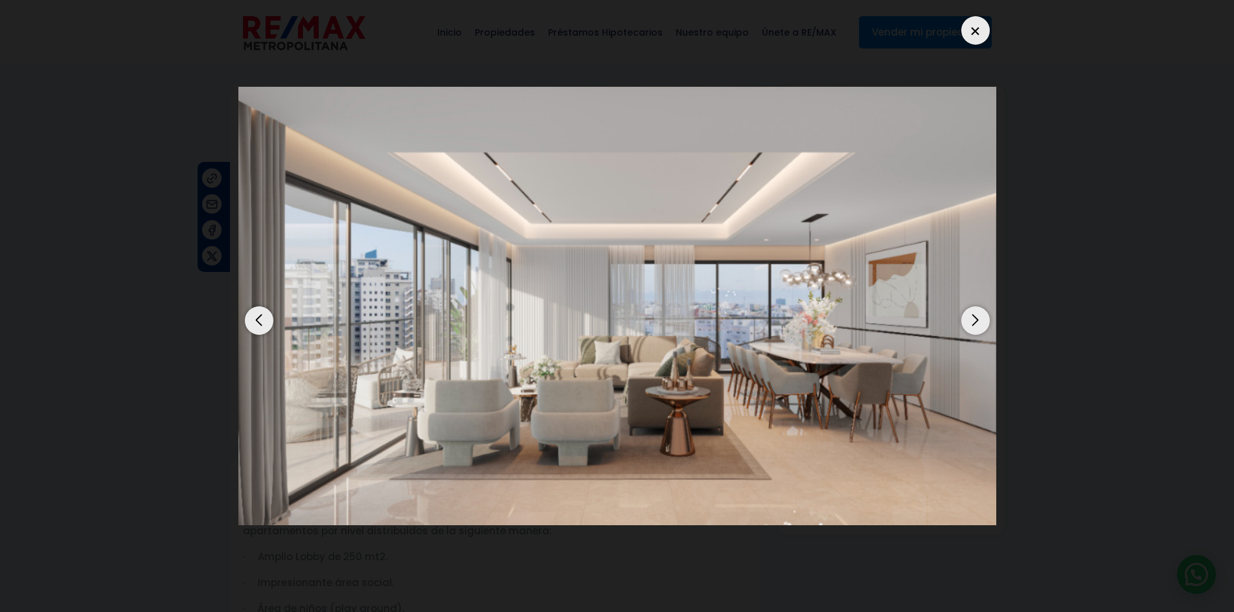
click at [250, 321] on div "Previous slide" at bounding box center [259, 321] width 29 height 29
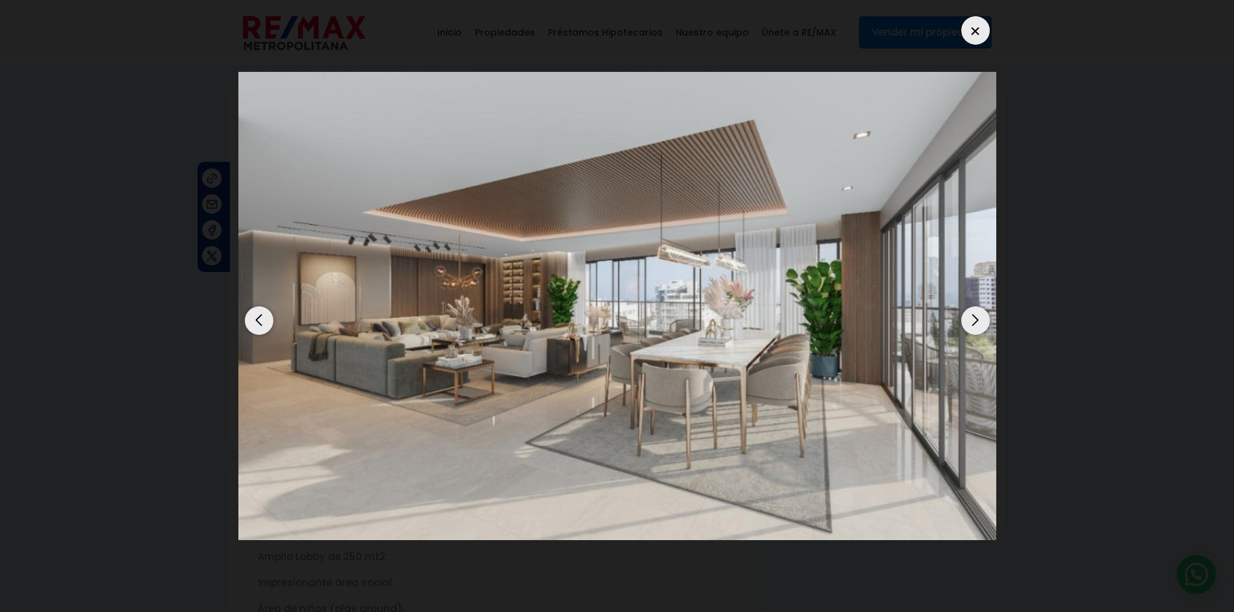
click at [253, 323] on div "Previous slide" at bounding box center [259, 321] width 29 height 29
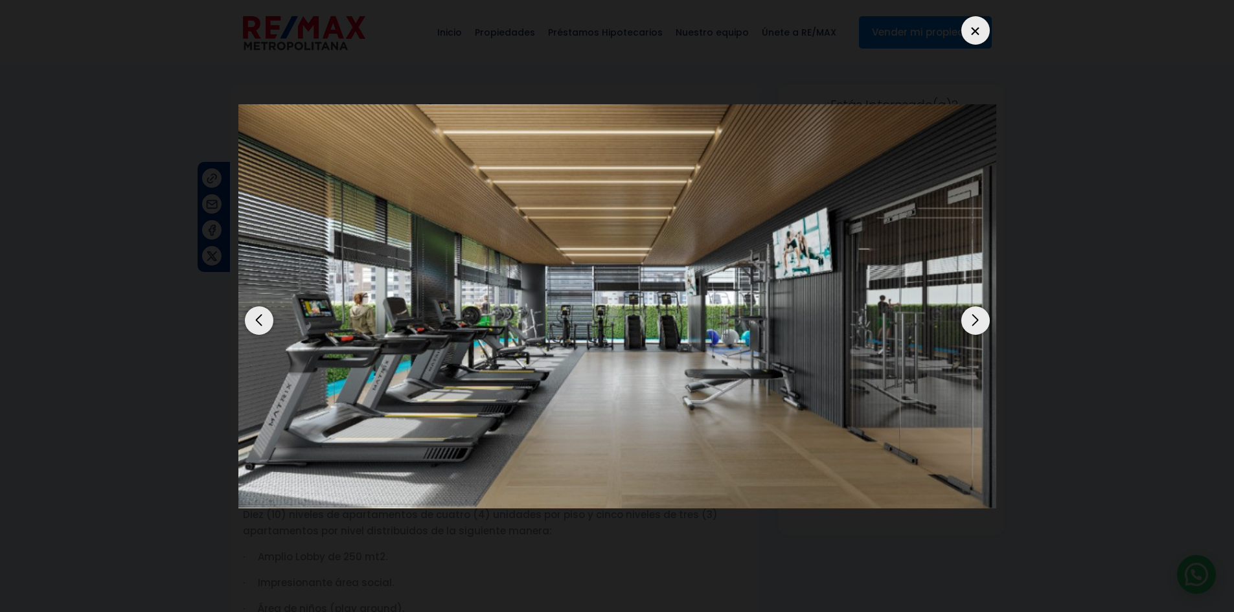
click at [980, 21] on div at bounding box center [976, 30] width 29 height 29
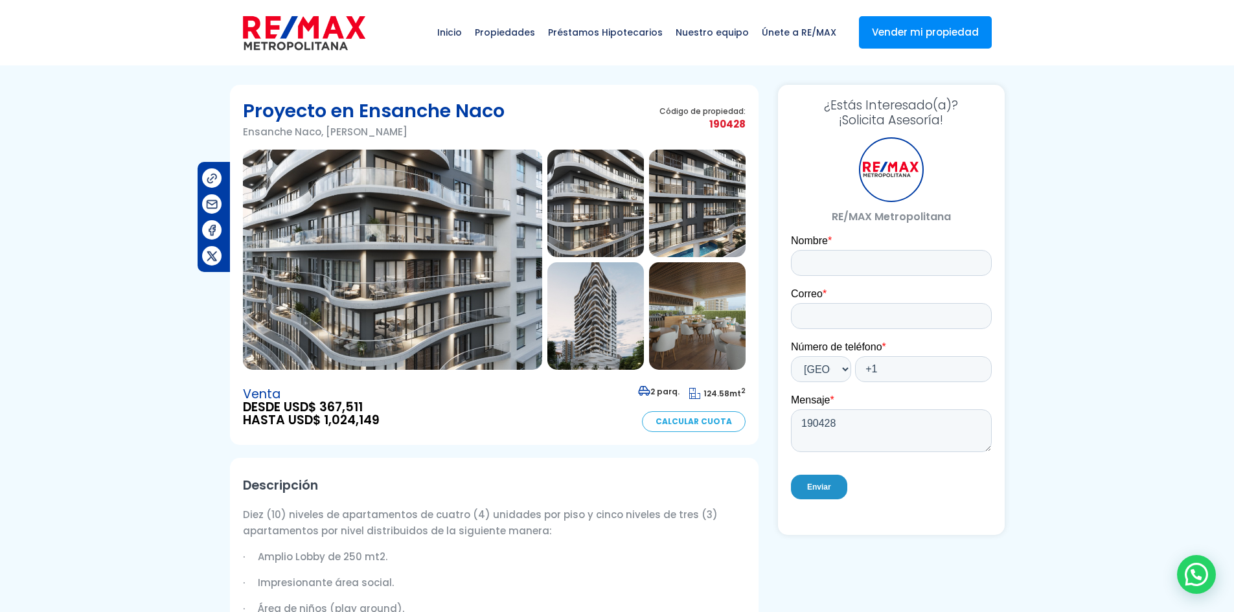
click at [392, 229] on img at bounding box center [392, 260] width 299 height 220
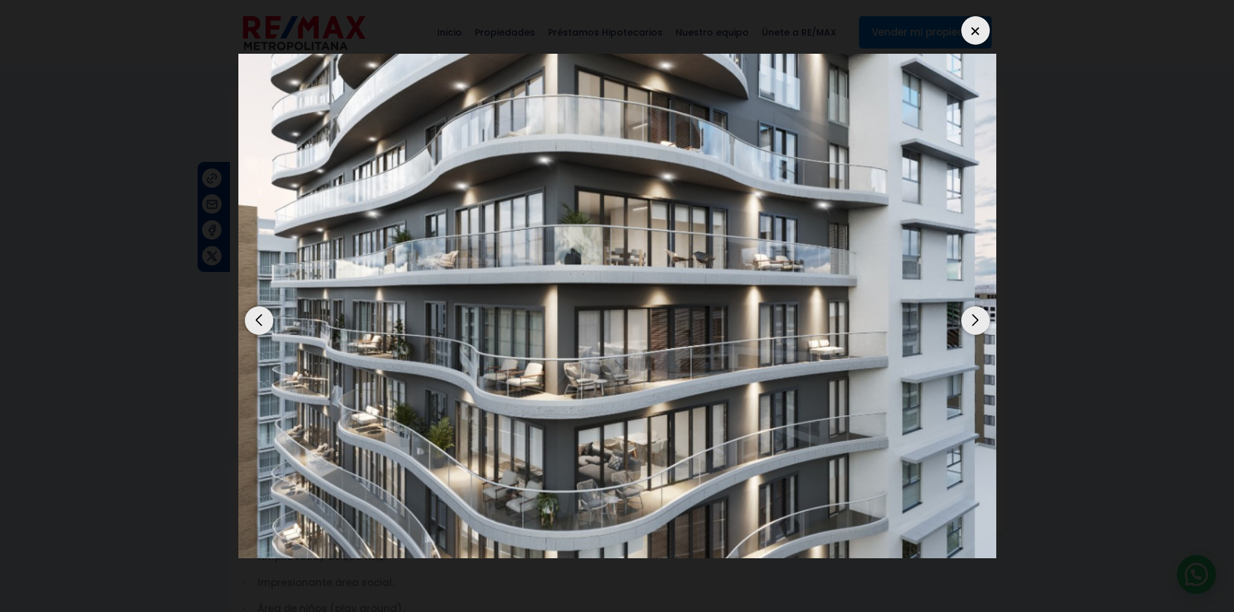
click at [971, 321] on div "Next slide" at bounding box center [976, 321] width 29 height 29
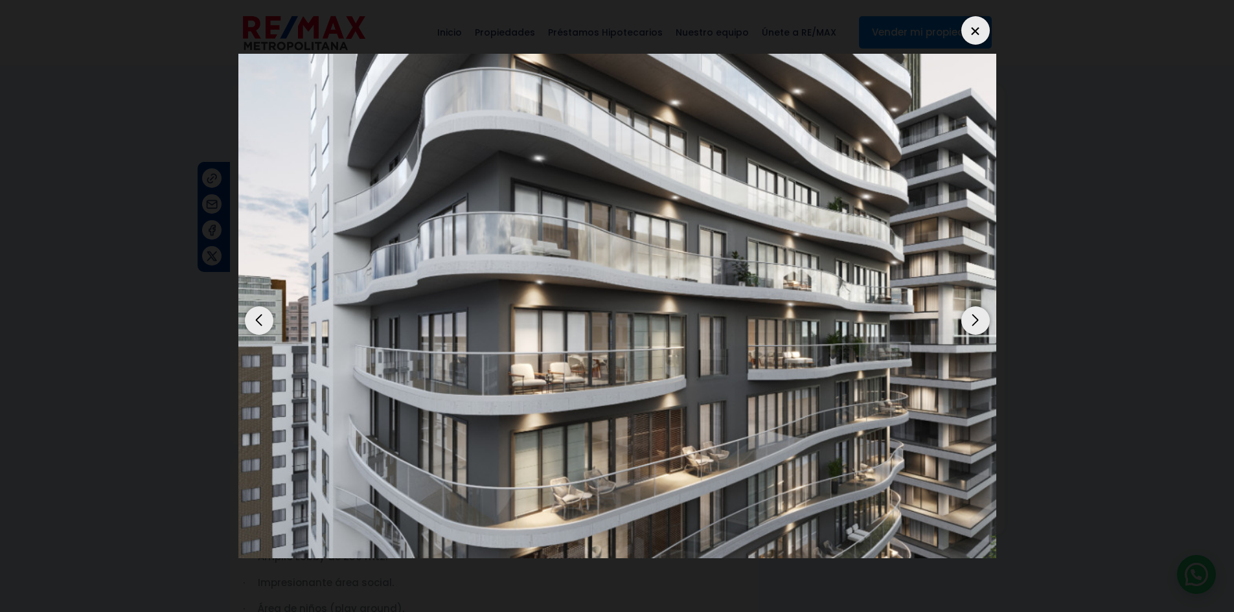
click at [973, 323] on div "Next slide" at bounding box center [976, 321] width 29 height 29
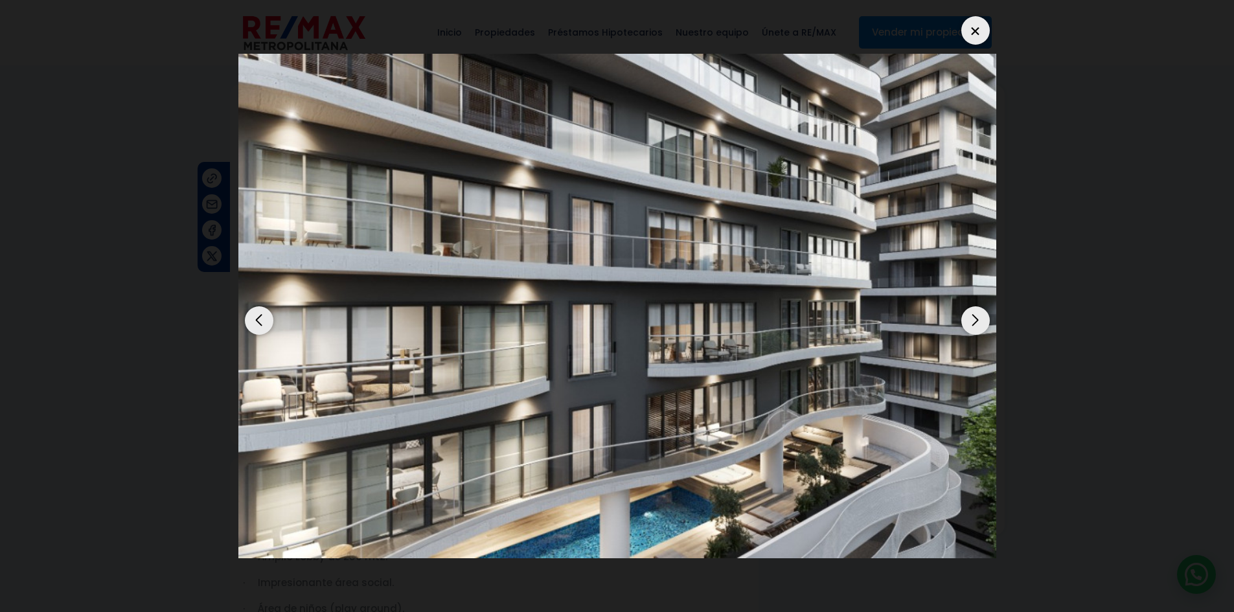
click at [1006, 336] on dialog at bounding box center [618, 306] width 778 height 612
click at [977, 33] on div at bounding box center [976, 30] width 29 height 29
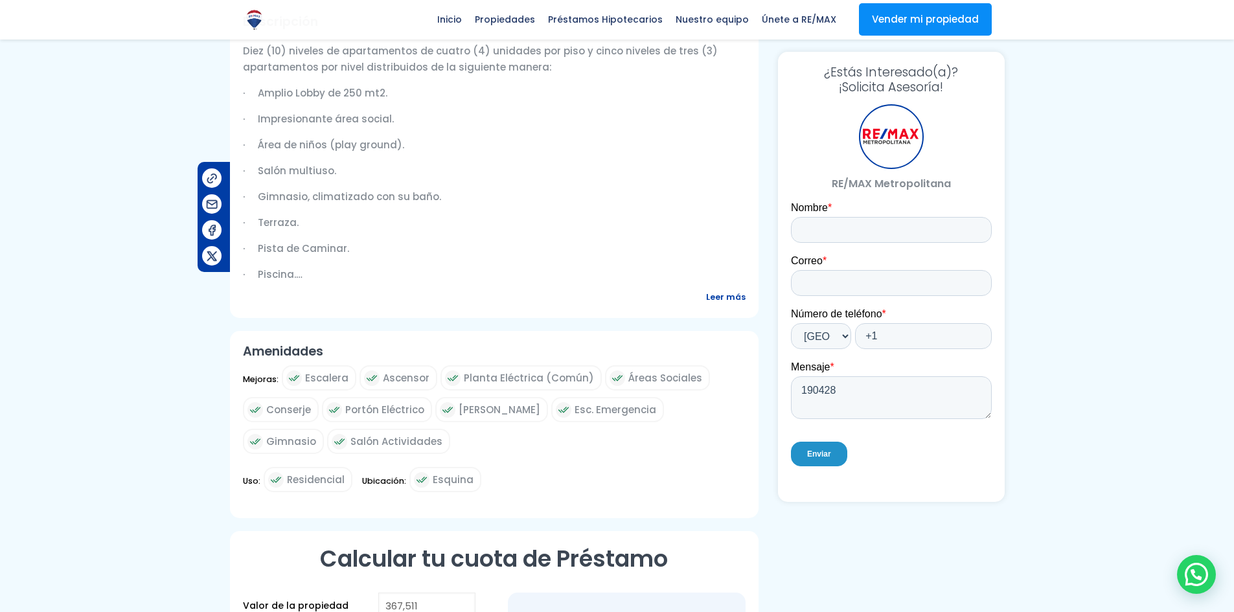
scroll to position [518, 0]
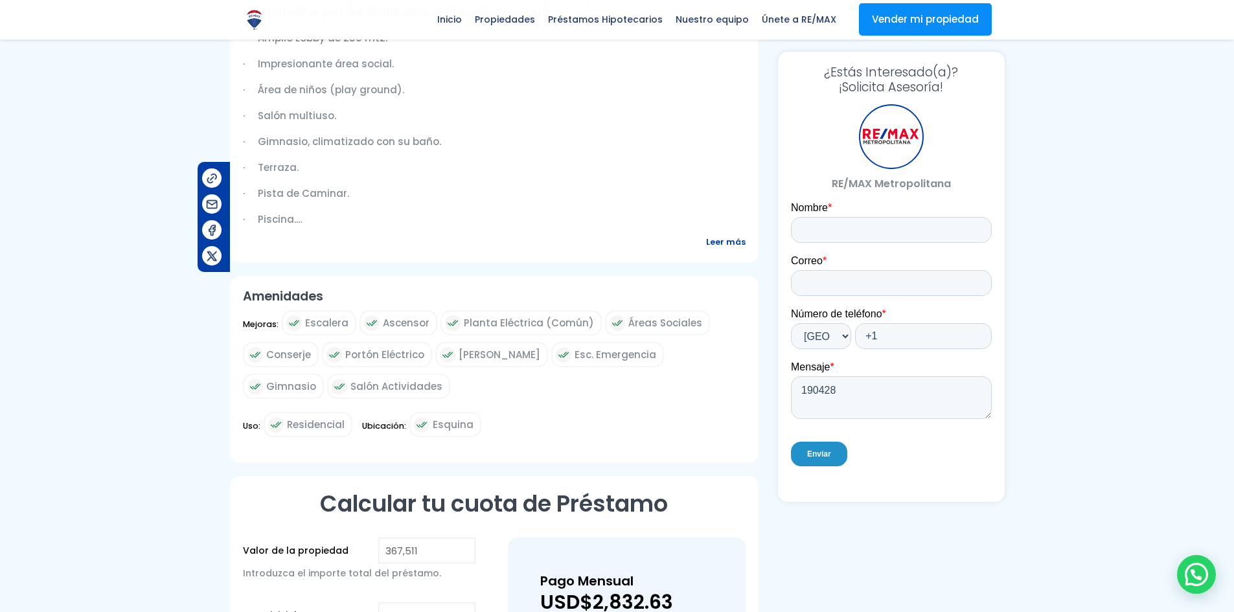
click at [731, 239] on span "Leer más" at bounding box center [726, 242] width 40 height 16
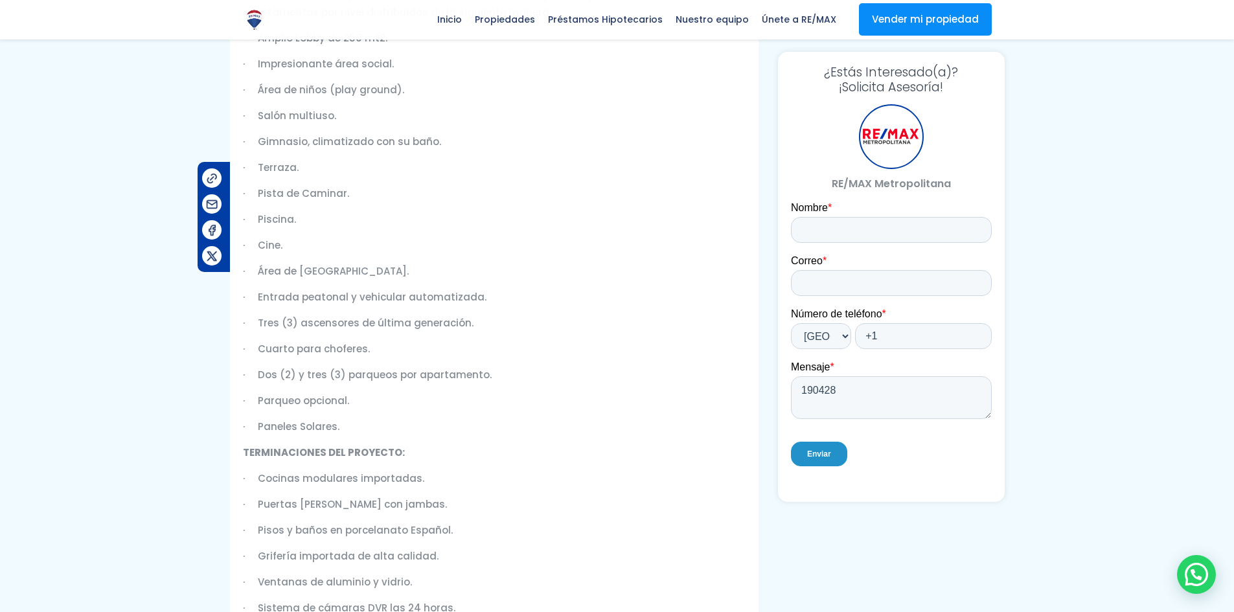
click at [251, 244] on p "· Cine." at bounding box center [494, 245] width 503 height 16
click at [292, 241] on p "· Cine." at bounding box center [494, 245] width 503 height 16
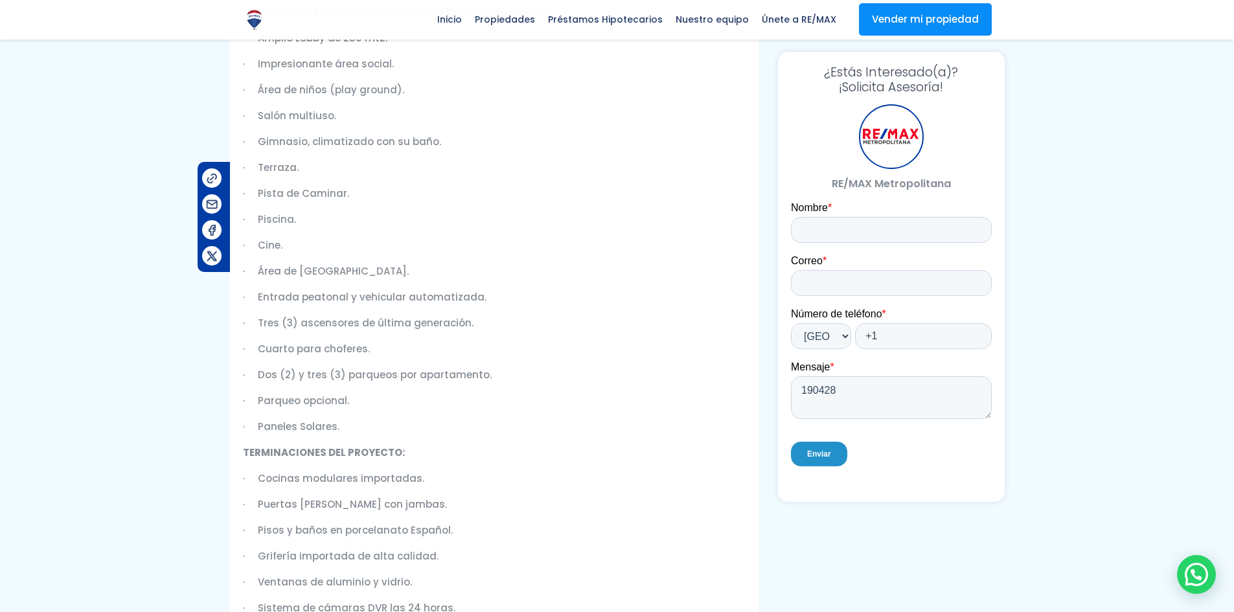
click at [292, 241] on p "· Cine." at bounding box center [494, 245] width 503 height 16
click at [251, 246] on p "· Cine." at bounding box center [494, 245] width 503 height 16
click at [251, 219] on p "· Piscina." at bounding box center [494, 219] width 503 height 16
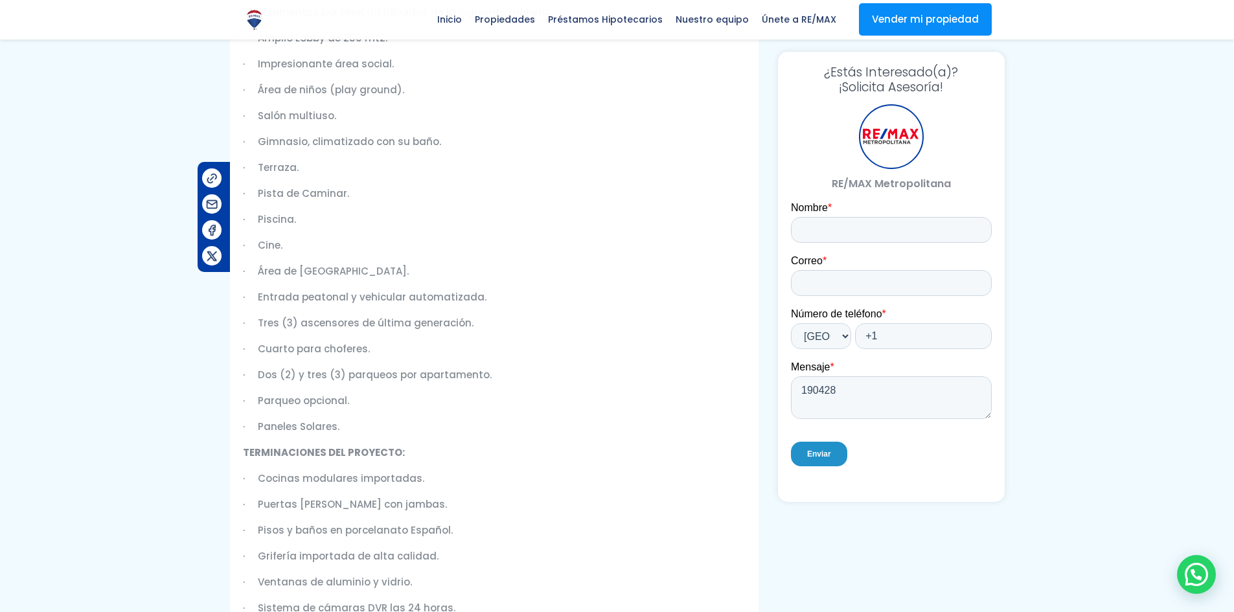
click at [251, 219] on p "· Piscina." at bounding box center [494, 219] width 503 height 16
click at [251, 194] on p "· Pista de Caminar." at bounding box center [494, 193] width 503 height 16
click at [252, 167] on p "· Terraza." at bounding box center [494, 167] width 503 height 16
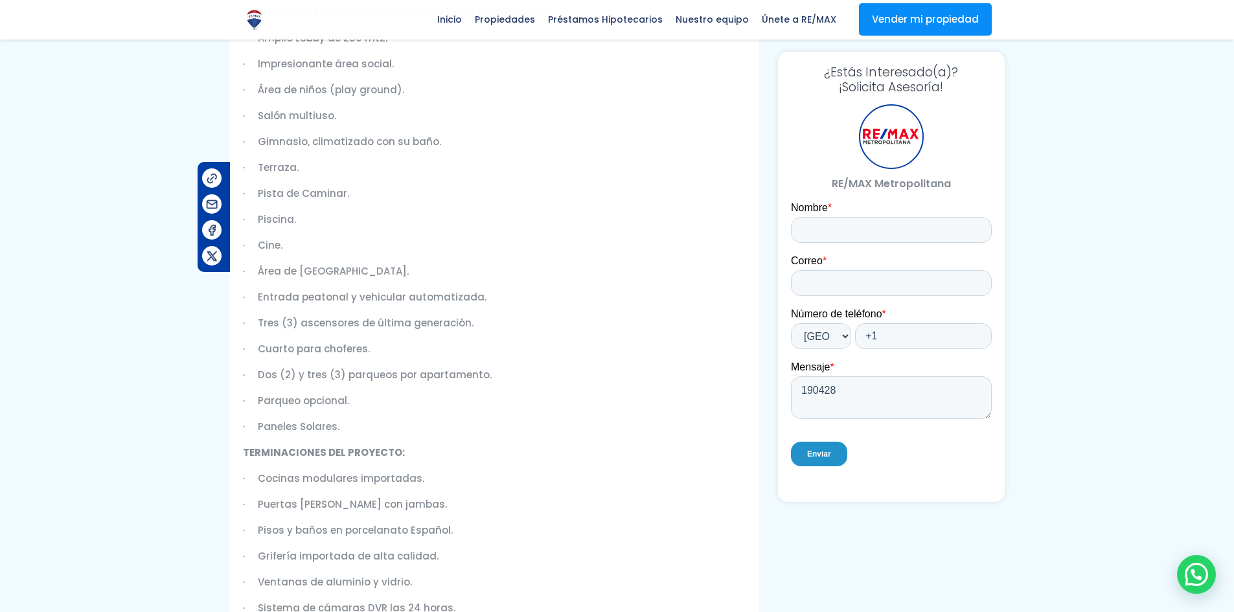
click at [252, 167] on p "· Terraza." at bounding box center [494, 167] width 503 height 16
click at [252, 142] on p "· Gimnasio, climatizado con su baño." at bounding box center [494, 141] width 503 height 16
click at [252, 115] on p "· Salón multiuso." at bounding box center [494, 116] width 503 height 16
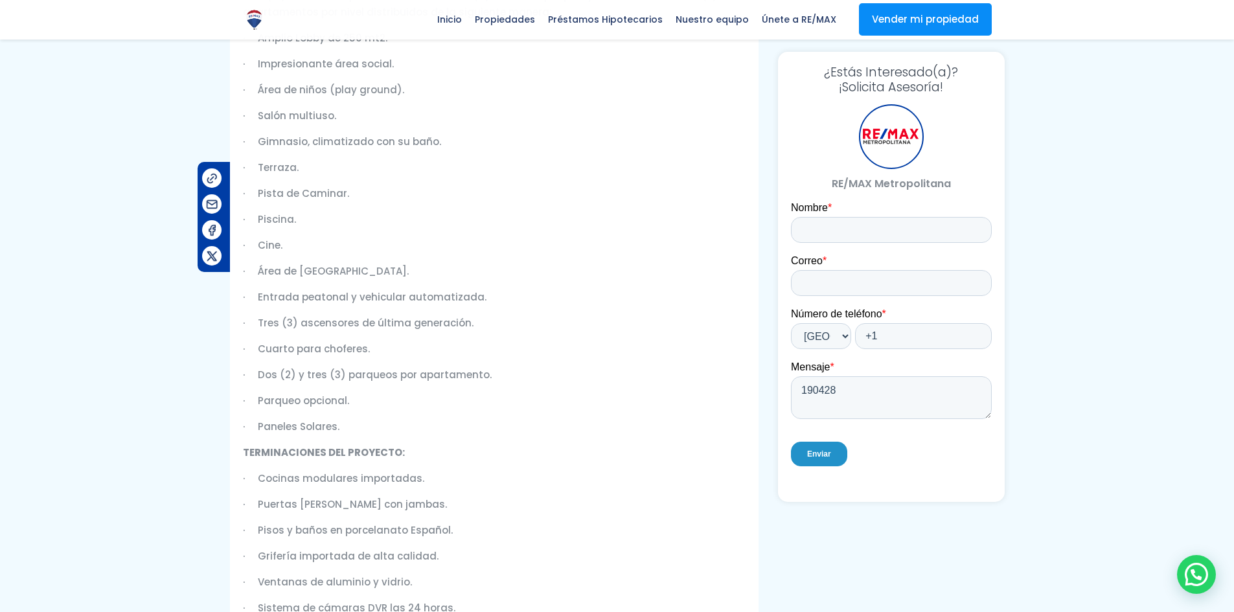
click at [250, 90] on p "· Área de niños (play ground)." at bounding box center [494, 90] width 503 height 16
click at [253, 64] on p "· Impresionante área social." at bounding box center [494, 64] width 503 height 16
click at [253, 89] on p "· Área de niños (play ground)." at bounding box center [494, 90] width 503 height 16
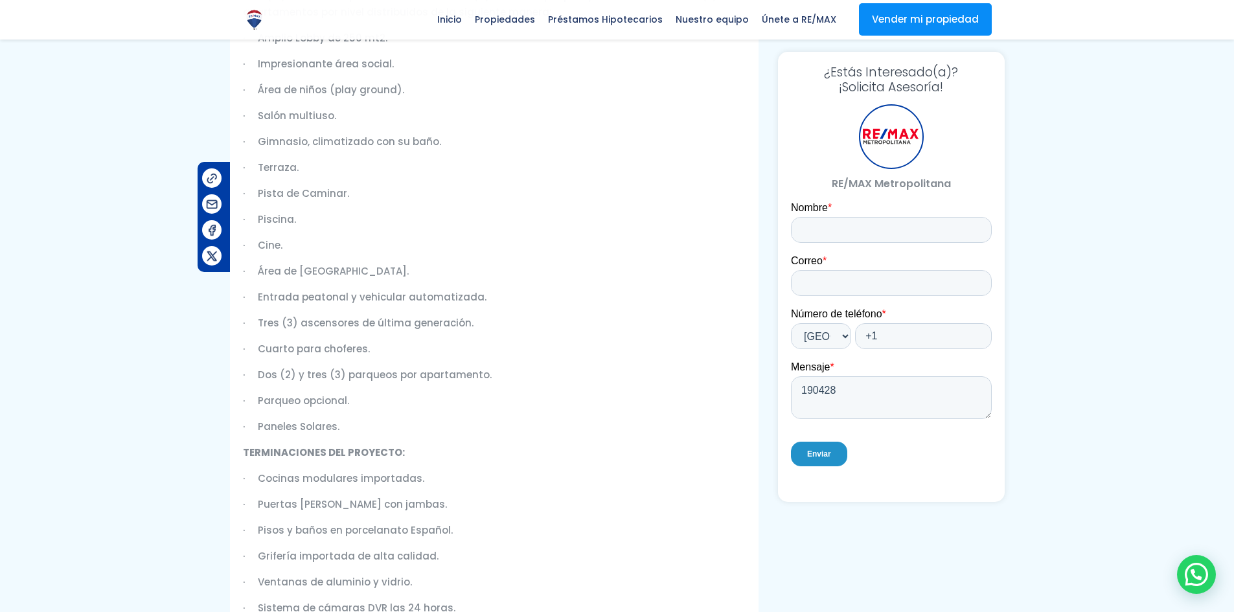
click at [253, 89] on p "· Área de niños (play ground)." at bounding box center [494, 90] width 503 height 16
click at [251, 117] on p "· Salón multiuso." at bounding box center [494, 116] width 503 height 16
click at [251, 141] on p "· Gimnasio, climatizado con su baño." at bounding box center [494, 141] width 503 height 16
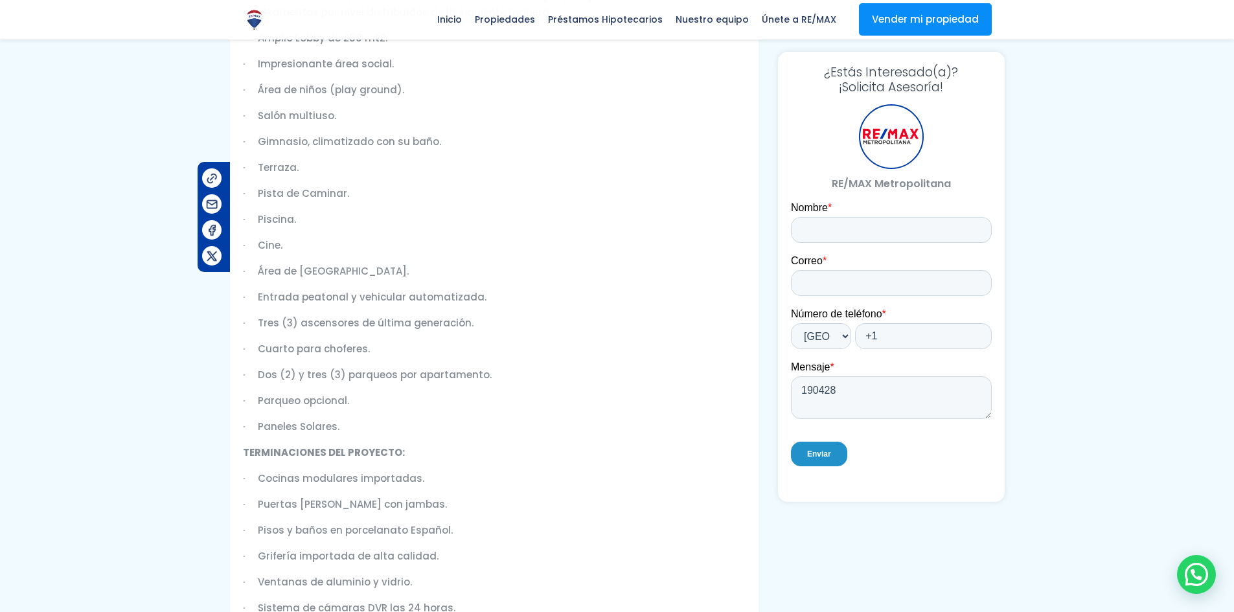
click at [252, 139] on p "· Gimnasio, climatizado con su baño." at bounding box center [494, 141] width 503 height 16
click at [253, 141] on p "· Gimnasio, climatizado con su baño." at bounding box center [494, 141] width 503 height 16
click at [253, 165] on p "· Terraza." at bounding box center [494, 167] width 503 height 16
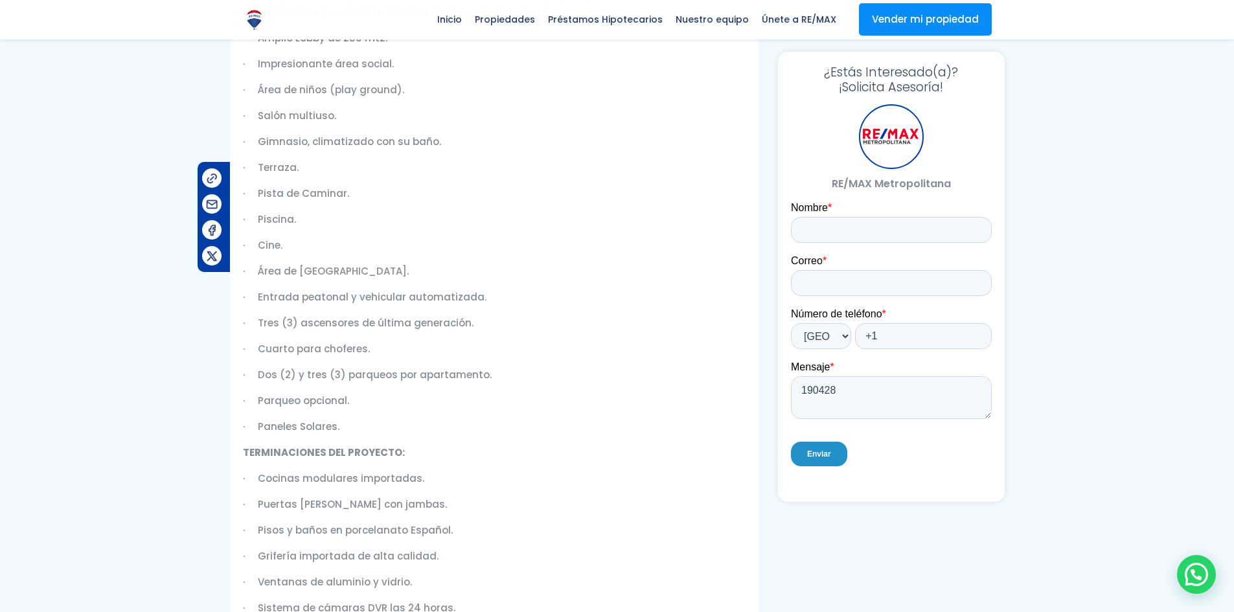
click at [253, 167] on p "· Terraza." at bounding box center [494, 167] width 503 height 16
click at [253, 195] on p "· Pista de Caminar." at bounding box center [494, 193] width 503 height 16
click at [378, 212] on p "· Piscina." at bounding box center [494, 219] width 503 height 16
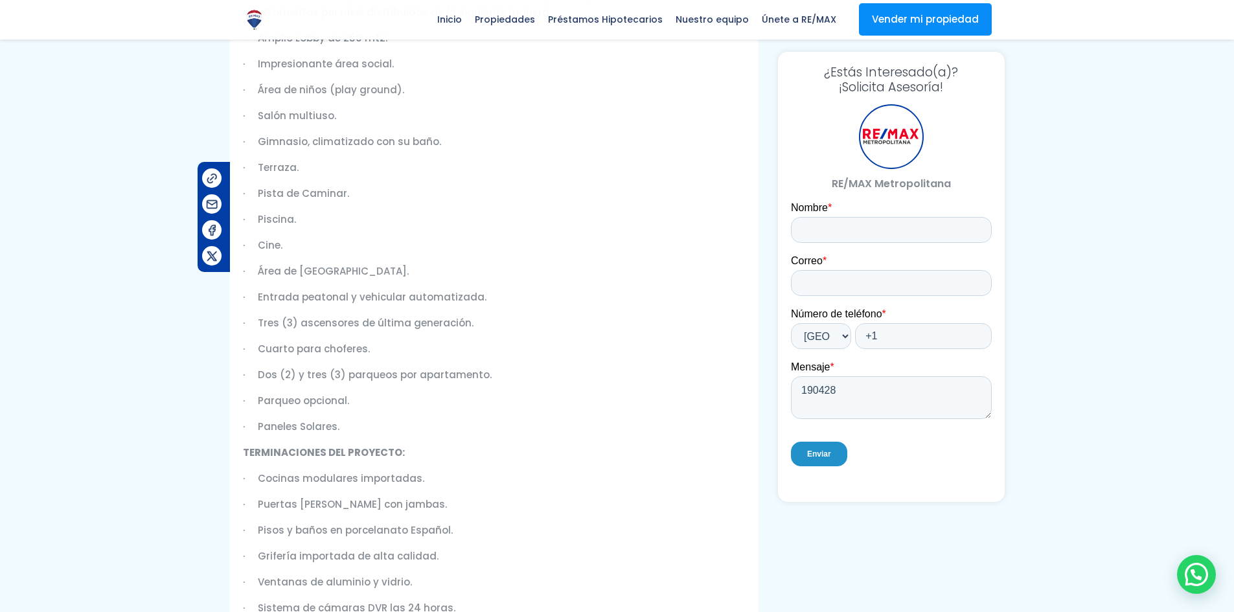
scroll to position [583, 0]
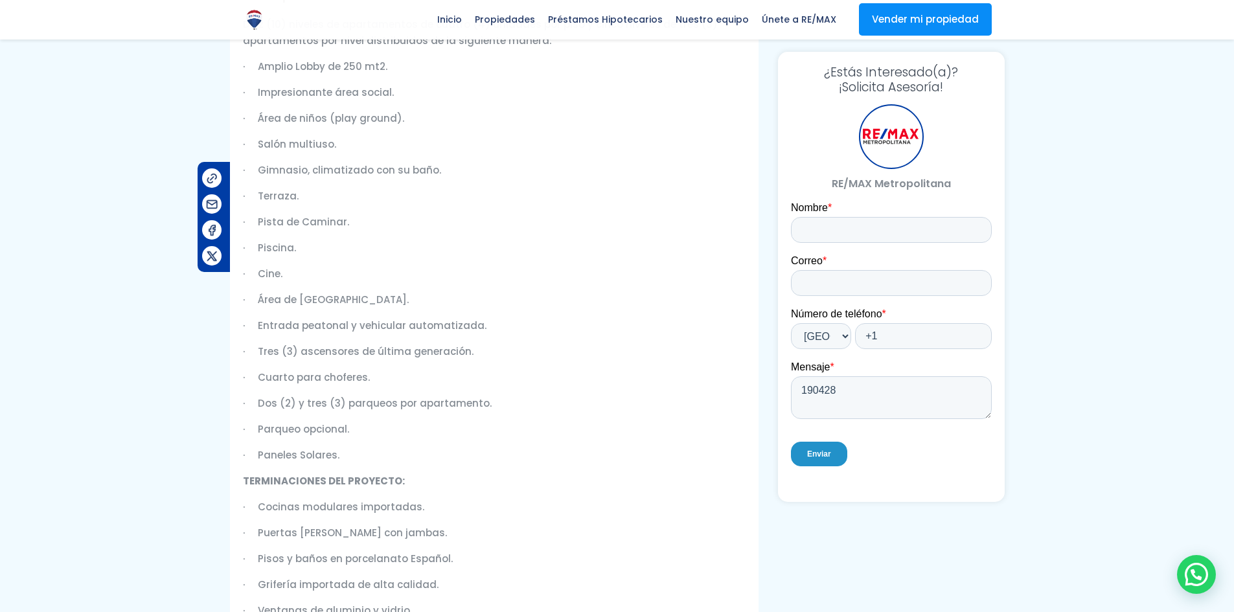
drag, startPoint x: 338, startPoint y: 360, endPoint x: 233, endPoint y: 70, distance: 307.9
click at [233, 70] on div "Descripción Diez (10) niveles de apartamentos de cuatro (4) unidades por piso y…" at bounding box center [494, 582] width 529 height 1228
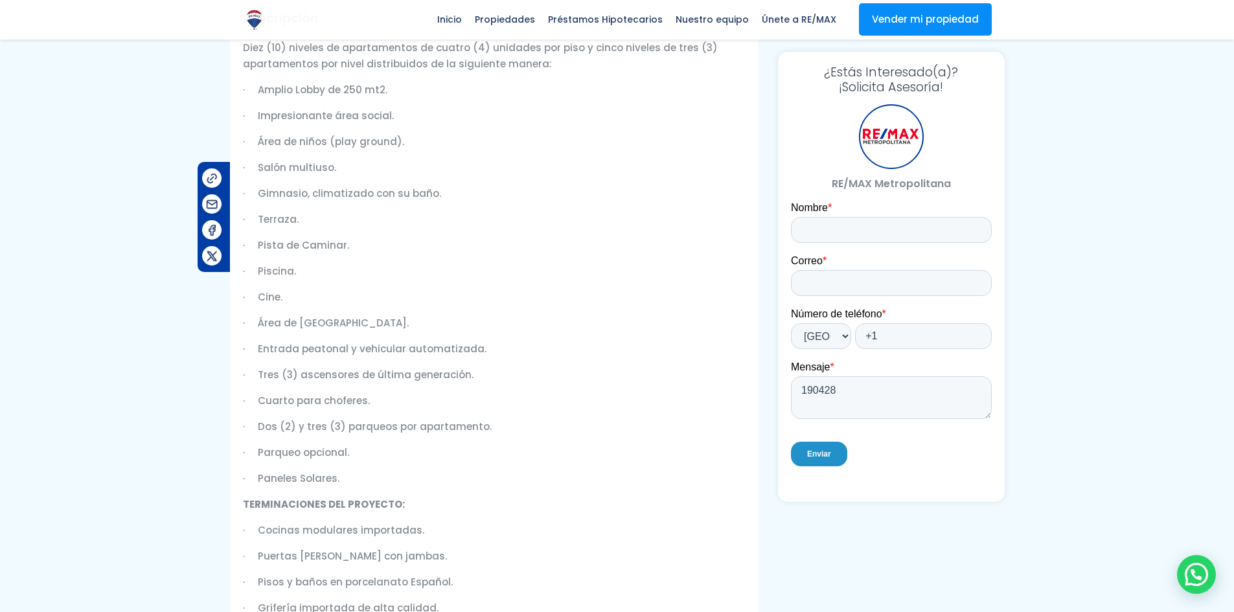
scroll to position [402, 0]
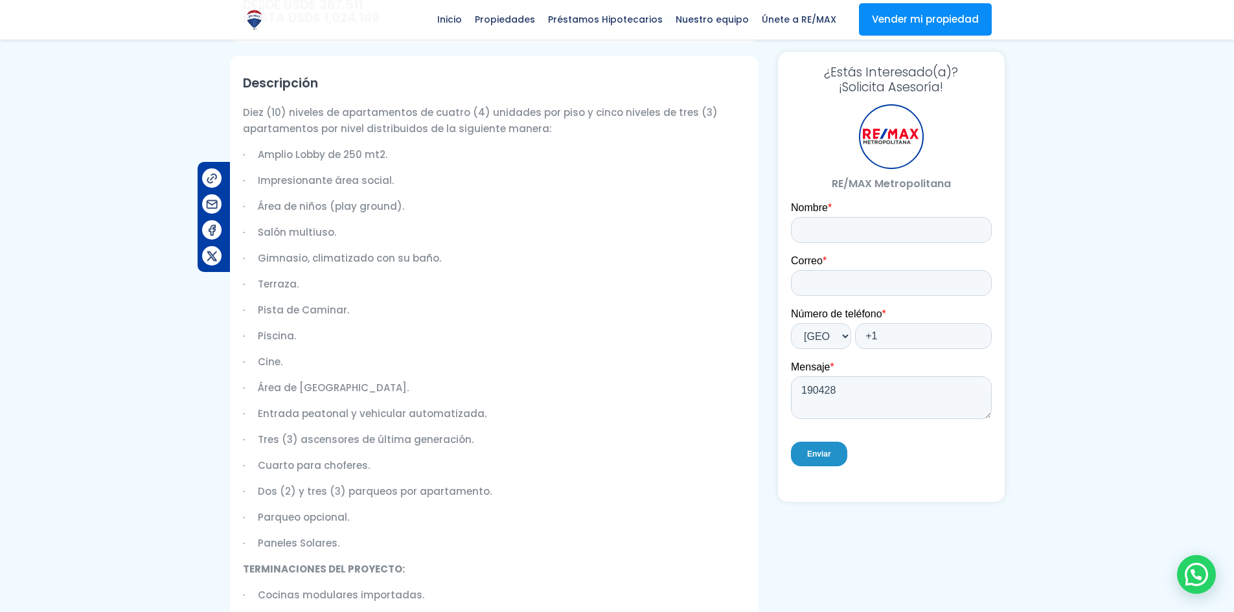
drag, startPoint x: 239, startPoint y: 76, endPoint x: 507, endPoint y: 590, distance: 579.4
drag, startPoint x: 482, startPoint y: 591, endPoint x: 203, endPoint y: 131, distance: 537.9
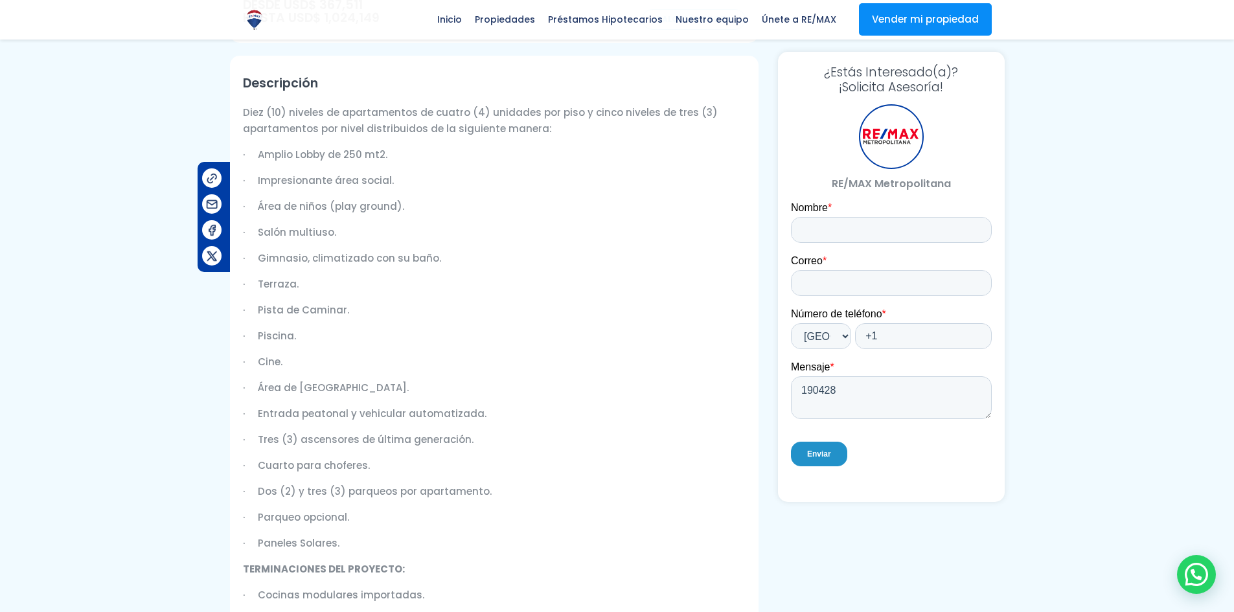
drag, startPoint x: 238, startPoint y: 75, endPoint x: 596, endPoint y: 593, distance: 629.3
click at [548, 598] on p "· Cocinas modulares importadas." at bounding box center [494, 598] width 503 height 16
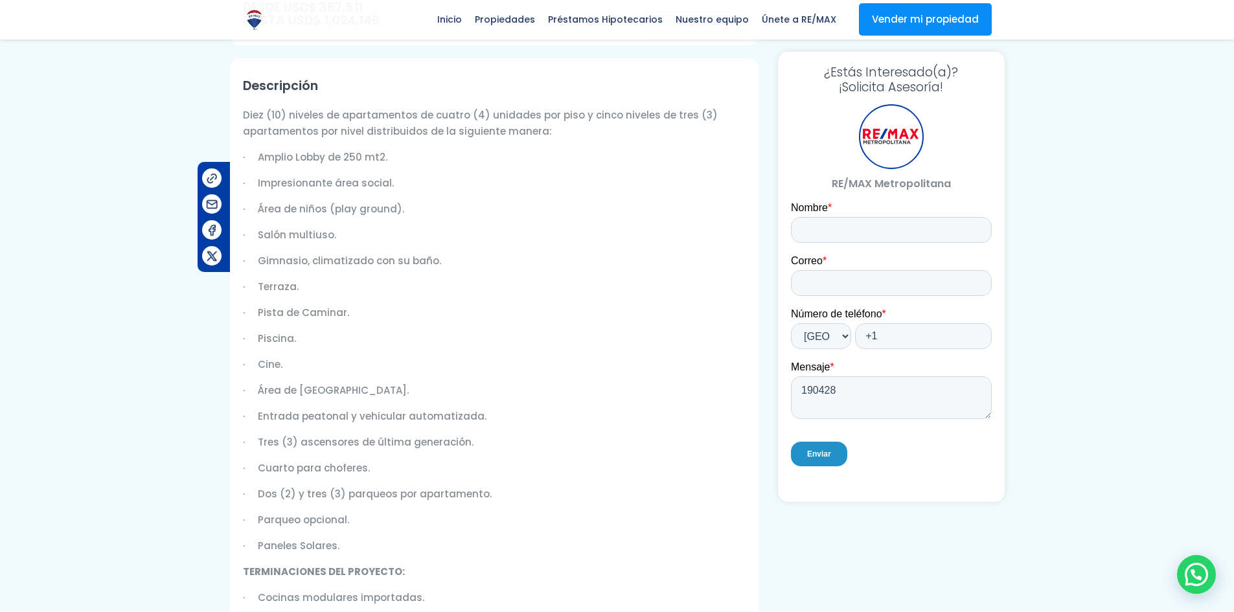
drag, startPoint x: 419, startPoint y: 538, endPoint x: 235, endPoint y: 92, distance: 482.3
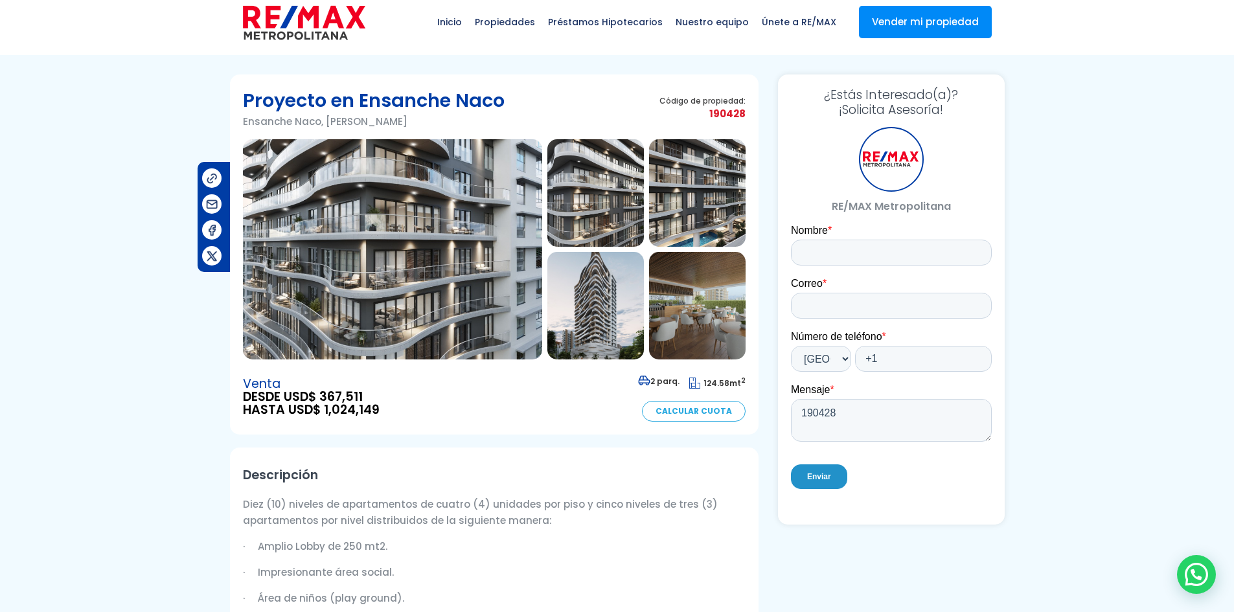
scroll to position [0, 0]
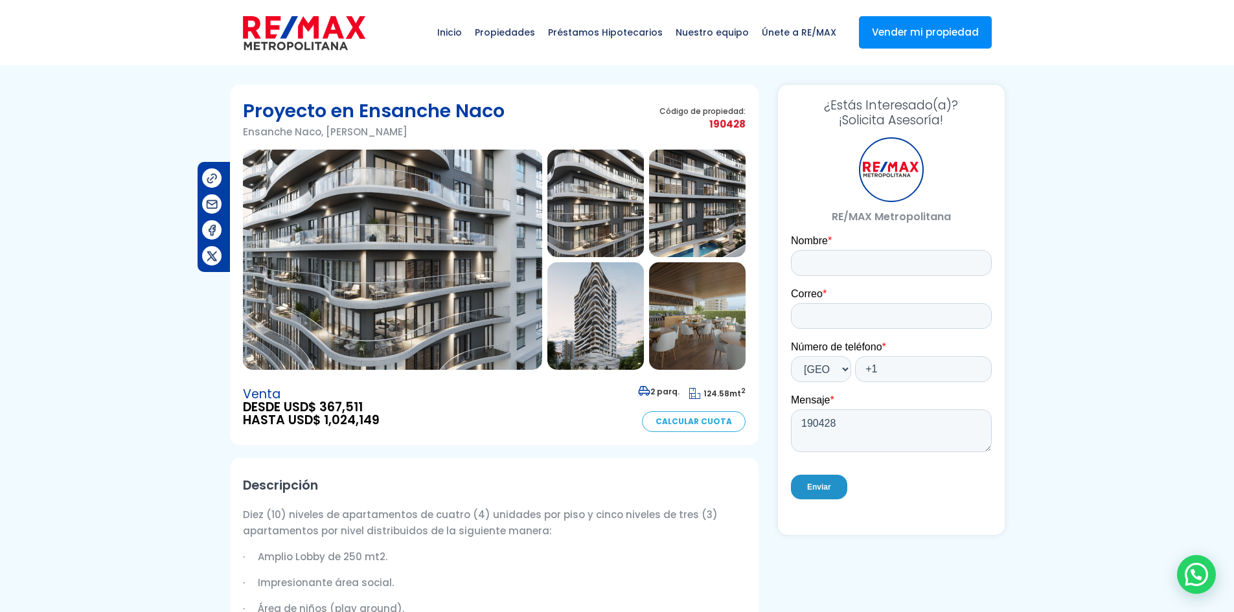
click at [707, 222] on img at bounding box center [697, 204] width 97 height 108
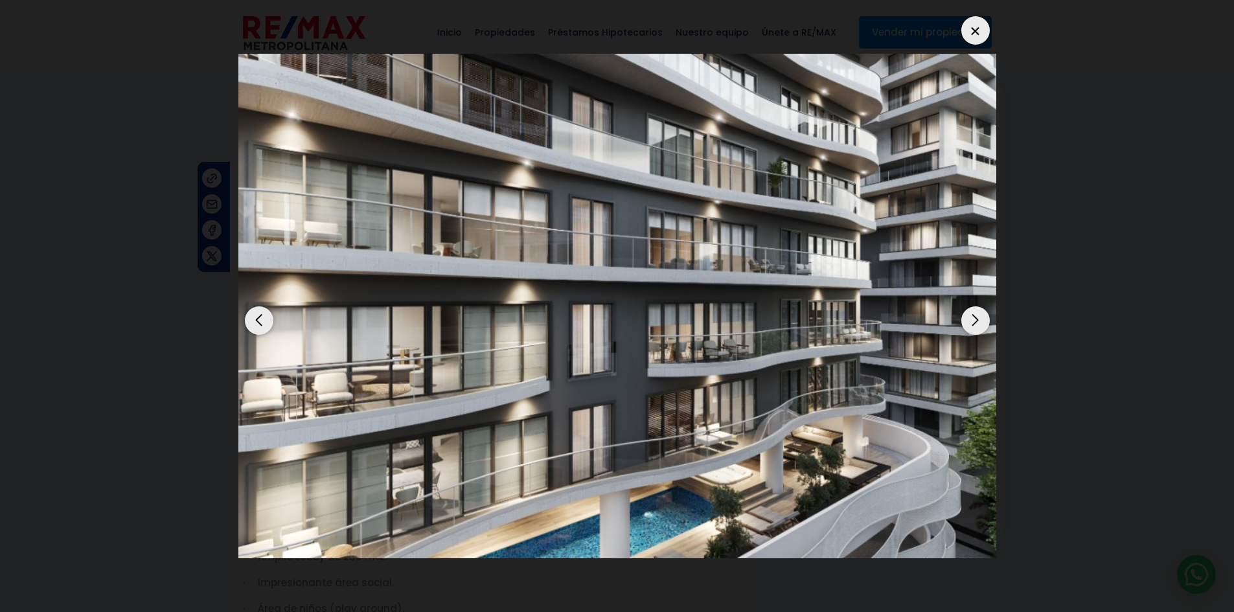
click at [266, 326] on div "Previous slide" at bounding box center [259, 321] width 29 height 29
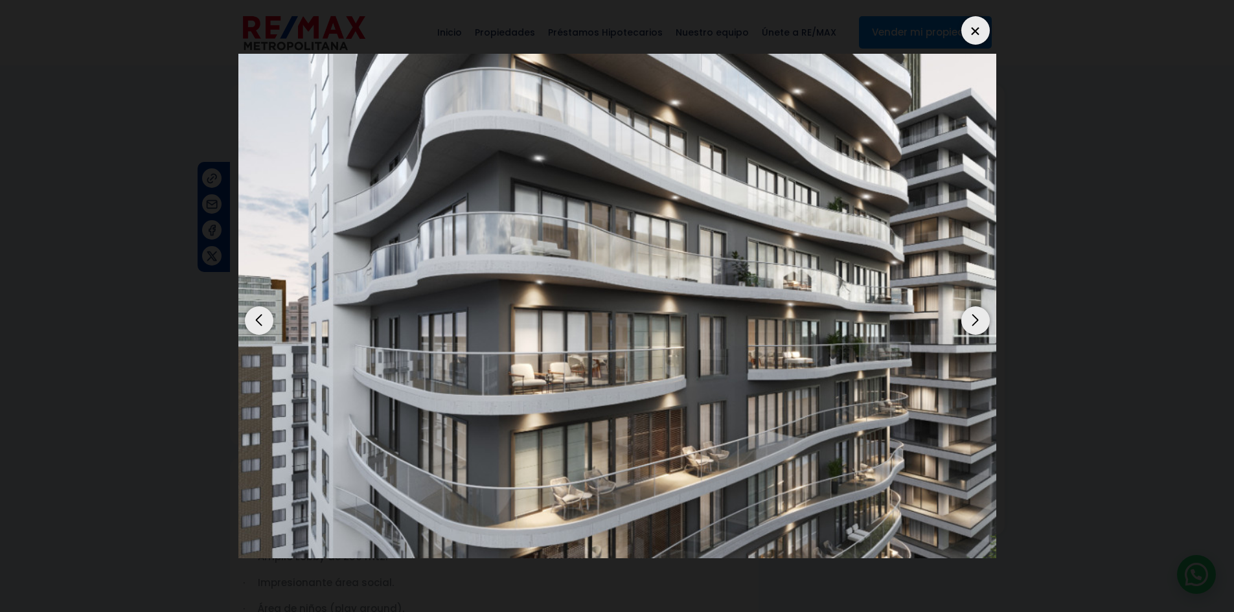
click at [243, 307] on img "2 / 14" at bounding box center [617, 306] width 758 height 505
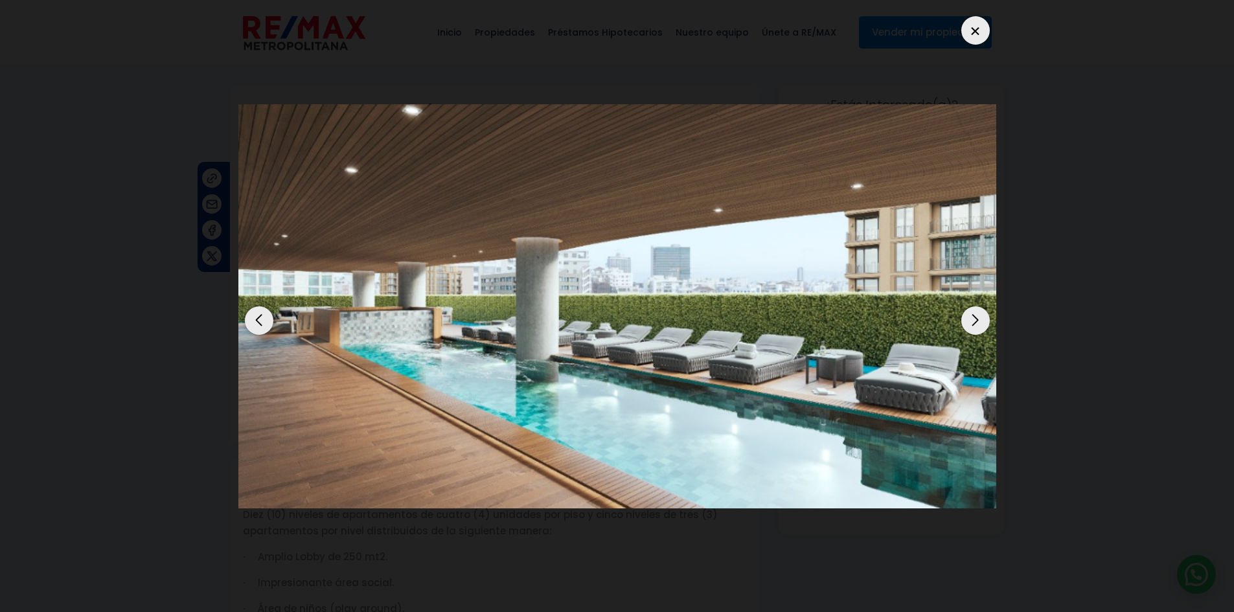
click at [251, 319] on div "Previous slide" at bounding box center [259, 321] width 29 height 29
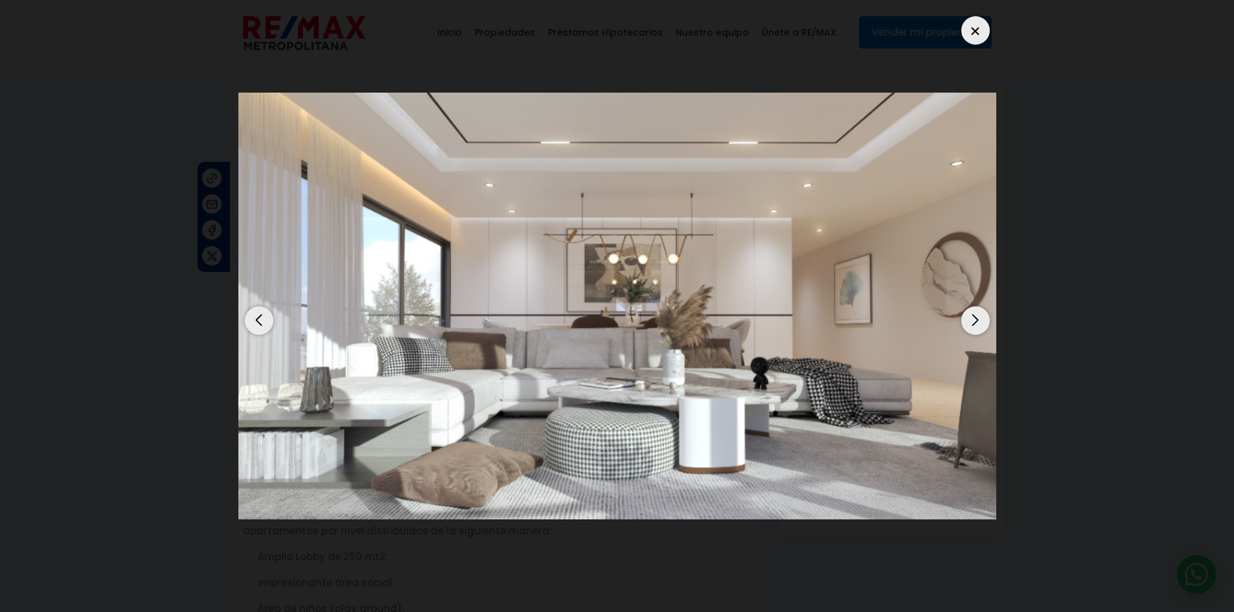
click at [253, 322] on div "Previous slide" at bounding box center [259, 321] width 29 height 29
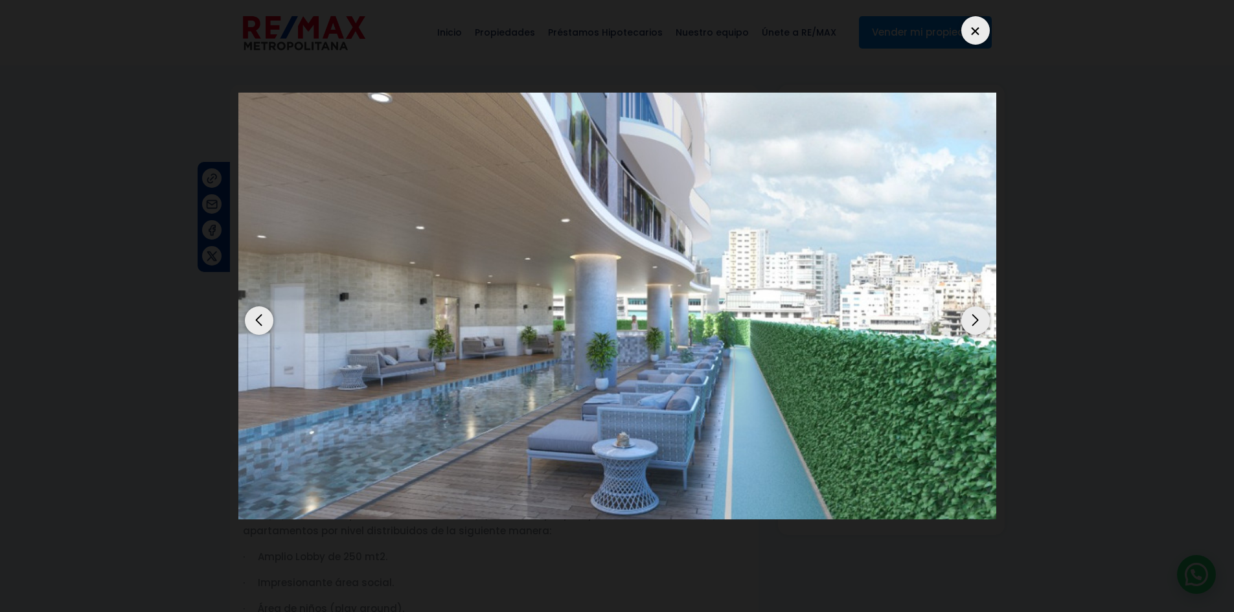
click at [965, 318] on div "Next slide" at bounding box center [976, 321] width 29 height 29
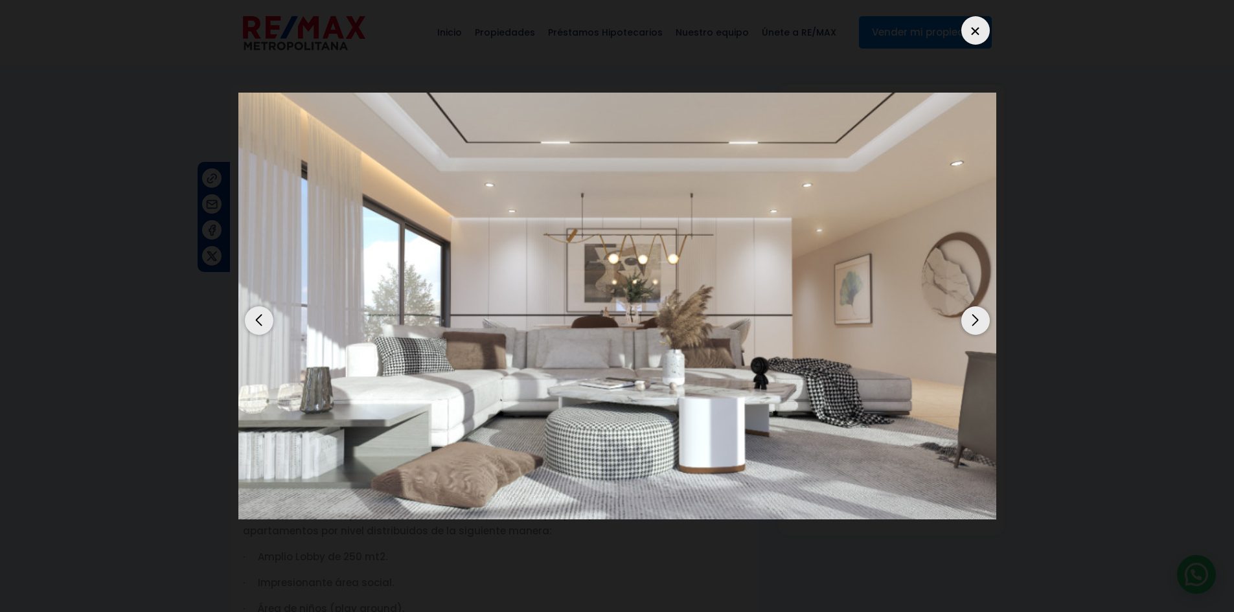
click at [704, 364] on img "13 / 14" at bounding box center [617, 306] width 758 height 426
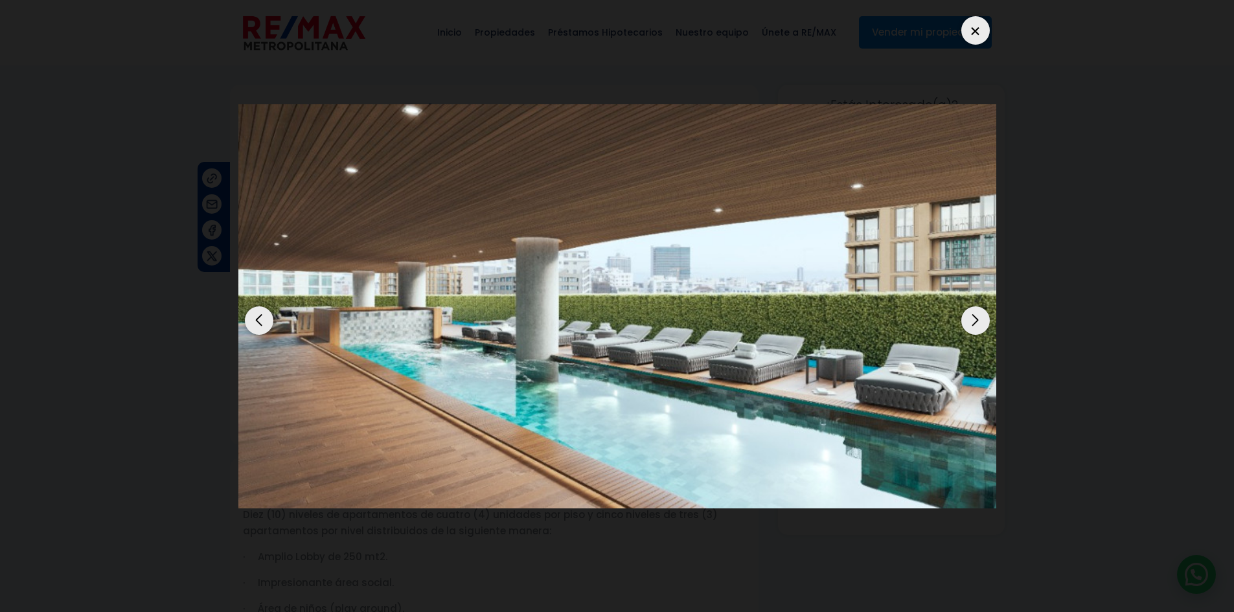
click at [268, 319] on div "Previous slide" at bounding box center [259, 321] width 29 height 29
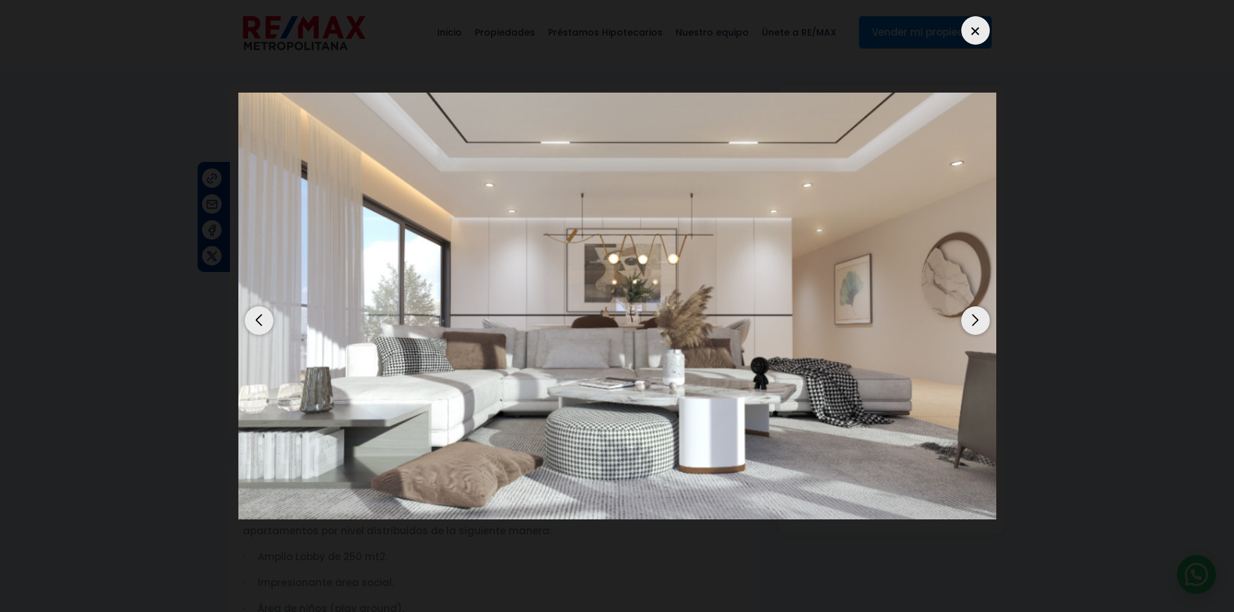
click at [971, 325] on div "Next slide" at bounding box center [976, 321] width 29 height 29
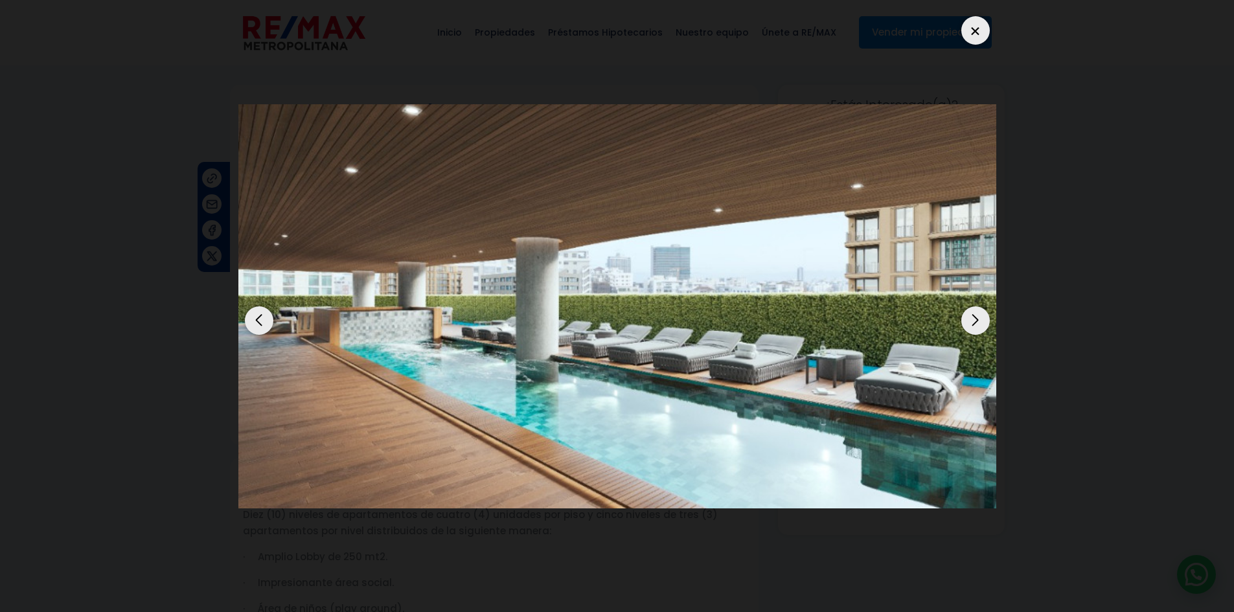
click at [980, 316] on div "Next slide" at bounding box center [976, 321] width 29 height 29
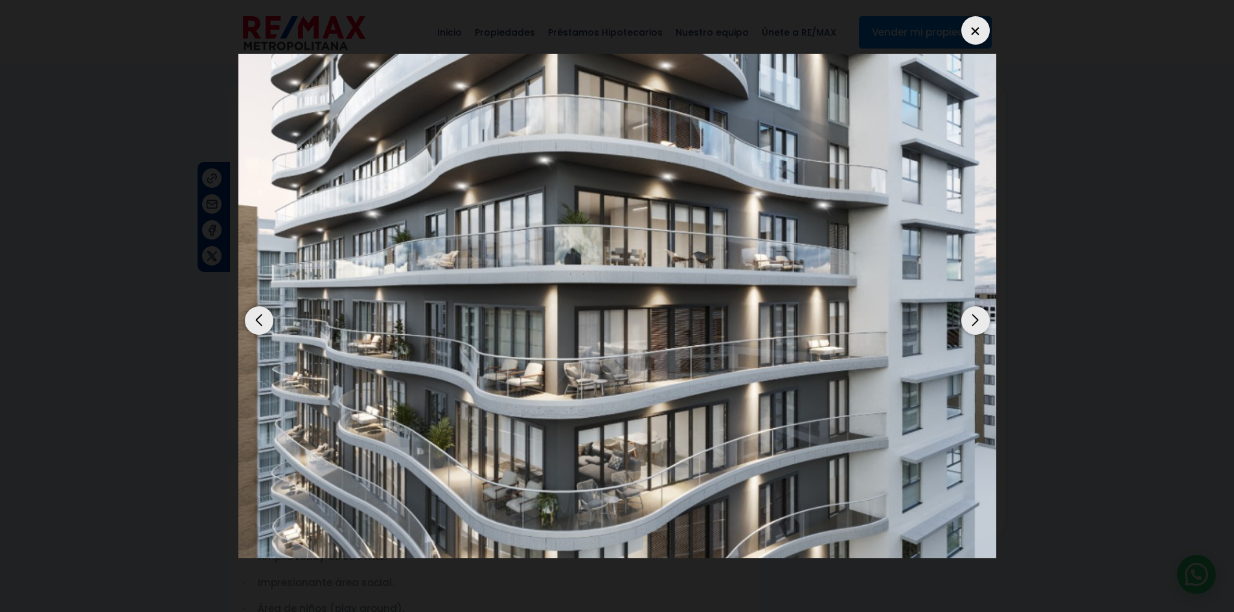
click at [980, 316] on div "Next slide" at bounding box center [976, 321] width 29 height 29
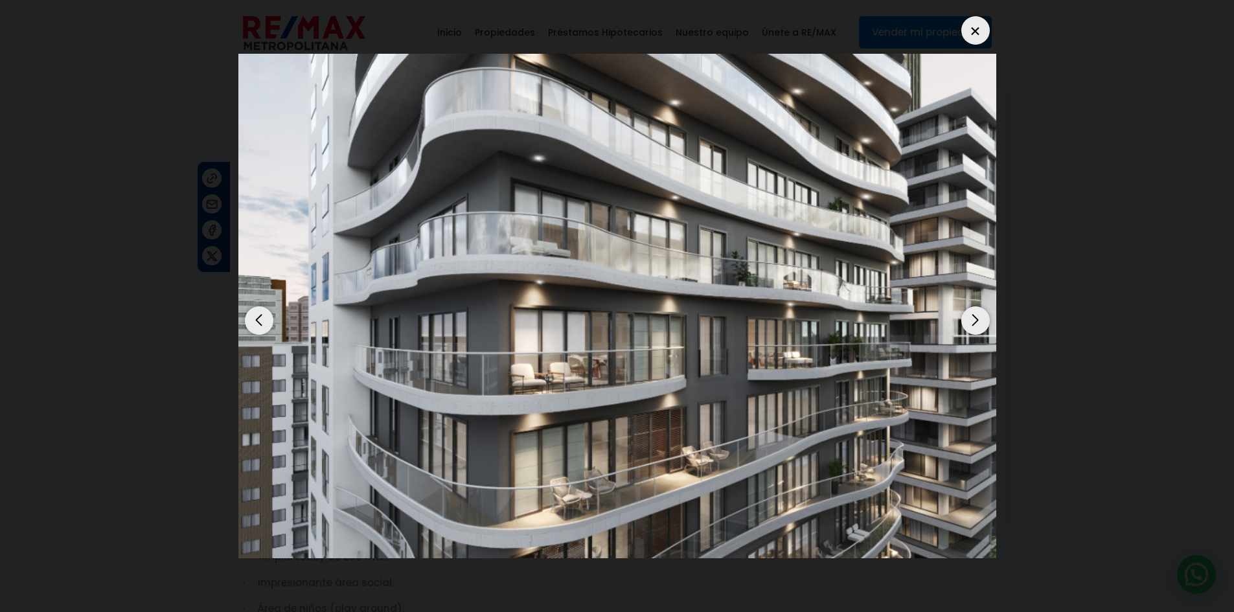
click at [980, 316] on div "Next slide" at bounding box center [976, 321] width 29 height 29
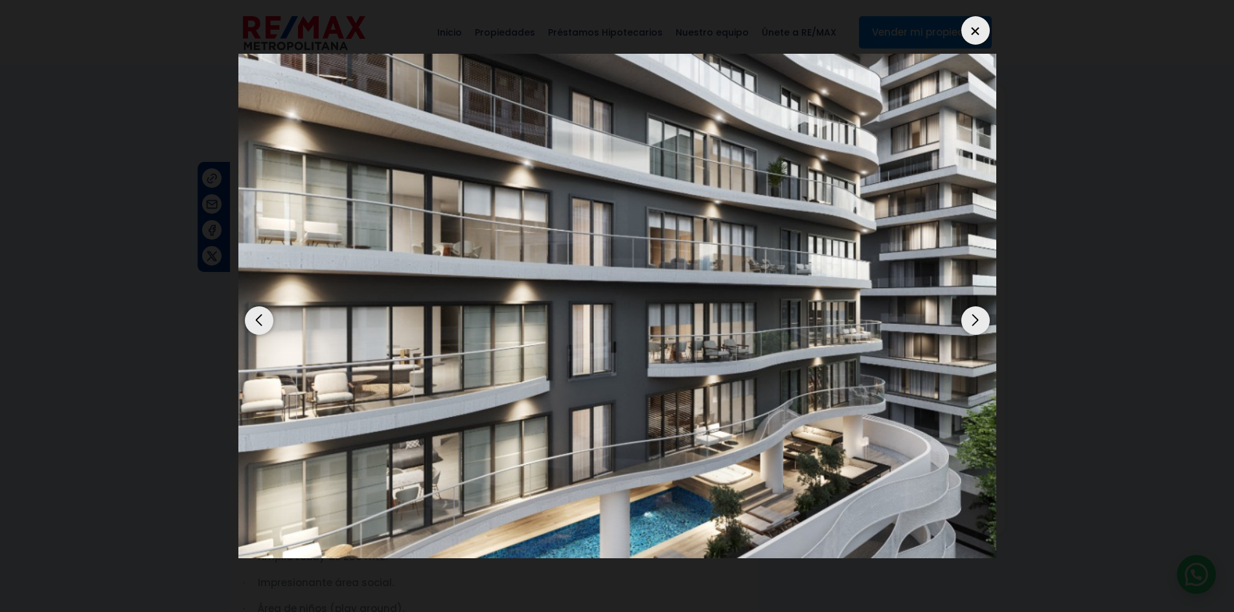
click at [980, 316] on div "Next slide" at bounding box center [976, 321] width 29 height 29
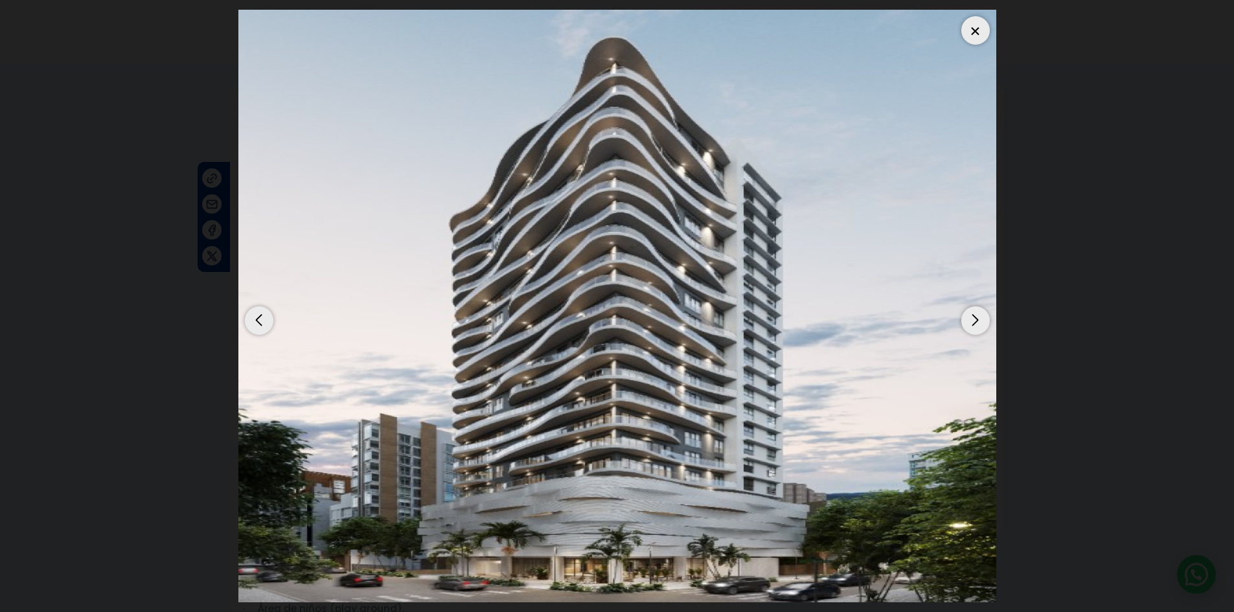
click at [980, 316] on div "Next slide" at bounding box center [976, 321] width 29 height 29
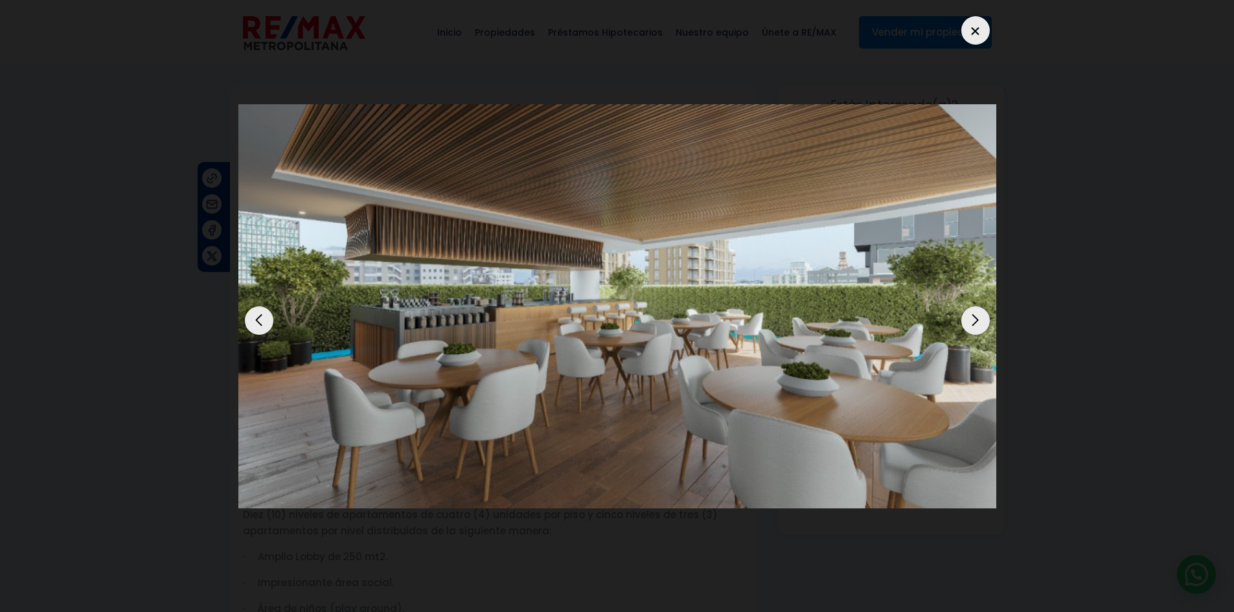
click at [980, 316] on div "Next slide" at bounding box center [976, 321] width 29 height 29
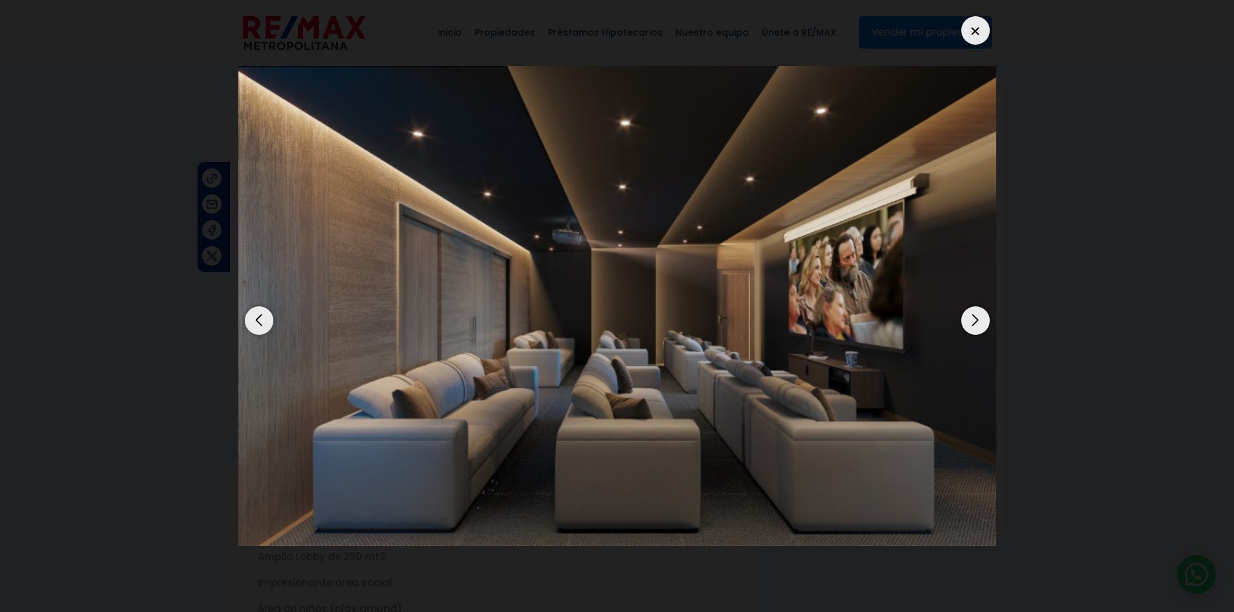
click at [980, 316] on div "Next slide" at bounding box center [976, 321] width 29 height 29
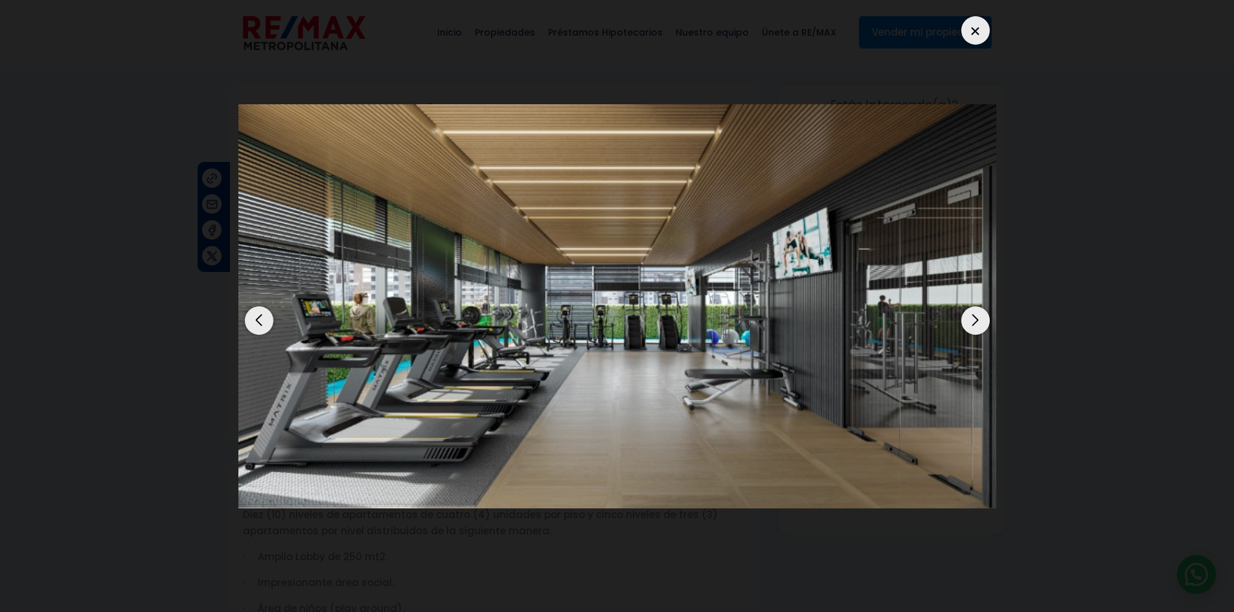
click at [980, 316] on div "Next slide" at bounding box center [976, 321] width 29 height 29
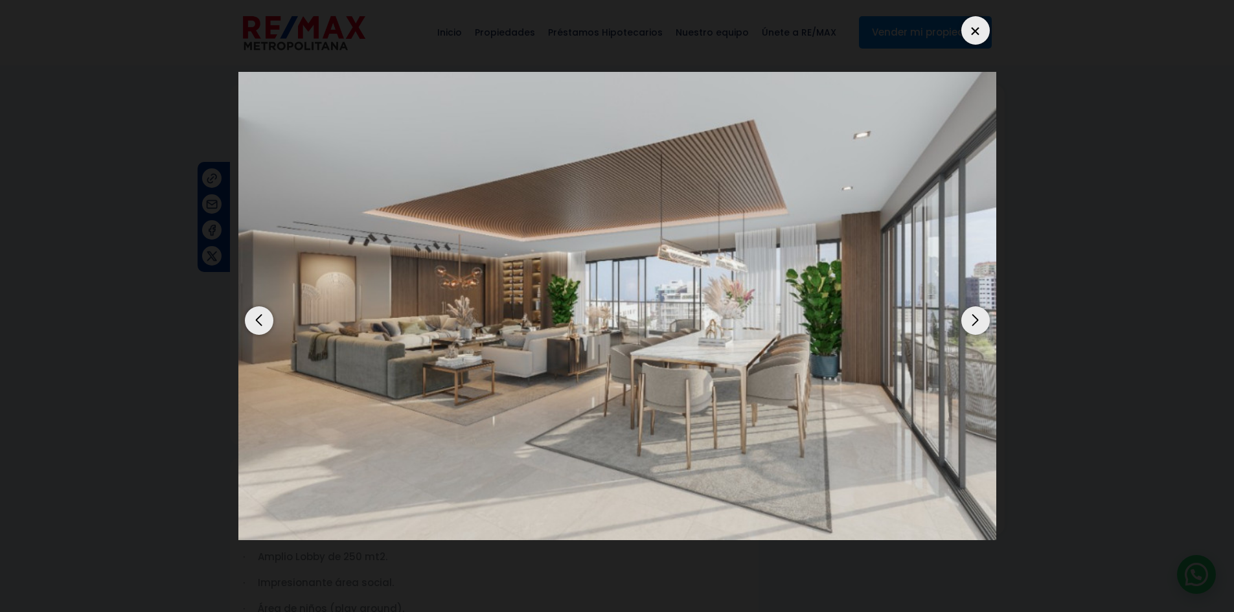
click at [980, 316] on div "Next slide" at bounding box center [976, 321] width 29 height 29
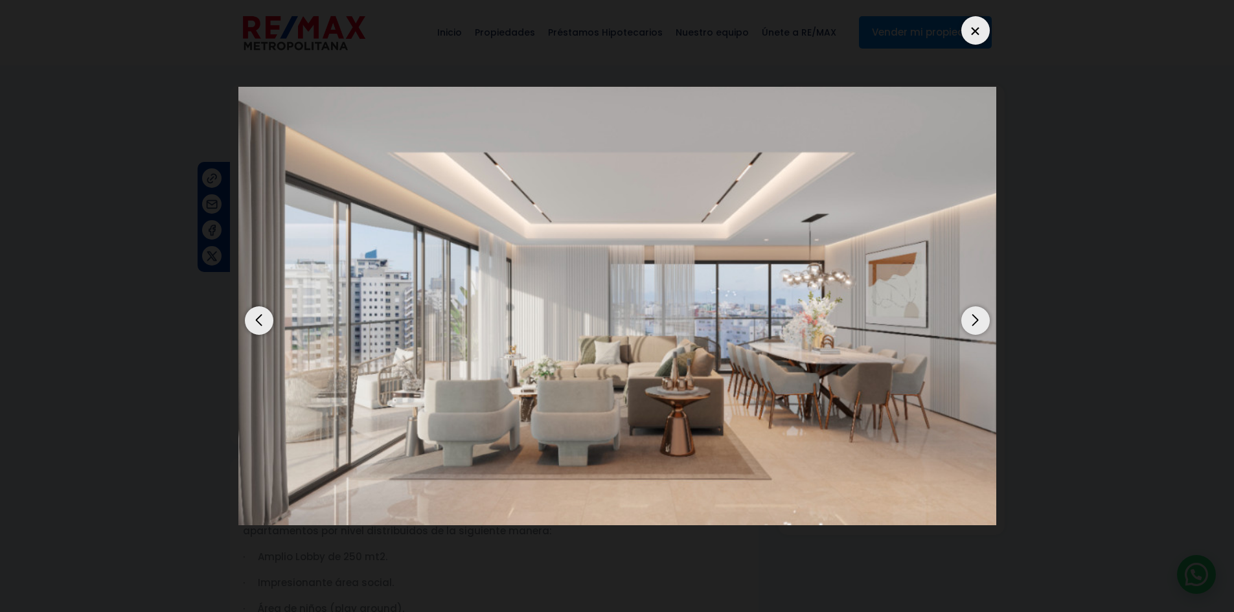
click at [980, 316] on div "Next slide" at bounding box center [976, 321] width 29 height 29
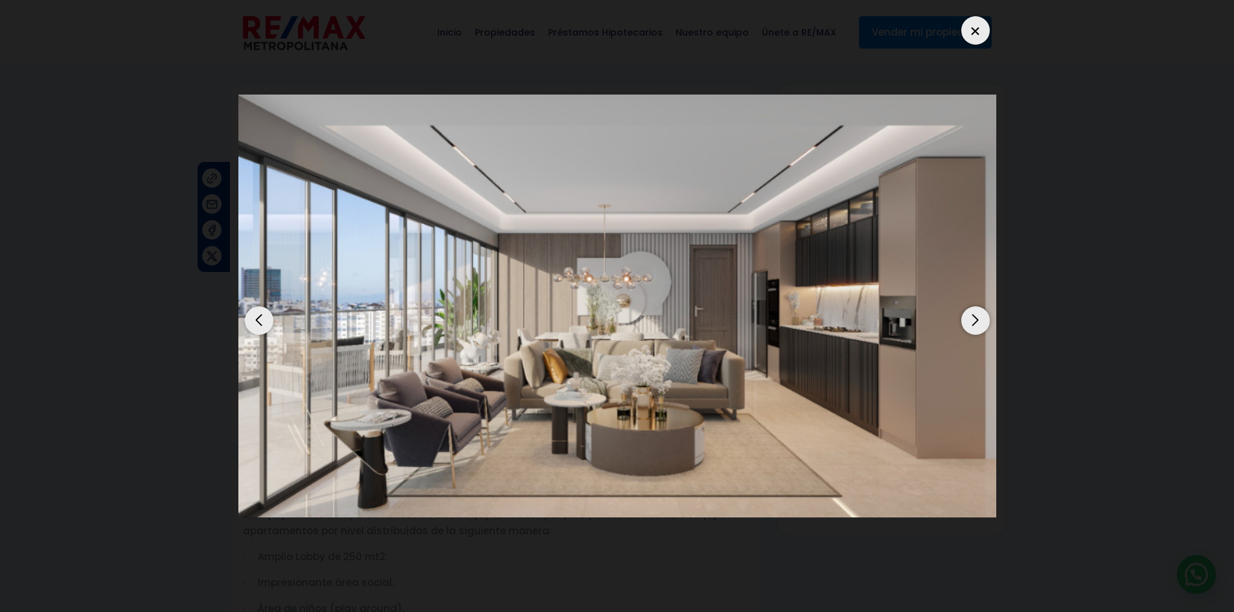
click at [975, 30] on div at bounding box center [976, 30] width 29 height 29
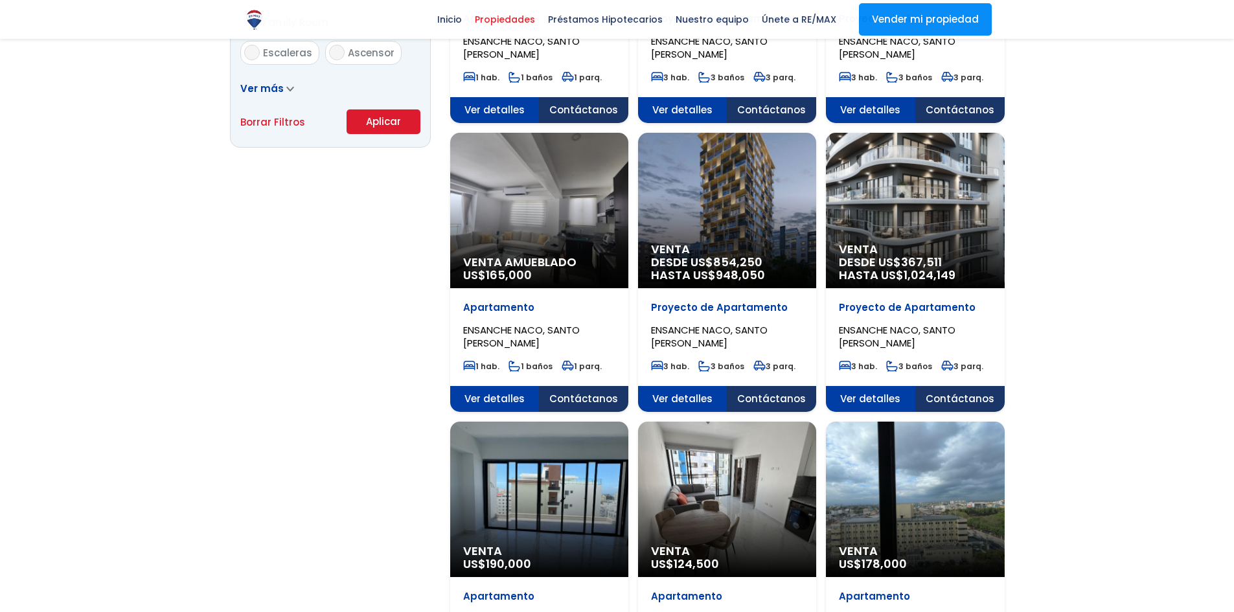
scroll to position [969, 0]
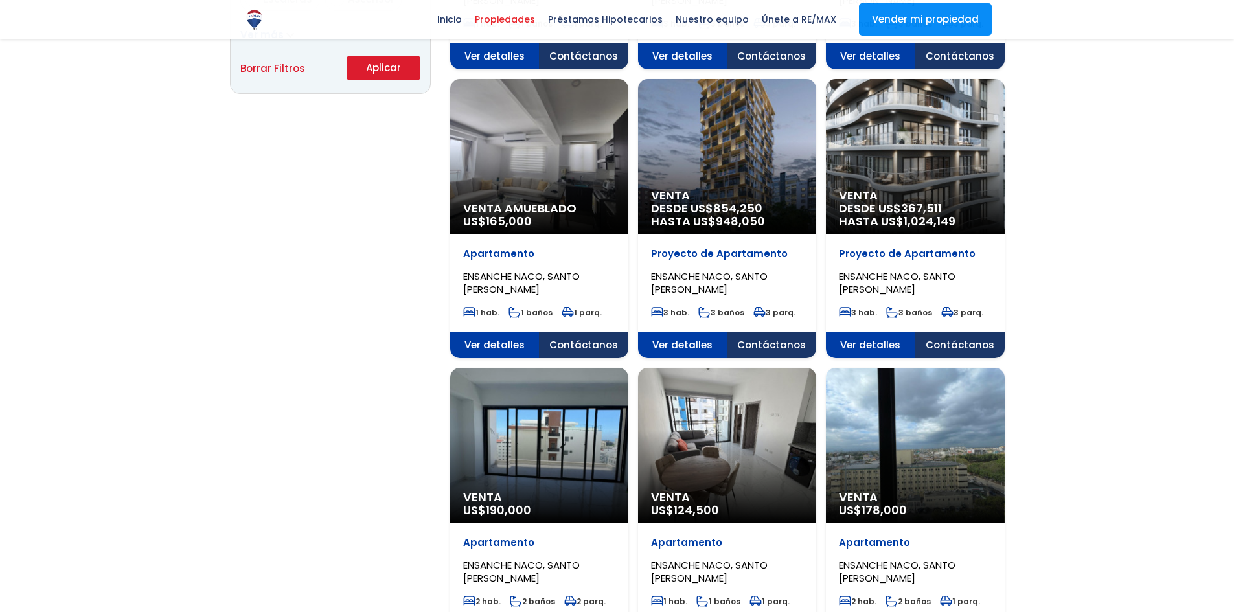
select select "182"
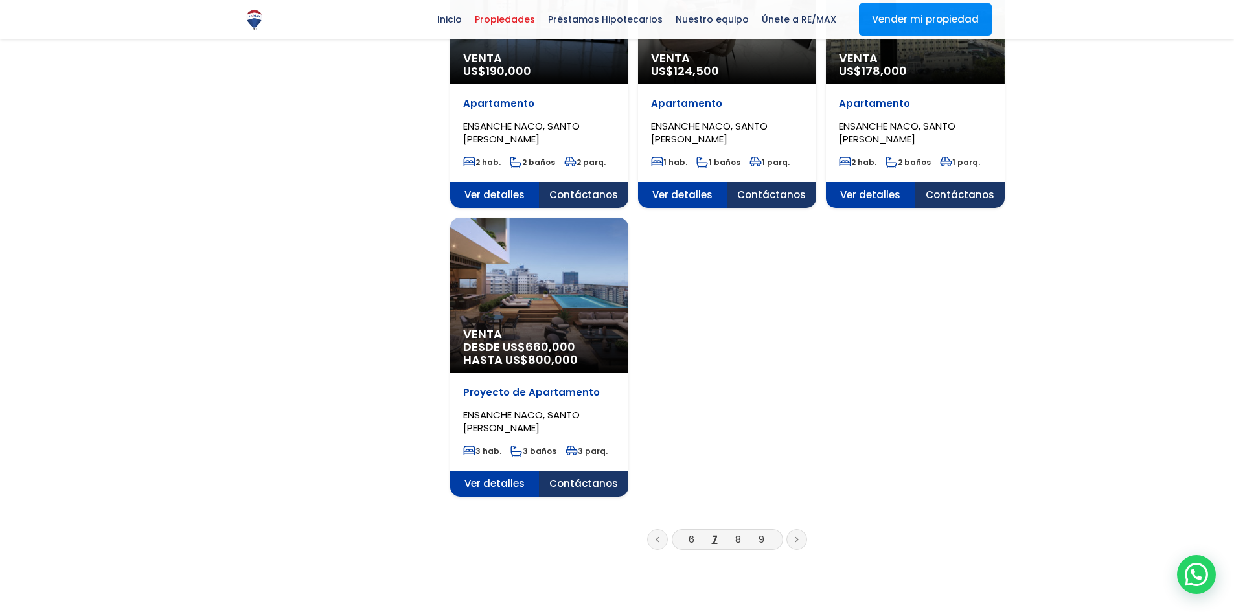
scroll to position [1426, 0]
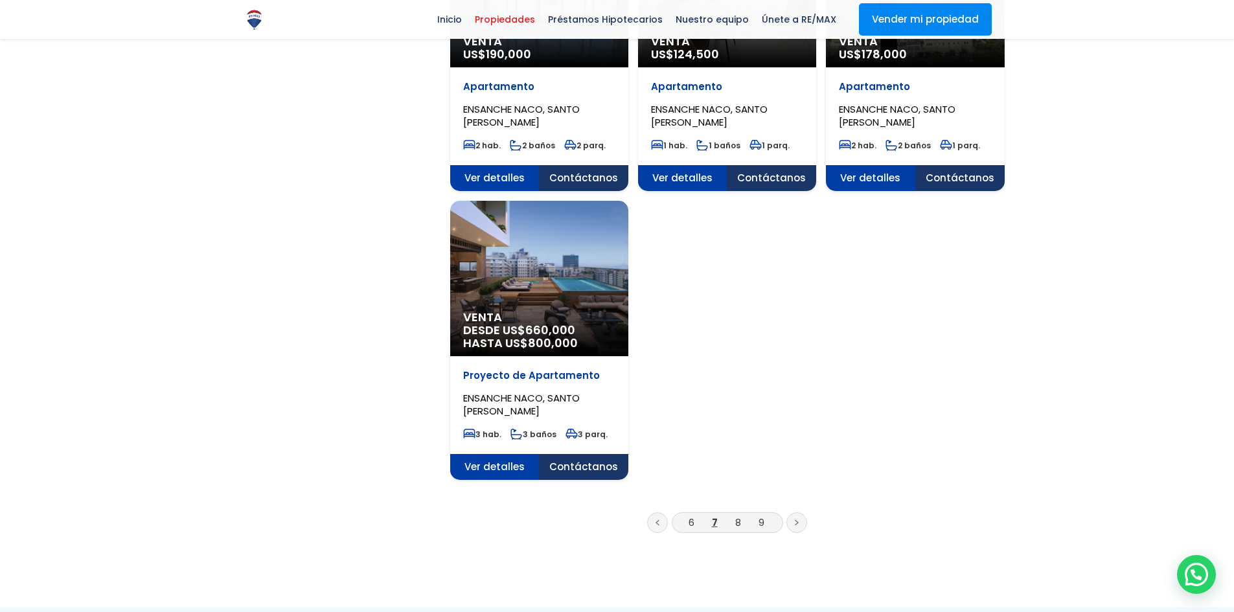
click at [734, 522] on li "8" at bounding box center [738, 523] width 21 height 16
click at [736, 522] on link "8" at bounding box center [739, 523] width 6 height 14
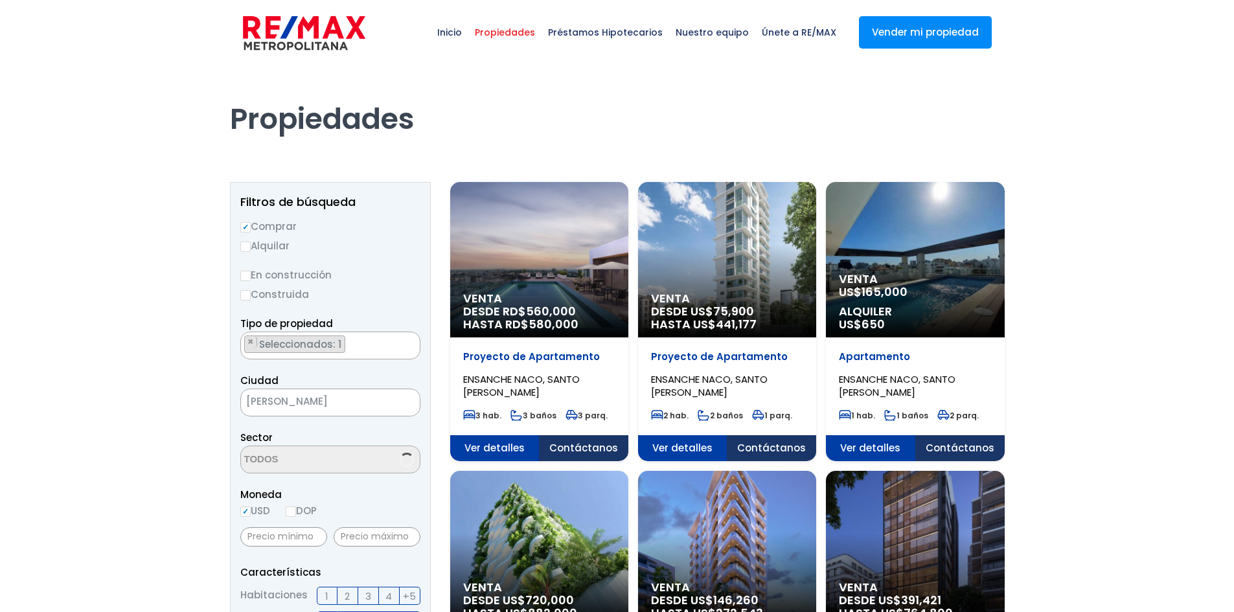
scroll to position [1192, 0]
select select "182"
click at [540, 450] on span "Ver detalles" at bounding box center [494, 448] width 89 height 26
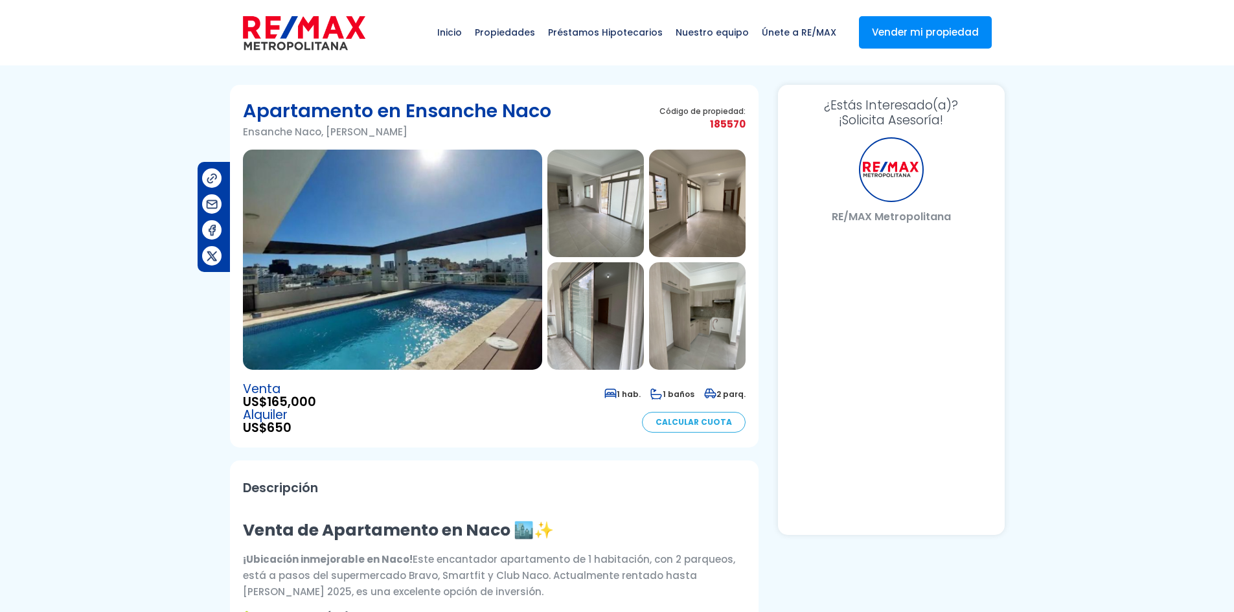
select select "US"
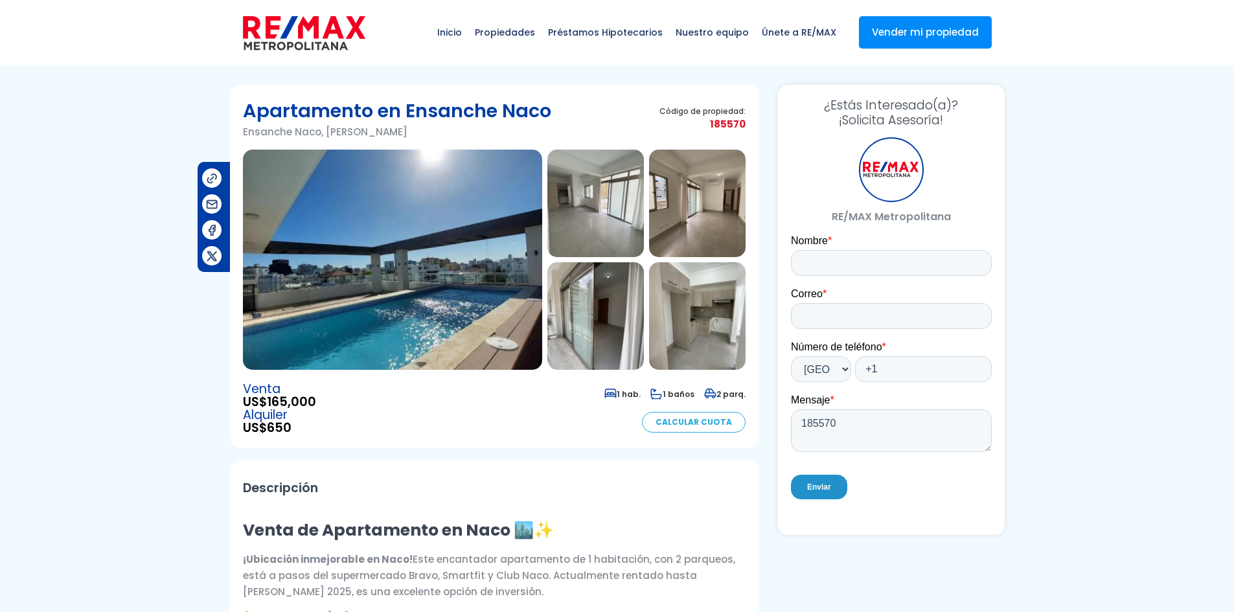
click at [525, 286] on img at bounding box center [392, 260] width 299 height 220
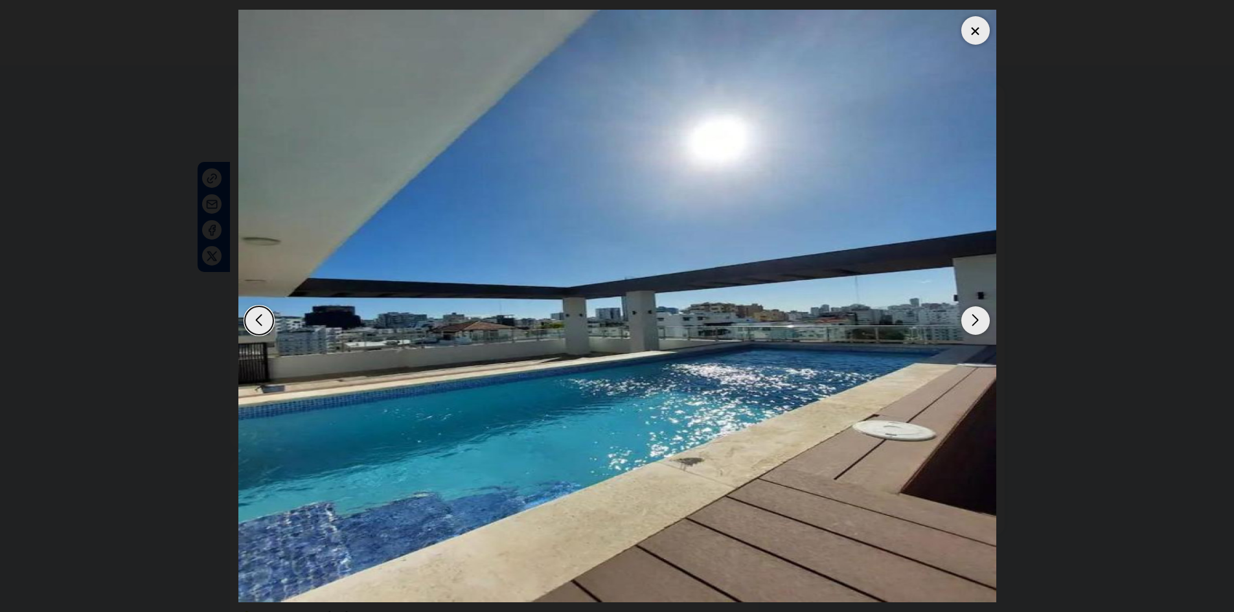
click at [977, 310] on div "Next slide" at bounding box center [976, 321] width 29 height 29
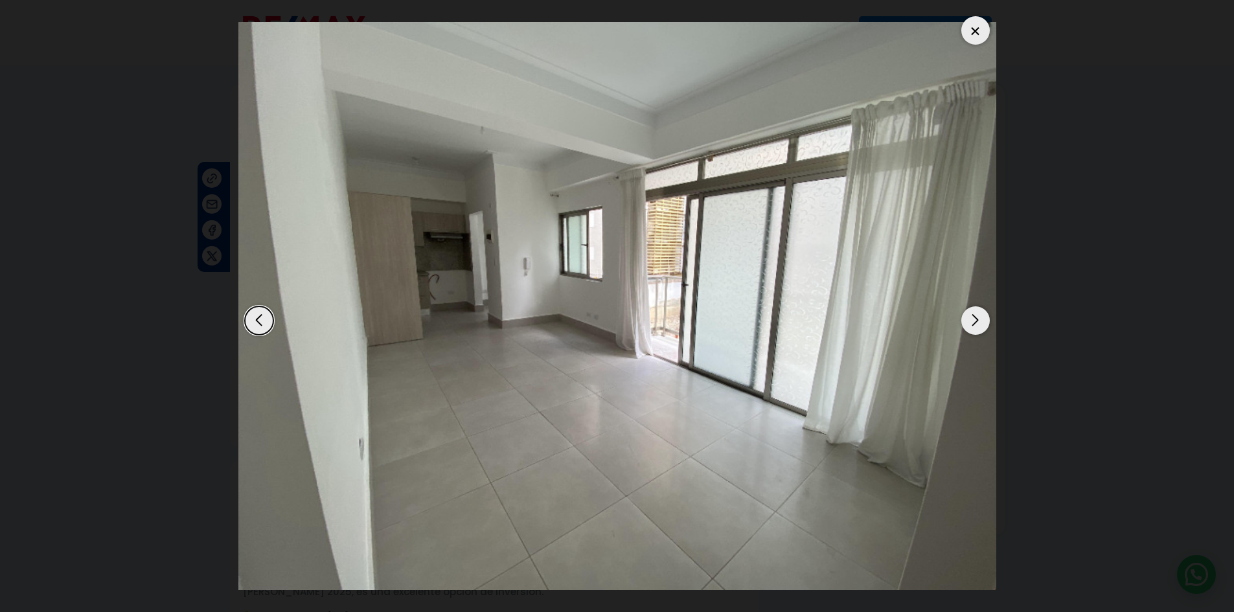
click at [979, 316] on div "Next slide" at bounding box center [976, 321] width 29 height 29
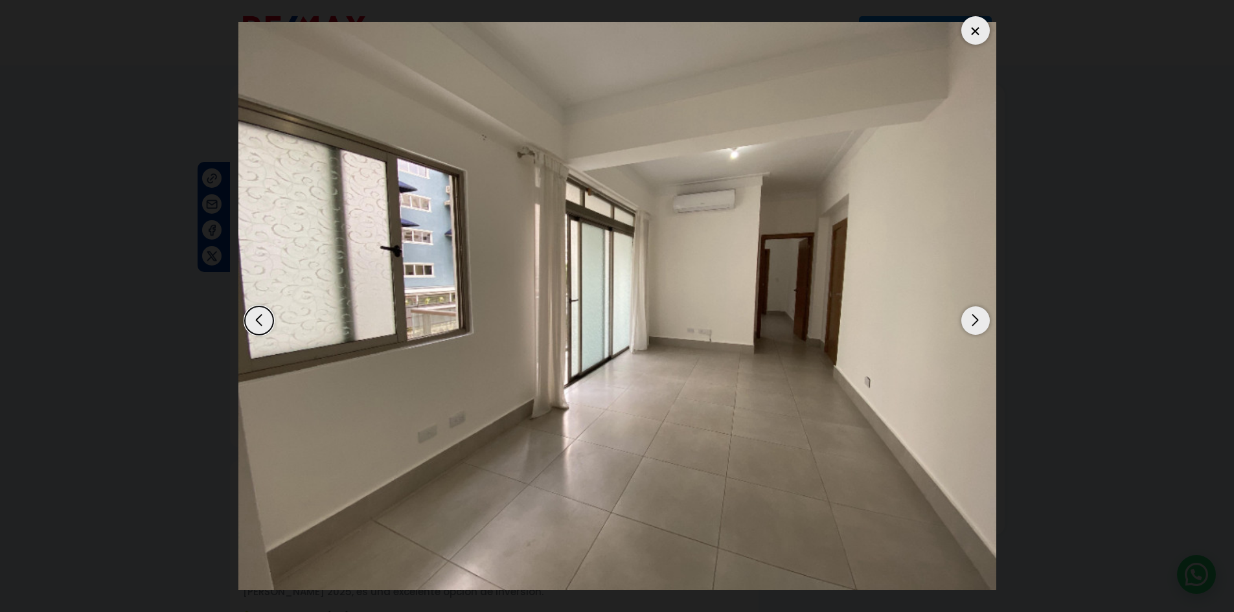
click at [979, 316] on div "Next slide" at bounding box center [976, 321] width 29 height 29
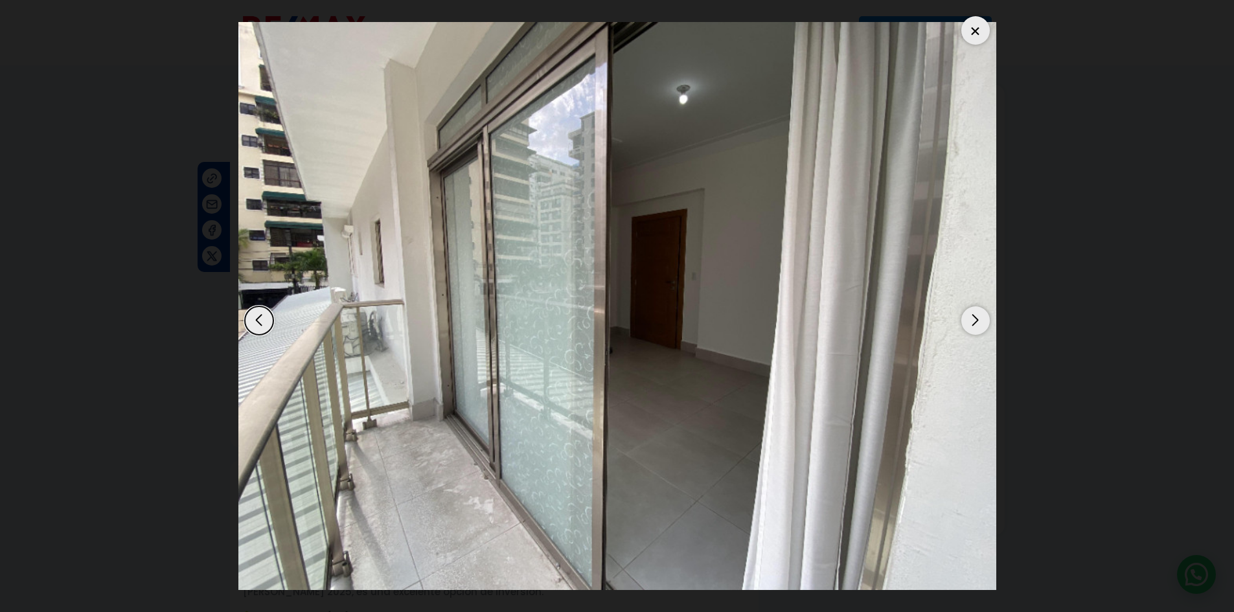
click at [979, 316] on div "Next slide" at bounding box center [976, 321] width 29 height 29
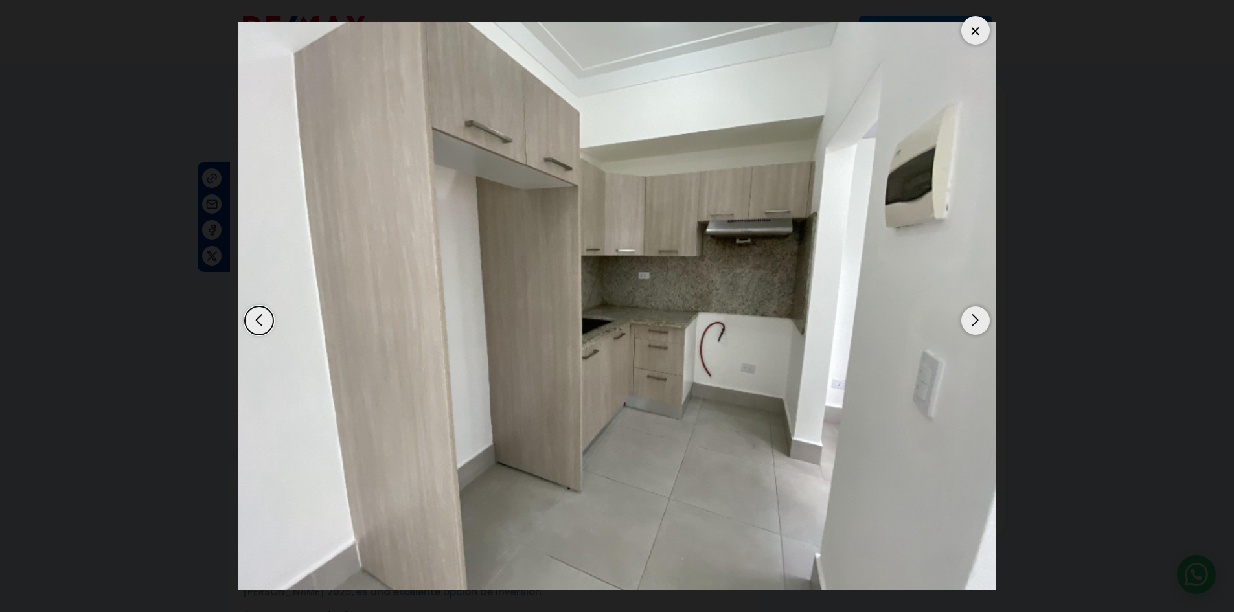
click at [979, 316] on div "Next slide" at bounding box center [976, 321] width 29 height 29
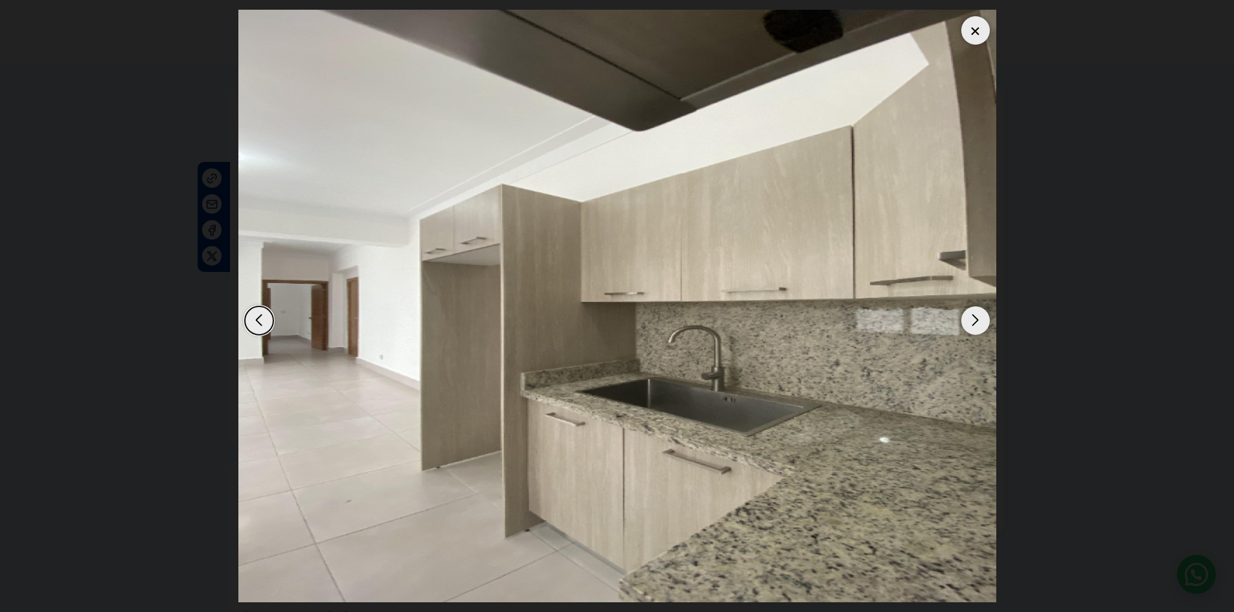
click at [979, 316] on div "Next slide" at bounding box center [976, 321] width 29 height 29
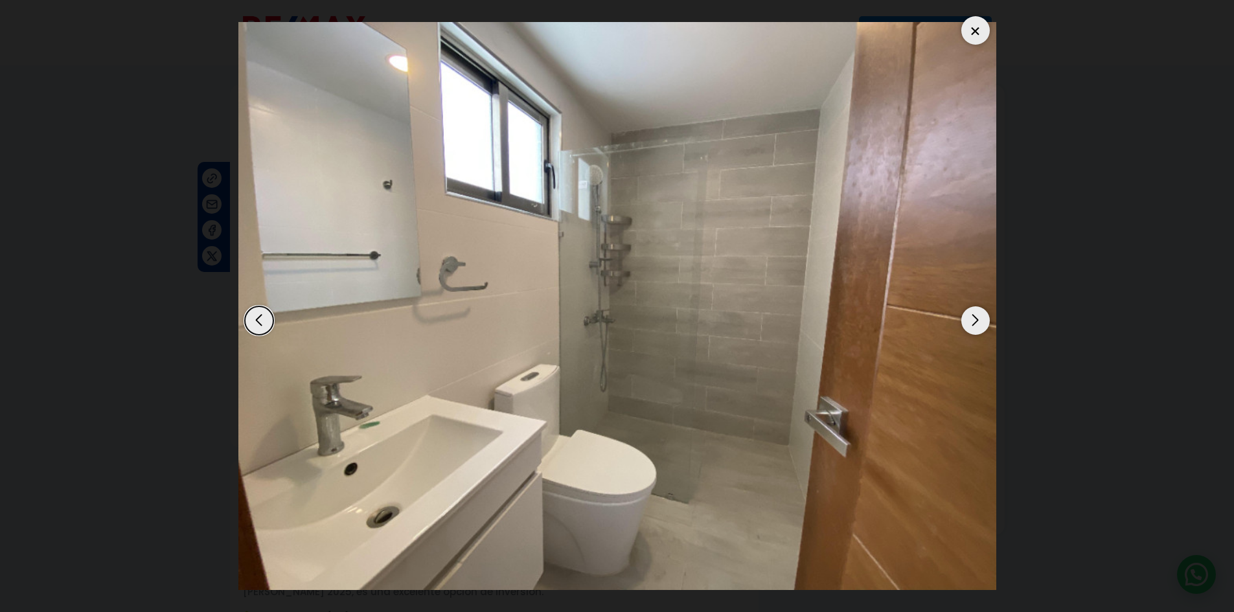
click at [980, 318] on div "Next slide" at bounding box center [976, 321] width 29 height 29
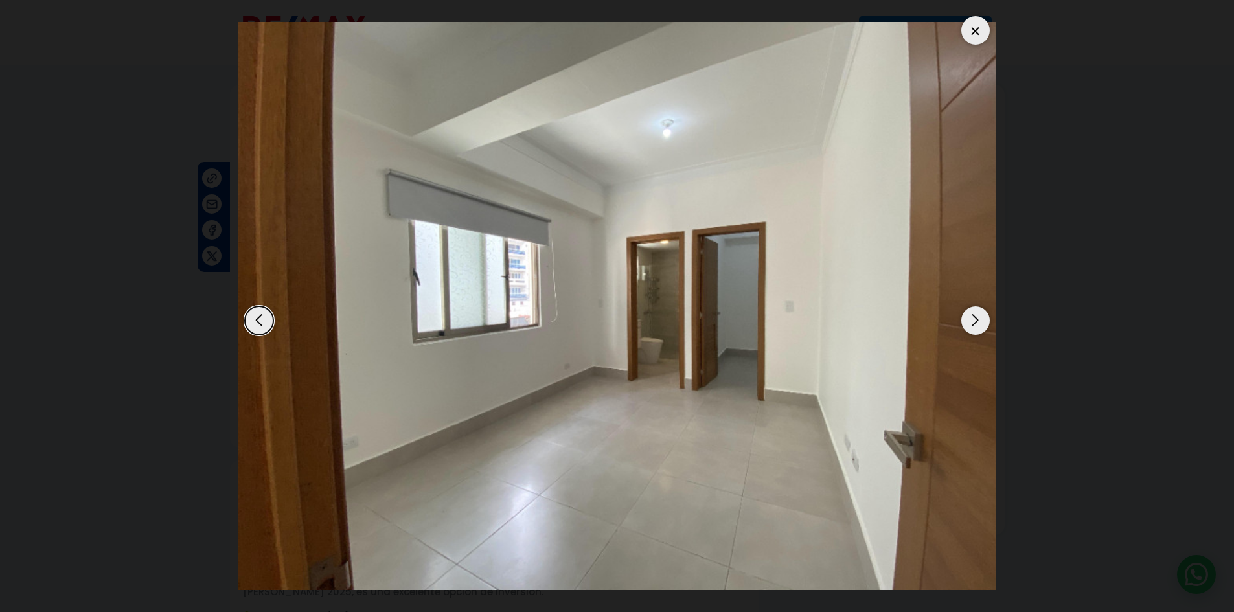
click at [980, 318] on div "Next slide" at bounding box center [976, 321] width 29 height 29
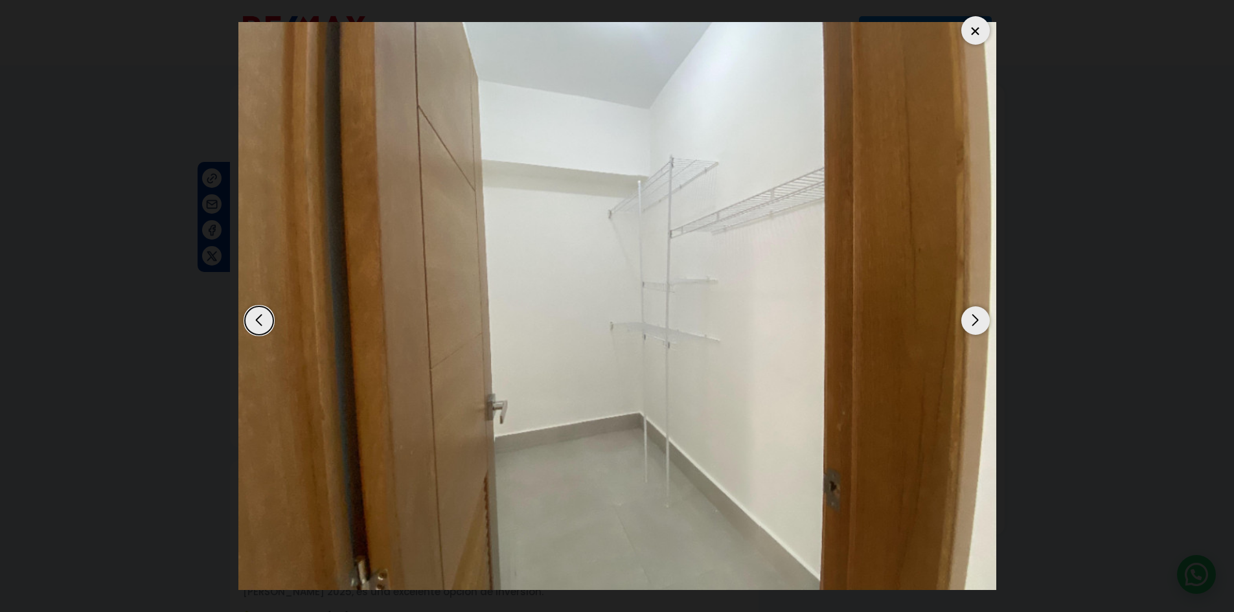
click at [976, 321] on div "Next slide" at bounding box center [976, 321] width 29 height 29
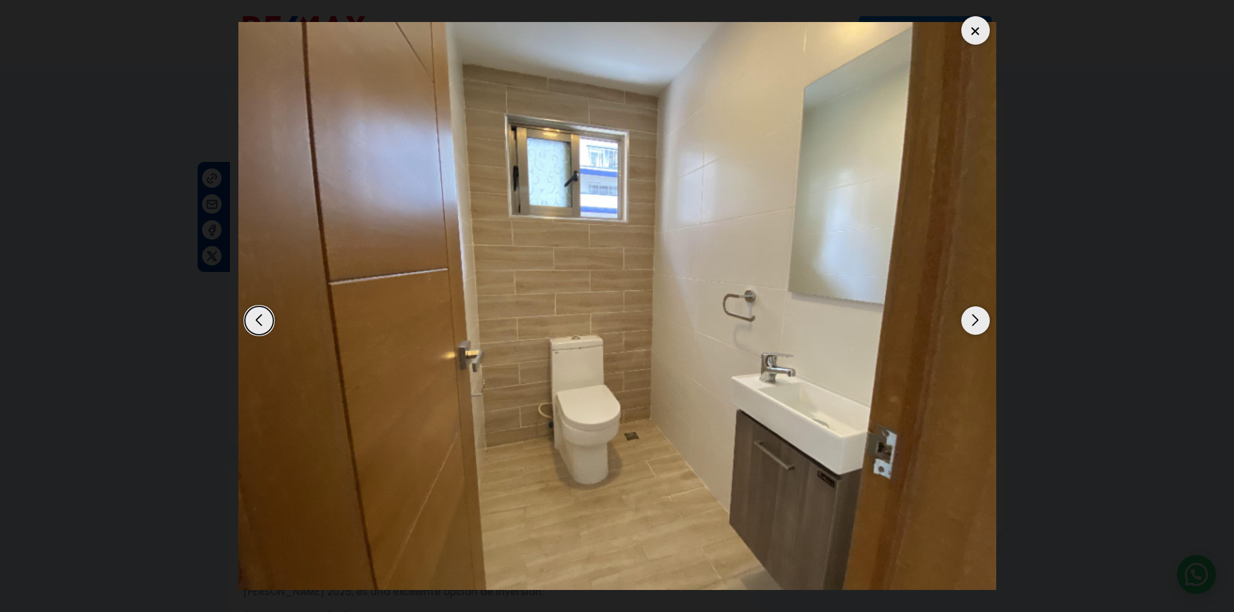
click at [976, 321] on div "Next slide" at bounding box center [976, 321] width 29 height 29
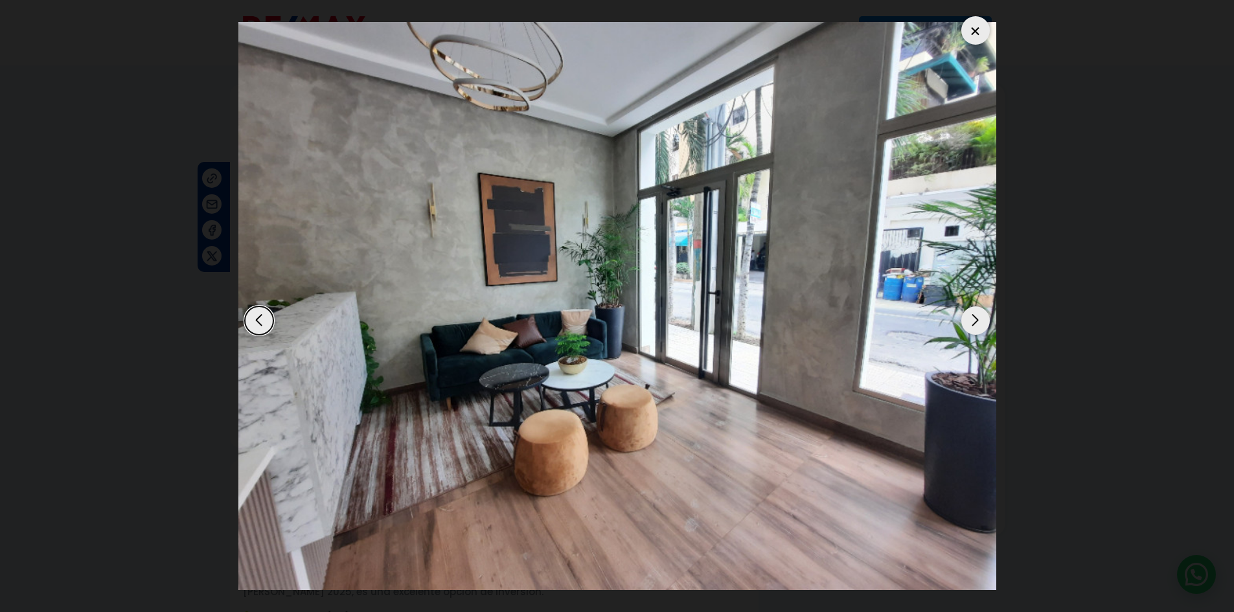
click at [973, 310] on div "Next slide" at bounding box center [976, 321] width 29 height 29
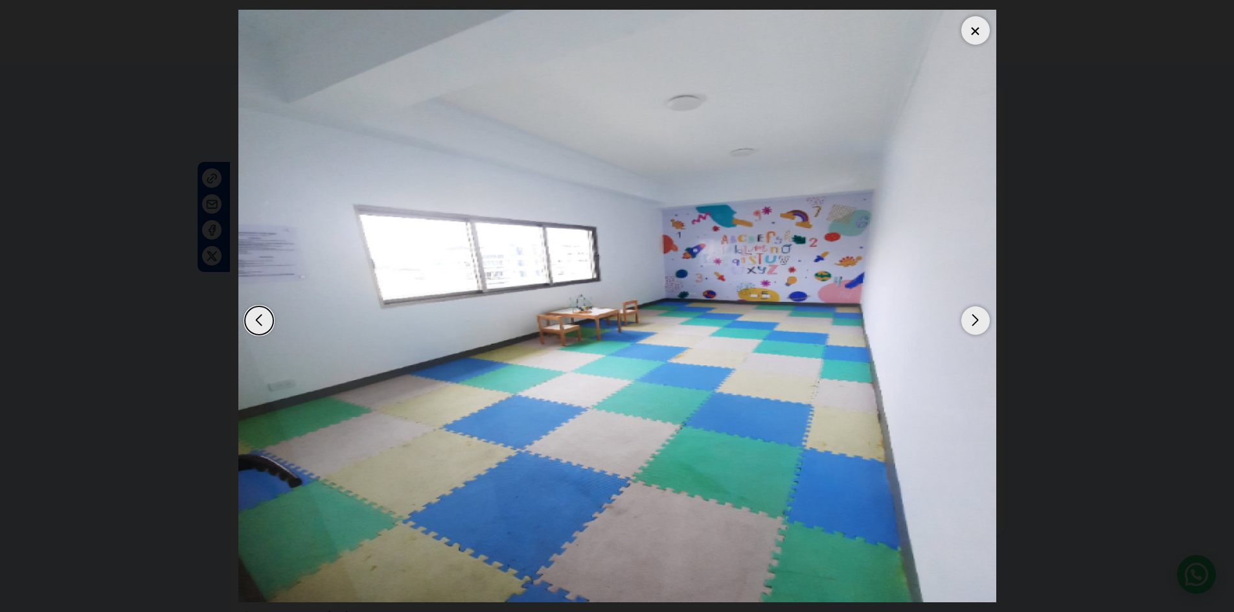
click at [973, 310] on div "Next slide" at bounding box center [976, 321] width 29 height 29
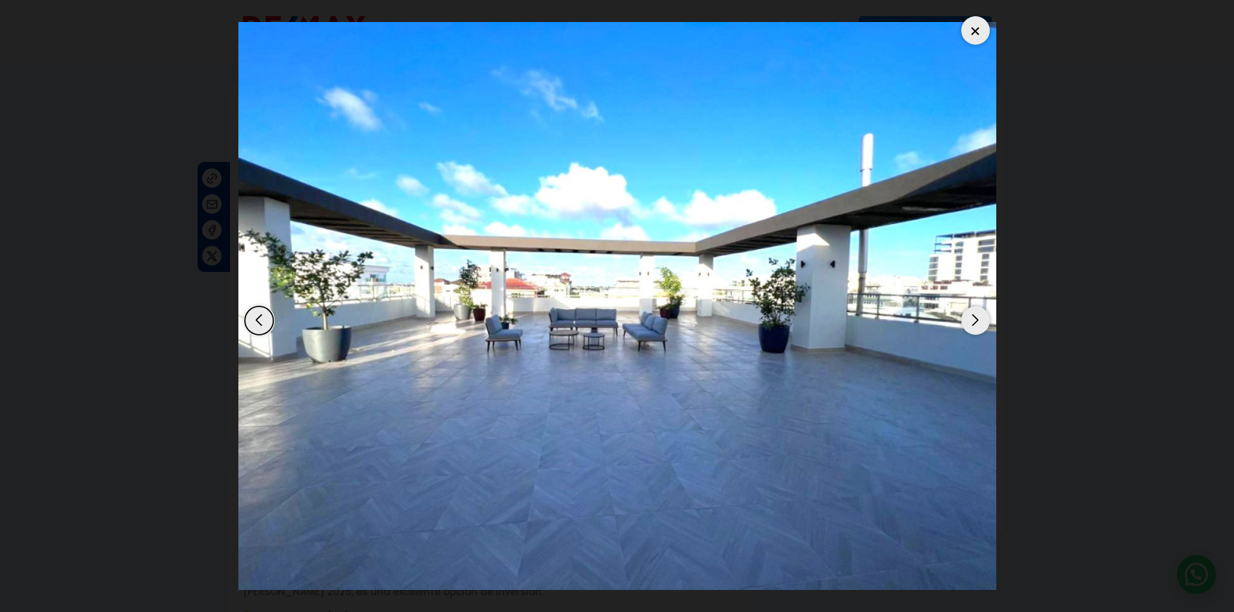
click at [973, 311] on div "Next slide" at bounding box center [976, 321] width 29 height 29
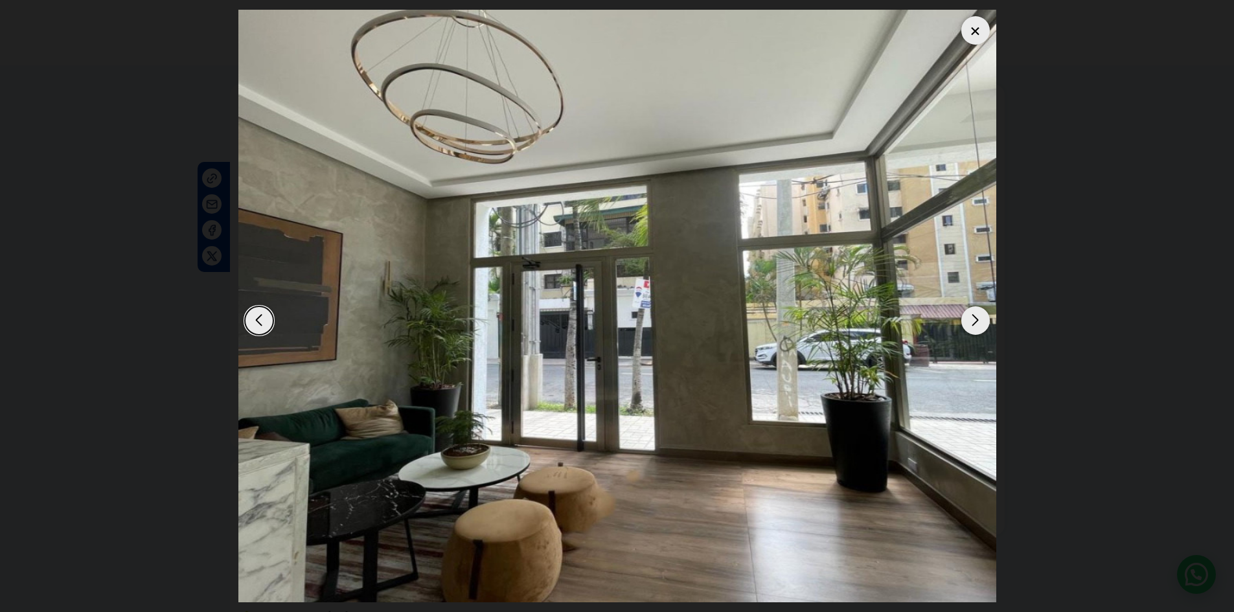
click at [973, 311] on div "Next slide" at bounding box center [976, 321] width 29 height 29
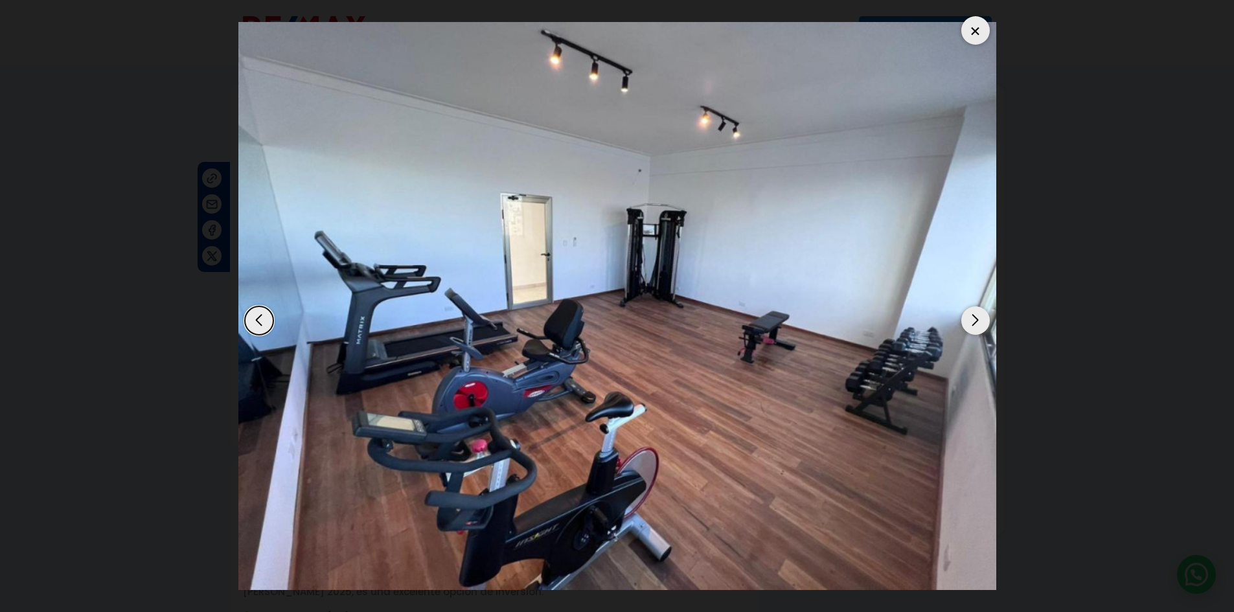
click at [980, 325] on div "Next slide" at bounding box center [976, 321] width 29 height 29
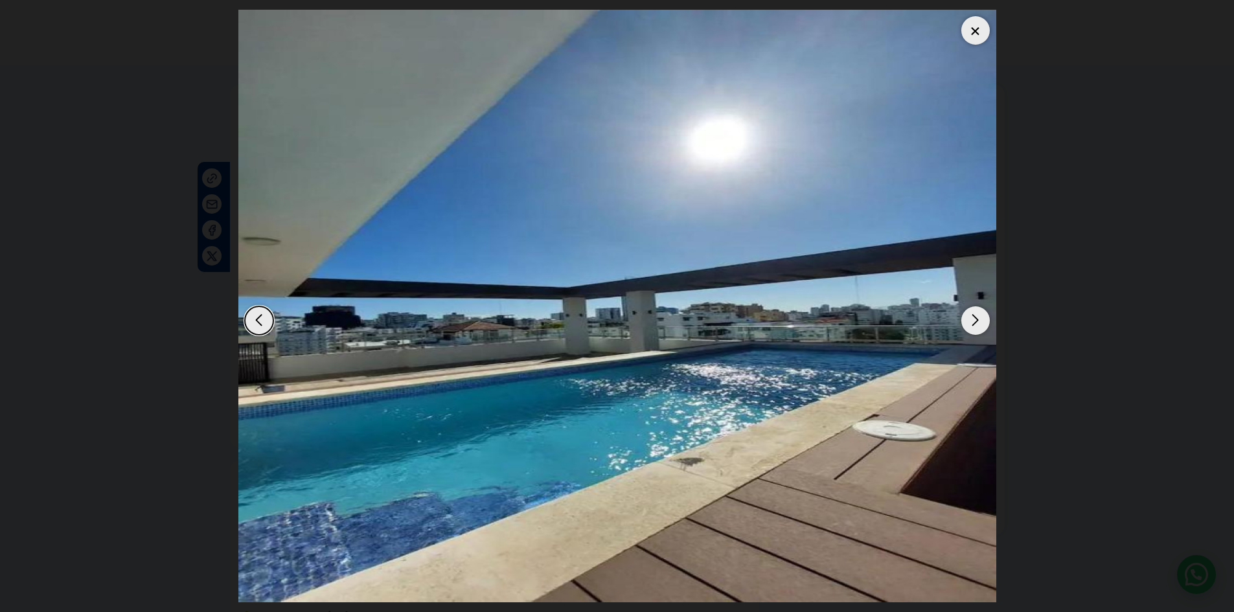
click at [979, 318] on div "Next slide" at bounding box center [976, 321] width 29 height 29
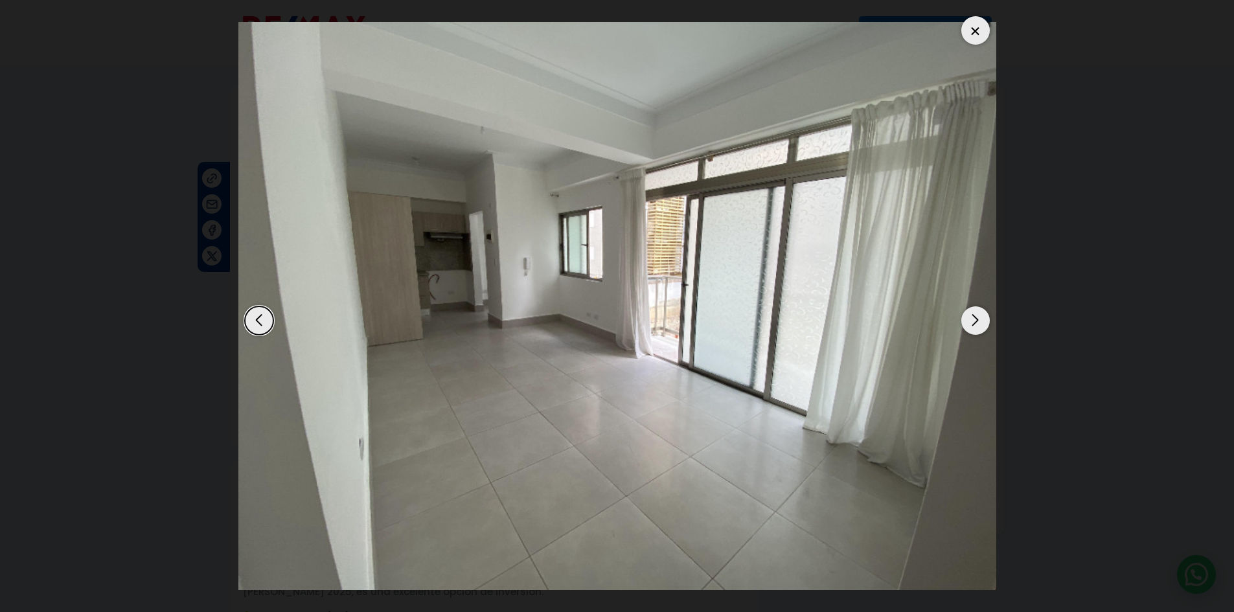
click at [973, 322] on div "Next slide" at bounding box center [976, 321] width 29 height 29
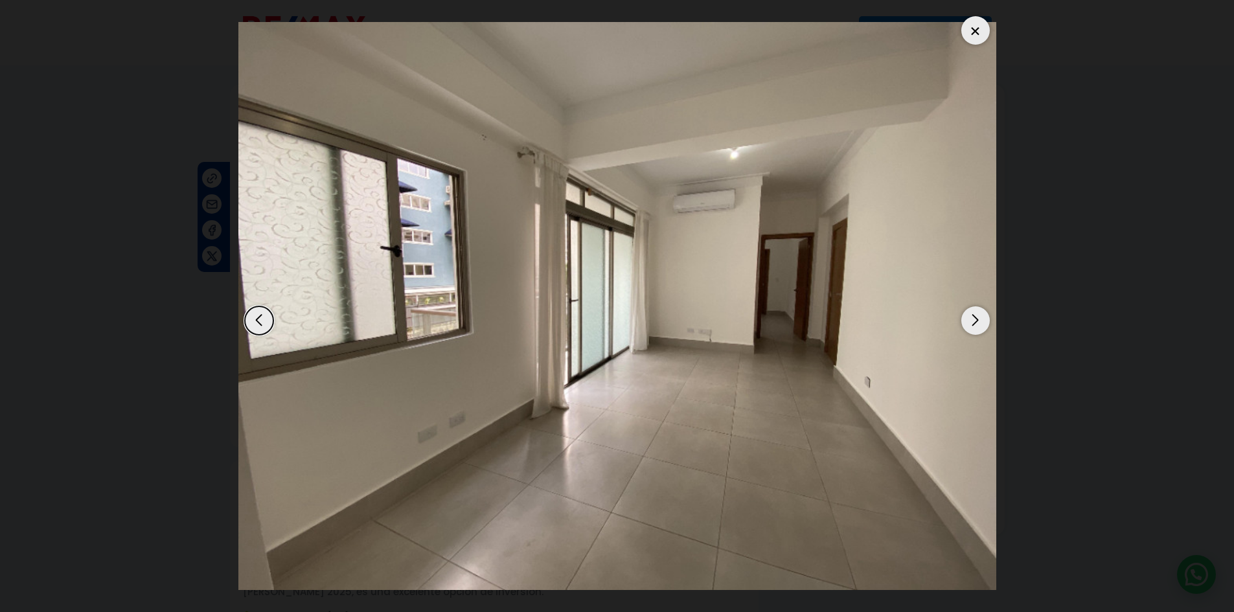
click at [977, 324] on div "Next slide" at bounding box center [976, 321] width 29 height 29
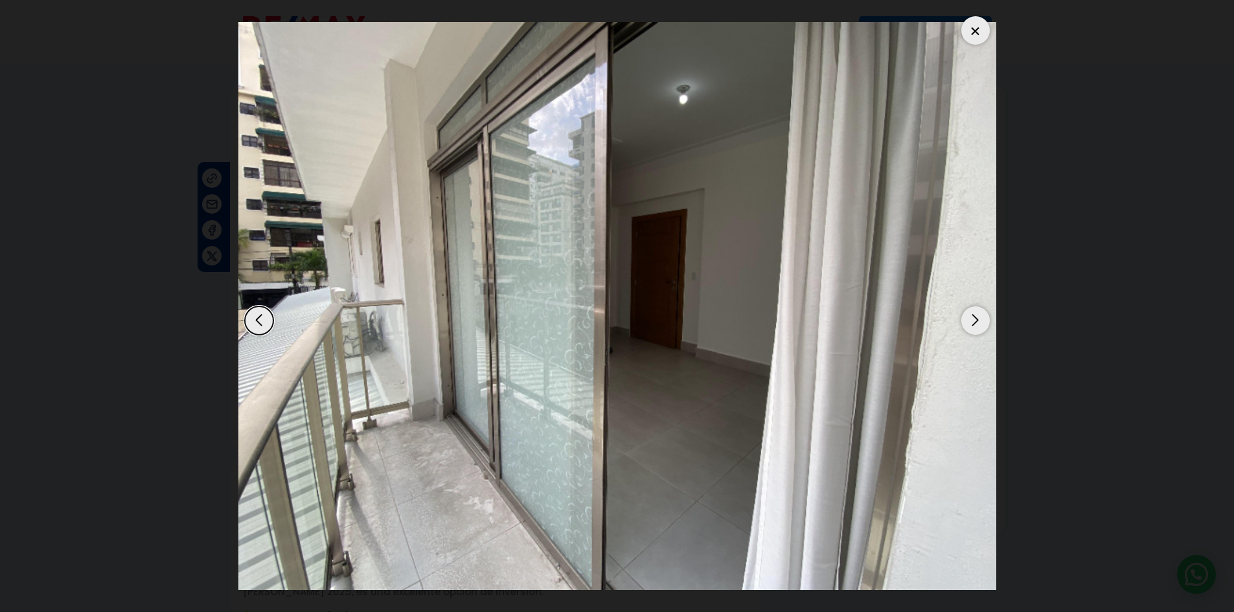
click at [977, 324] on div "Next slide" at bounding box center [976, 321] width 29 height 29
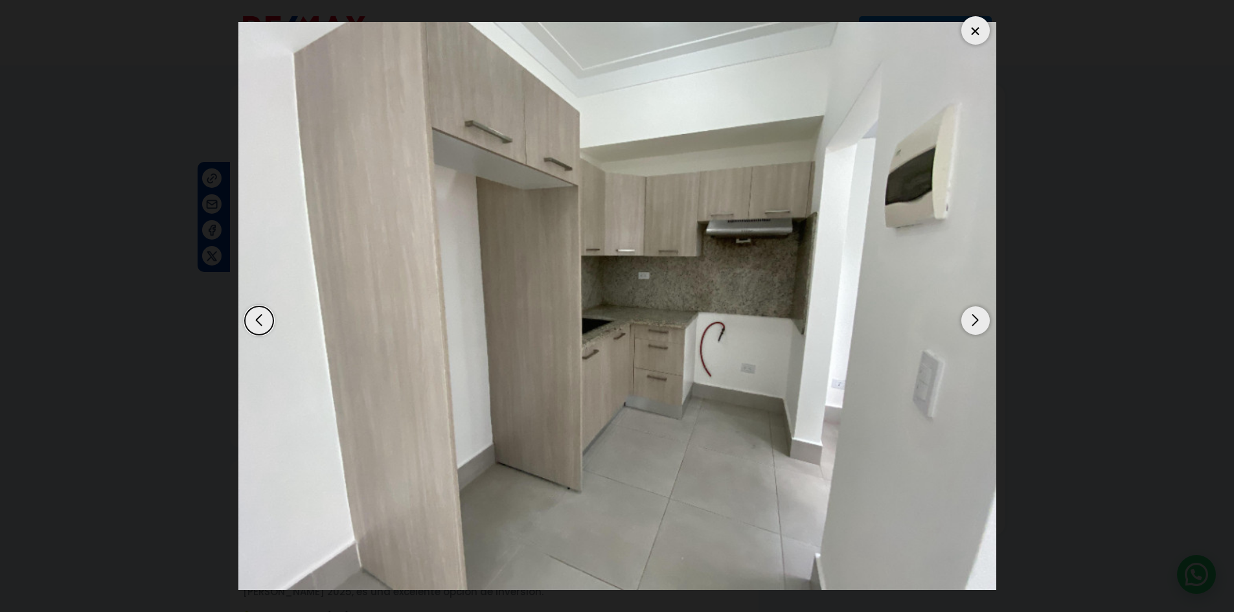
click at [1006, 325] on dialog at bounding box center [618, 306] width 778 height 612
click at [976, 38] on div at bounding box center [976, 30] width 29 height 29
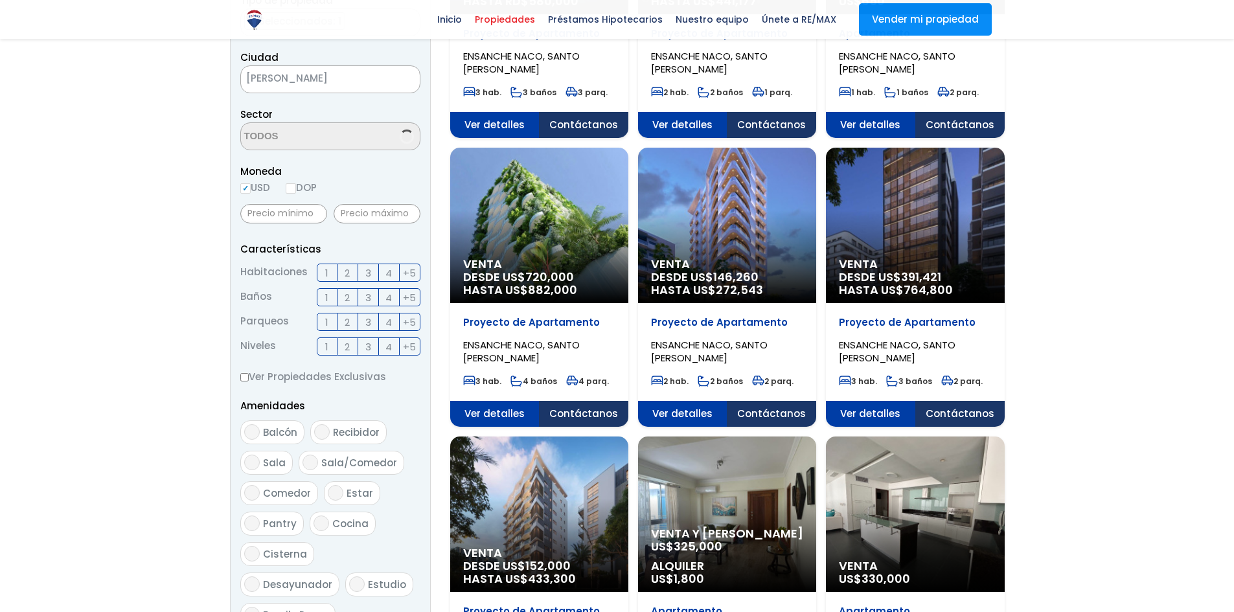
scroll to position [324, 0]
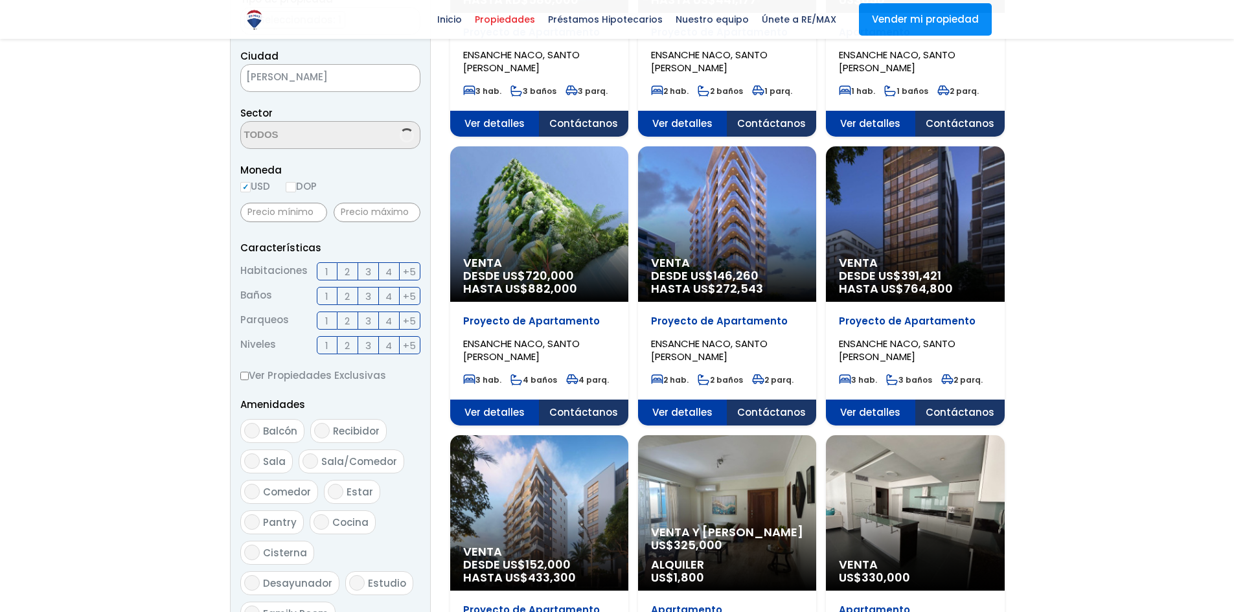
select select "182"
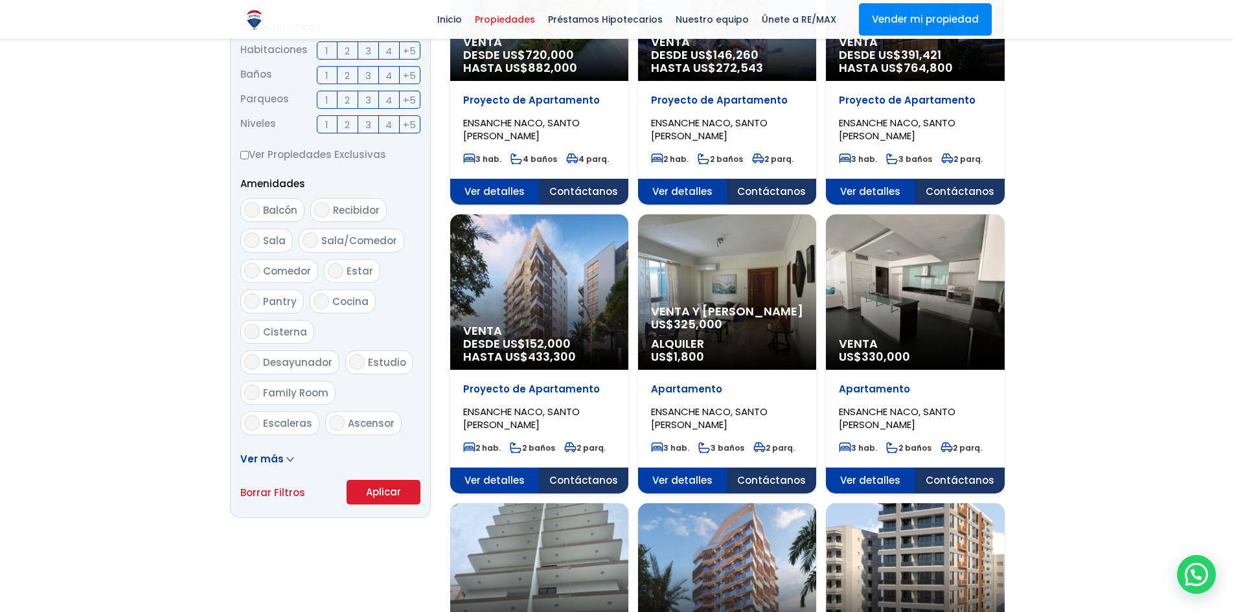
scroll to position [583, 0]
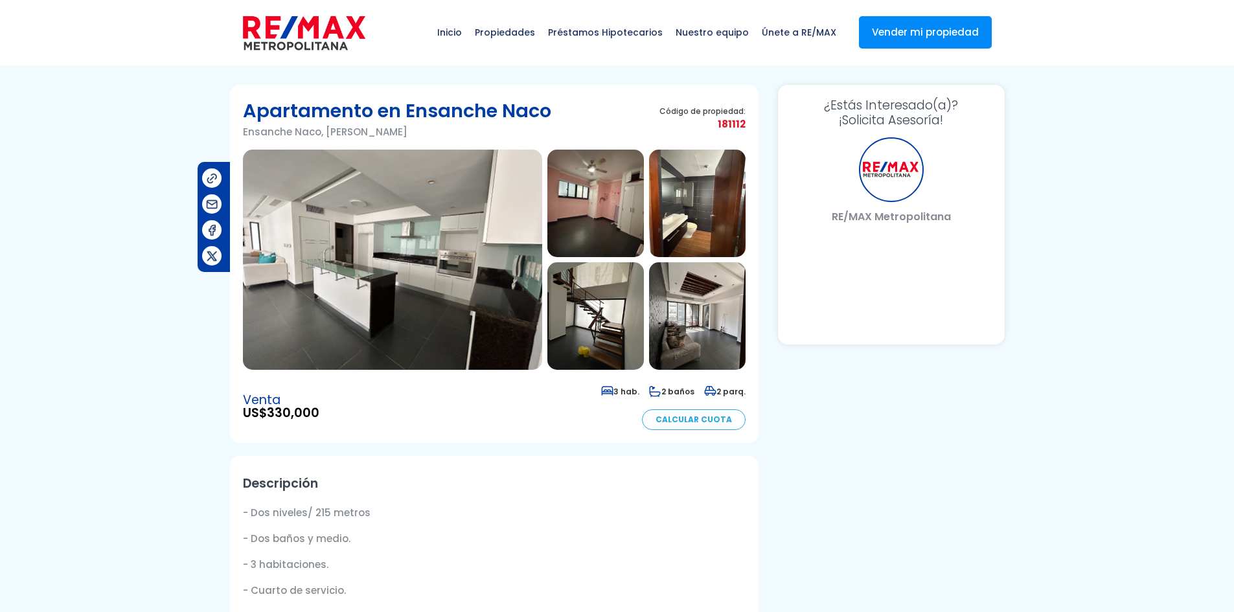
select select "US"
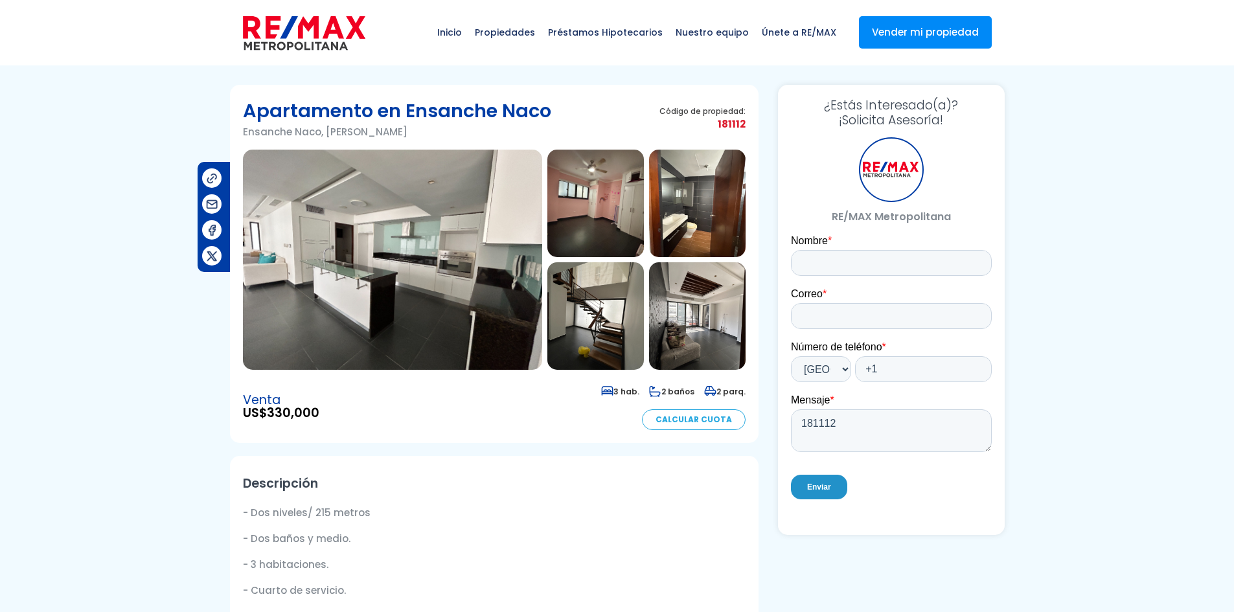
click at [485, 282] on img at bounding box center [392, 260] width 299 height 220
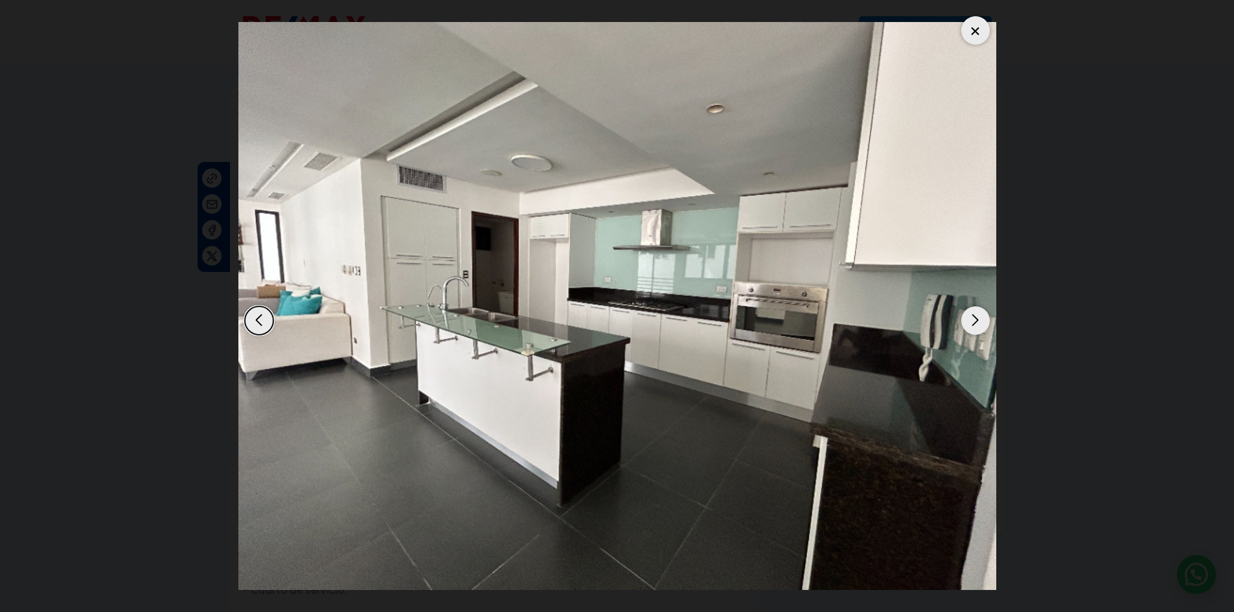
click at [976, 314] on div "Next slide" at bounding box center [976, 321] width 29 height 29
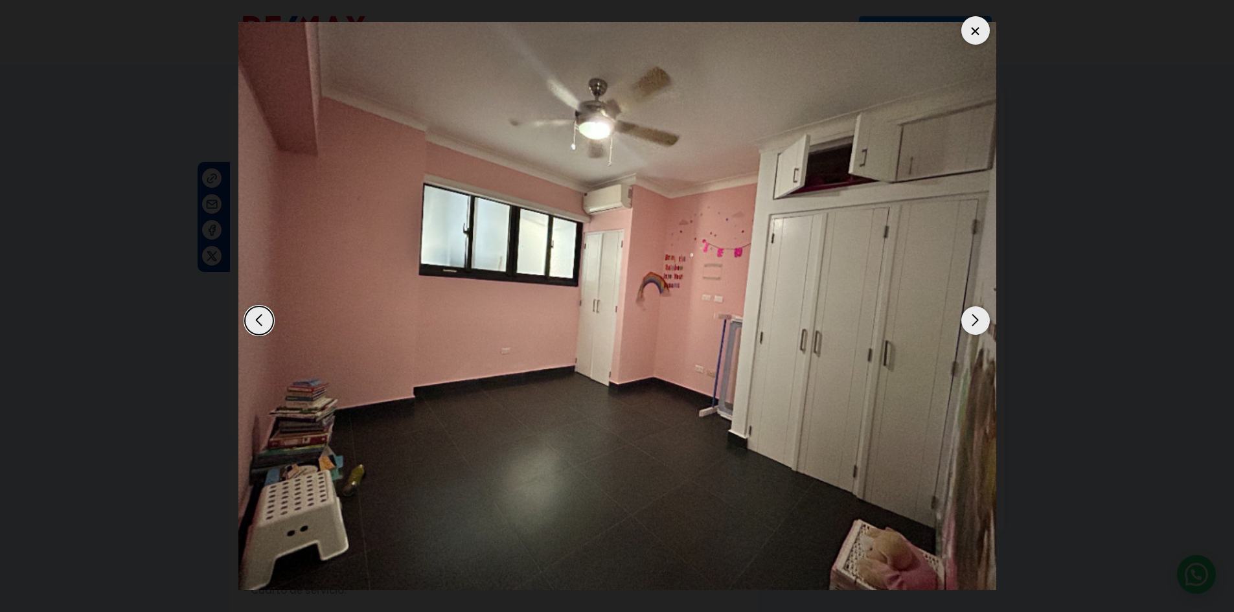
click at [978, 314] on div "Next slide" at bounding box center [976, 321] width 29 height 29
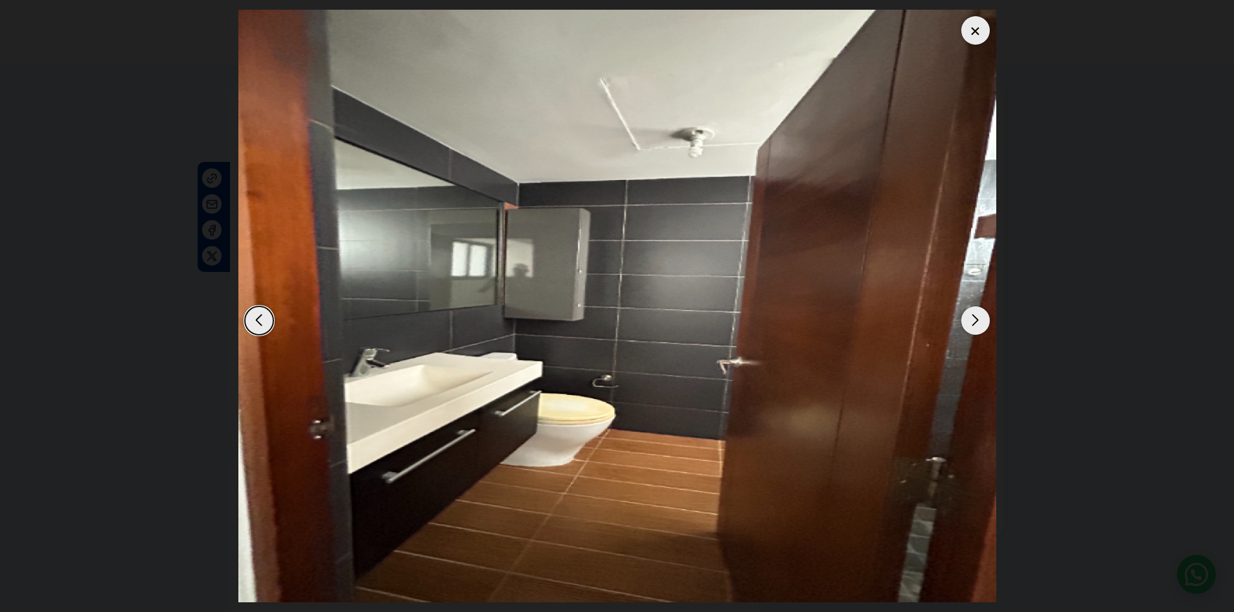
click at [978, 314] on div "Next slide" at bounding box center [976, 321] width 29 height 29
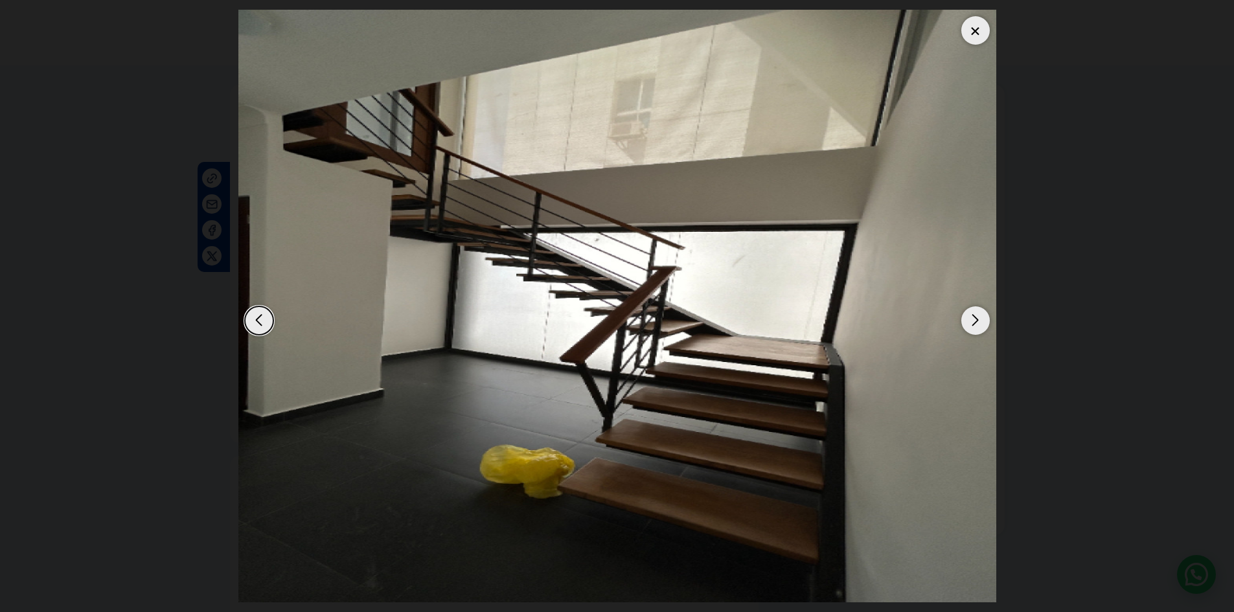
click at [978, 319] on div "Next slide" at bounding box center [976, 321] width 29 height 29
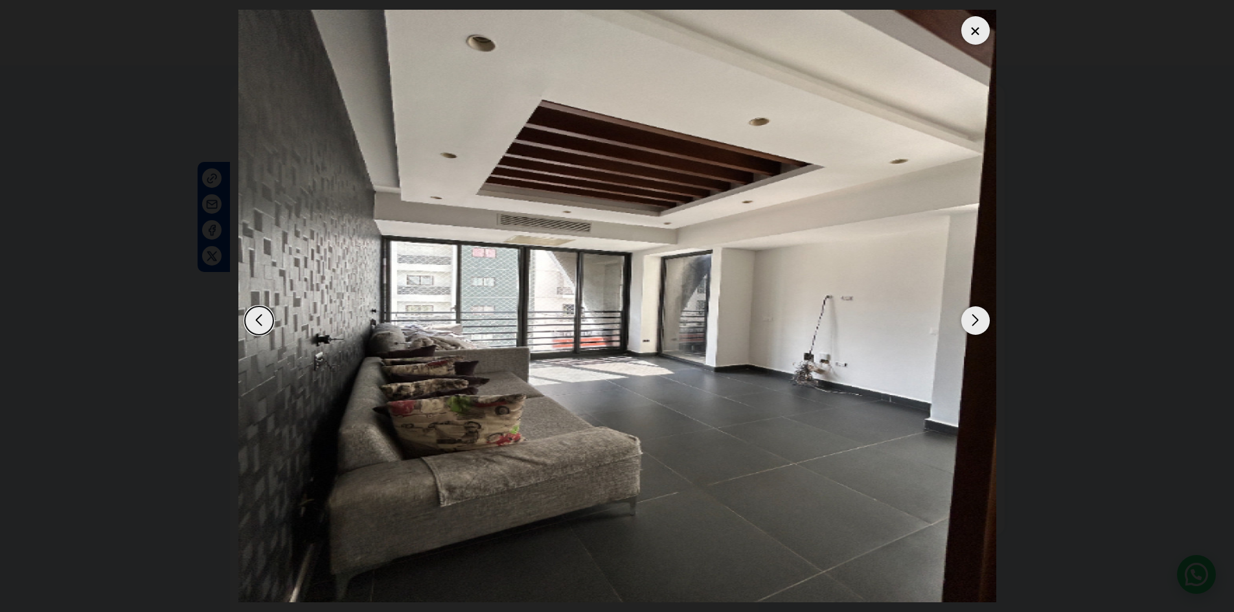
click at [978, 319] on div "Next slide" at bounding box center [976, 321] width 29 height 29
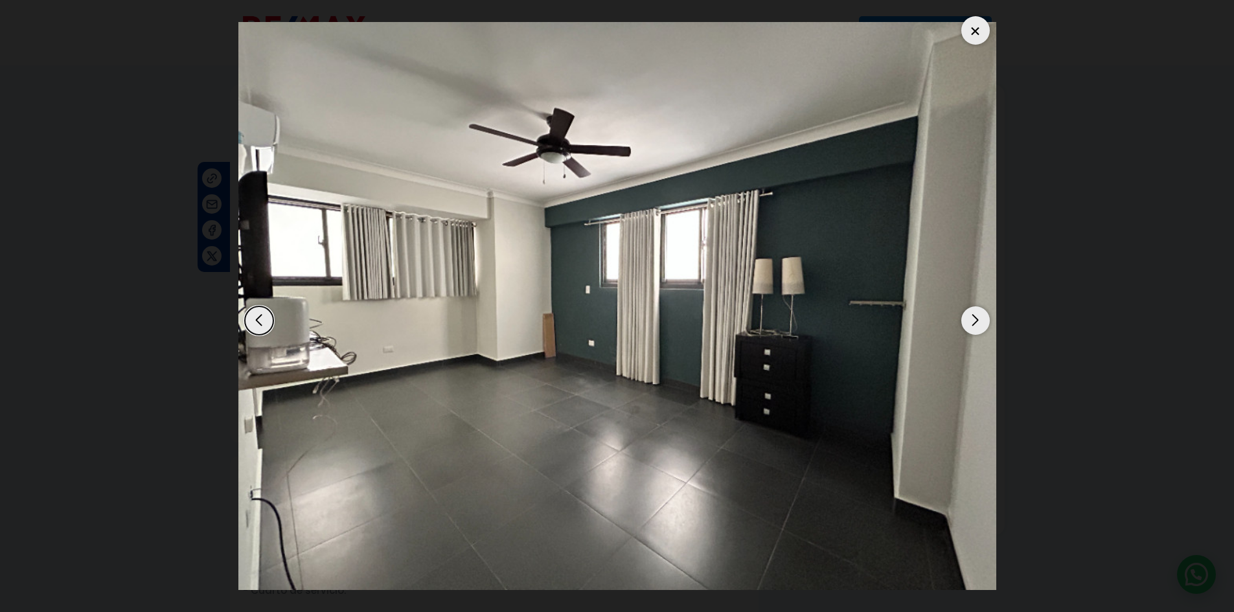
click at [978, 319] on div "Next slide" at bounding box center [976, 321] width 29 height 29
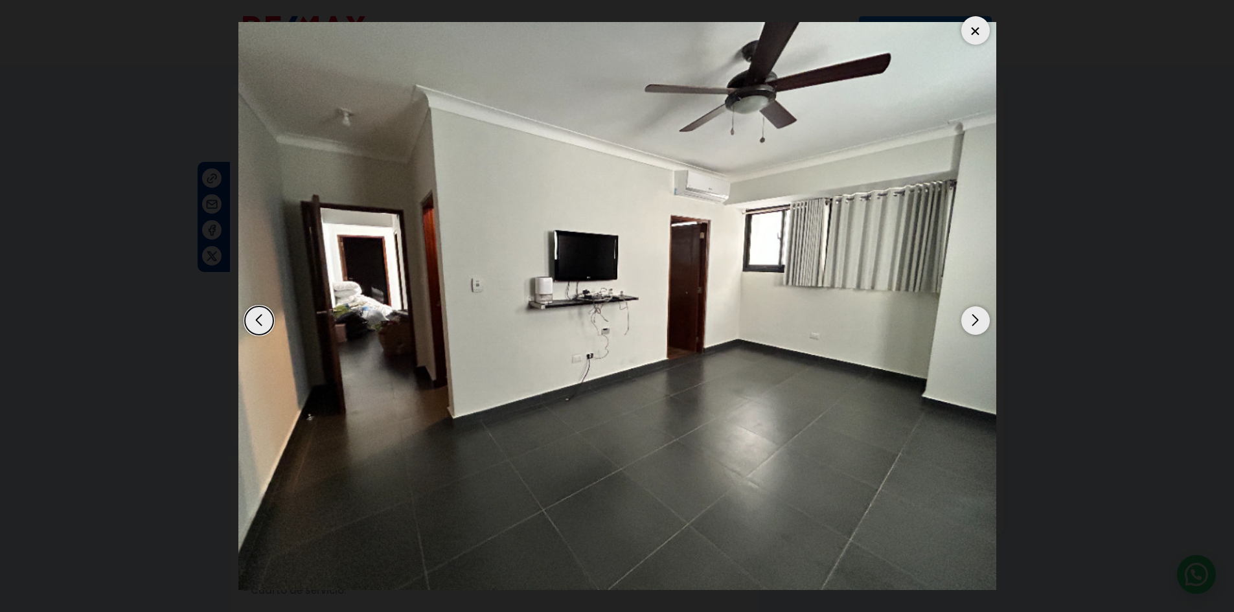
click at [978, 322] on div "Next slide" at bounding box center [976, 321] width 29 height 29
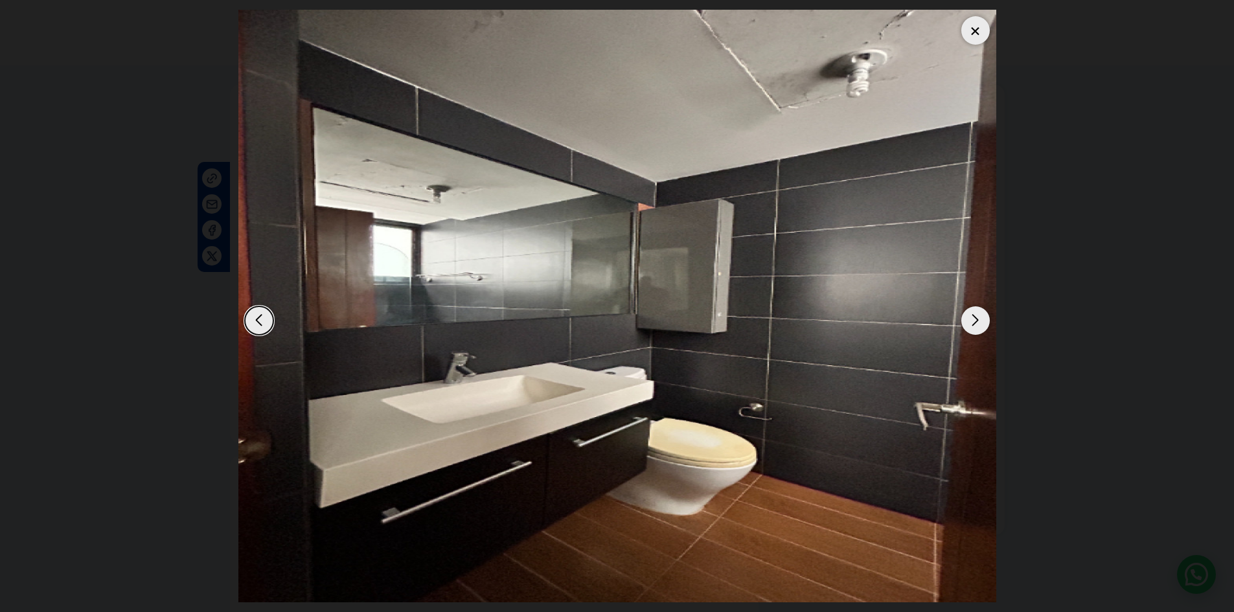
click at [978, 322] on div "Next slide" at bounding box center [976, 321] width 29 height 29
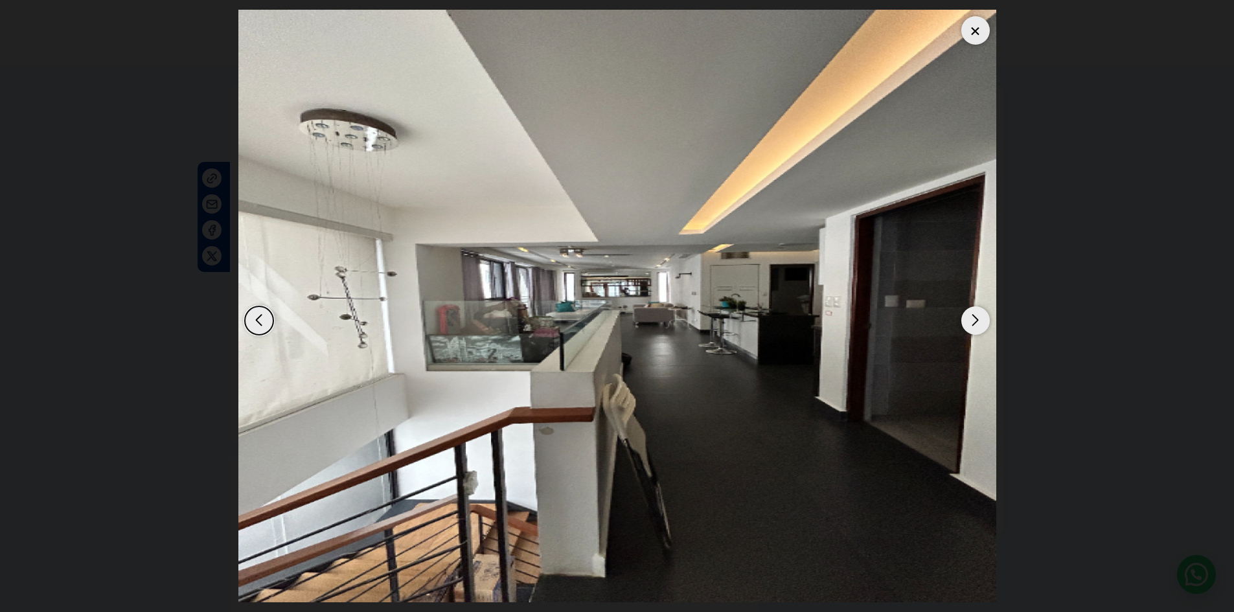
click at [978, 322] on div "Next slide" at bounding box center [976, 321] width 29 height 29
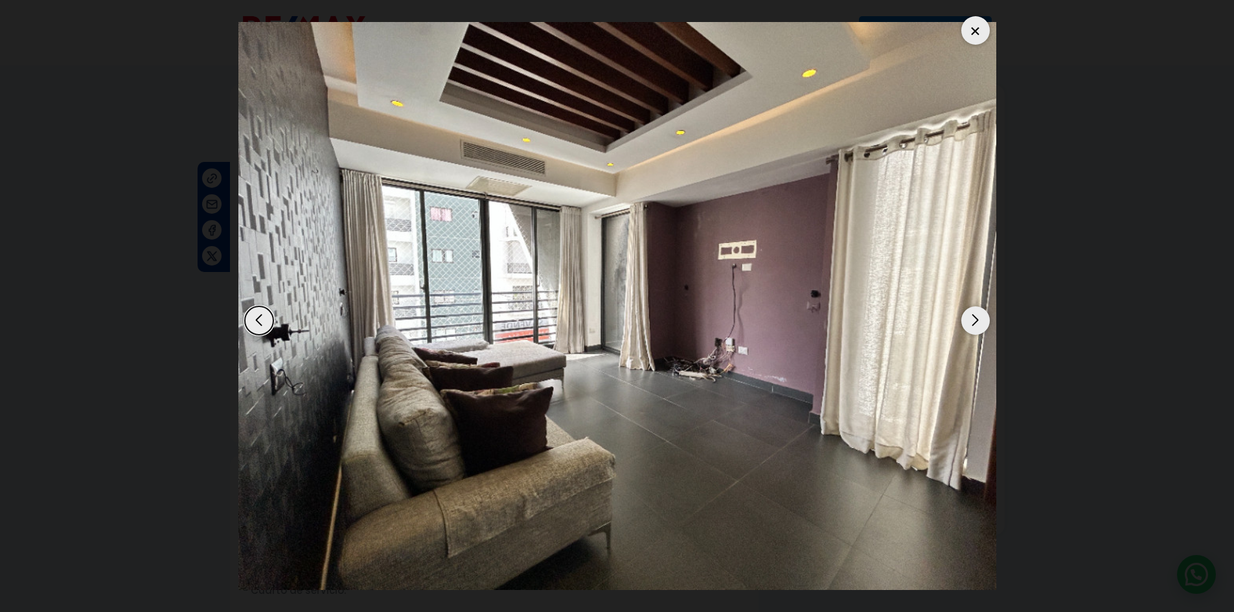
click at [978, 322] on div "Next slide" at bounding box center [976, 321] width 29 height 29
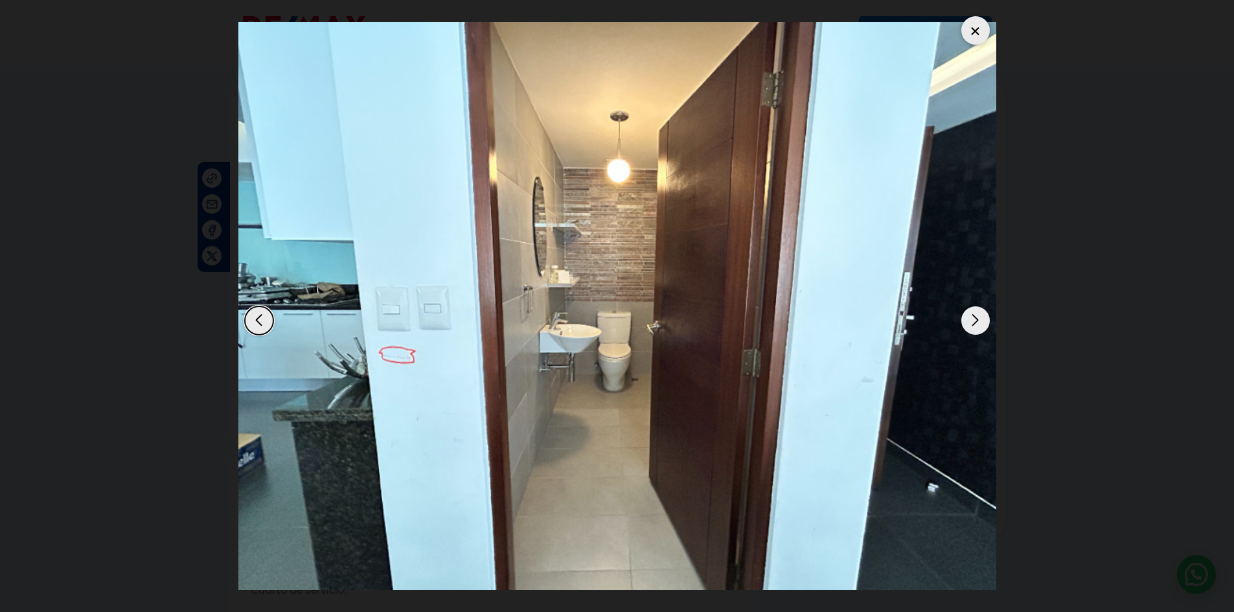
click at [978, 322] on div "Next slide" at bounding box center [976, 321] width 29 height 29
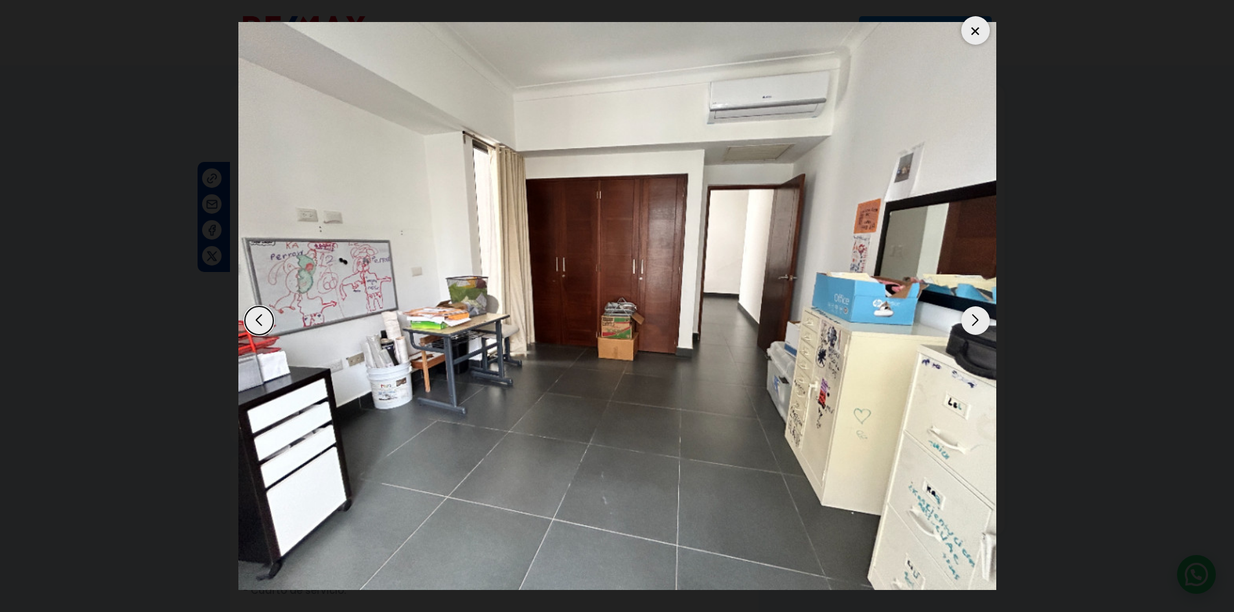
click at [978, 322] on div "Next slide" at bounding box center [976, 321] width 29 height 29
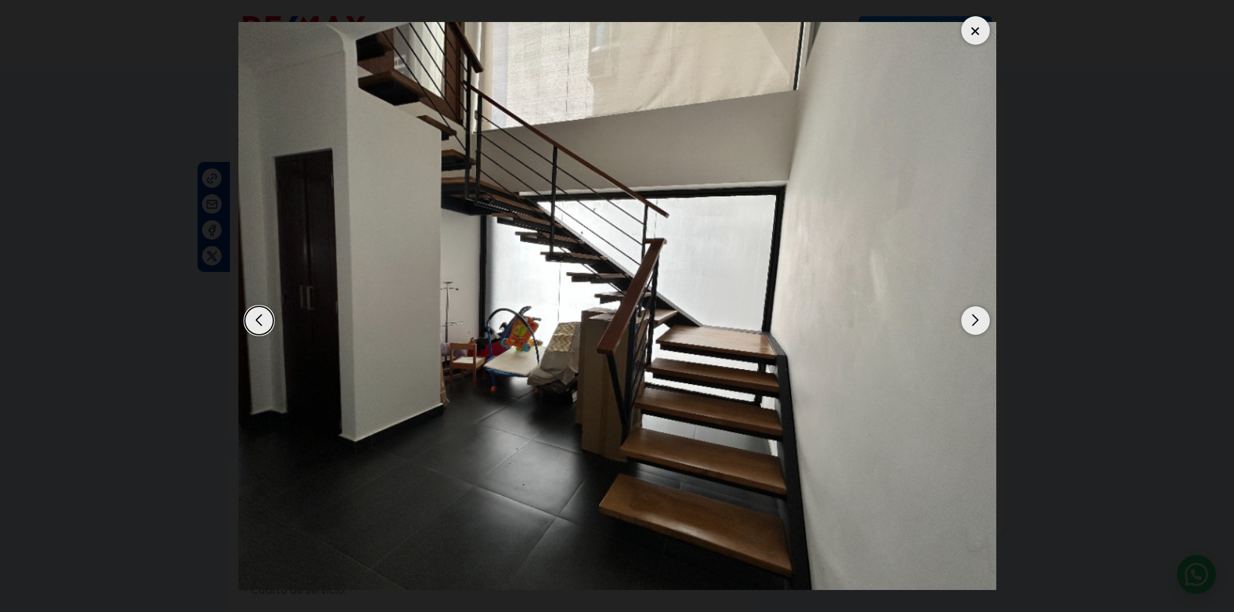
click at [978, 322] on div "Next slide" at bounding box center [976, 321] width 29 height 29
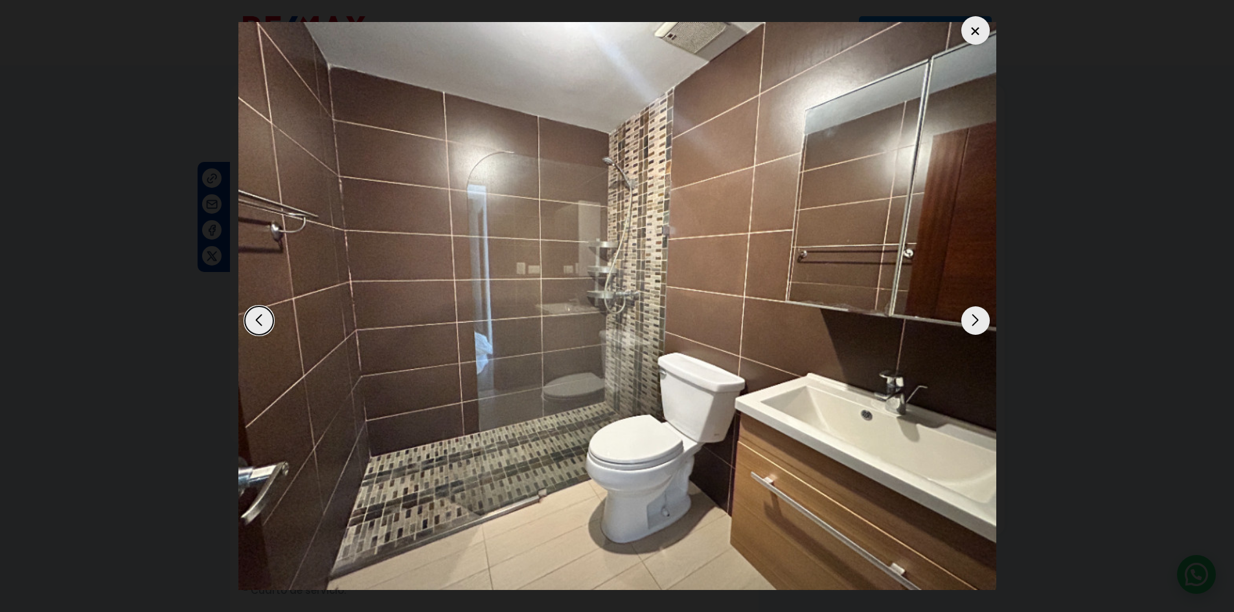
click at [259, 316] on div "Previous slide" at bounding box center [259, 321] width 29 height 29
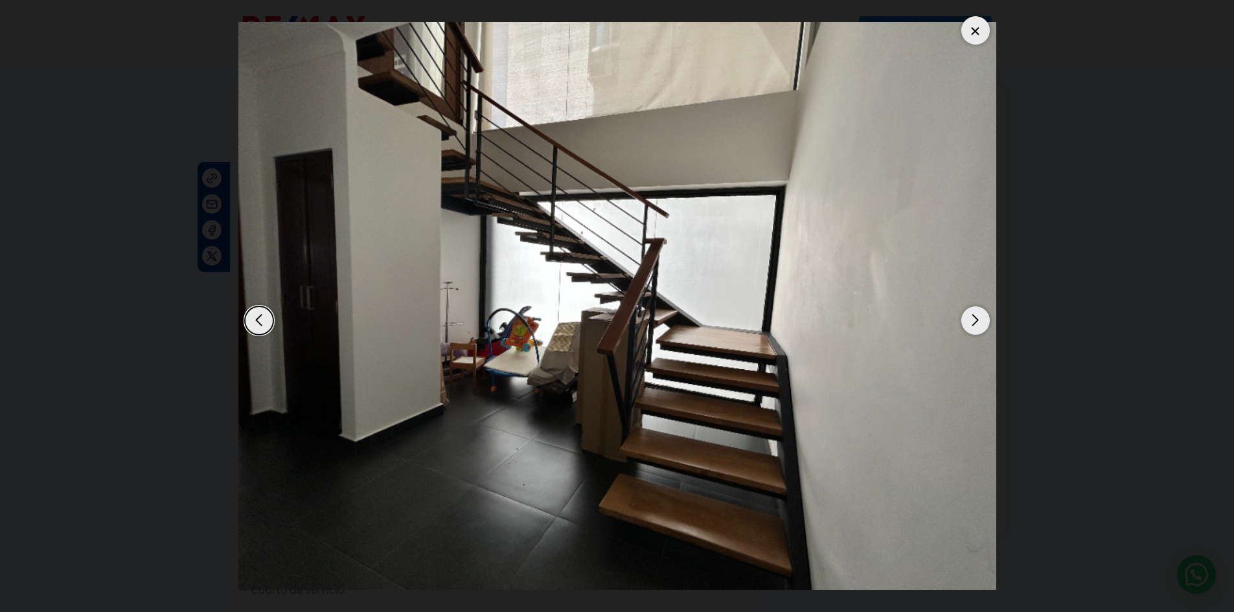
click at [970, 323] on div "Next slide" at bounding box center [976, 321] width 29 height 29
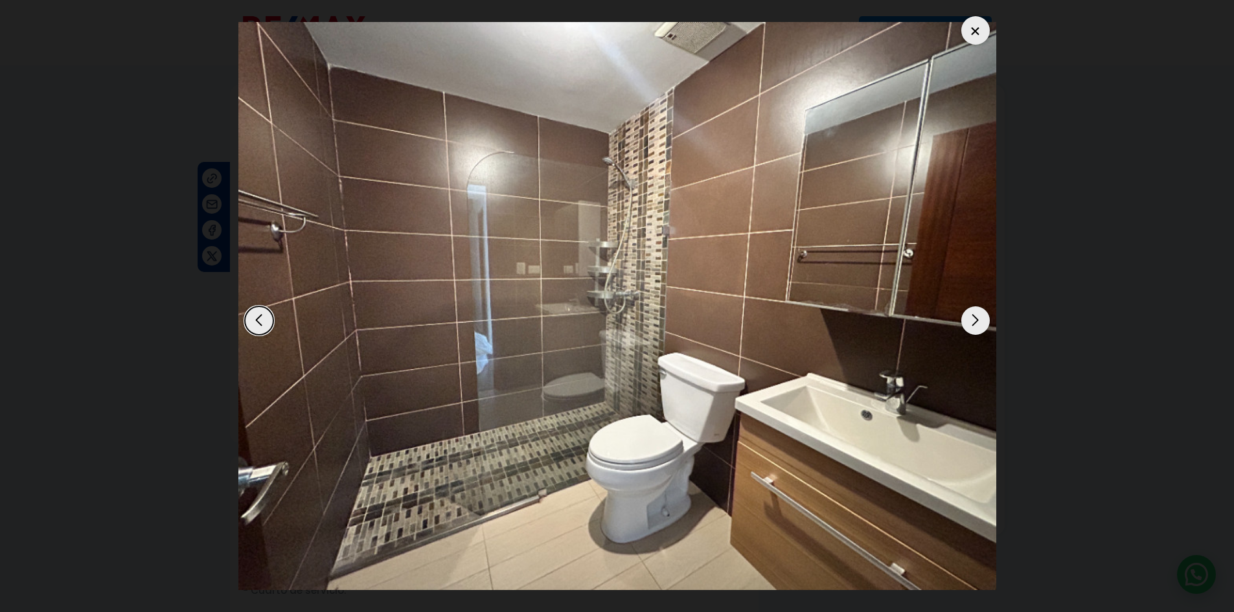
click at [970, 323] on div "Next slide" at bounding box center [976, 321] width 29 height 29
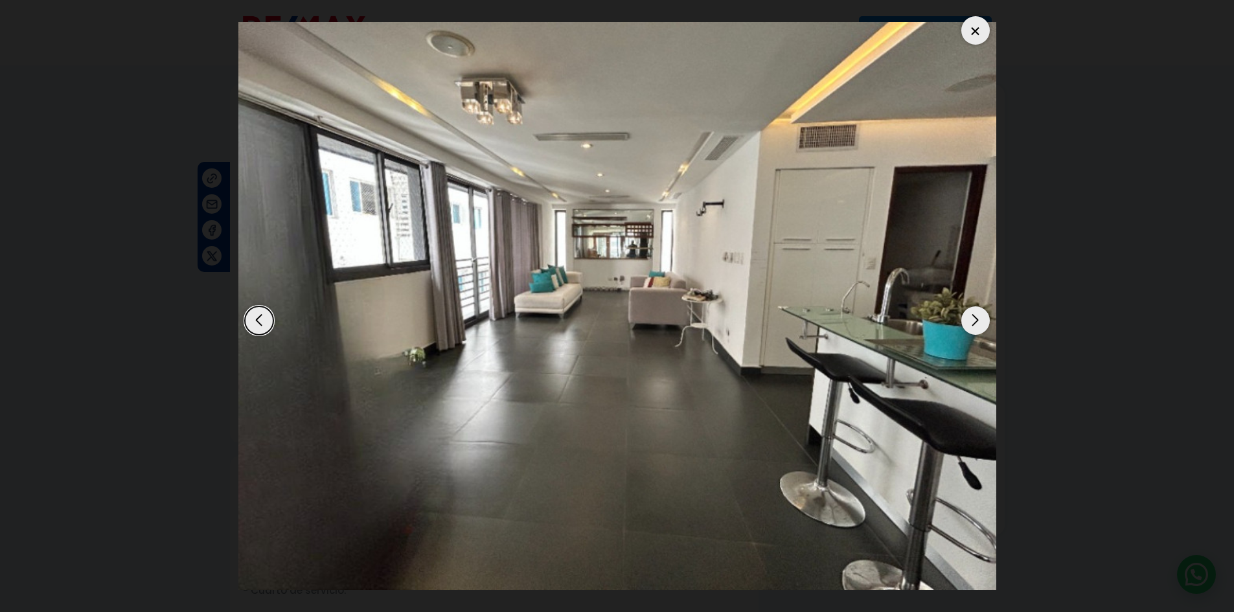
click at [978, 31] on div at bounding box center [976, 30] width 29 height 29
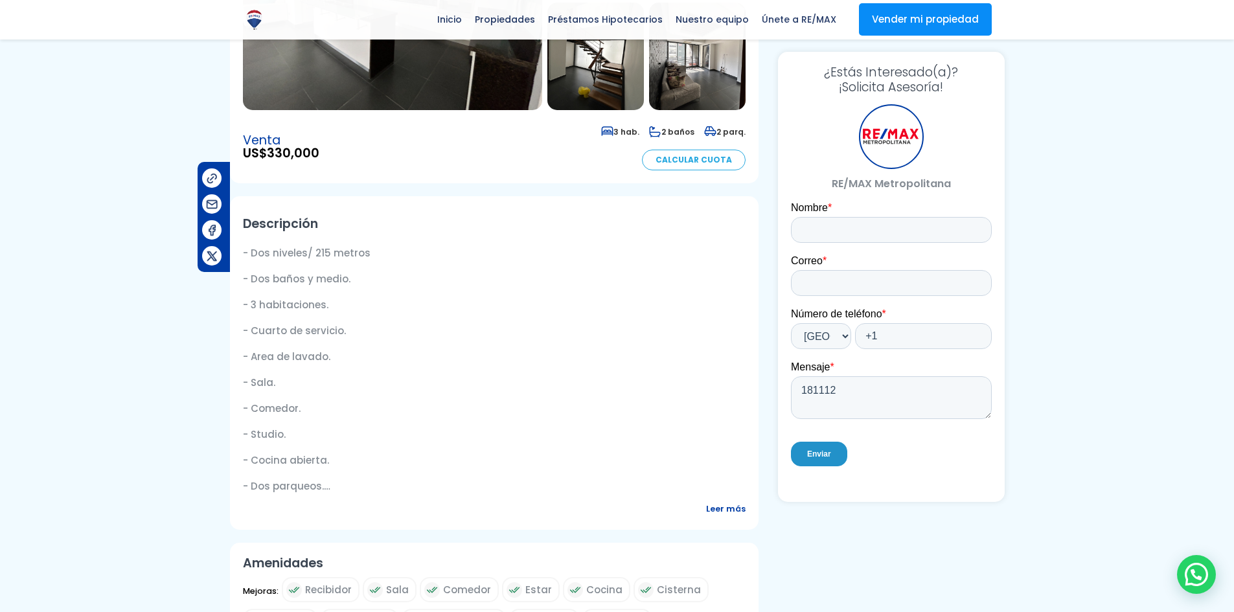
scroll to position [324, 0]
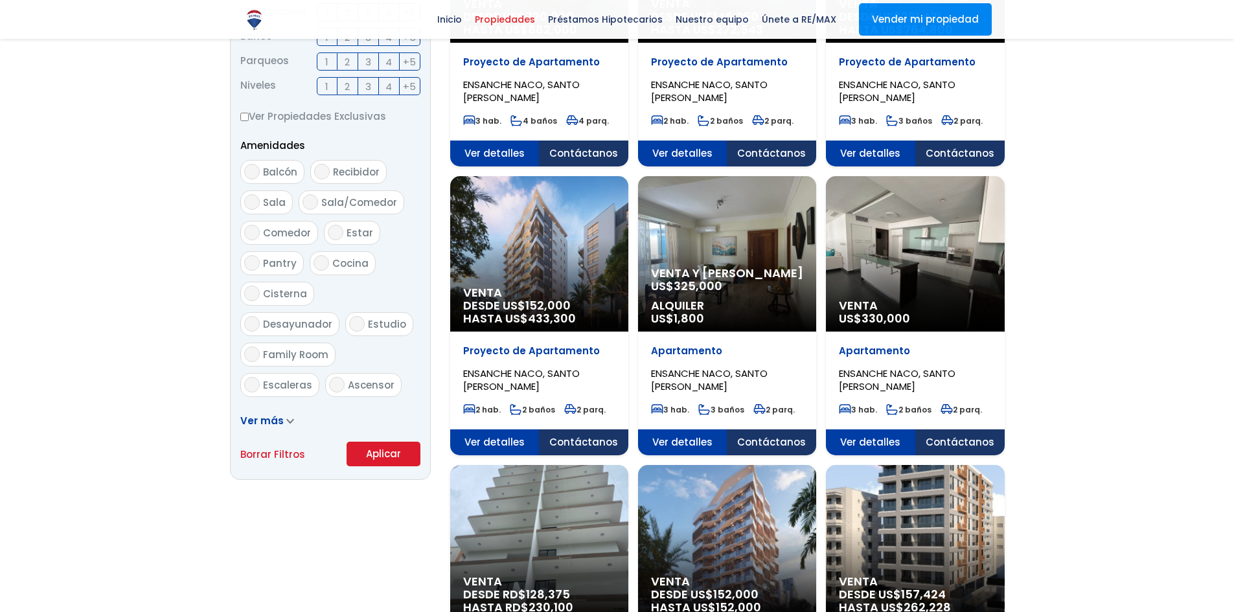
scroll to position [1192, 0]
select select "182"
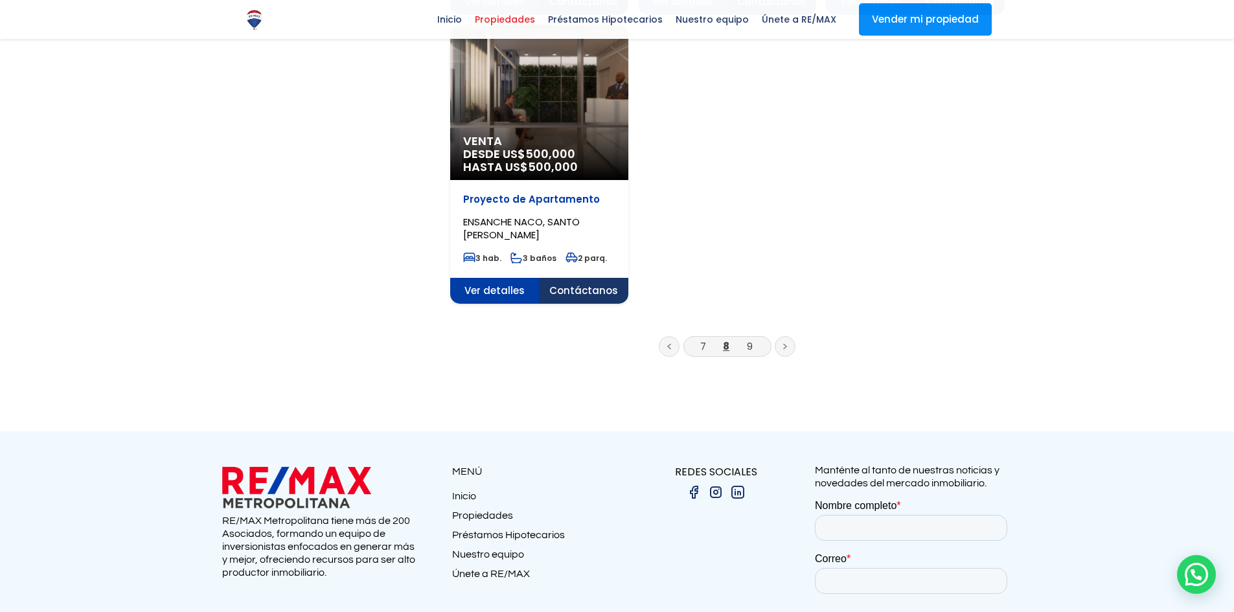
scroll to position [1620, 0]
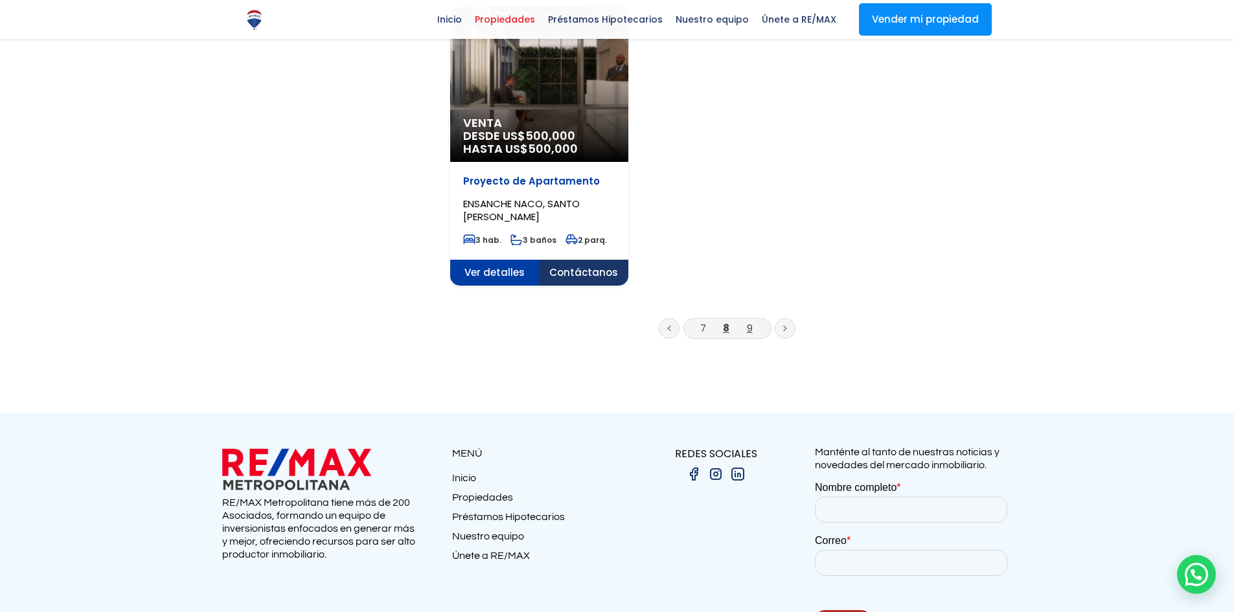
click at [752, 329] on link "9" at bounding box center [750, 328] width 6 height 14
click at [752, 328] on link "9" at bounding box center [750, 328] width 6 height 14
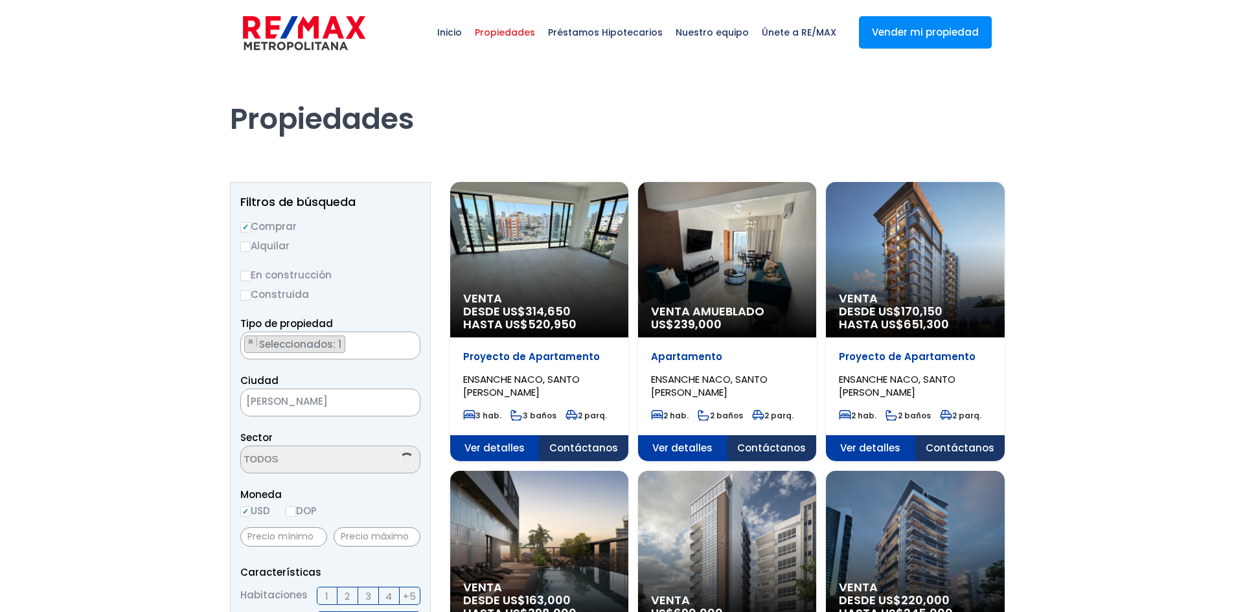
select select "182"
click at [540, 442] on span "Ver detalles" at bounding box center [494, 448] width 89 height 26
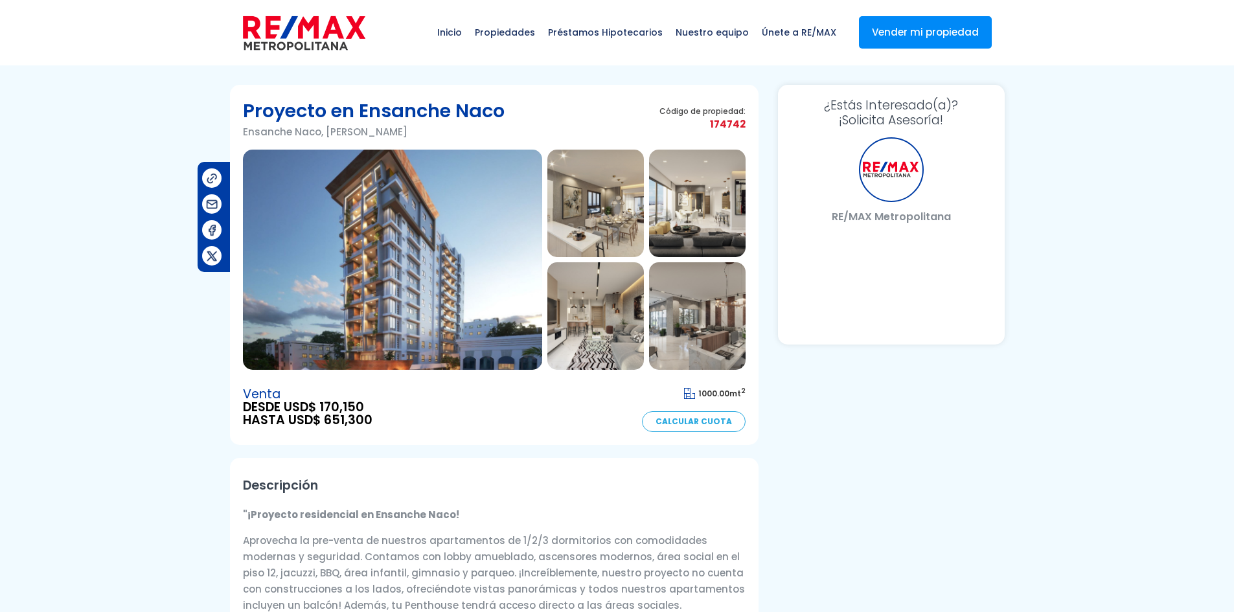
select select "US"
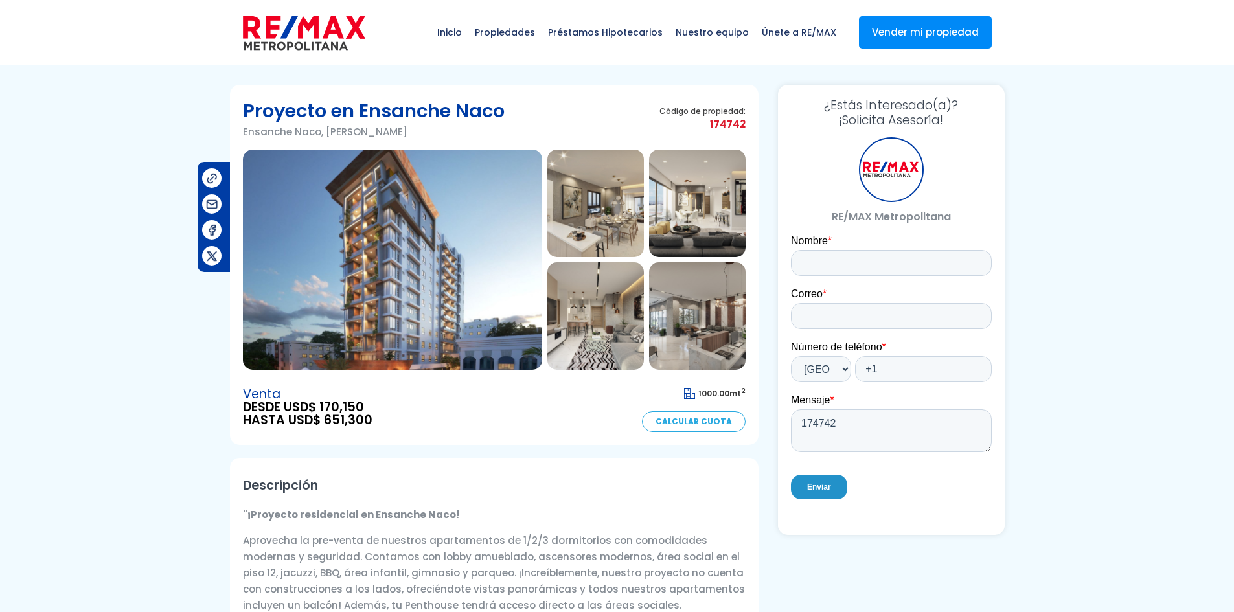
click at [505, 264] on img at bounding box center [392, 260] width 299 height 220
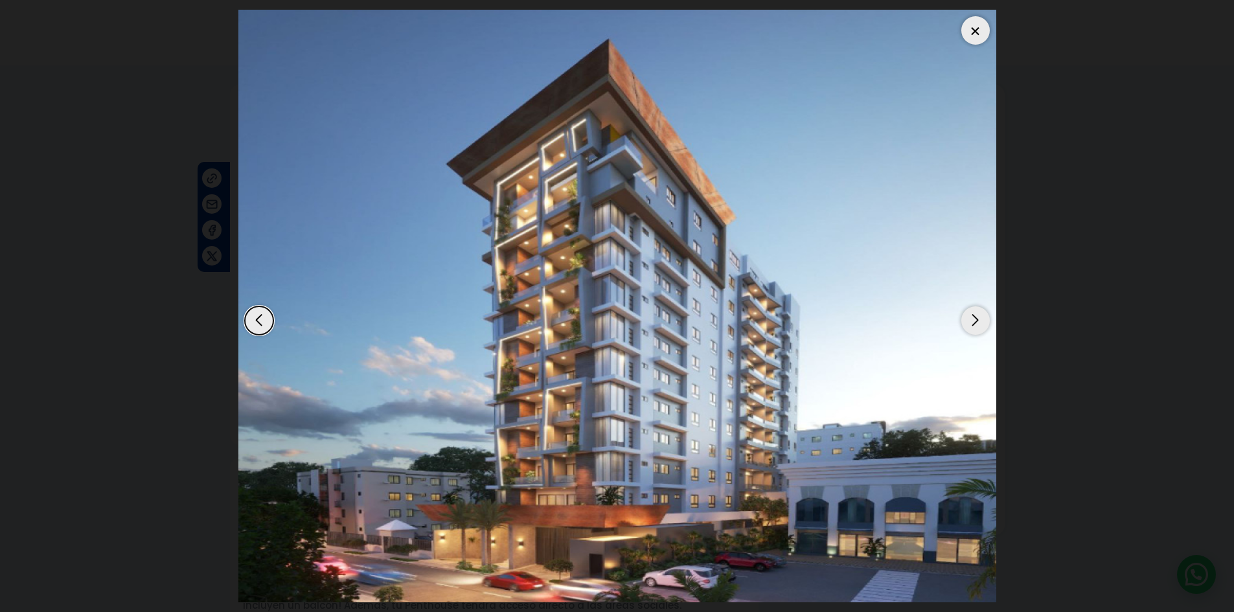
click at [982, 318] on div "Next slide" at bounding box center [976, 321] width 29 height 29
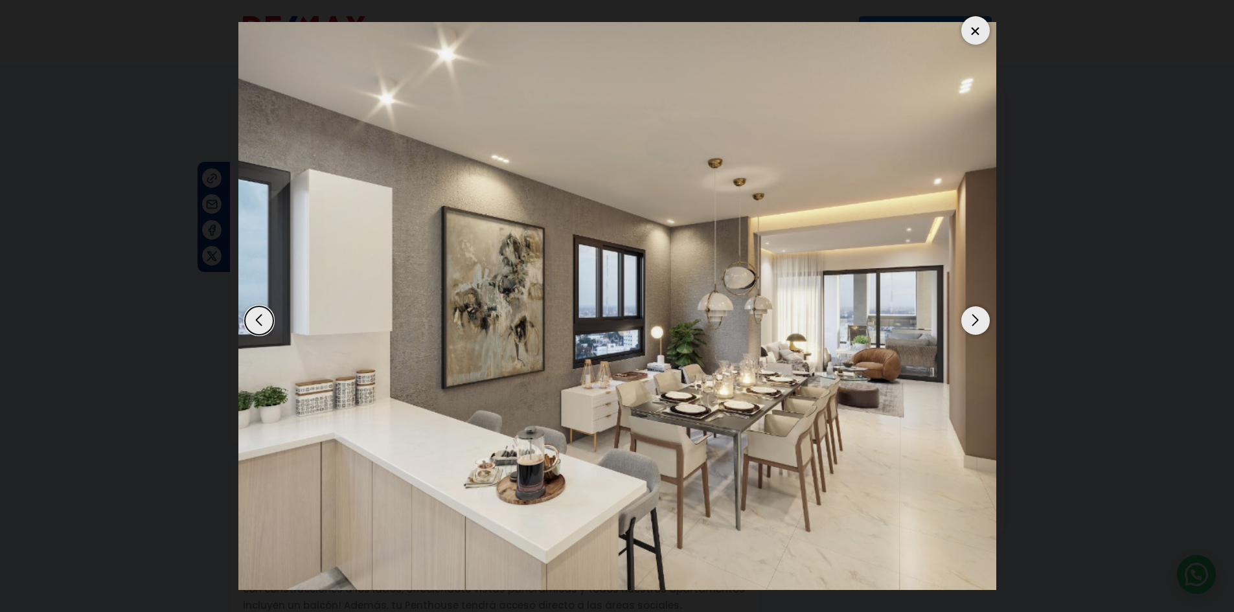
click at [977, 321] on div "Next slide" at bounding box center [976, 321] width 29 height 29
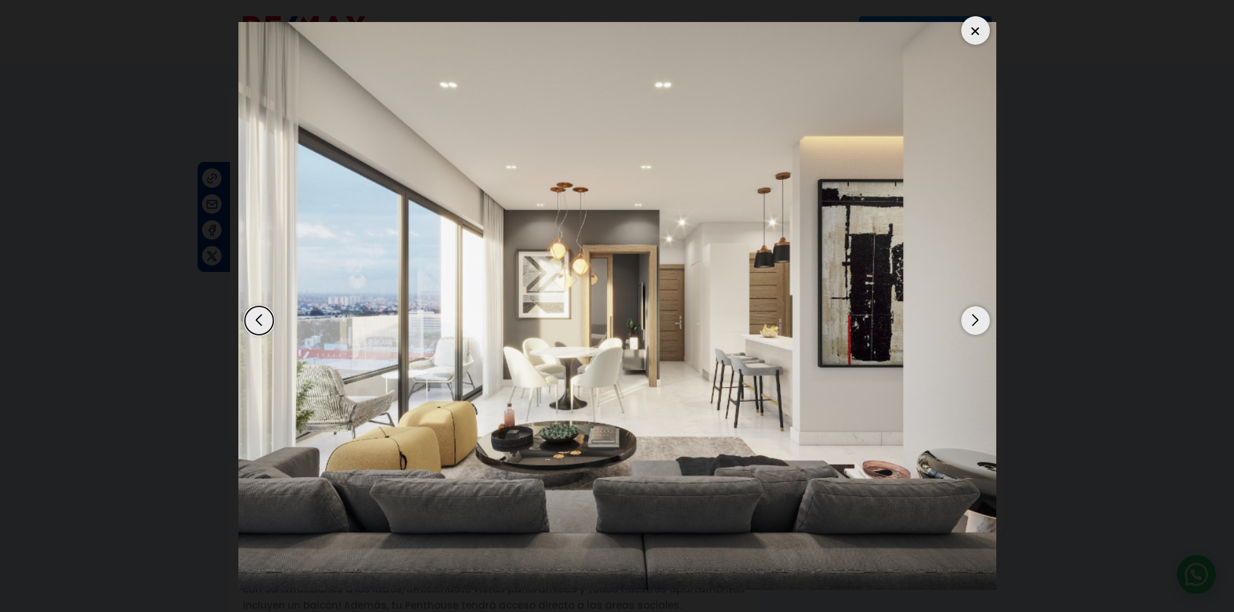
click at [265, 317] on div "Previous slide" at bounding box center [259, 321] width 29 height 29
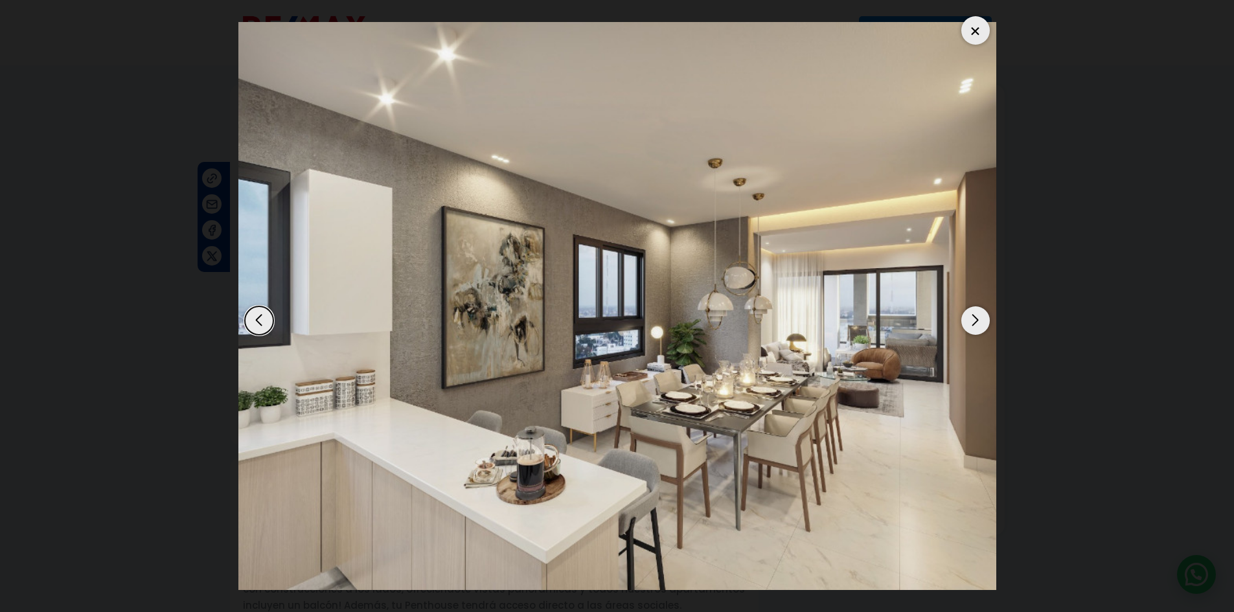
click at [979, 327] on div "Next slide" at bounding box center [976, 321] width 29 height 29
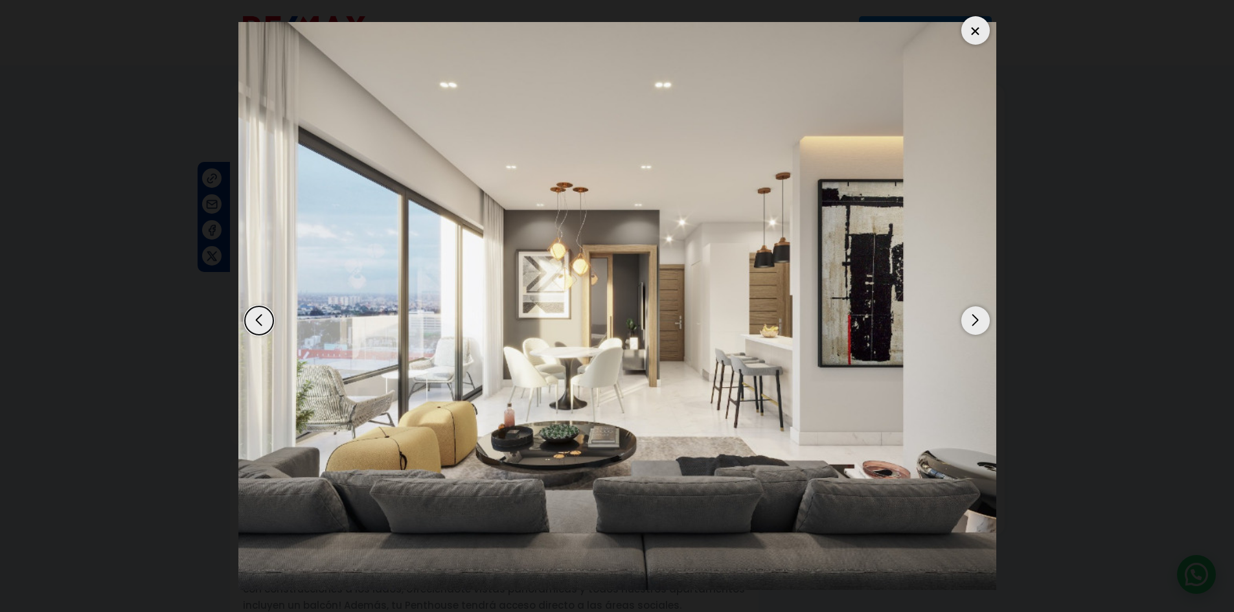
click at [979, 327] on div "Next slide" at bounding box center [976, 321] width 29 height 29
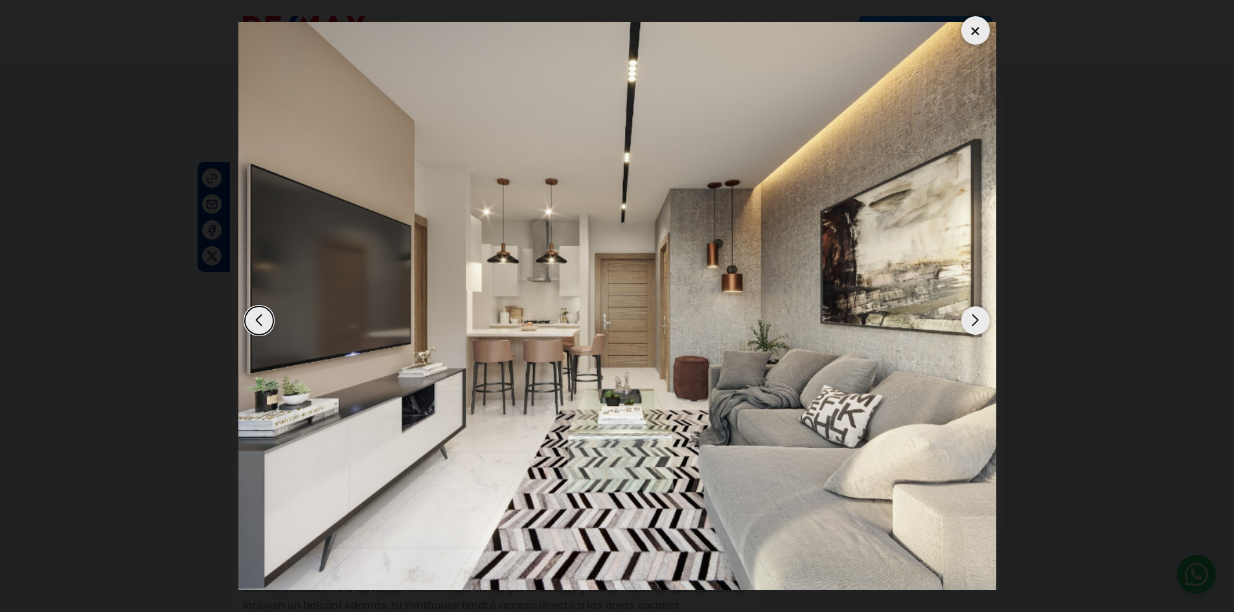
click at [979, 326] on div "Next slide" at bounding box center [976, 321] width 29 height 29
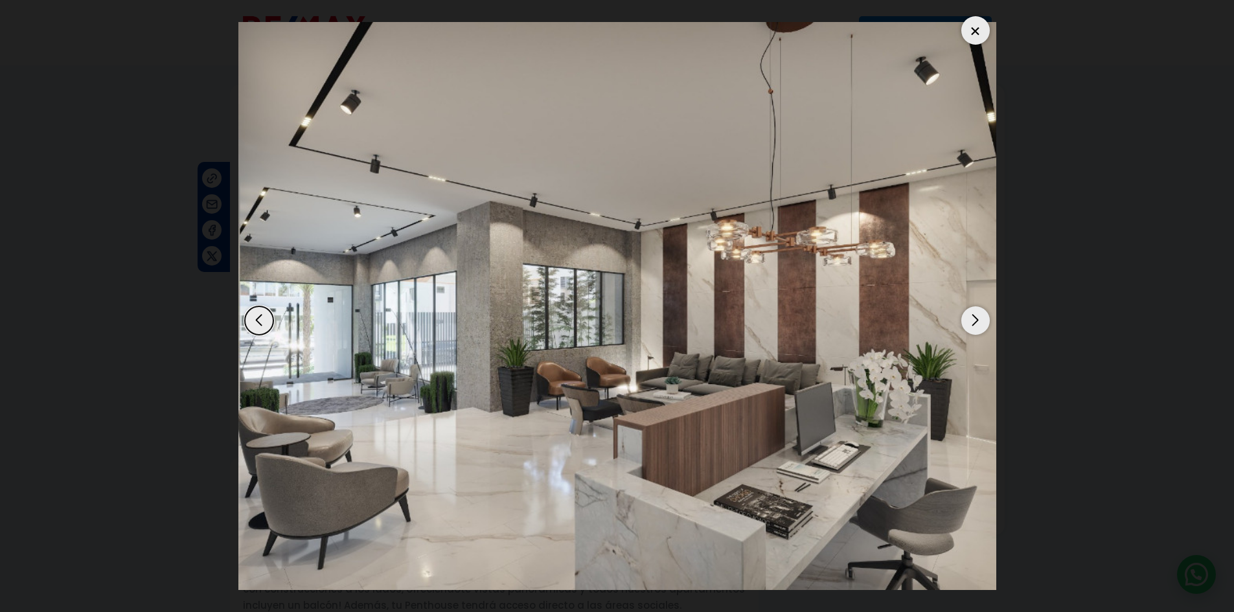
click at [970, 324] on div "Next slide" at bounding box center [976, 321] width 29 height 29
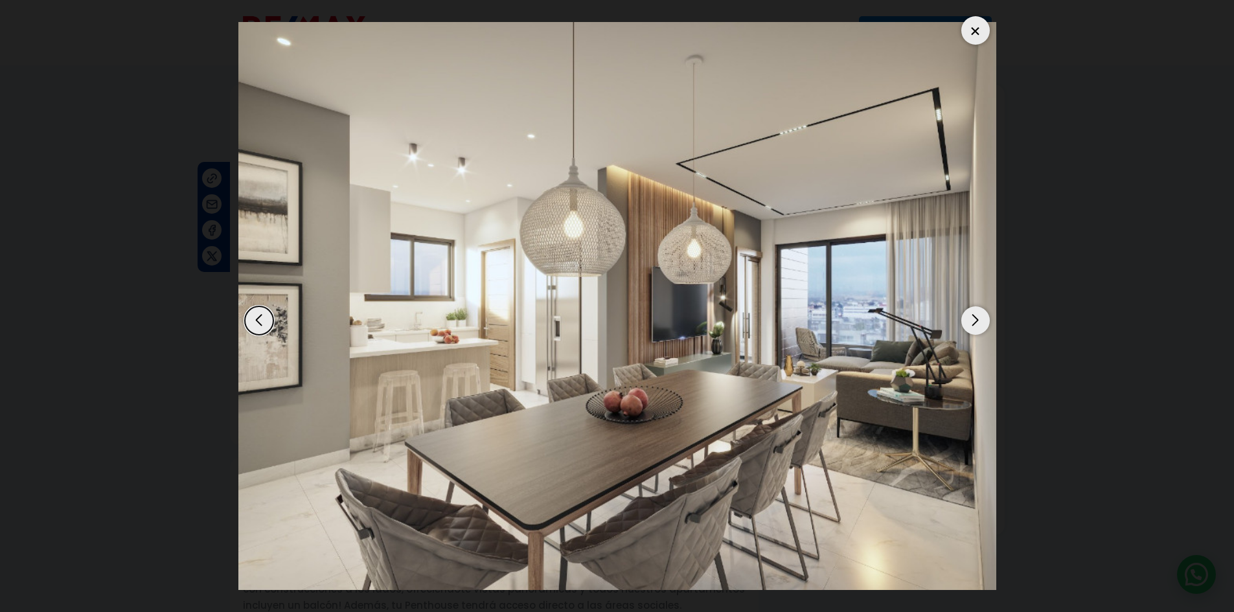
click at [970, 324] on div "Next slide" at bounding box center [976, 321] width 29 height 29
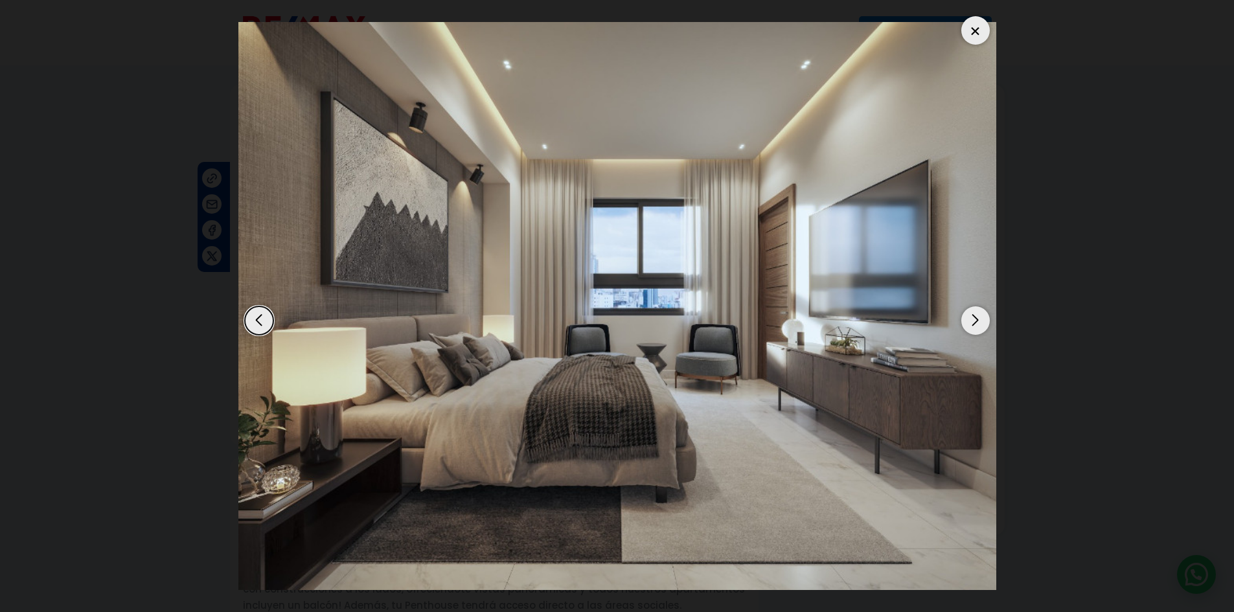
click at [980, 308] on div "Next slide" at bounding box center [976, 321] width 29 height 29
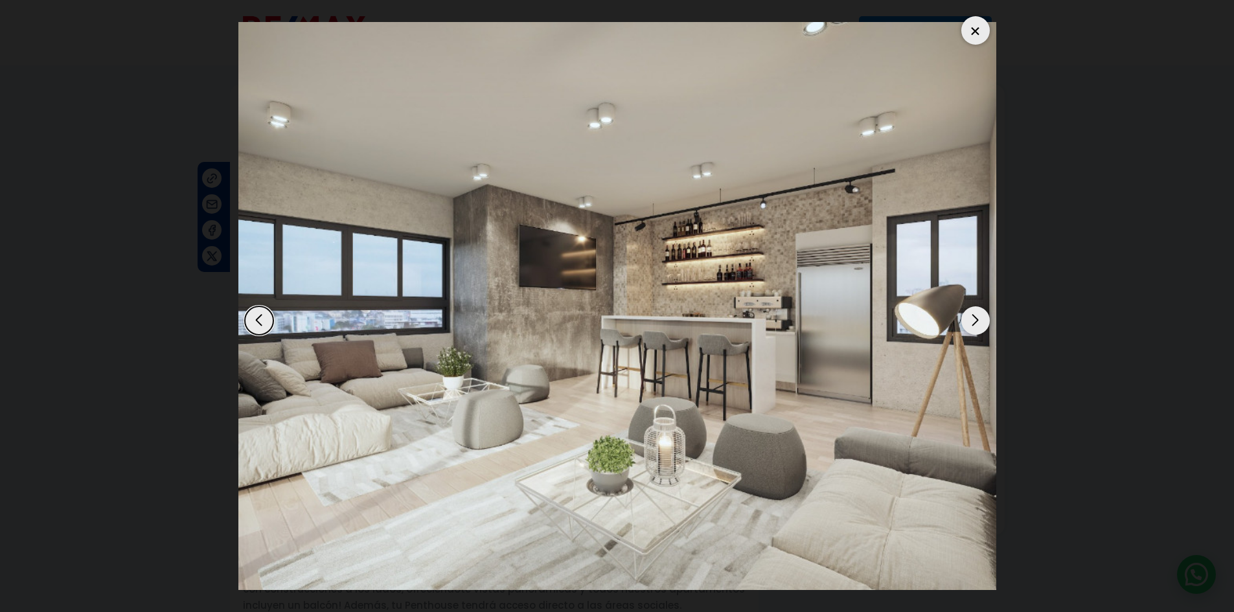
click at [978, 32] on div at bounding box center [976, 30] width 29 height 29
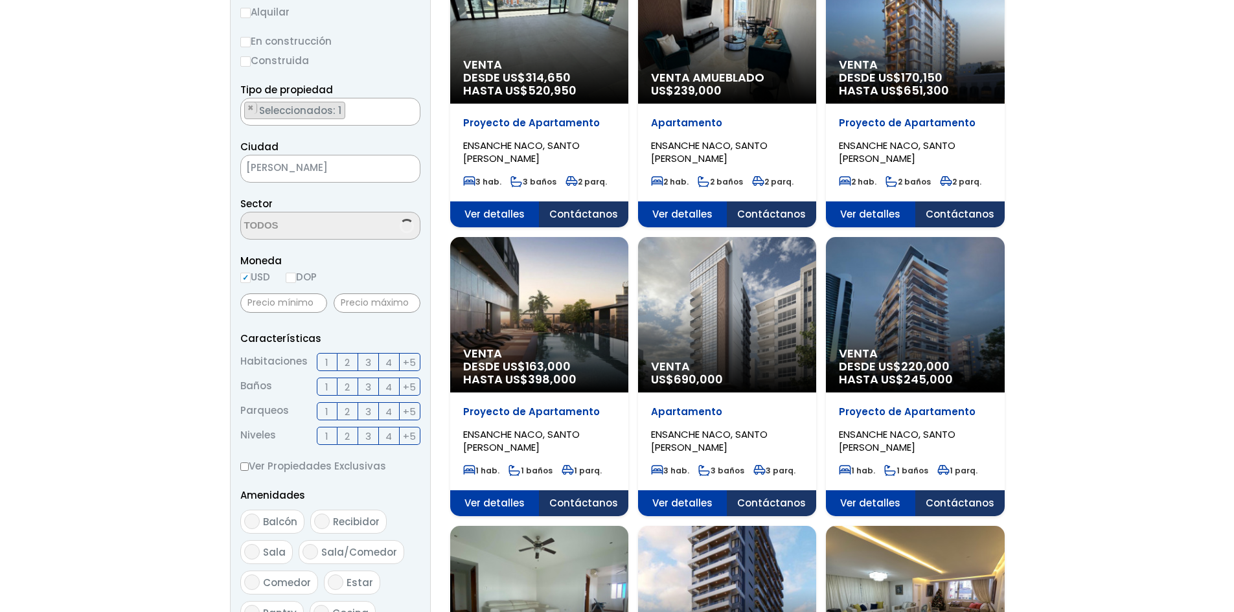
scroll to position [259, 0]
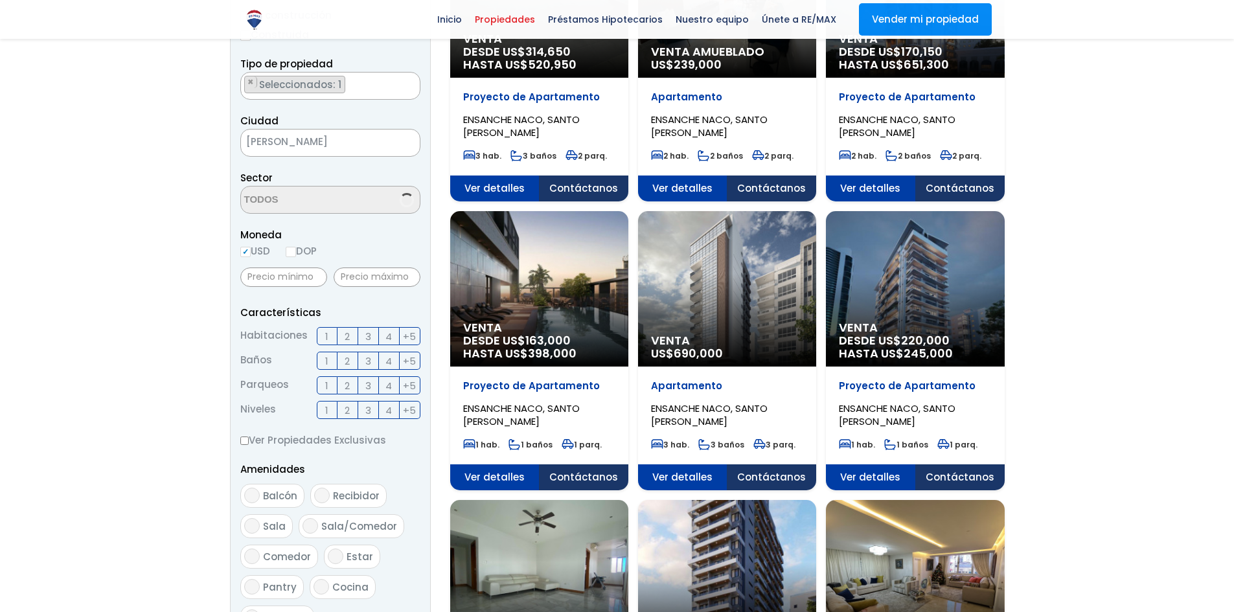
select select "182"
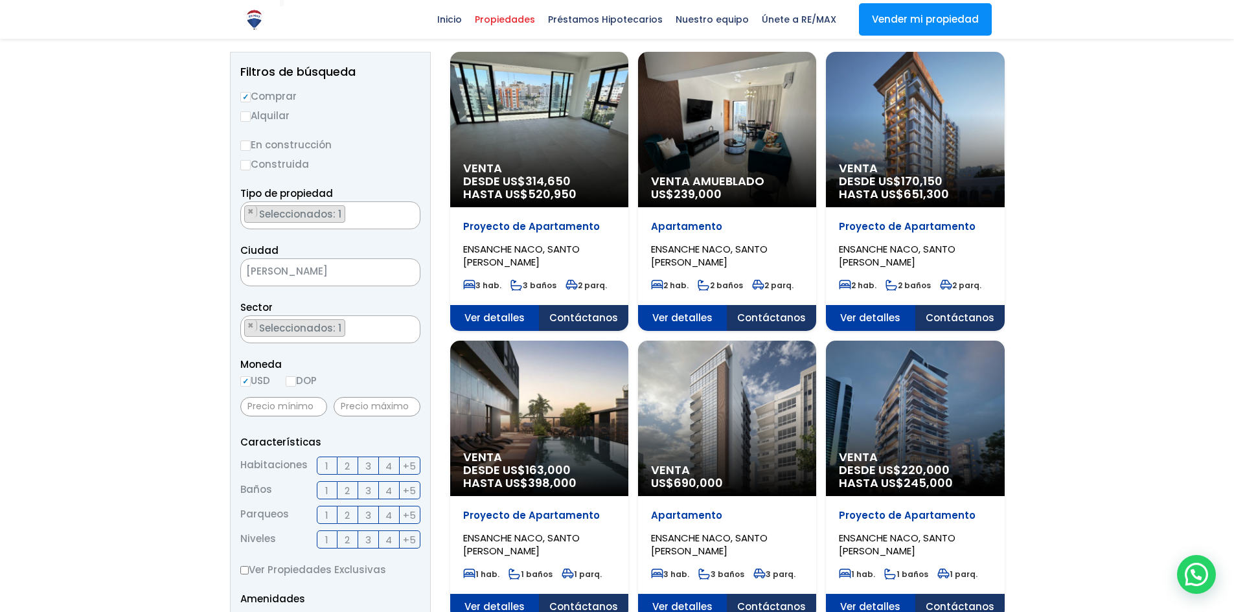
scroll to position [0, 0]
